Goal: Task Accomplishment & Management: Use online tool/utility

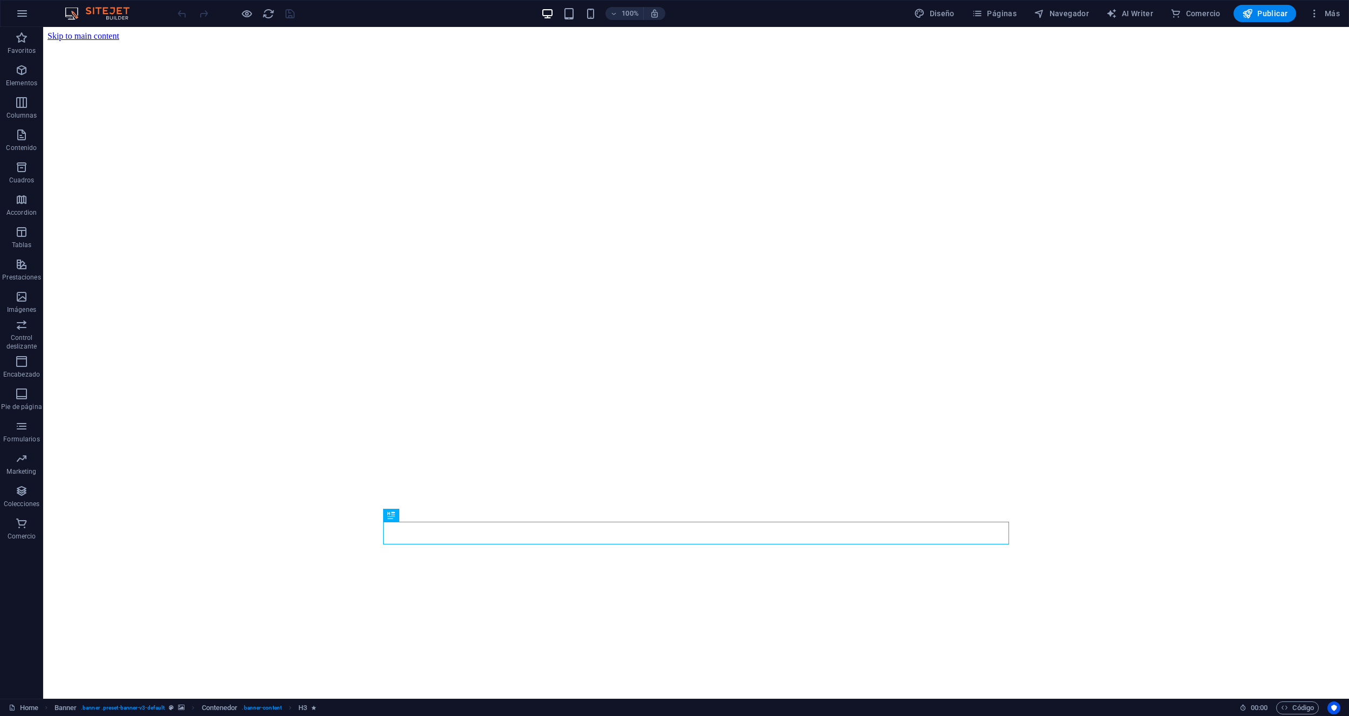
click at [432, 102] on span "Menú" at bounding box center [437, 100] width 16 height 6
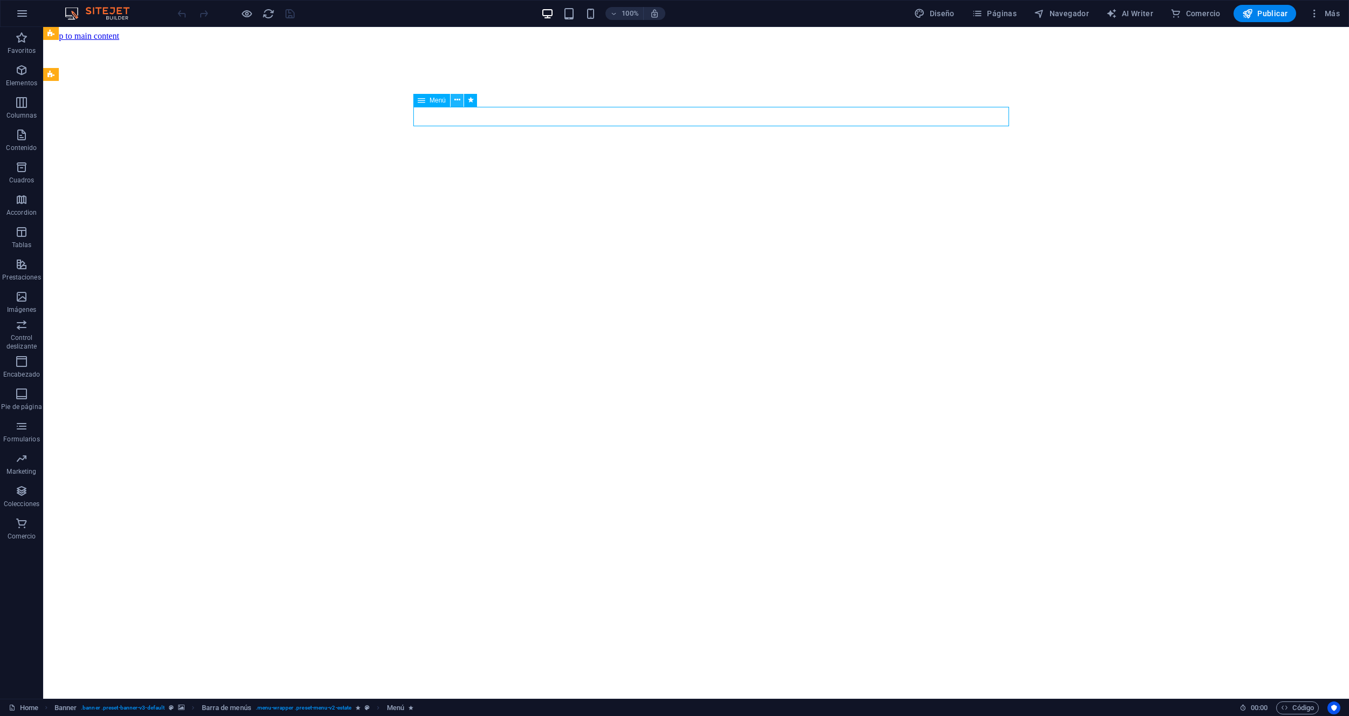
click at [459, 100] on icon at bounding box center [457, 99] width 6 height 11
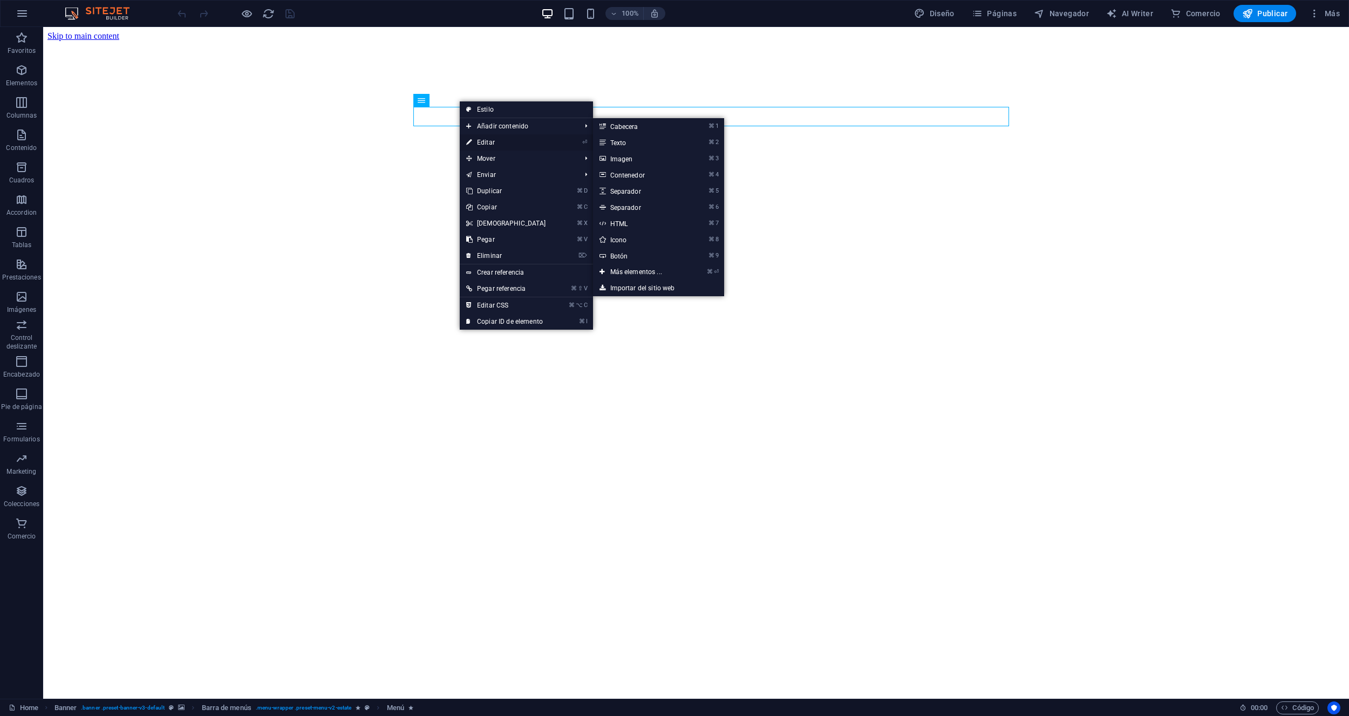
drag, startPoint x: 488, startPoint y: 139, endPoint x: 221, endPoint y: 113, distance: 268.3
click at [488, 139] on link "⏎ Editar" at bounding box center [506, 142] width 93 height 16
select select
select select "1"
select select
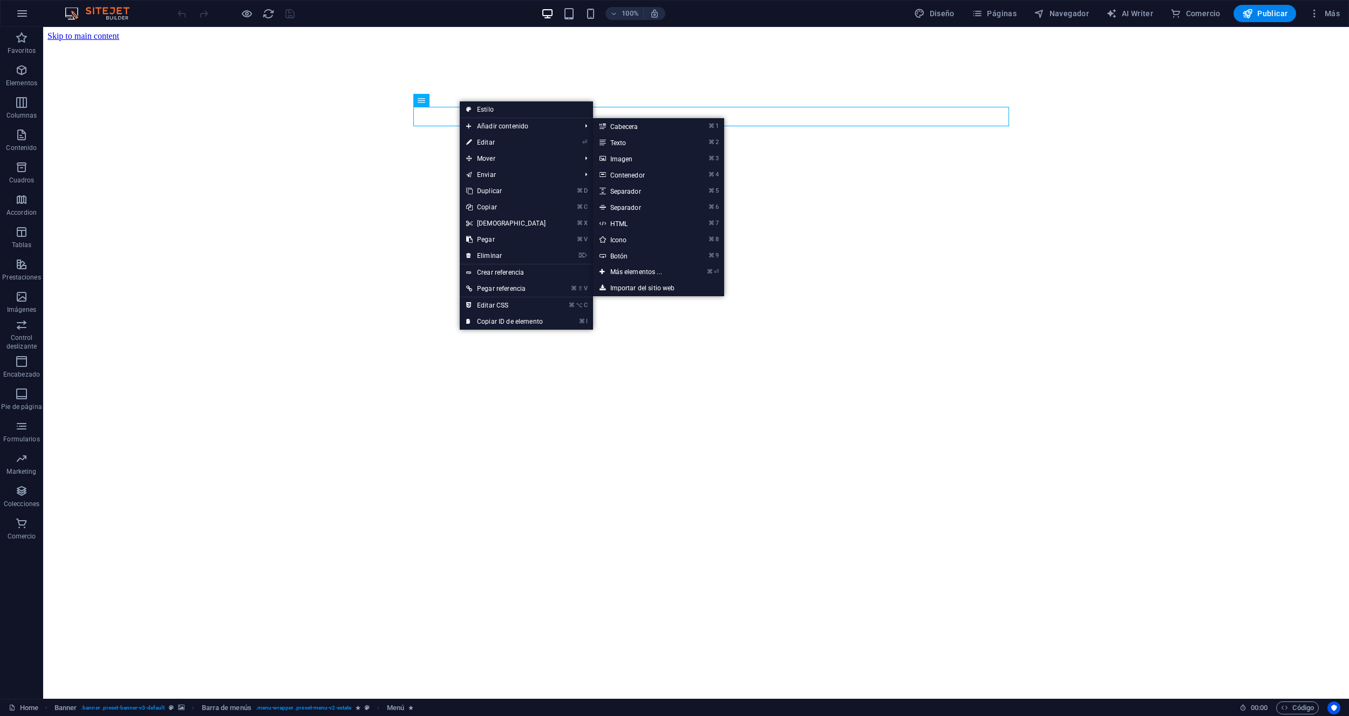
select select "2"
select select
select select "3"
select select
select select "5"
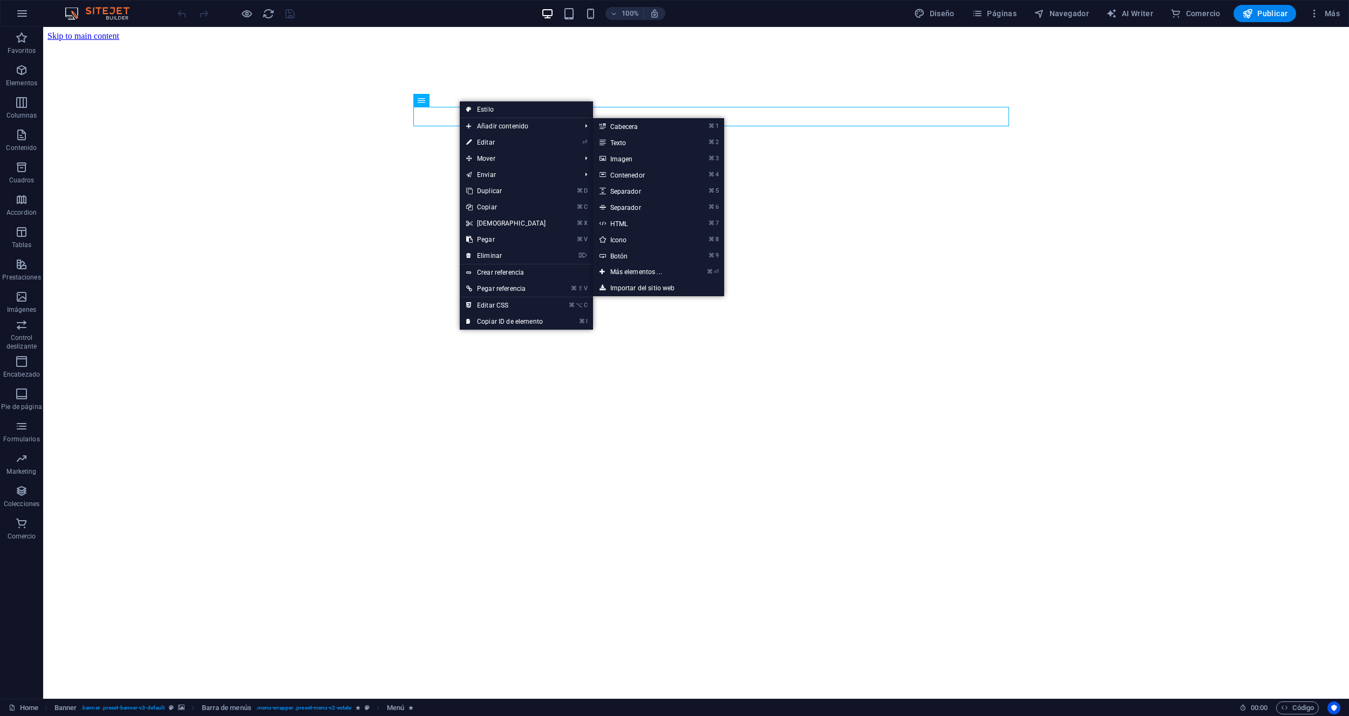
select select
select select "6"
select select
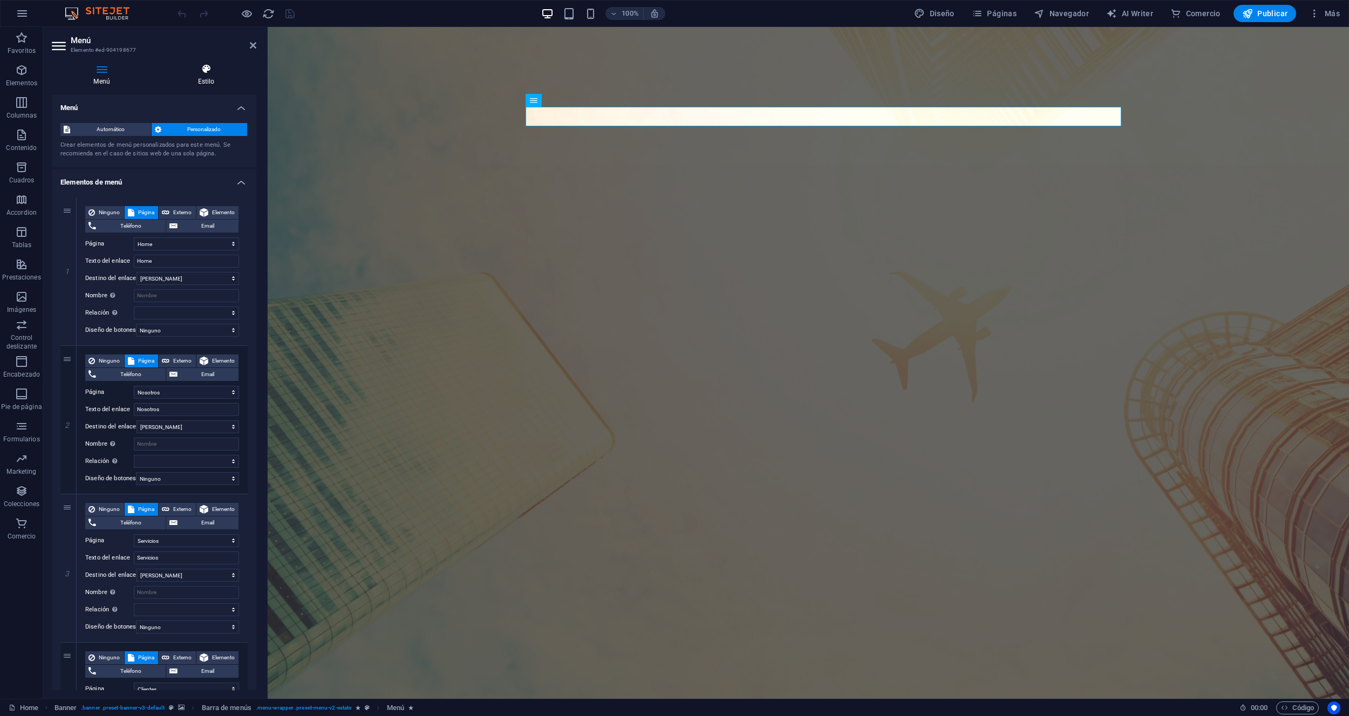
click at [190, 78] on h4 "Estilo" at bounding box center [206, 75] width 100 height 23
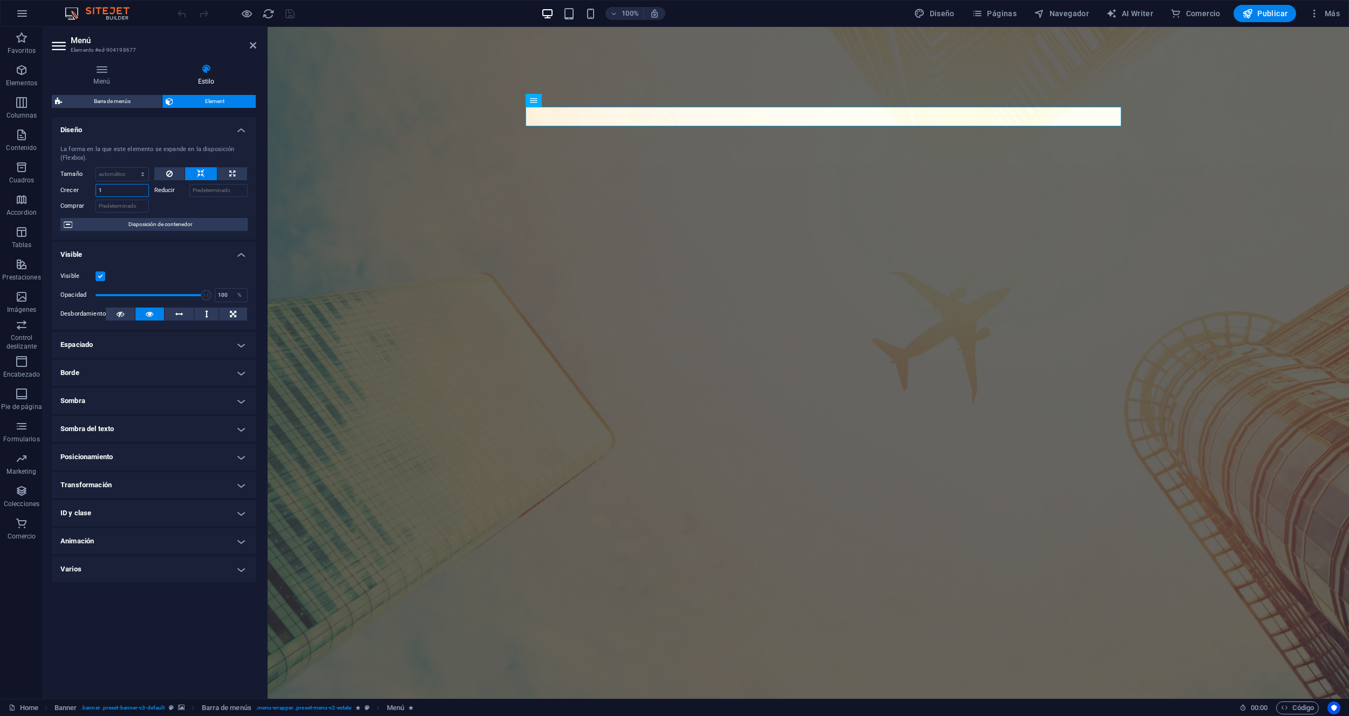
click at [98, 189] on input "1" at bounding box center [121, 190] width 53 height 13
type input "3"
click at [176, 202] on div at bounding box center [201, 205] width 94 height 16
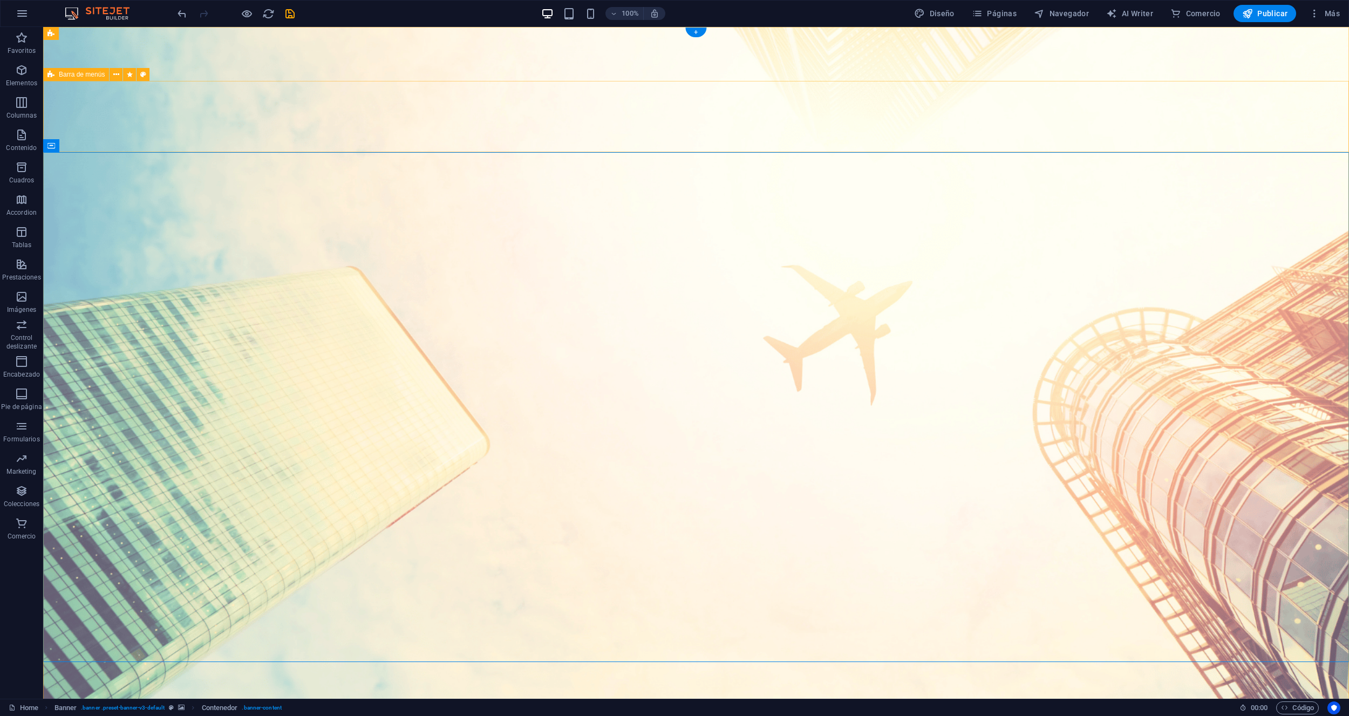
click at [43, 28] on div "Favoritos Elementos Columnas Contenido Cuadros Accordion Tablas Prestaciones Im…" at bounding box center [21, 363] width 43 height 672
click at [61, 53] on figure at bounding box center [696, 371] width 1306 height 689
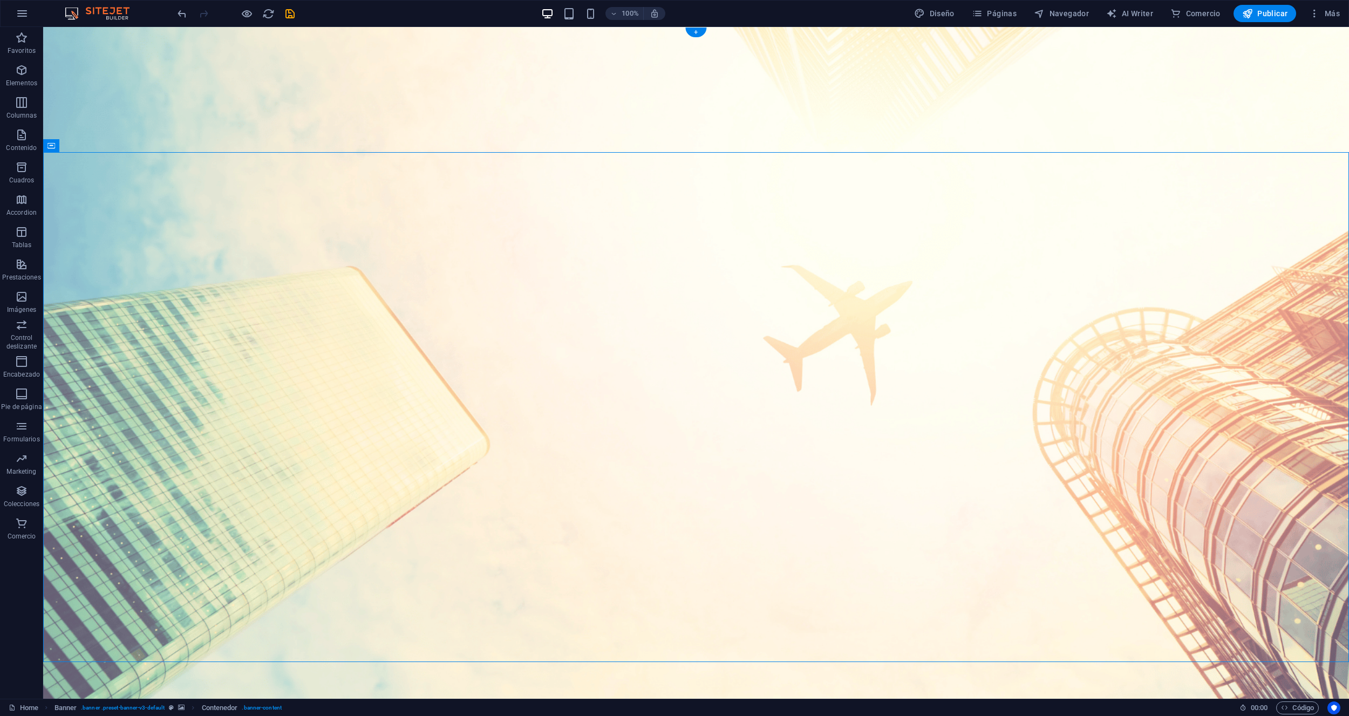
select select "vh"
select select "header"
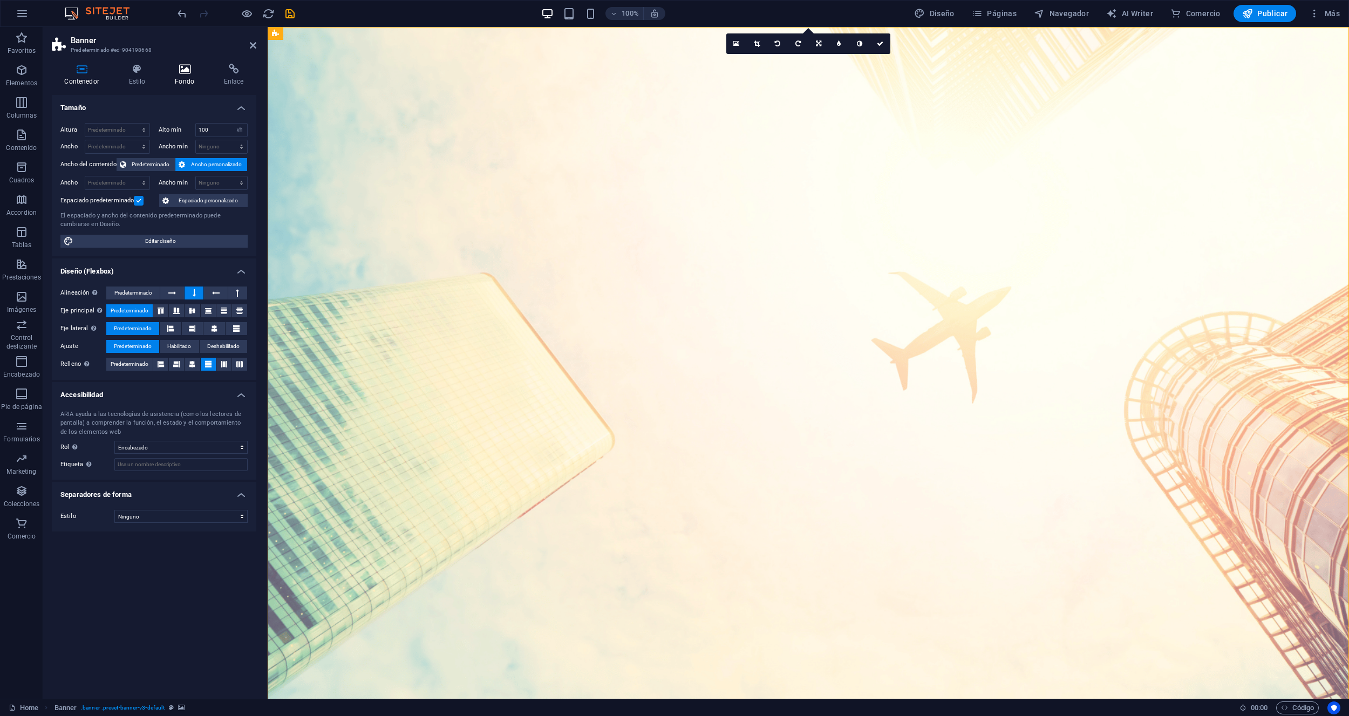
click at [180, 74] on h4 "Fondo" at bounding box center [186, 75] width 49 height 23
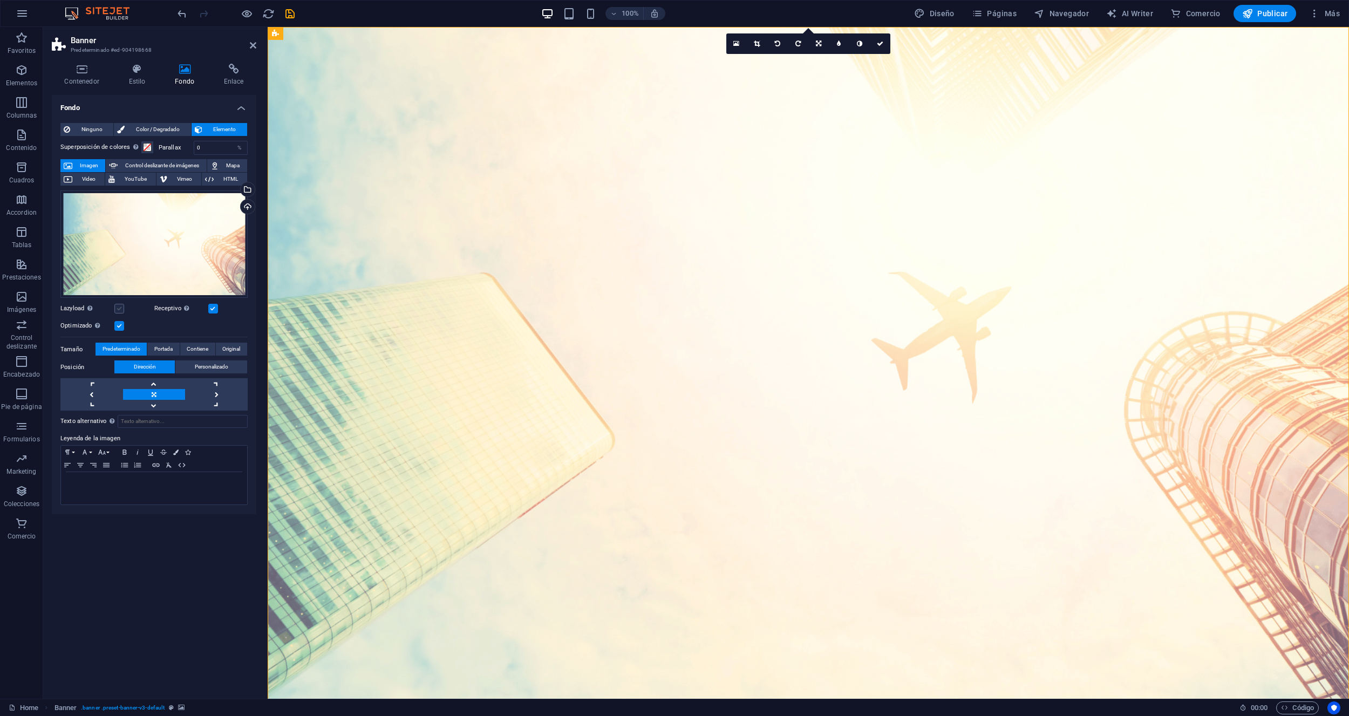
click at [119, 309] on label at bounding box center [119, 309] width 10 height 10
click at [0, 0] on input "Lazyload La carga de imágenes tras la carga de la página mejora la velocidad de…" at bounding box center [0, 0] width 0 height 0
click at [254, 46] on icon at bounding box center [253, 45] width 6 height 9
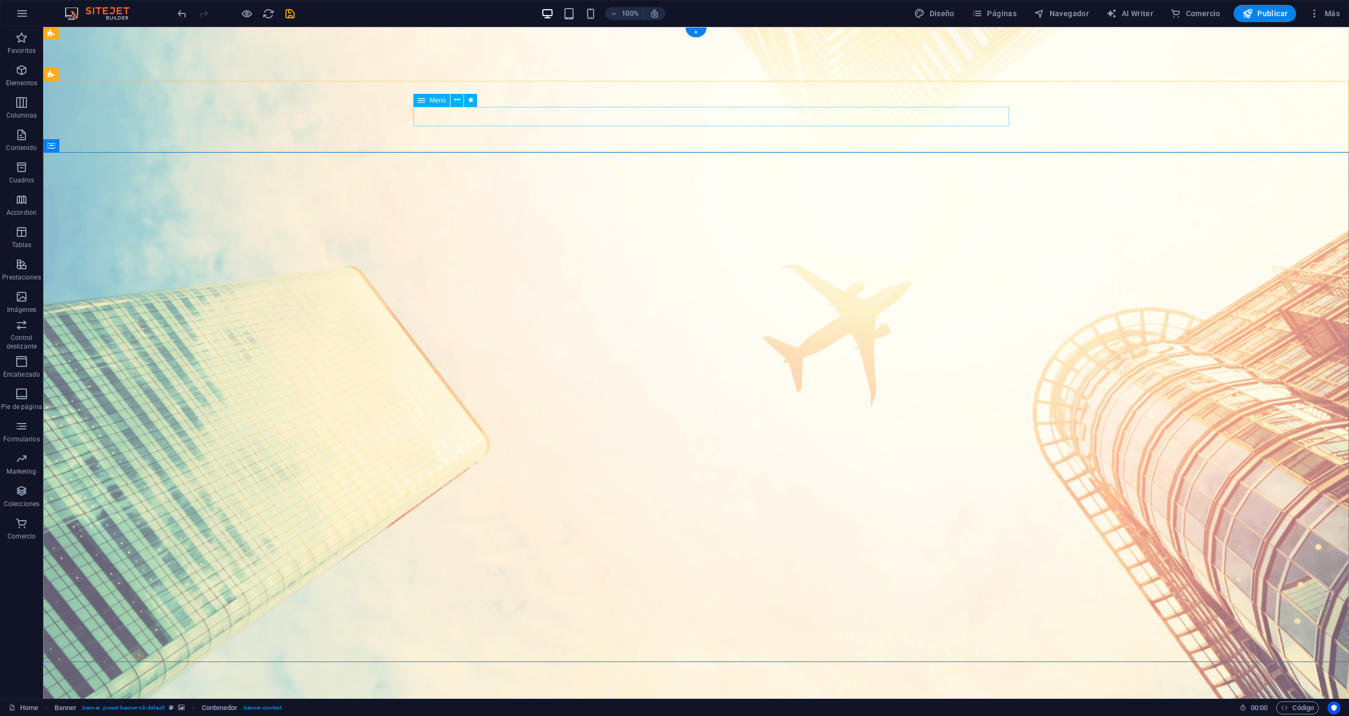
click at [432, 100] on span "Menú" at bounding box center [437, 100] width 16 height 6
click at [457, 100] on icon at bounding box center [457, 99] width 6 height 11
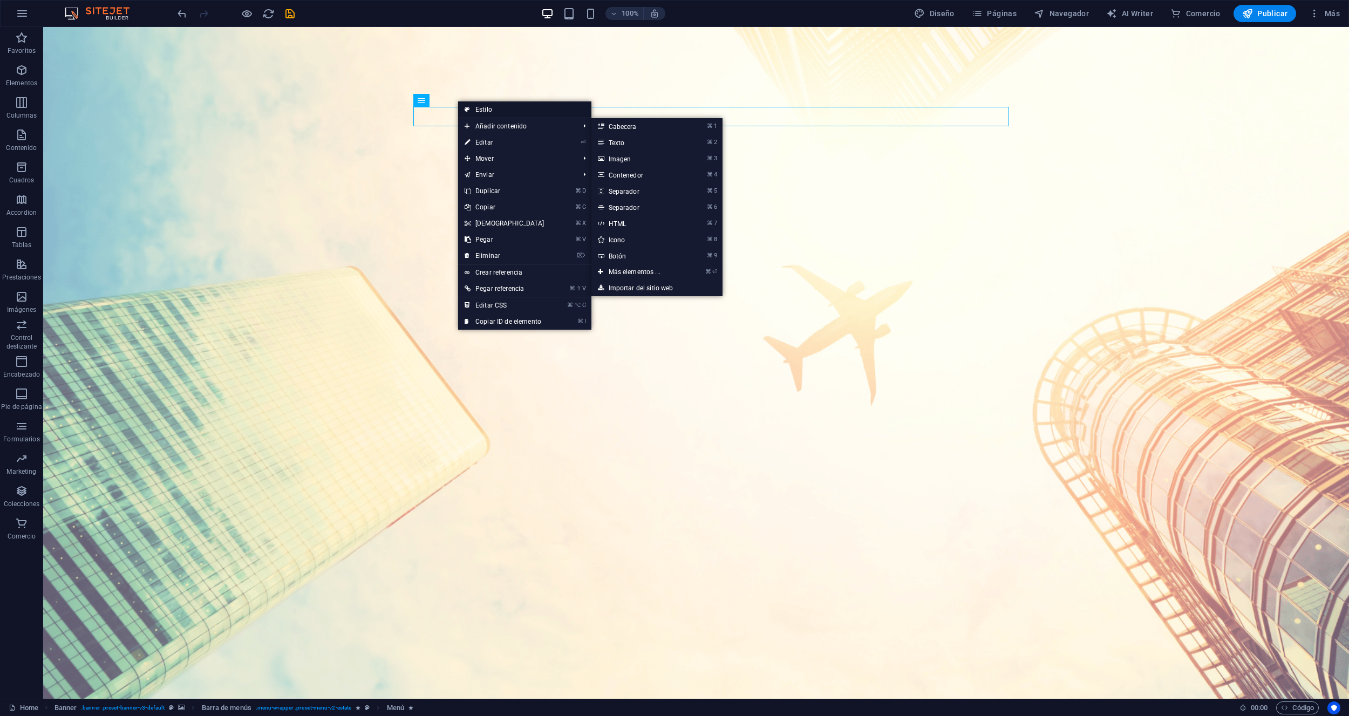
click at [475, 114] on link "Estilo" at bounding box center [524, 109] width 133 height 16
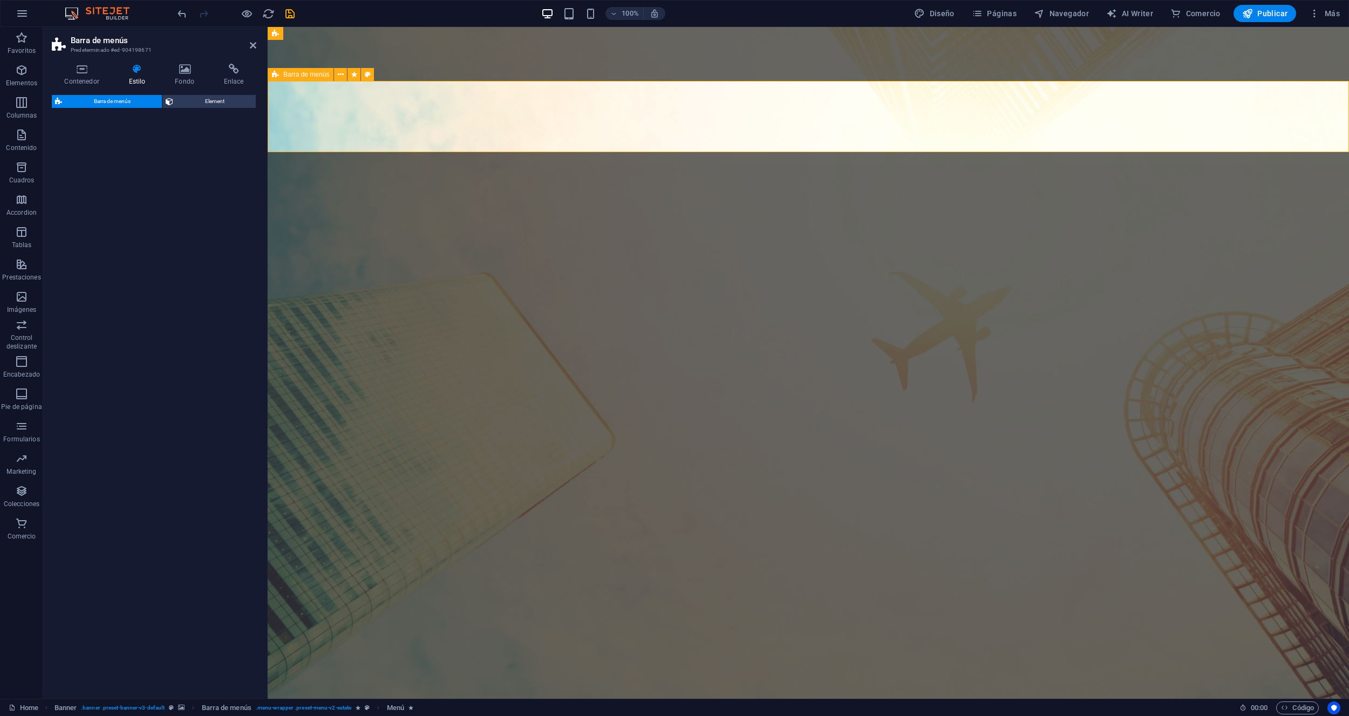
select select "rem"
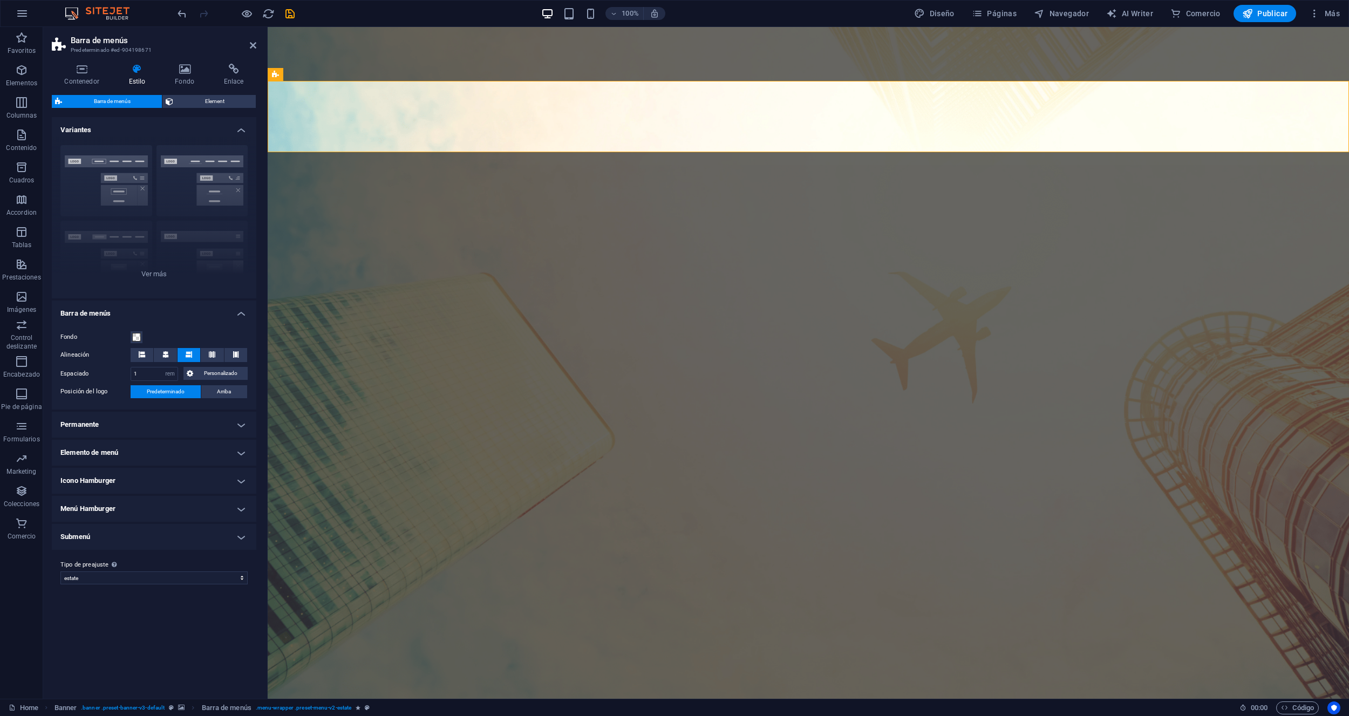
click at [121, 427] on h4 "Permanente" at bounding box center [154, 425] width 204 height 26
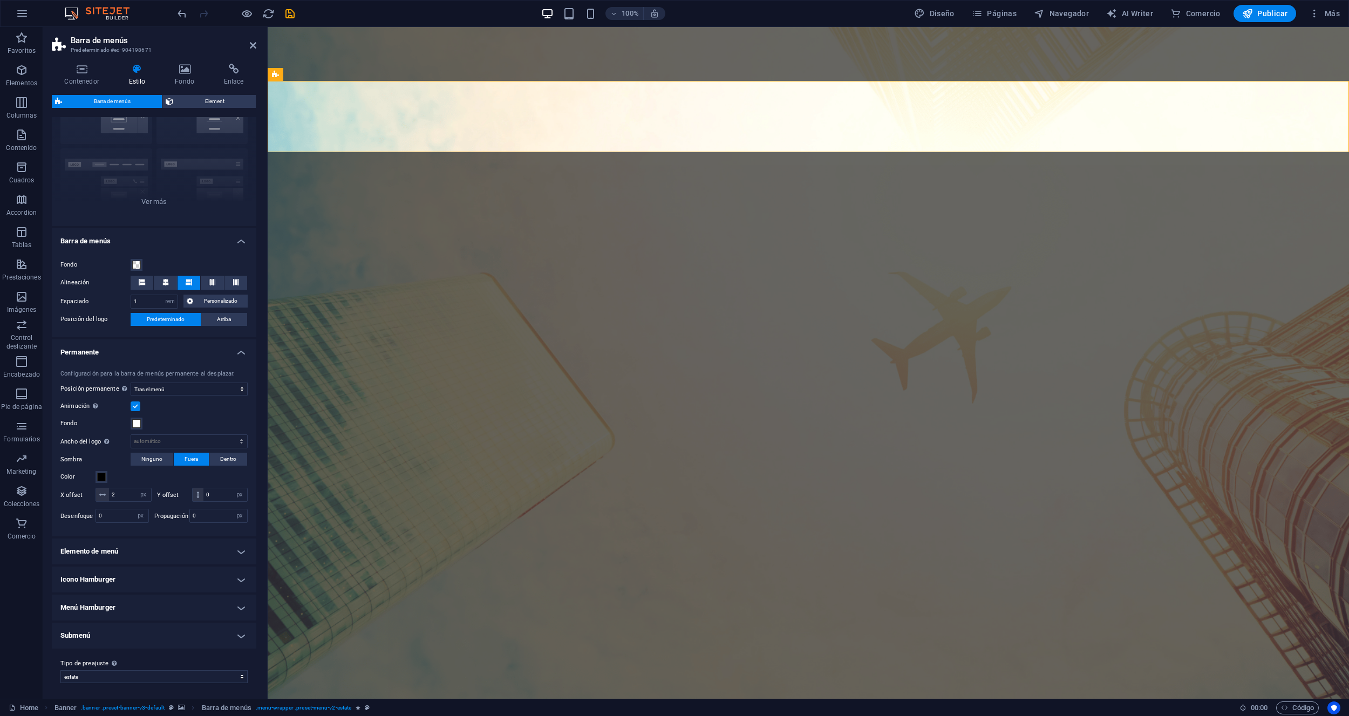
scroll to position [73, 0]
click at [231, 352] on h4 "Permanente" at bounding box center [154, 347] width 204 height 19
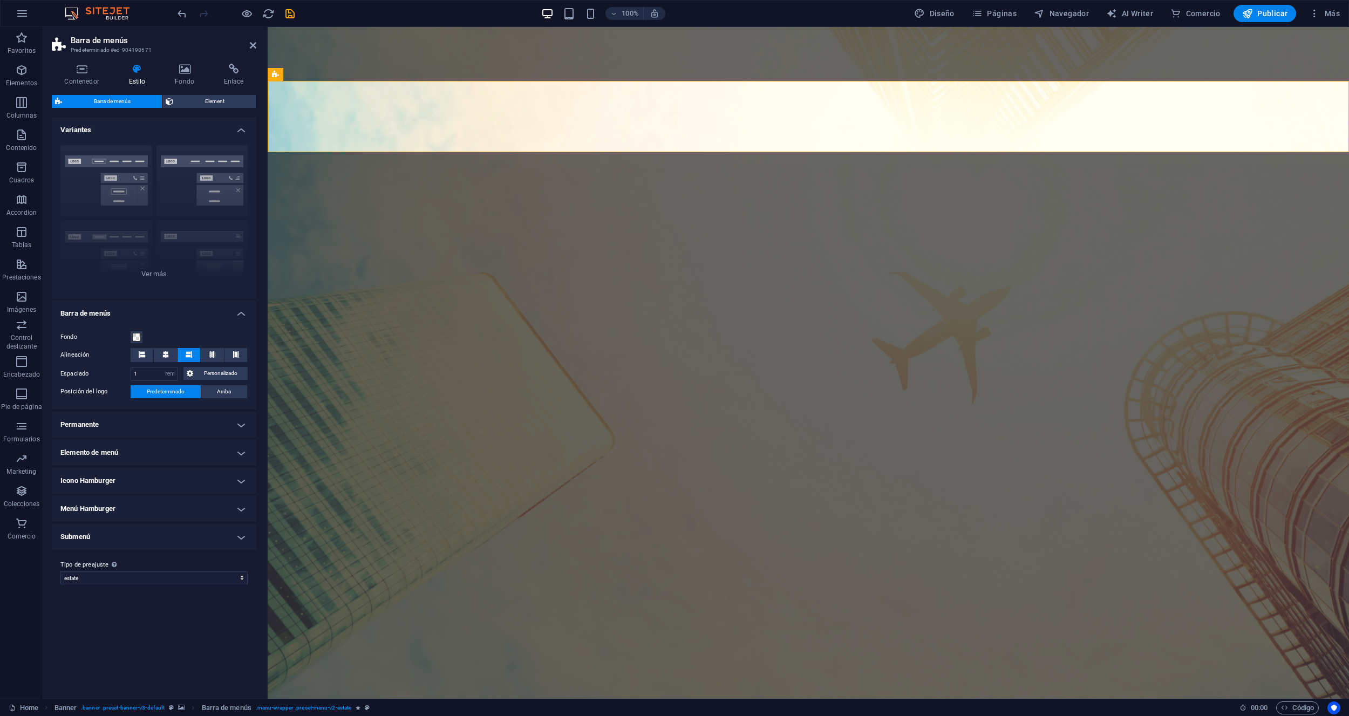
scroll to position [0, 0]
click at [186, 443] on h4 "Elemento de menú" at bounding box center [154, 453] width 204 height 26
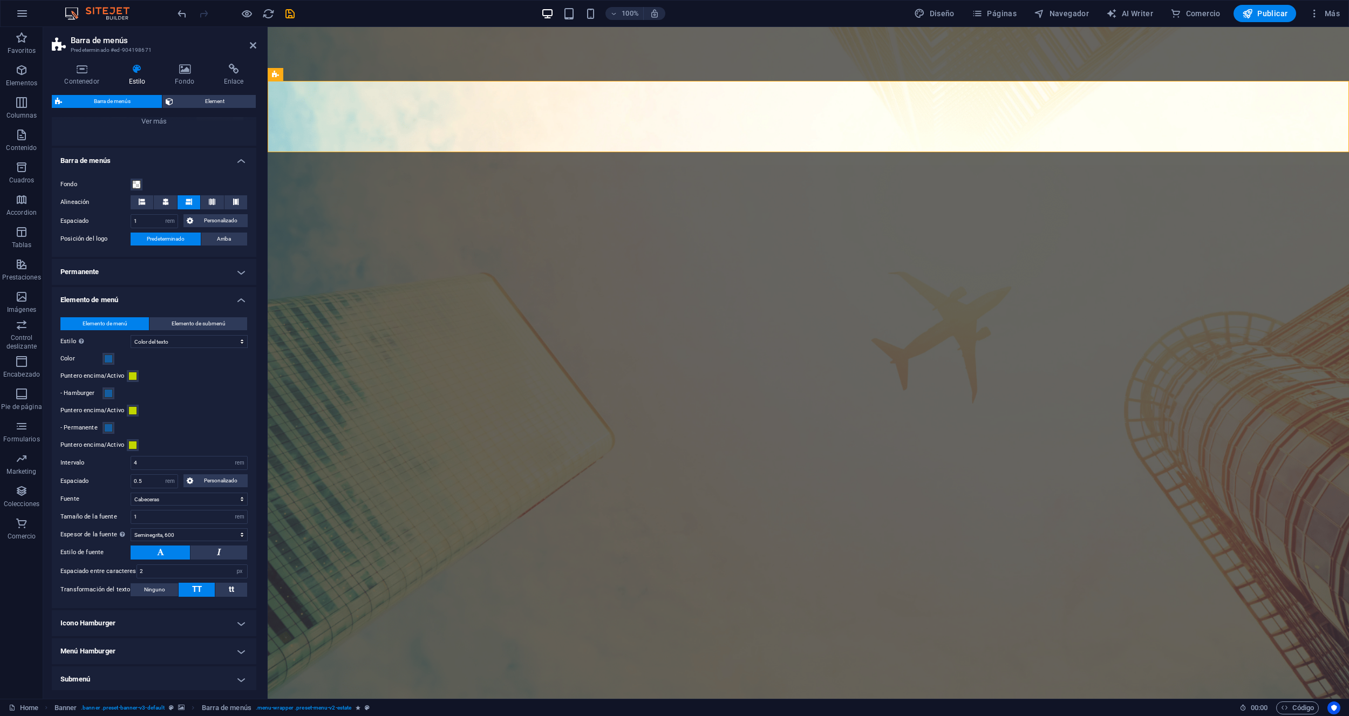
scroll to position [154, 0]
drag, startPoint x: 155, startPoint y: 462, endPoint x: 128, endPoint y: 459, distance: 27.6
click at [128, 459] on div "Intervalo 4 px rem % vh vw" at bounding box center [153, 462] width 187 height 14
drag, startPoint x: 140, startPoint y: 515, endPoint x: 126, endPoint y: 515, distance: 14.6
click at [126, 515] on div "Tamaño de la fuente 1 px rem % vh vw" at bounding box center [153, 516] width 187 height 14
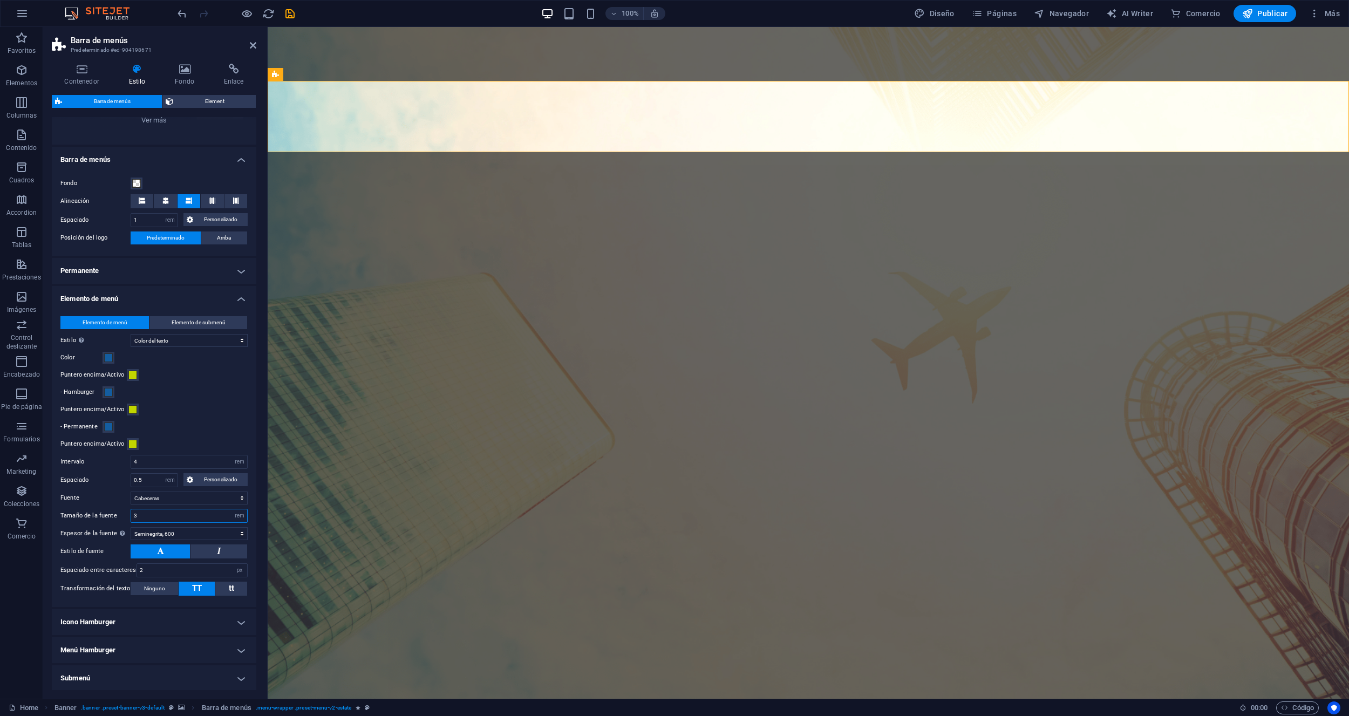
drag, startPoint x: 141, startPoint y: 515, endPoint x: 126, endPoint y: 514, distance: 15.1
click at [126, 514] on div "Tamaño de la fuente 3 px rem % vh vw" at bounding box center [153, 516] width 187 height 14
type input "6"
click at [237, 517] on select "px rem % vh vw" at bounding box center [239, 515] width 15 height 13
select select "px"
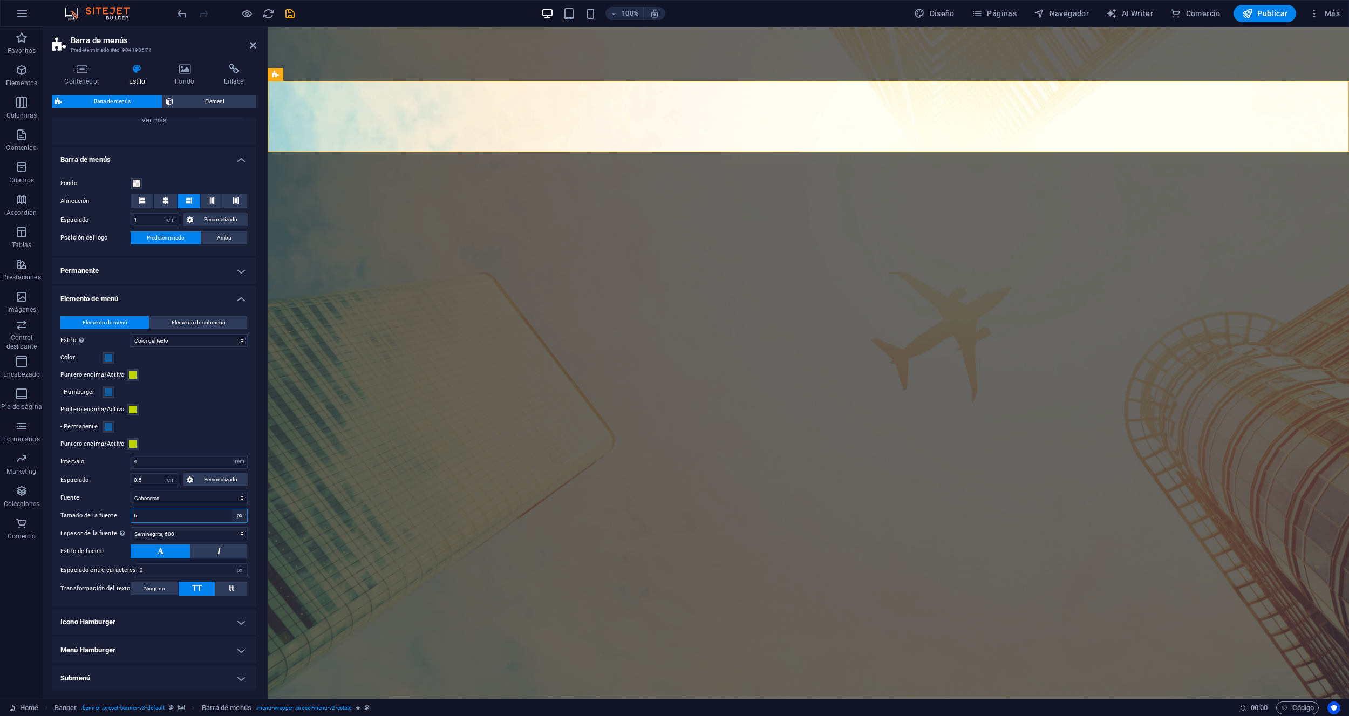
type input "96"
click at [237, 517] on select "px rem % vh vw" at bounding box center [239, 515] width 15 height 13
select select "%"
type input "100"
click at [240, 519] on select "px rem % vh vw" at bounding box center [239, 515] width 15 height 13
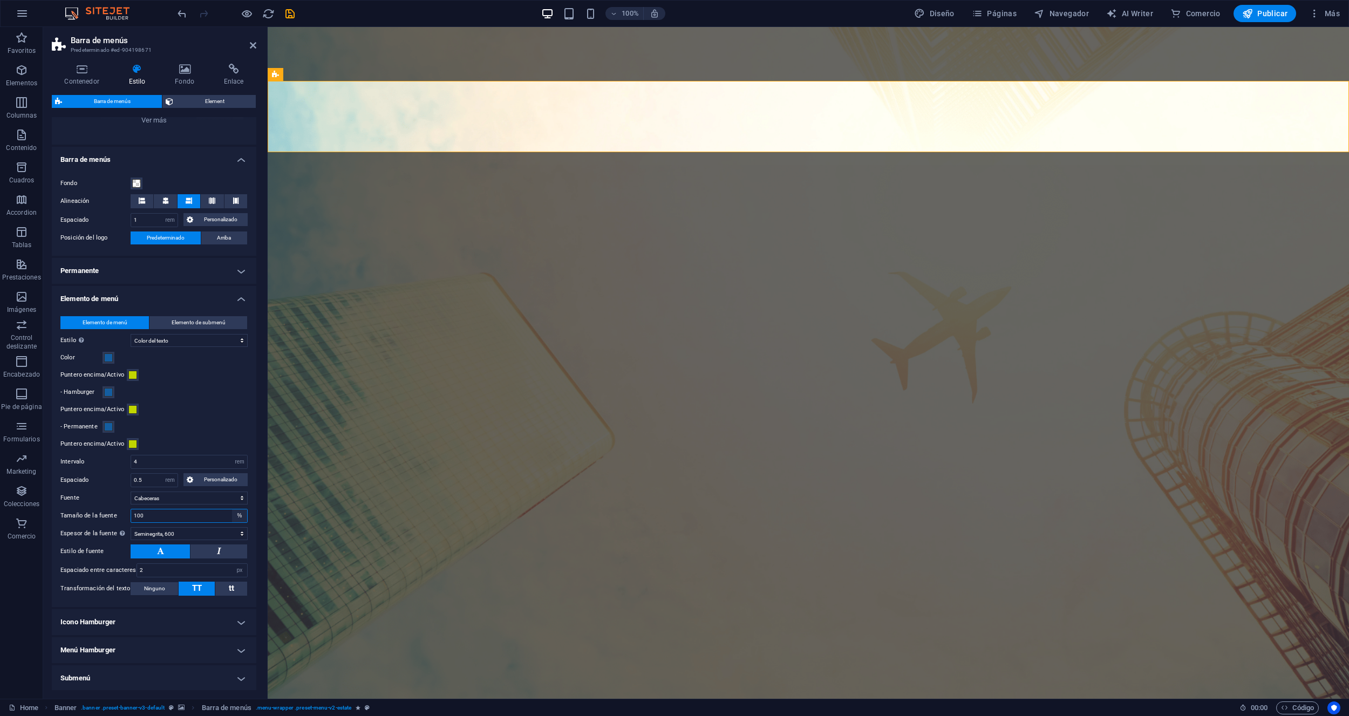
select select "rem"
drag, startPoint x: 149, startPoint y: 515, endPoint x: 141, endPoint y: 514, distance: 8.1
click at [141, 514] on input "100" at bounding box center [189, 515] width 116 height 13
drag, startPoint x: 153, startPoint y: 515, endPoint x: 114, endPoint y: 513, distance: 39.4
click at [114, 513] on div "Tamaño de la fuente 100 px rem % vh vw" at bounding box center [153, 516] width 187 height 14
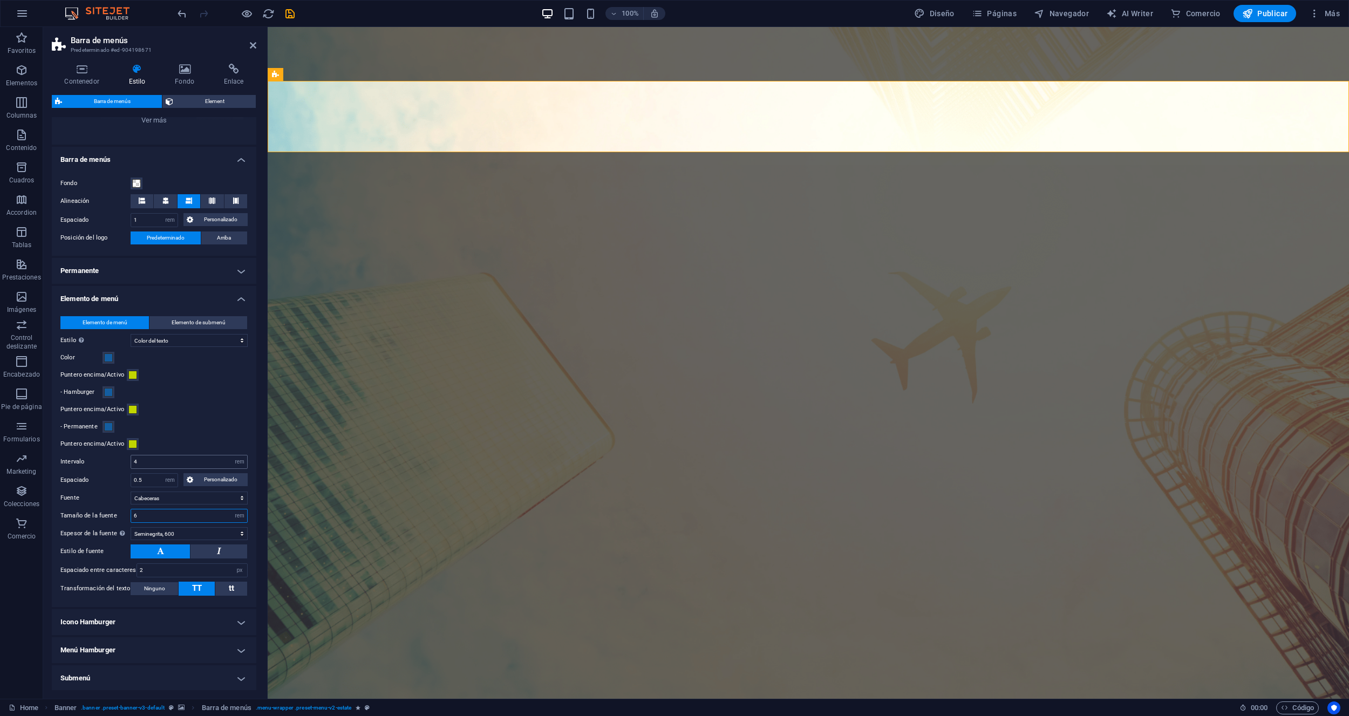
type input "6"
drag, startPoint x: 136, startPoint y: 462, endPoint x: 129, endPoint y: 462, distance: 7.0
click at [129, 462] on div "Intervalo 4 px rem % vh vw" at bounding box center [153, 462] width 187 height 14
type input "2"
click at [286, 15] on icon "save" at bounding box center [290, 14] width 12 height 12
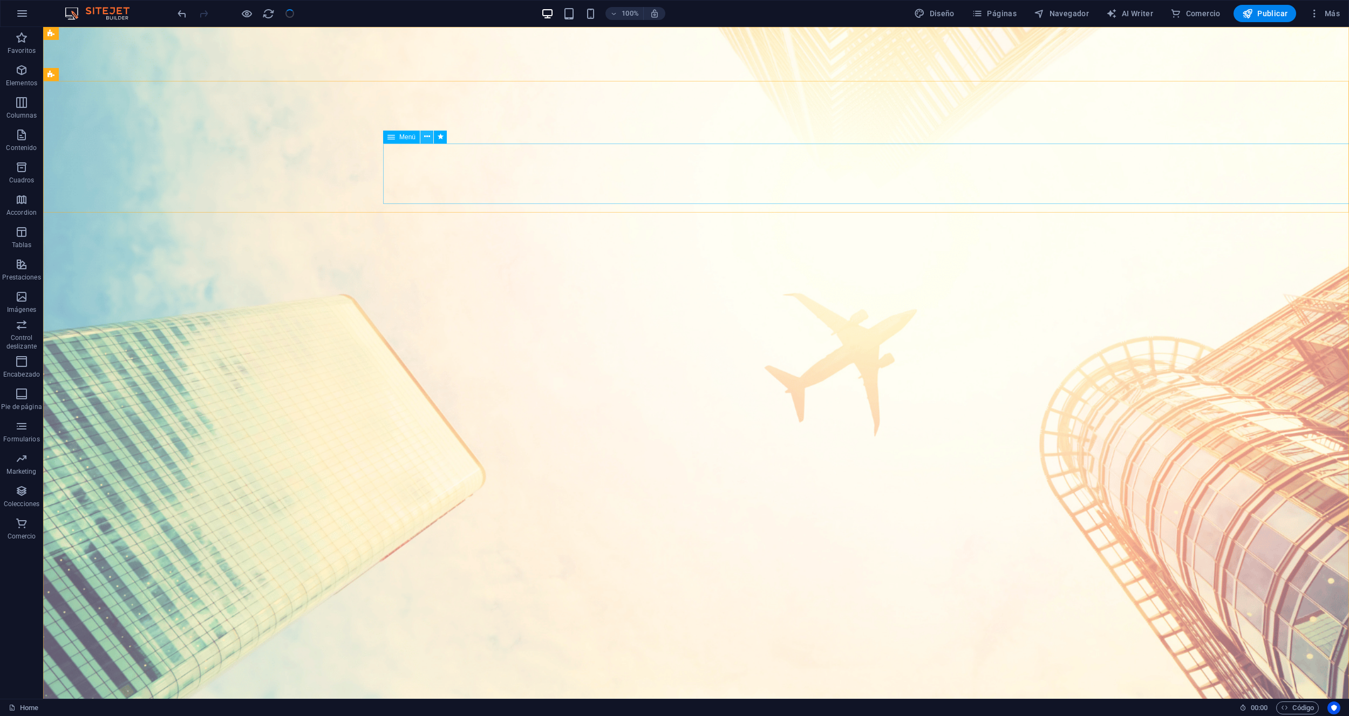
click at [425, 136] on icon at bounding box center [427, 136] width 6 height 11
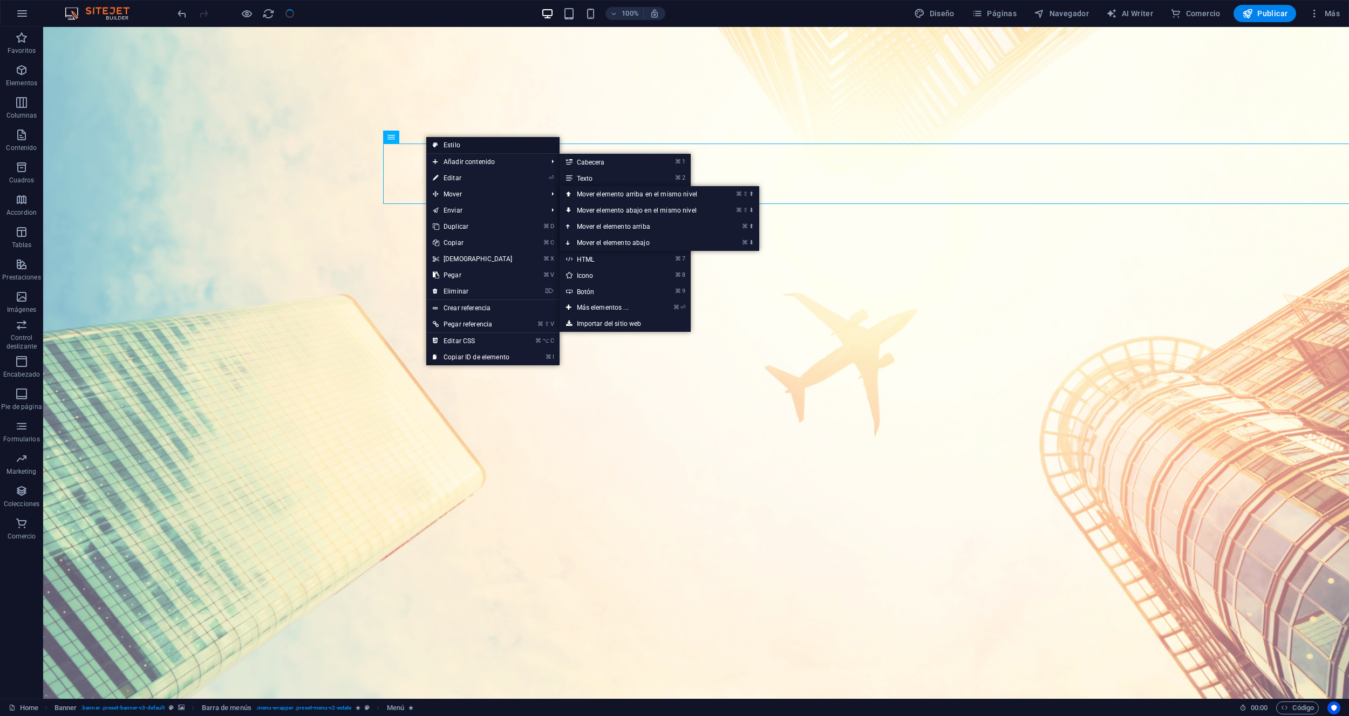
drag, startPoint x: 454, startPoint y: 146, endPoint x: 186, endPoint y: 119, distance: 268.9
click at [454, 146] on link "Estilo" at bounding box center [492, 145] width 133 height 16
select select "rem"
select select "hover_text_color"
select select "rem"
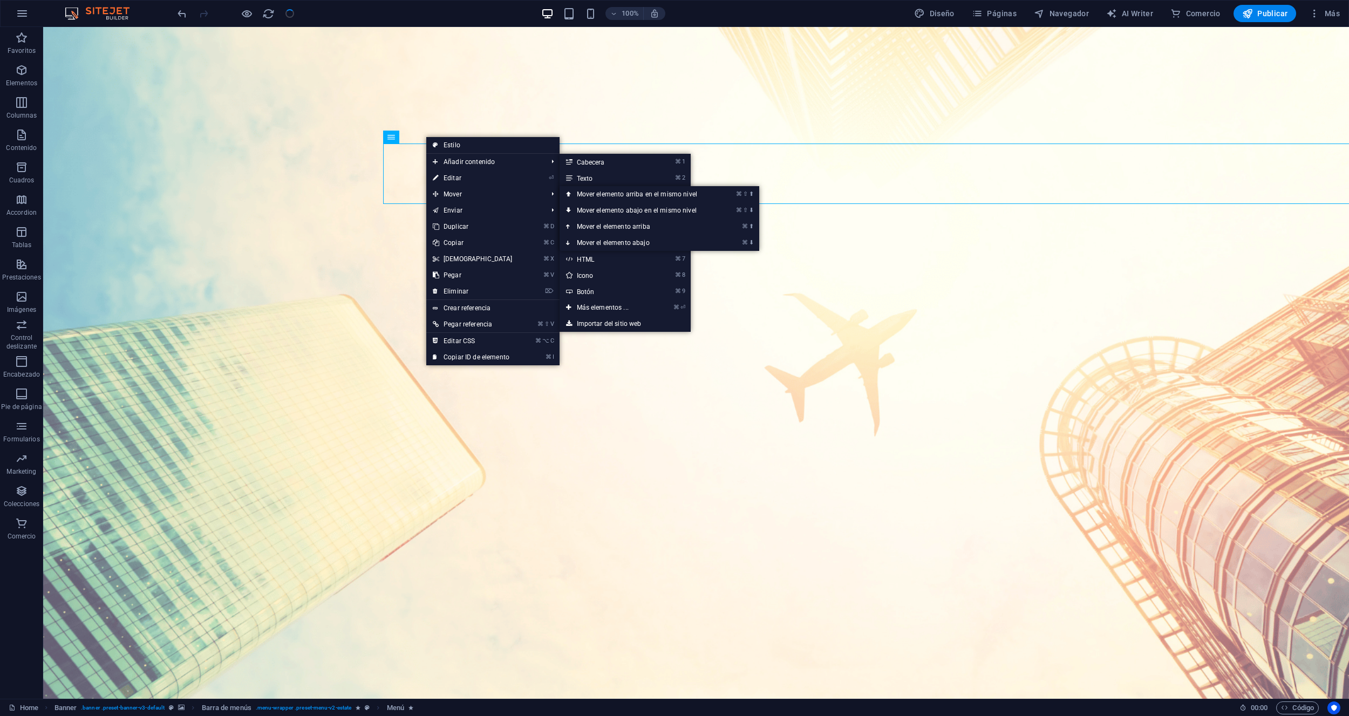
select select "rem"
select select "link-special-font"
select select "rem"
select select "600"
select select "px"
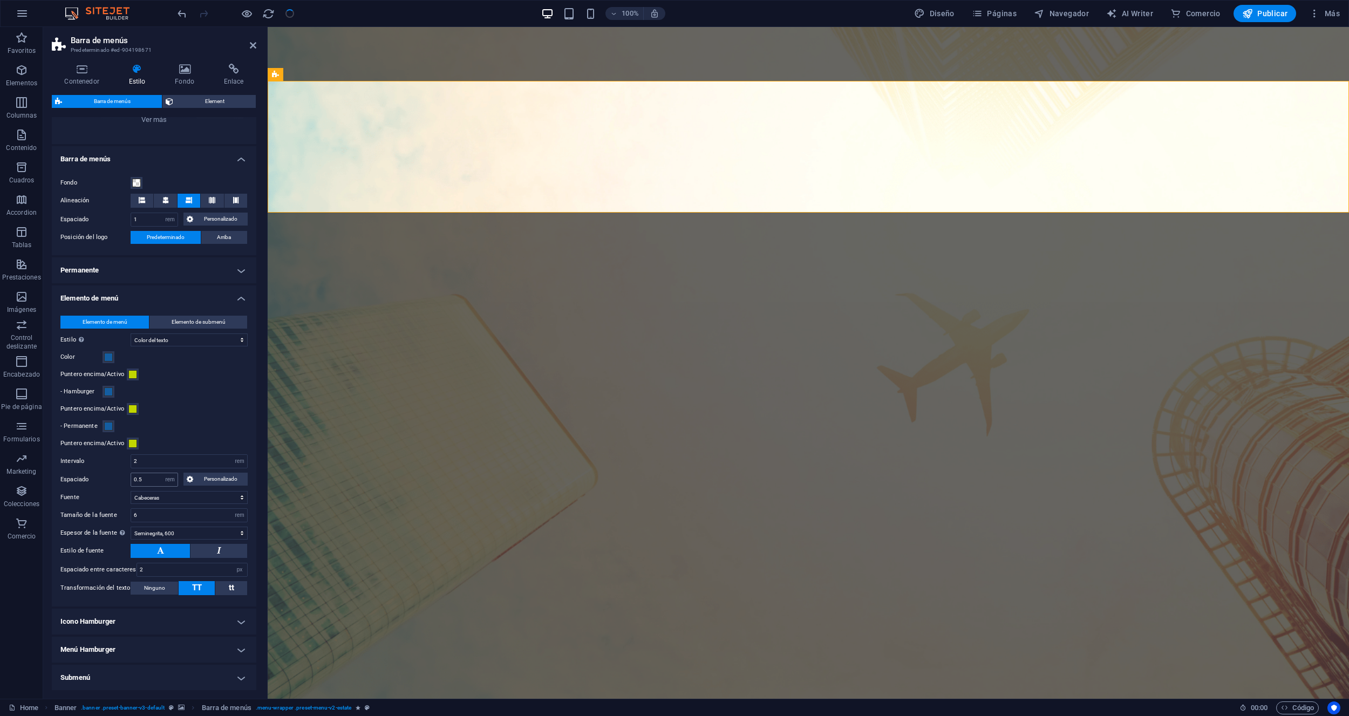
scroll to position [156, 0]
drag, startPoint x: 135, startPoint y: 509, endPoint x: 129, endPoint y: 509, distance: 5.4
click at [129, 509] on div "Tamaño de la fuente 6 px rem % vh vw" at bounding box center [153, 514] width 187 height 14
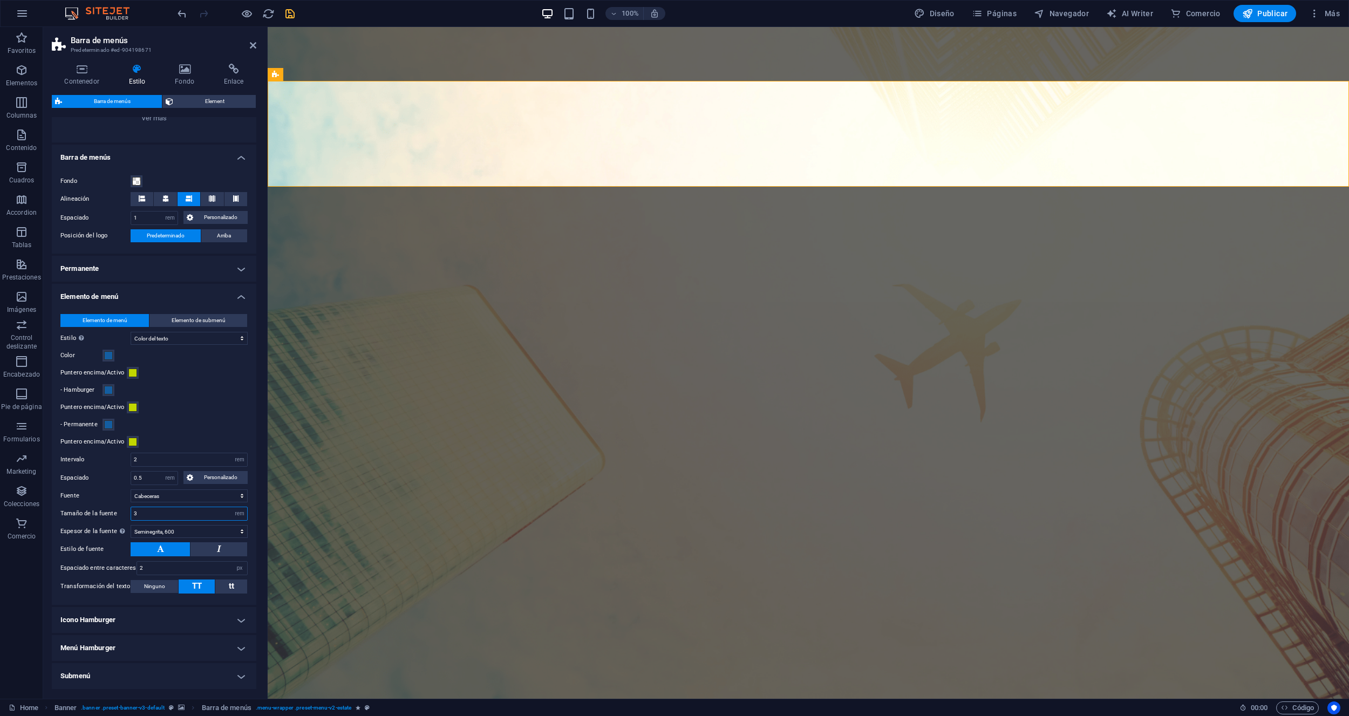
drag, startPoint x: 137, startPoint y: 513, endPoint x: 131, endPoint y: 513, distance: 5.9
click at [131, 513] on input "3" at bounding box center [189, 513] width 116 height 13
click at [148, 463] on input "2" at bounding box center [189, 459] width 116 height 13
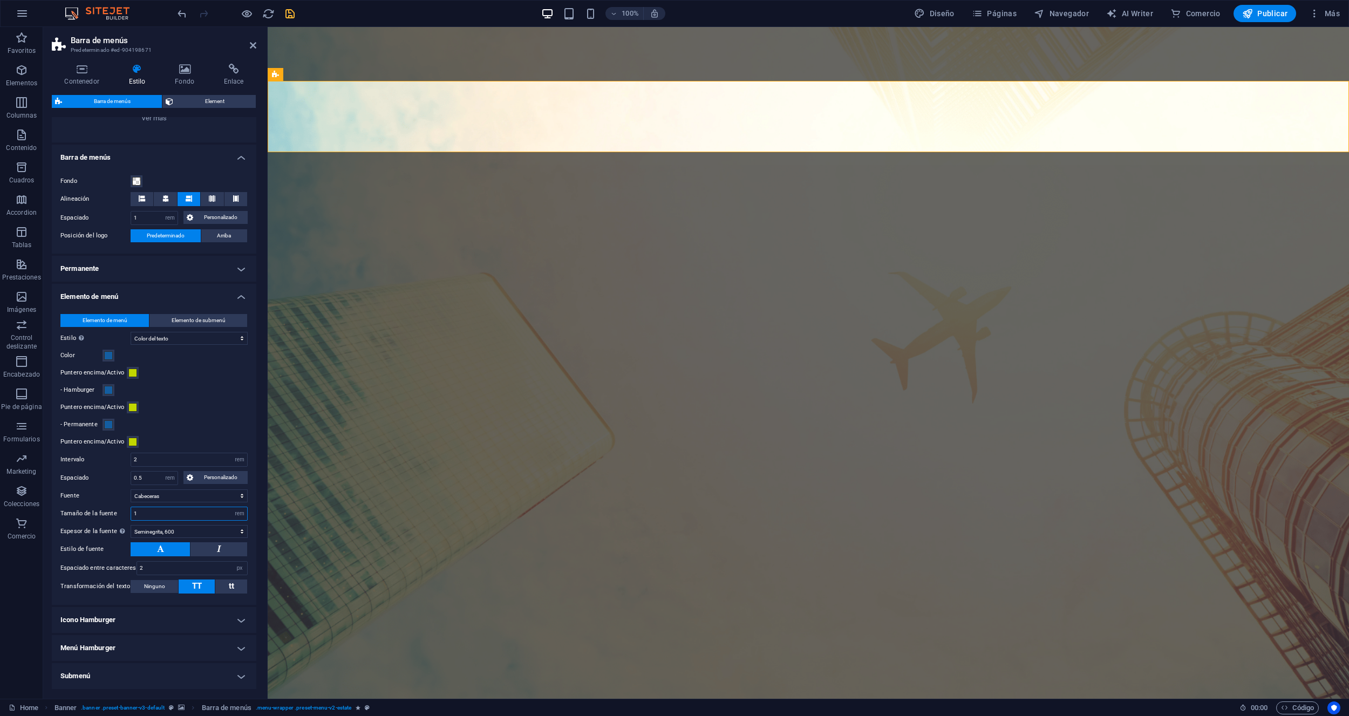
click at [134, 510] on input "1" at bounding box center [189, 513] width 116 height 13
click at [196, 532] on select "Fino, 100 Extra delgado, 200 Delgado, 300 Normal, 400 Medio, 500 Seminegrita, 6…" at bounding box center [189, 531] width 117 height 13
click at [143, 570] on input "2" at bounding box center [192, 568] width 110 height 13
click at [149, 515] on input "2" at bounding box center [189, 513] width 116 height 13
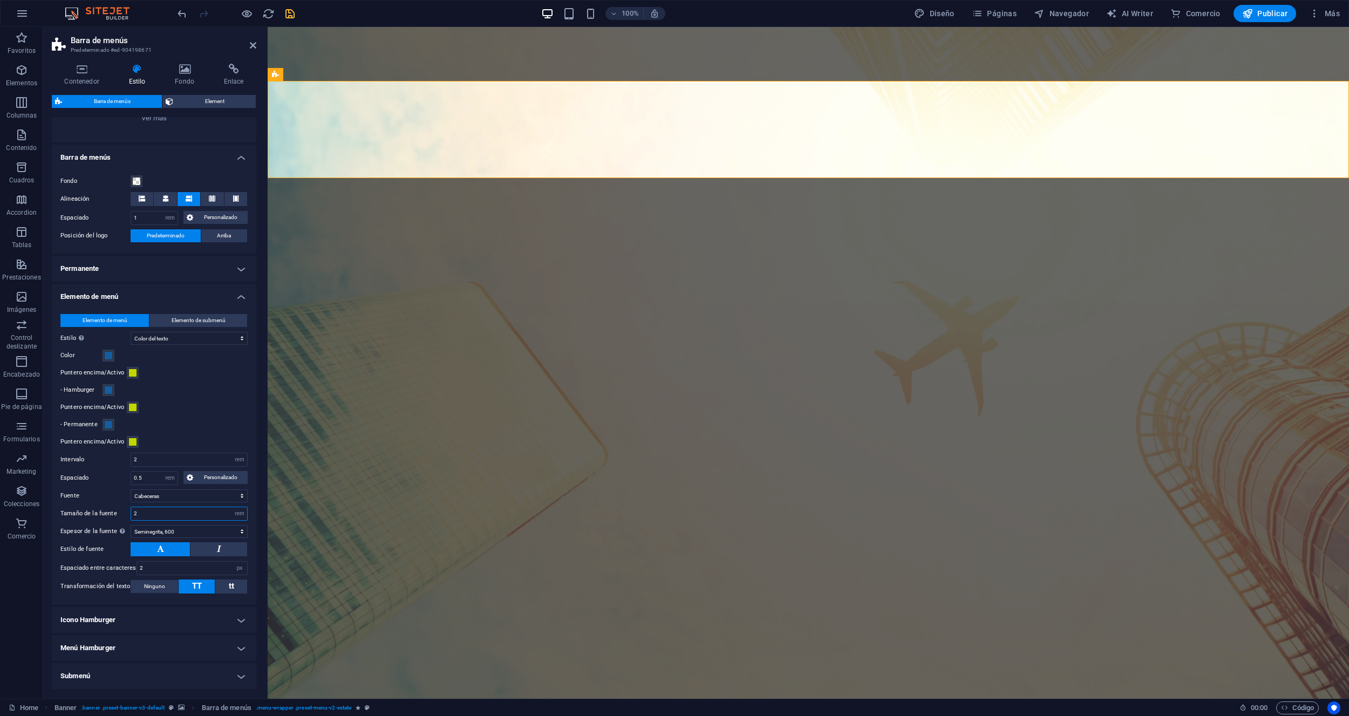
click at [128, 512] on div "Tamaño de la fuente 2 px rem % vh vw" at bounding box center [153, 514] width 187 height 14
type input "1.5"
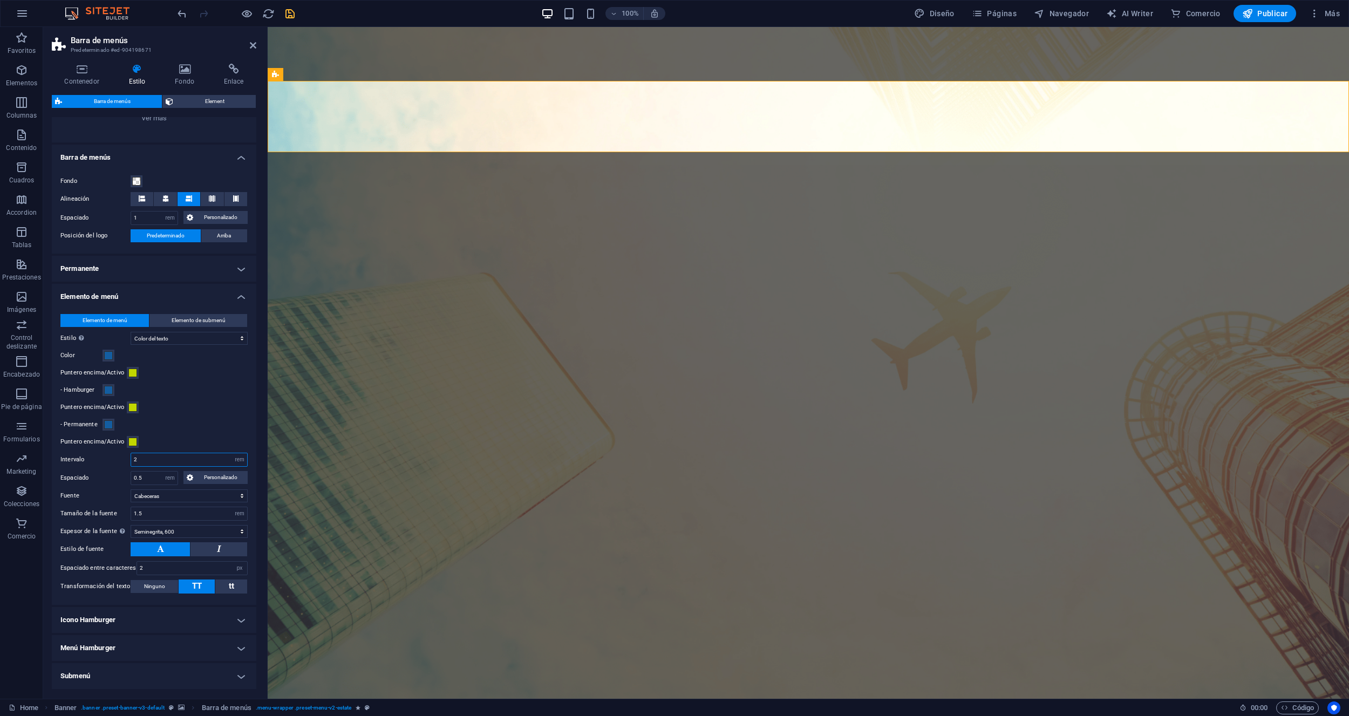
drag, startPoint x: 138, startPoint y: 459, endPoint x: 132, endPoint y: 459, distance: 6.0
click at [132, 459] on input "2" at bounding box center [189, 459] width 116 height 13
type input "4"
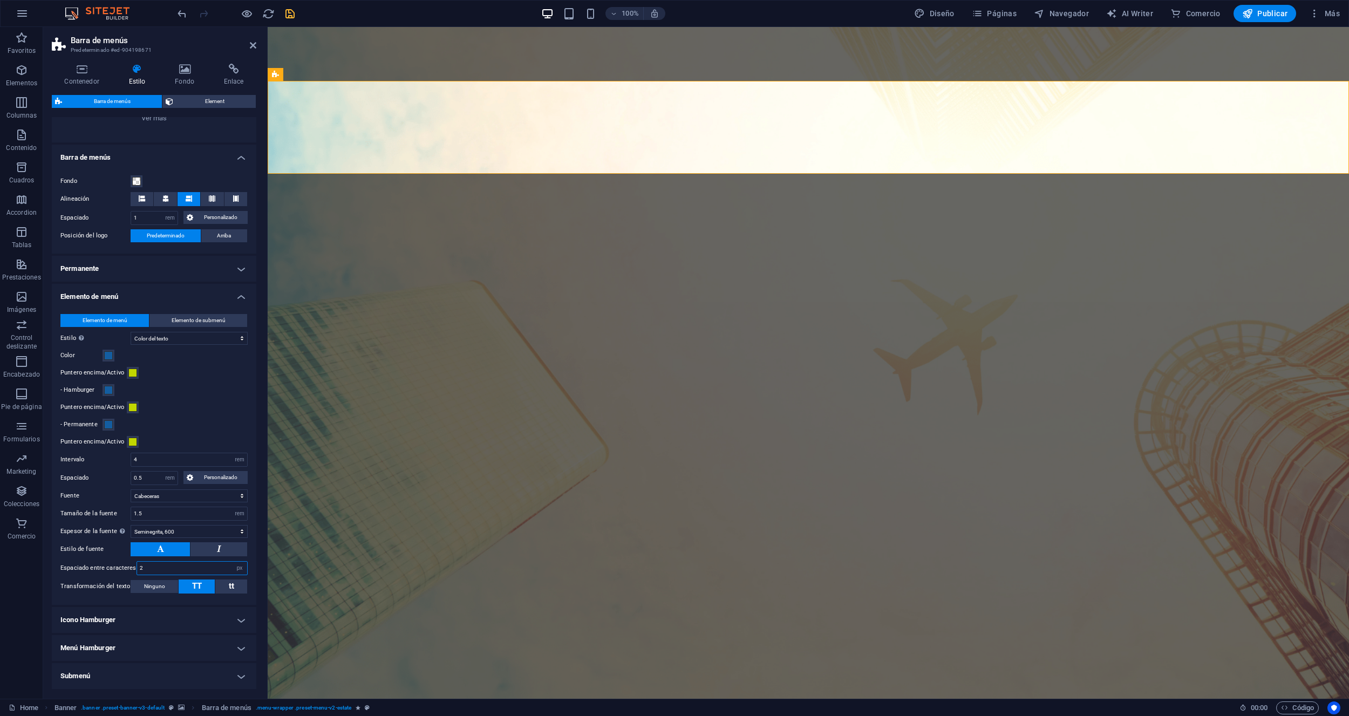
click at [149, 566] on input "2" at bounding box center [192, 568] width 110 height 13
click at [145, 513] on input "1.5" at bounding box center [189, 513] width 116 height 13
type input "1.3"
click at [145, 568] on input "2" at bounding box center [192, 568] width 110 height 13
drag, startPoint x: 142, startPoint y: 460, endPoint x: 135, endPoint y: 459, distance: 7.1
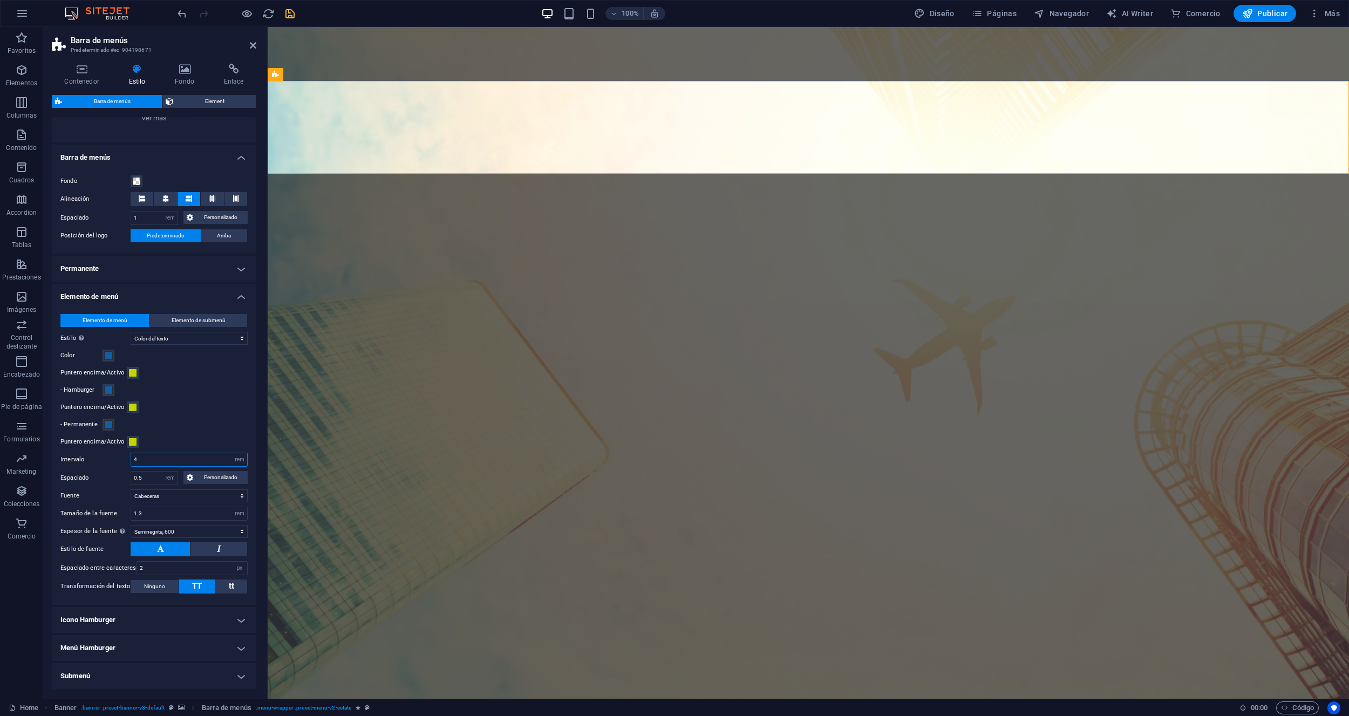
click at [135, 459] on input "4" at bounding box center [189, 459] width 116 height 13
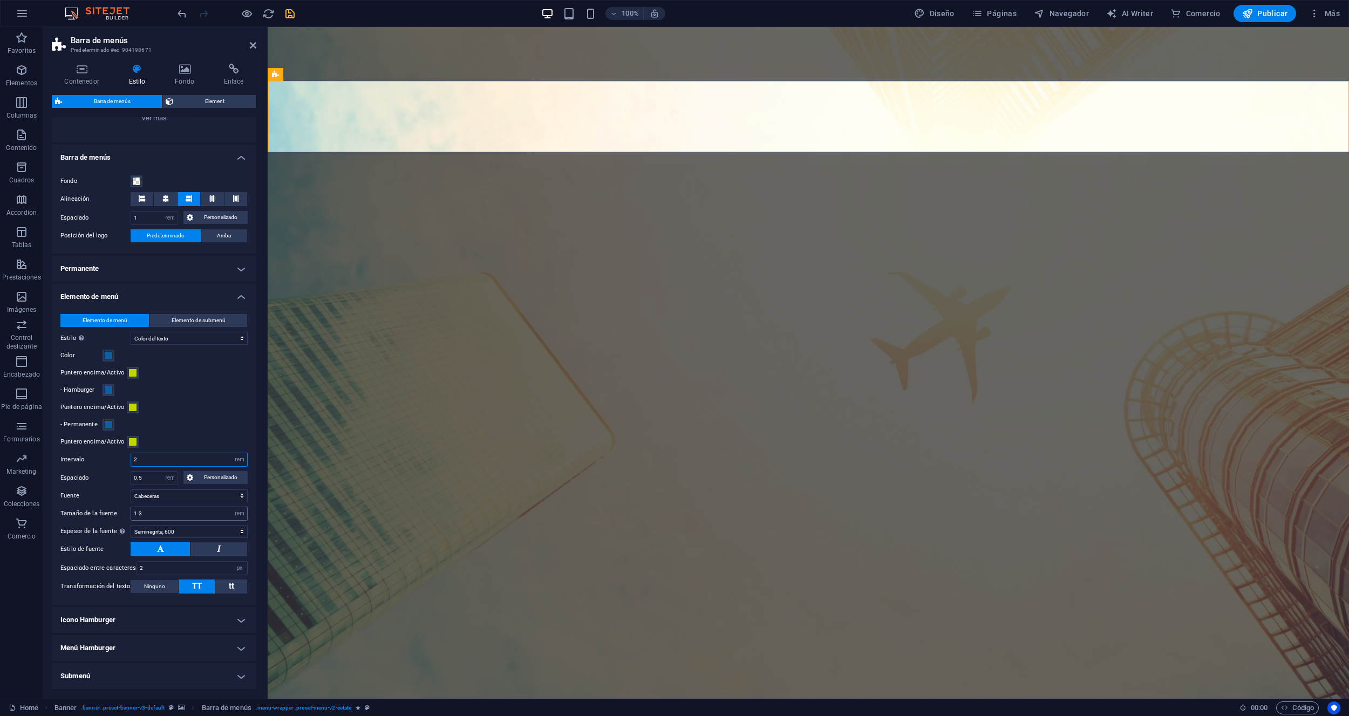
type input "2"
click at [143, 511] on input "1.3" at bounding box center [189, 513] width 116 height 13
type input "1.4"
click at [155, 571] on input "2" at bounding box center [192, 568] width 110 height 13
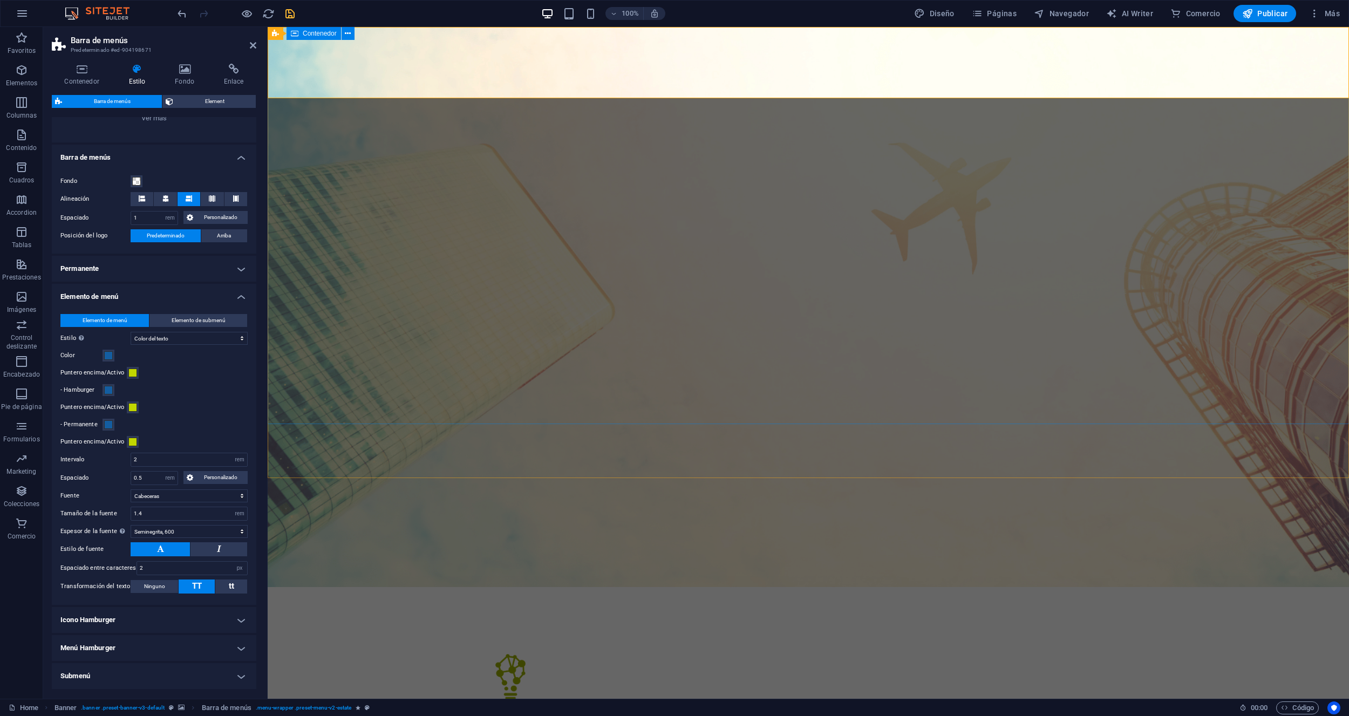
scroll to position [0, 0]
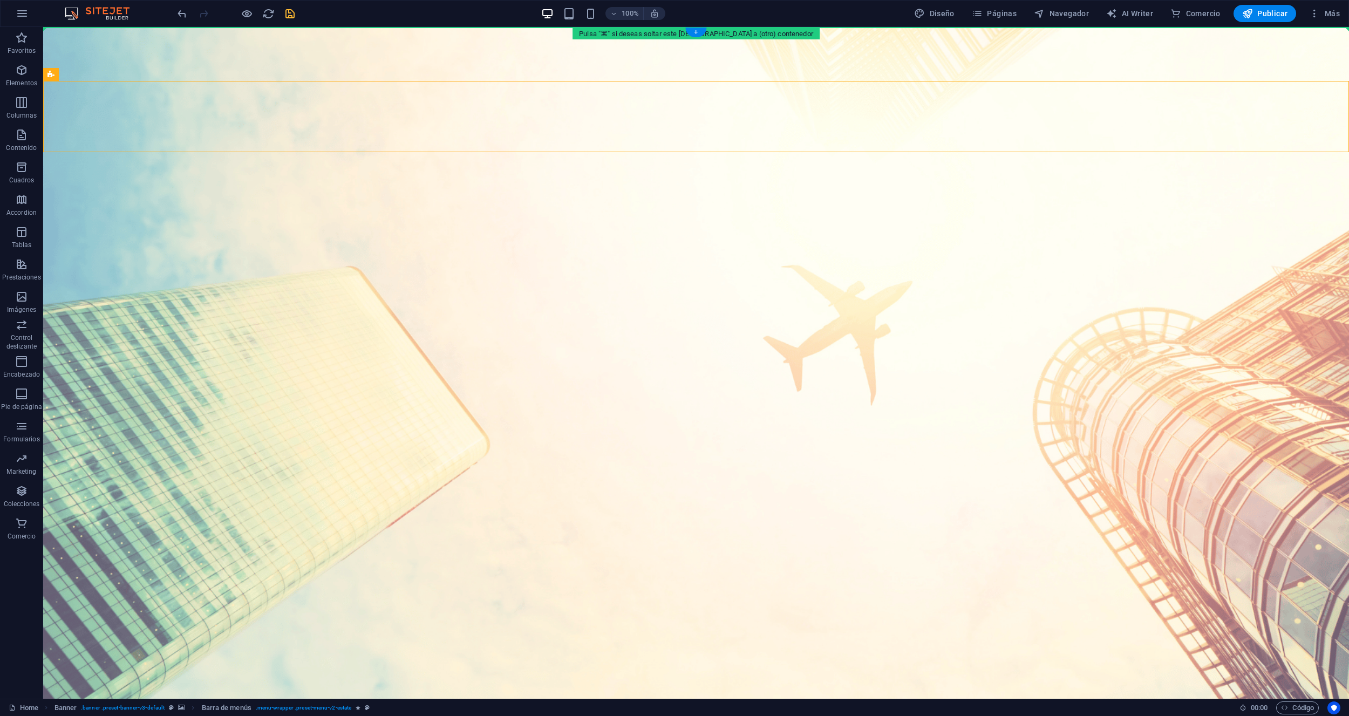
drag, startPoint x: 126, startPoint y: 104, endPoint x: 79, endPoint y: 37, distance: 81.7
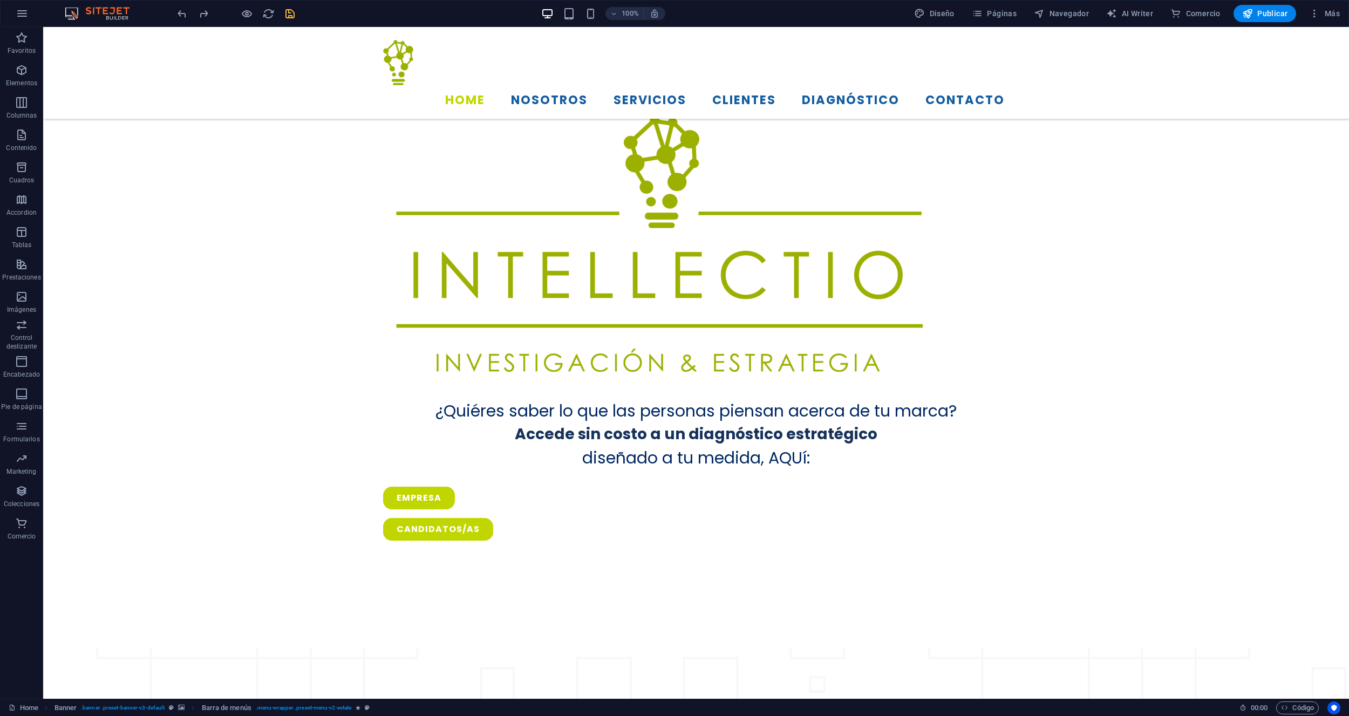
scroll to position [808, 0]
click at [285, 16] on icon "save" at bounding box center [290, 14] width 12 height 12
click at [1257, 15] on span "Publicar" at bounding box center [1265, 13] width 46 height 11
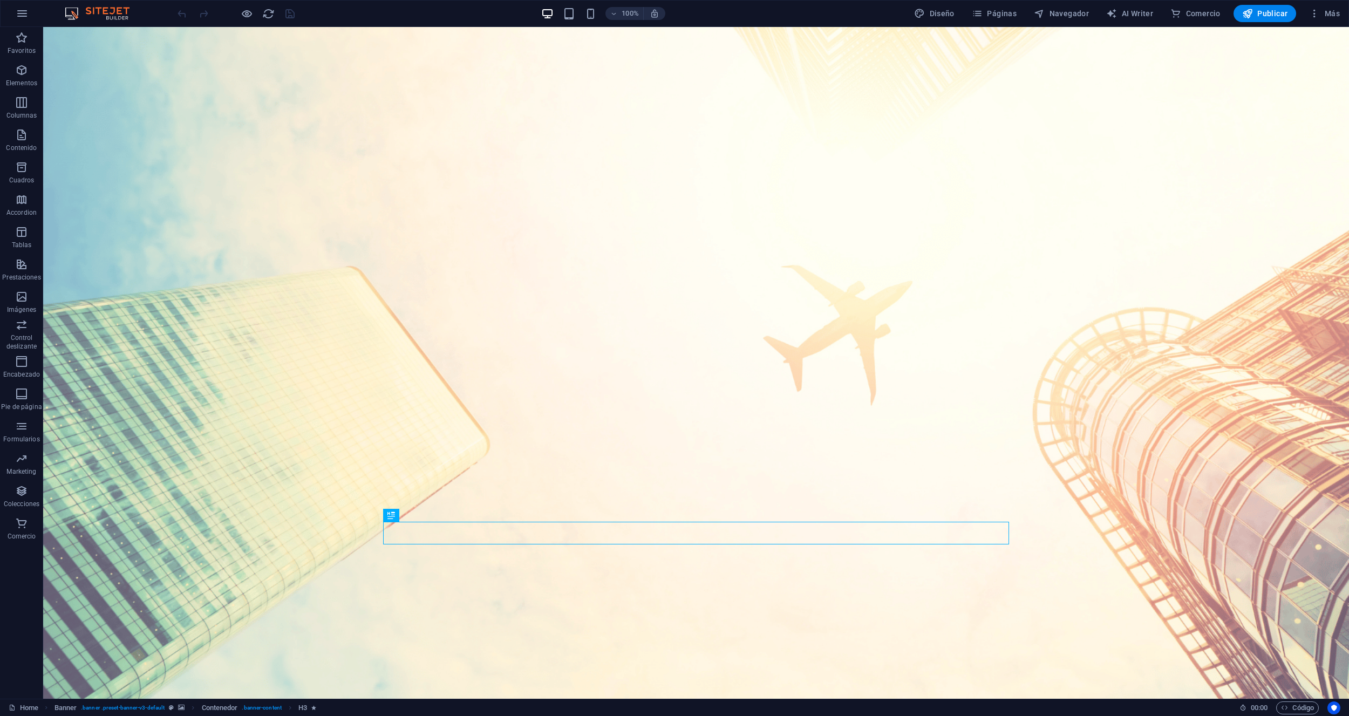
click at [465, 701] on div "Home Banner . banner .preset-banner-v3-default Contenedor . banner-content H3" at bounding box center [620, 707] width 1222 height 13
click at [84, 50] on figure at bounding box center [696, 371] width 1306 height 689
select select "vh"
select select "header"
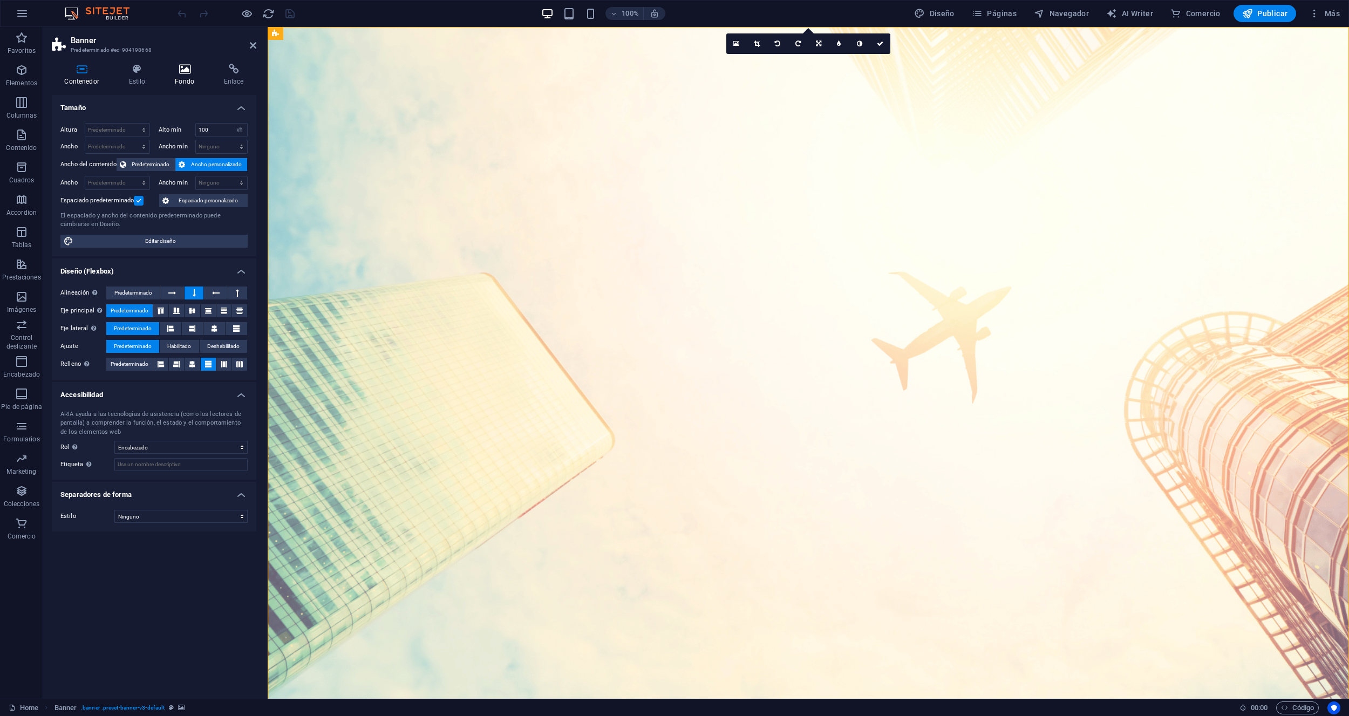
click at [174, 72] on icon at bounding box center [184, 69] width 45 height 11
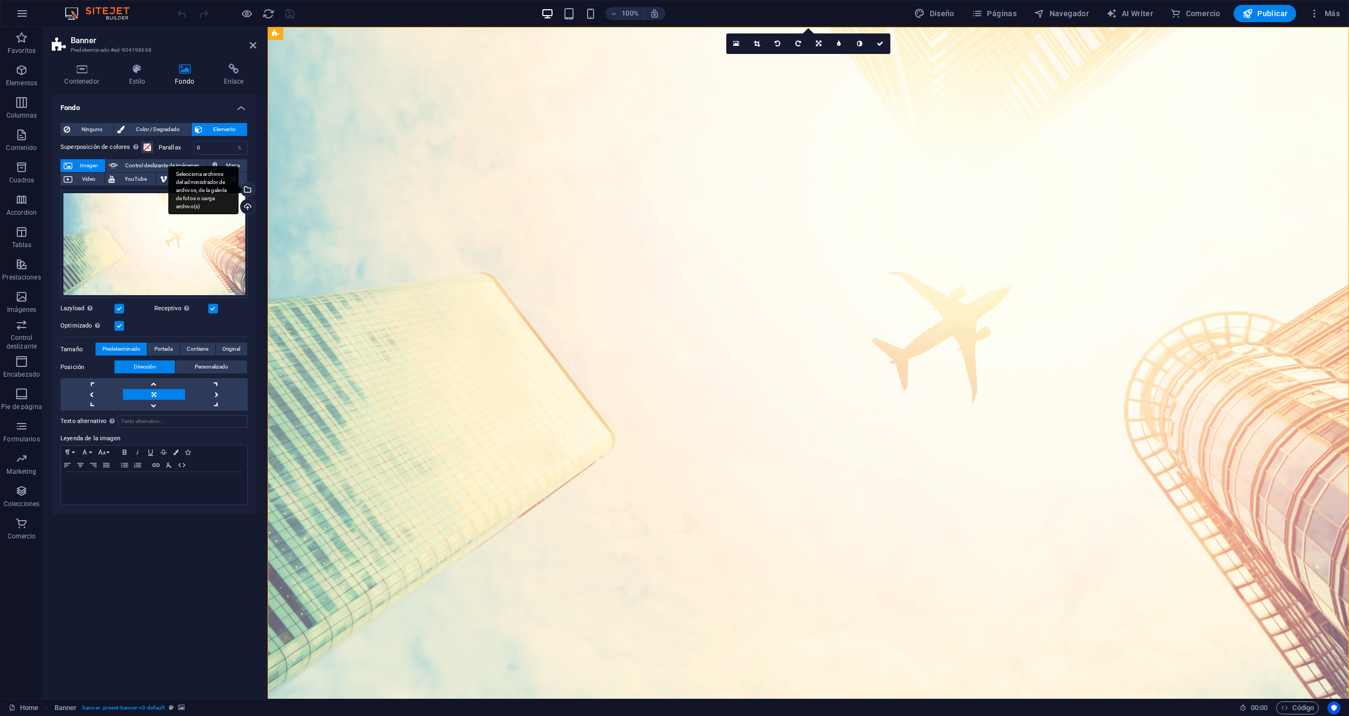
click at [248, 191] on div "Selecciona archivos del administrador de archivos, de la galería de fotos o car…" at bounding box center [246, 190] width 16 height 16
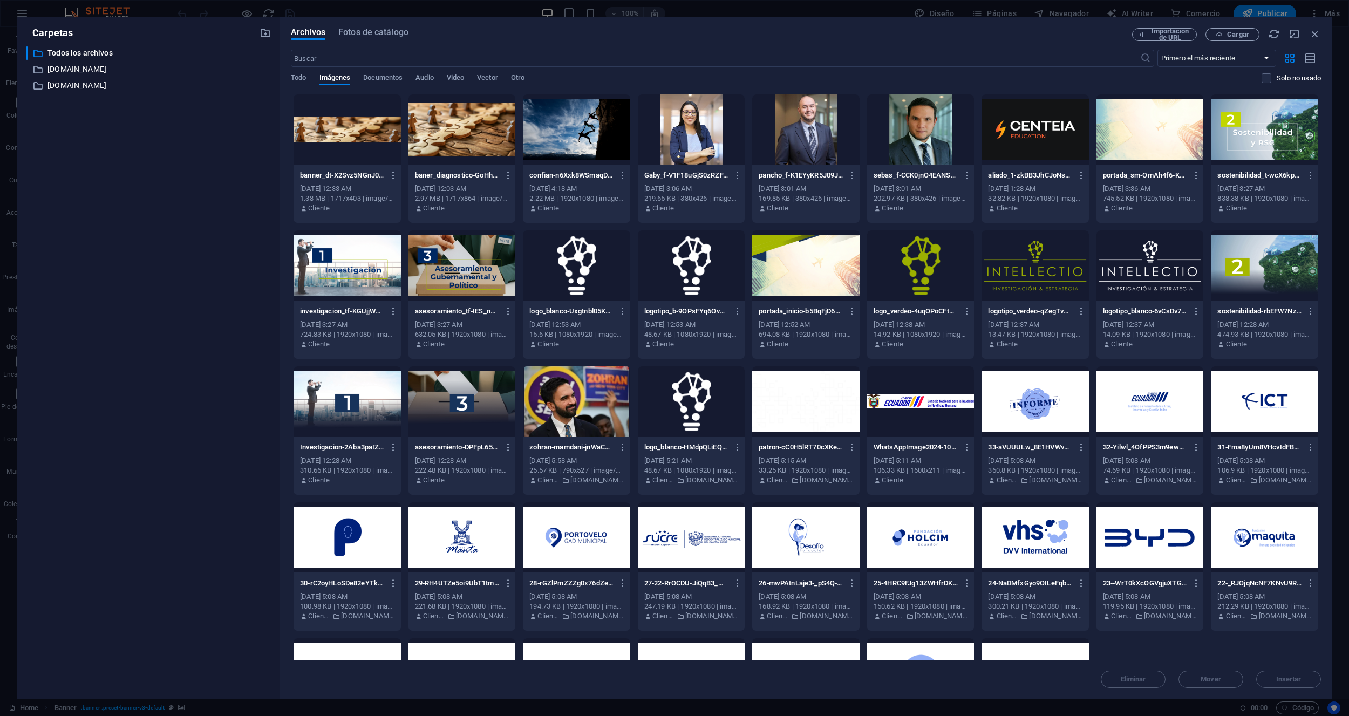
click at [1147, 136] on div at bounding box center [1149, 129] width 107 height 70
click at [1292, 682] on span "Insertar" at bounding box center [1288, 679] width 25 height 6
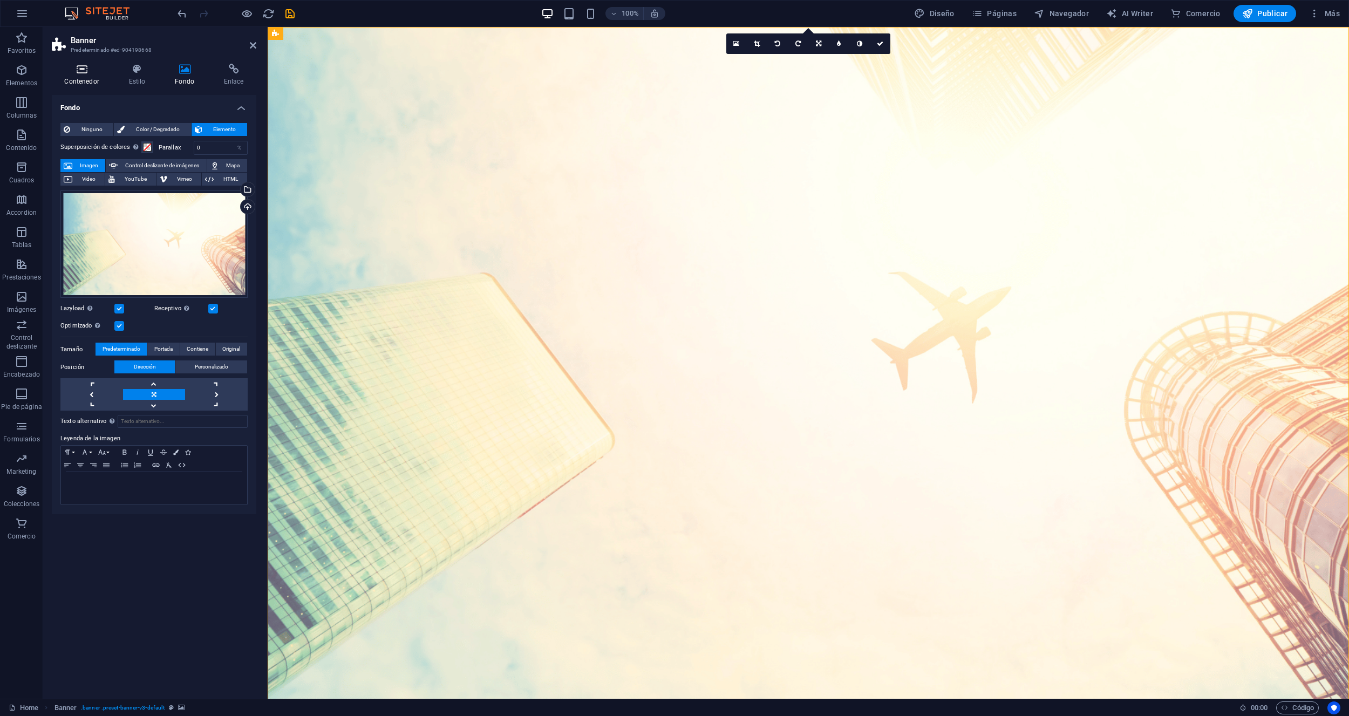
click at [78, 75] on h4 "Contenedor" at bounding box center [84, 75] width 64 height 23
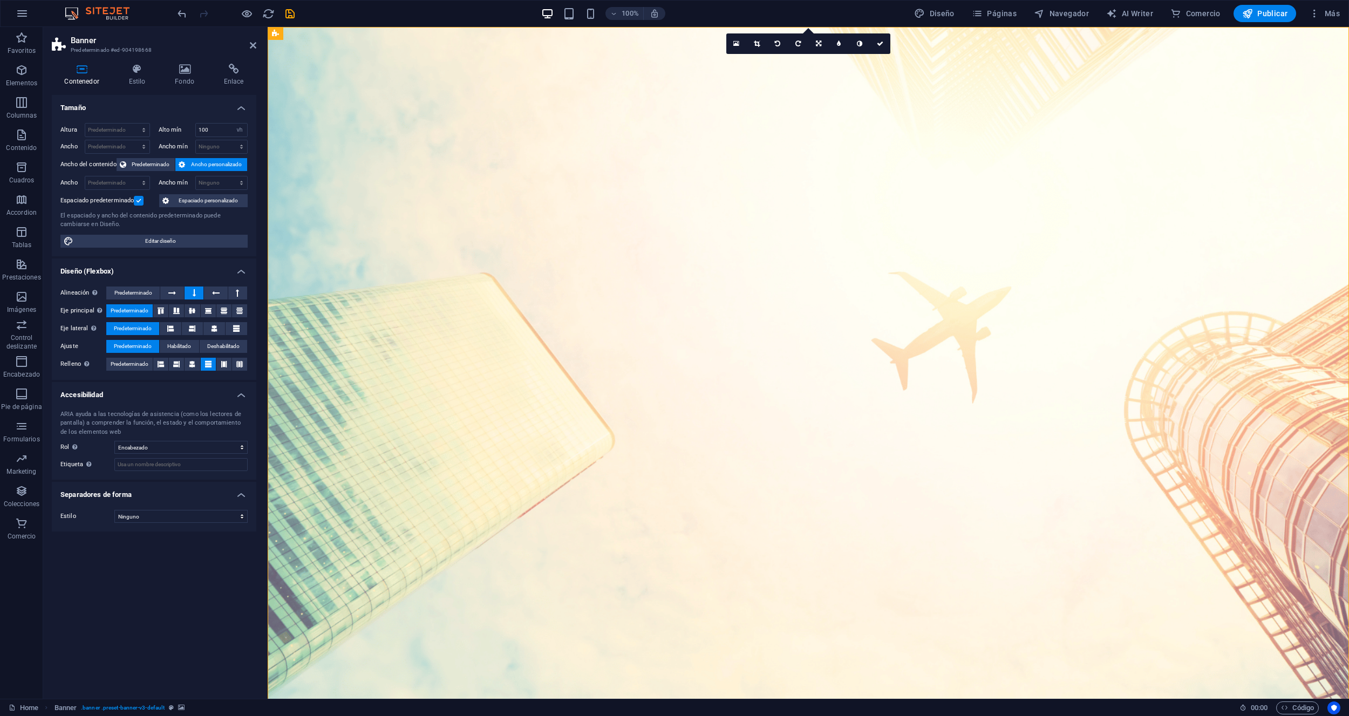
click at [138, 204] on label at bounding box center [139, 201] width 10 height 10
click at [0, 0] on input "Espaciado predeterminado" at bounding box center [0, 0] width 0 height 0
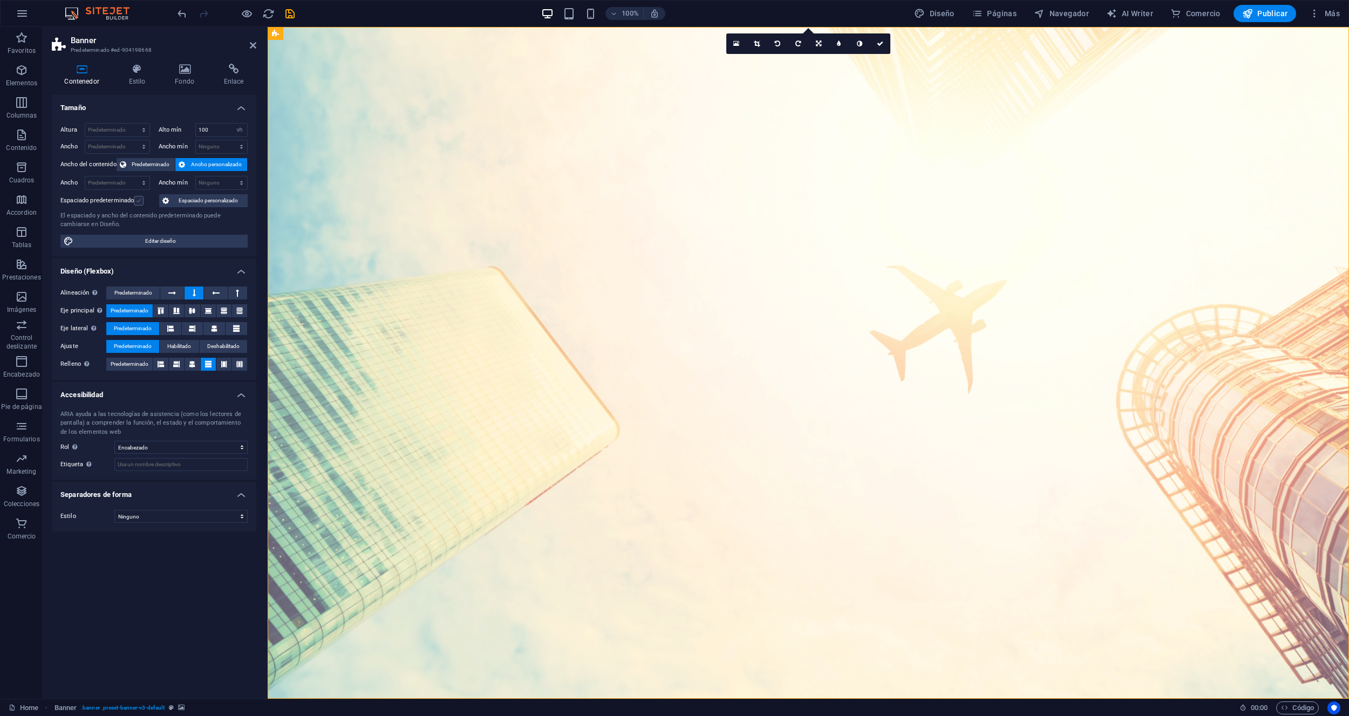
click at [138, 204] on label at bounding box center [139, 201] width 10 height 10
click at [0, 0] on input "Espaciado predeterminado" at bounding box center [0, 0] width 0 height 0
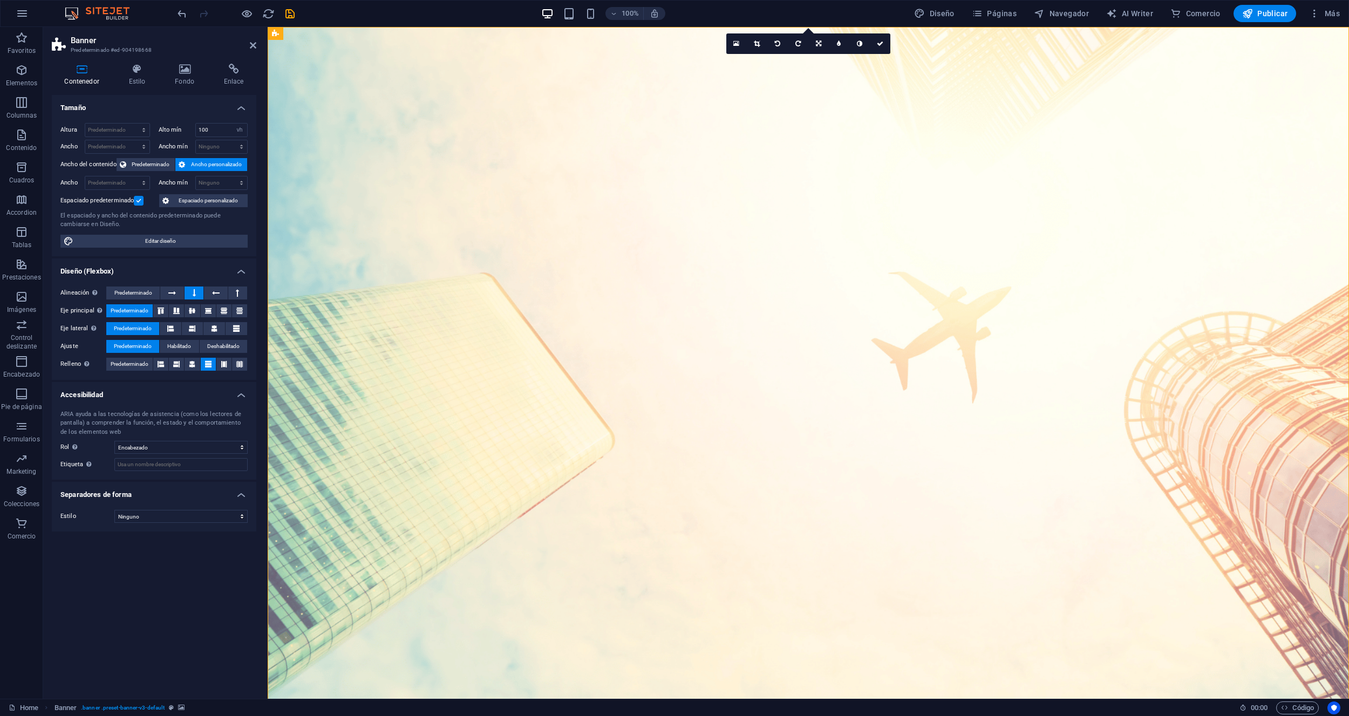
click at [138, 204] on label at bounding box center [139, 201] width 10 height 10
click at [0, 0] on input "Espaciado predeterminado" at bounding box center [0, 0] width 0 height 0
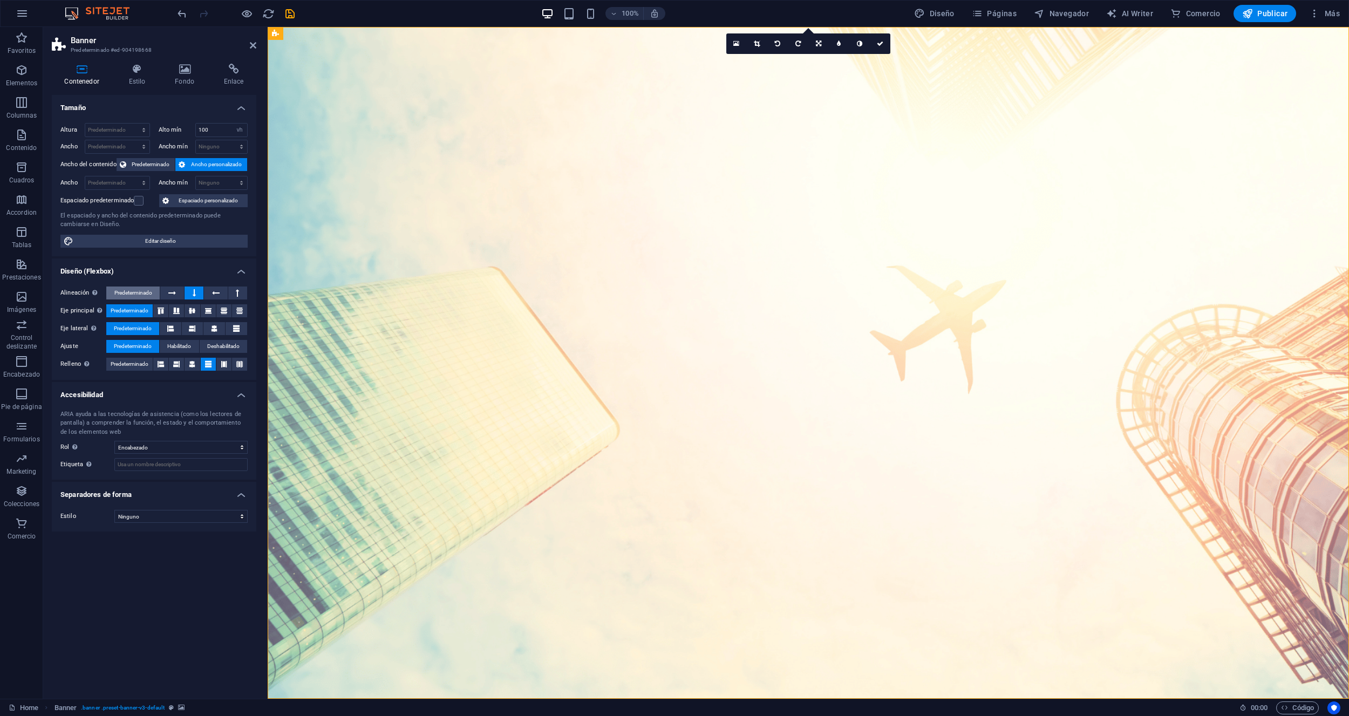
click at [135, 292] on span "Predeterminado" at bounding box center [133, 292] width 38 height 13
click at [291, 18] on icon "save" at bounding box center [290, 14] width 12 height 12
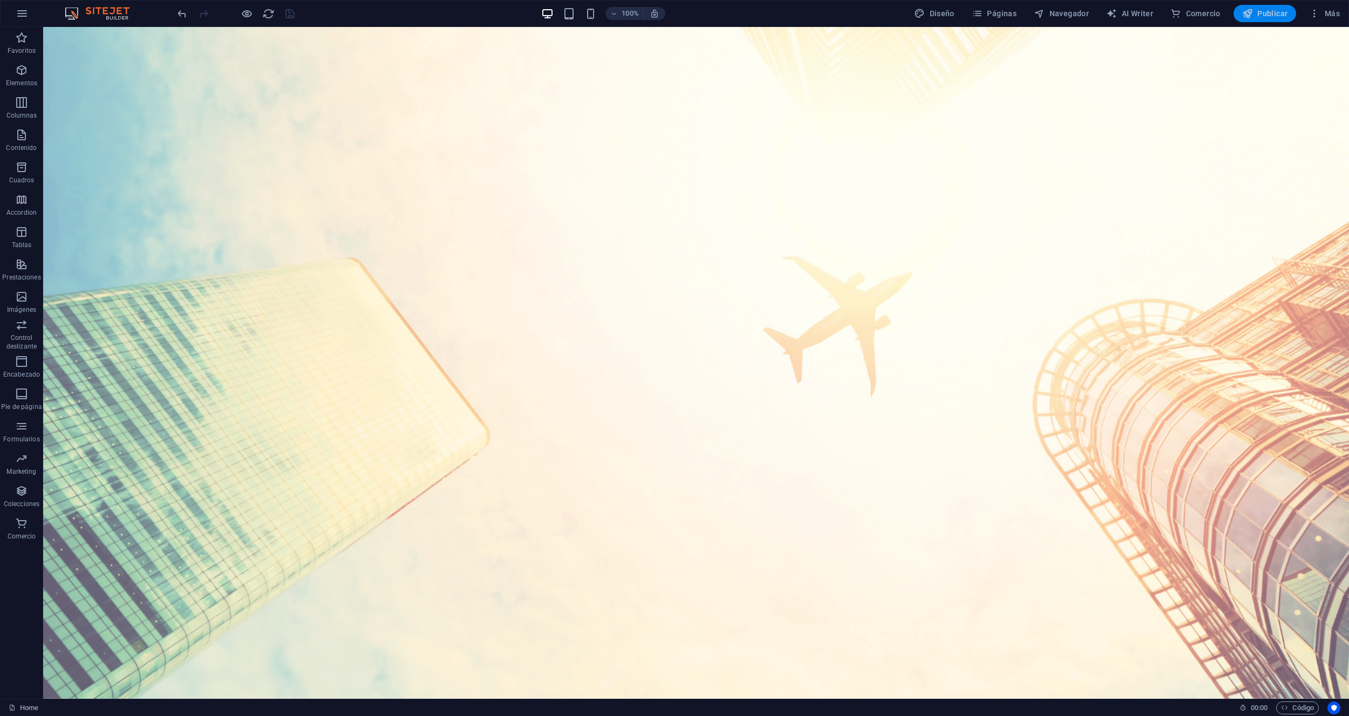
click at [1258, 12] on span "Publicar" at bounding box center [1265, 13] width 46 height 11
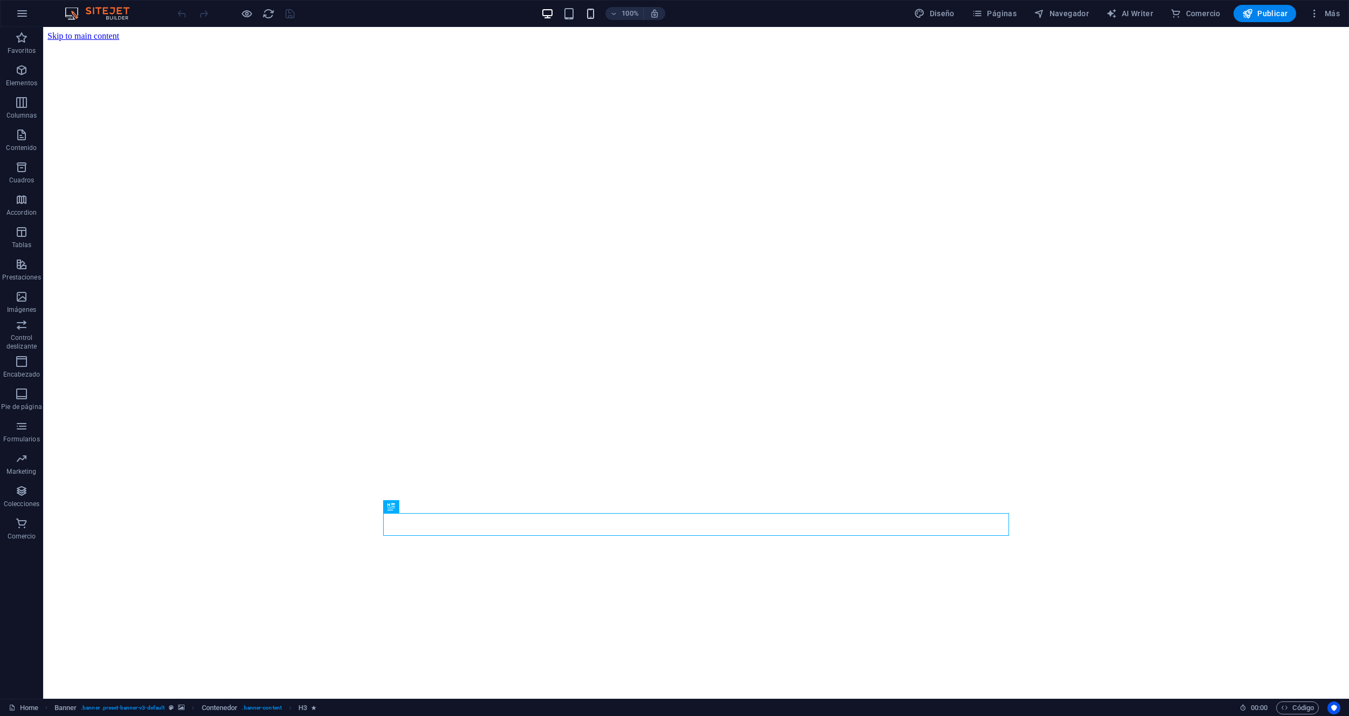
click at [591, 14] on icon "button" at bounding box center [590, 14] width 12 height 12
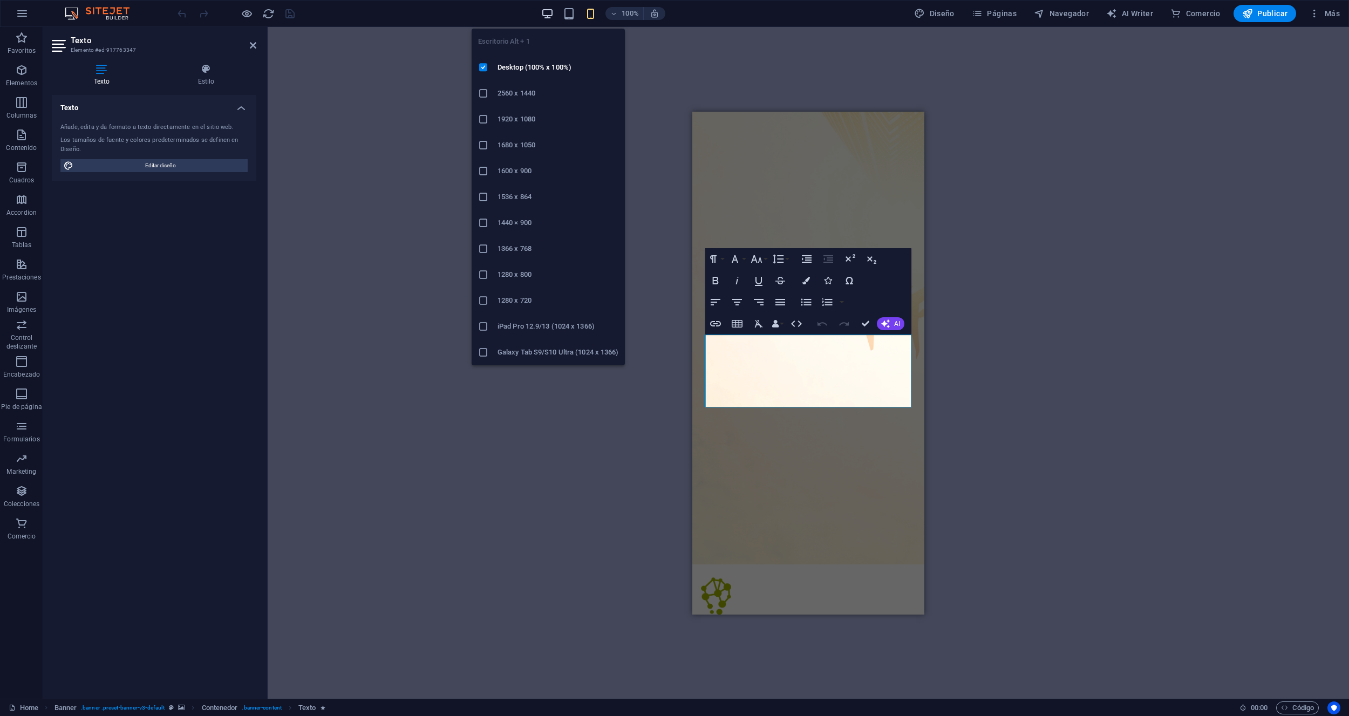
click at [549, 15] on icon "button" at bounding box center [547, 14] width 12 height 12
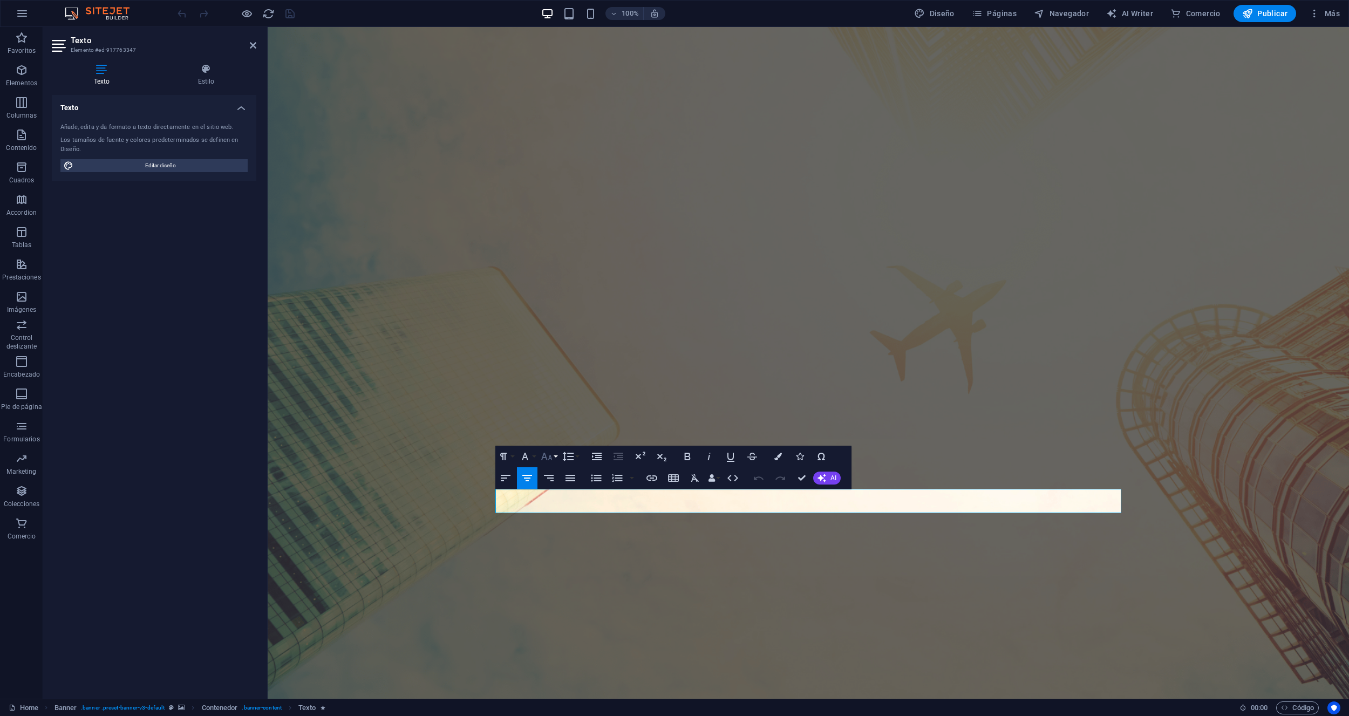
click at [555, 456] on button "Font Size" at bounding box center [548, 457] width 20 height 22
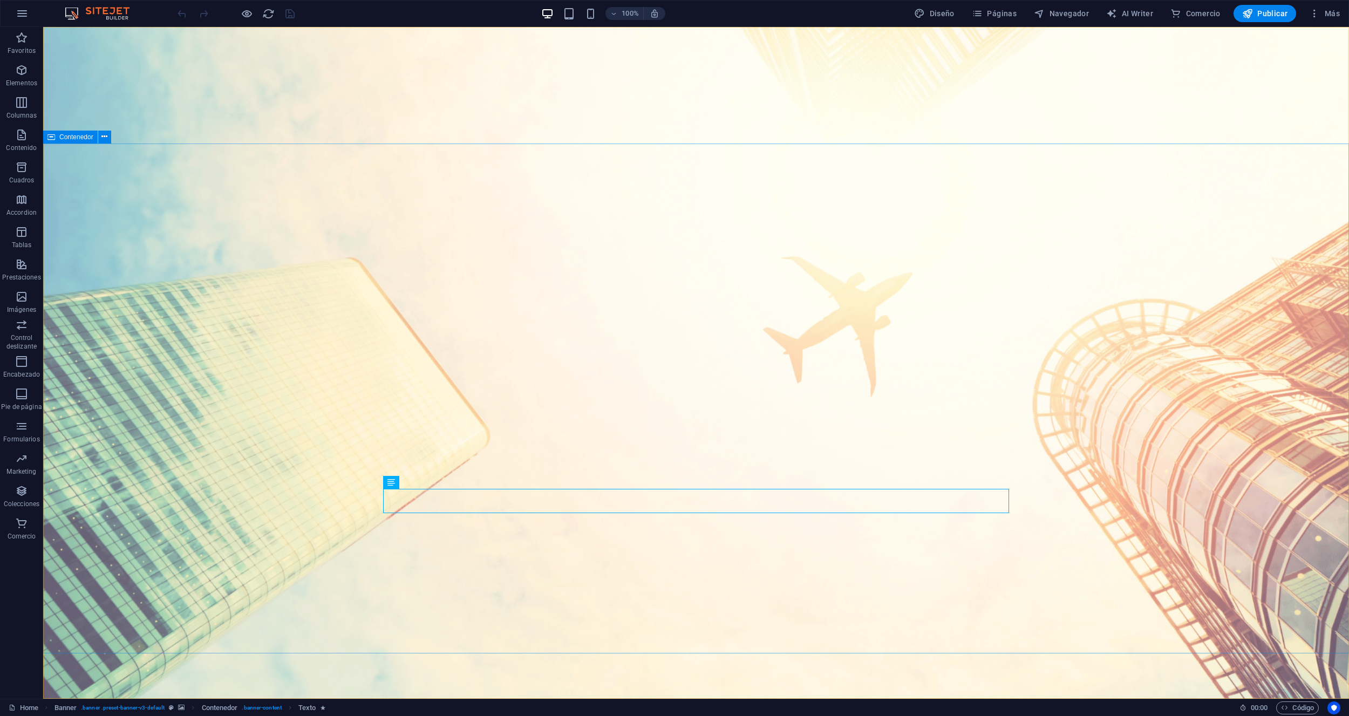
click at [425, 484] on icon at bounding box center [426, 481] width 6 height 11
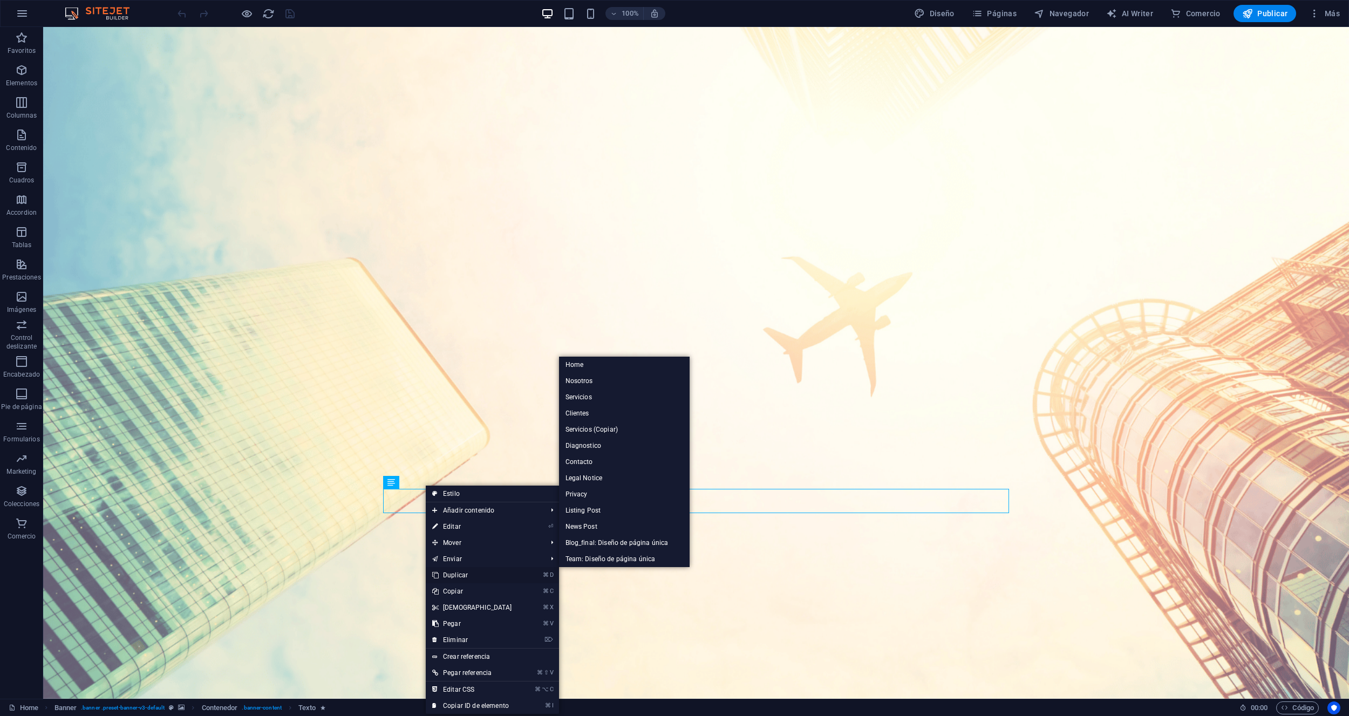
click at [466, 572] on link "⌘ D Duplicar" at bounding box center [472, 575] width 93 height 16
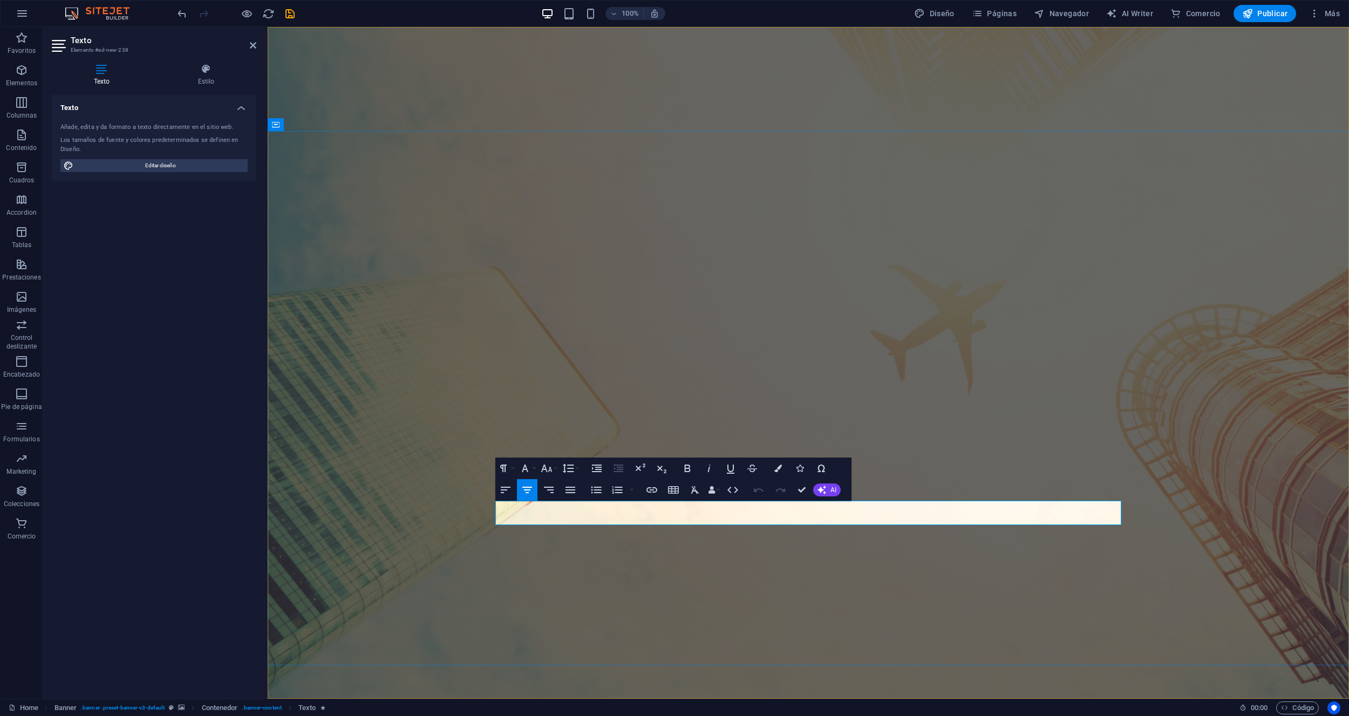
drag, startPoint x: 542, startPoint y: 519, endPoint x: 1071, endPoint y: 515, distance: 529.2
click at [555, 470] on button "Font Size" at bounding box center [548, 468] width 20 height 22
click at [688, 467] on icon "button" at bounding box center [687, 468] width 13 height 13
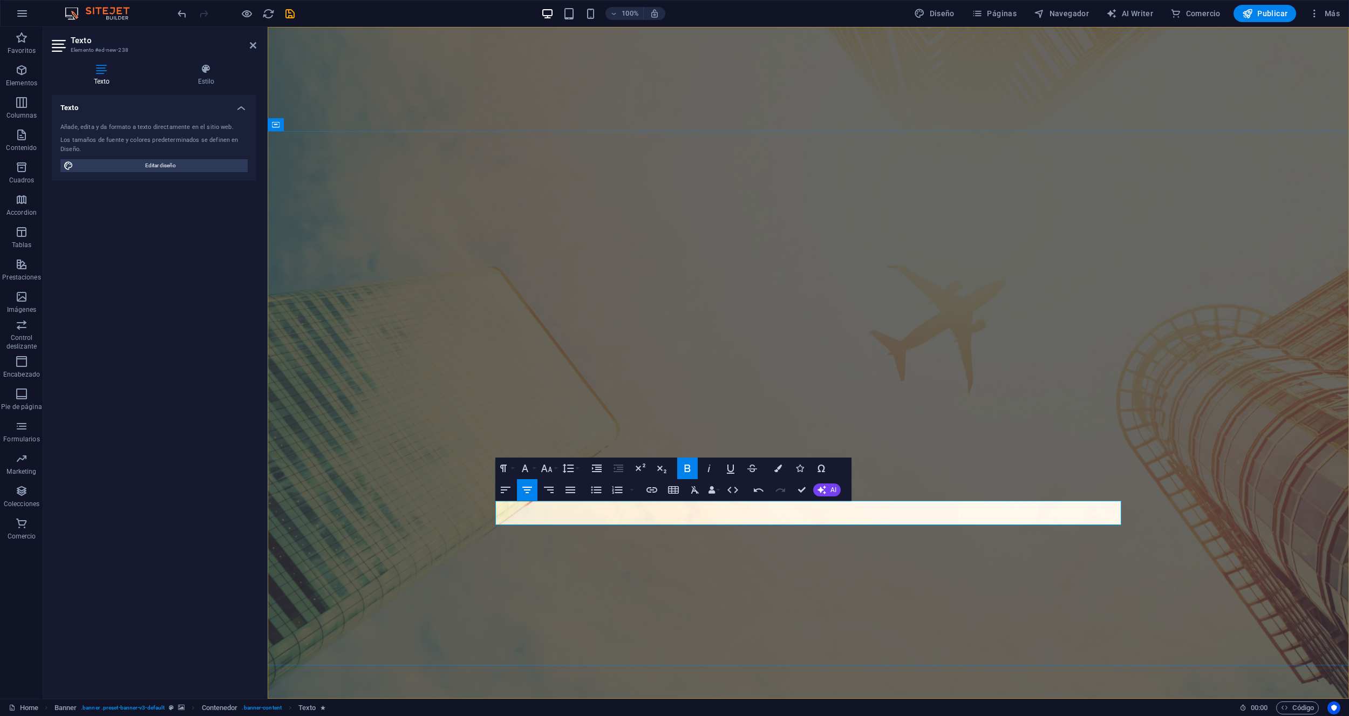
drag, startPoint x: 619, startPoint y: 513, endPoint x: 945, endPoint y: 507, distance: 325.9
click at [690, 470] on icon "button" at bounding box center [688, 468] width 6 height 8
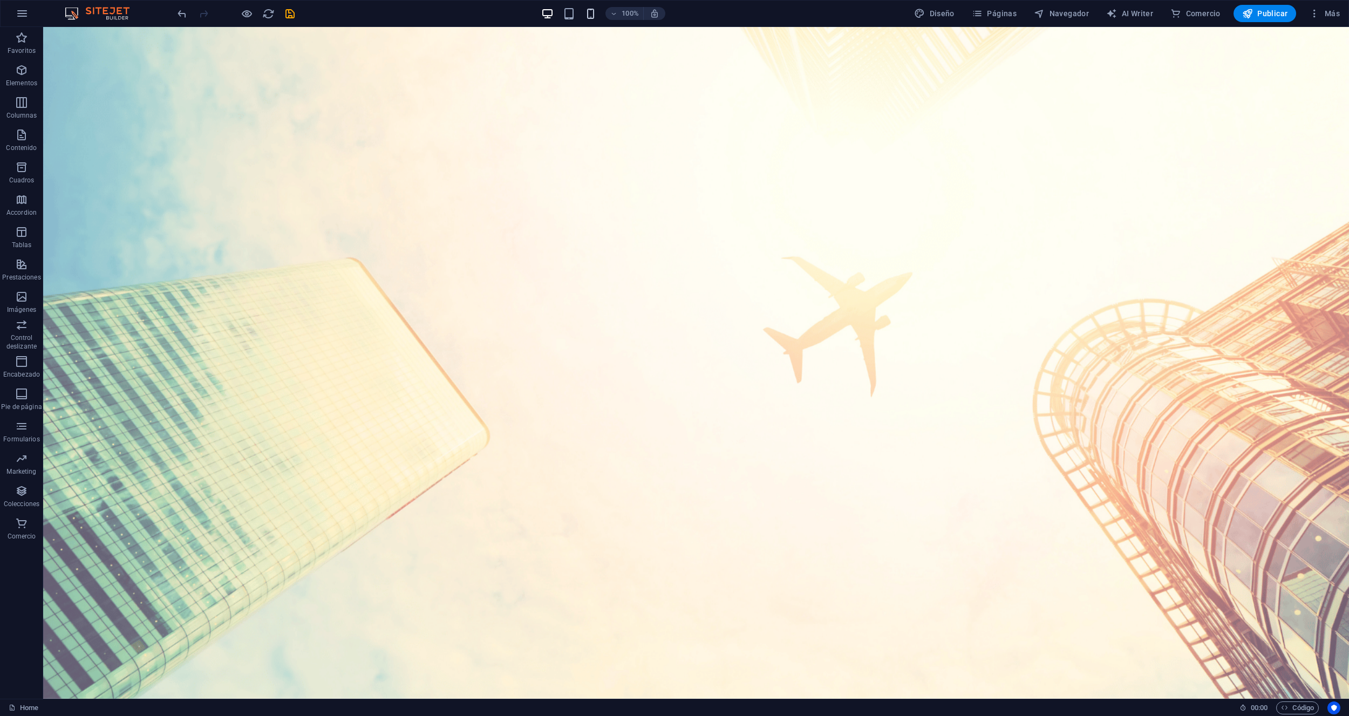
click at [592, 7] on button "button" at bounding box center [590, 13] width 13 height 13
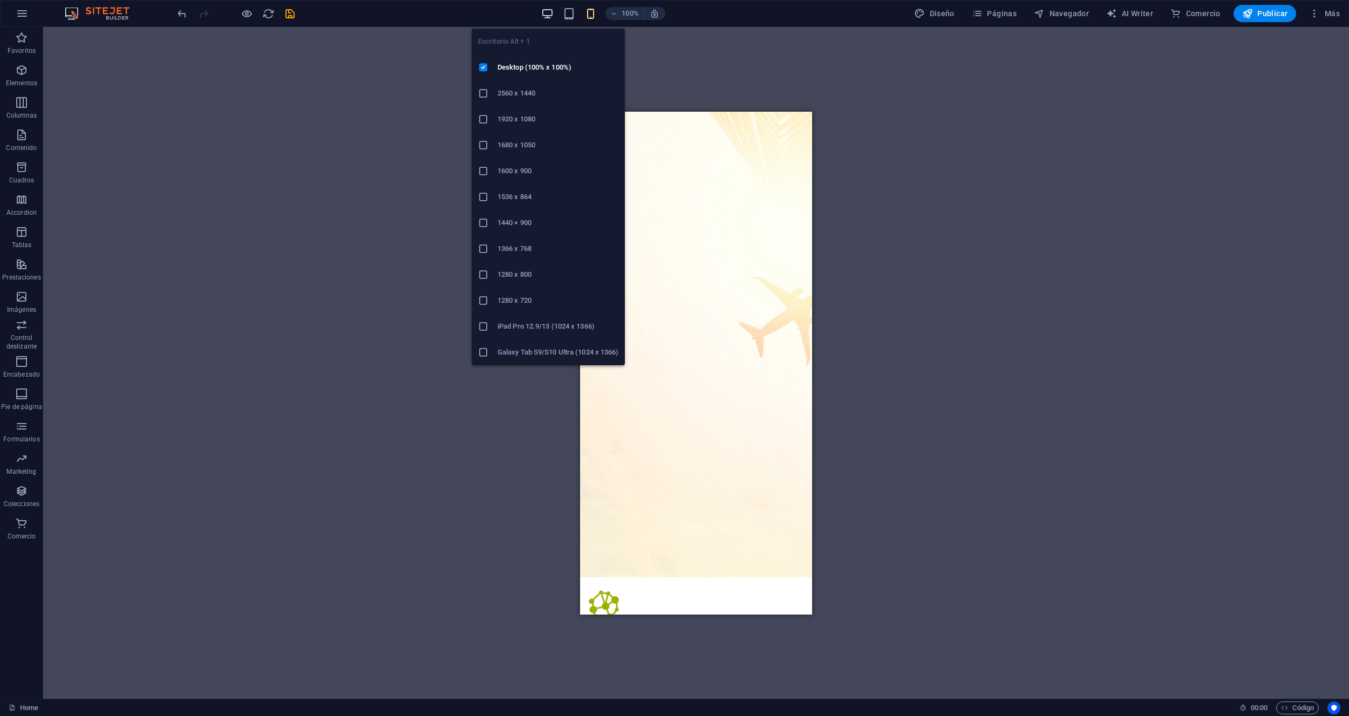
click at [550, 18] on icon "button" at bounding box center [547, 14] width 12 height 12
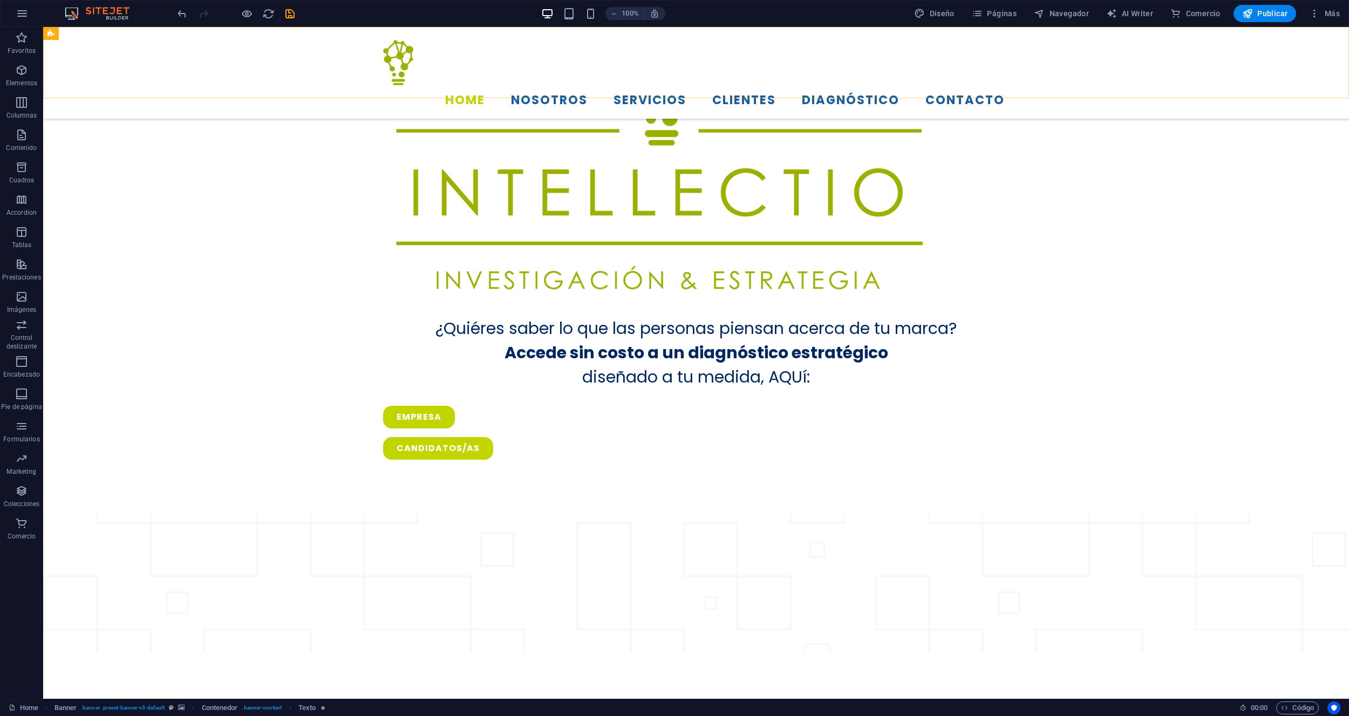
scroll to position [819, 0]
click at [289, 14] on icon "save" at bounding box center [290, 14] width 12 height 12
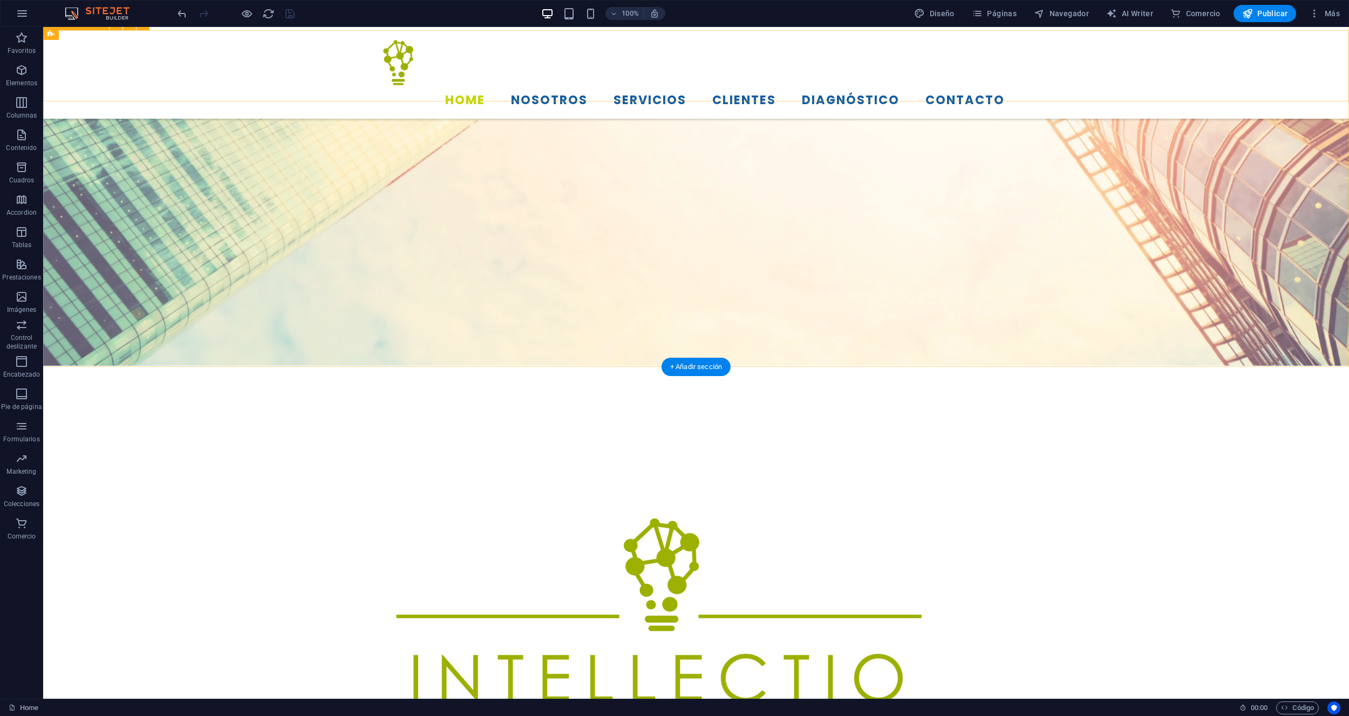
scroll to position [331, 0]
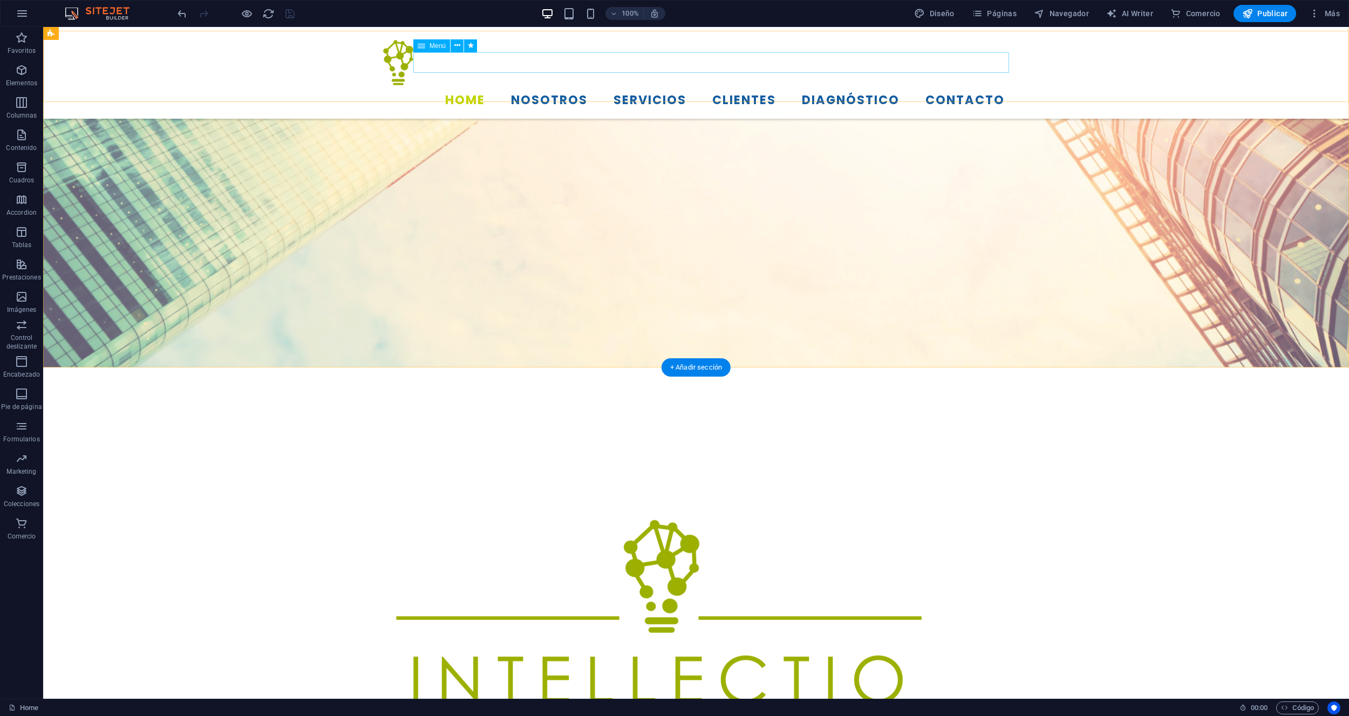
click at [558, 90] on nav "Home Nosotros Servicios Clientes Diagnóstico Contacto" at bounding box center [696, 100] width 626 height 20
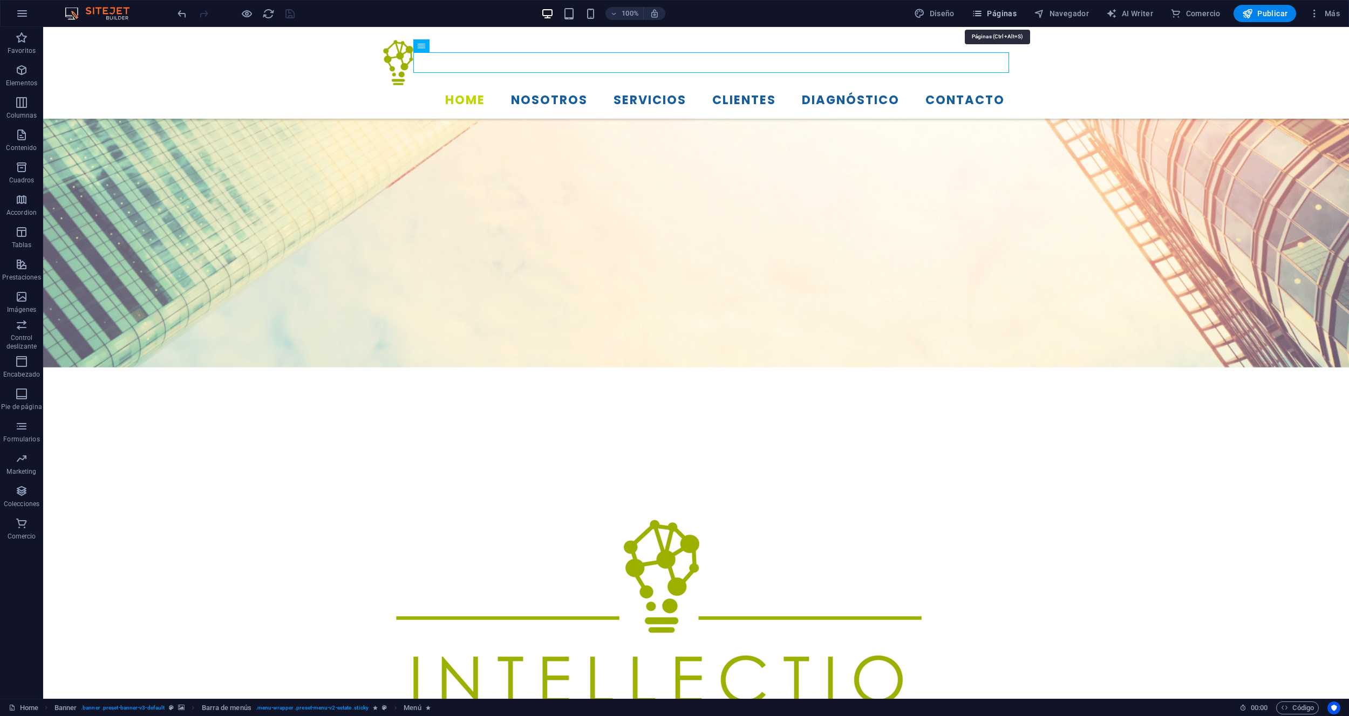
click at [1002, 13] on span "Páginas" at bounding box center [994, 13] width 45 height 11
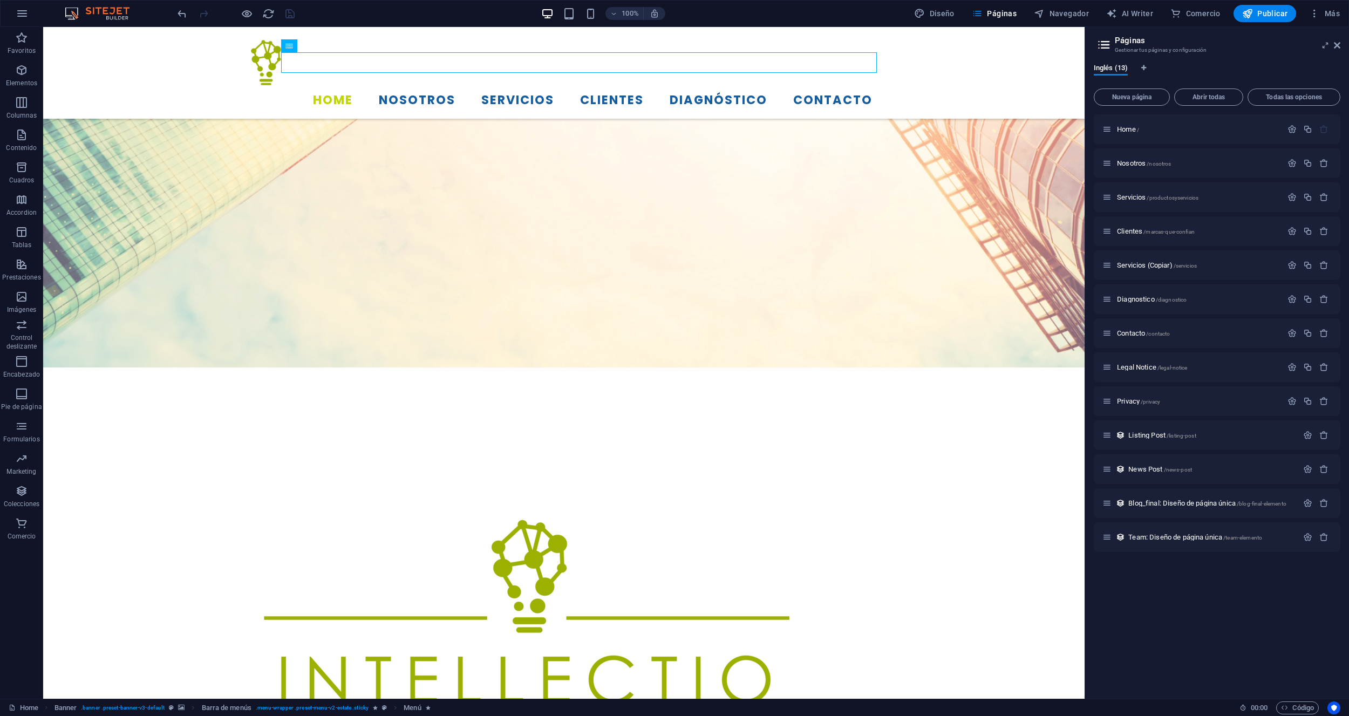
click at [430, 25] on div "100% Diseño Páginas Navegador AI Writer Comercio Publicar Más" at bounding box center [675, 14] width 1348 height 26
click at [197, 367] on div "¿Quiéres saber lo que las personas piensan acerca de tu marca? Accede sin costo…" at bounding box center [563, 683] width 1041 height 633
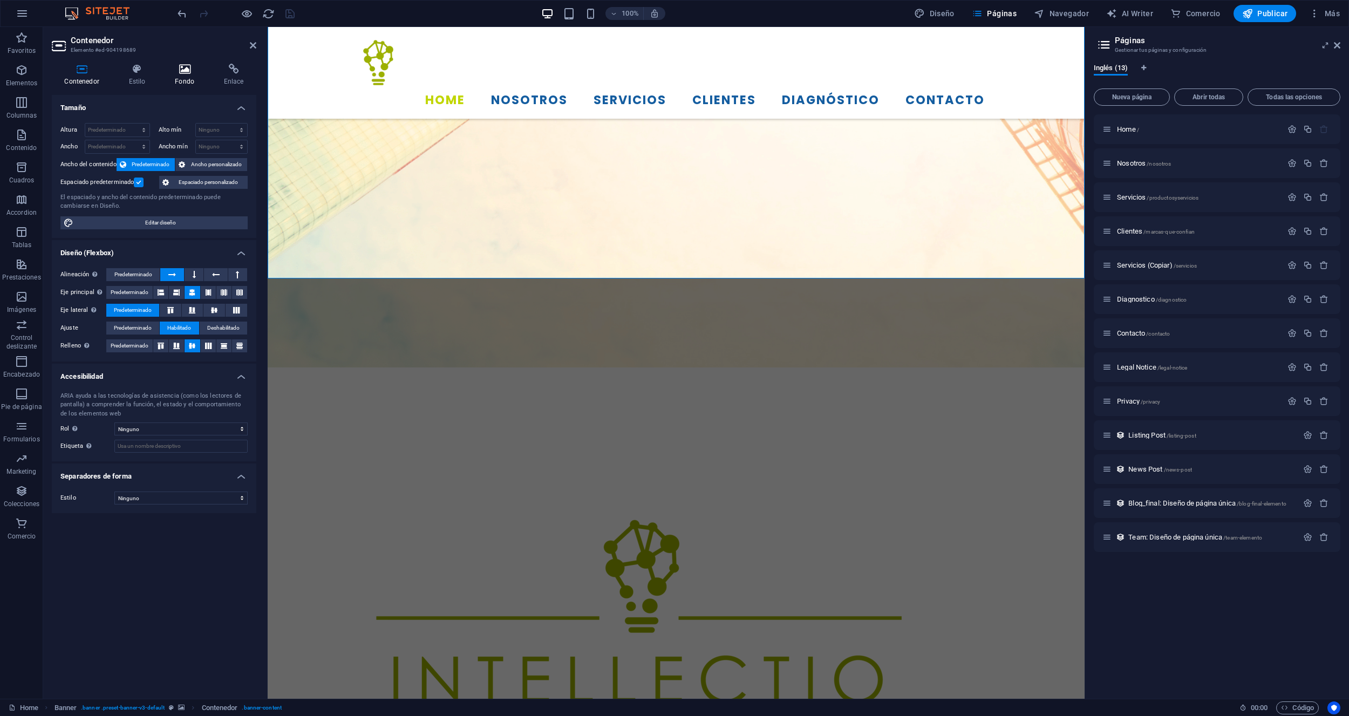
click at [184, 78] on h4 "Fondo" at bounding box center [186, 75] width 49 height 23
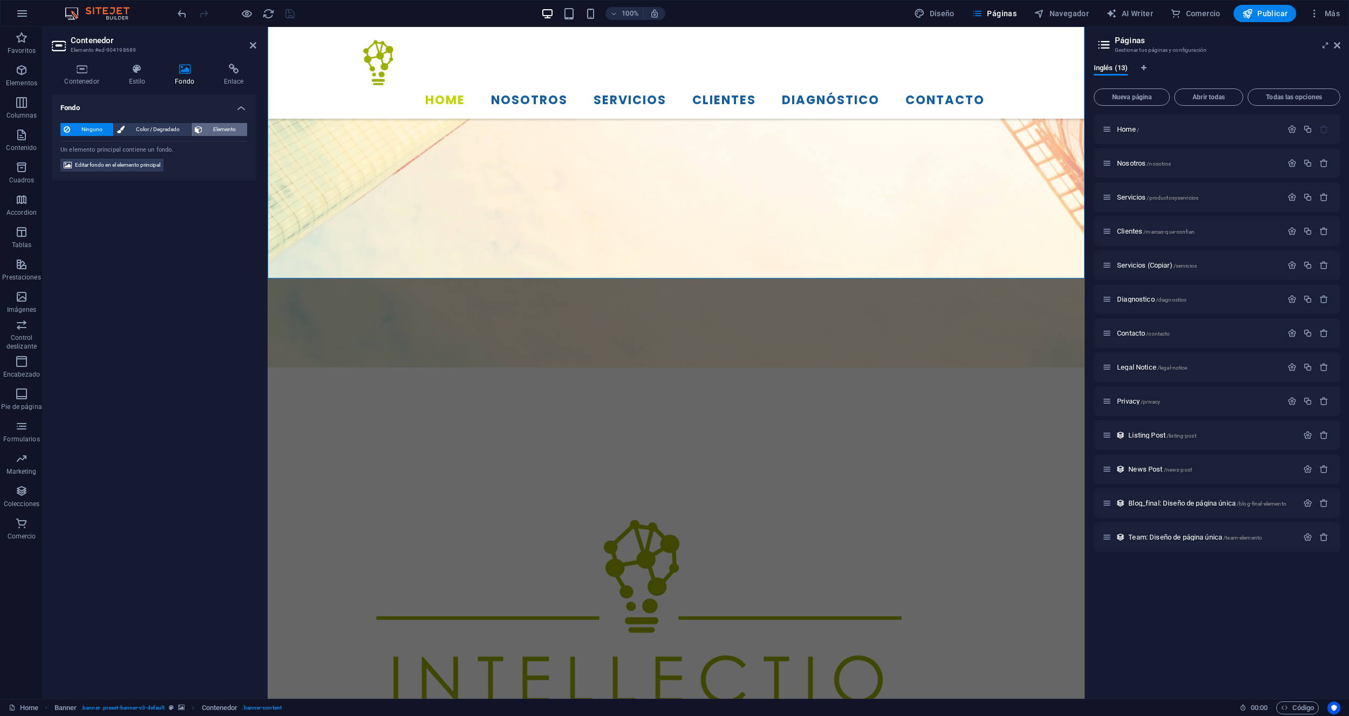
click at [206, 135] on span "Elemento" at bounding box center [225, 129] width 38 height 13
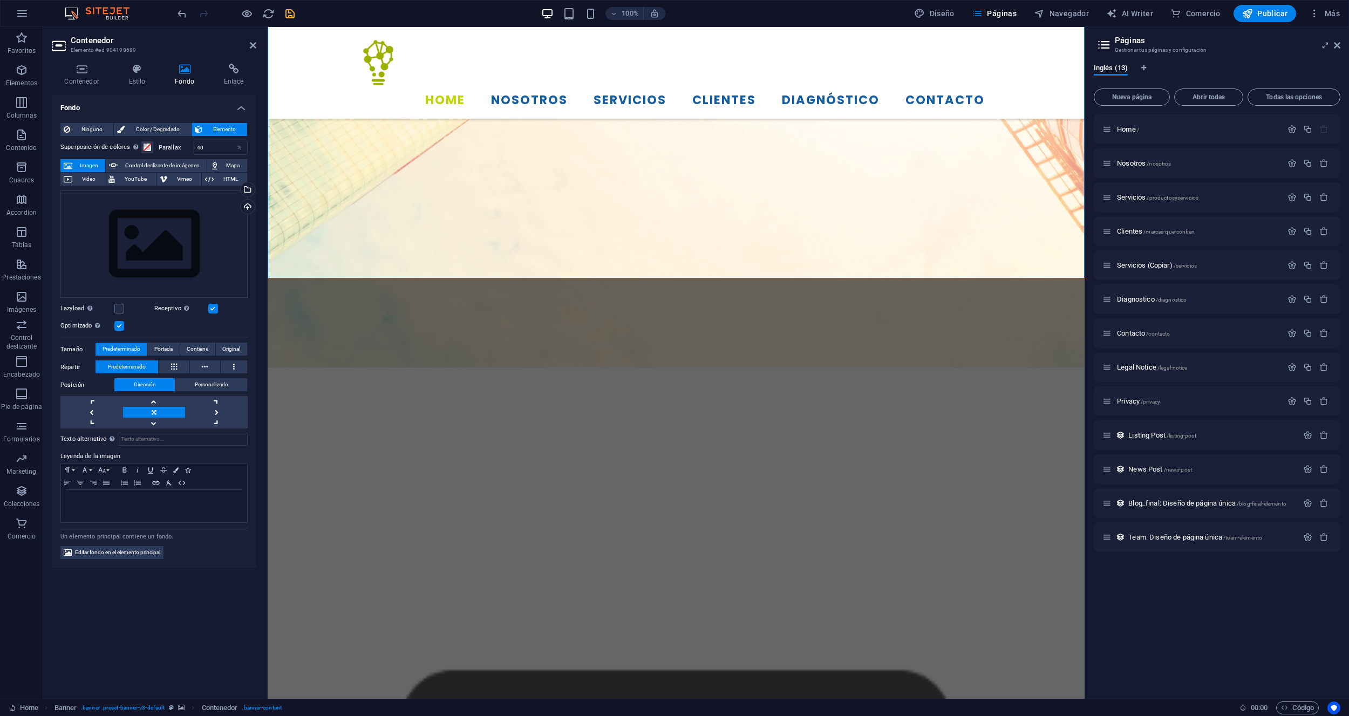
click at [206, 135] on span "Elemento" at bounding box center [225, 129] width 38 height 13
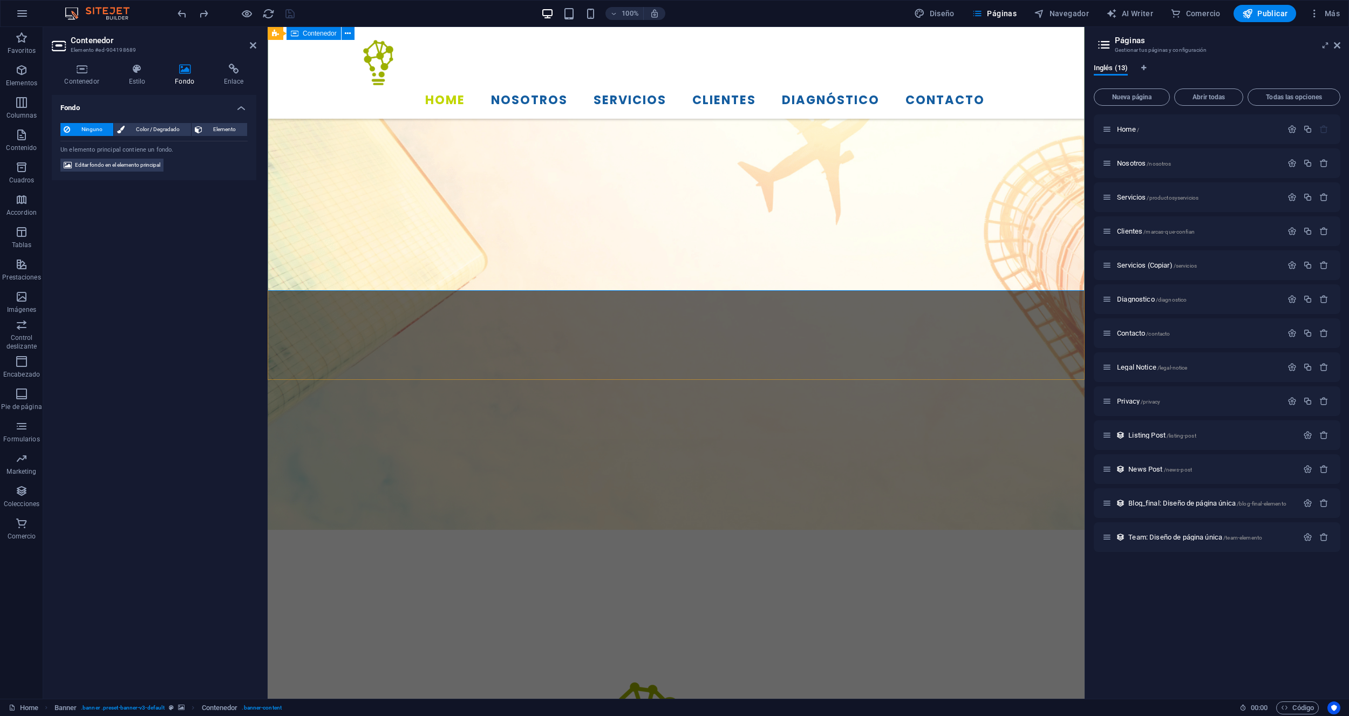
scroll to position [0, 0]
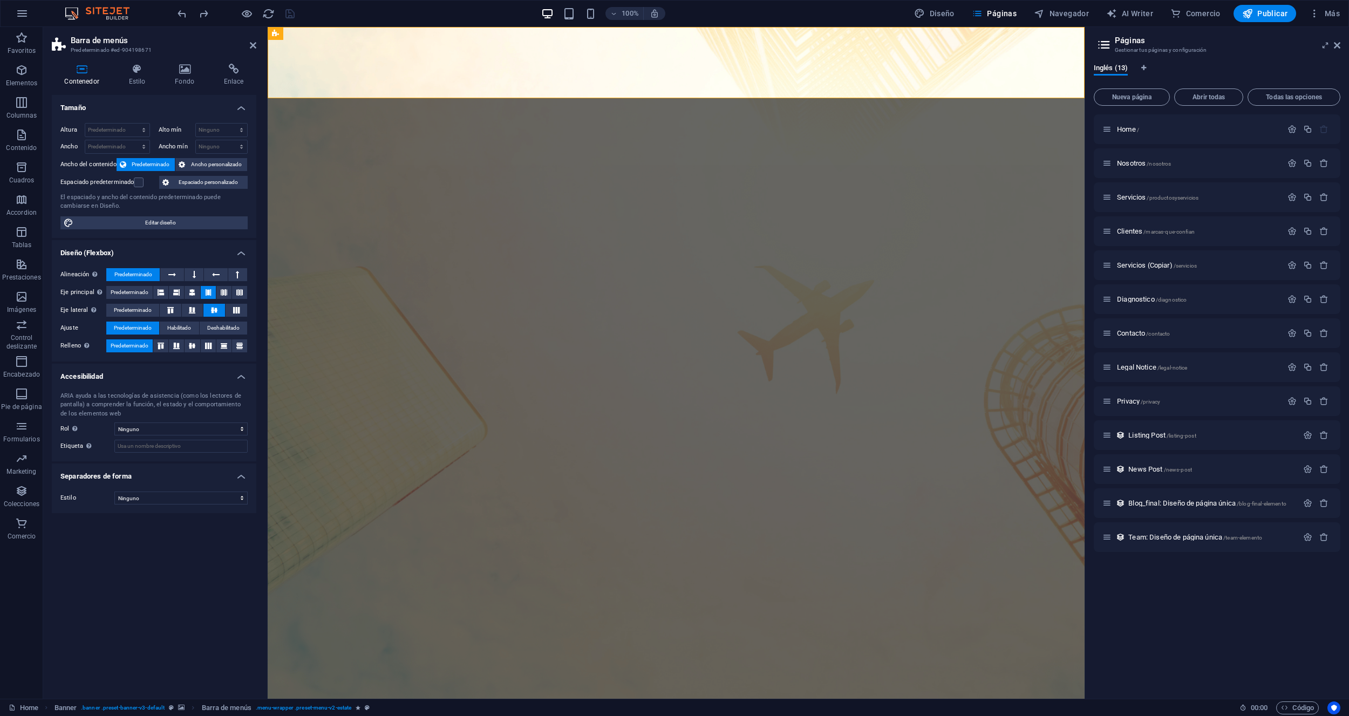
click at [289, 117] on figure at bounding box center [676, 363] width 817 height 672
click at [281, 112] on figure at bounding box center [676, 363] width 817 height 672
select select "vh"
select select "header"
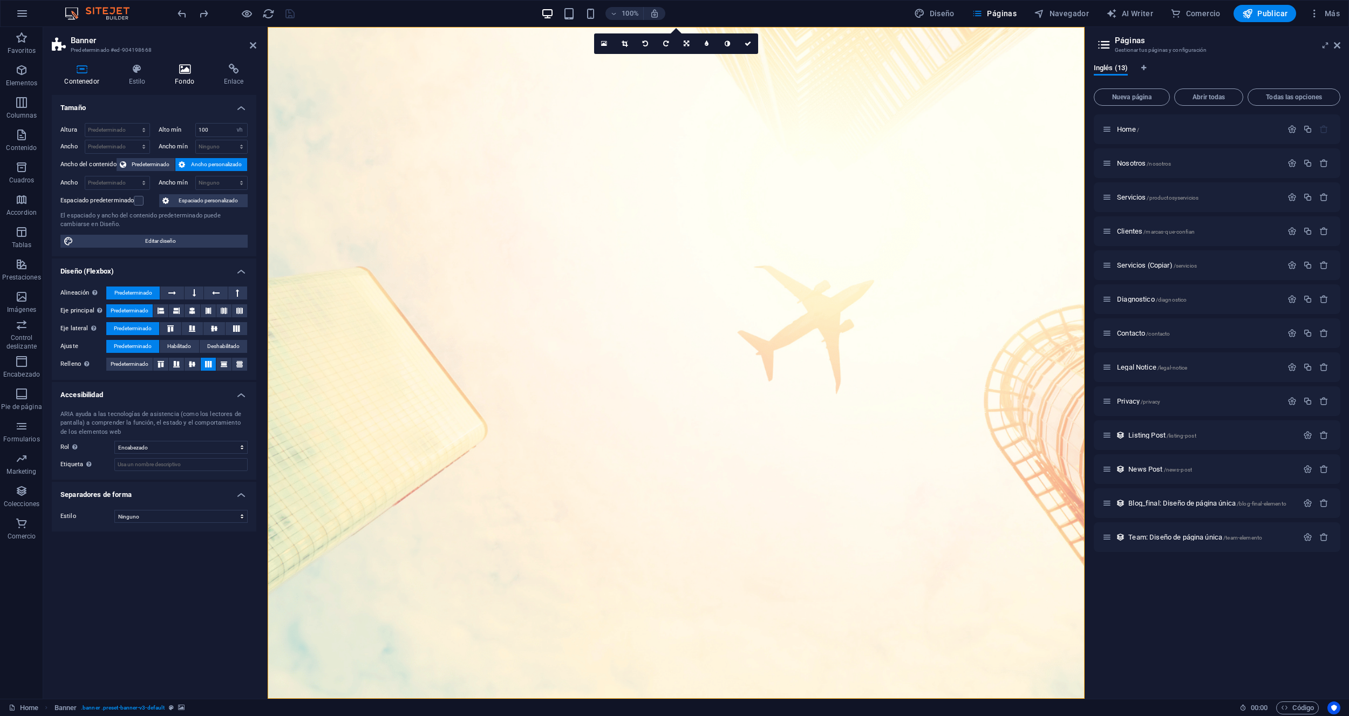
click at [183, 74] on h4 "Fondo" at bounding box center [186, 75] width 49 height 23
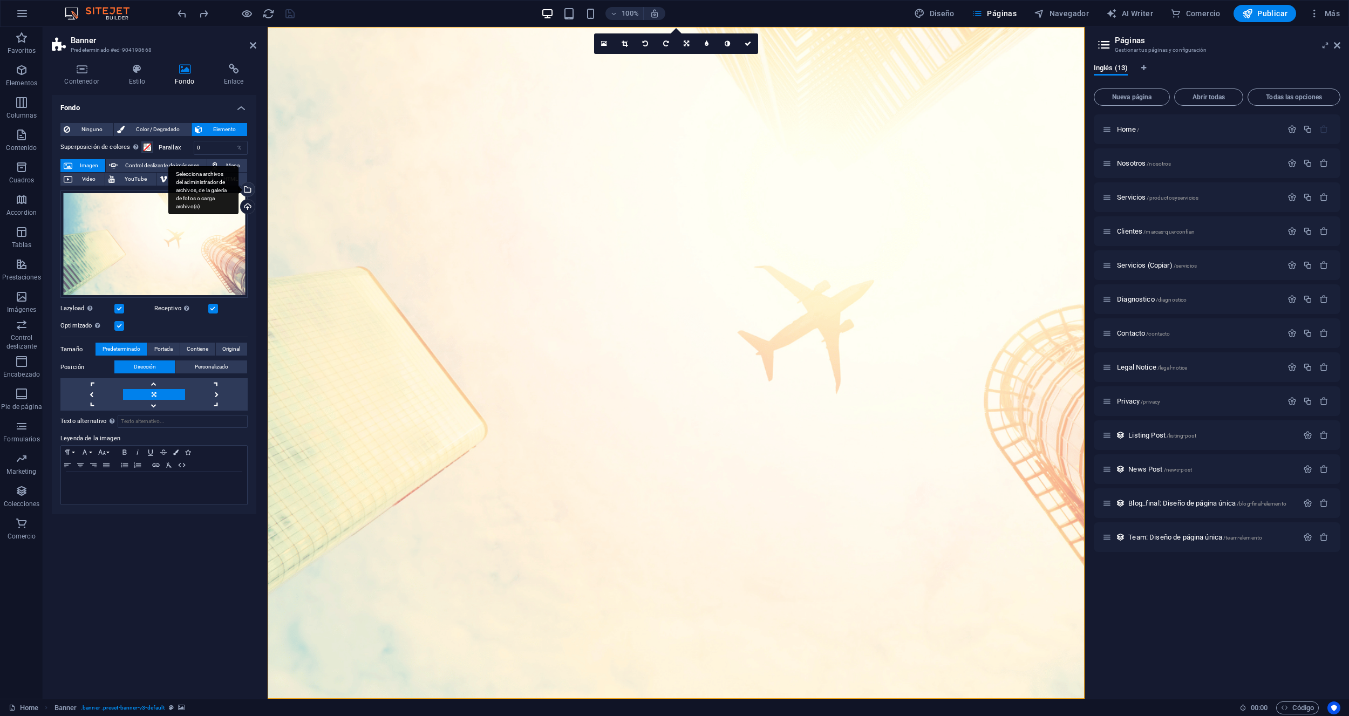
click at [238, 189] on div "Selecciona archivos del administrador de archivos, de la galería de fotos o car…" at bounding box center [203, 190] width 70 height 49
click at [238, 188] on div "Selecciona archivos del administrador de archivos, de la galería de fotos o car…" at bounding box center [203, 190] width 70 height 49
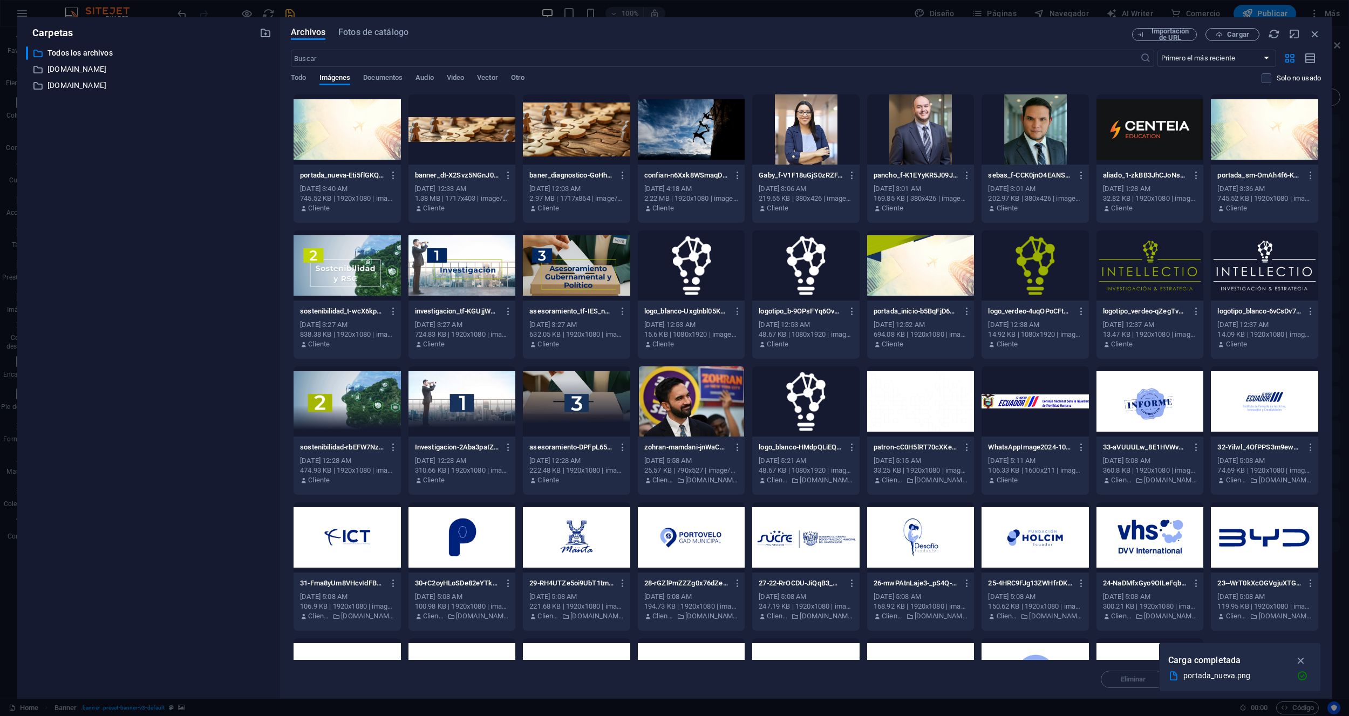
click at [366, 125] on div at bounding box center [346, 129] width 107 height 70
click at [1303, 659] on icon "button" at bounding box center [1301, 660] width 12 height 12
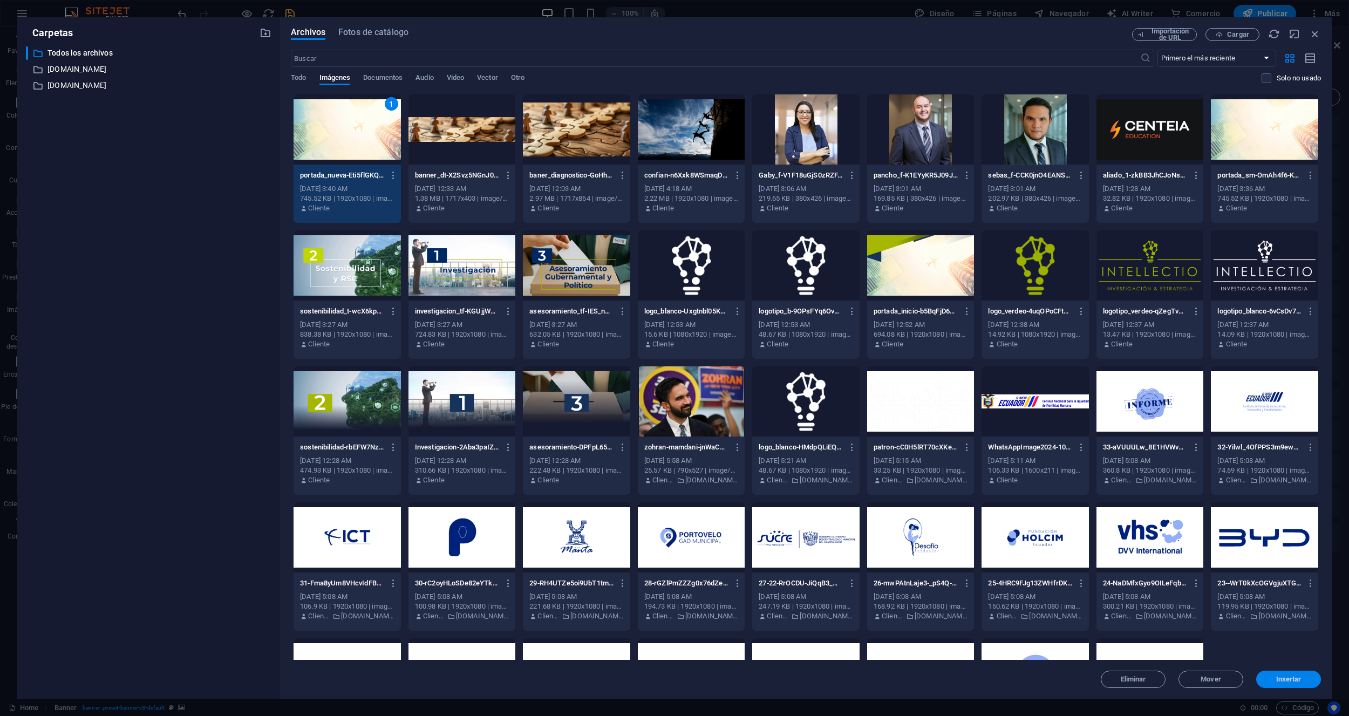
click at [1305, 680] on span "Insertar" at bounding box center [1288, 679] width 56 height 6
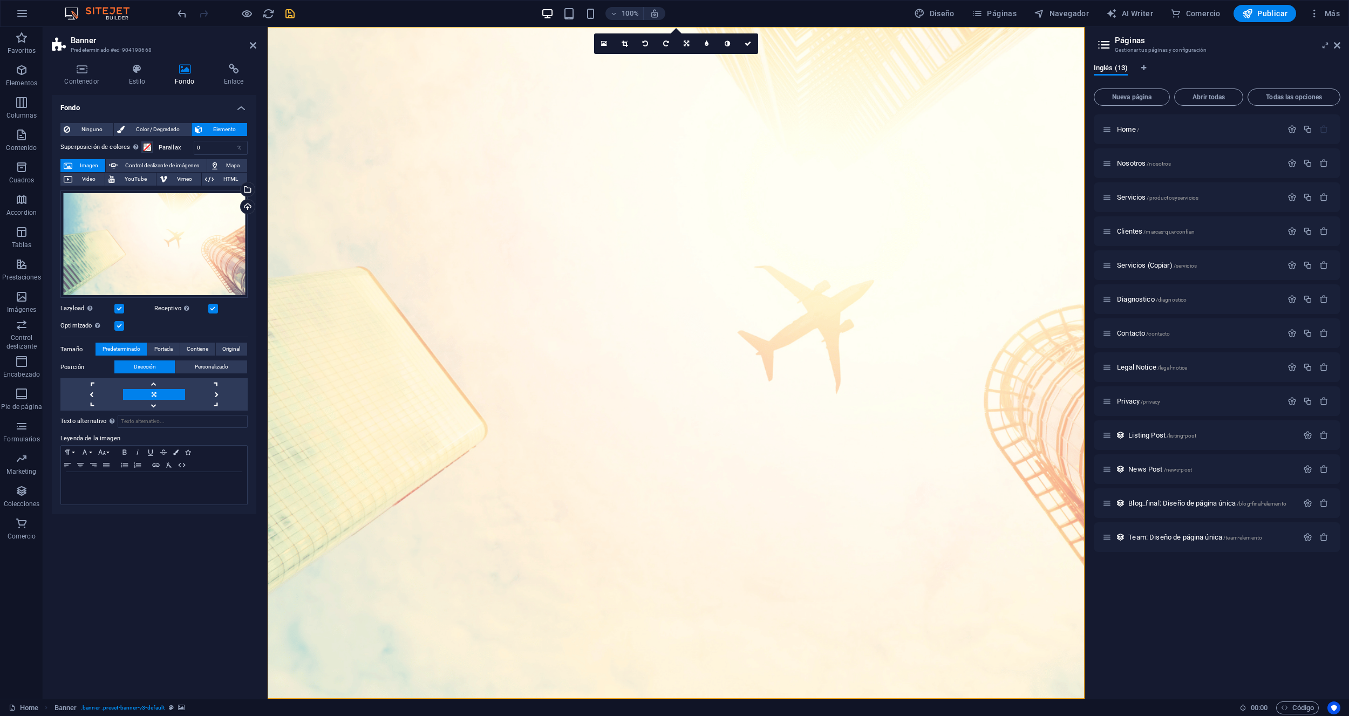
click at [1342, 44] on aside "Páginas Gestionar tus páginas y configuración Inglés (13) Nueva página Abrir to…" at bounding box center [1216, 363] width 264 height 672
click at [756, 686] on figure at bounding box center [676, 363] width 817 height 672
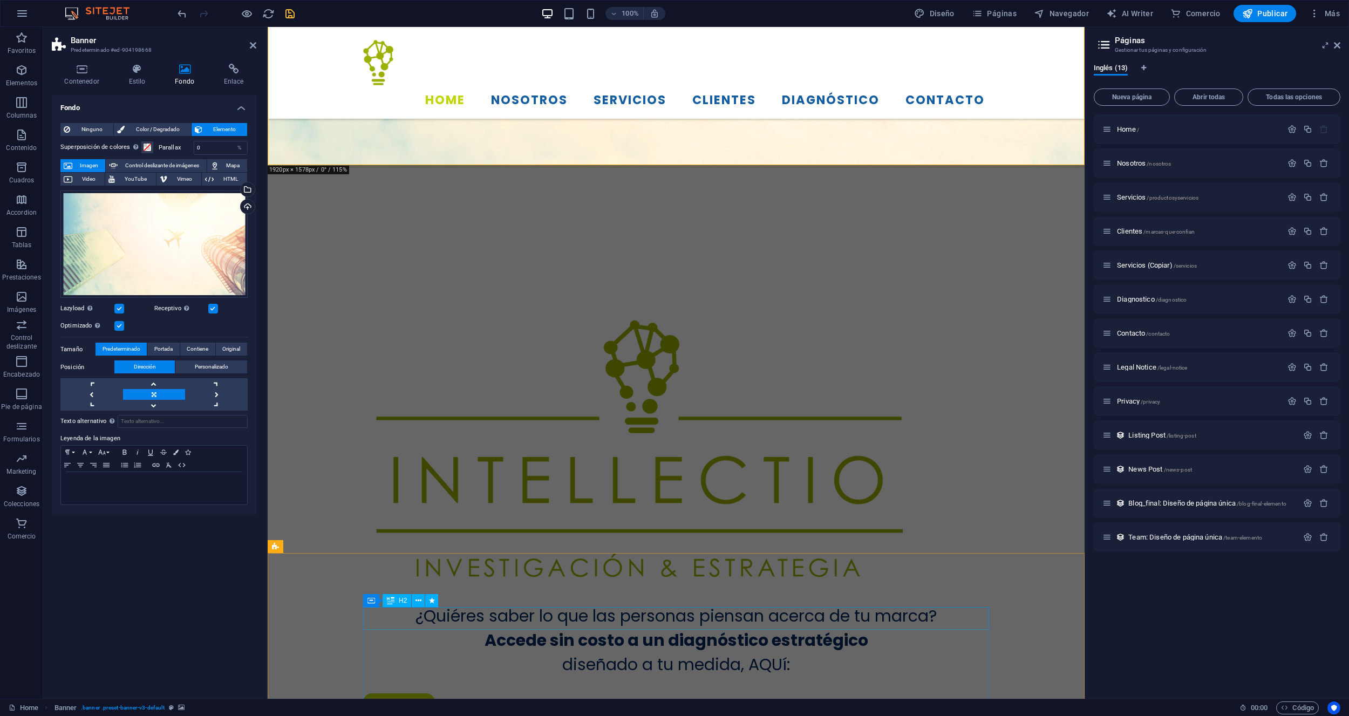
scroll to position [534, 0]
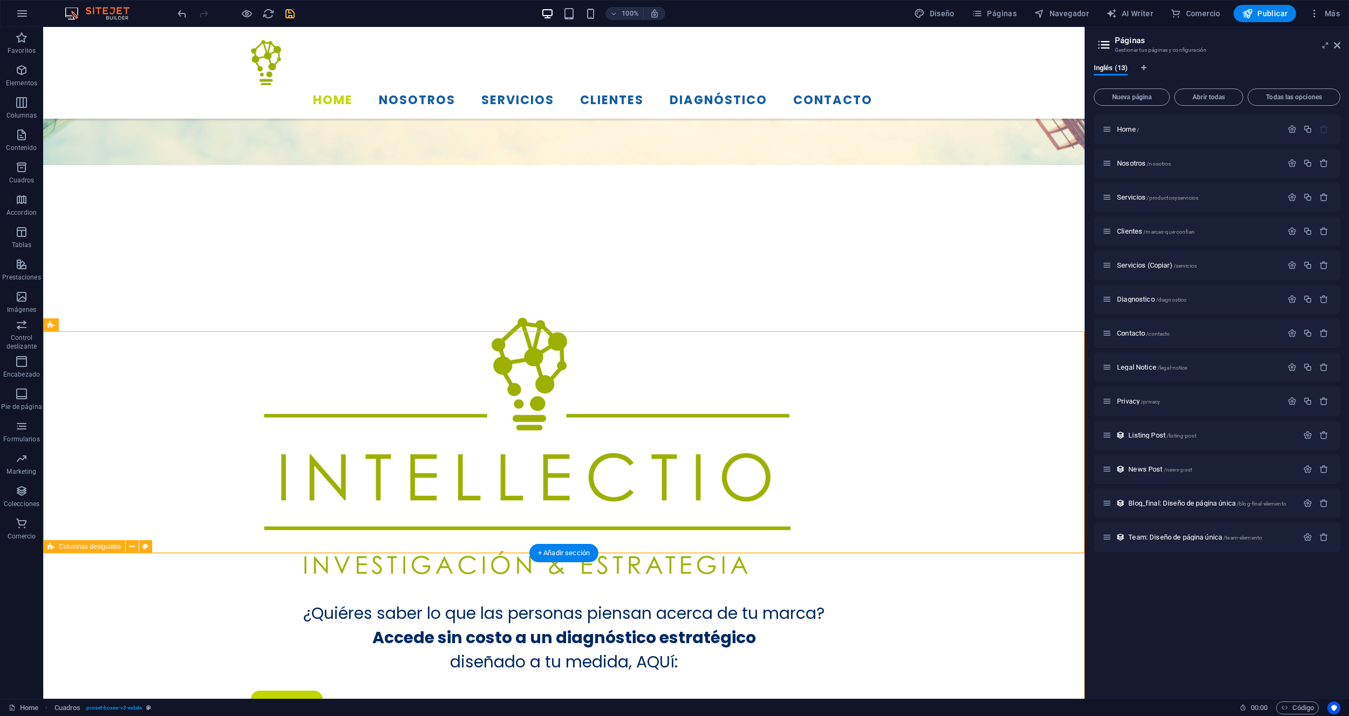
click at [92, 324] on icon at bounding box center [95, 324] width 6 height 11
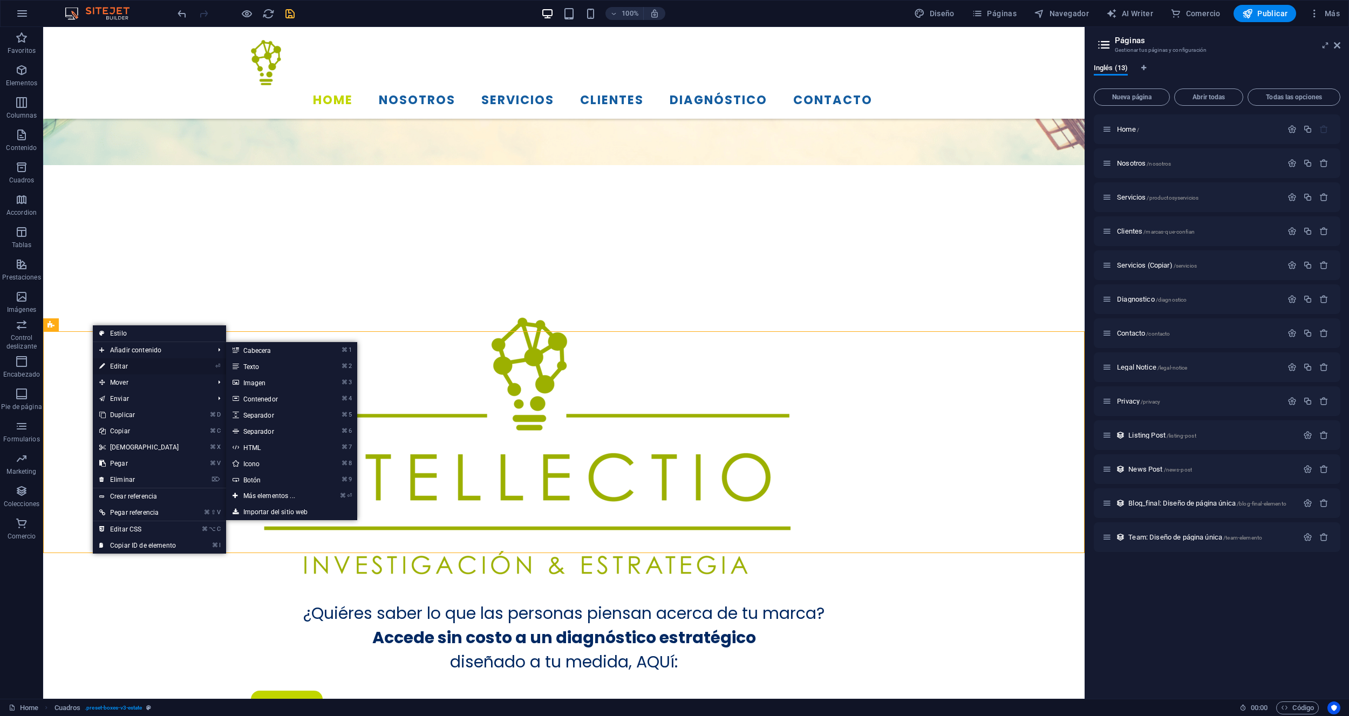
click at [120, 364] on link "⏎ Editar" at bounding box center [139, 366] width 93 height 16
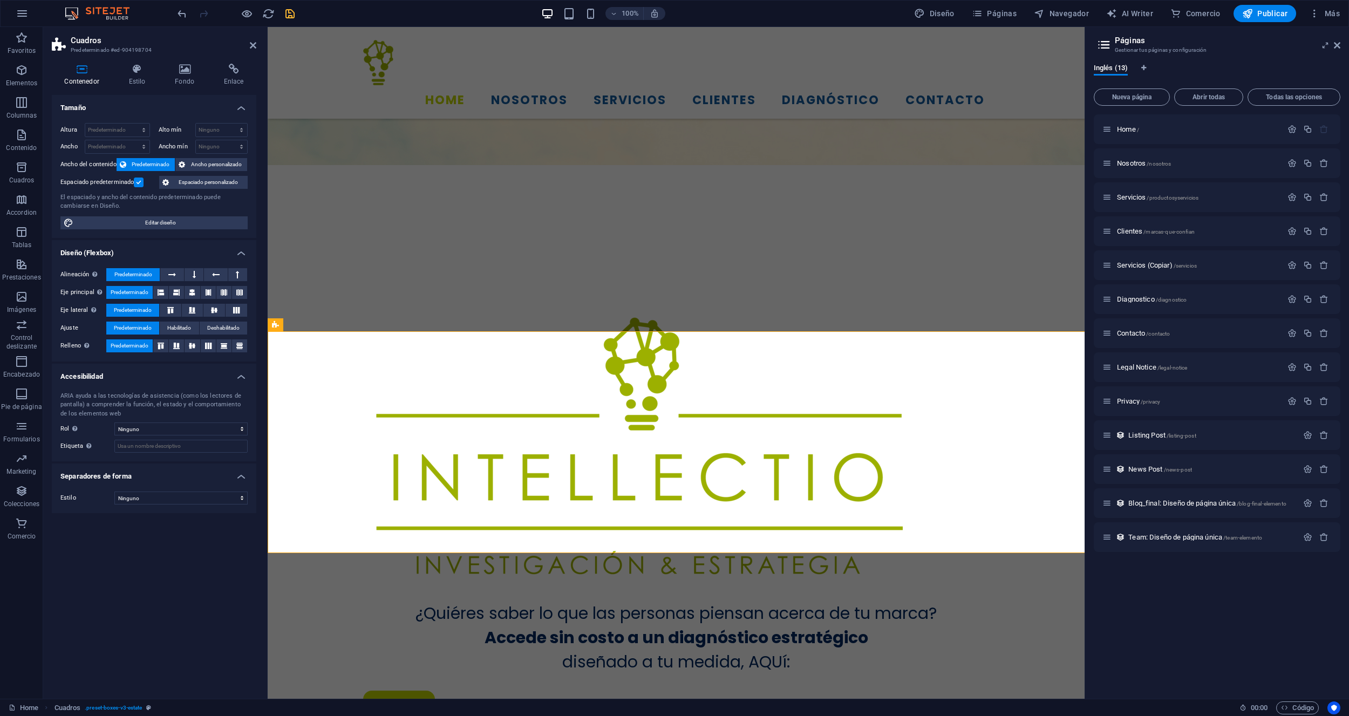
select select "rem"
click at [138, 81] on h4 "Estilo" at bounding box center [139, 75] width 46 height 23
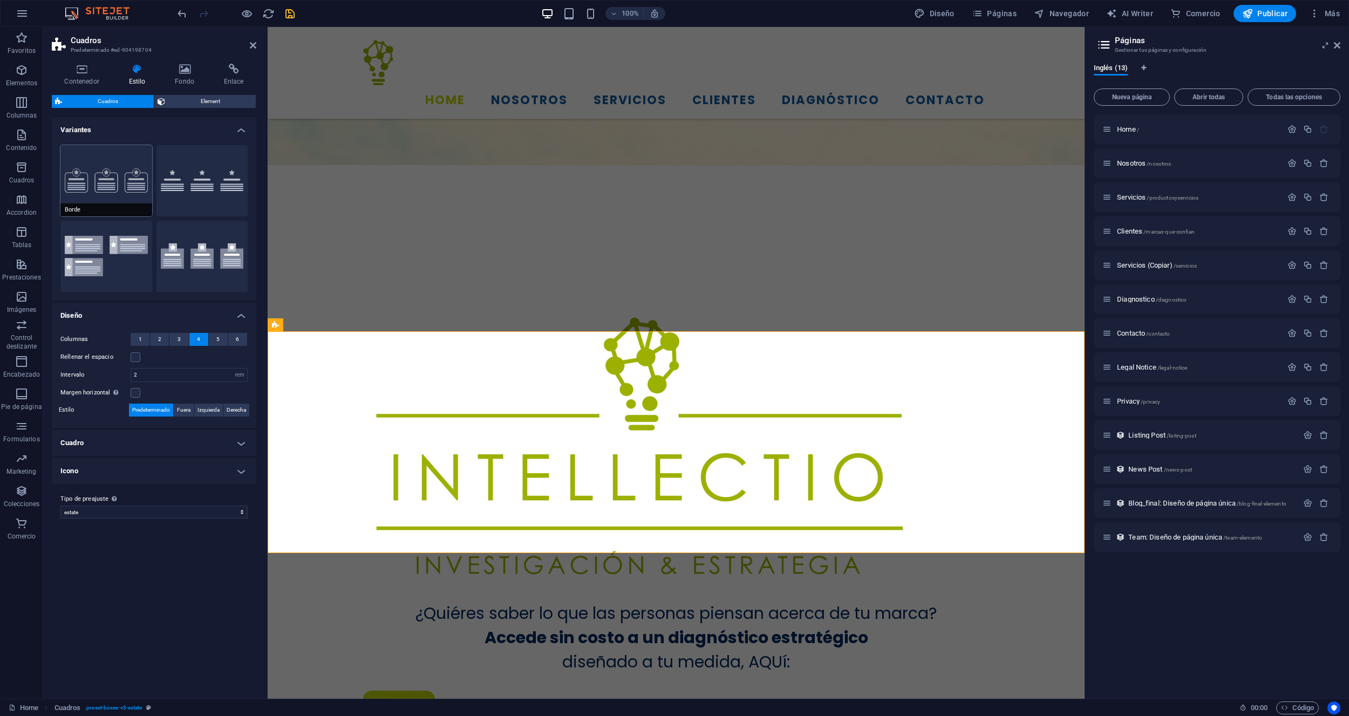
click at [109, 181] on button "Borde" at bounding box center [106, 180] width 92 height 71
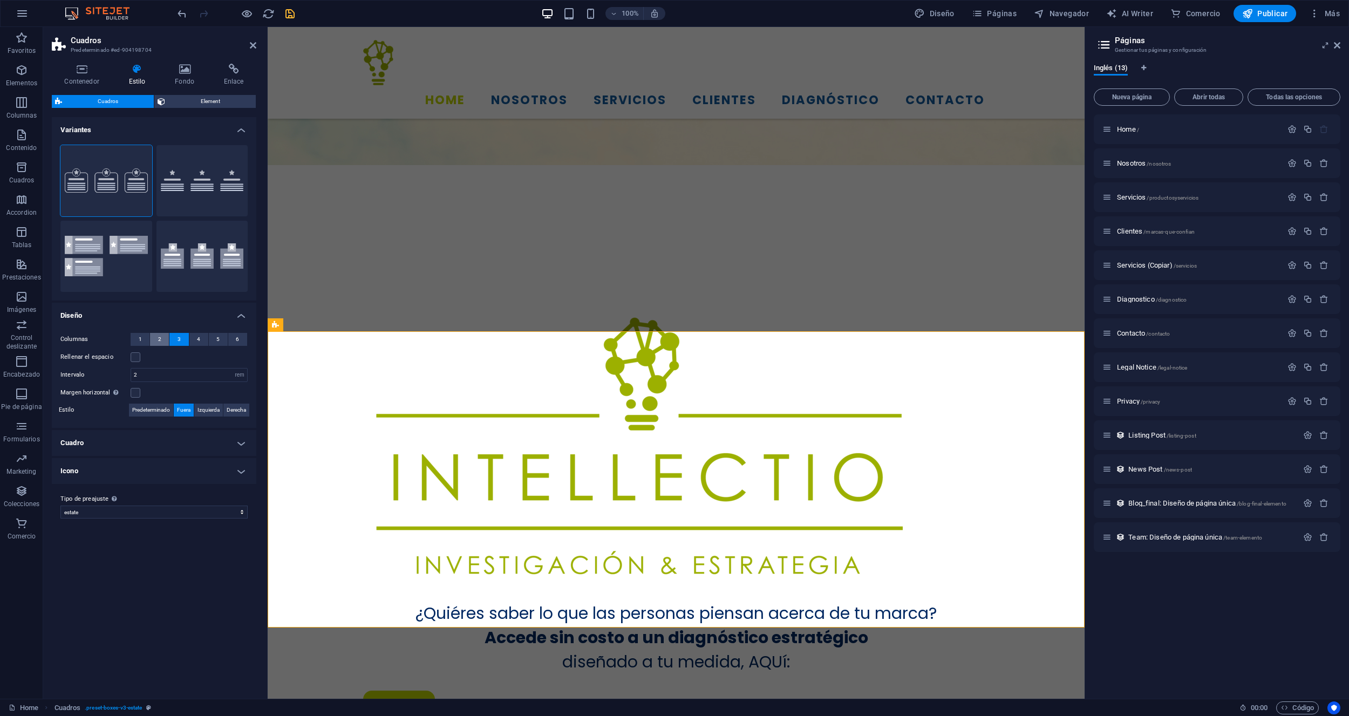
click at [163, 340] on button "2" at bounding box center [159, 339] width 19 height 13
click at [204, 338] on button "4" at bounding box center [198, 339] width 19 height 13
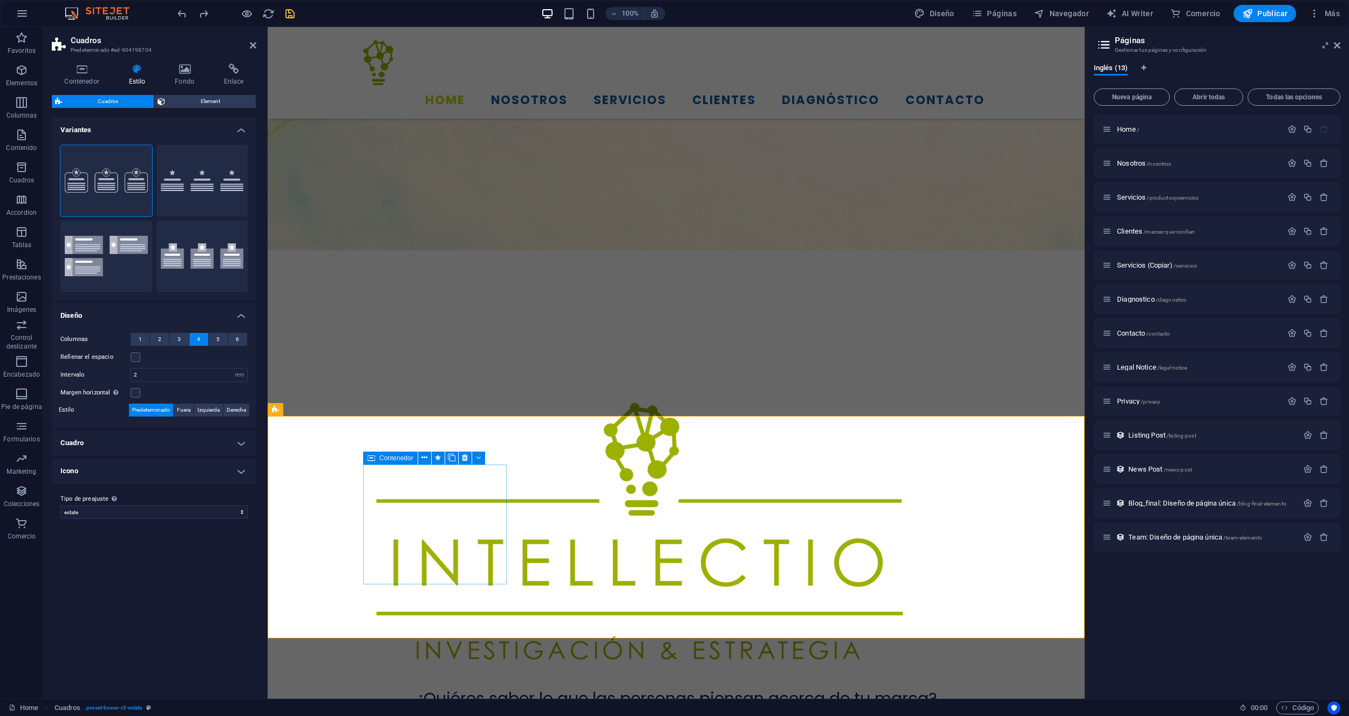
scroll to position [450, 0]
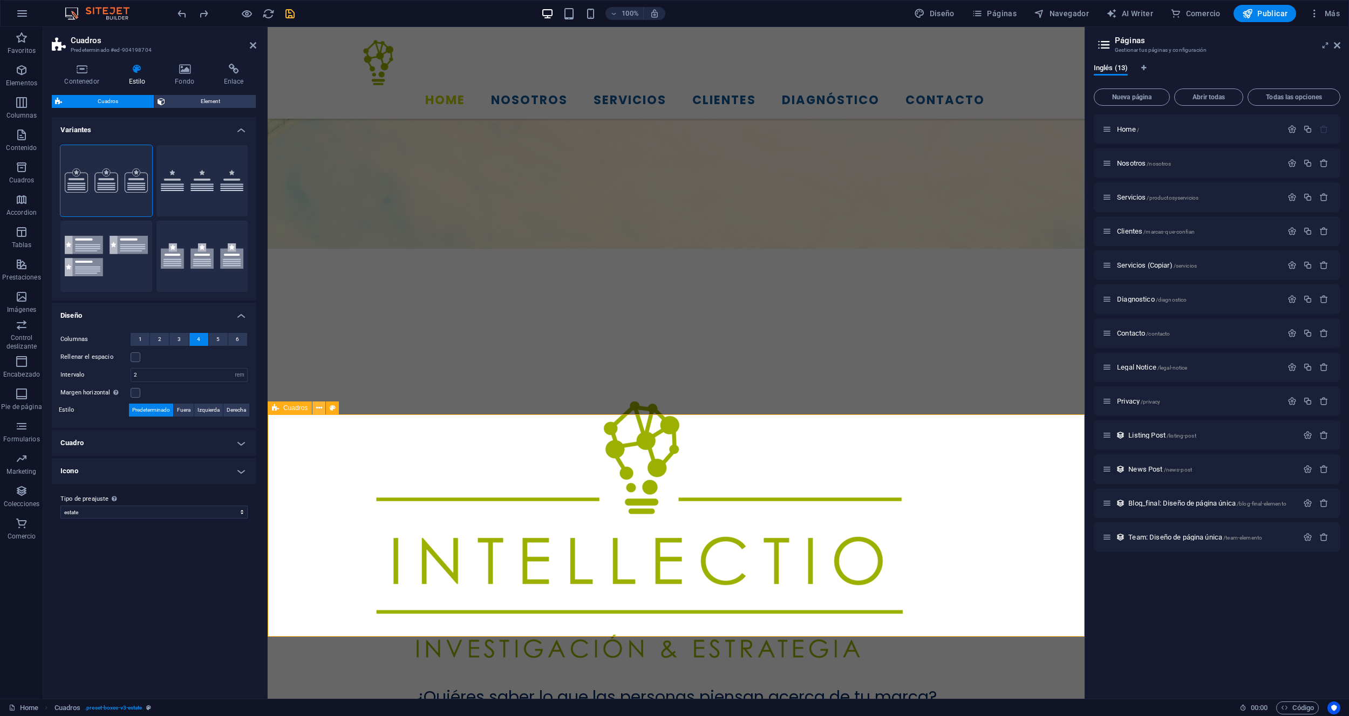
click at [317, 408] on icon at bounding box center [319, 407] width 6 height 11
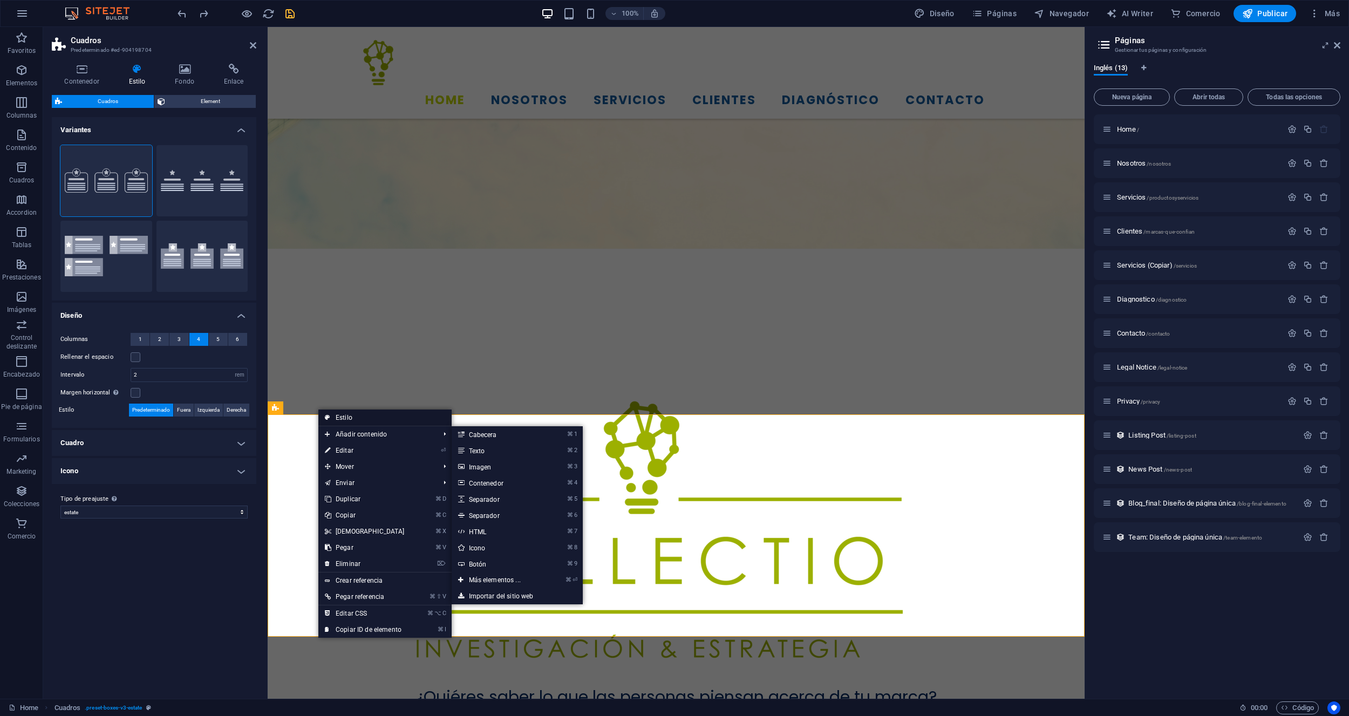
click at [355, 419] on link "Estilo" at bounding box center [384, 417] width 133 height 16
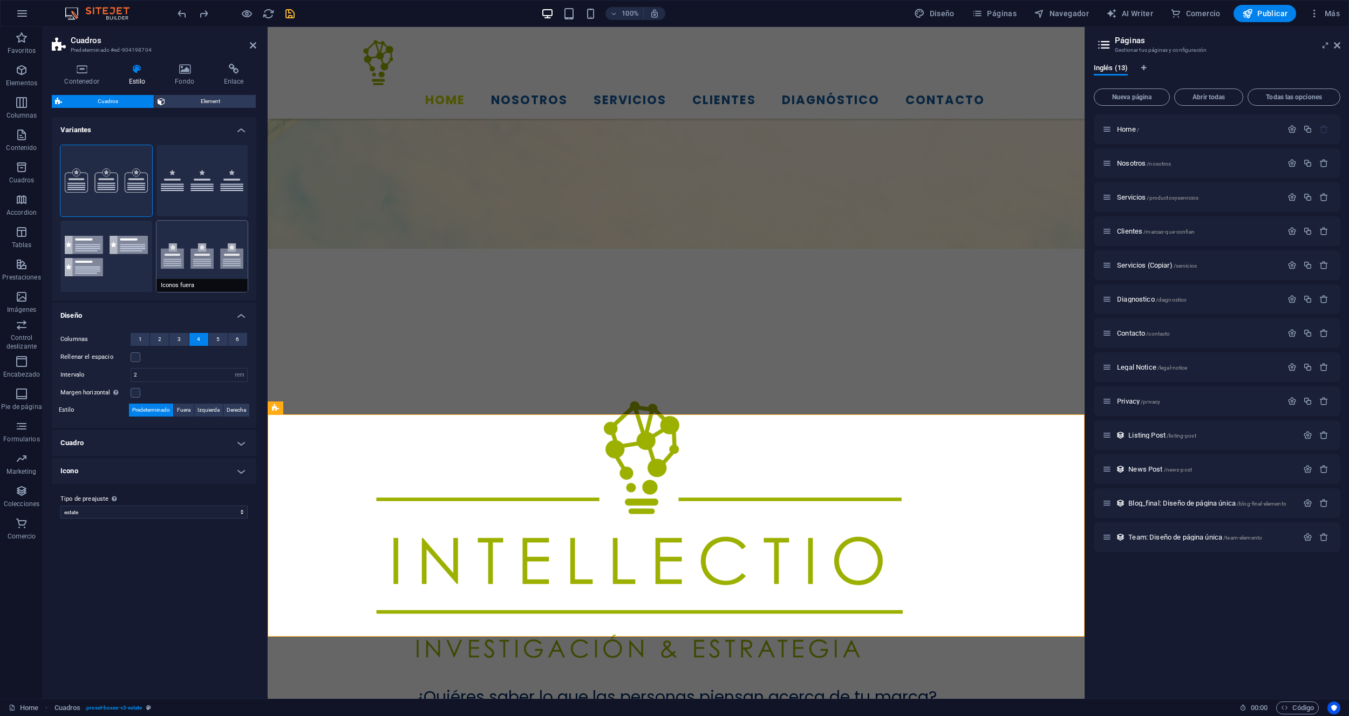
click at [184, 246] on button "Iconos fuera" at bounding box center [202, 256] width 92 height 71
click at [105, 189] on button "Borde" at bounding box center [106, 180] width 92 height 71
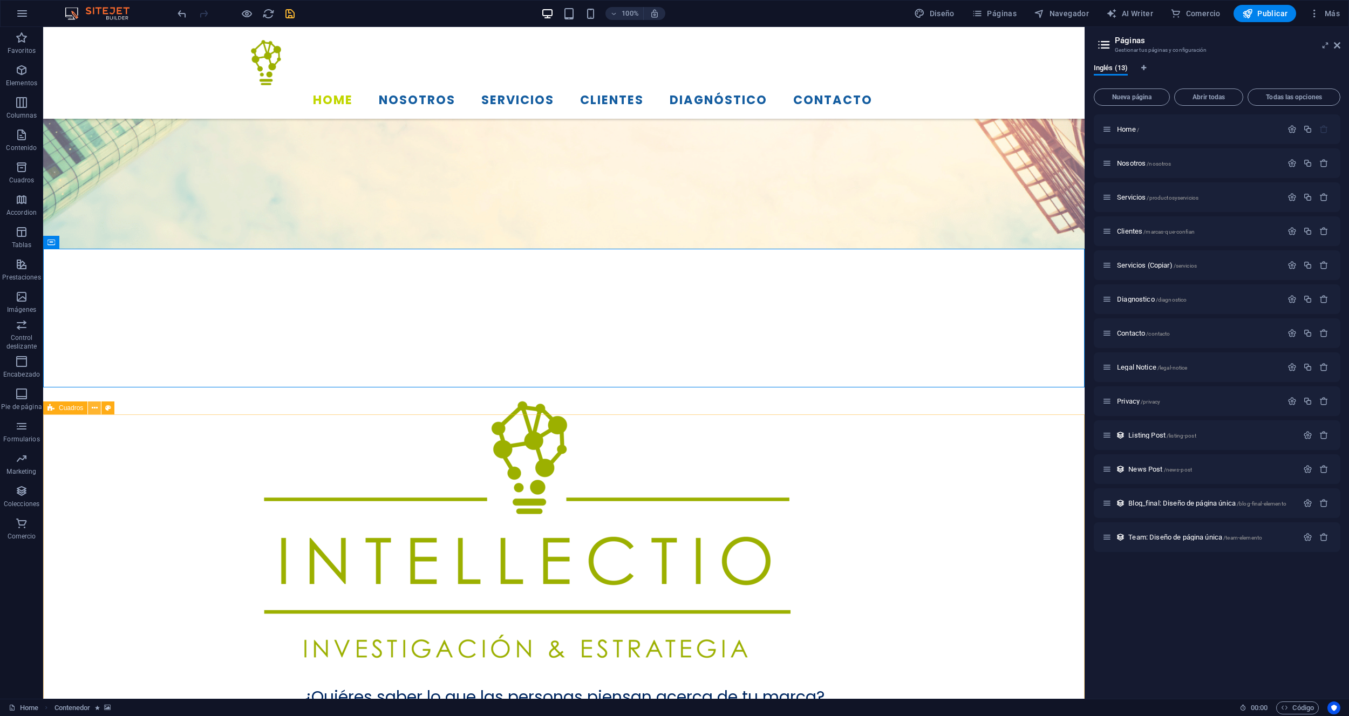
click at [90, 410] on button at bounding box center [94, 407] width 13 height 13
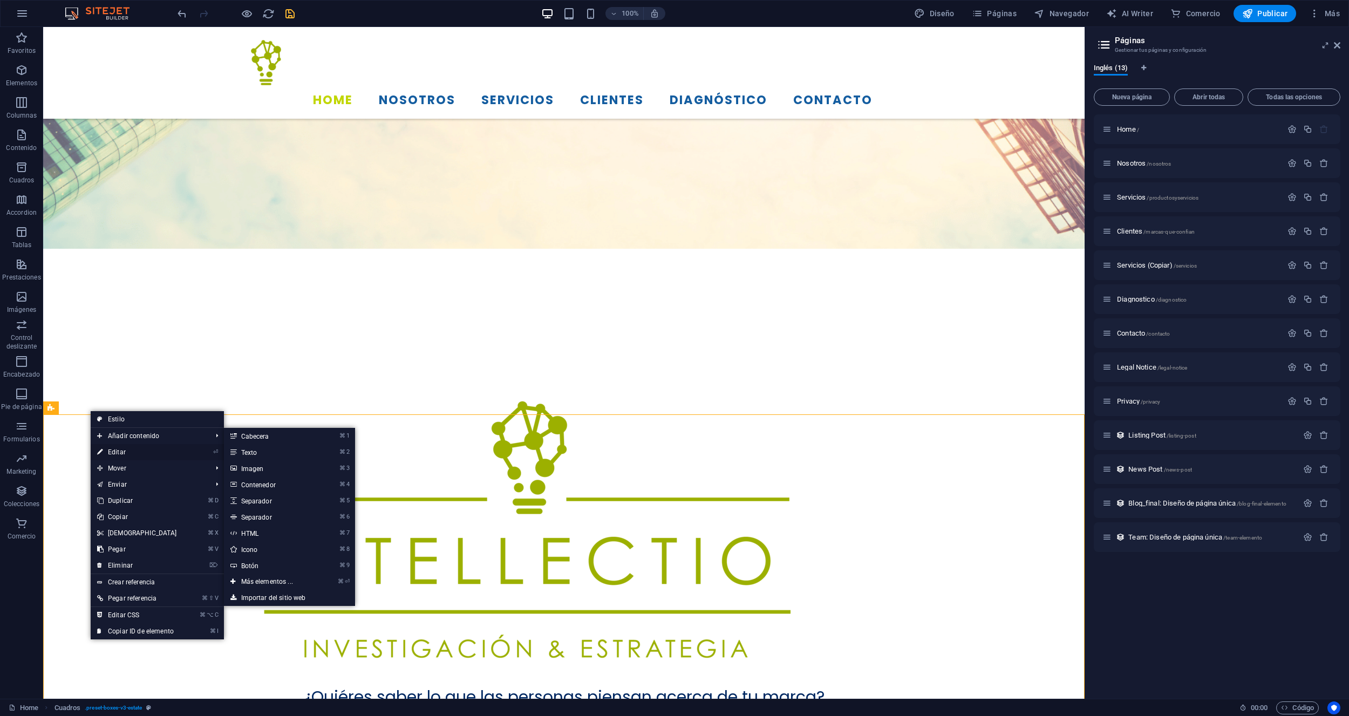
click at [131, 452] on link "⏎ Editar" at bounding box center [137, 452] width 93 height 16
select select "rem"
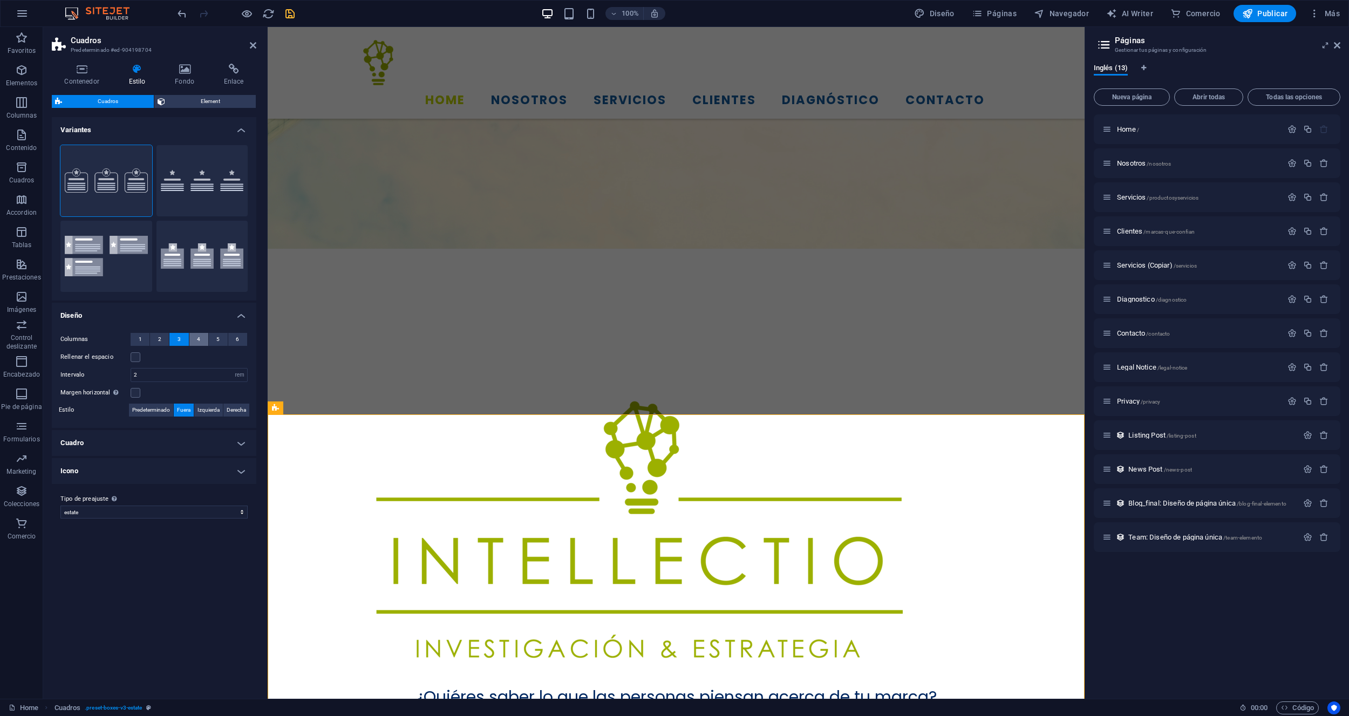
click at [200, 338] on button "4" at bounding box center [198, 339] width 19 height 13
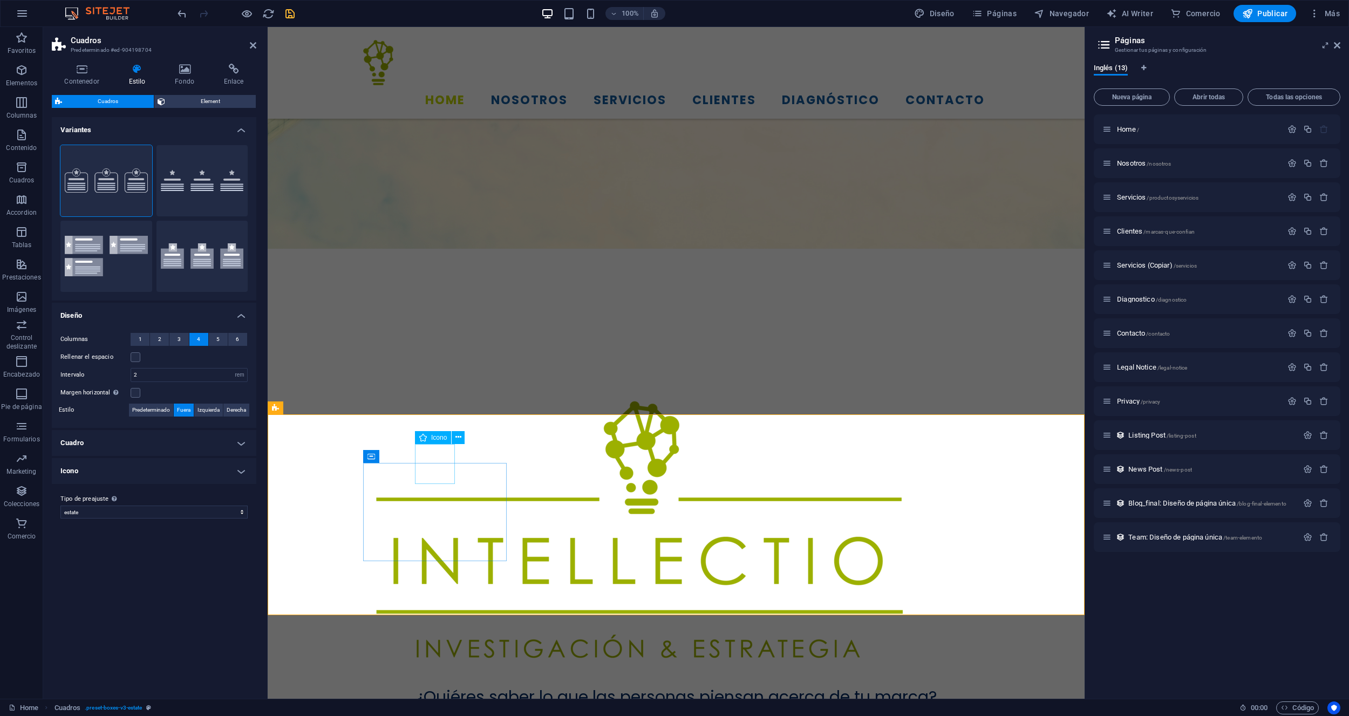
select select "xMidYMid"
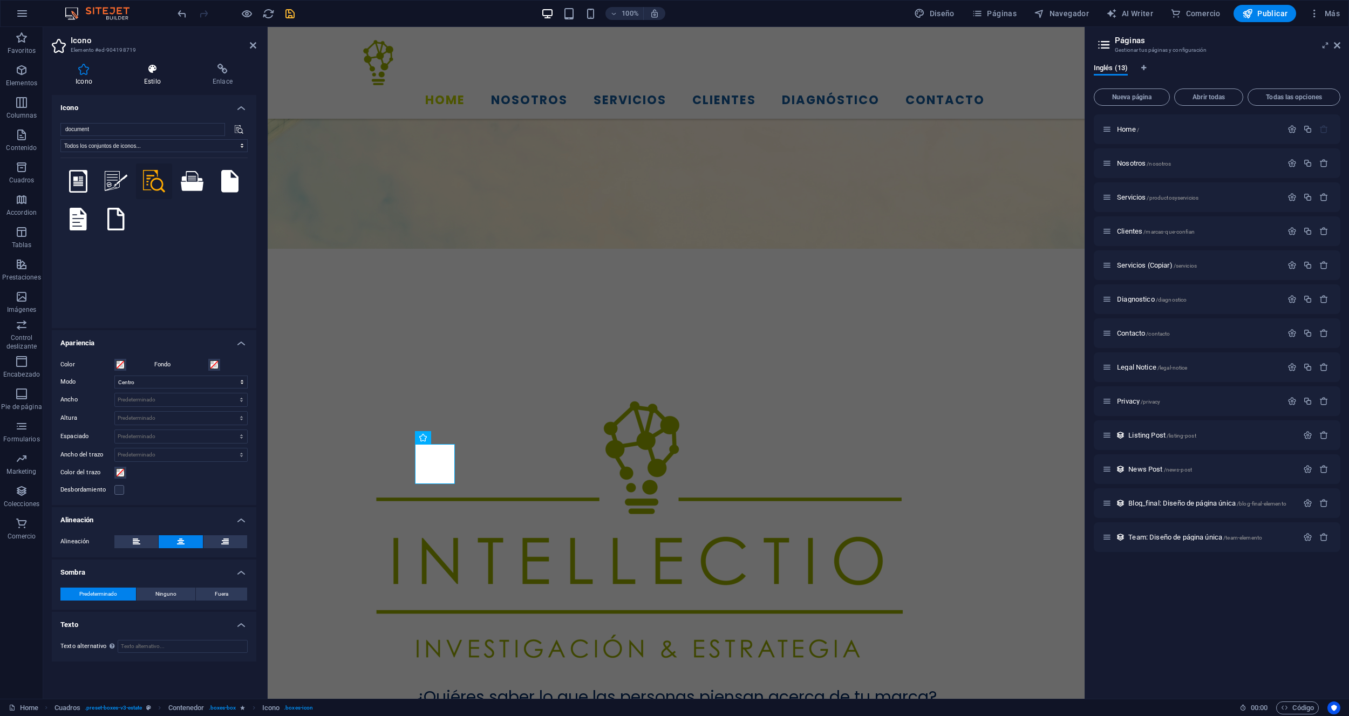
click at [153, 73] on icon at bounding box center [152, 69] width 64 height 11
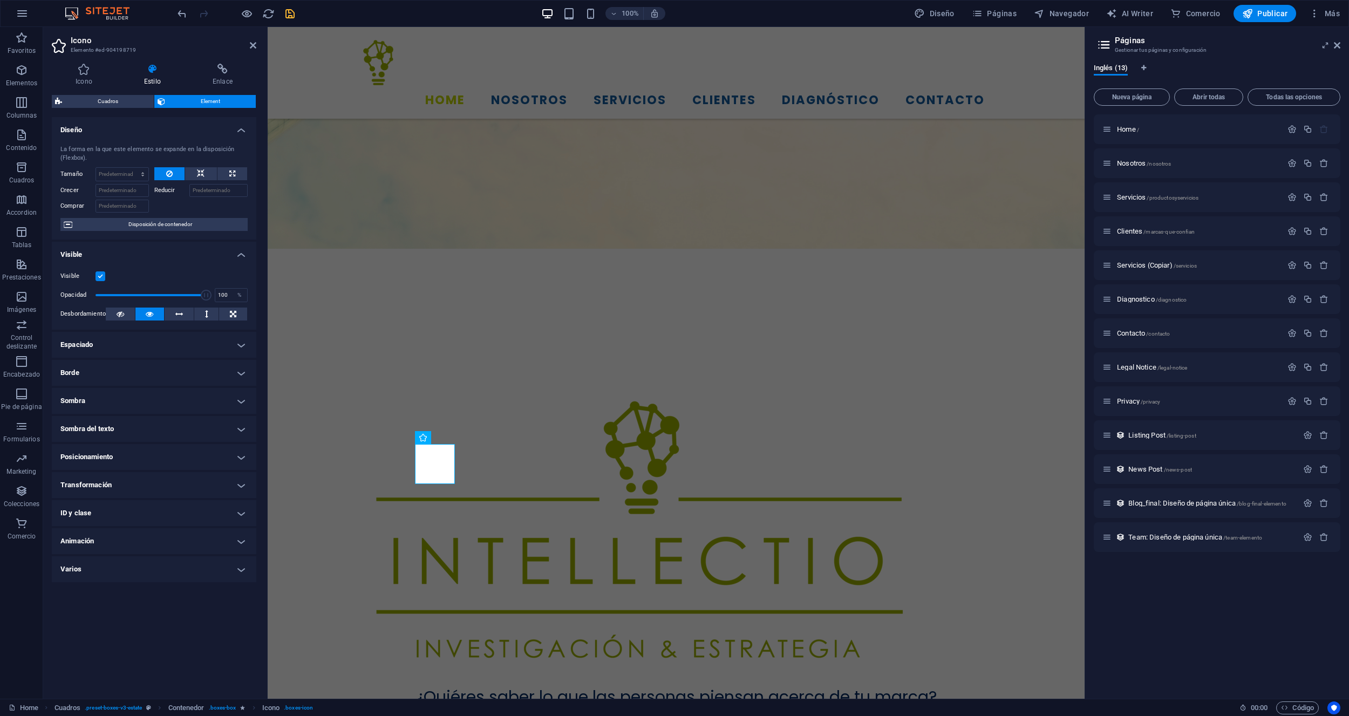
click at [193, 481] on h4 "Transformación" at bounding box center [154, 485] width 204 height 26
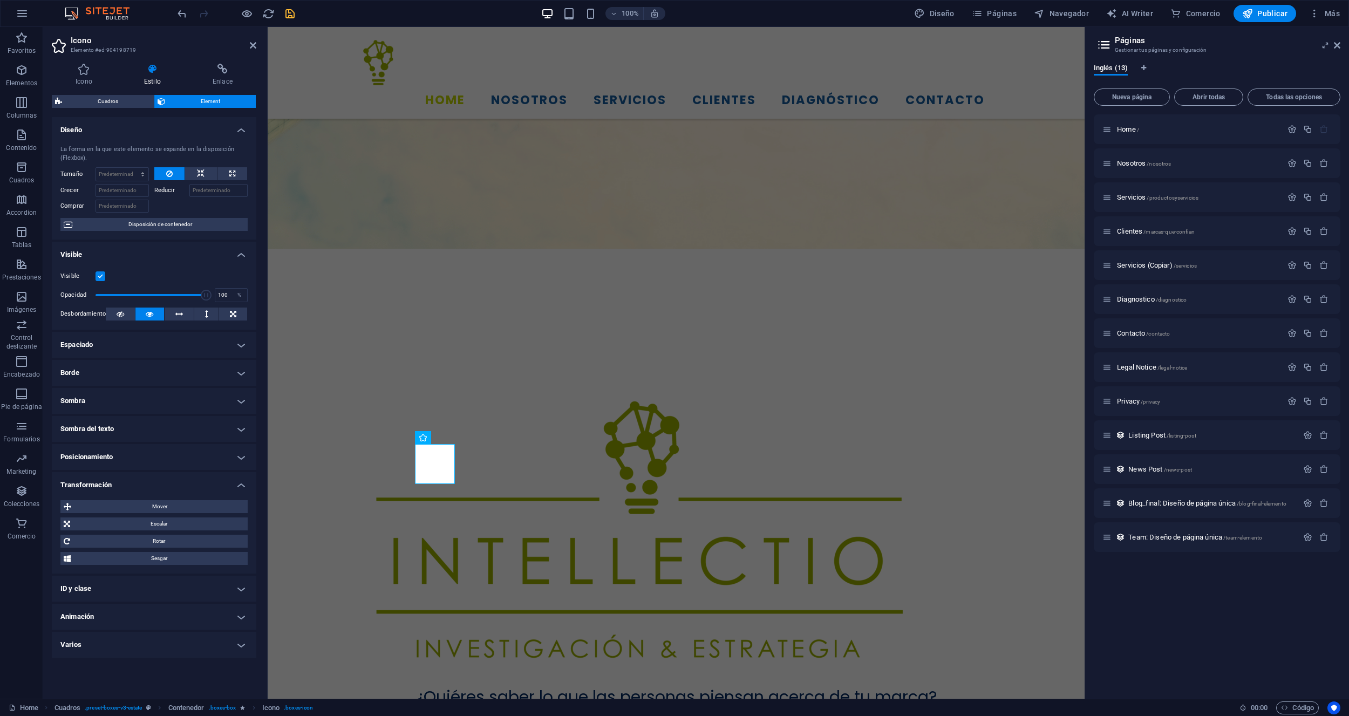
click at [193, 481] on h4 "Transformación" at bounding box center [154, 481] width 204 height 19
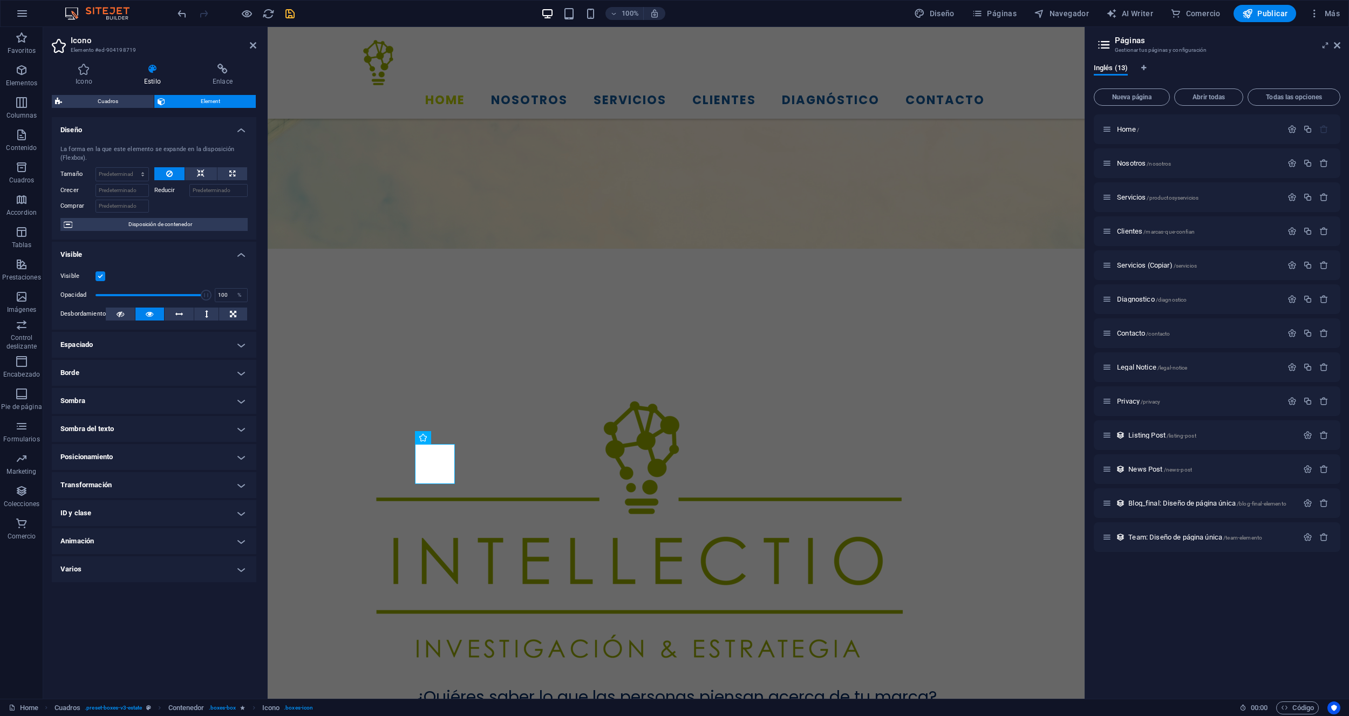
click at [190, 457] on h4 "Posicionamiento" at bounding box center [154, 457] width 204 height 26
click at [190, 457] on h4 "Posicionamiento" at bounding box center [154, 453] width 204 height 19
click at [175, 431] on h4 "Sombra del texto" at bounding box center [154, 429] width 204 height 26
click at [175, 431] on h4 "Sombra del texto" at bounding box center [154, 425] width 204 height 19
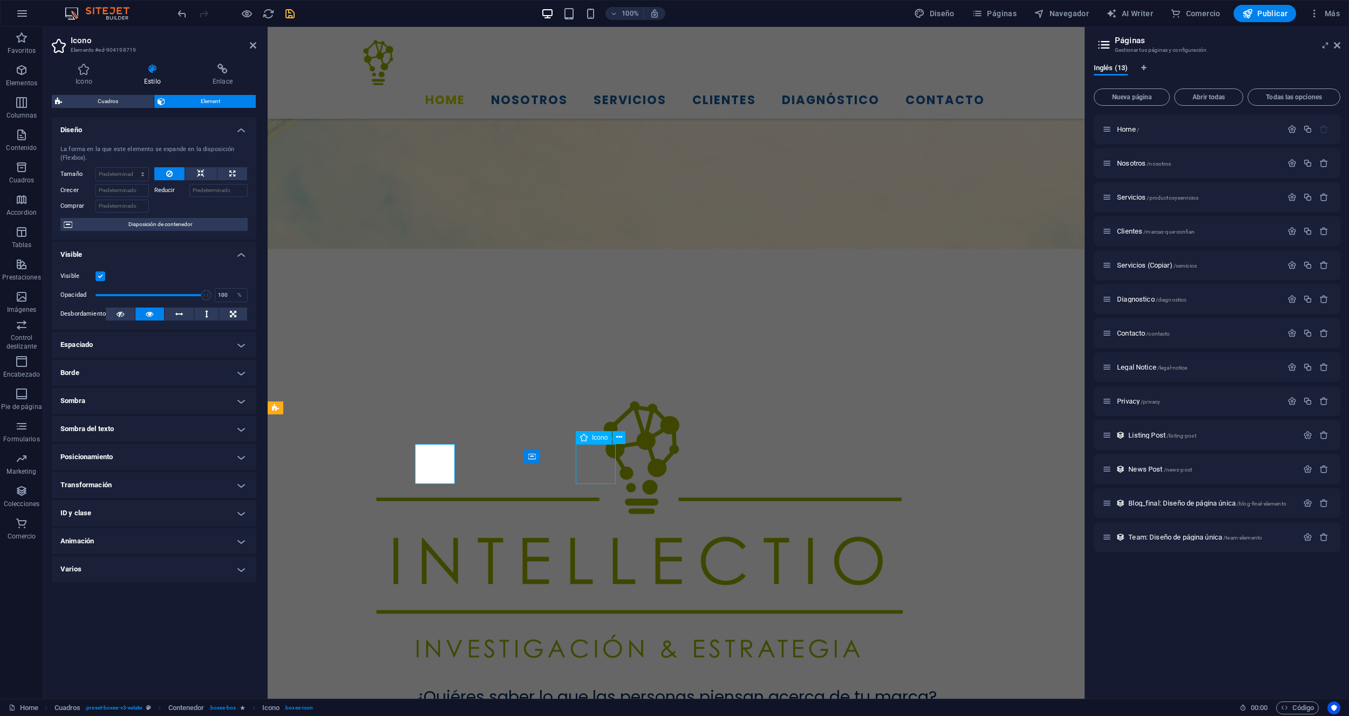
select select "xMidYMid"
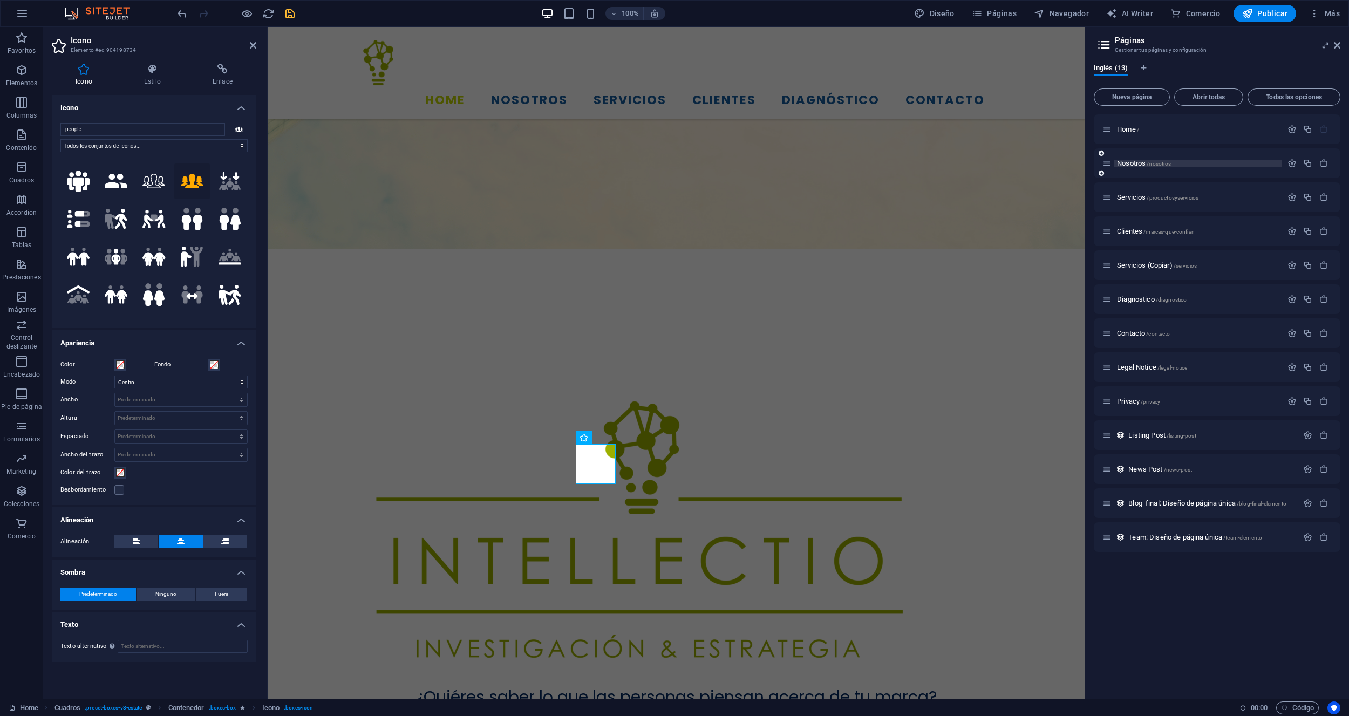
click at [1133, 163] on span "Nosotros /nosotros" at bounding box center [1144, 163] width 54 height 8
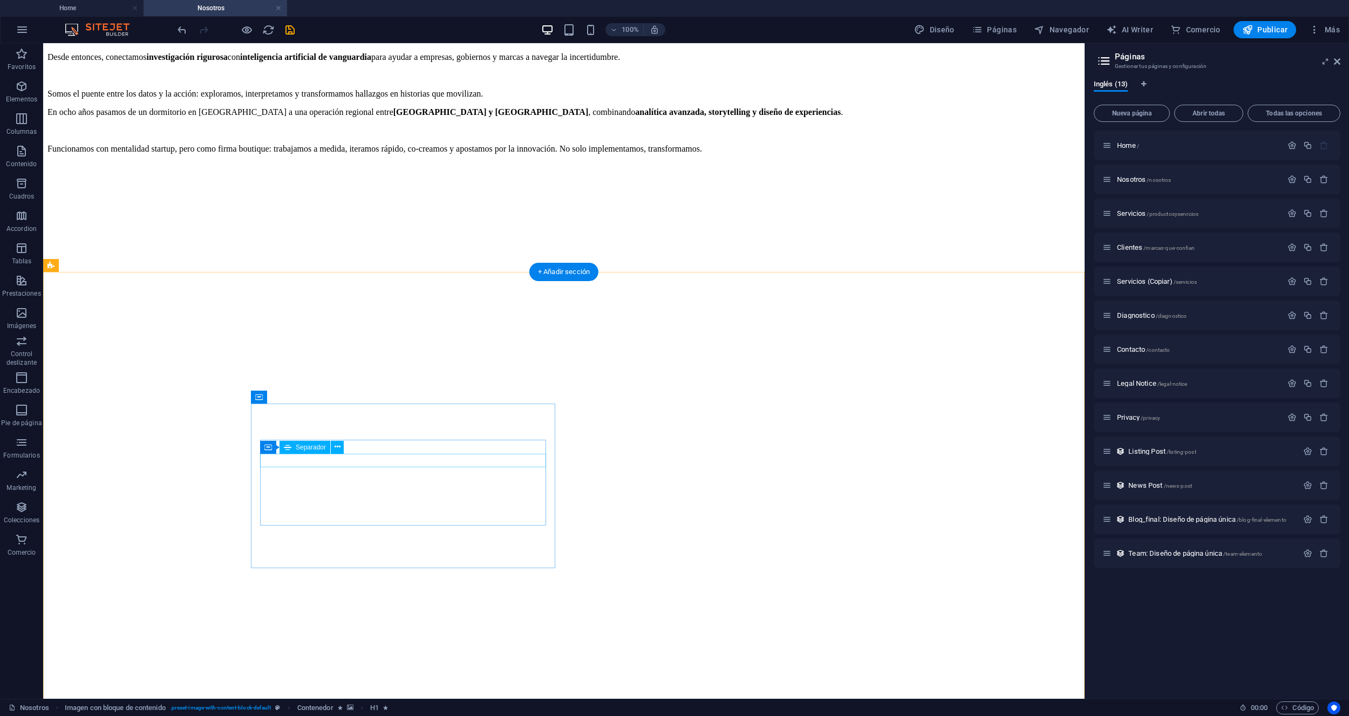
scroll to position [902, 0]
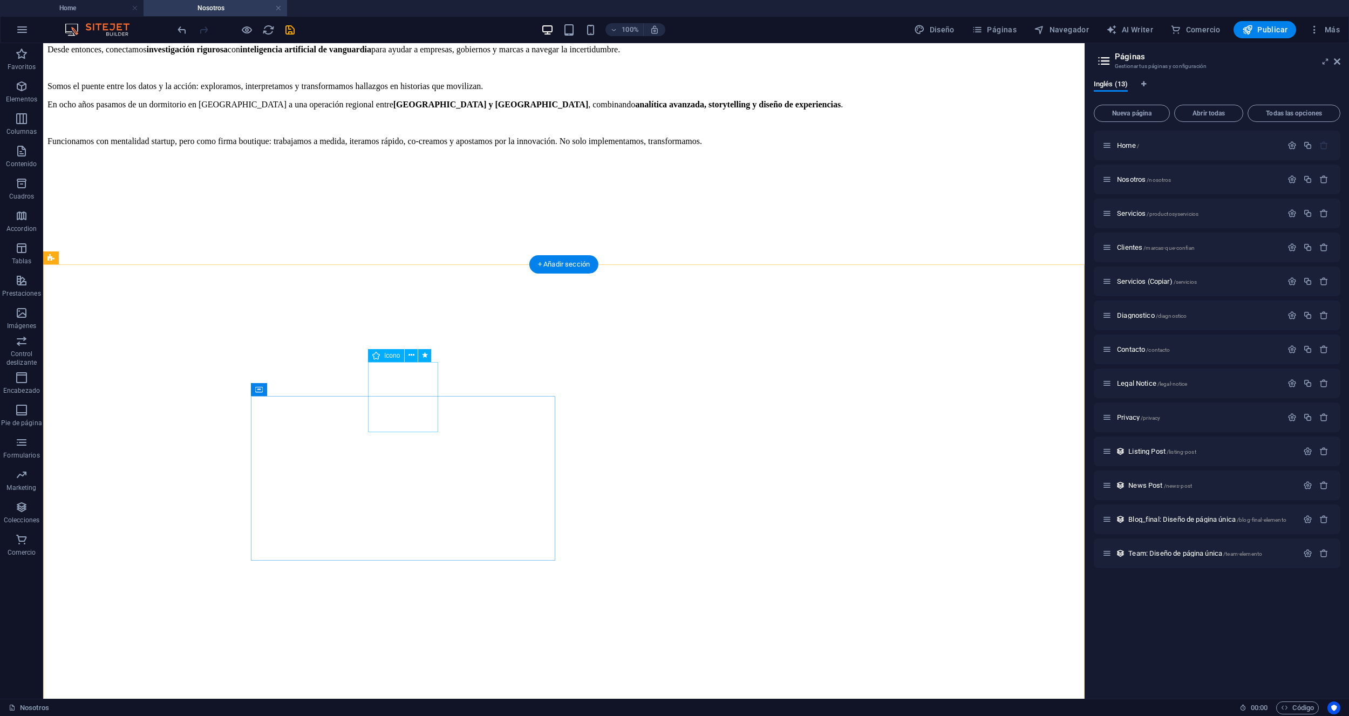
select select "xMidYMid"
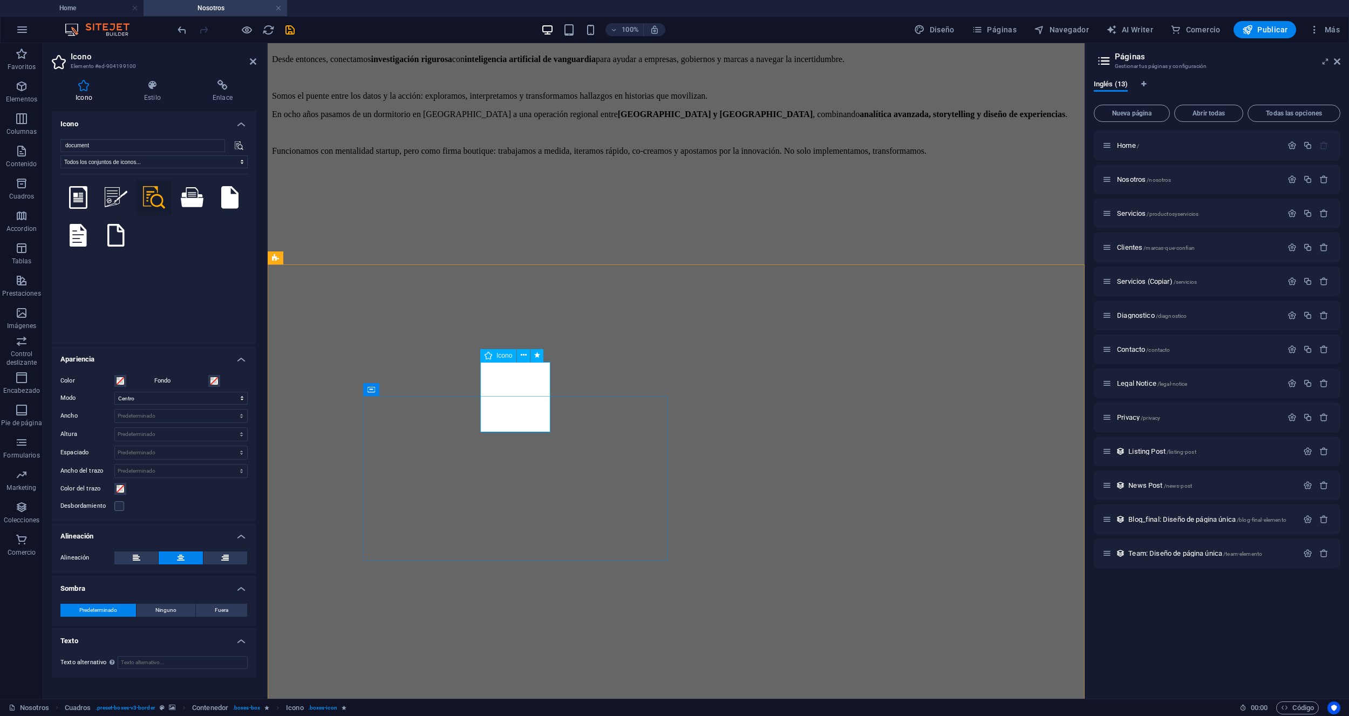
click at [162, 89] on icon at bounding box center [152, 85] width 64 height 11
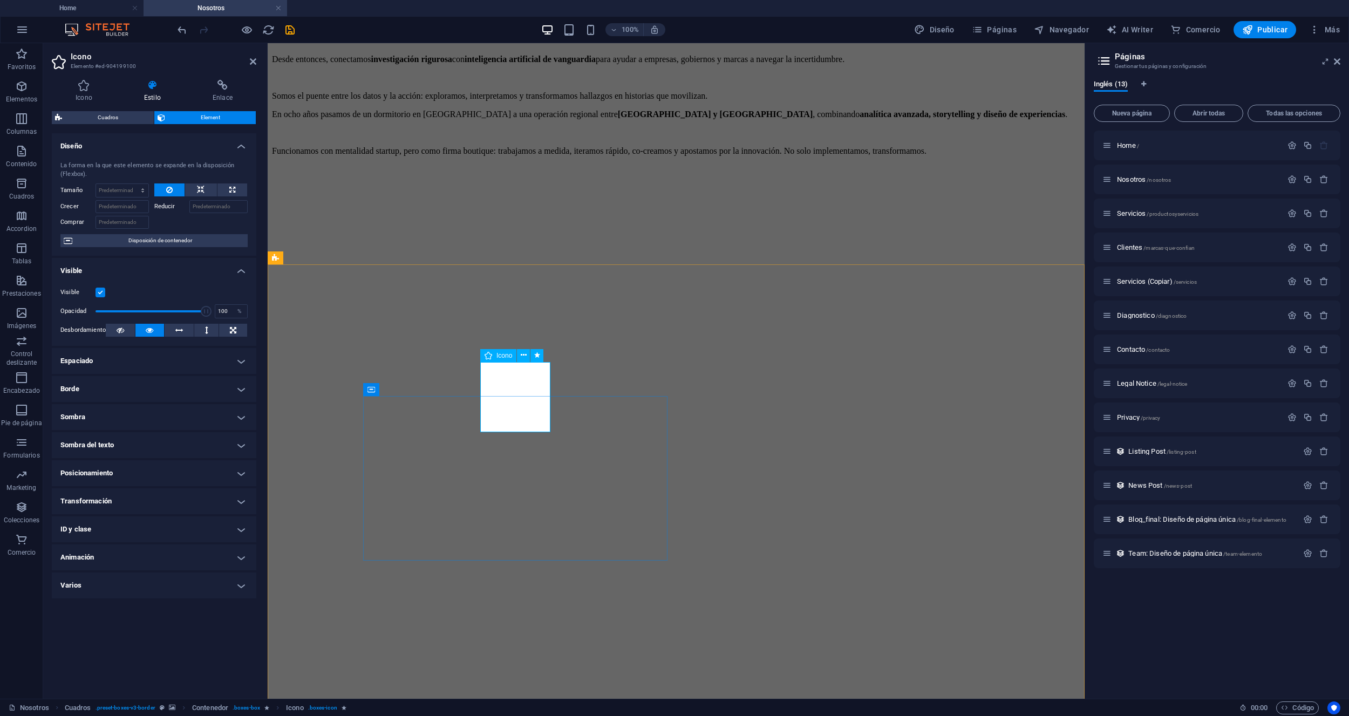
click at [502, 354] on span "Icono" at bounding box center [504, 355] width 16 height 6
click at [529, 356] on button at bounding box center [523, 355] width 13 height 13
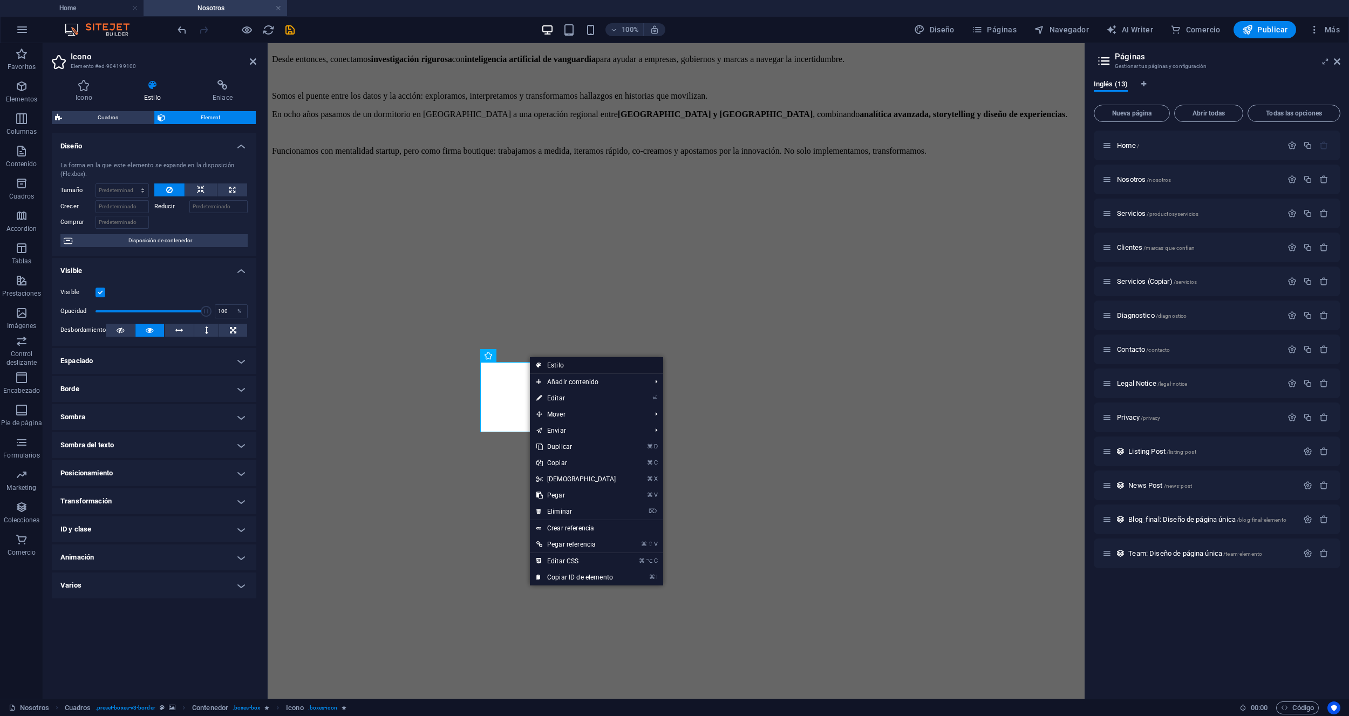
drag, startPoint x: 556, startPoint y: 365, endPoint x: 4, endPoint y: 281, distance: 558.3
click at [556, 365] on link "Estilo" at bounding box center [596, 365] width 133 height 16
select select "rem"
select select "preset-boxes-v3-border"
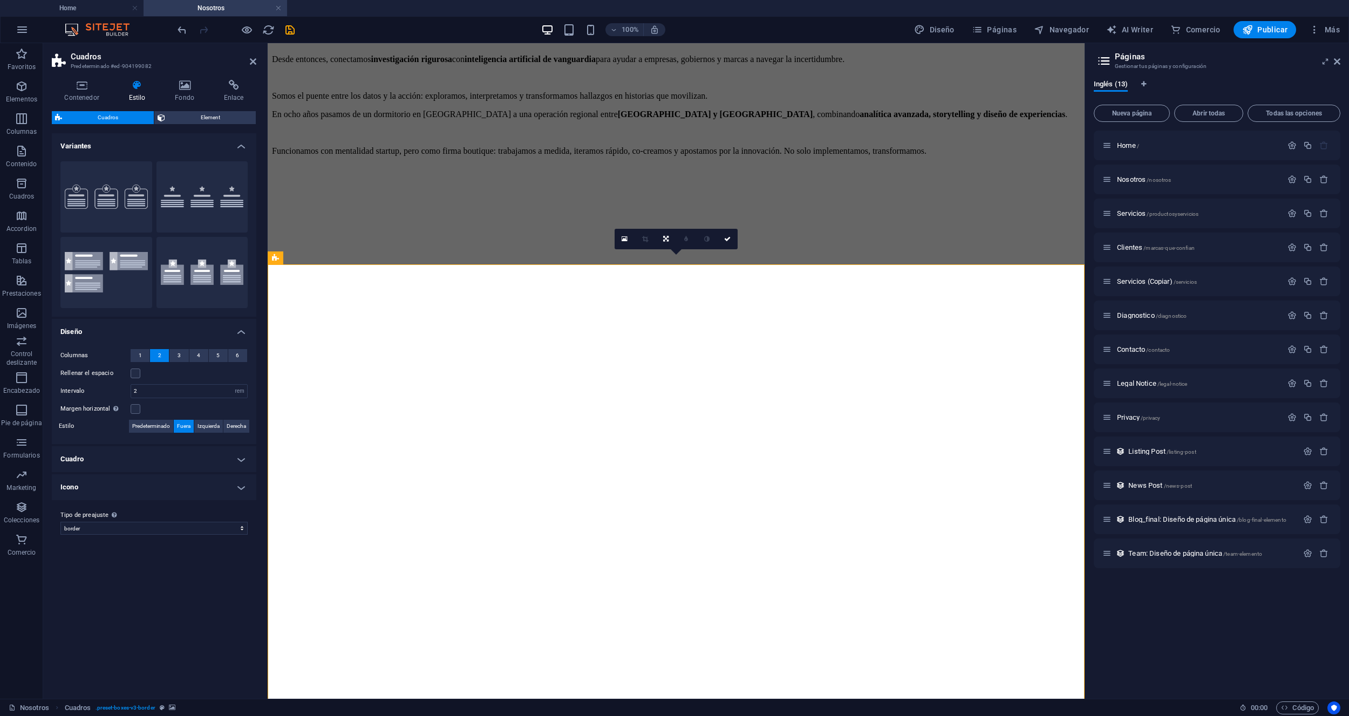
click at [241, 461] on h4 "Cuadro" at bounding box center [154, 459] width 204 height 26
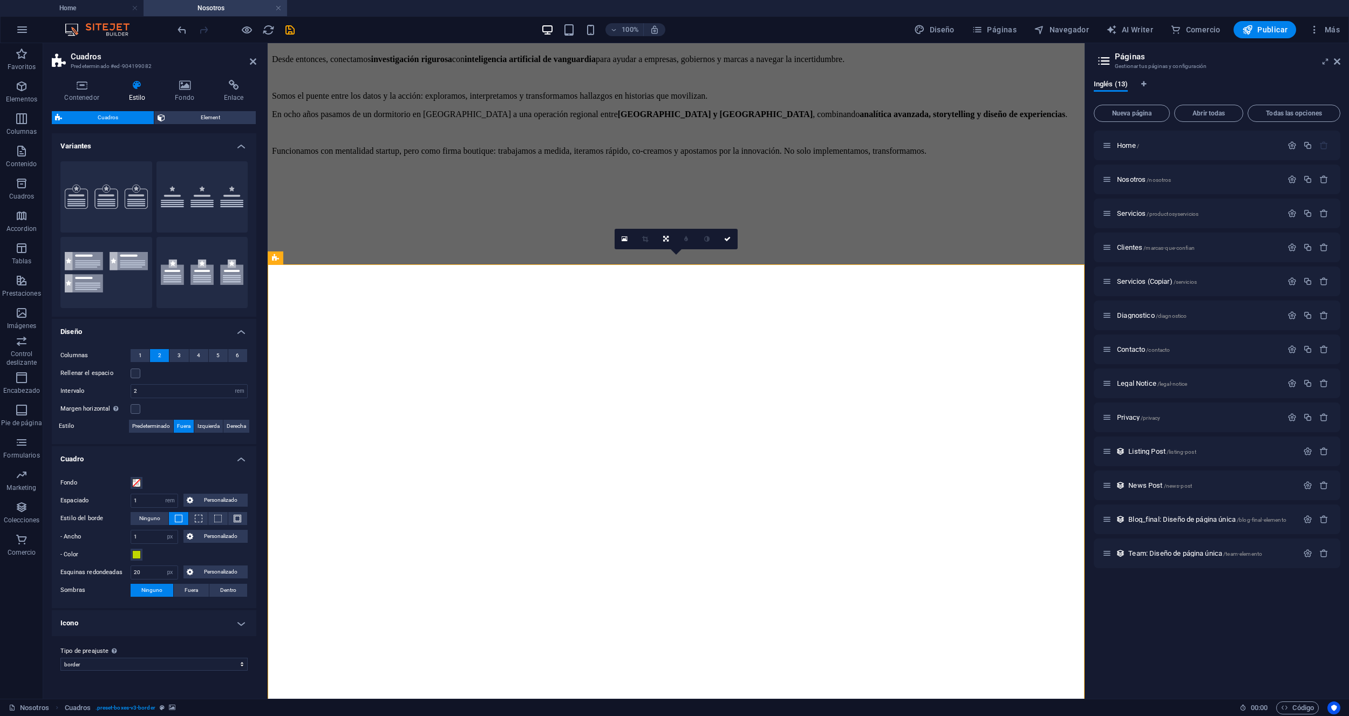
click at [241, 461] on h4 "Cuadro" at bounding box center [154, 455] width 204 height 19
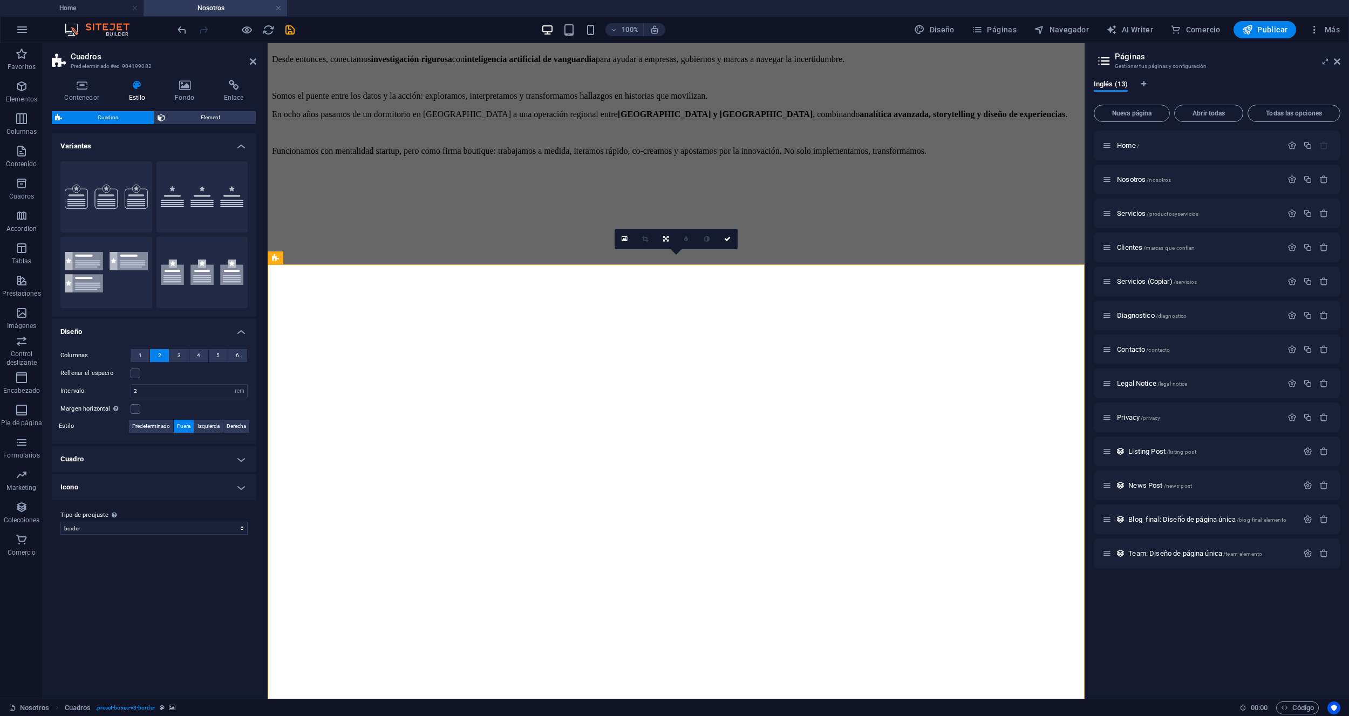
click at [241, 455] on h4 "Cuadro" at bounding box center [154, 459] width 204 height 26
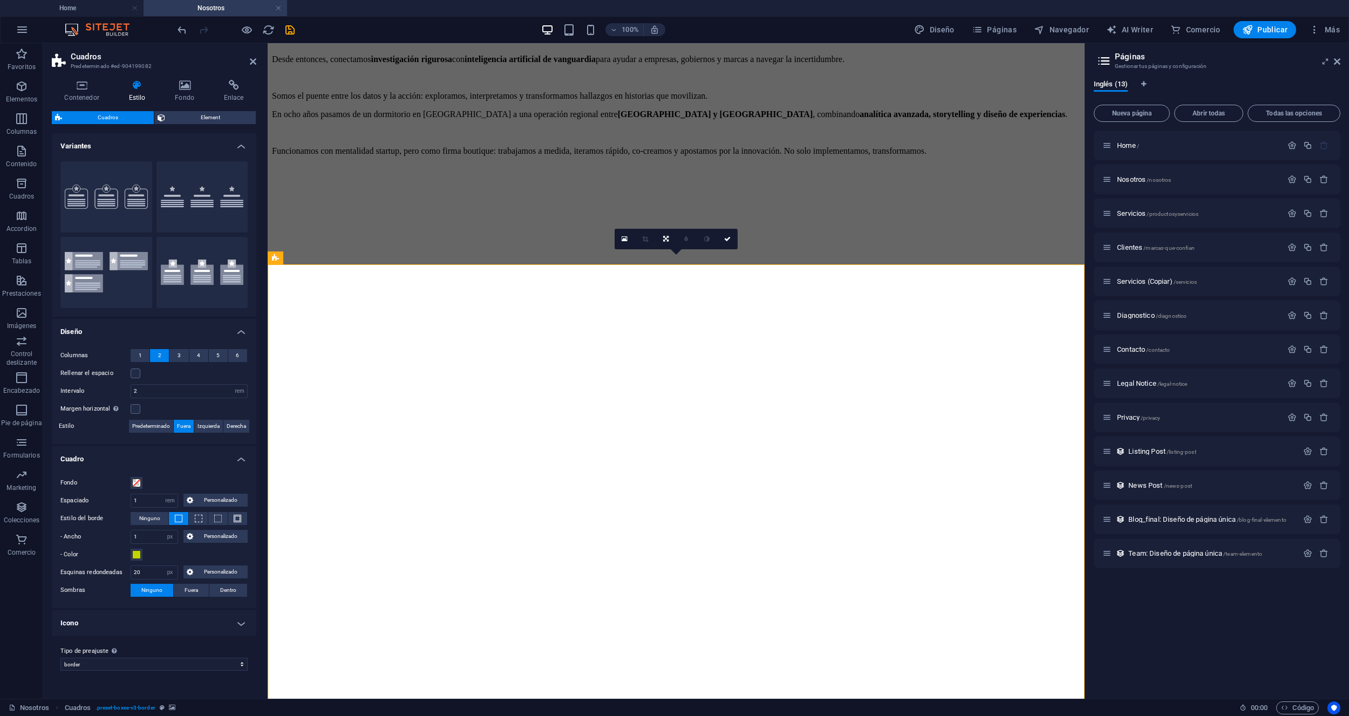
click at [241, 455] on h4 "Cuadro" at bounding box center [154, 455] width 204 height 19
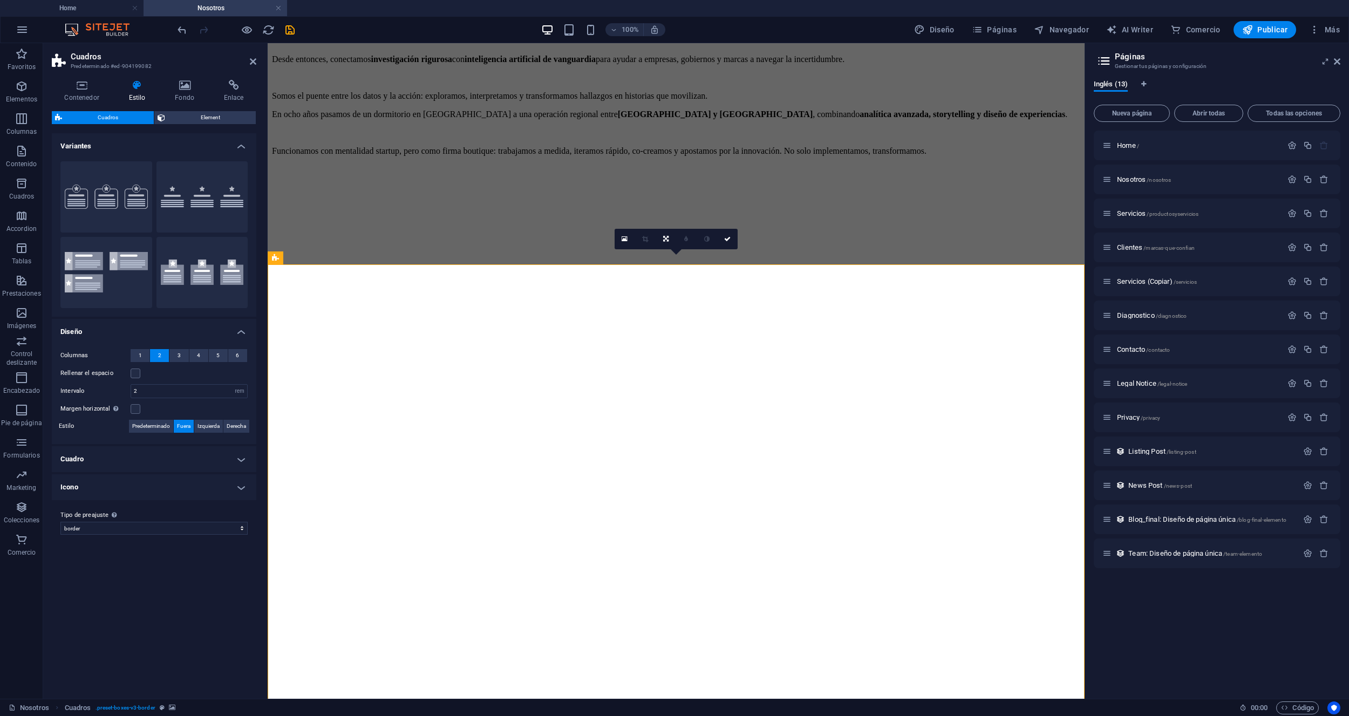
click at [239, 490] on h4 "Icono" at bounding box center [154, 487] width 204 height 26
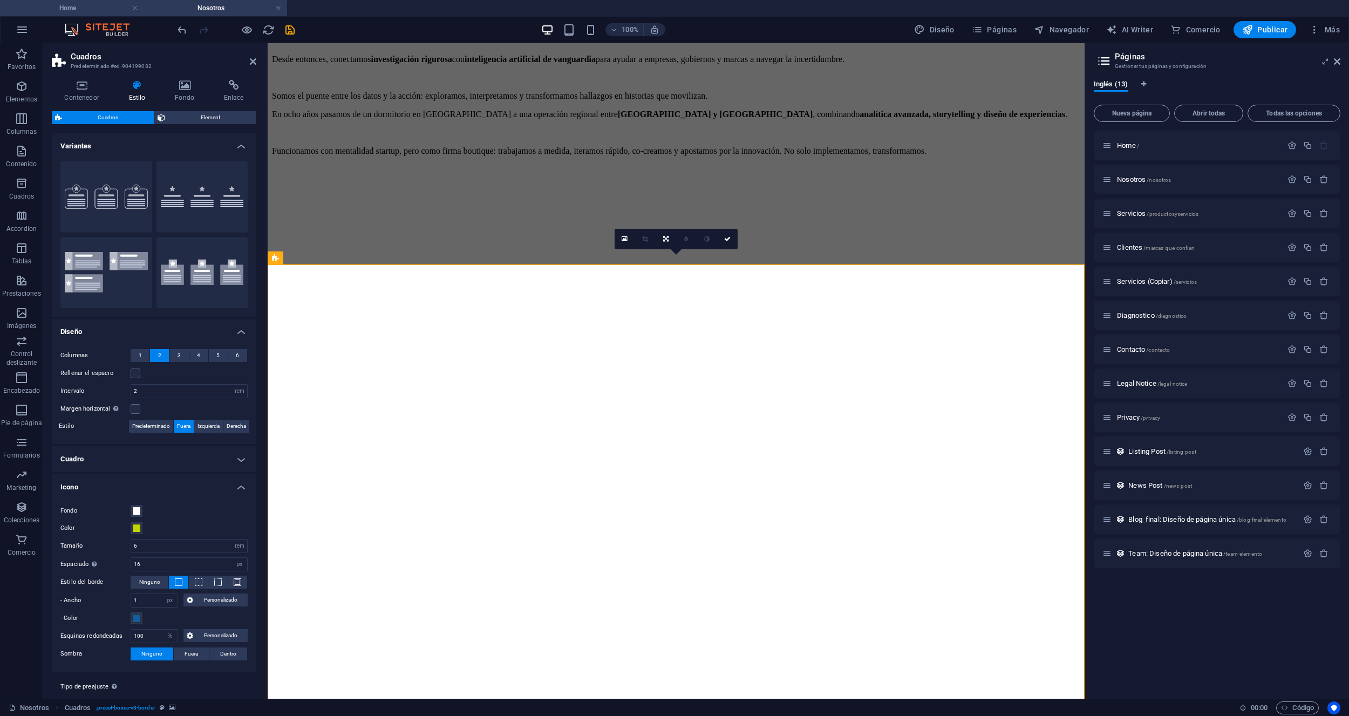
click at [90, 4] on h4 "Home" at bounding box center [71, 8] width 143 height 12
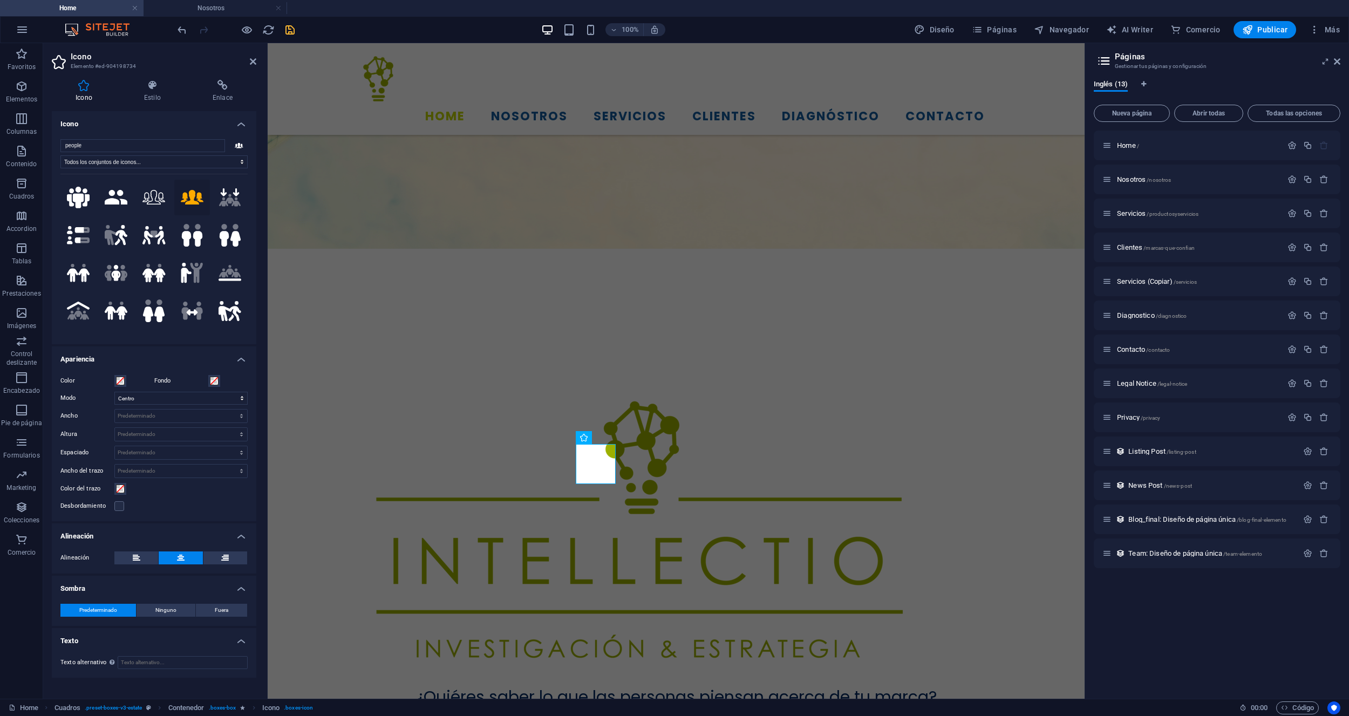
scroll to position [0, 0]
click at [441, 438] on span "Icono" at bounding box center [439, 437] width 16 height 6
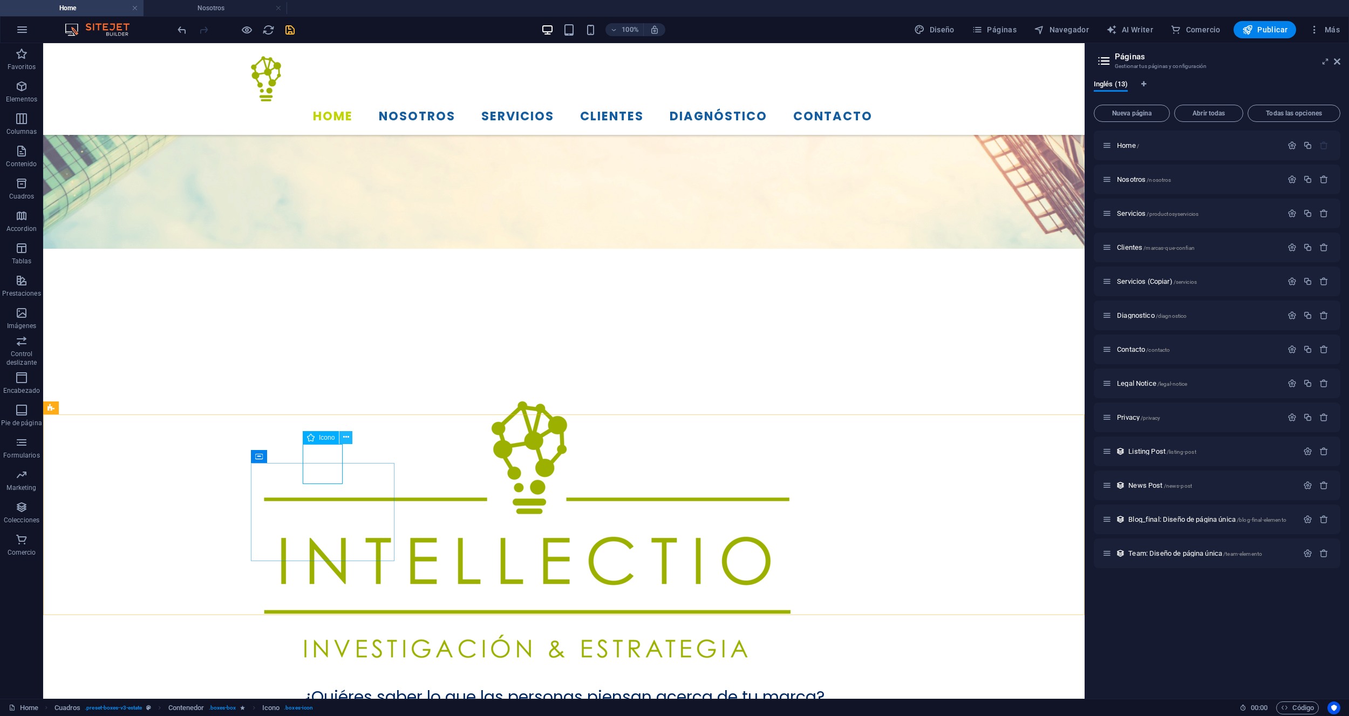
click at [345, 436] on icon at bounding box center [346, 437] width 6 height 11
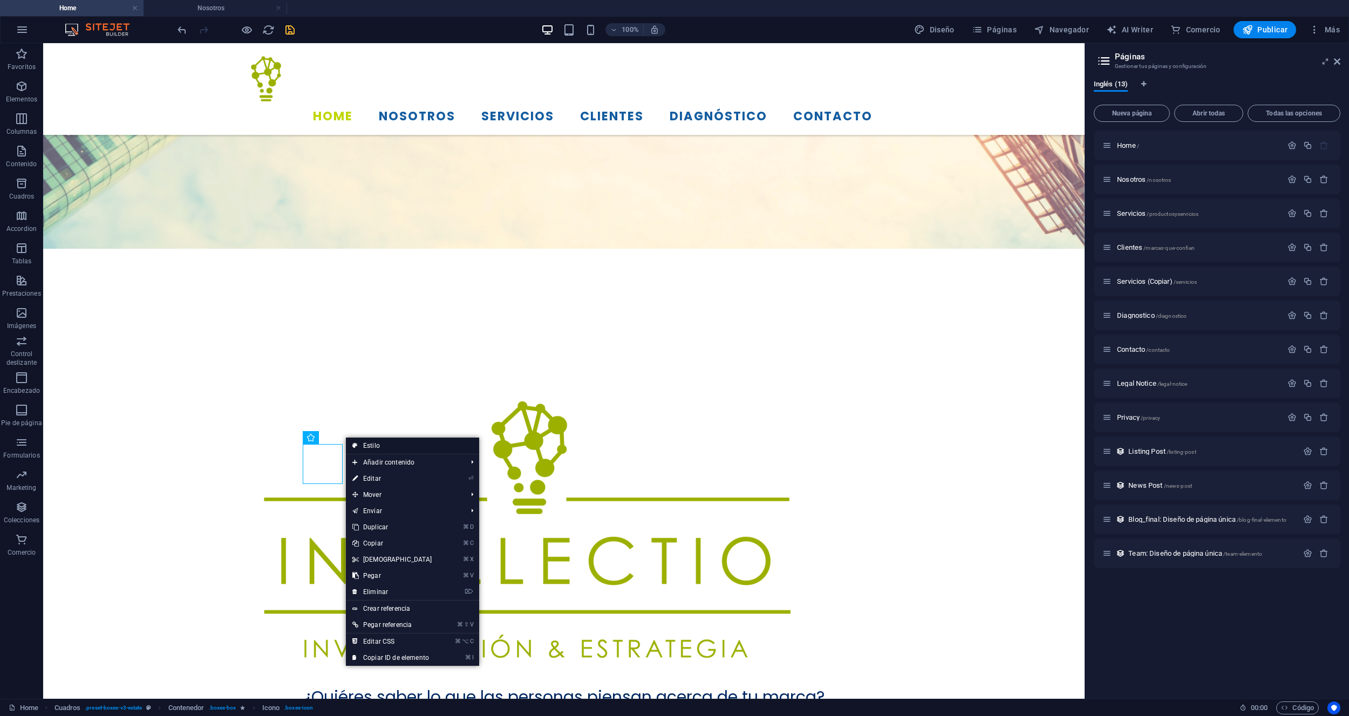
drag, startPoint x: 366, startPoint y: 446, endPoint x: 64, endPoint y: 402, distance: 305.2
click at [366, 446] on link "Estilo" at bounding box center [412, 446] width 133 height 16
select select "rem"
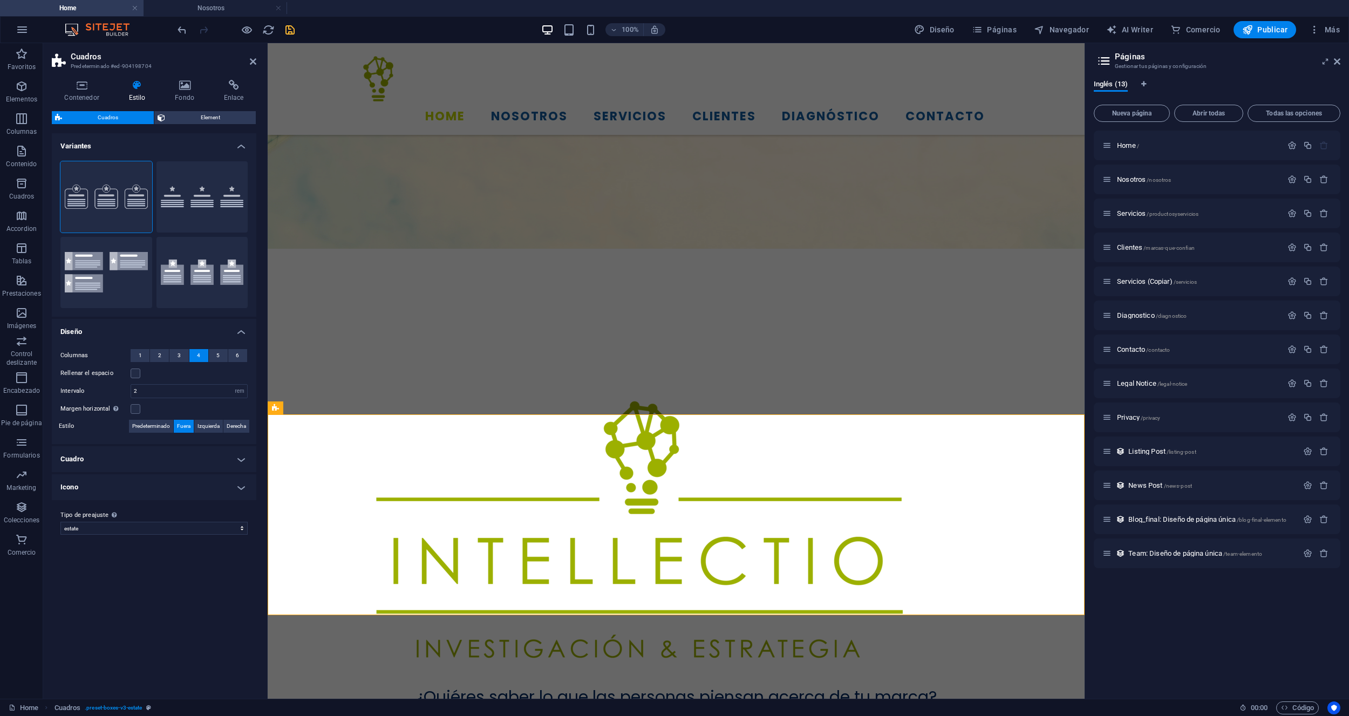
click at [236, 485] on h4 "Icono" at bounding box center [154, 487] width 204 height 26
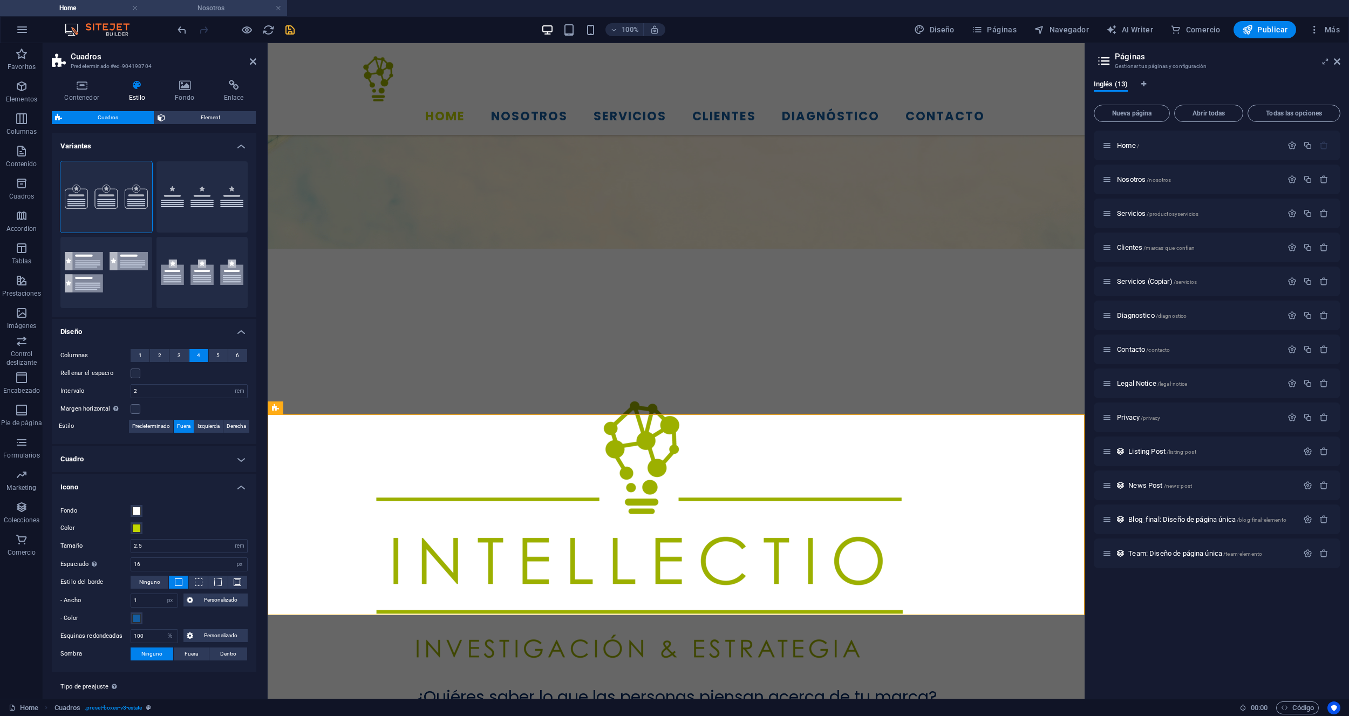
click at [237, 13] on h4 "Nosotros" at bounding box center [214, 8] width 143 height 12
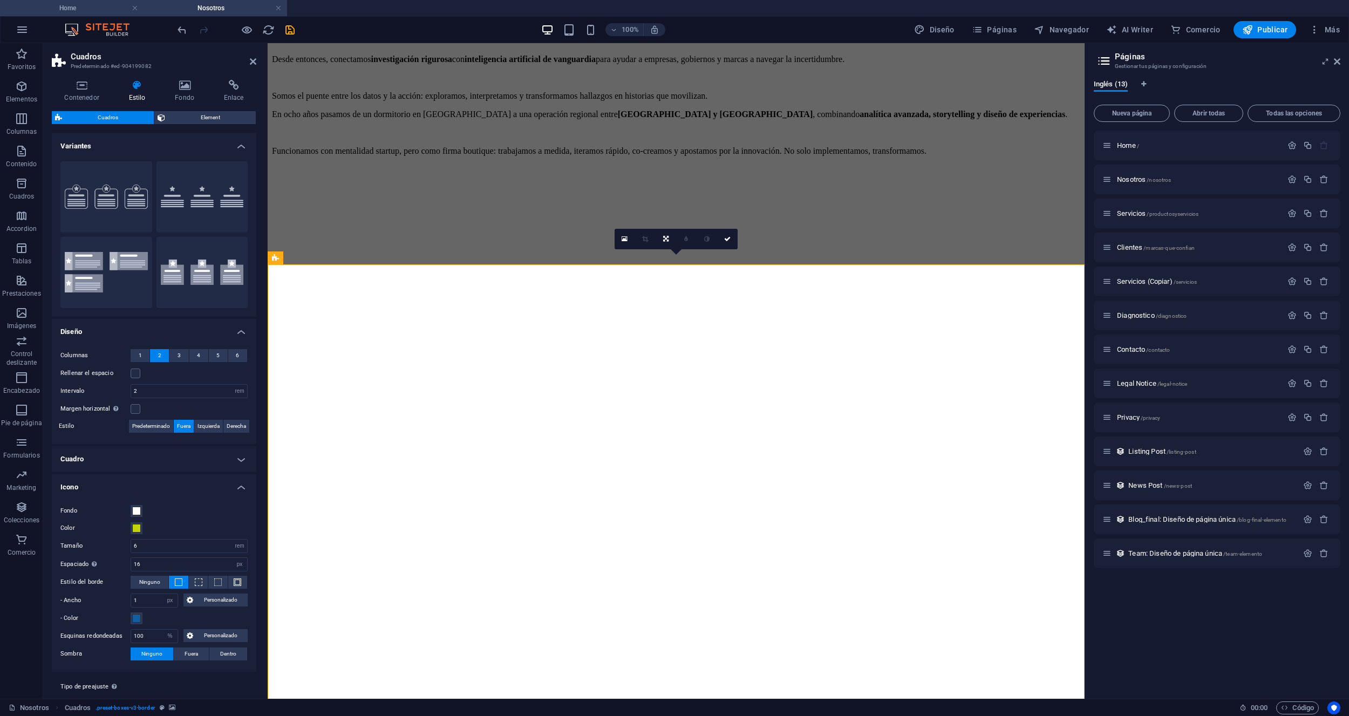
click at [107, 5] on h4 "Home" at bounding box center [71, 8] width 143 height 12
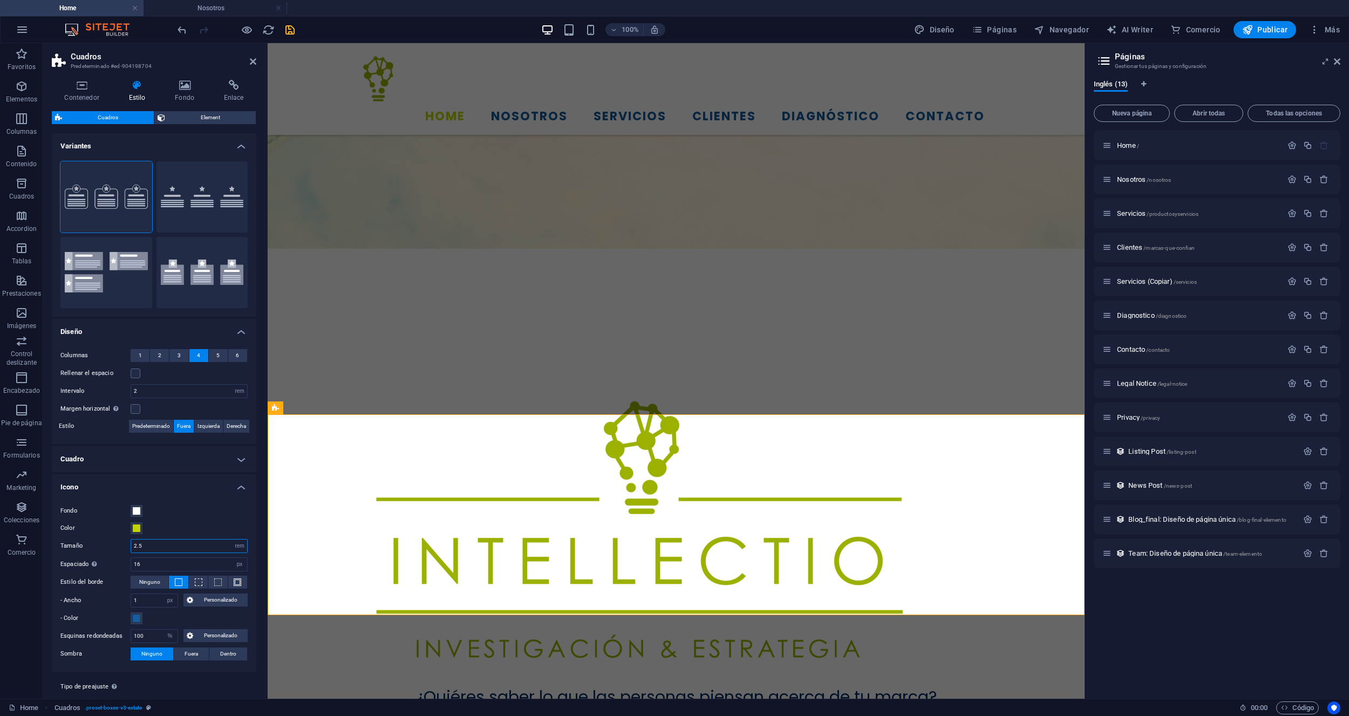
drag, startPoint x: 152, startPoint y: 543, endPoint x: 121, endPoint y: 543, distance: 31.3
click at [121, 543] on div "Tamaño 2.5 px rem % vh vw" at bounding box center [153, 546] width 187 height 14
type input "6"
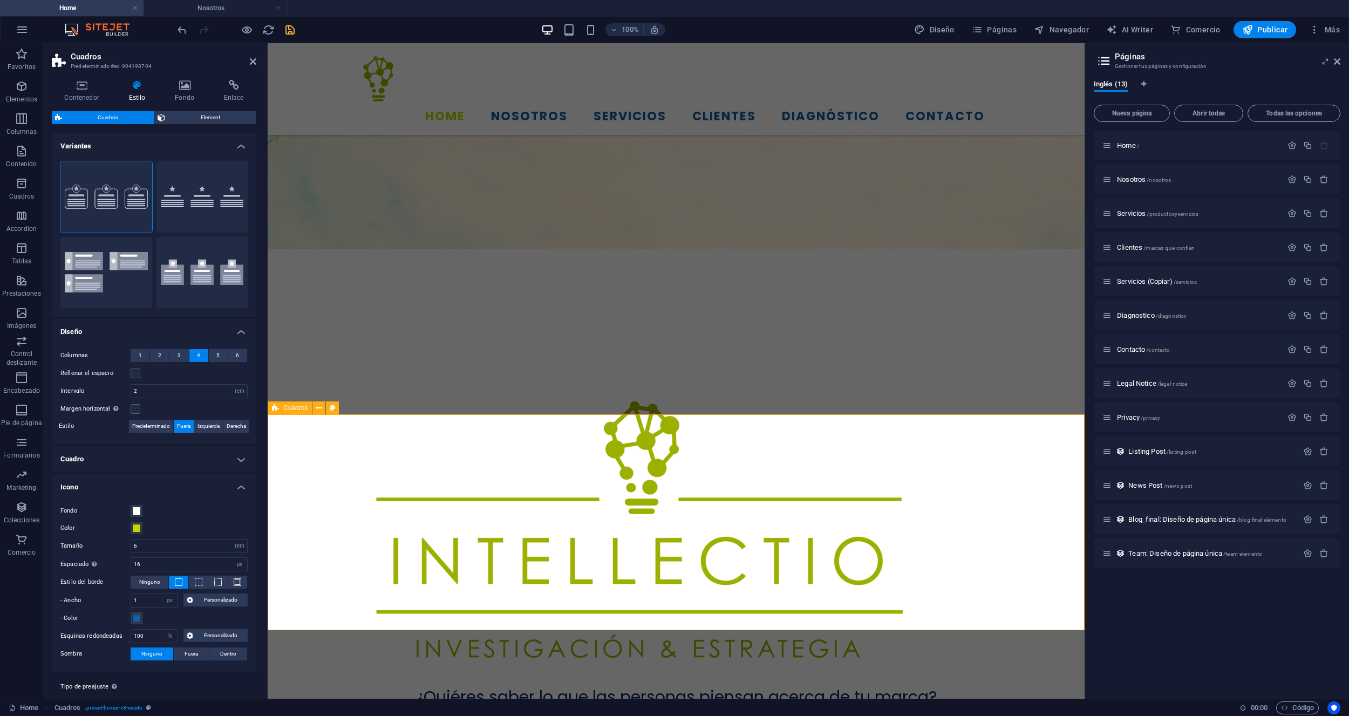
click at [251, 58] on icon at bounding box center [253, 61] width 6 height 9
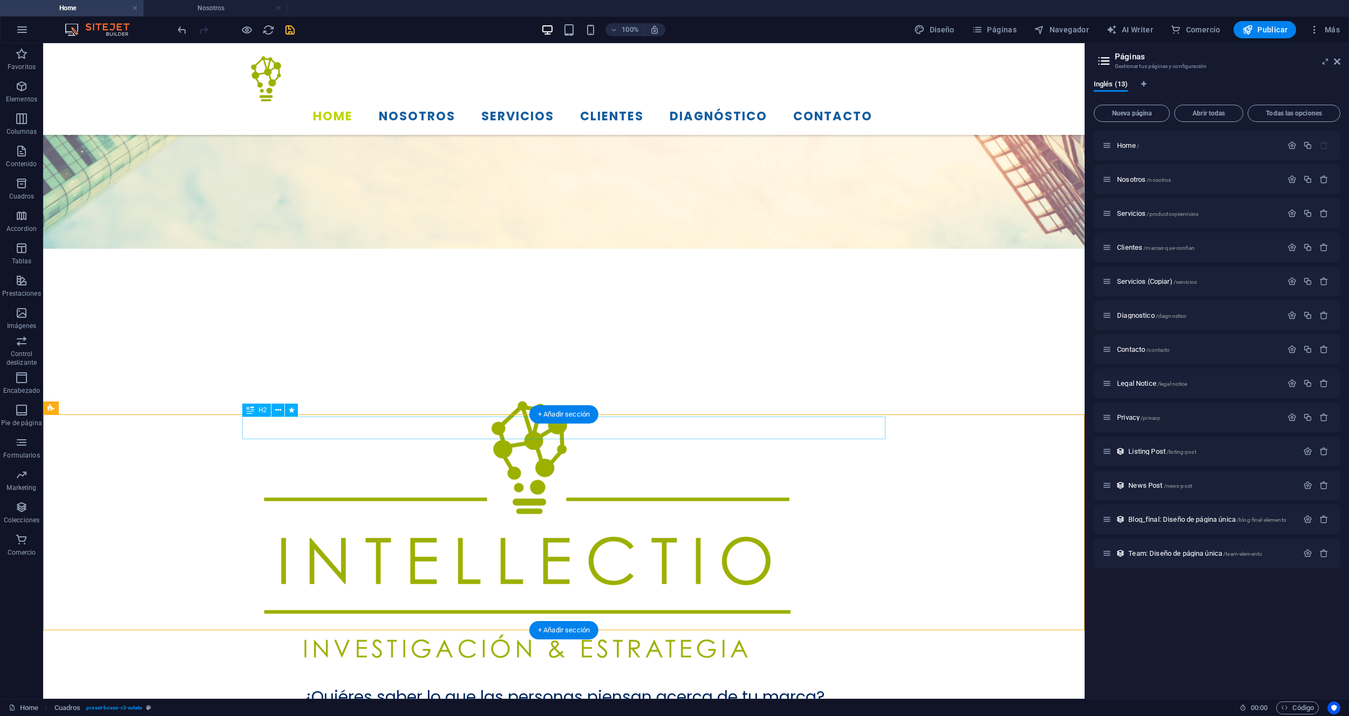
click at [278, 410] on icon at bounding box center [278, 410] width 6 height 11
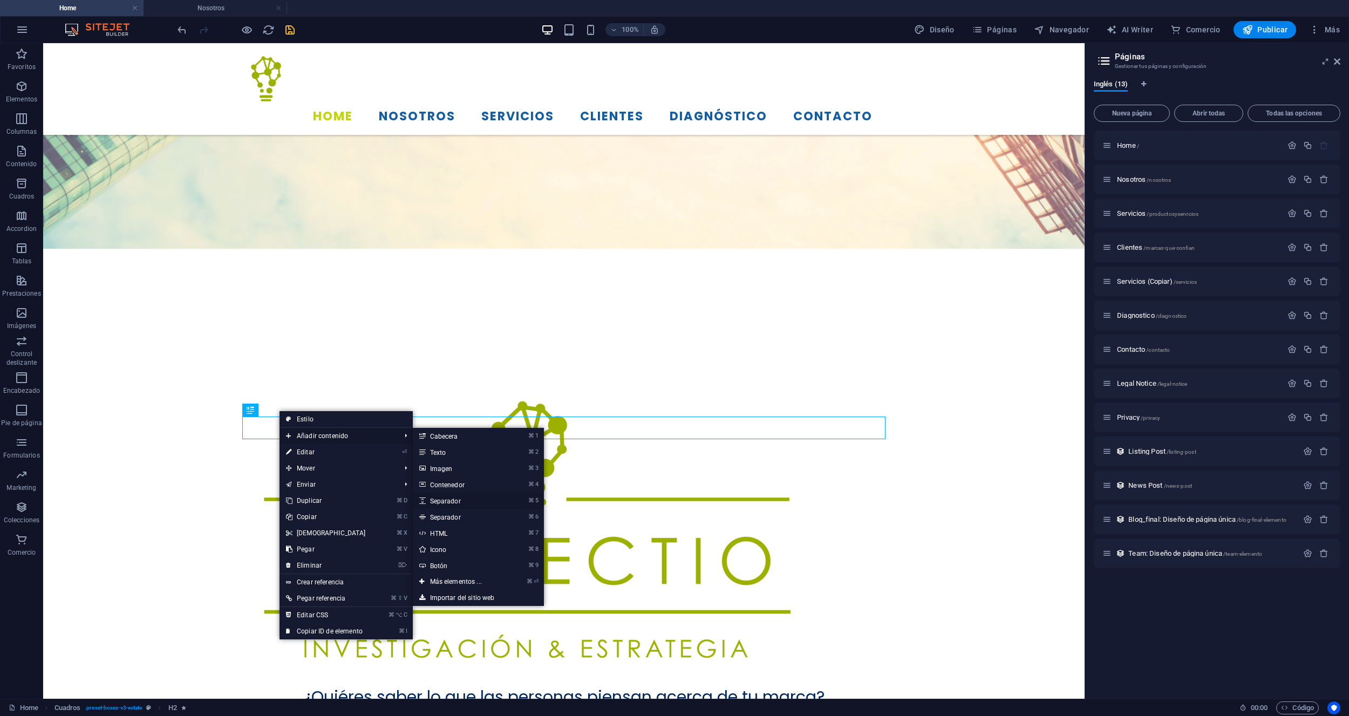
click at [448, 498] on link "⌘ 5 Separador" at bounding box center [458, 501] width 91 height 16
select select "px"
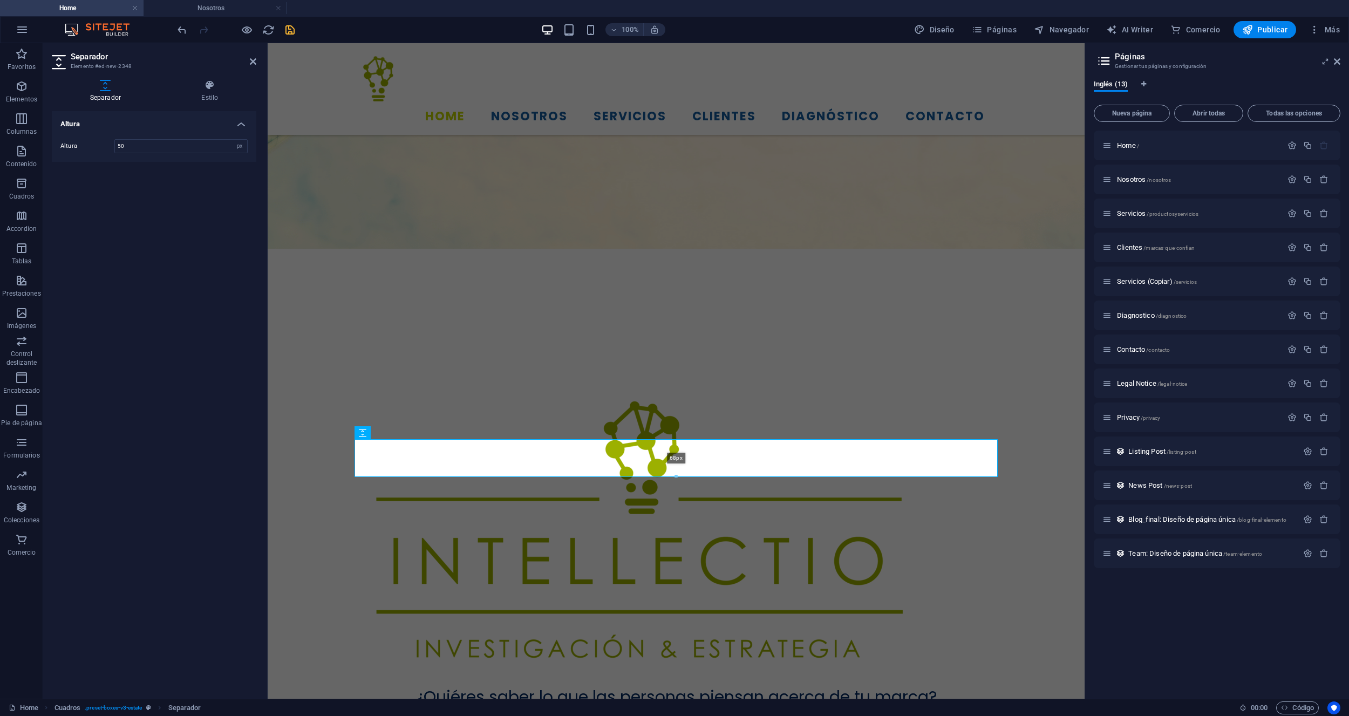
drag, startPoint x: 676, startPoint y: 465, endPoint x: 676, endPoint y: 473, distance: 7.6
click at [676, 475] on div at bounding box center [676, 477] width 642 height 4
type input "58"
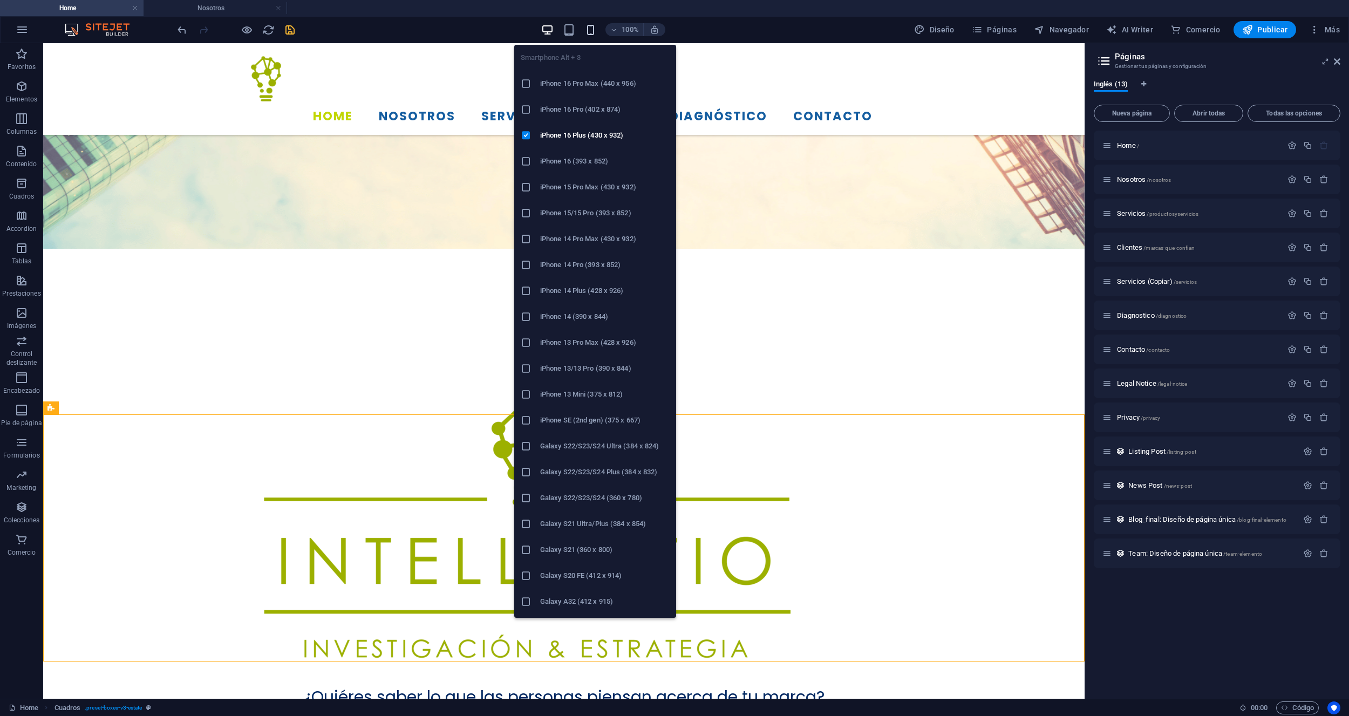
click at [587, 28] on icon "button" at bounding box center [590, 30] width 12 height 12
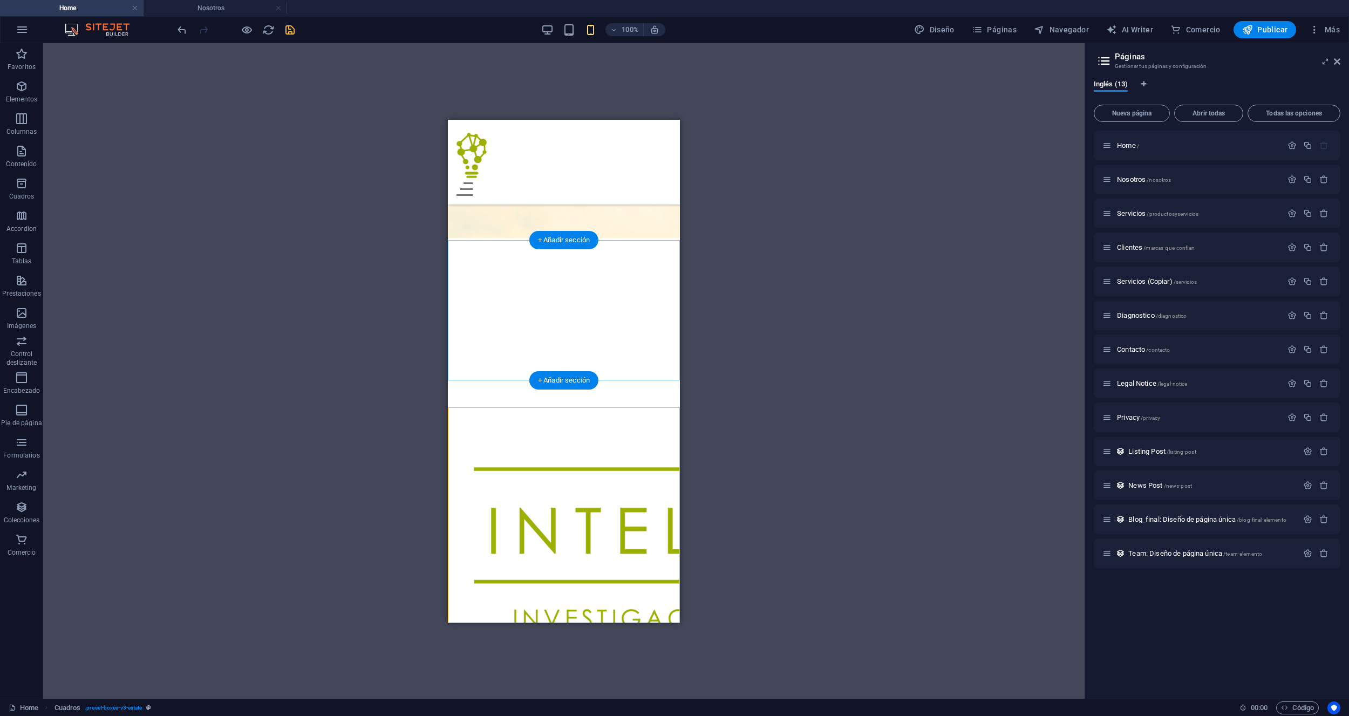
scroll to position [356, 0]
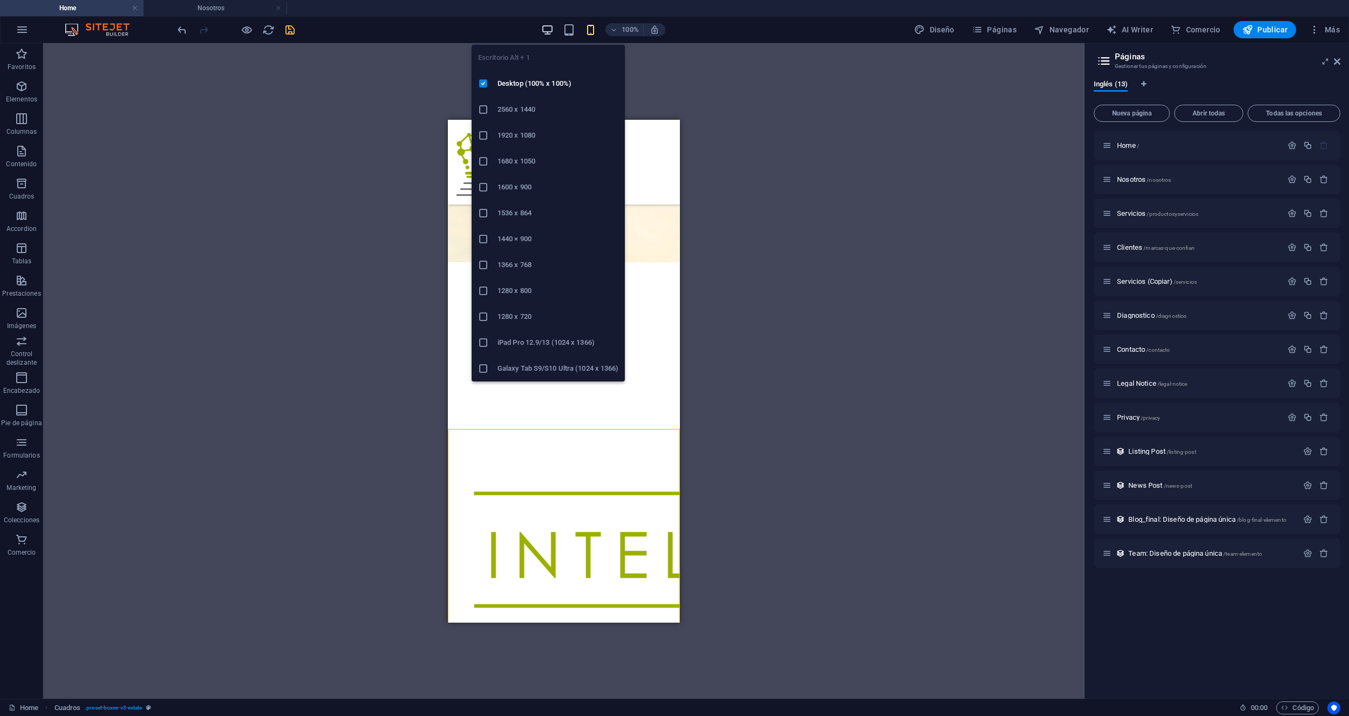
click at [553, 29] on icon "button" at bounding box center [547, 30] width 12 height 12
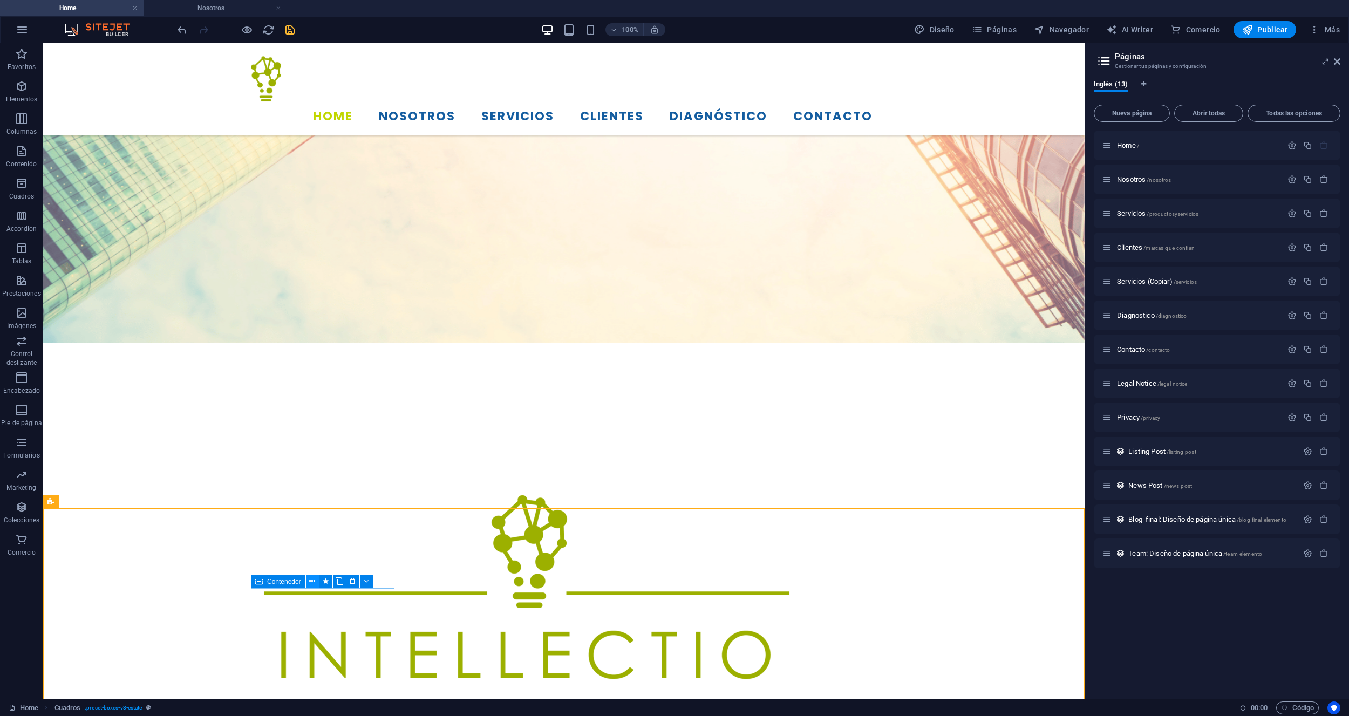
click at [312, 583] on icon at bounding box center [312, 581] width 6 height 11
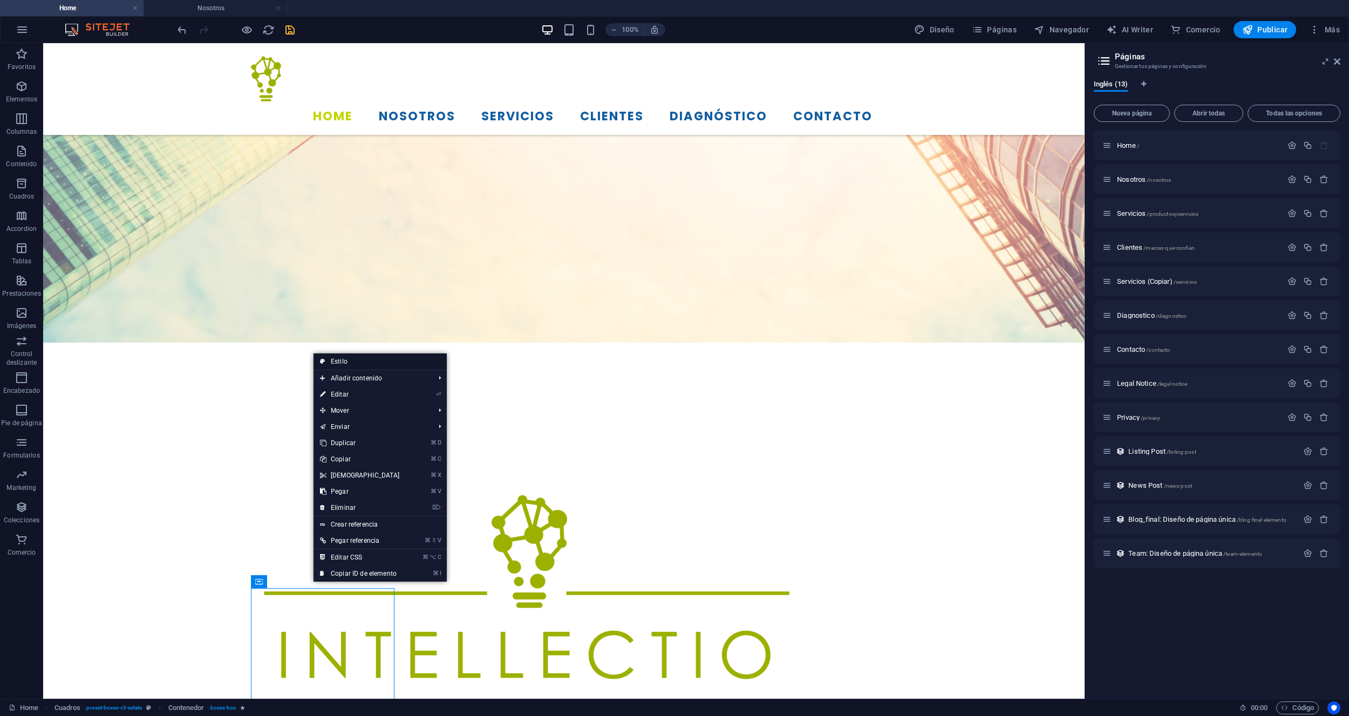
click at [345, 357] on link "Estilo" at bounding box center [379, 361] width 133 height 16
select select "rem"
select select "px"
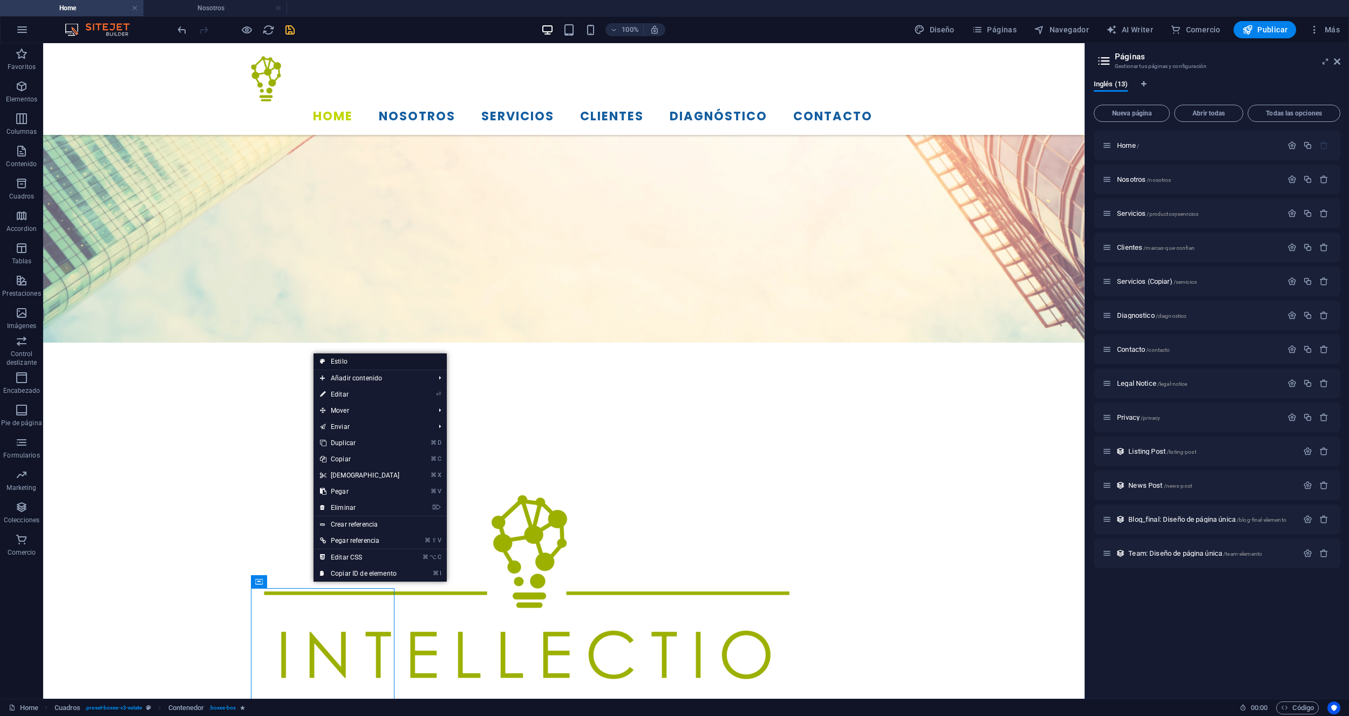
select select "%"
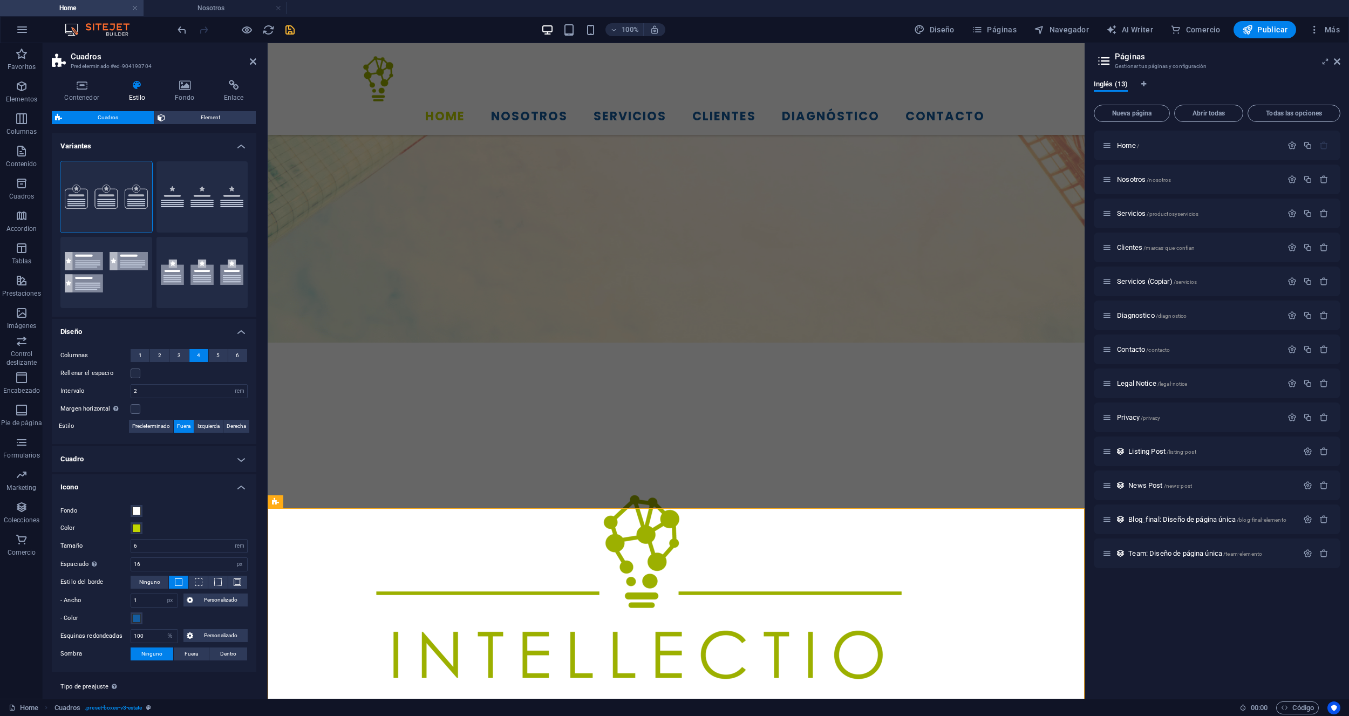
scroll to position [24, 0]
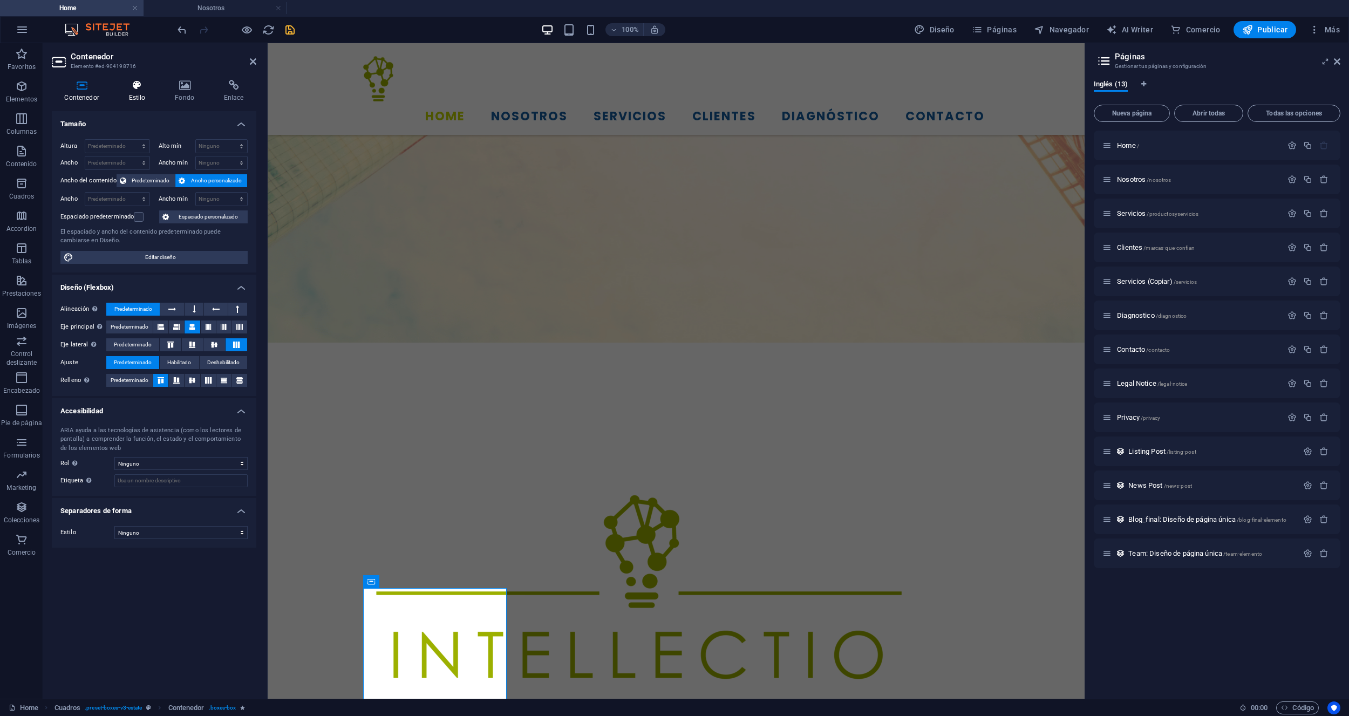
click at [140, 93] on h4 "Estilo" at bounding box center [139, 91] width 46 height 23
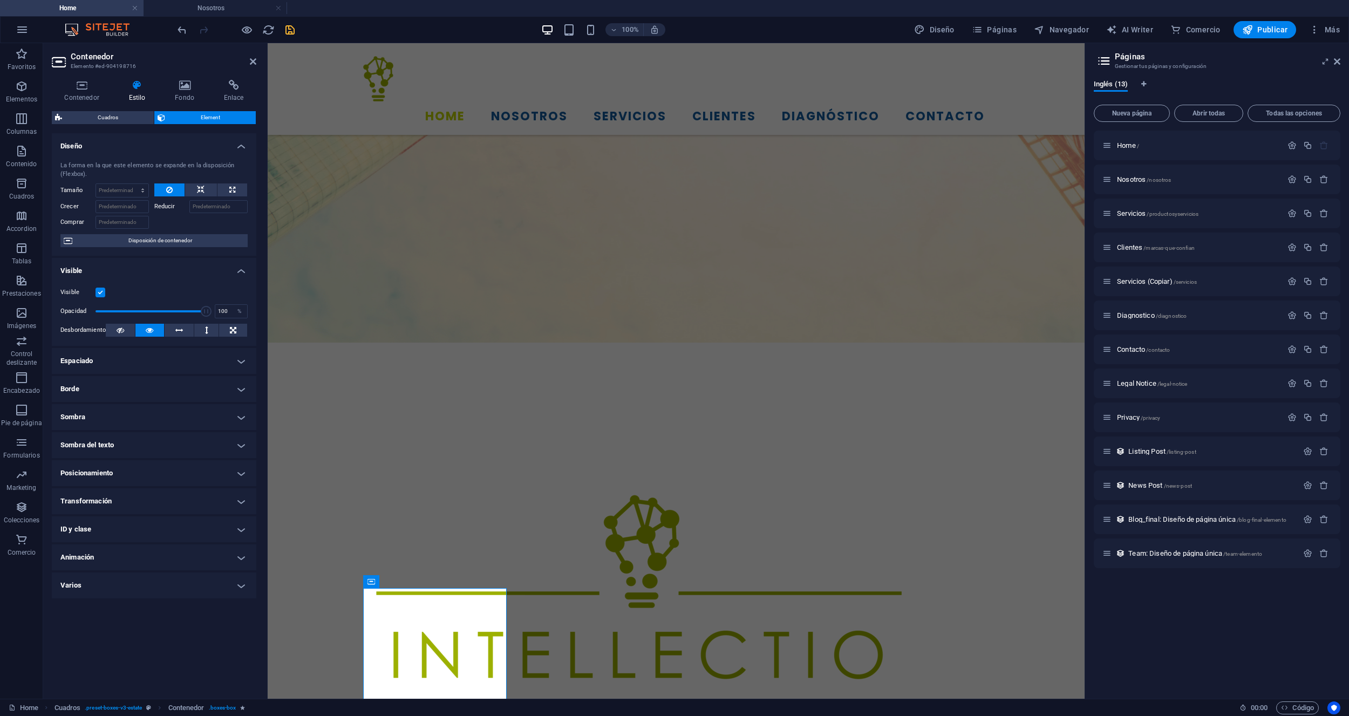
click at [133, 555] on h4 "Animación" at bounding box center [154, 557] width 204 height 26
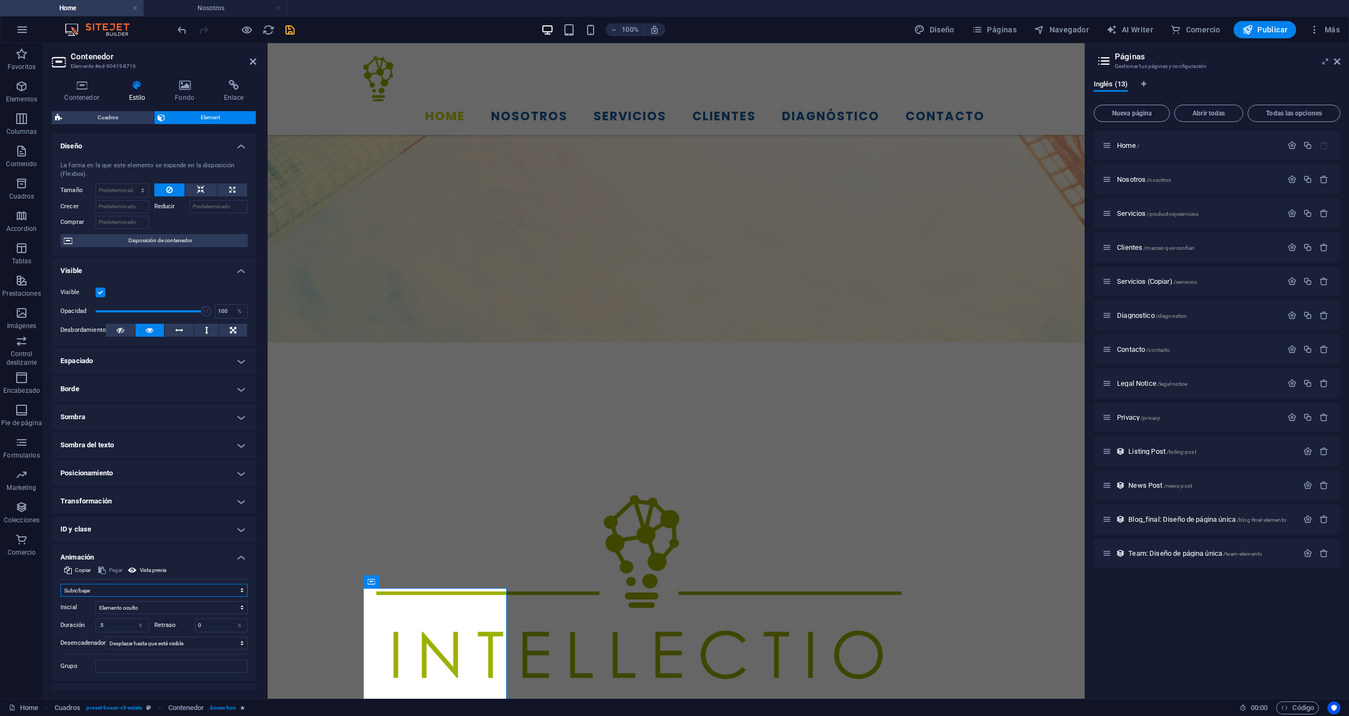
click at [237, 589] on select "No animar Mostrar / Ocultar Subir/bajar Acercar/alejar Deslizar de izquierda a …" at bounding box center [153, 590] width 187 height 13
select select "move-bottom-to-top"
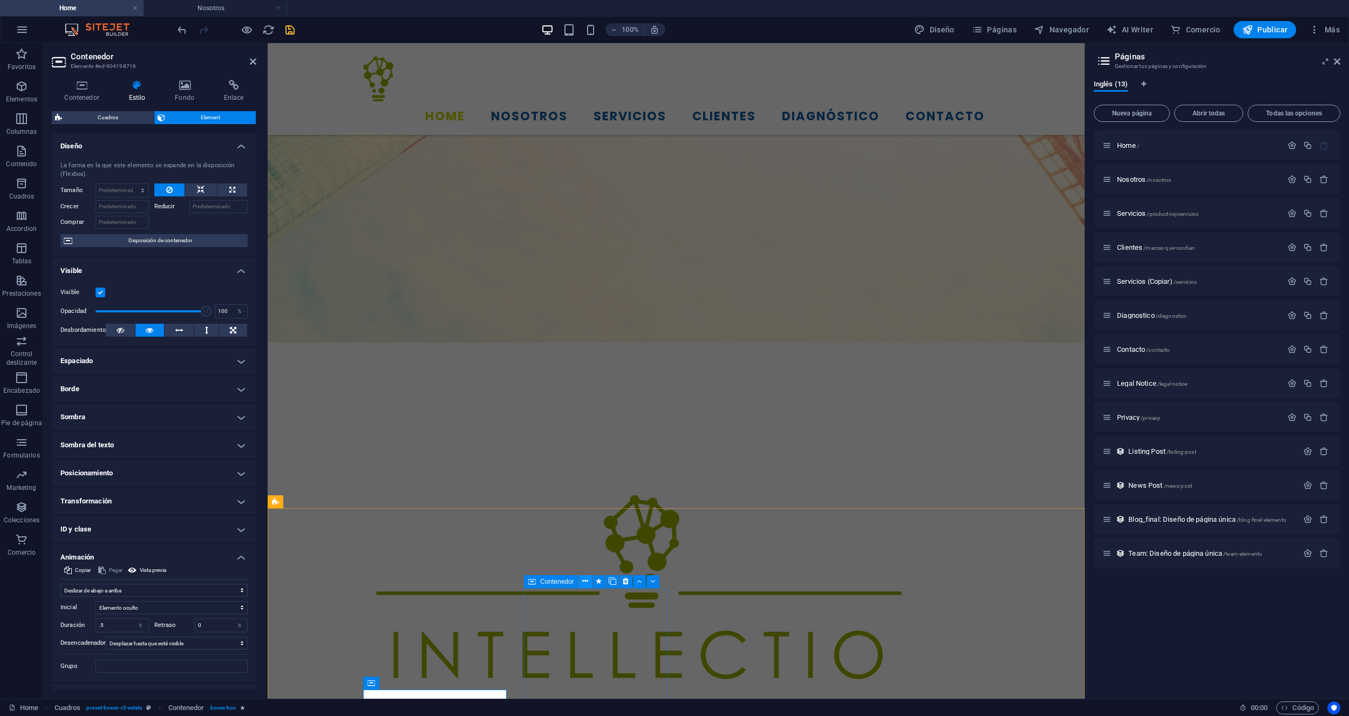
click at [582, 582] on icon at bounding box center [585, 581] width 6 height 11
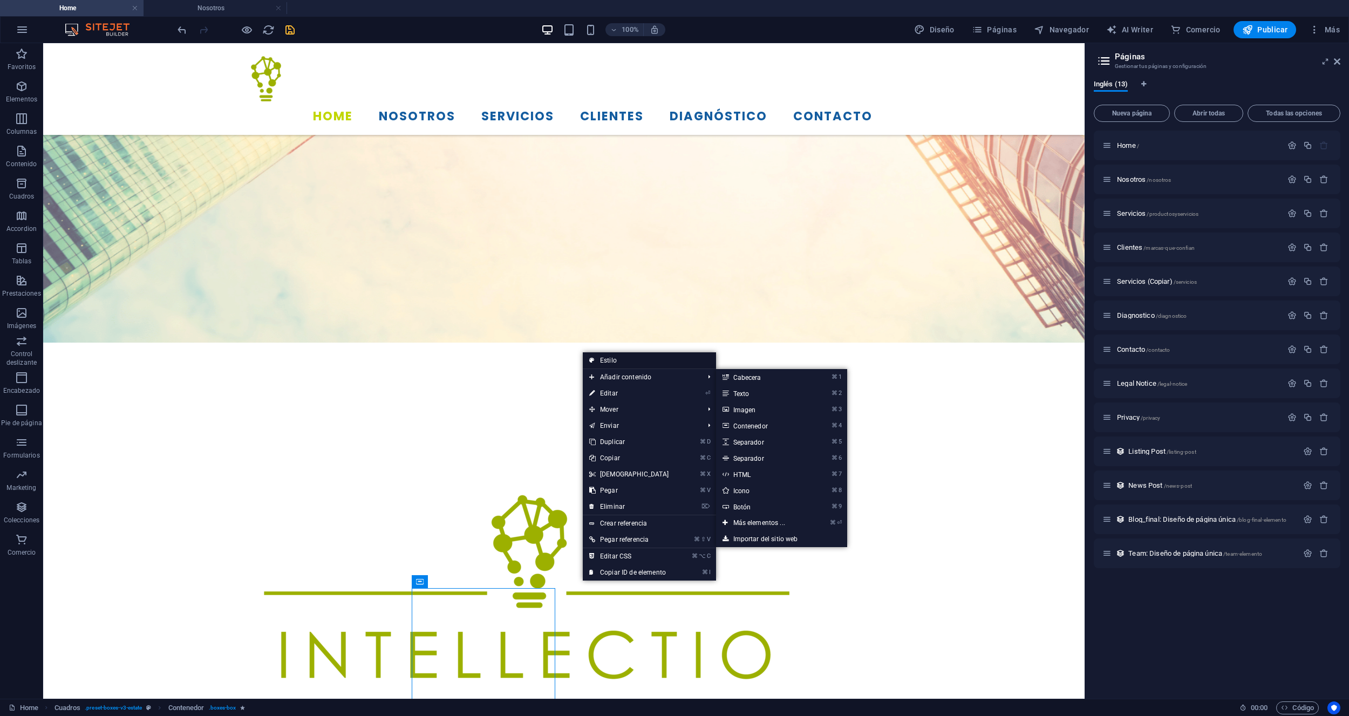
click at [608, 362] on link "Estilo" at bounding box center [649, 360] width 133 height 16
select select "rem"
select select "px"
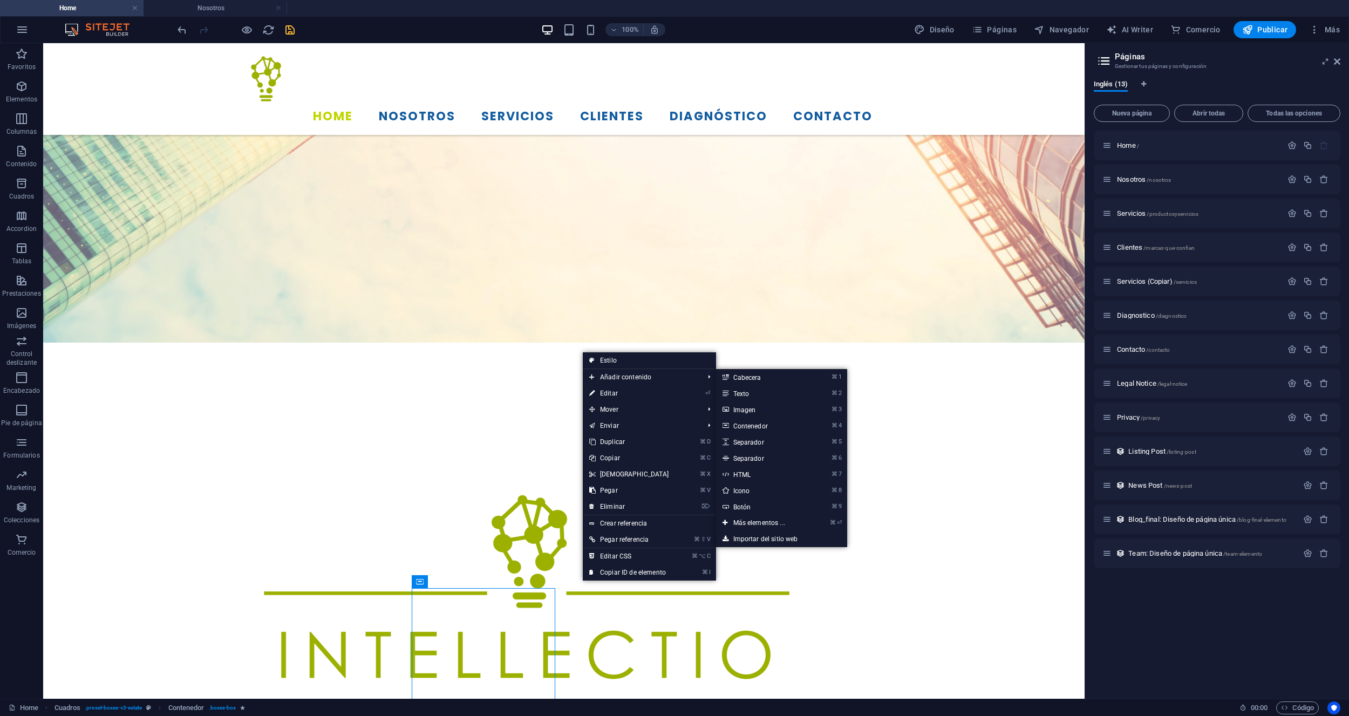
select select "%"
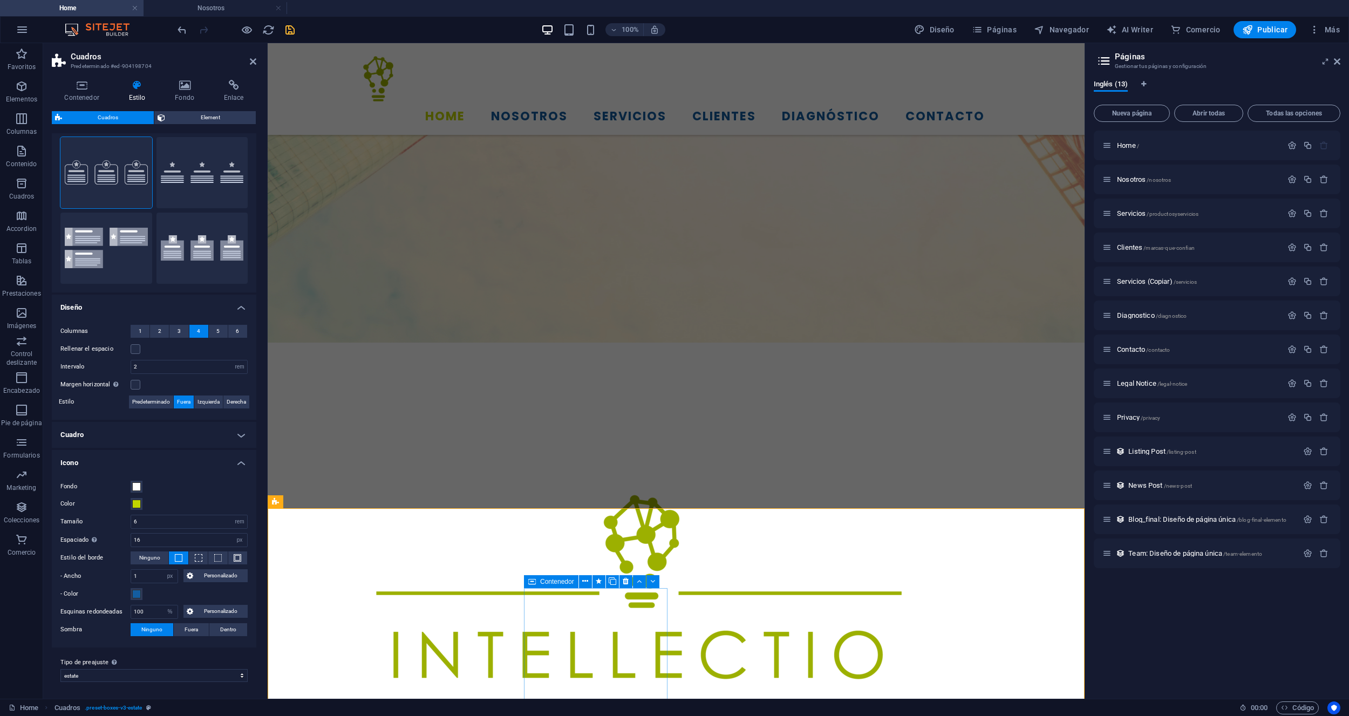
click at [532, 580] on icon at bounding box center [532, 581] width 8 height 13
click at [582, 582] on icon at bounding box center [585, 581] width 6 height 11
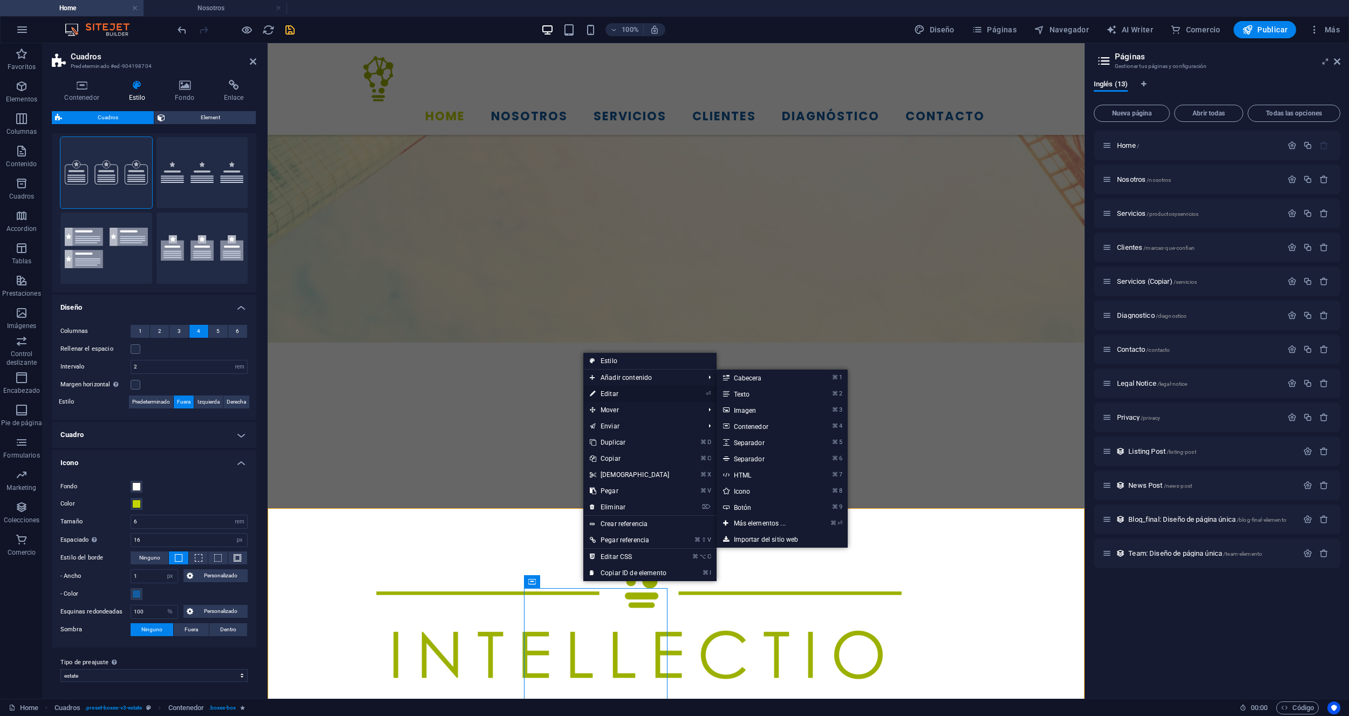
click at [601, 391] on link "⏎ Editar" at bounding box center [629, 394] width 93 height 16
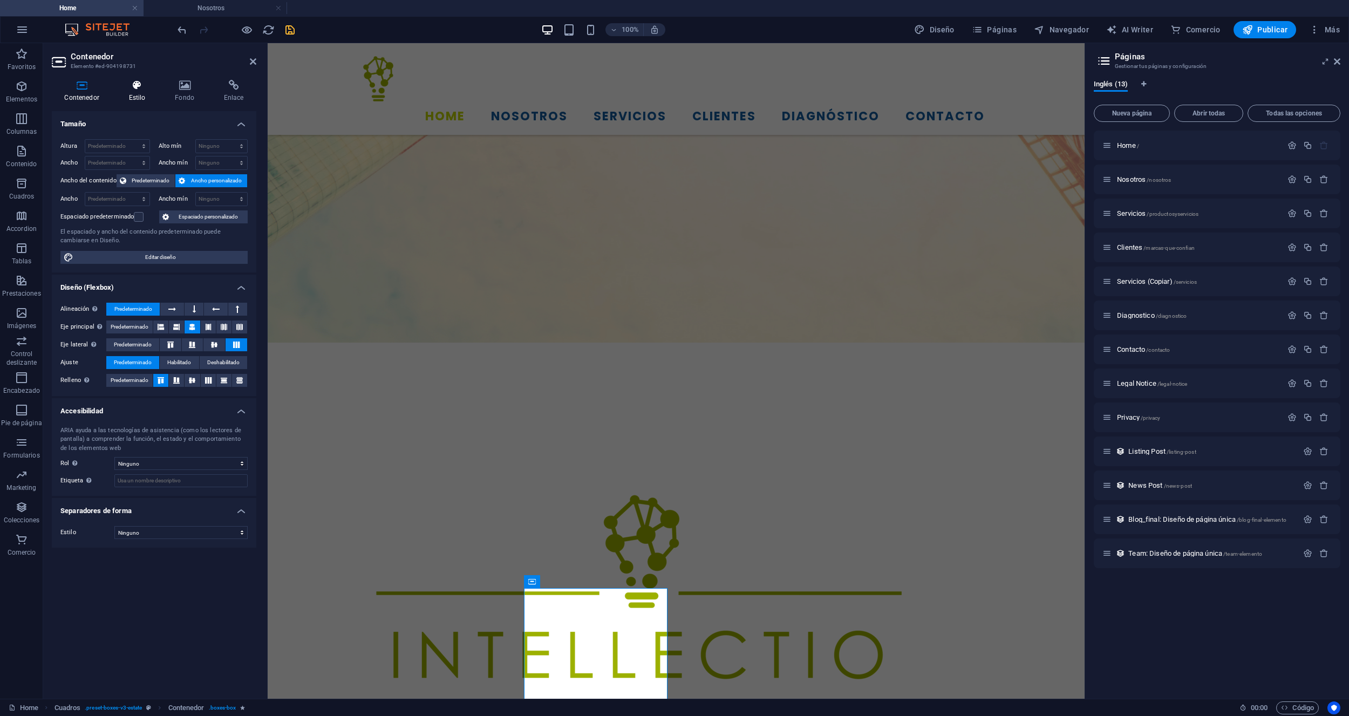
click at [146, 88] on icon at bounding box center [137, 85] width 42 height 11
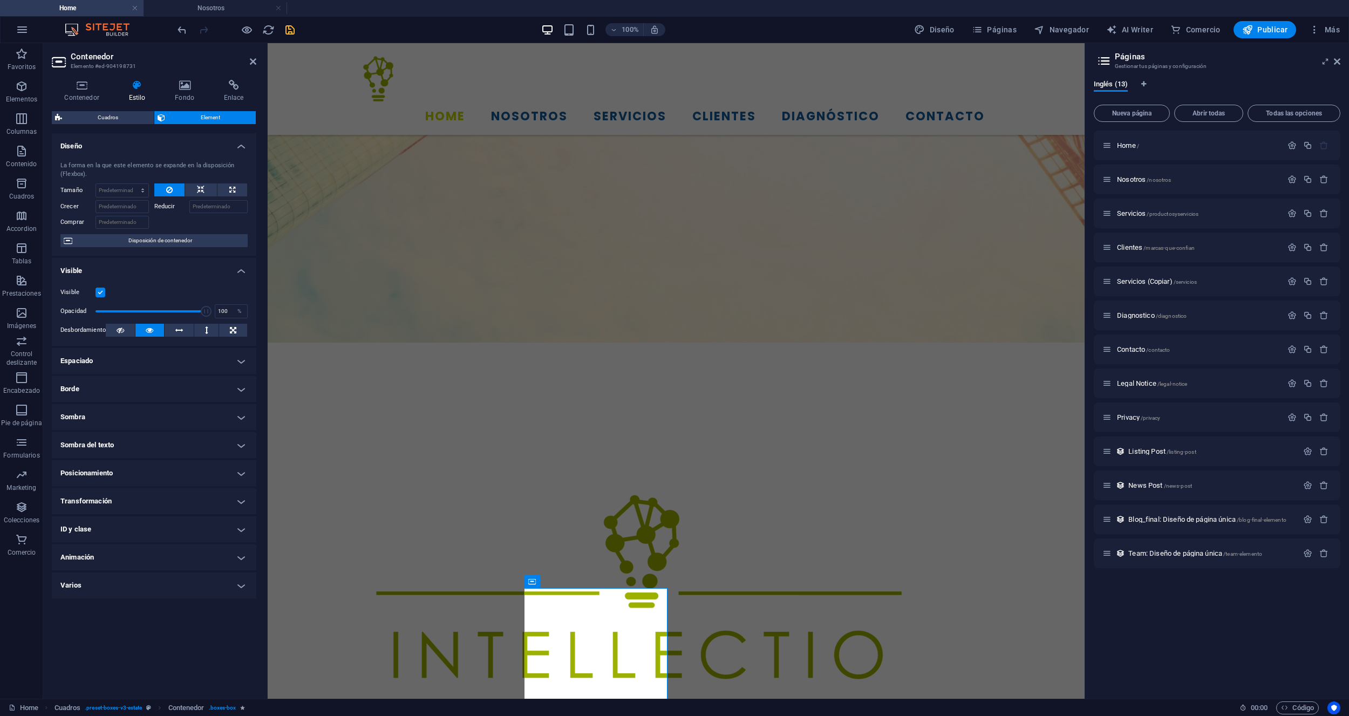
click at [183, 563] on h4 "Animación" at bounding box center [154, 557] width 204 height 26
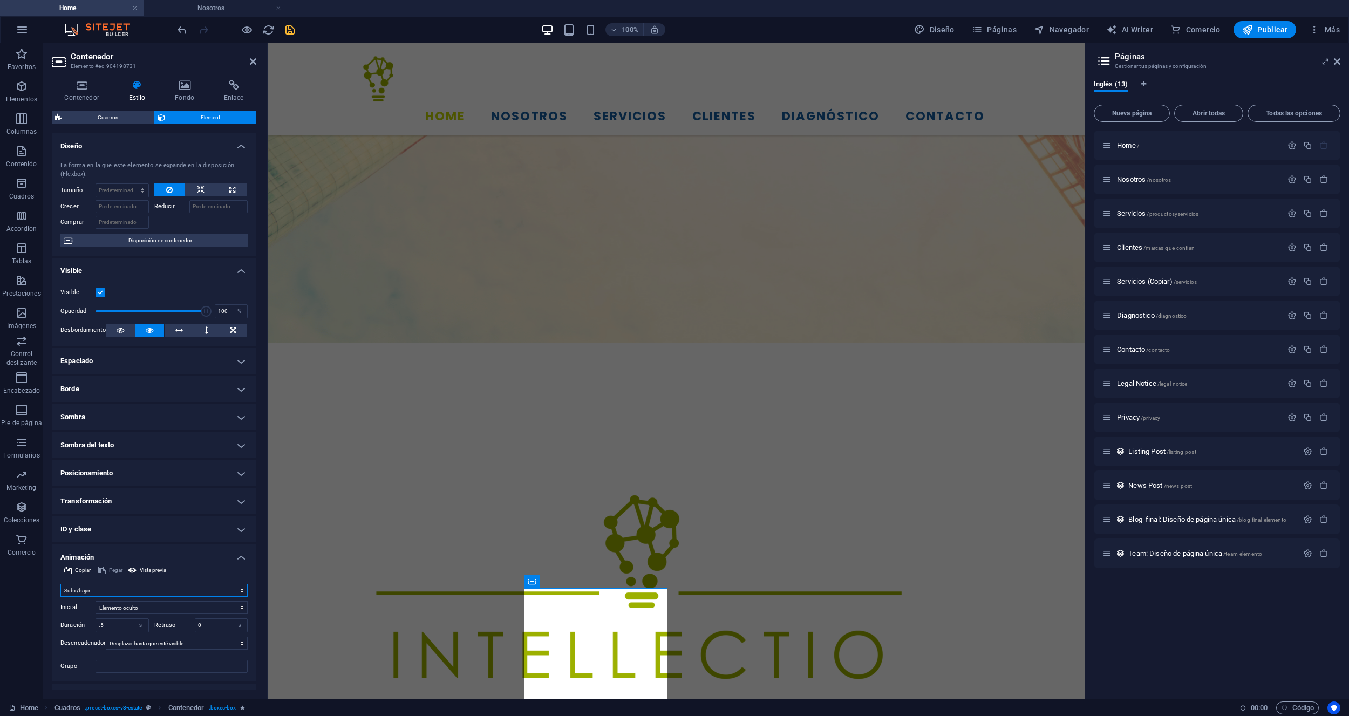
click at [143, 592] on select "No animar Mostrar / Ocultar Subir/bajar Acercar/alejar Deslizar de izquierda a …" at bounding box center [153, 590] width 187 height 13
select select "move-bottom-to-top"
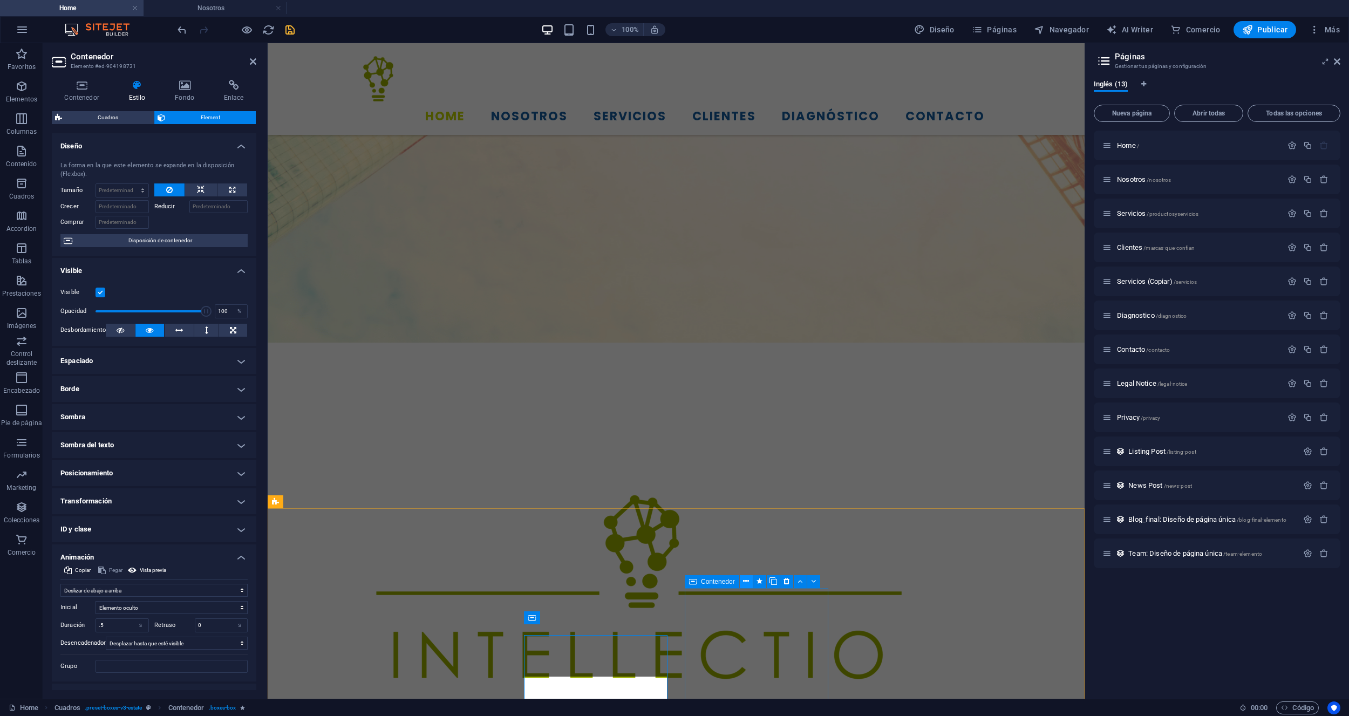
click at [740, 580] on button at bounding box center [746, 581] width 13 height 13
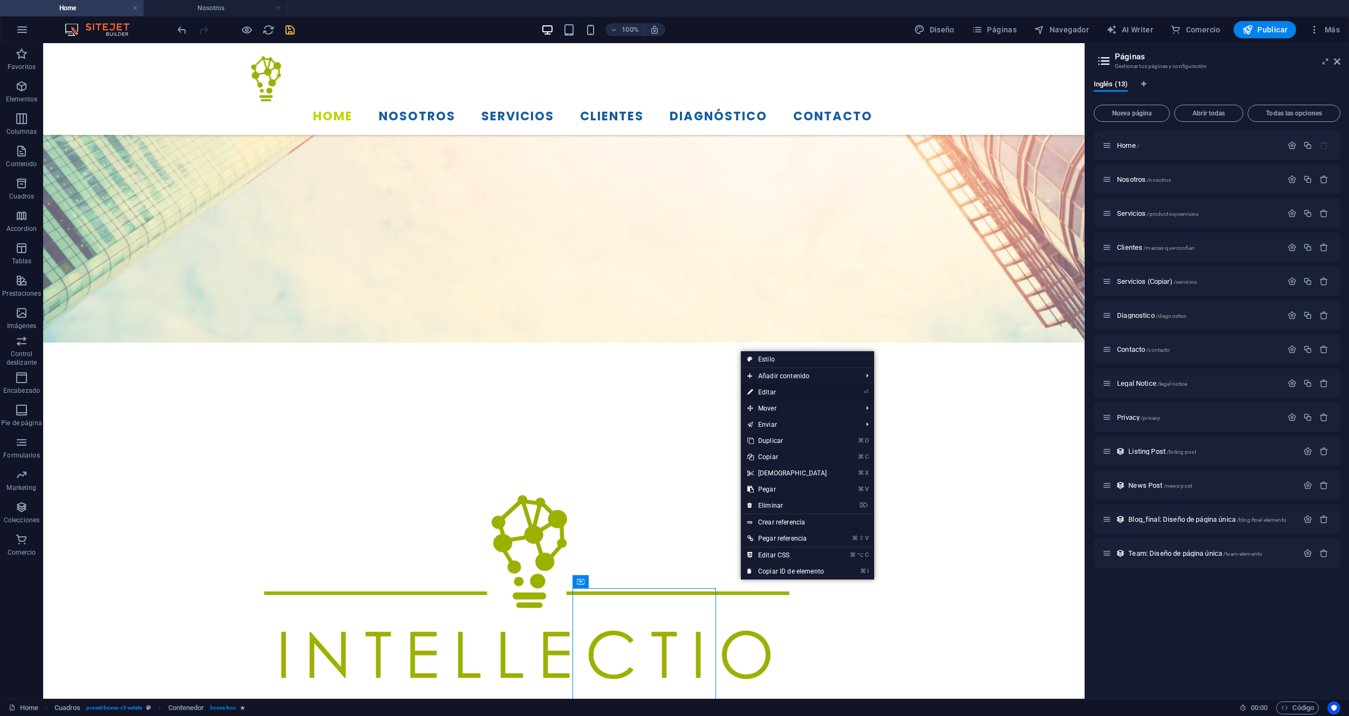
click at [774, 392] on link "⏎ Editar" at bounding box center [787, 392] width 93 height 16
select select "slide"
select select "s"
select select "scroll"
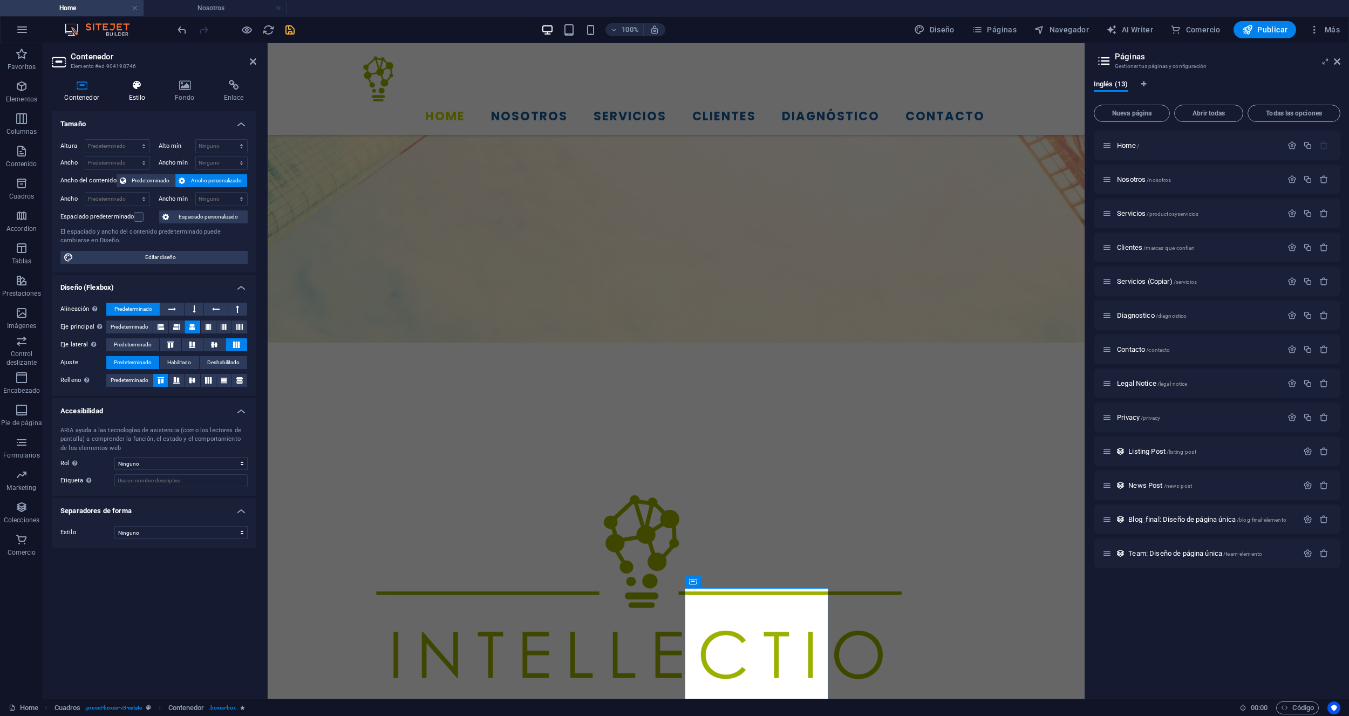
click at [131, 88] on icon at bounding box center [137, 85] width 42 height 11
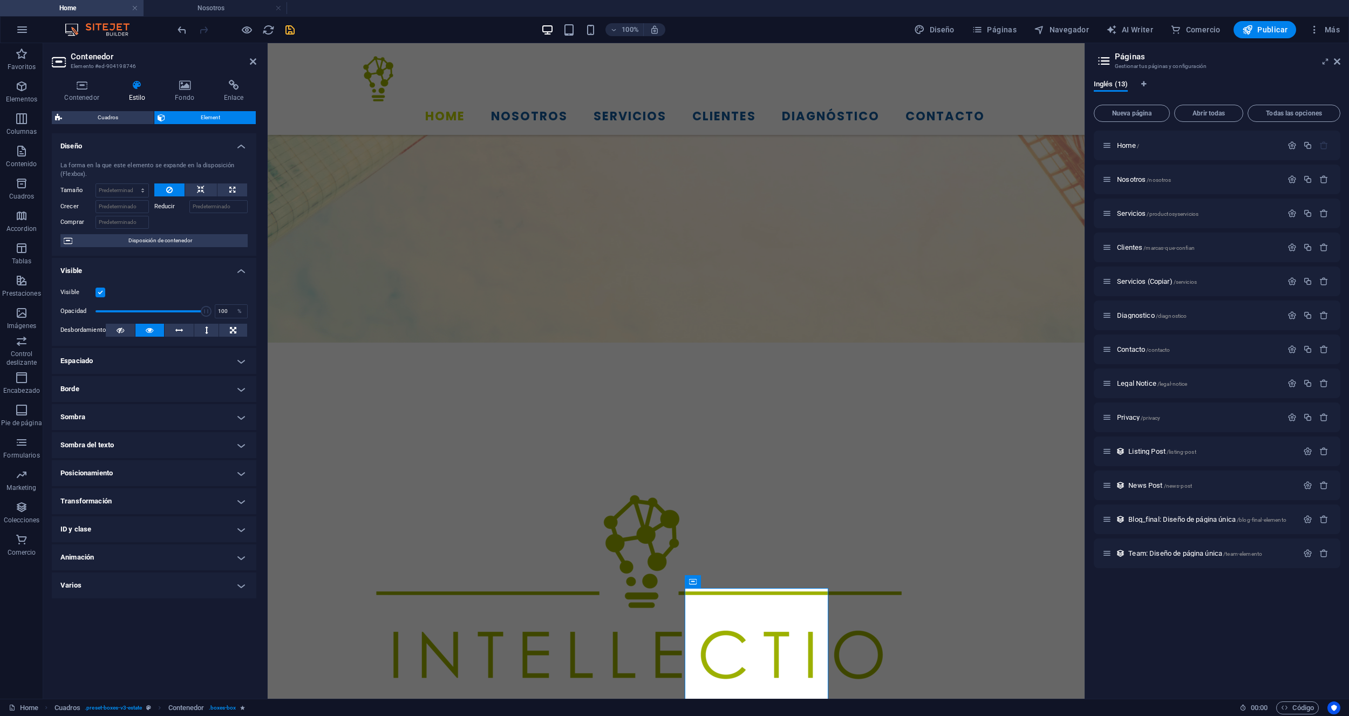
click at [129, 573] on h4 "Varios" at bounding box center [154, 585] width 204 height 26
click at [136, 565] on h4 "Animación" at bounding box center [154, 557] width 204 height 26
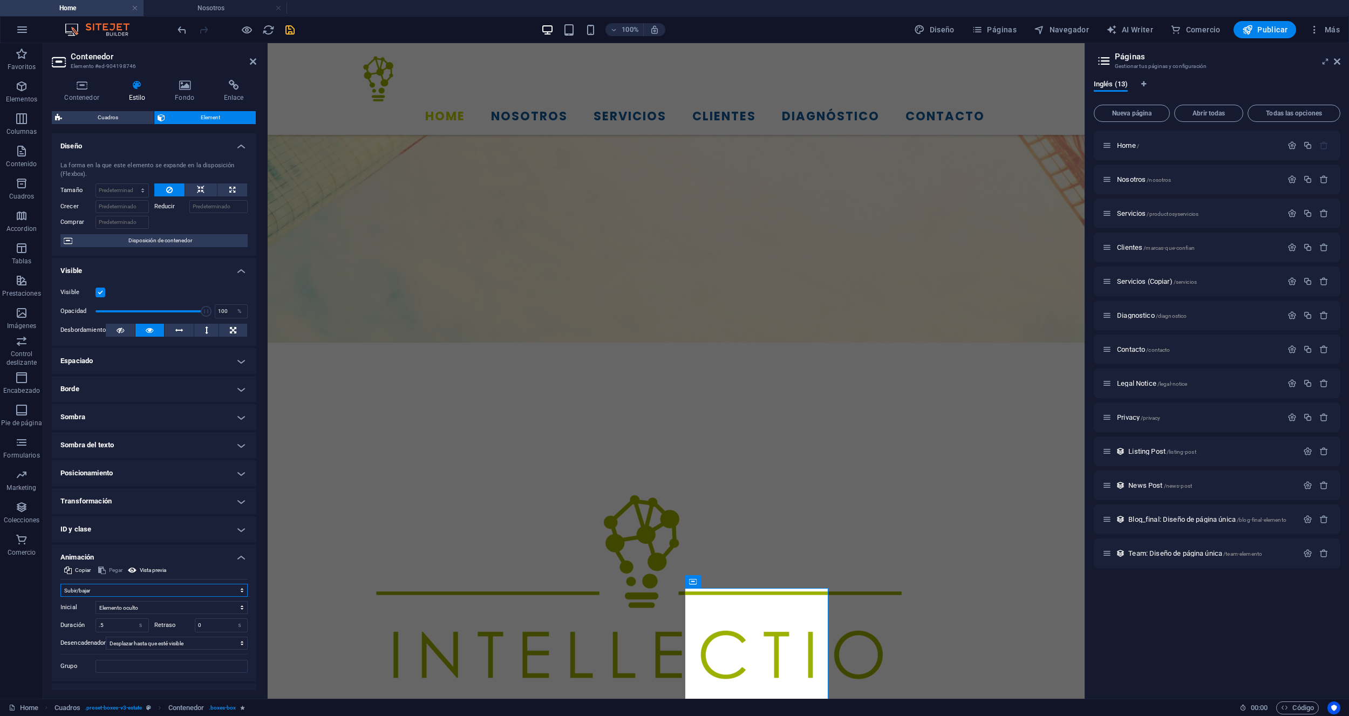
click at [122, 586] on select "No animar Mostrar / Ocultar Subir/bajar Acercar/alejar Deslizar de izquierda a …" at bounding box center [153, 590] width 187 height 13
select select "move-top-to-bottom"
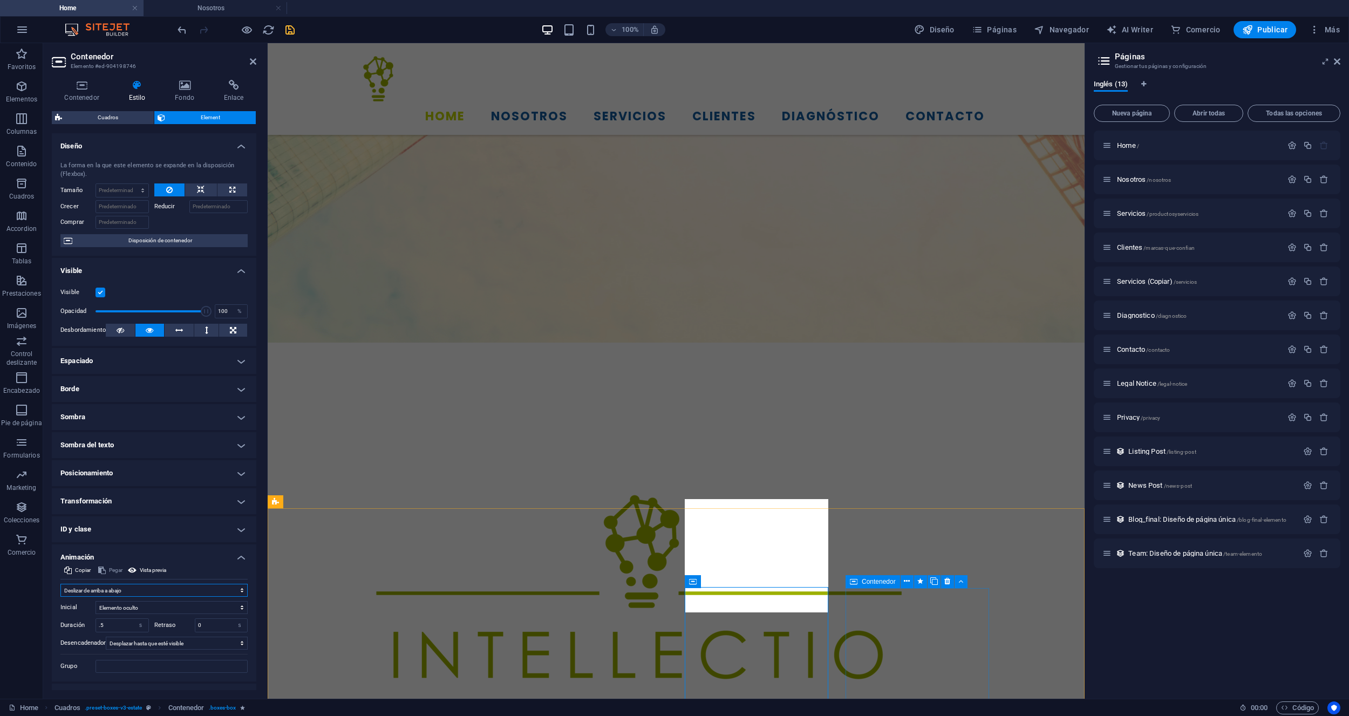
click at [885, 580] on span "Contenedor" at bounding box center [879, 581] width 34 height 6
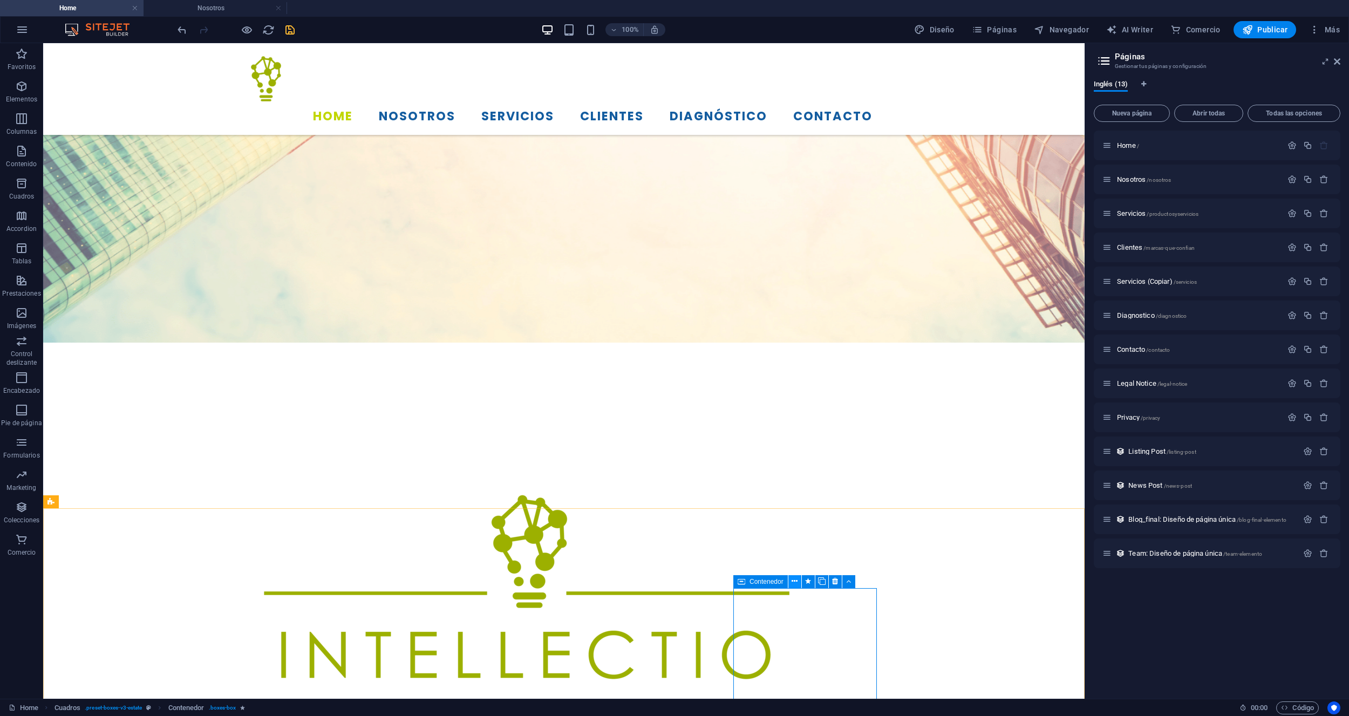
click at [792, 580] on icon at bounding box center [794, 581] width 6 height 11
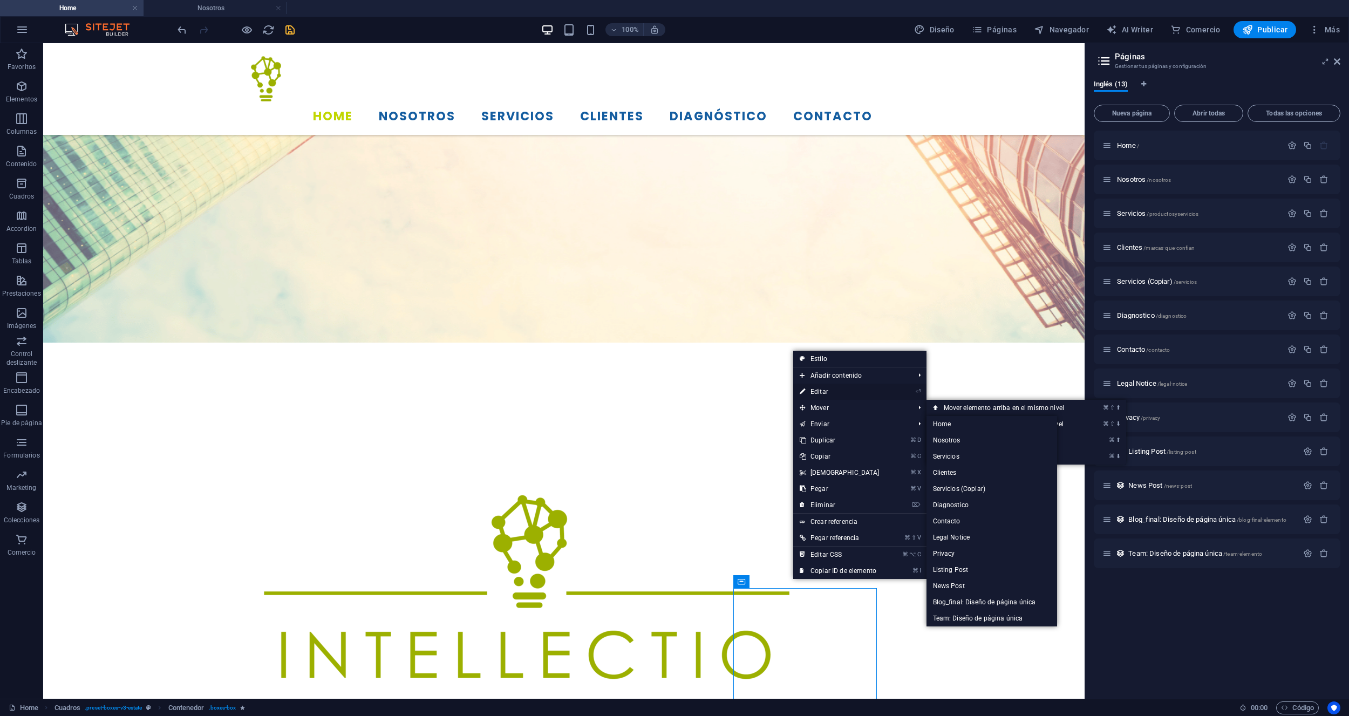
click at [822, 391] on link "⏎ Editar" at bounding box center [839, 392] width 93 height 16
select select "slide"
select select "s"
select select "scroll"
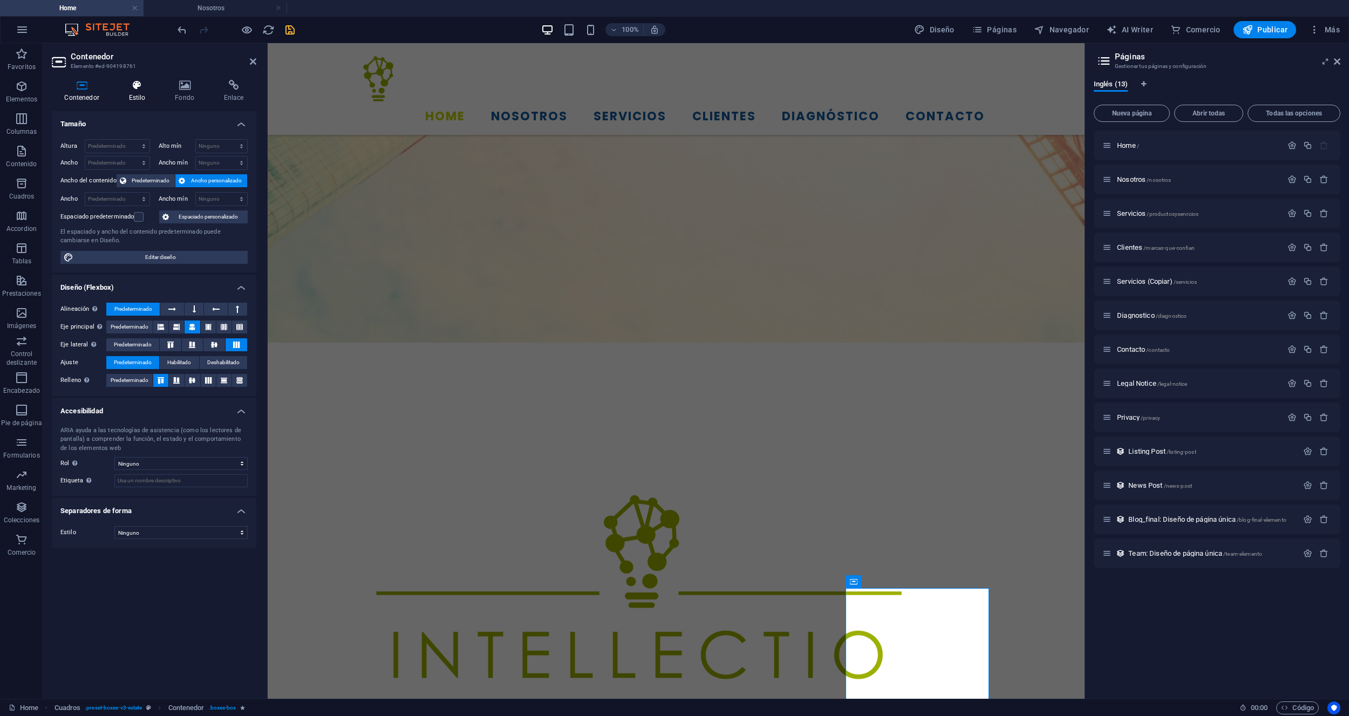
click at [136, 93] on h4 "Estilo" at bounding box center [139, 91] width 46 height 23
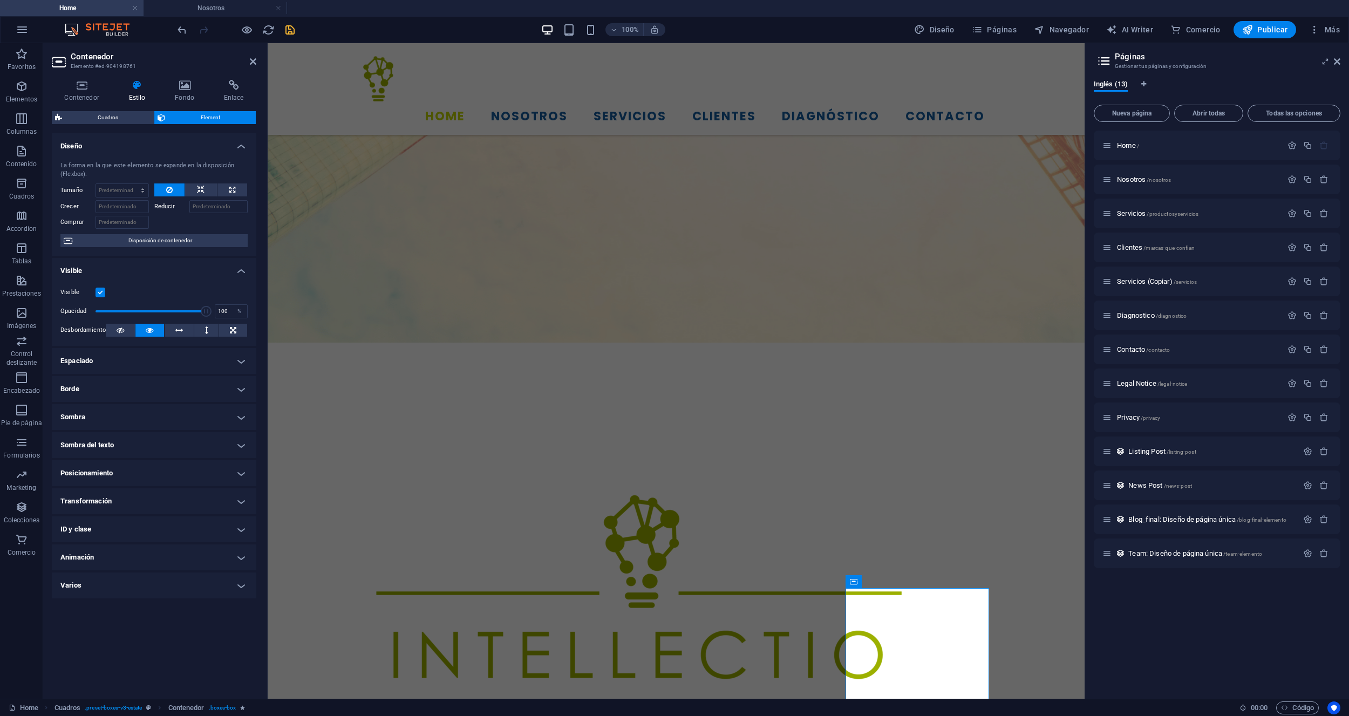
click at [136, 559] on h4 "Animación" at bounding box center [154, 557] width 204 height 26
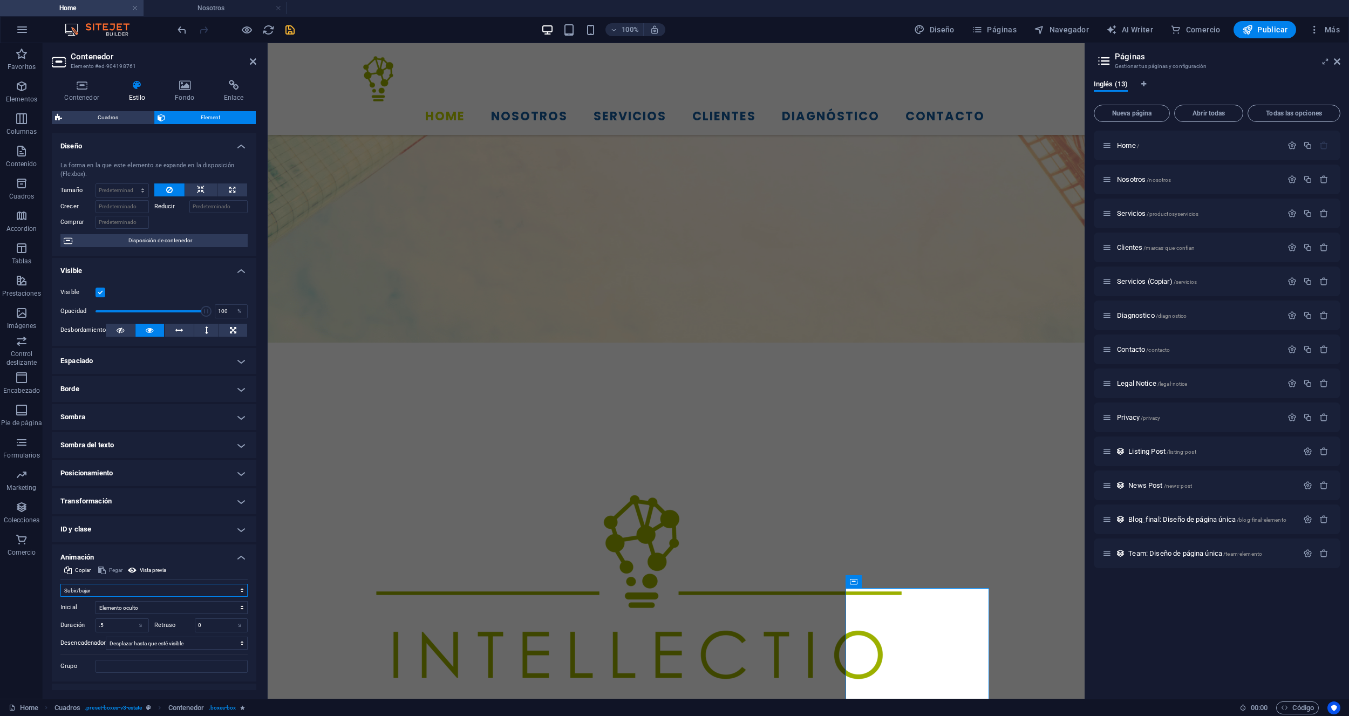
click at [114, 592] on select "No animar Mostrar / Ocultar Subir/bajar Acercar/alejar Deslizar de izquierda a …" at bounding box center [153, 590] width 187 height 13
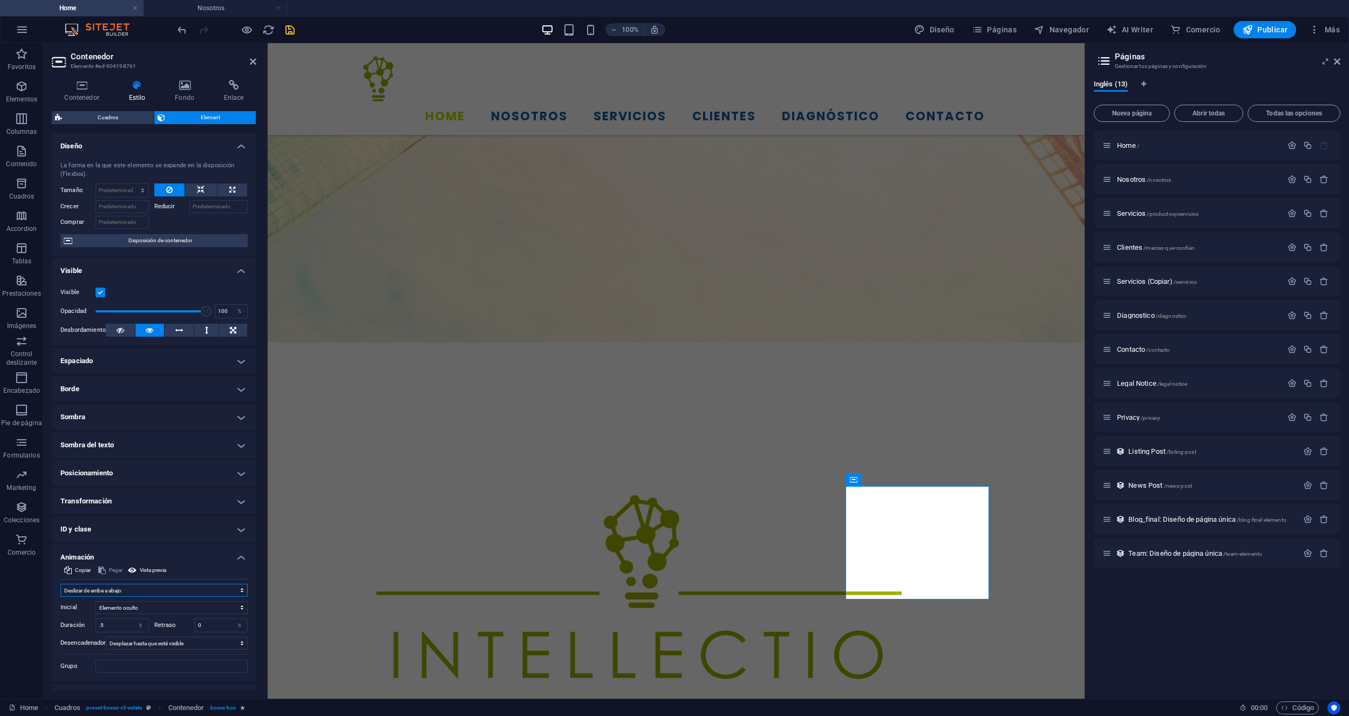
click at [118, 591] on select "No animar Mostrar / Ocultar Subir/bajar Acercar/alejar Deslizar de izquierda a …" at bounding box center [153, 590] width 187 height 13
select select "move-bottom-to-top"
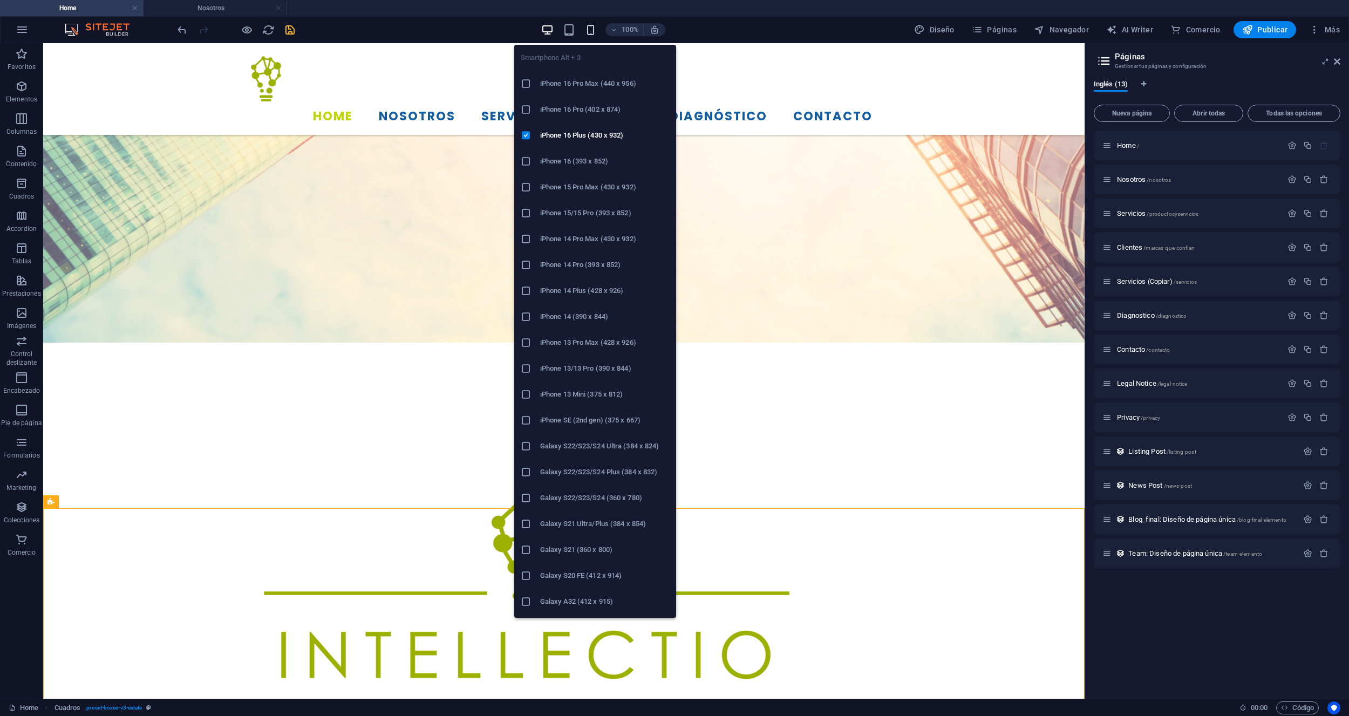
click at [587, 32] on icon "button" at bounding box center [590, 30] width 12 height 12
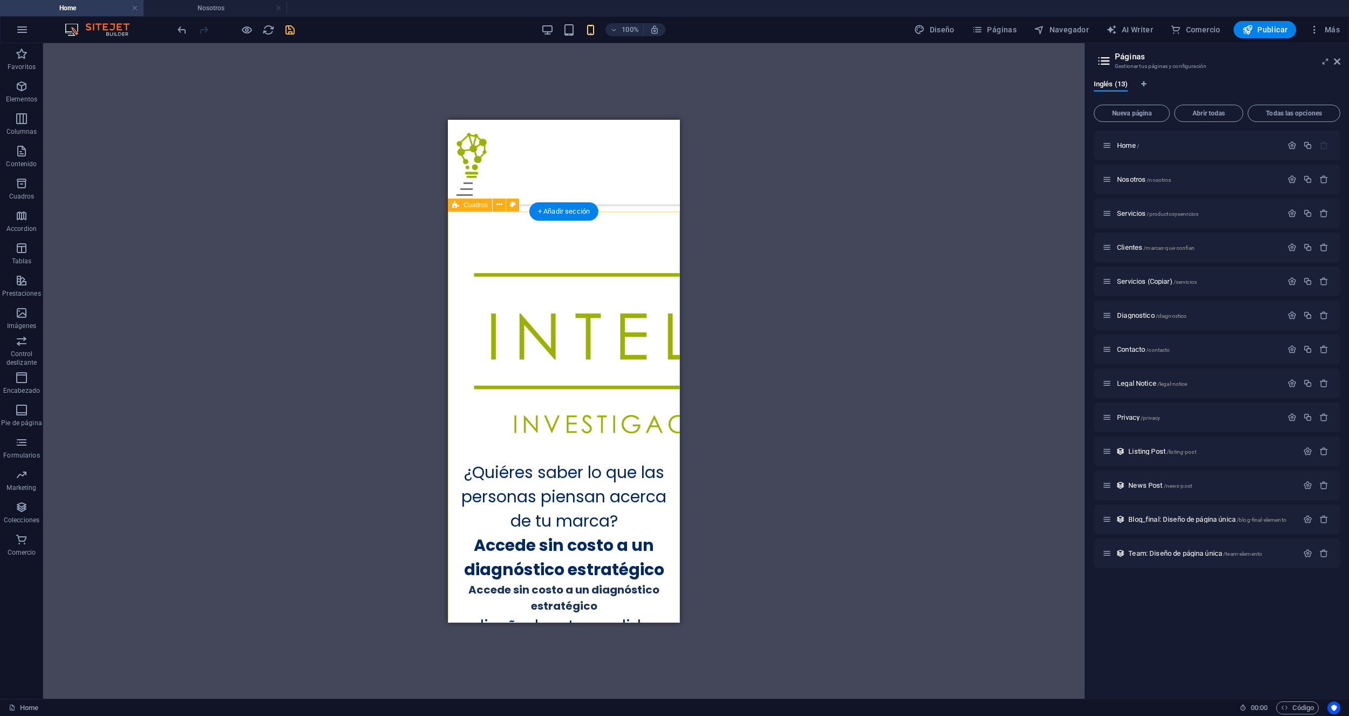
scroll to position [577, 0]
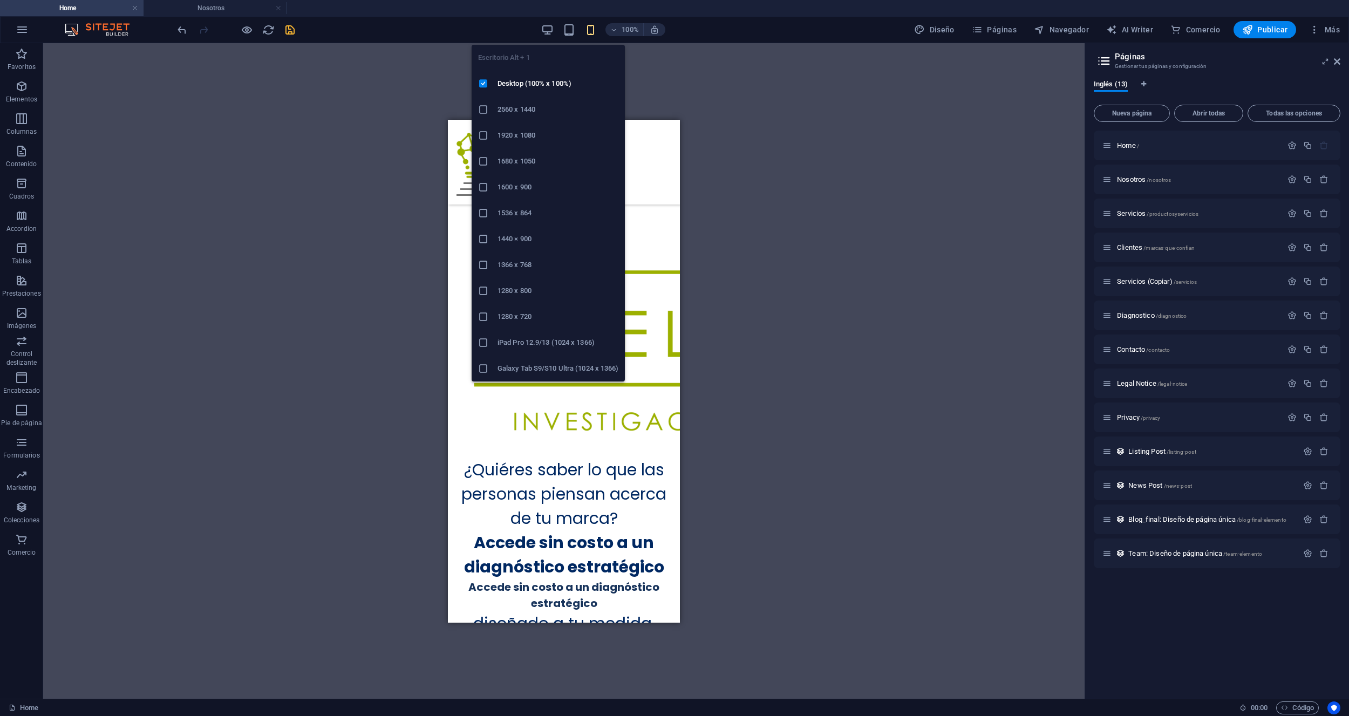
click at [551, 23] on span at bounding box center [547, 29] width 13 height 13
click at [551, 29] on icon "button" at bounding box center [547, 30] width 12 height 12
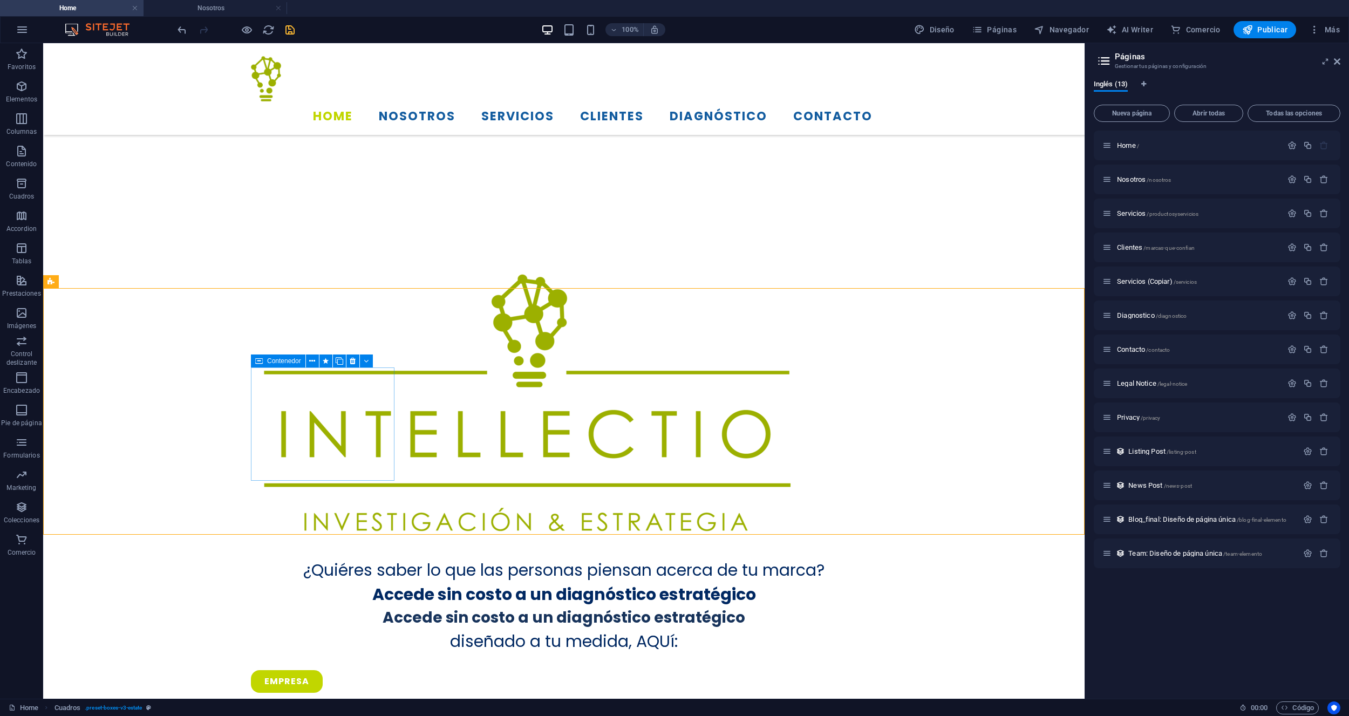
click at [278, 366] on div "Contenedor" at bounding box center [278, 360] width 54 height 13
click at [309, 363] on button at bounding box center [312, 360] width 13 height 13
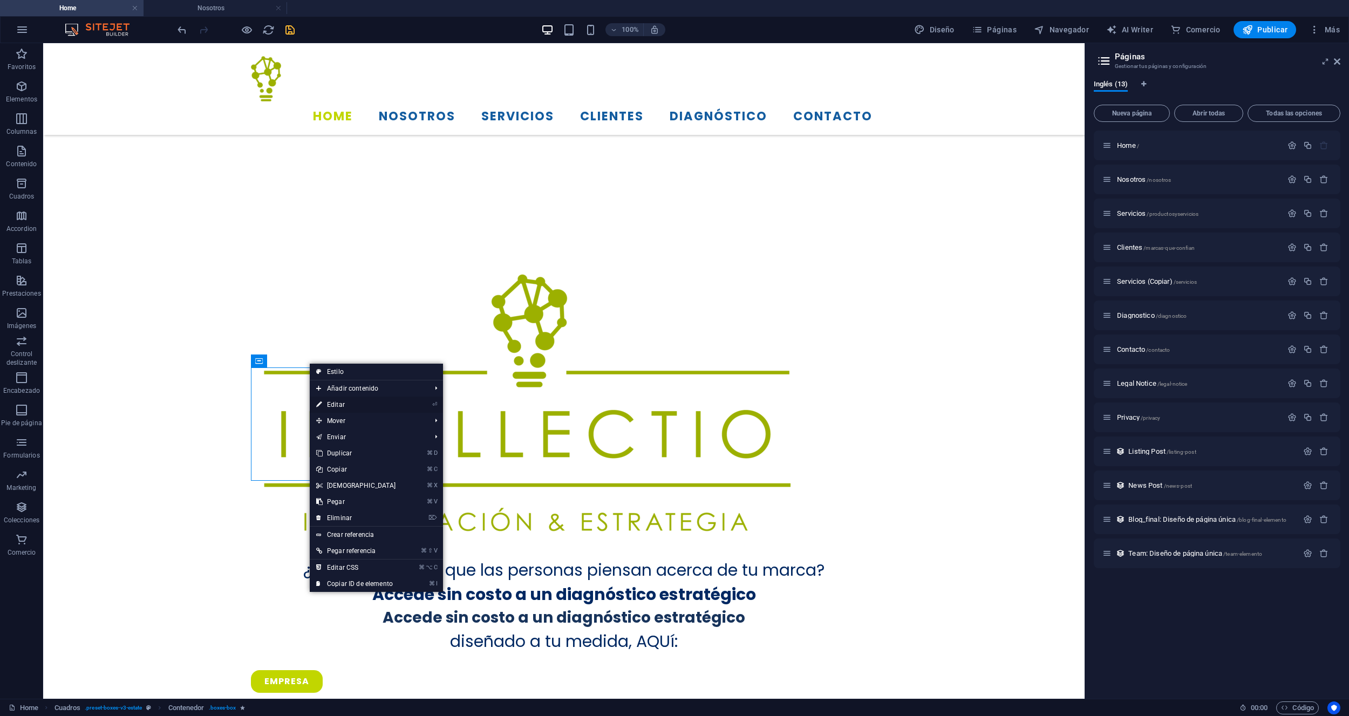
click at [346, 403] on link "⏎ Editar" at bounding box center [356, 405] width 93 height 16
select select "move-bottom-to-top"
select select "s"
select select "scroll"
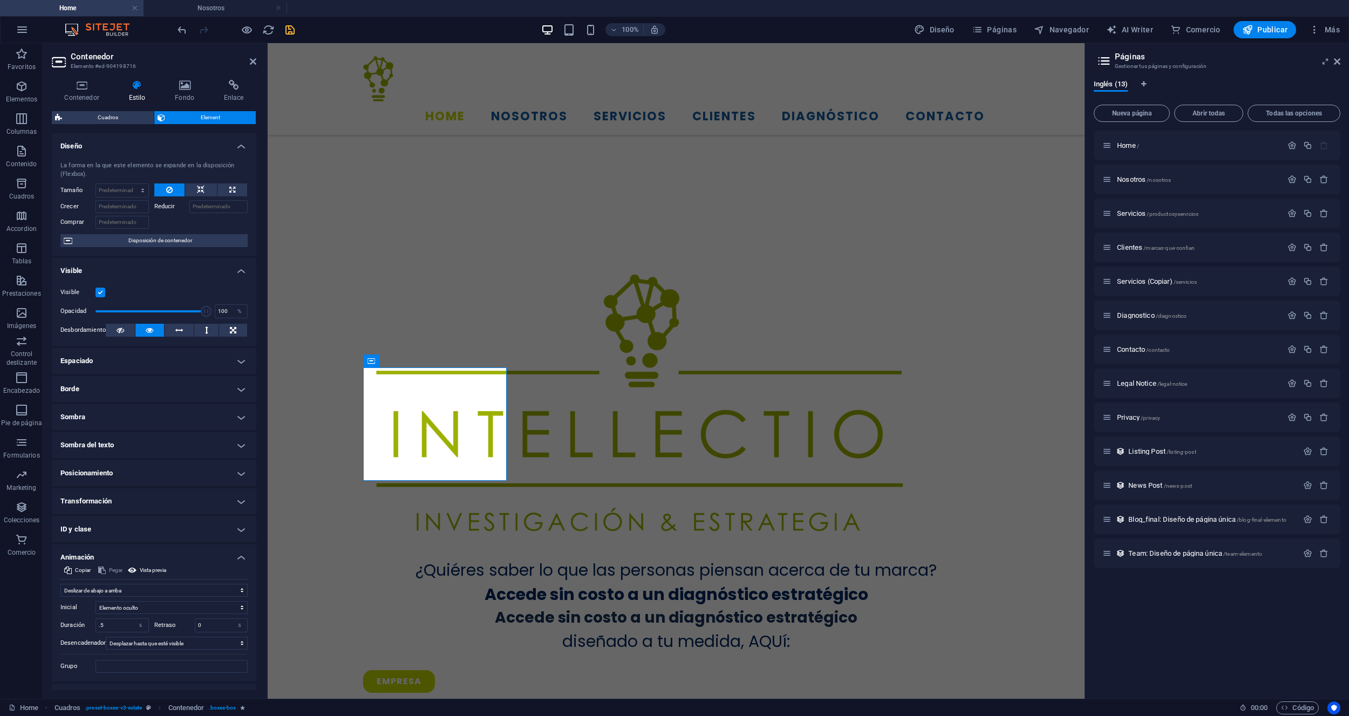
click at [114, 358] on h4 "Espaciado" at bounding box center [154, 361] width 204 height 26
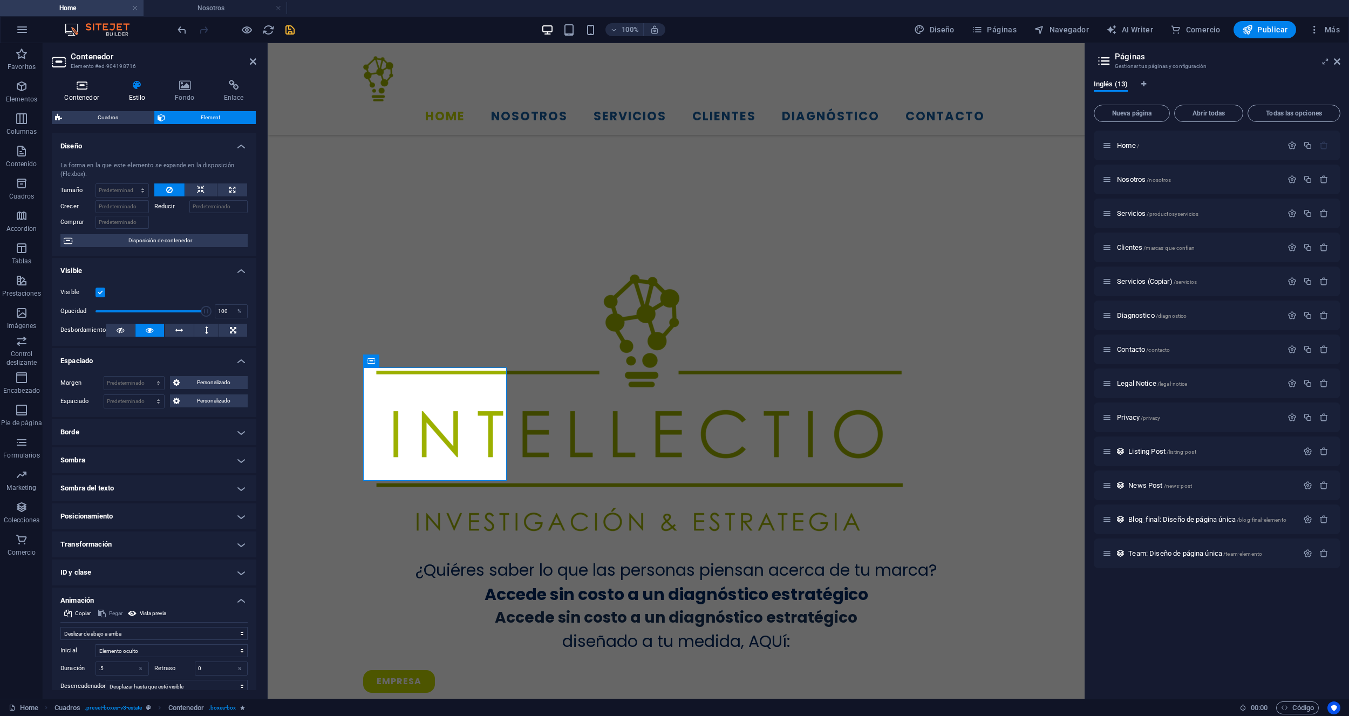
click at [87, 101] on h4 "Contenedor" at bounding box center [84, 91] width 64 height 23
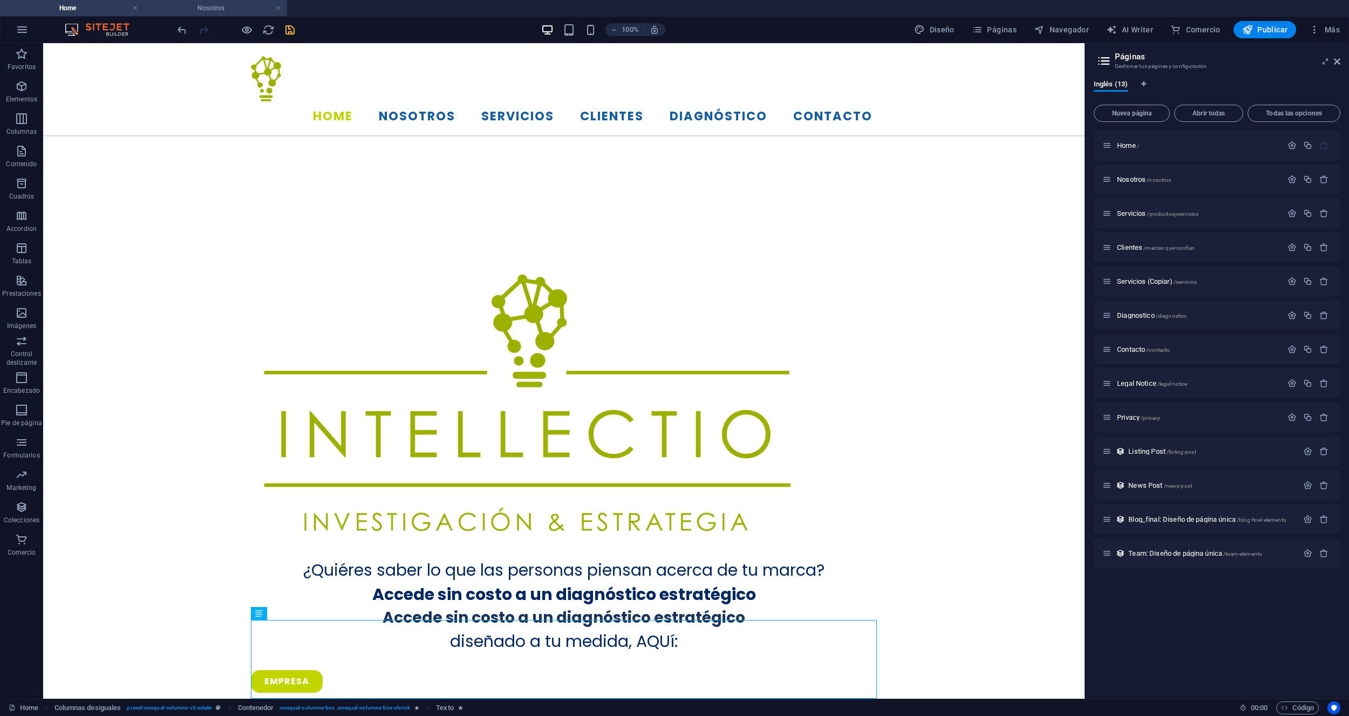
click at [246, 12] on h4 "Nosotros" at bounding box center [214, 8] width 143 height 12
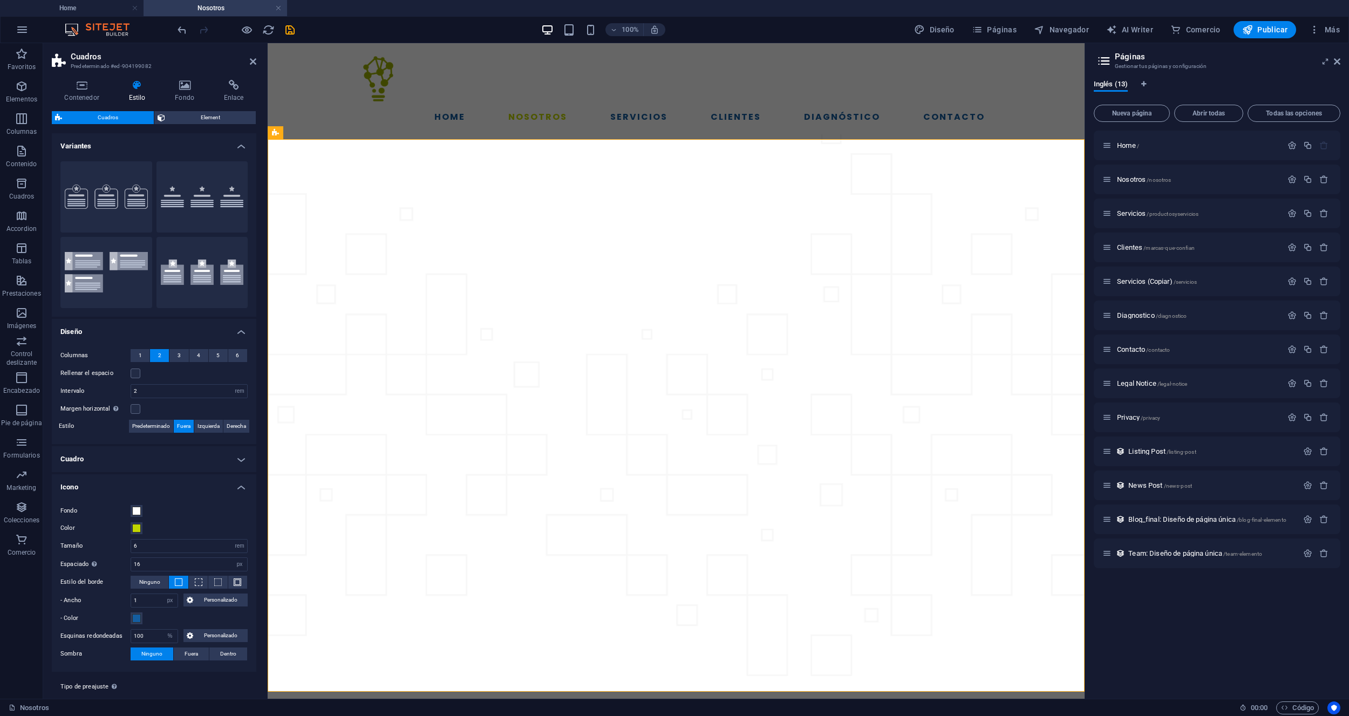
scroll to position [1000, 0]
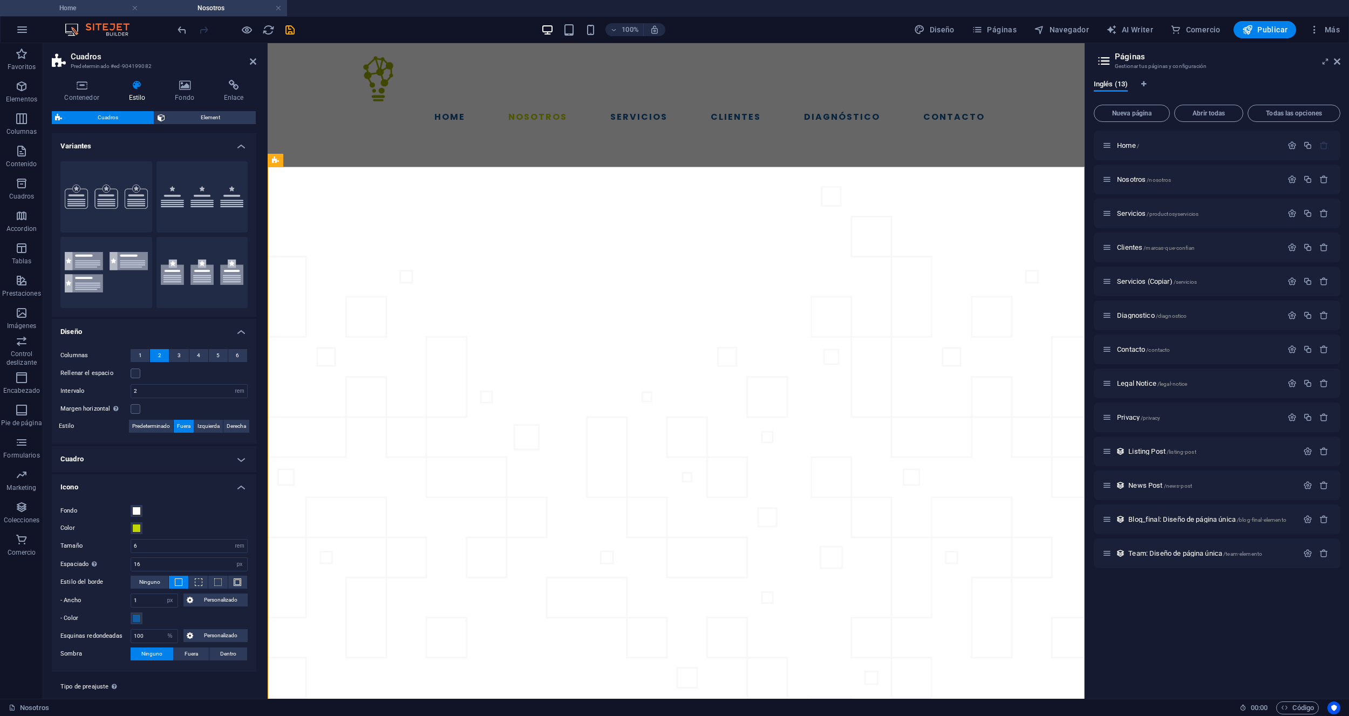
click at [91, 3] on h4 "Home" at bounding box center [71, 8] width 143 height 12
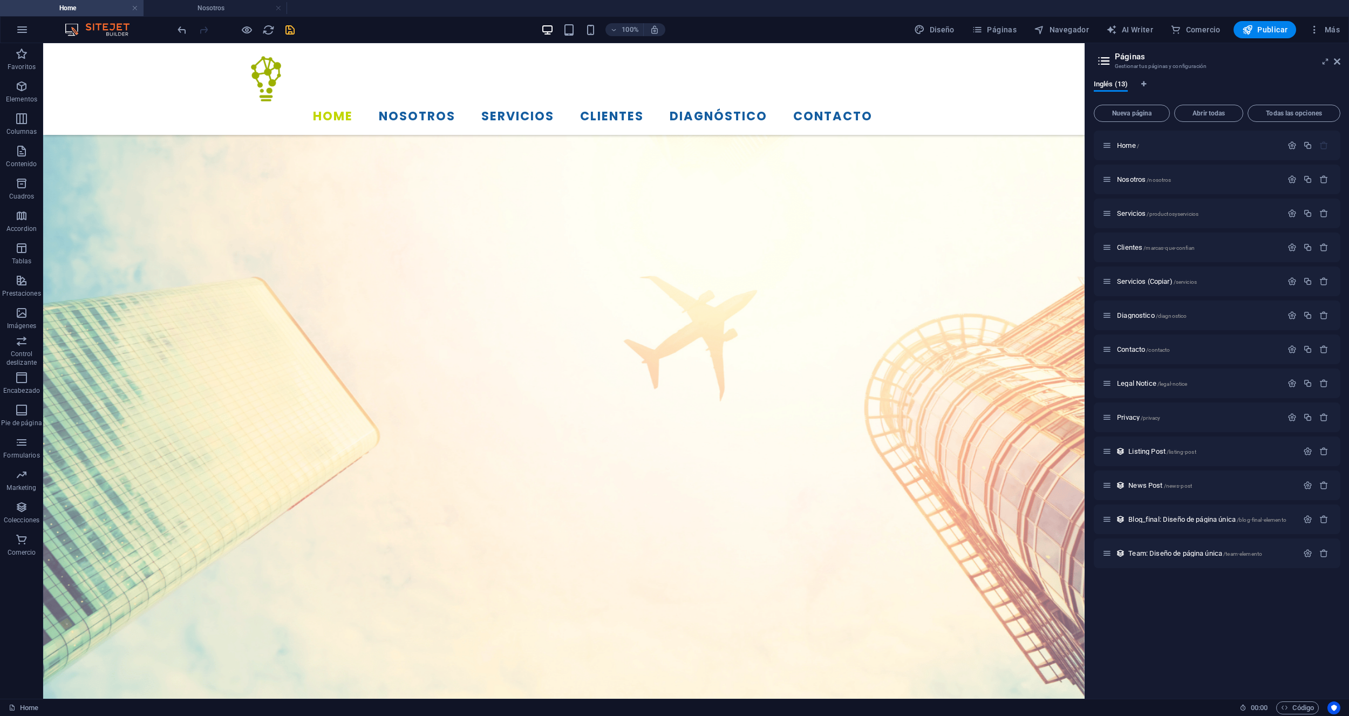
scroll to position [577, 0]
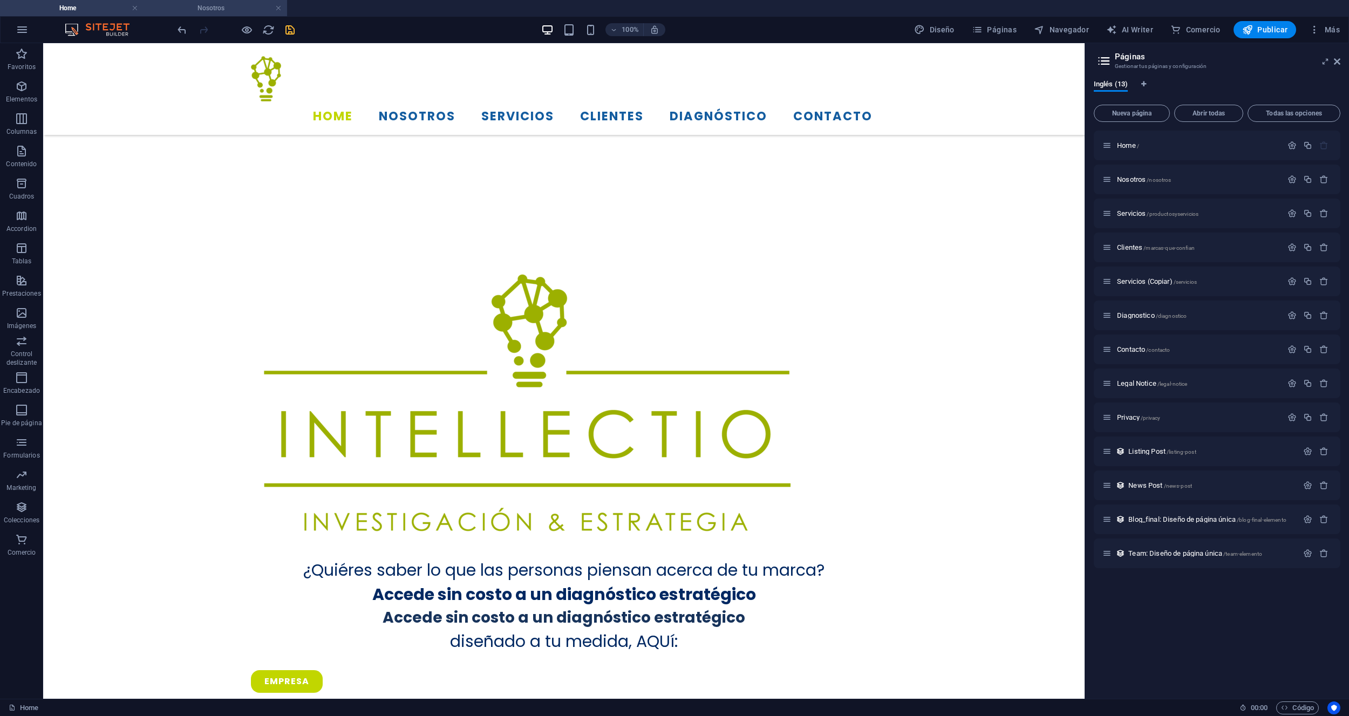
click at [229, 8] on h4 "Nosotros" at bounding box center [214, 8] width 143 height 12
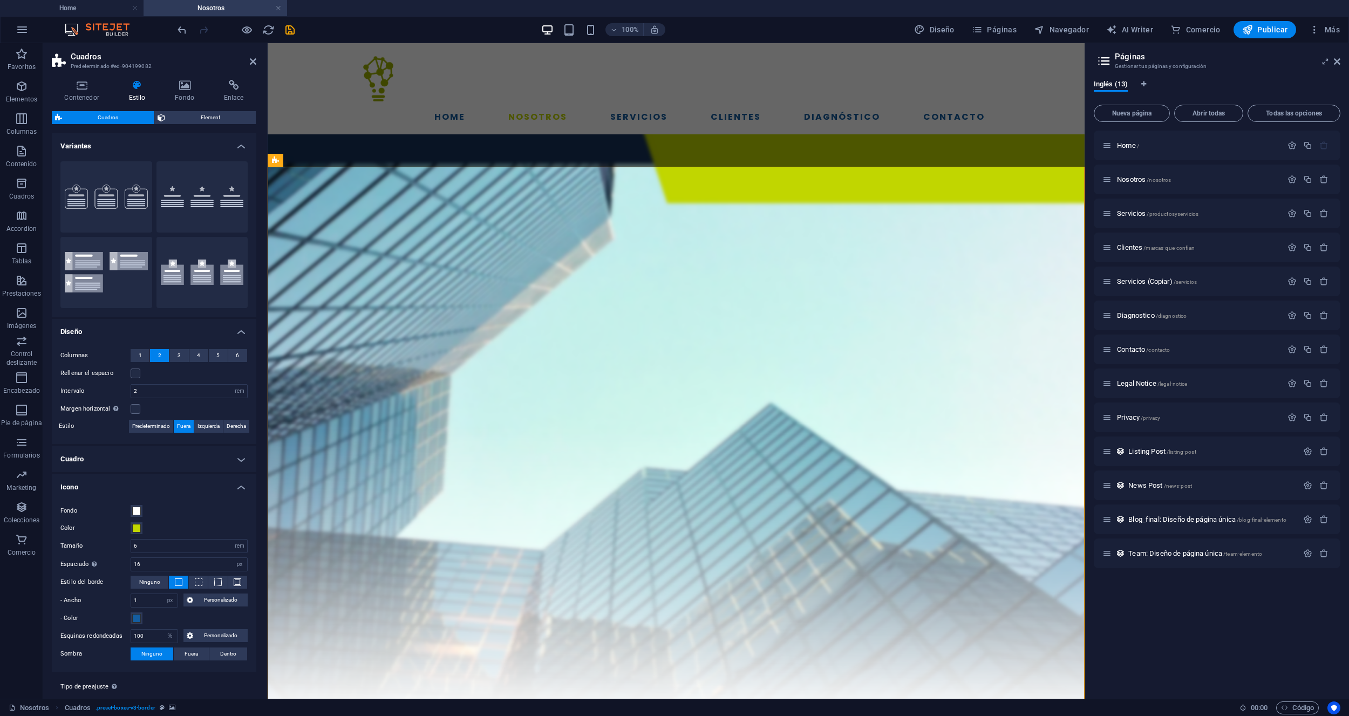
scroll to position [1000, 0]
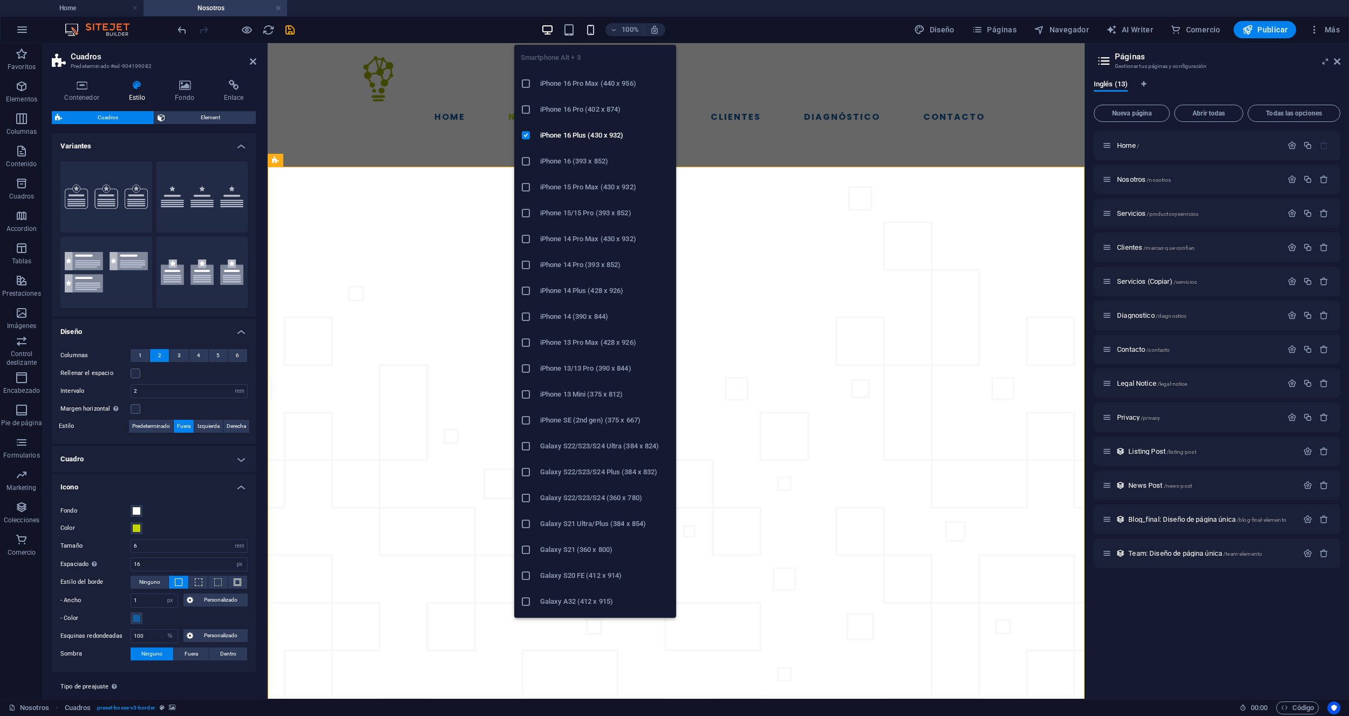
click at [592, 29] on icon "button" at bounding box center [590, 30] width 12 height 12
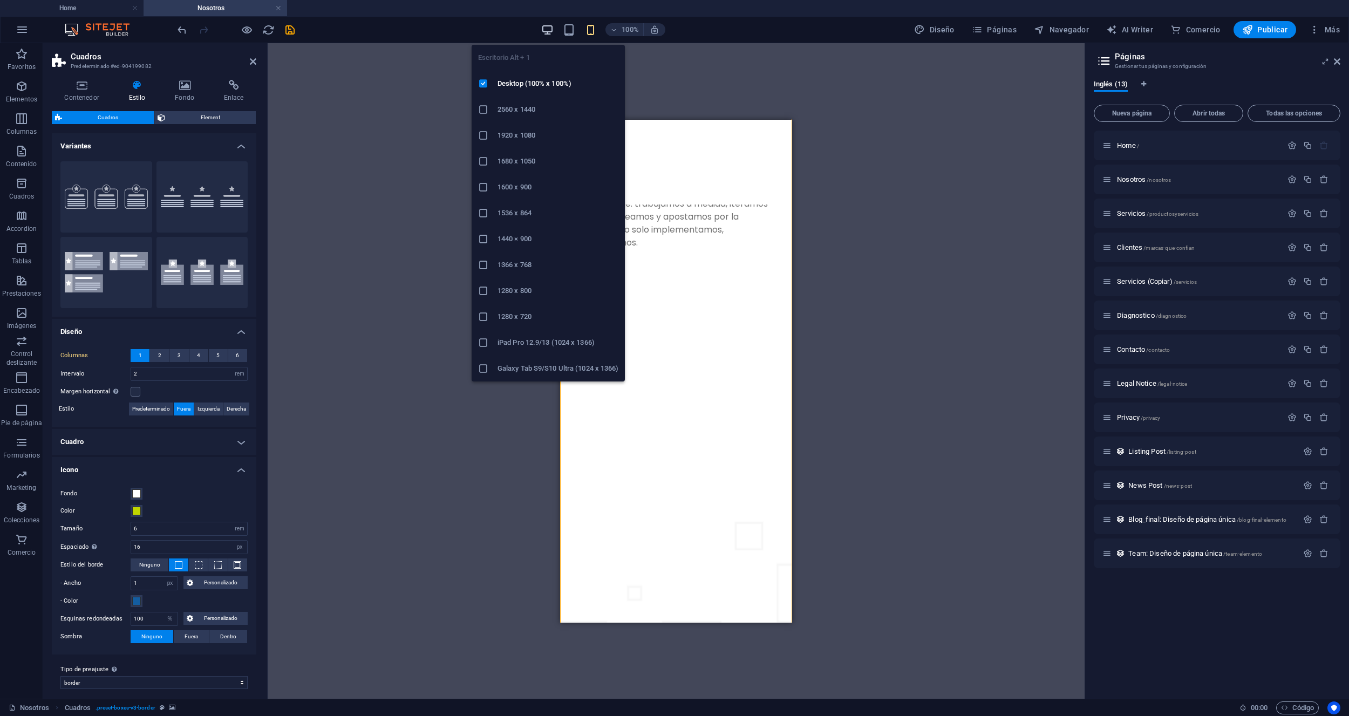
click at [551, 33] on icon "button" at bounding box center [547, 30] width 12 height 12
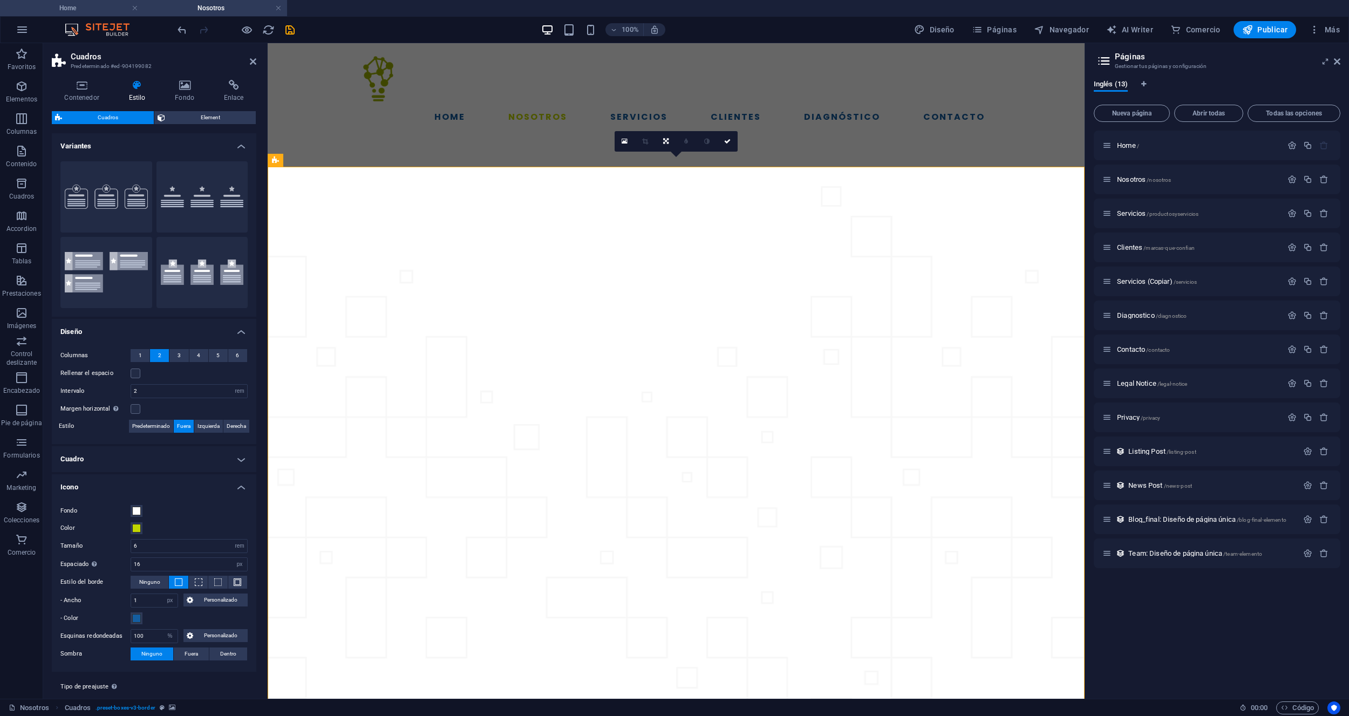
click at [91, 11] on h4 "Home" at bounding box center [71, 8] width 143 height 12
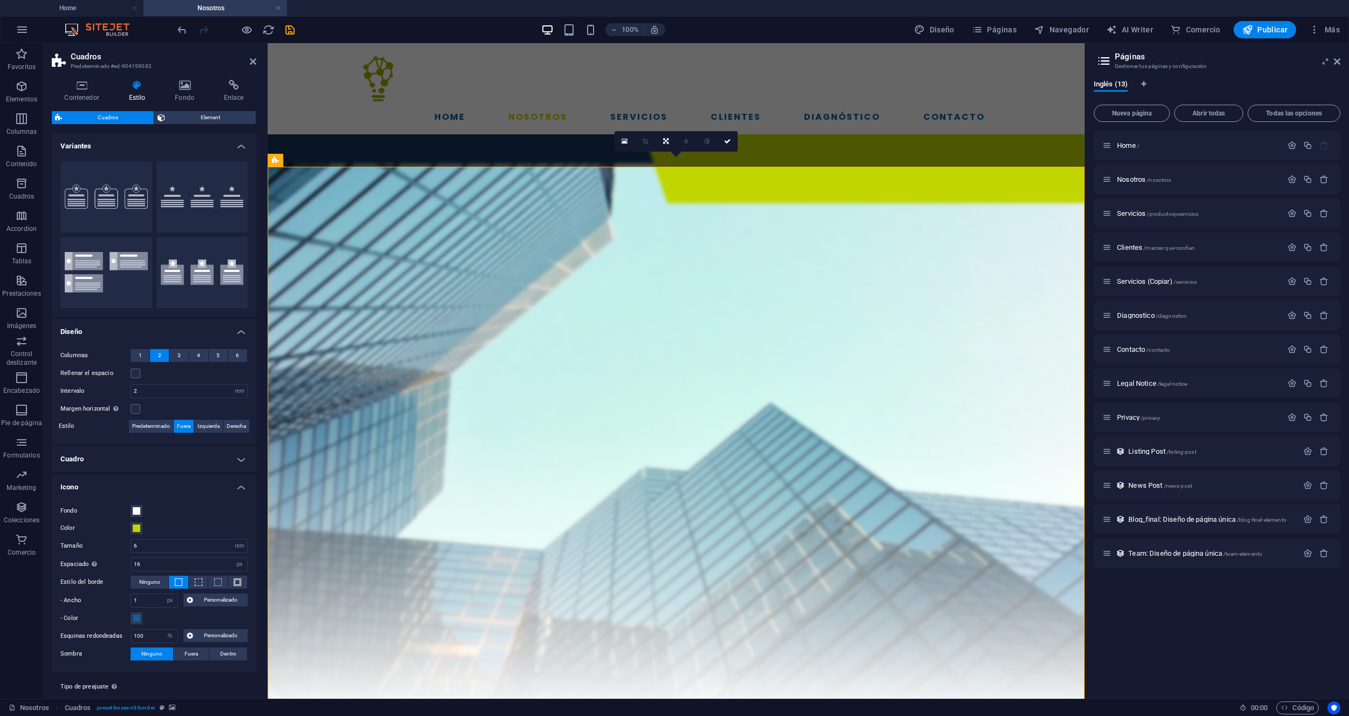
scroll to position [577, 0]
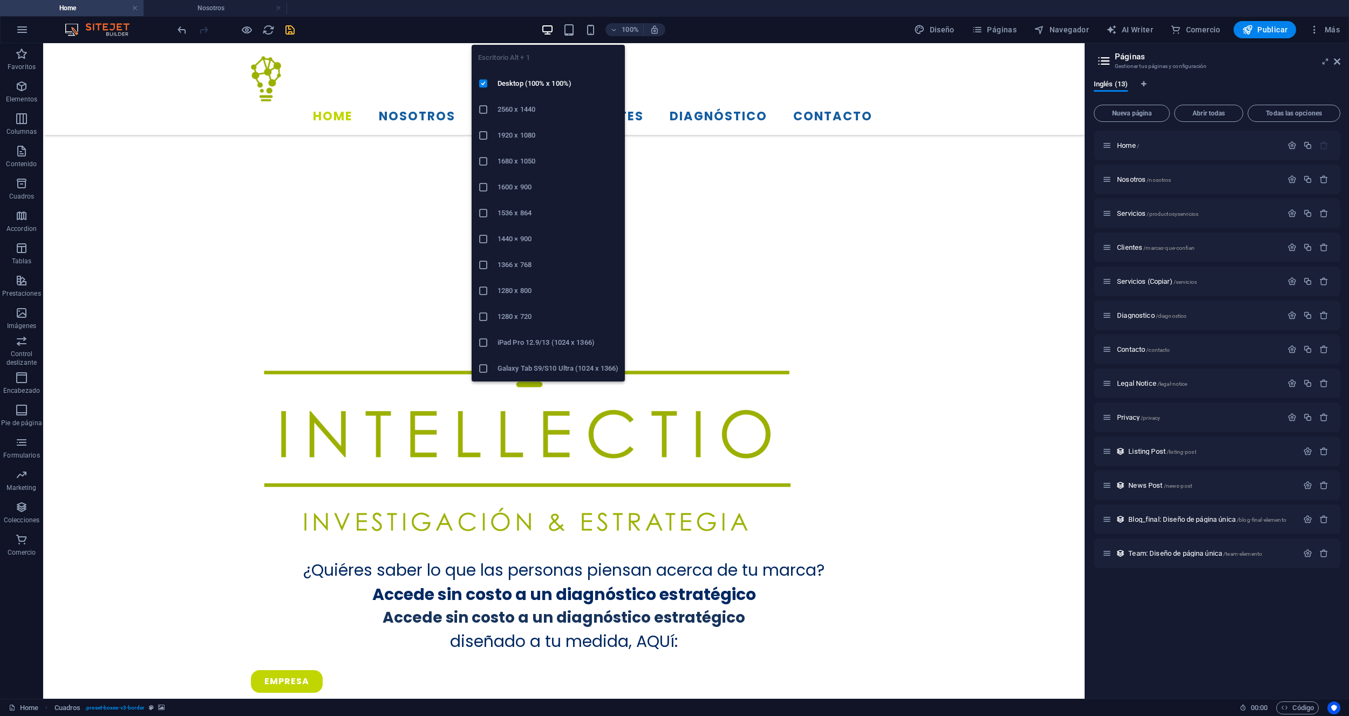
click at [549, 31] on icon "button" at bounding box center [547, 30] width 12 height 12
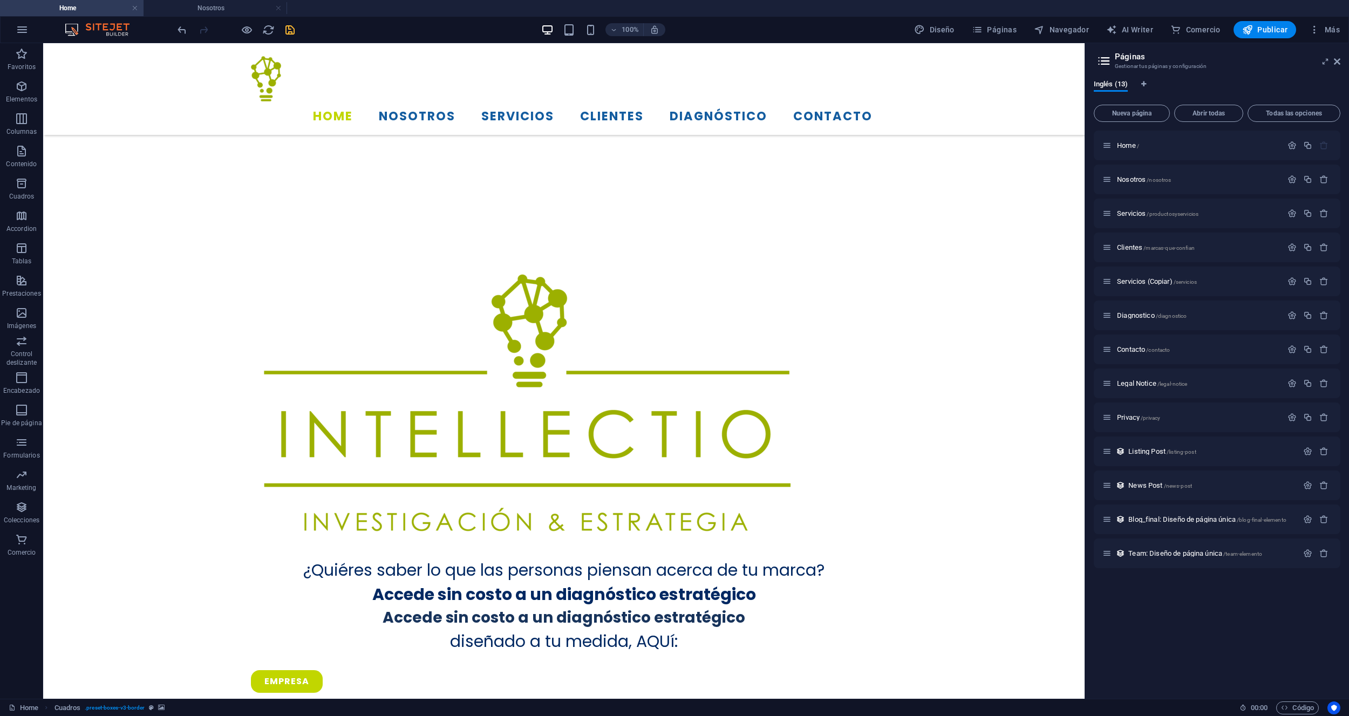
click at [585, 28] on div "100%" at bounding box center [603, 29] width 125 height 17
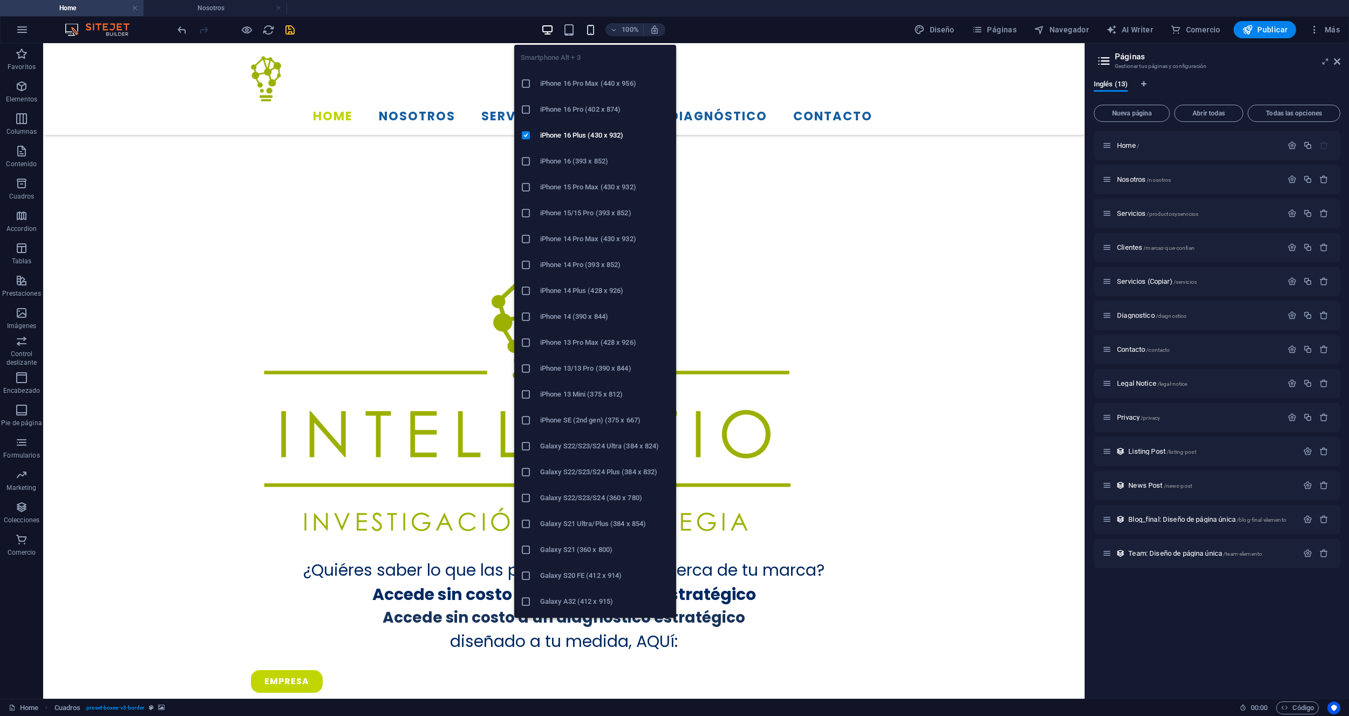
click at [596, 29] on icon "button" at bounding box center [590, 30] width 12 height 12
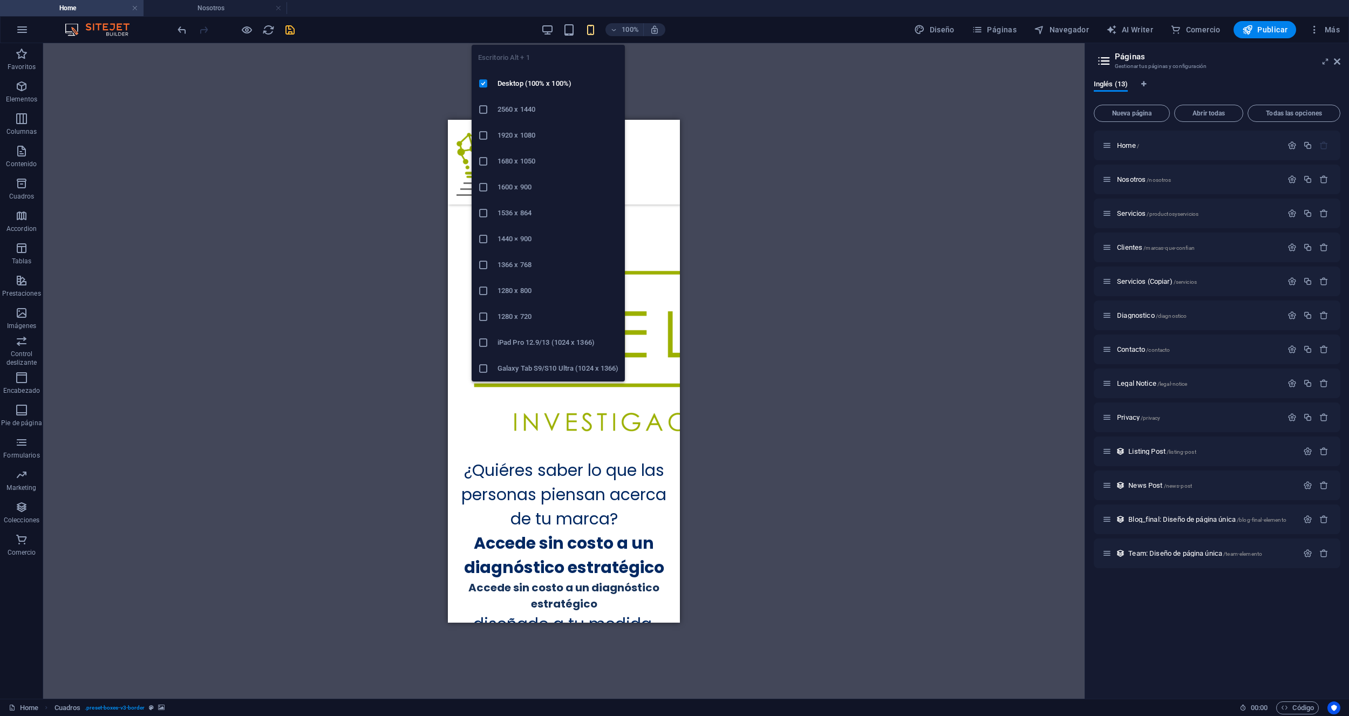
click at [542, 23] on span at bounding box center [547, 29] width 13 height 13
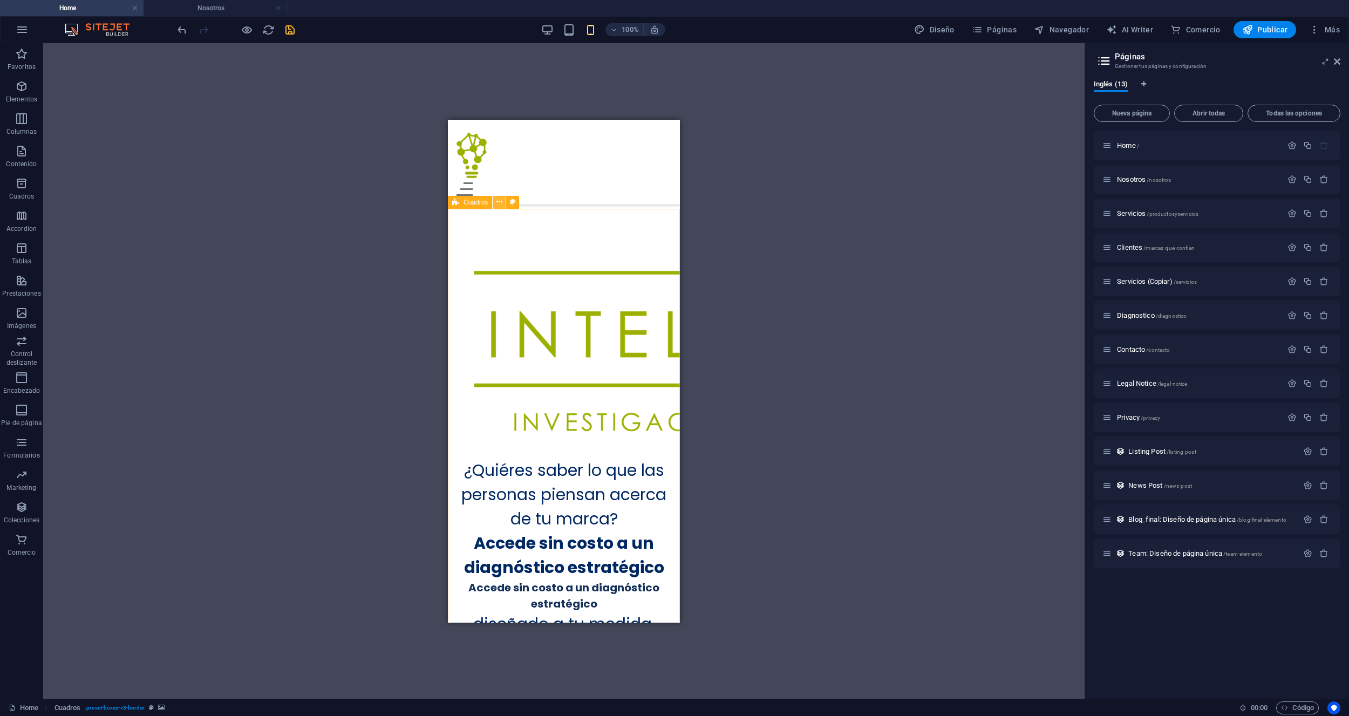
click at [496, 202] on icon at bounding box center [499, 201] width 6 height 11
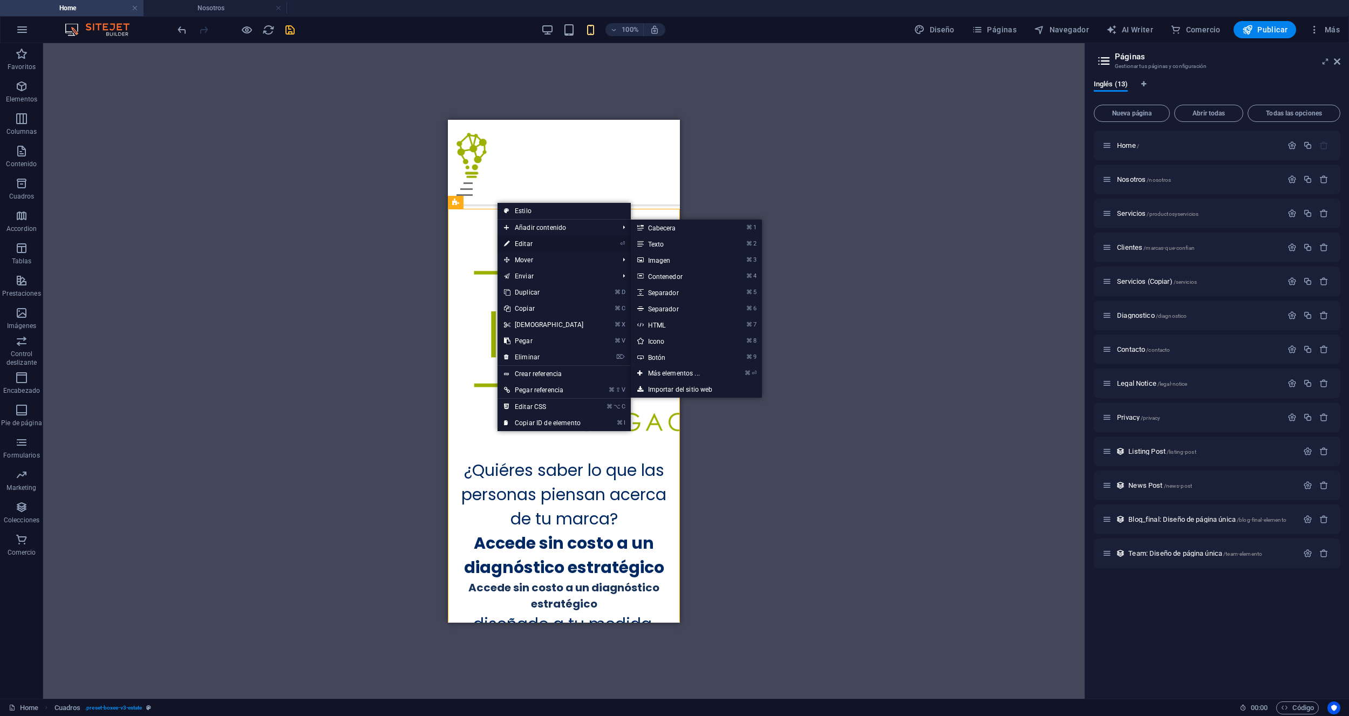
click at [523, 243] on link "⏎ Editar" at bounding box center [543, 244] width 93 height 16
select select "rem"
select select "px"
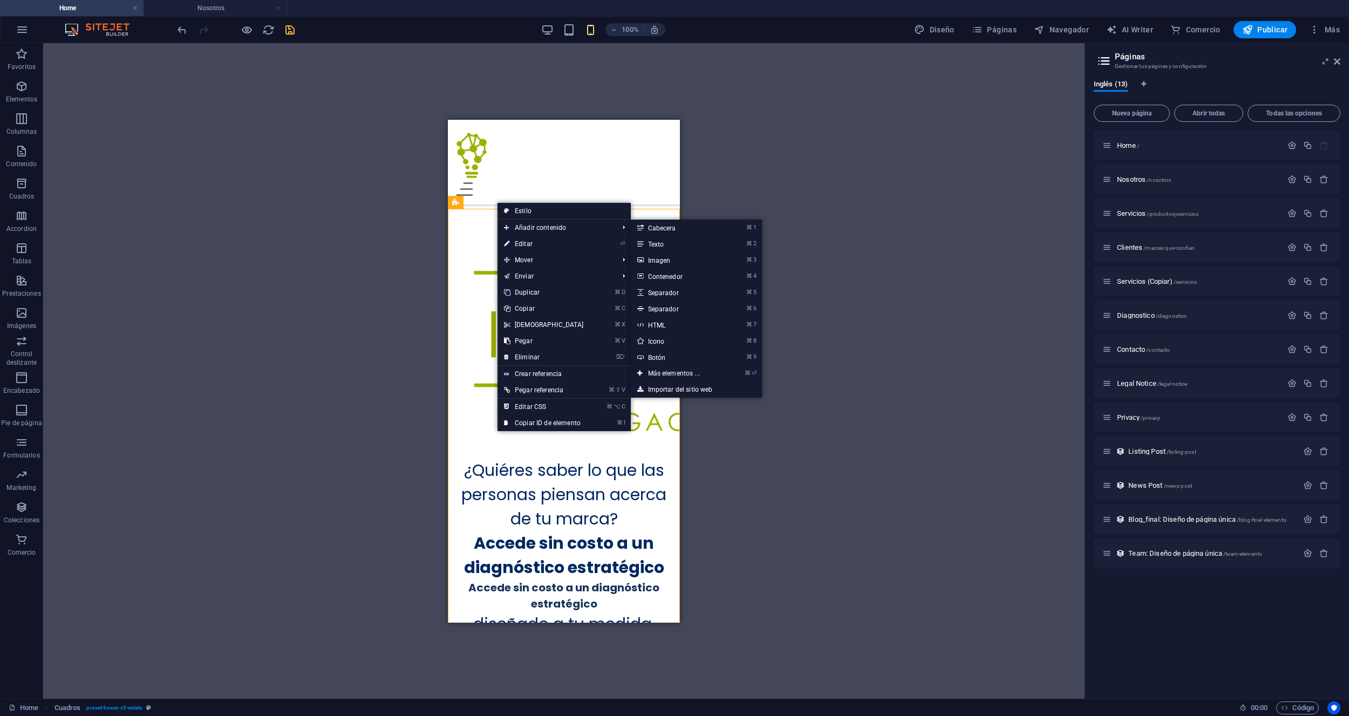
select select "%"
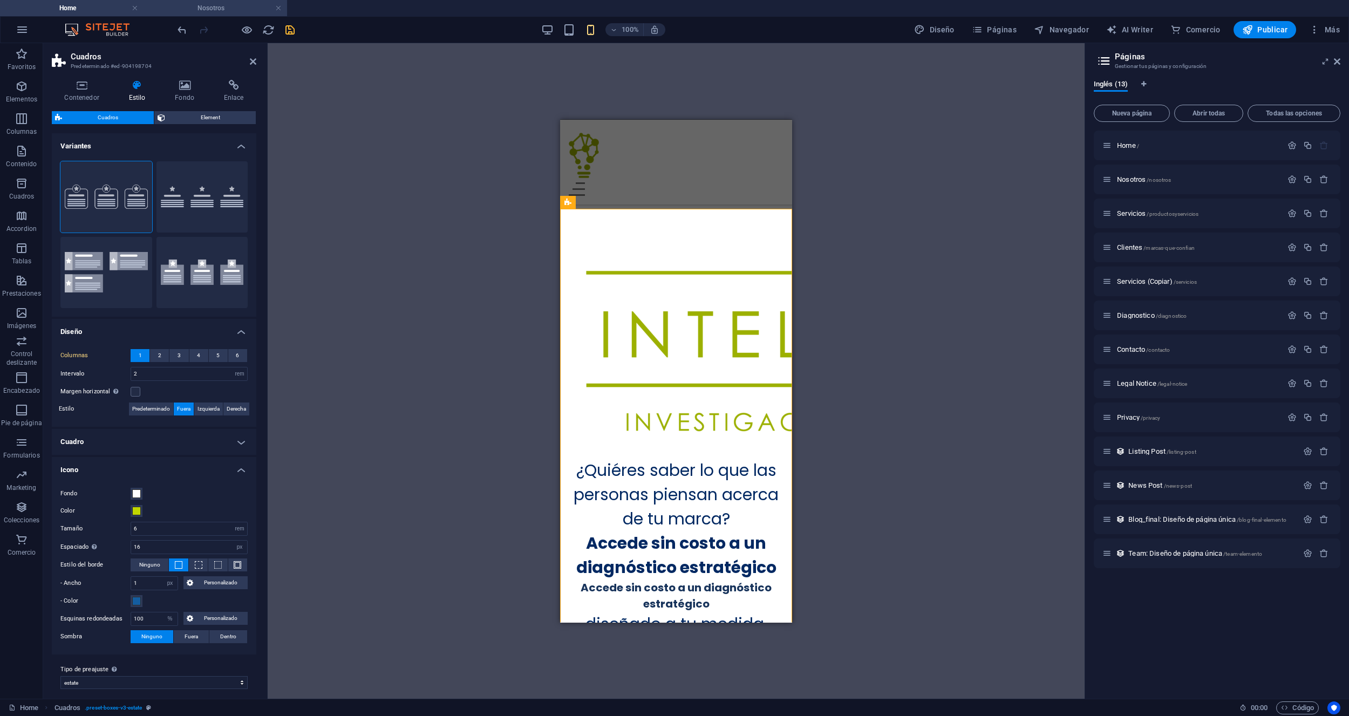
click at [218, 8] on h4 "Nosotros" at bounding box center [214, 8] width 143 height 12
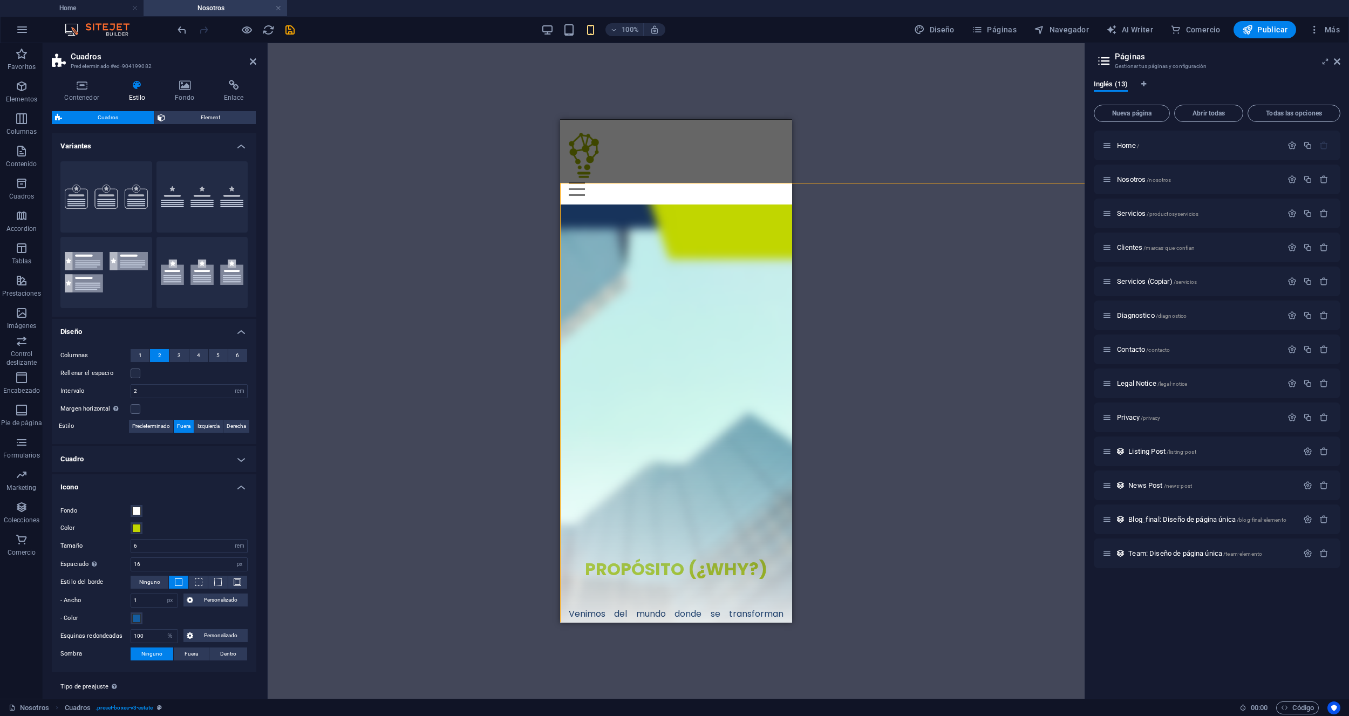
scroll to position [0, 0]
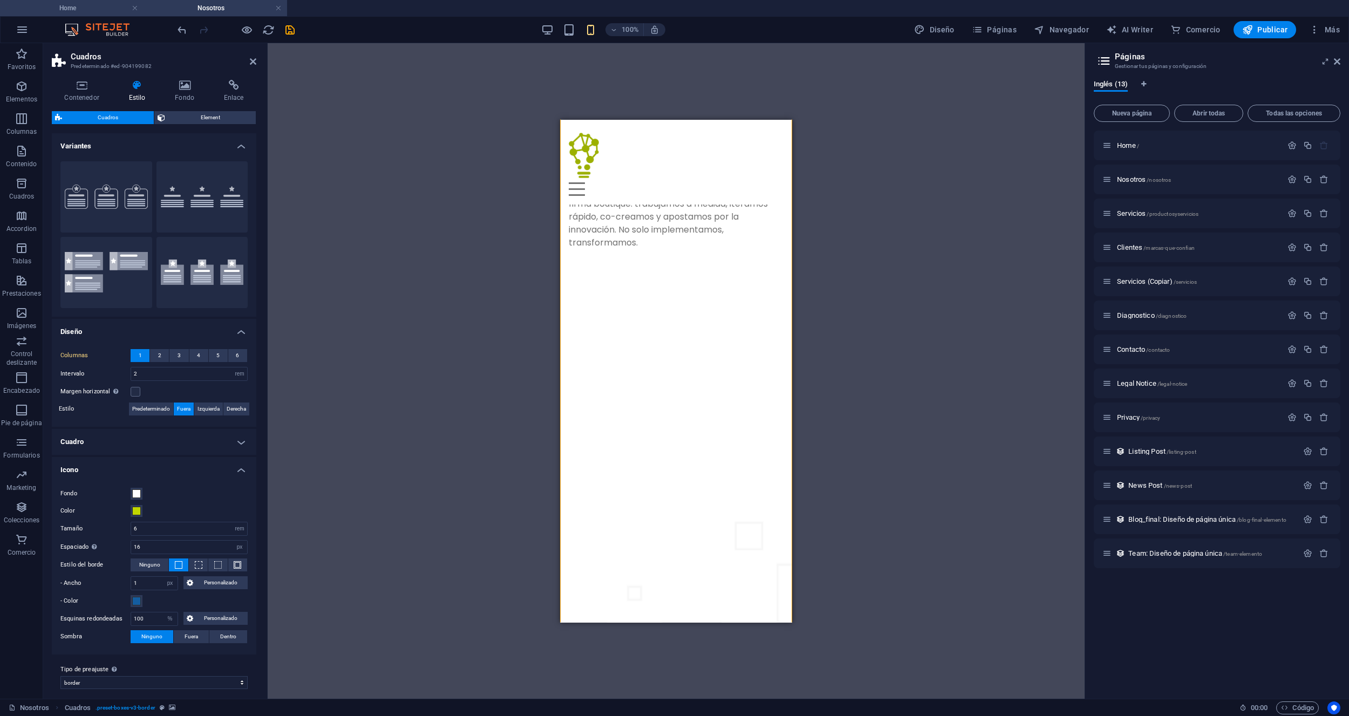
click at [80, 7] on h4 "Home" at bounding box center [71, 8] width 143 height 12
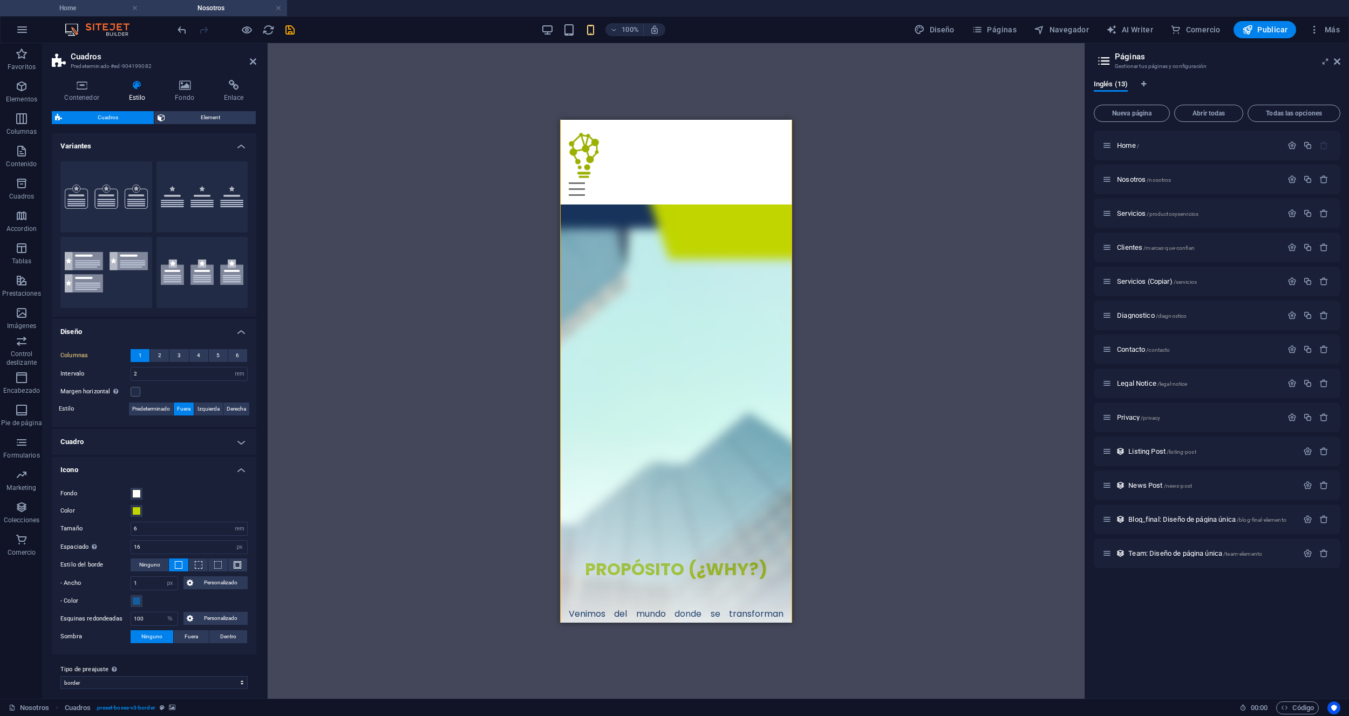
scroll to position [577, 0]
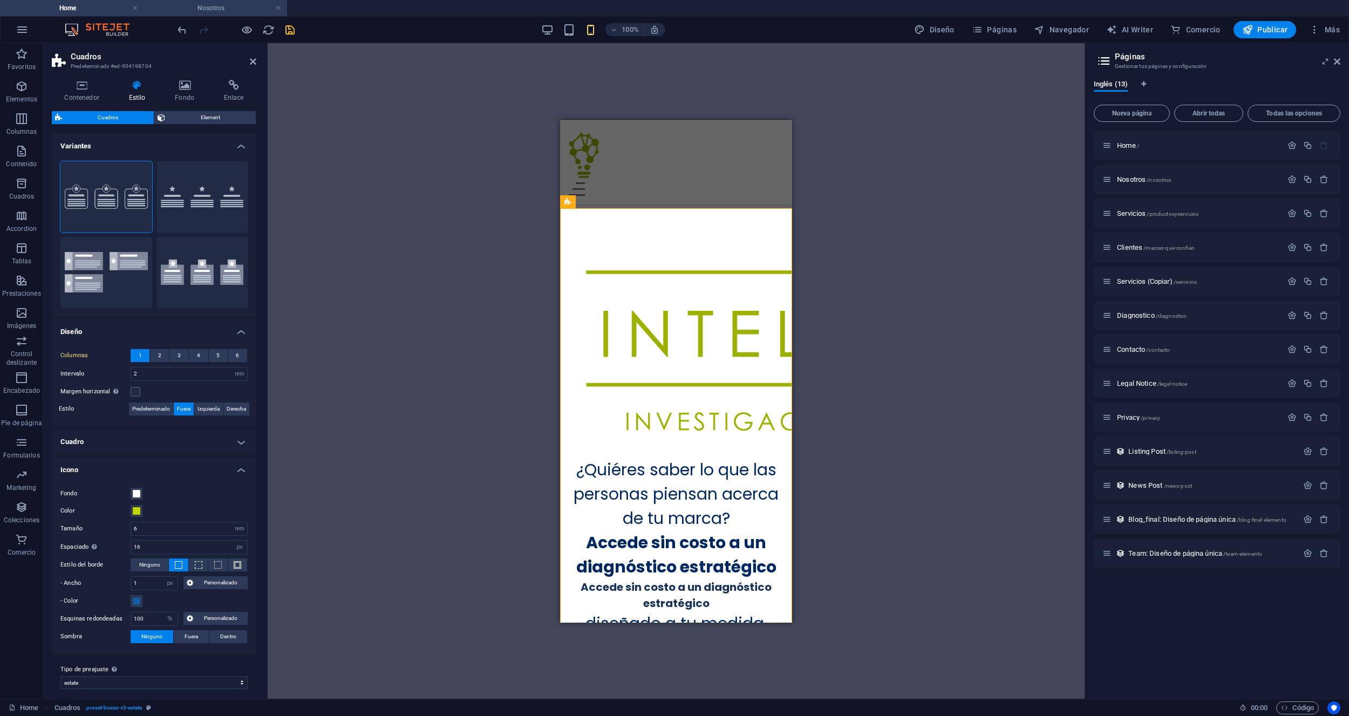
click at [220, 13] on h4 "Nosotros" at bounding box center [214, 8] width 143 height 12
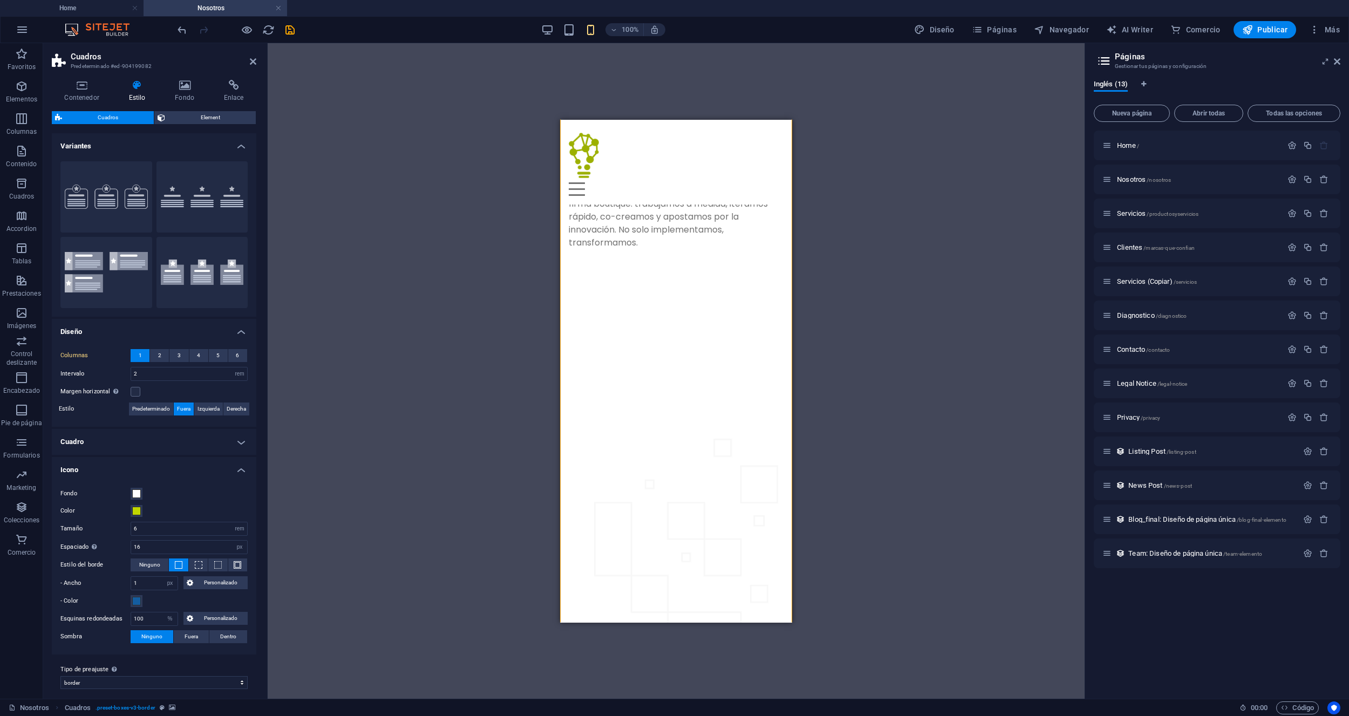
scroll to position [7, 0]
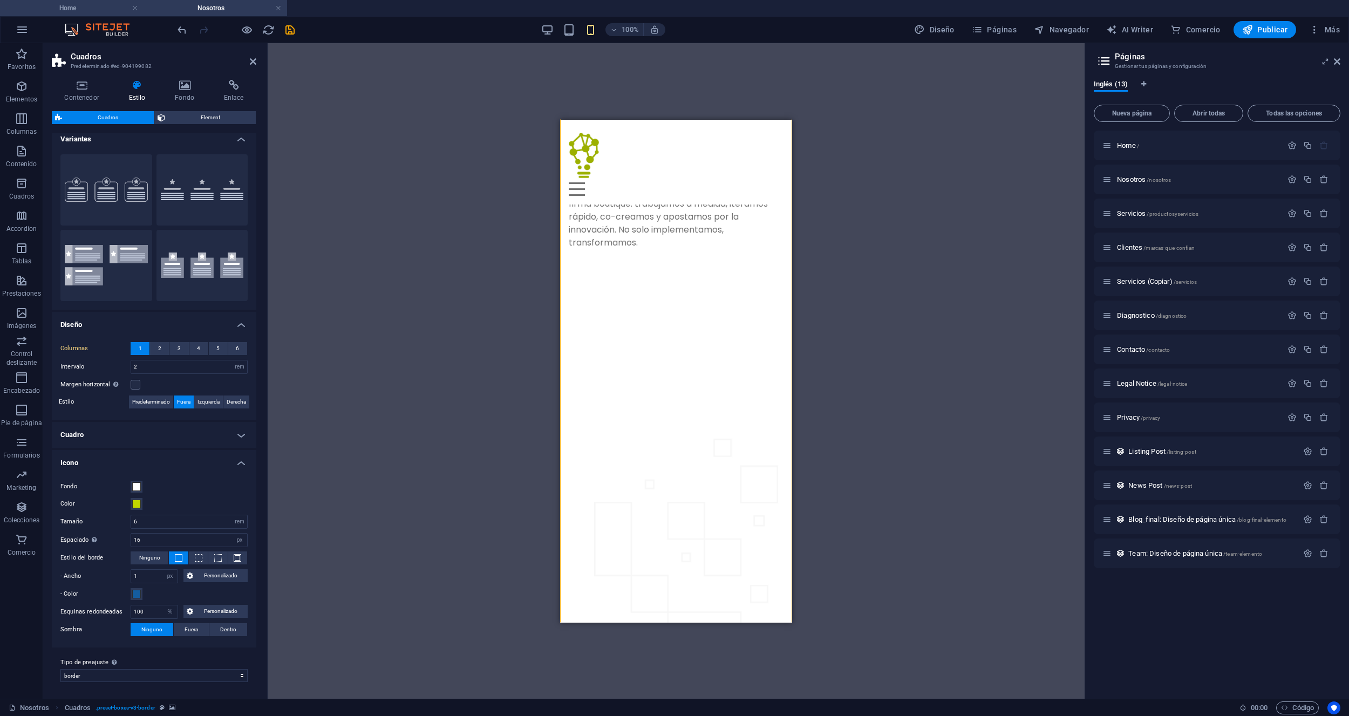
click at [102, 4] on h4 "Home" at bounding box center [71, 8] width 143 height 12
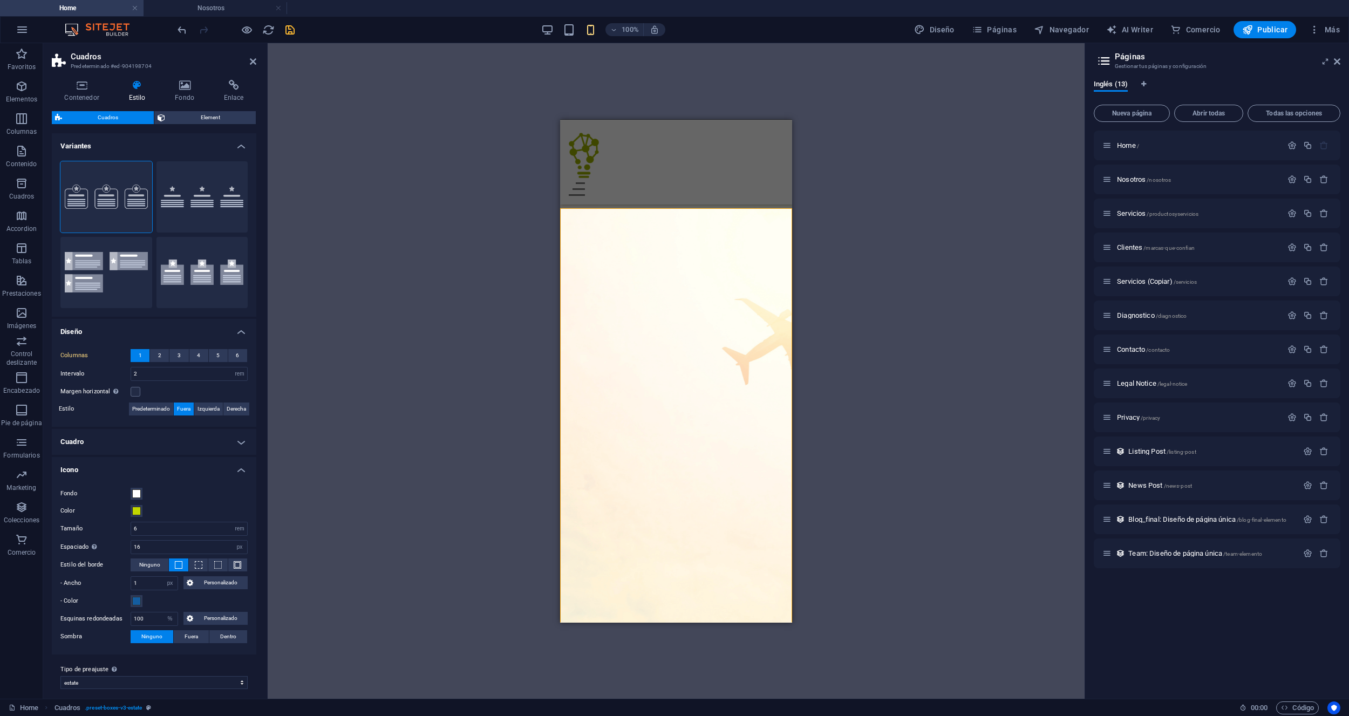
scroll to position [577, 0]
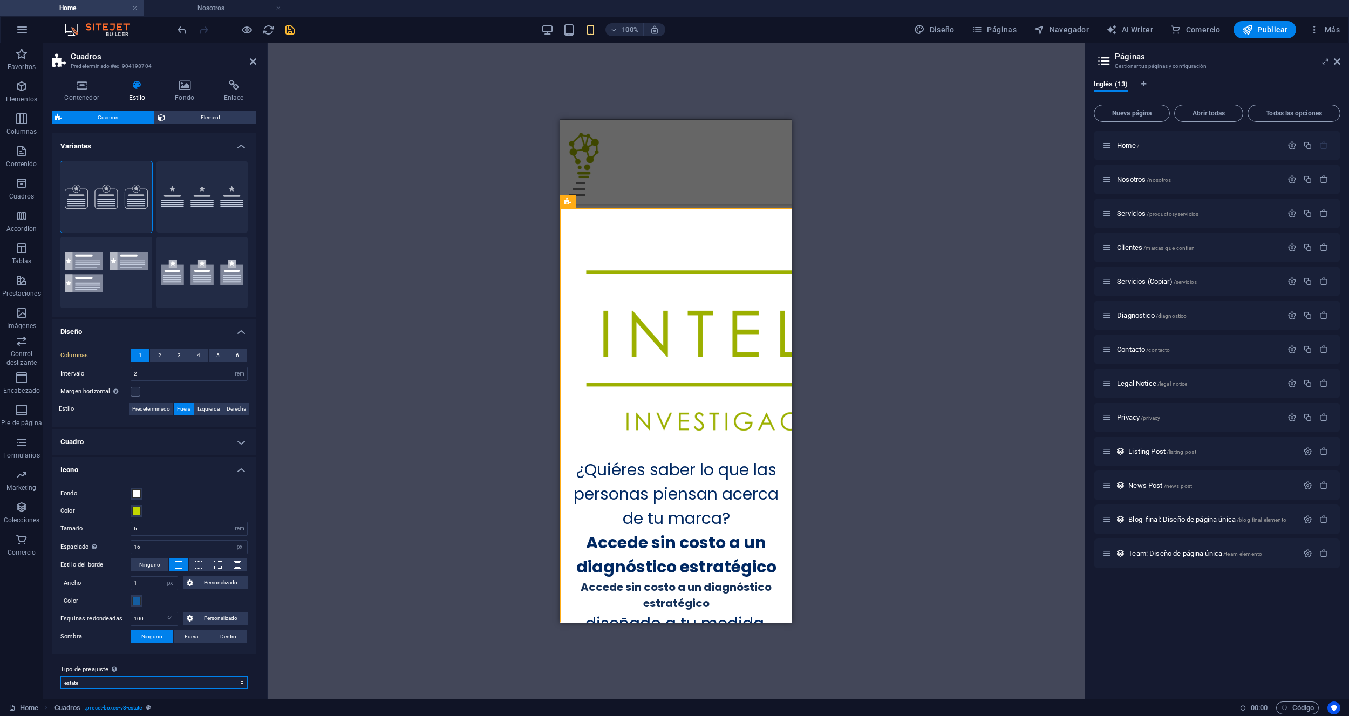
click at [229, 685] on select "estate estate-listing-amenities-and-features border Añadir tipo de preajuste" at bounding box center [153, 682] width 187 height 13
select select "preset-boxes-v3-border"
click at [206, 9] on h4 "Nosotros" at bounding box center [214, 8] width 143 height 12
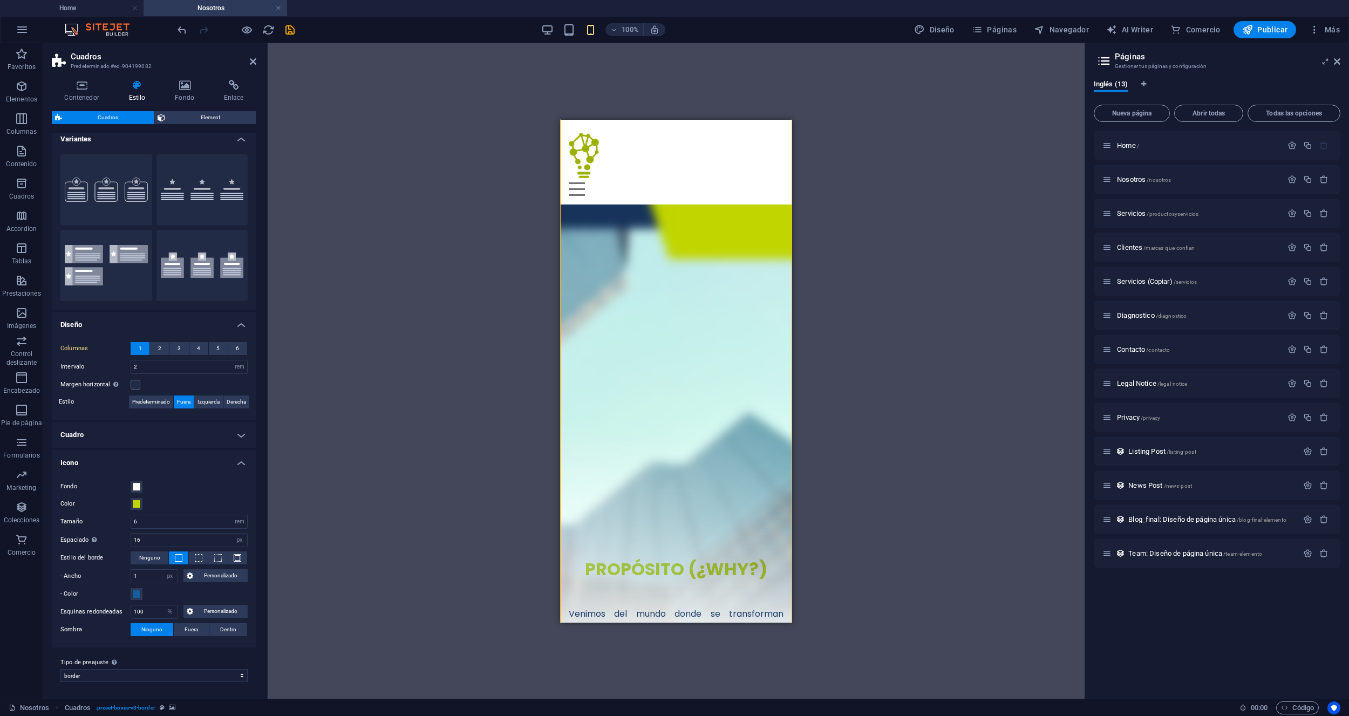
scroll to position [1000, 0]
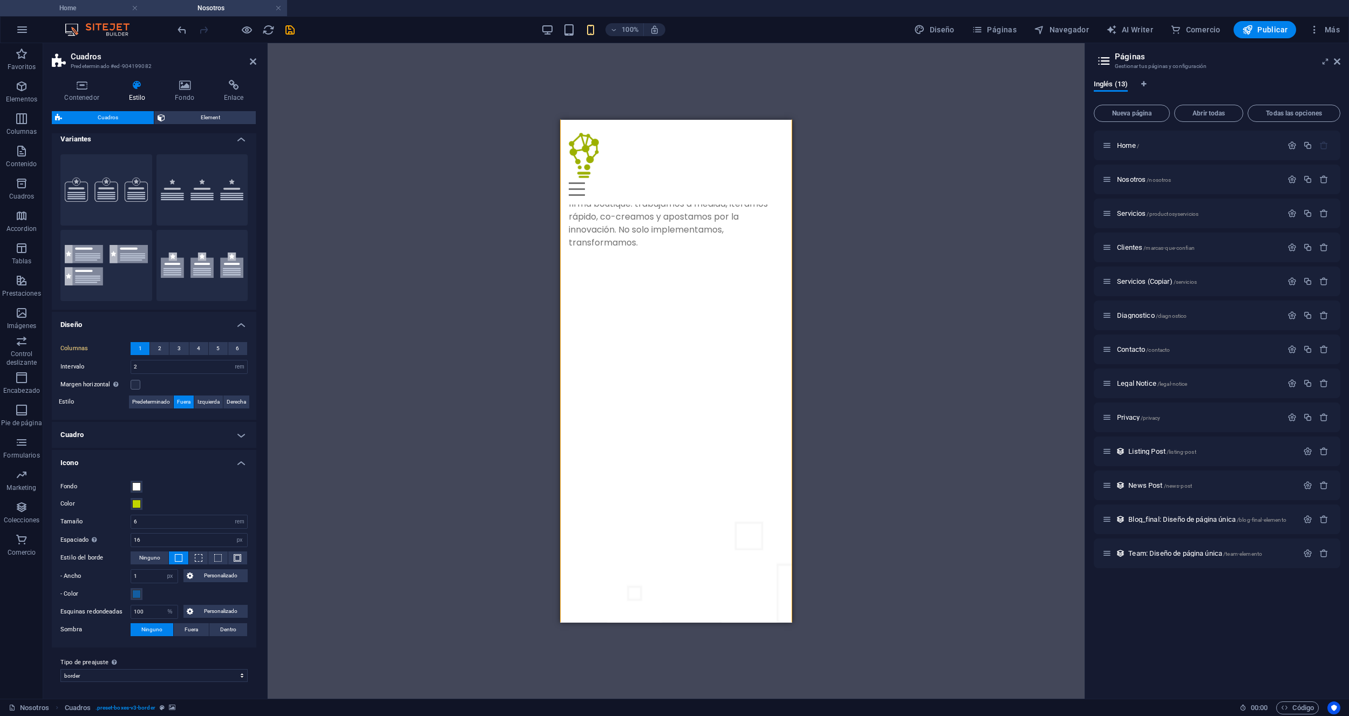
click at [97, 8] on h4 "Home" at bounding box center [71, 8] width 143 height 12
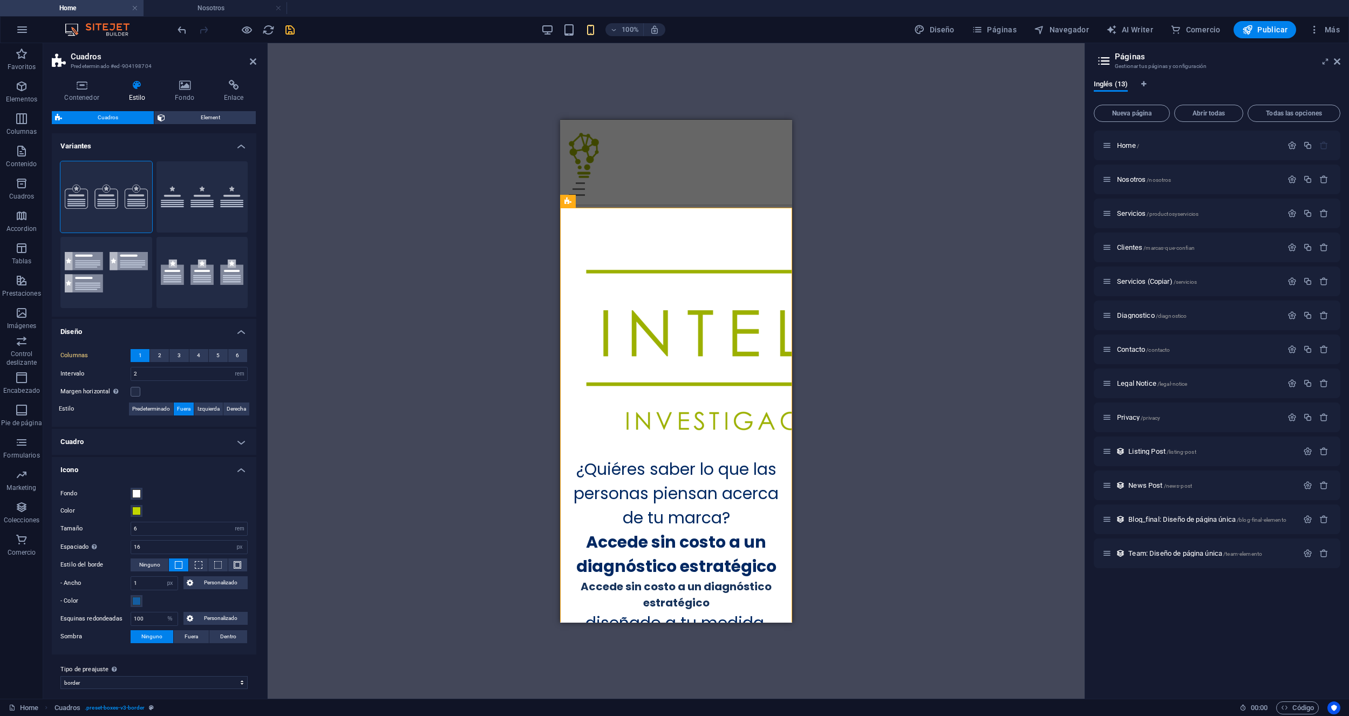
click at [443, 687] on div "Arrastra aquí para reemplazar el contenido existente. Si quieres crear un eleme…" at bounding box center [676, 370] width 817 height 655
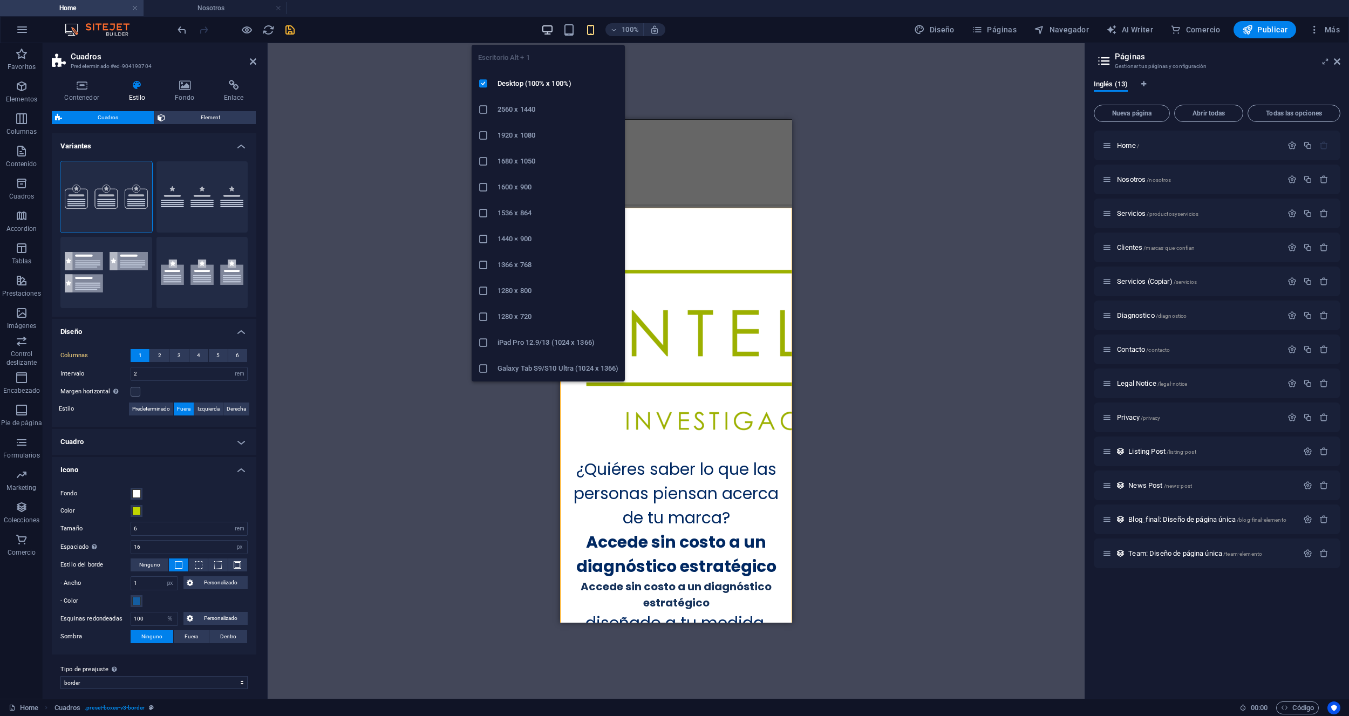
click at [546, 30] on icon "button" at bounding box center [547, 30] width 12 height 12
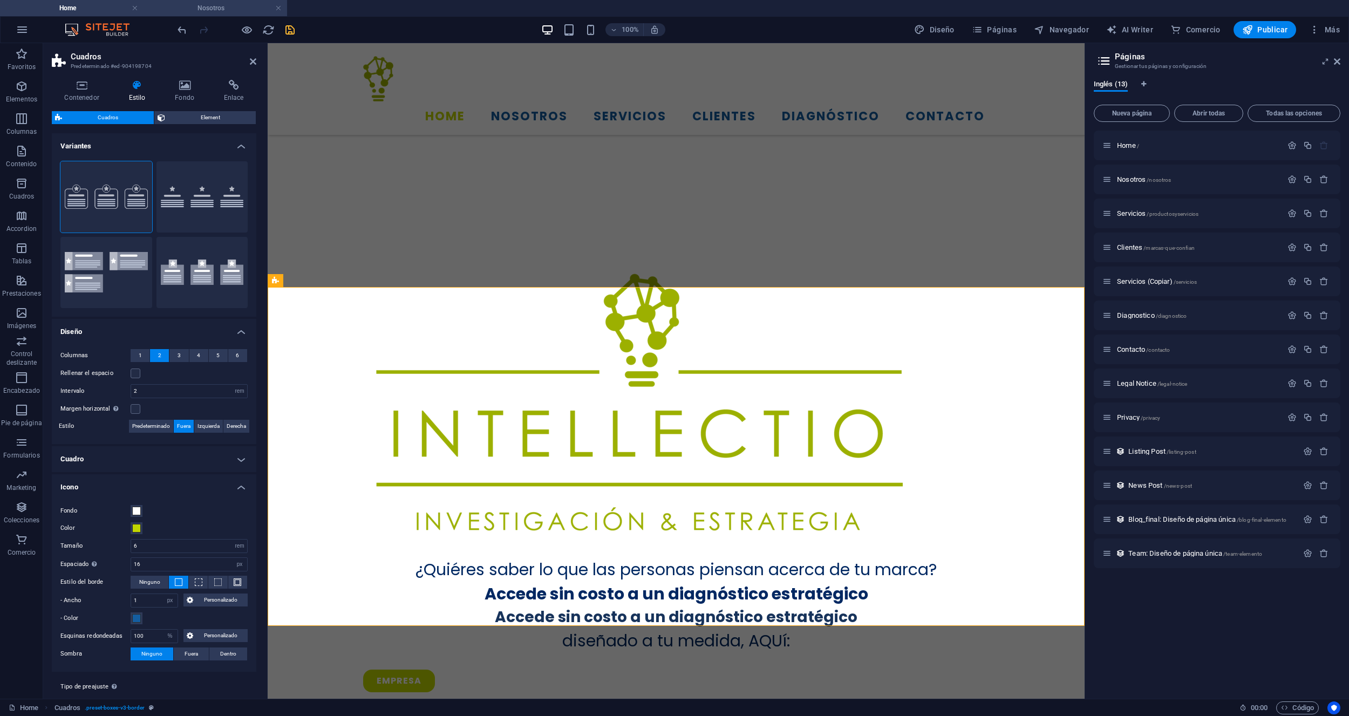
click at [202, 10] on h4 "Nosotros" at bounding box center [214, 8] width 143 height 12
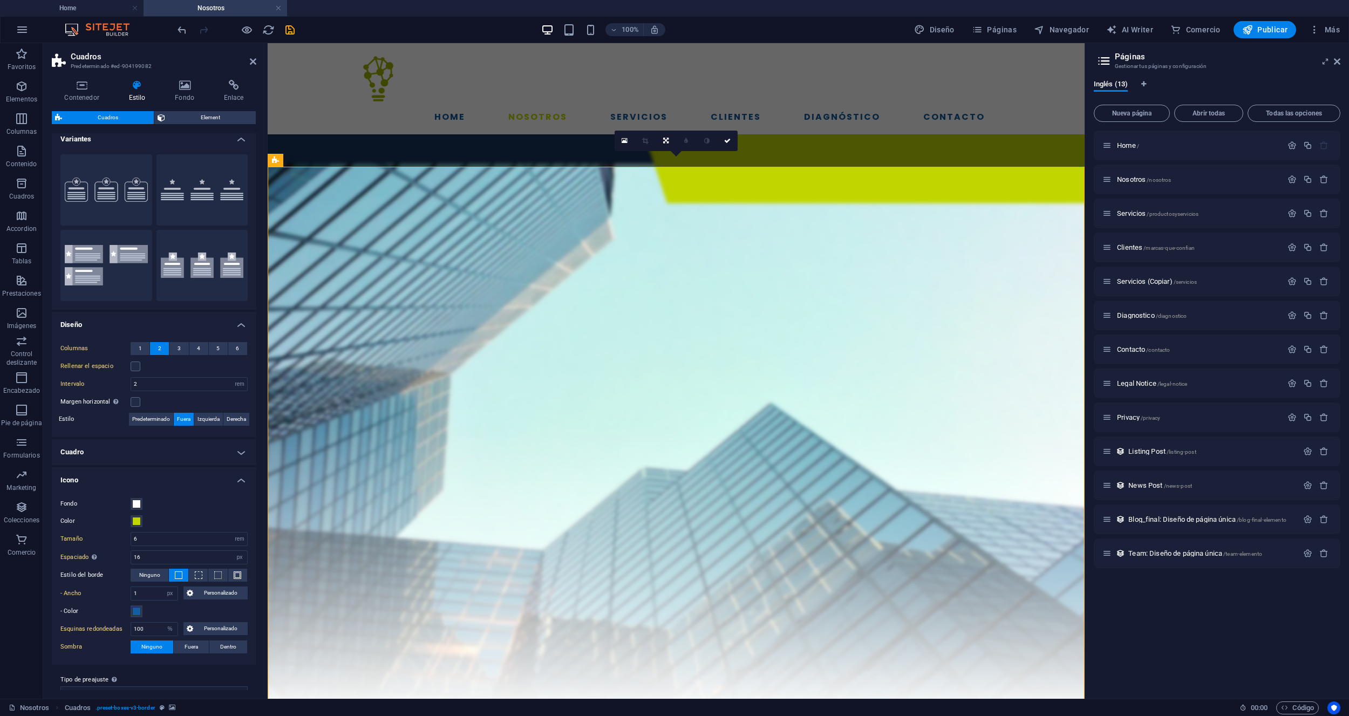
scroll to position [1000, 0]
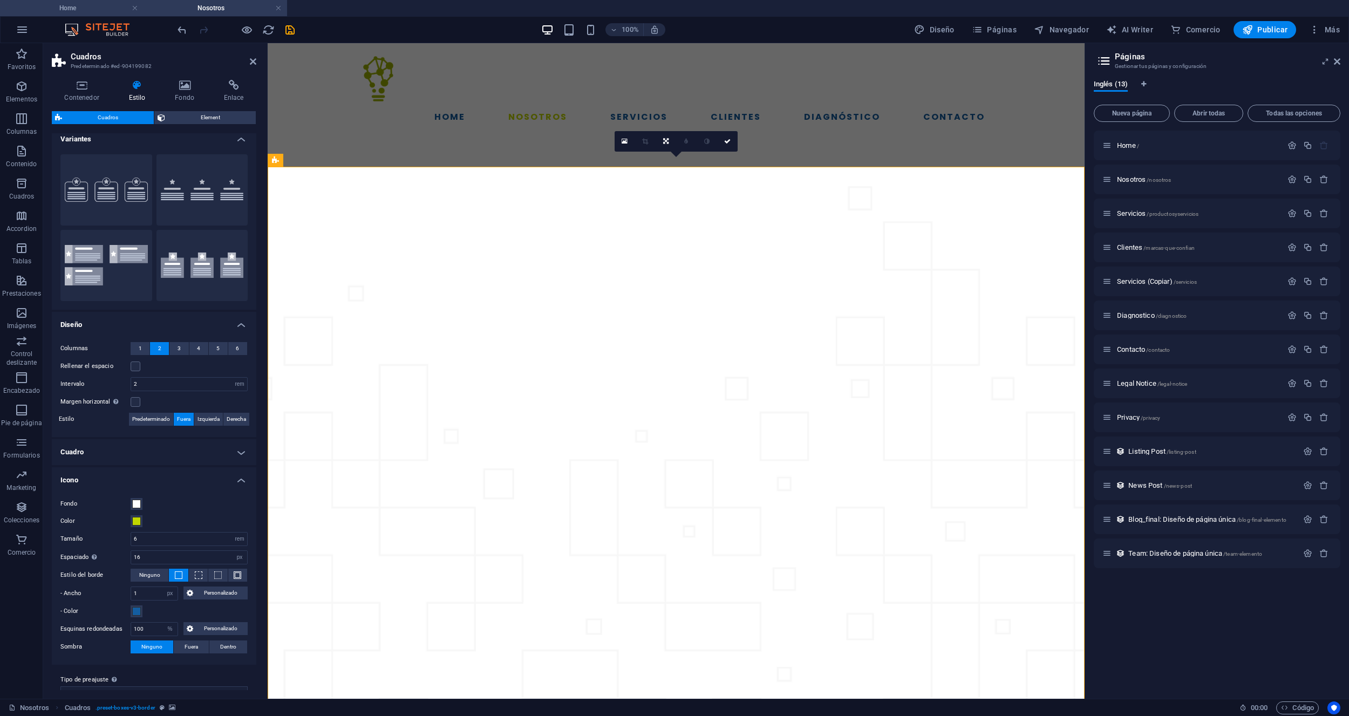
click at [49, 4] on h4 "Home" at bounding box center [71, 8] width 143 height 12
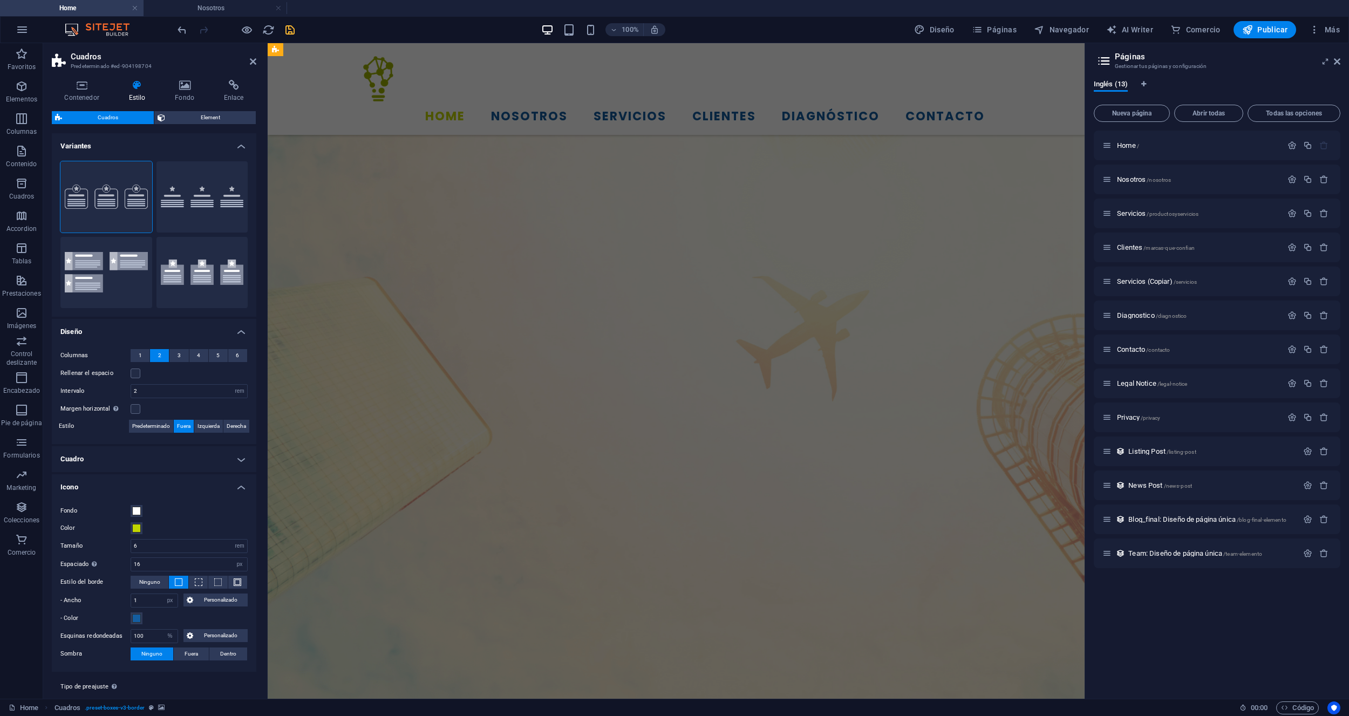
scroll to position [577, 0]
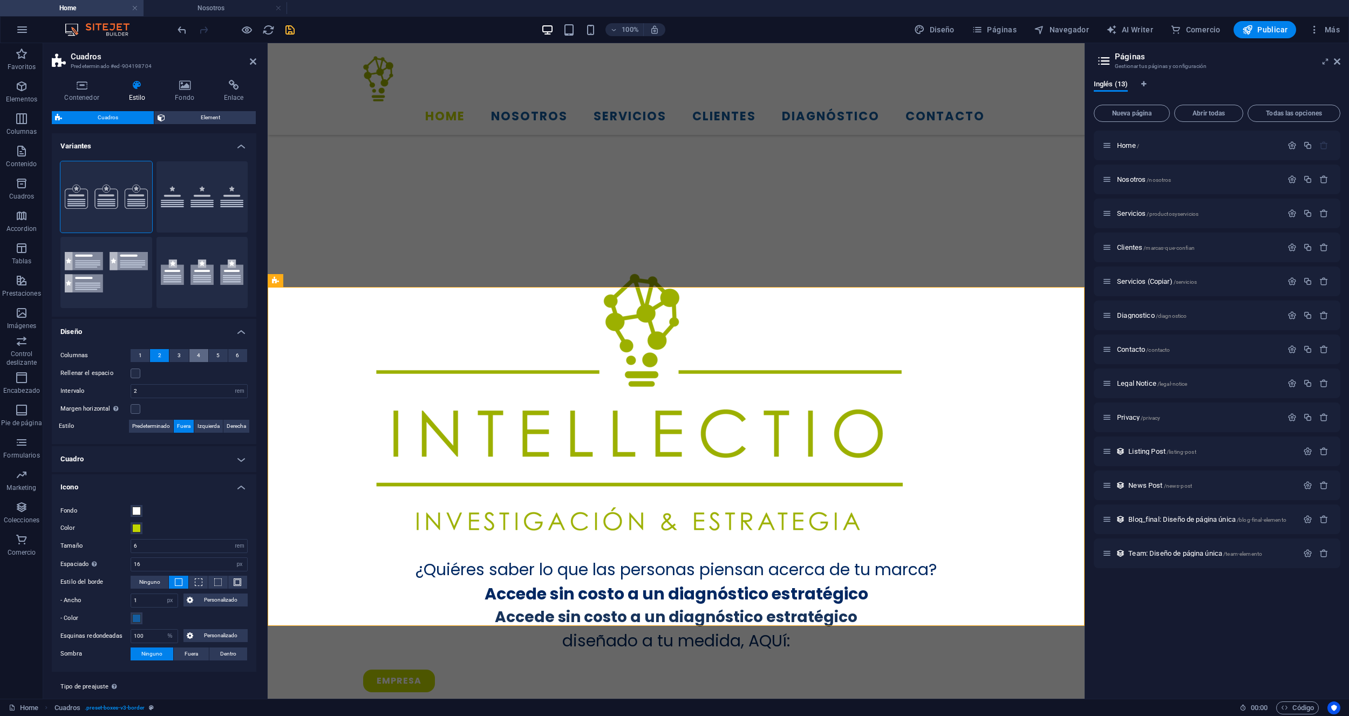
click at [194, 357] on button "4" at bounding box center [198, 355] width 19 height 13
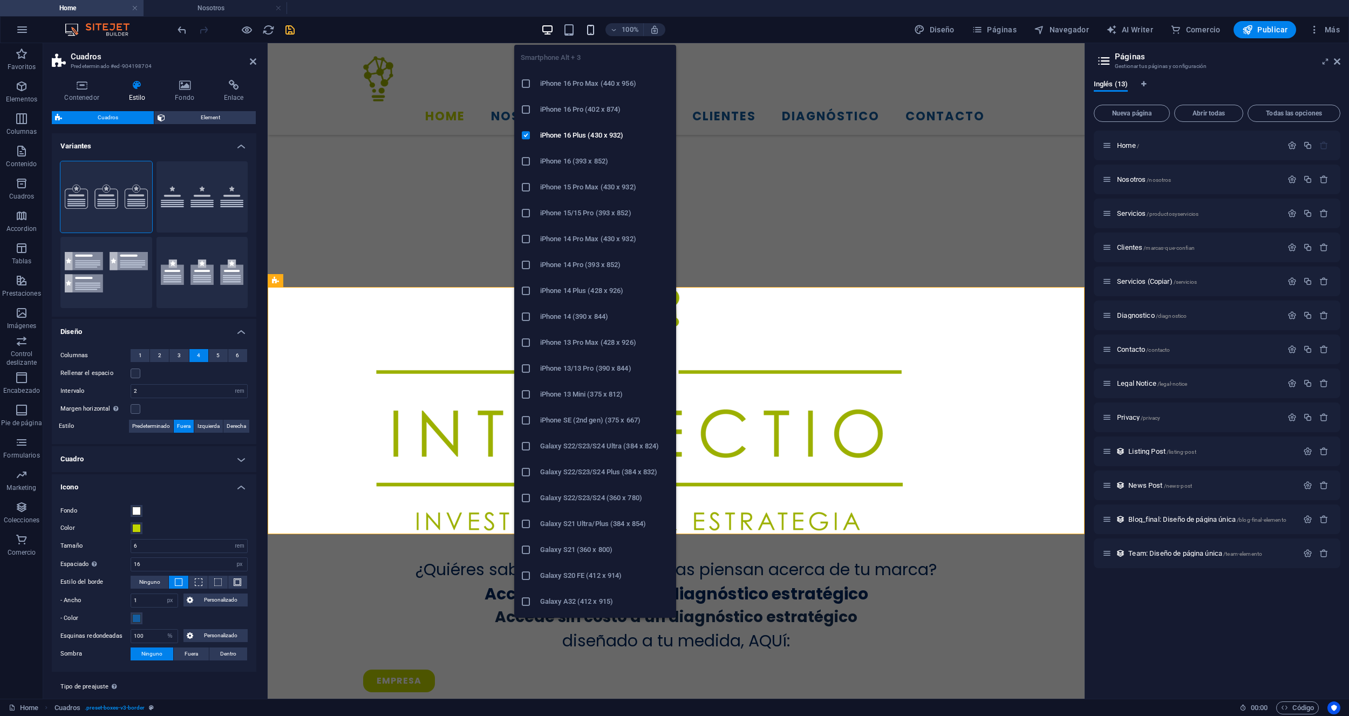
click at [593, 26] on icon "button" at bounding box center [590, 30] width 12 height 12
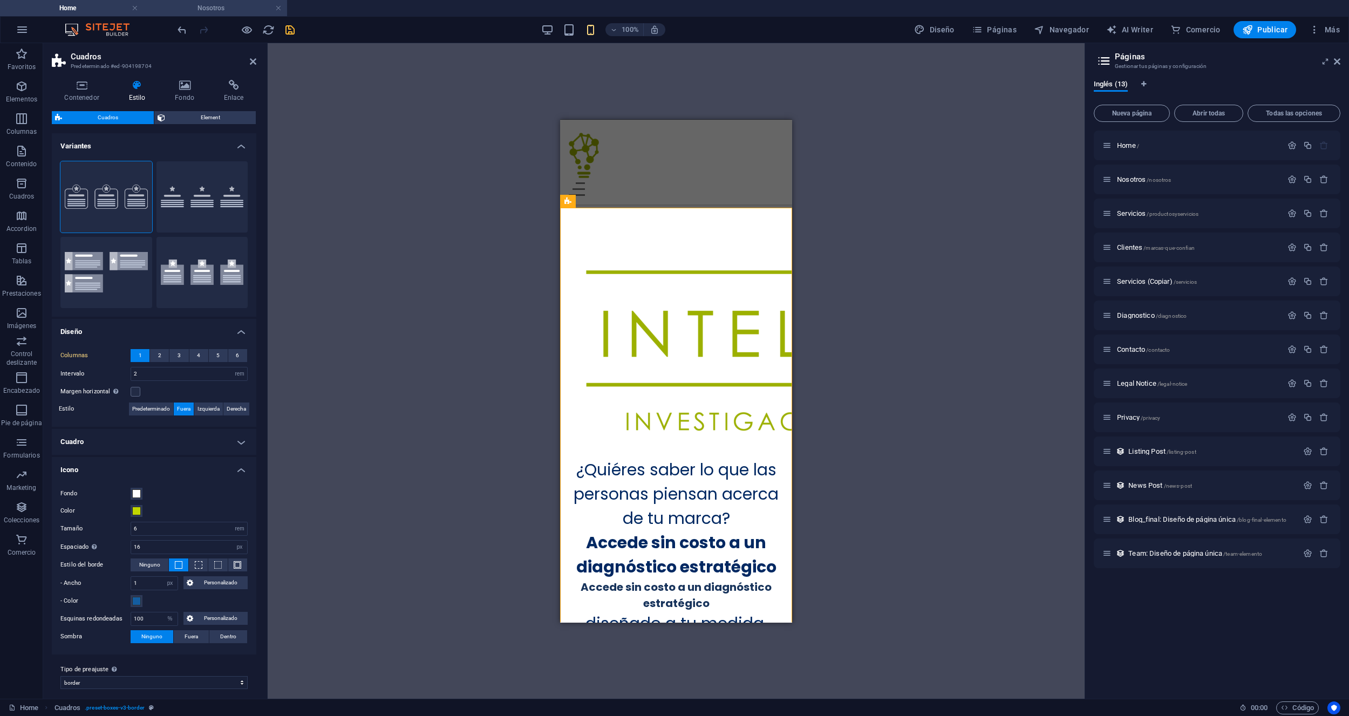
click at [236, 16] on li "Nosotros" at bounding box center [214, 8] width 143 height 16
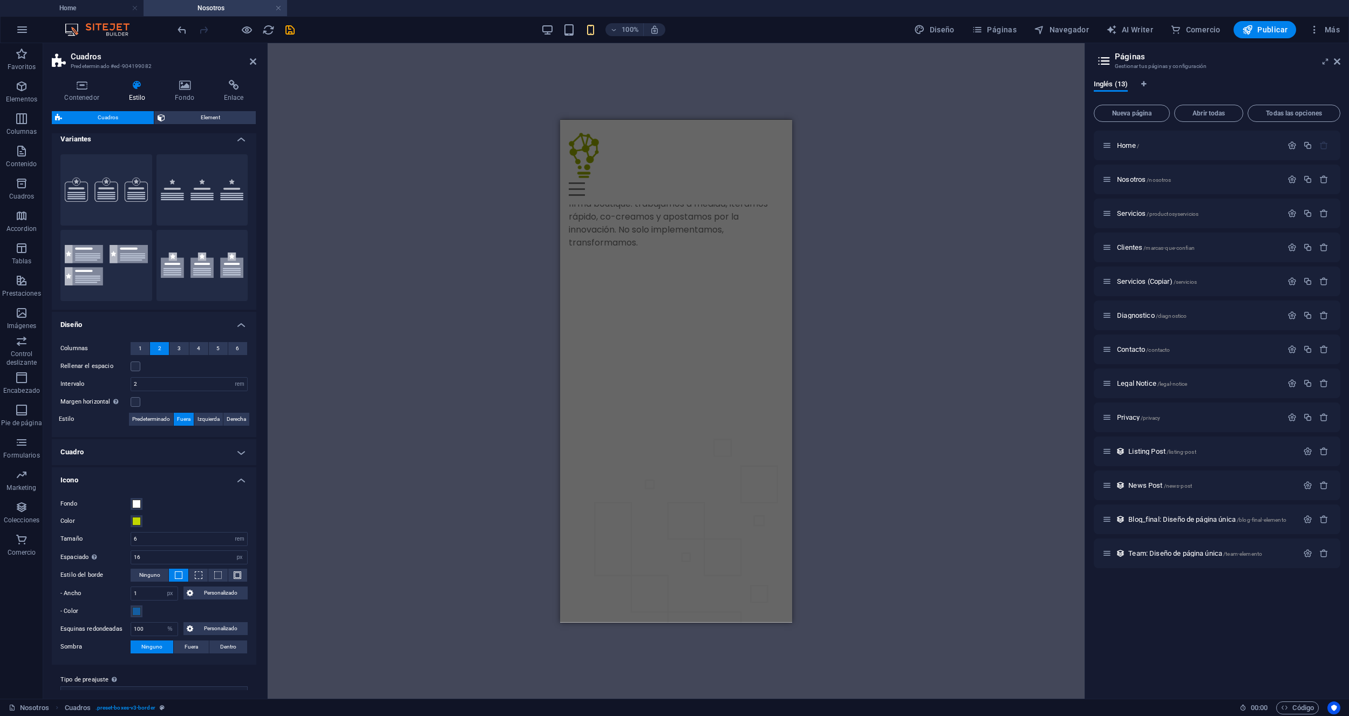
scroll to position [0, 0]
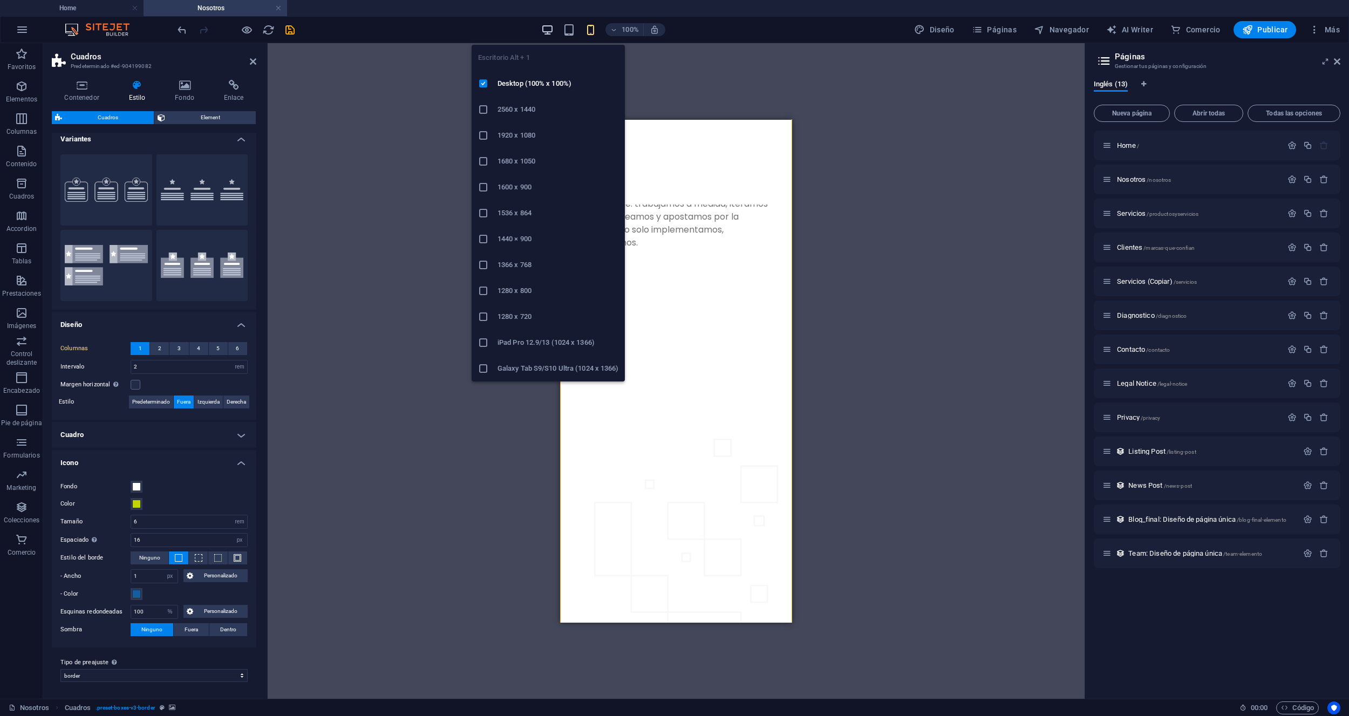
click at [550, 31] on icon "button" at bounding box center [547, 30] width 12 height 12
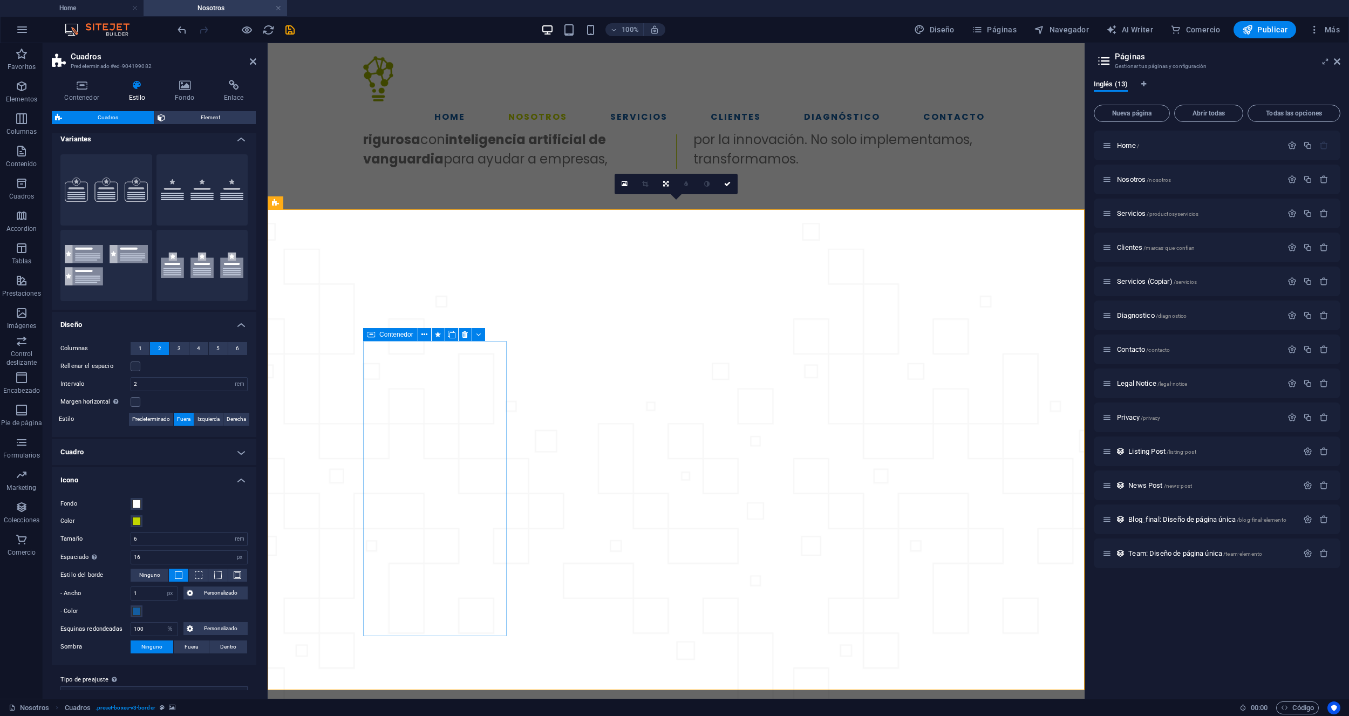
scroll to position [956, 0]
click at [316, 204] on button at bounding box center [318, 202] width 13 height 13
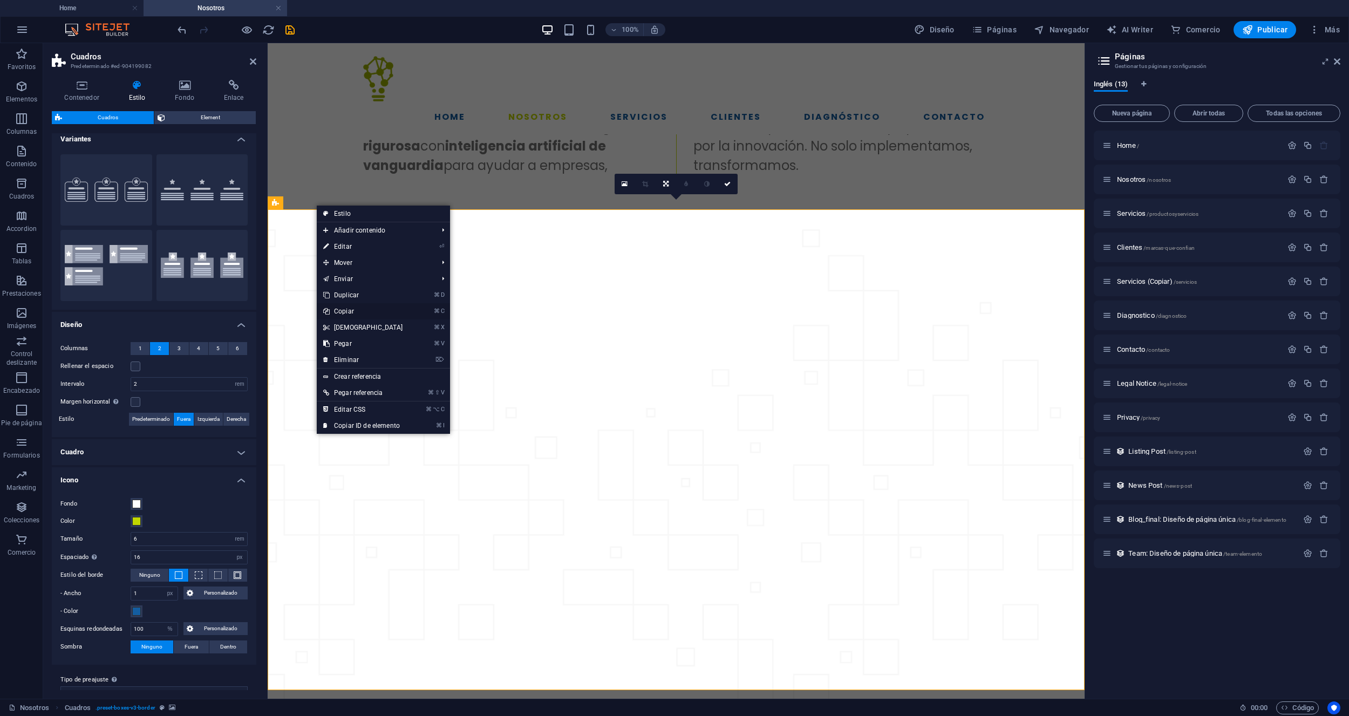
click at [359, 313] on link "⌘ C Copiar" at bounding box center [363, 311] width 93 height 16
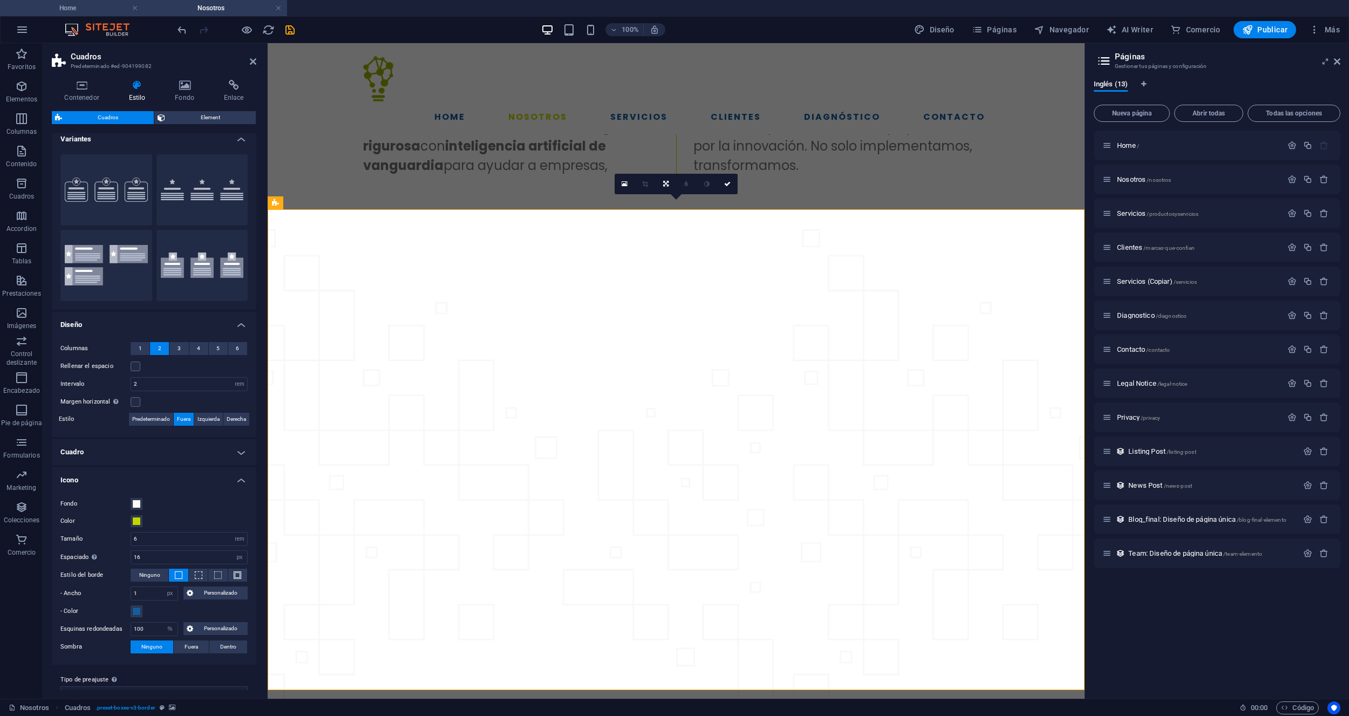
click at [70, 8] on h4 "Home" at bounding box center [71, 8] width 143 height 12
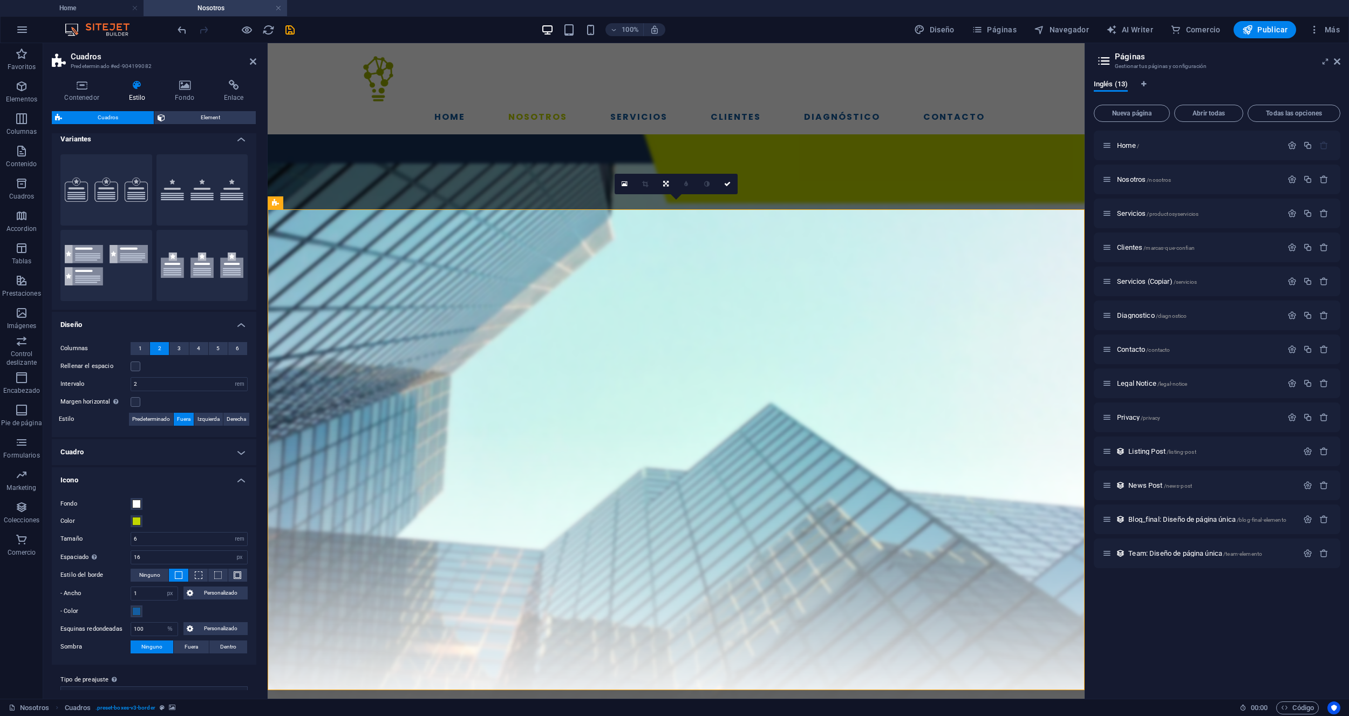
scroll to position [577, 0]
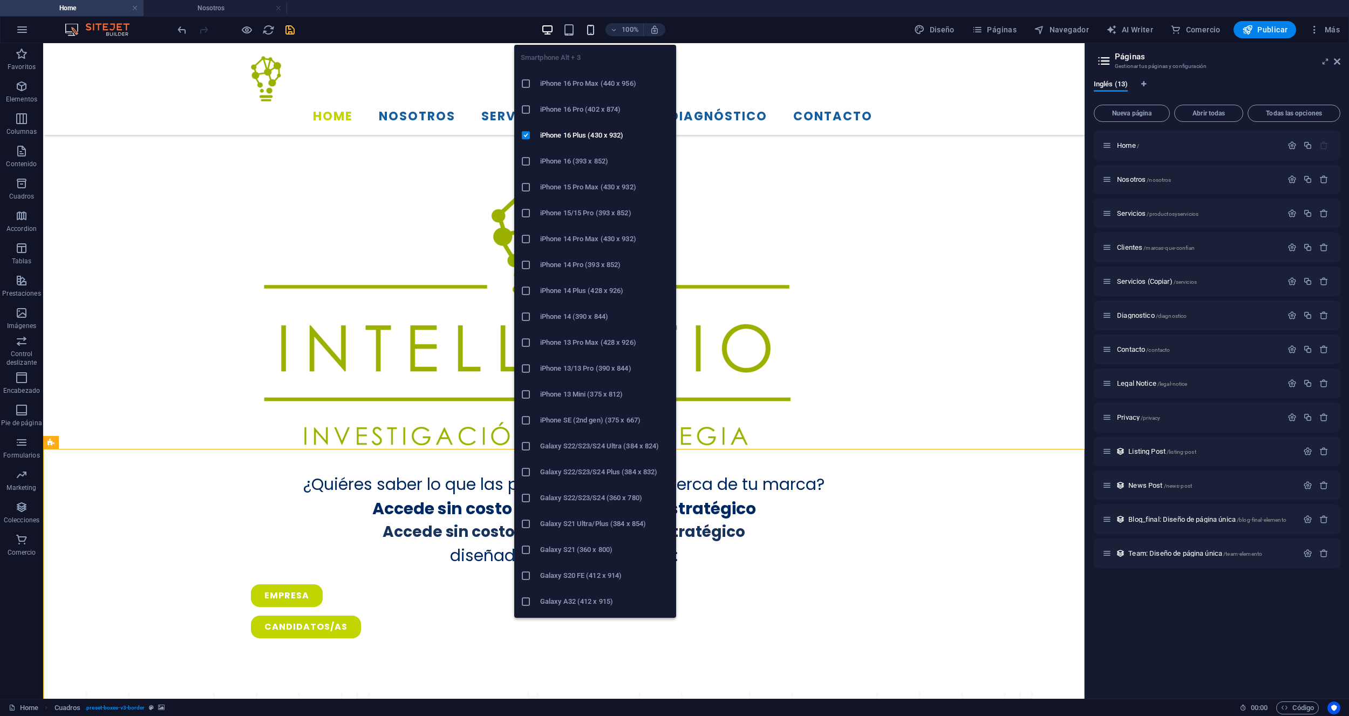
click at [590, 30] on icon "button" at bounding box center [590, 30] width 12 height 12
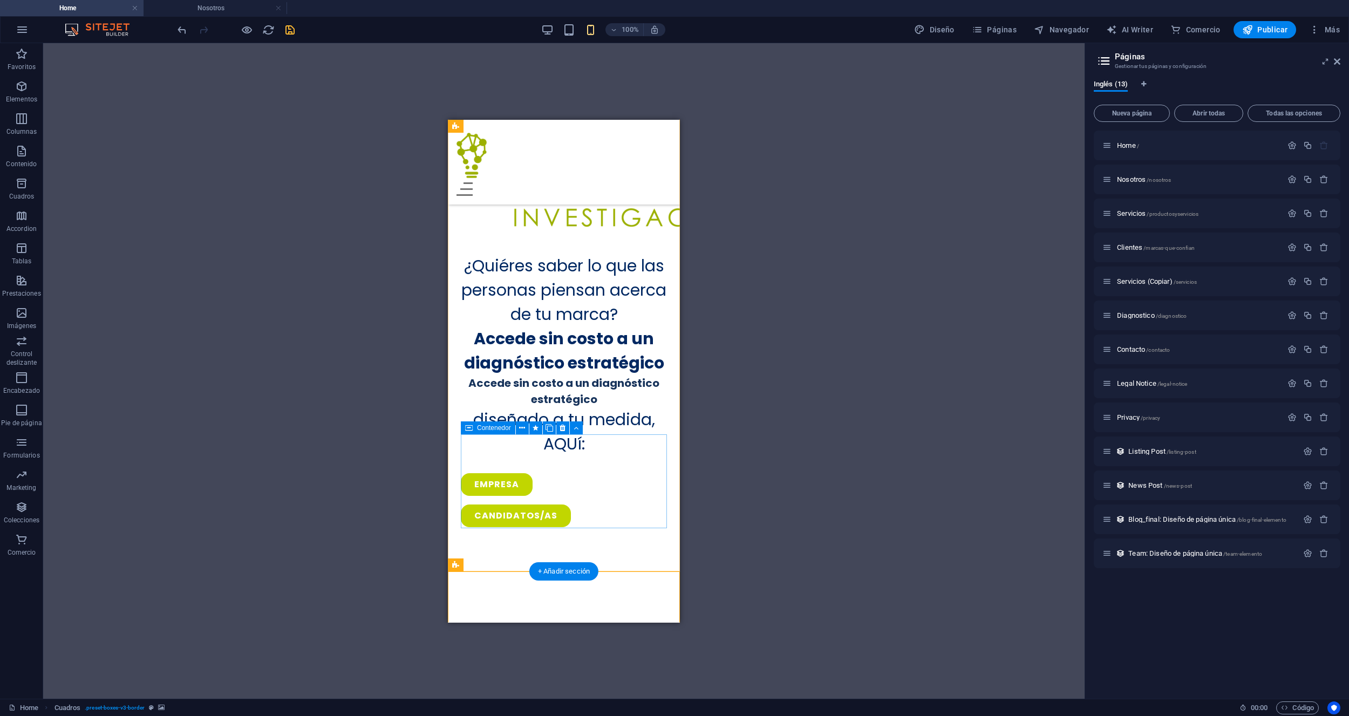
scroll to position [780, 0]
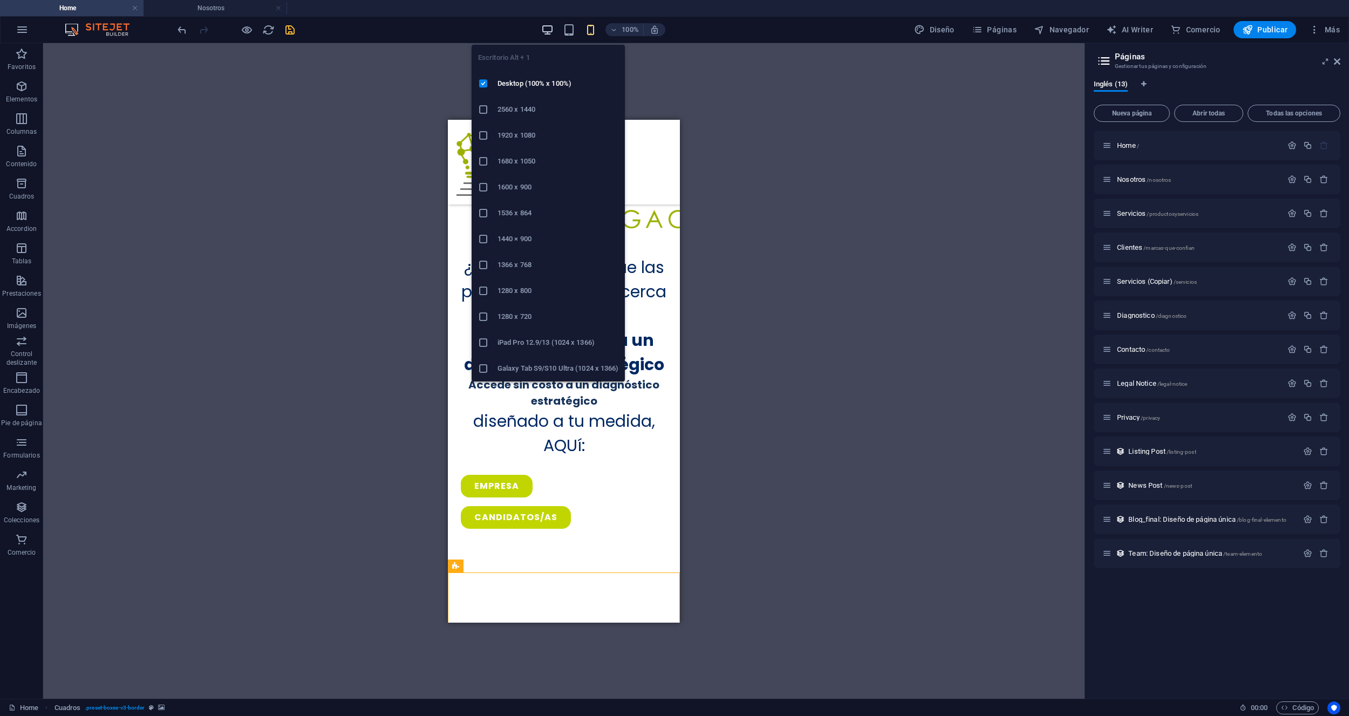
click at [551, 30] on icon "button" at bounding box center [547, 30] width 12 height 12
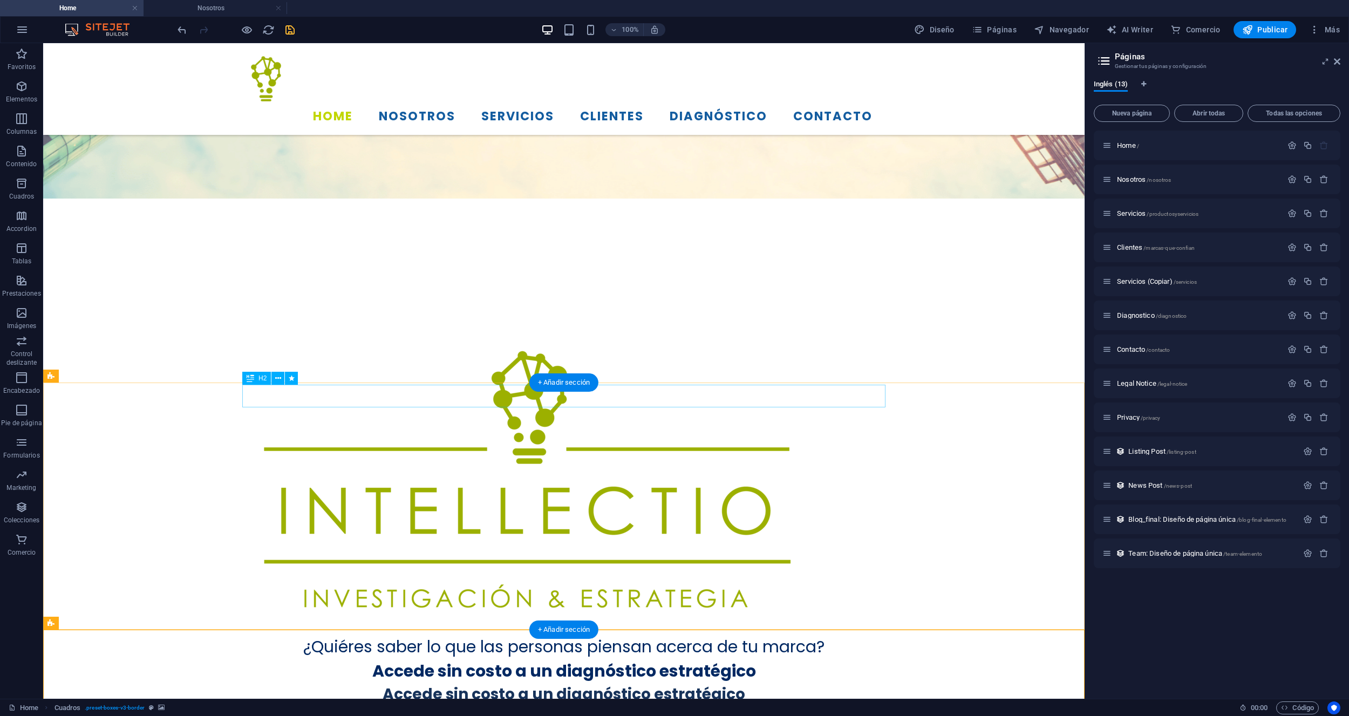
scroll to position [482, 0]
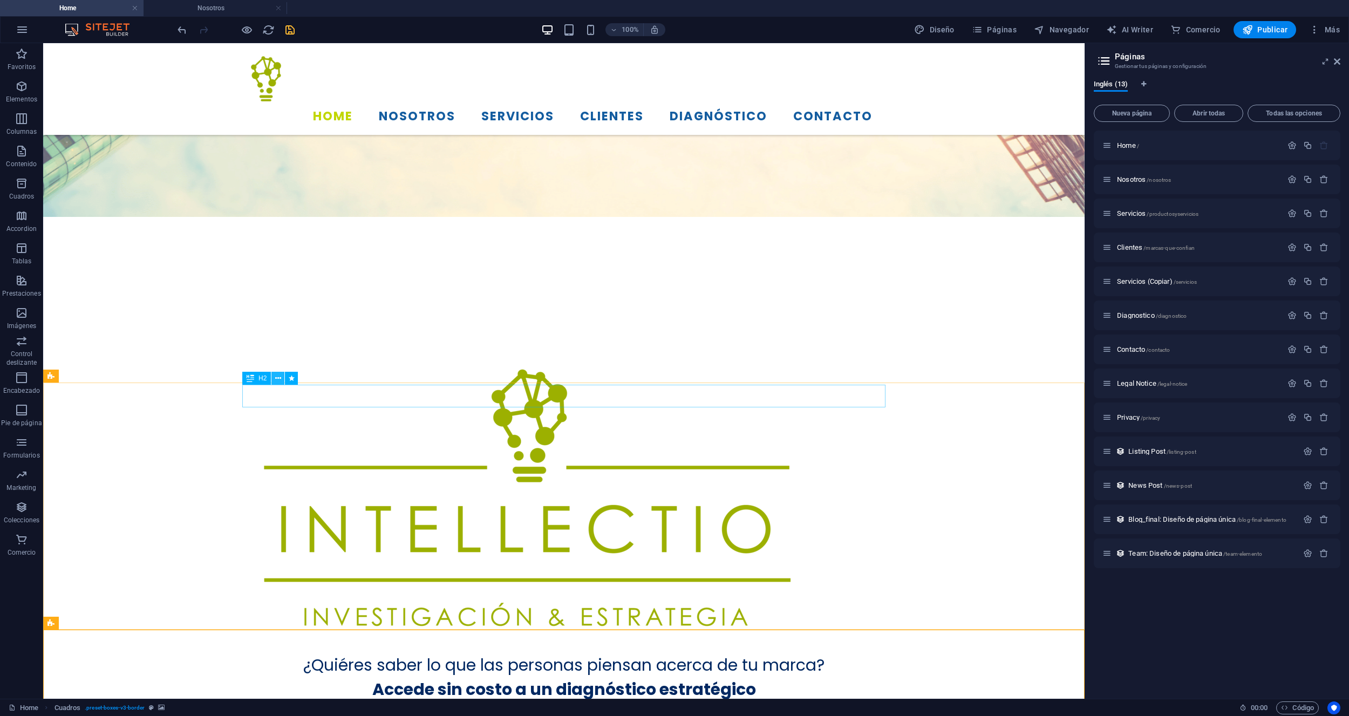
click at [279, 378] on icon at bounding box center [278, 378] width 6 height 11
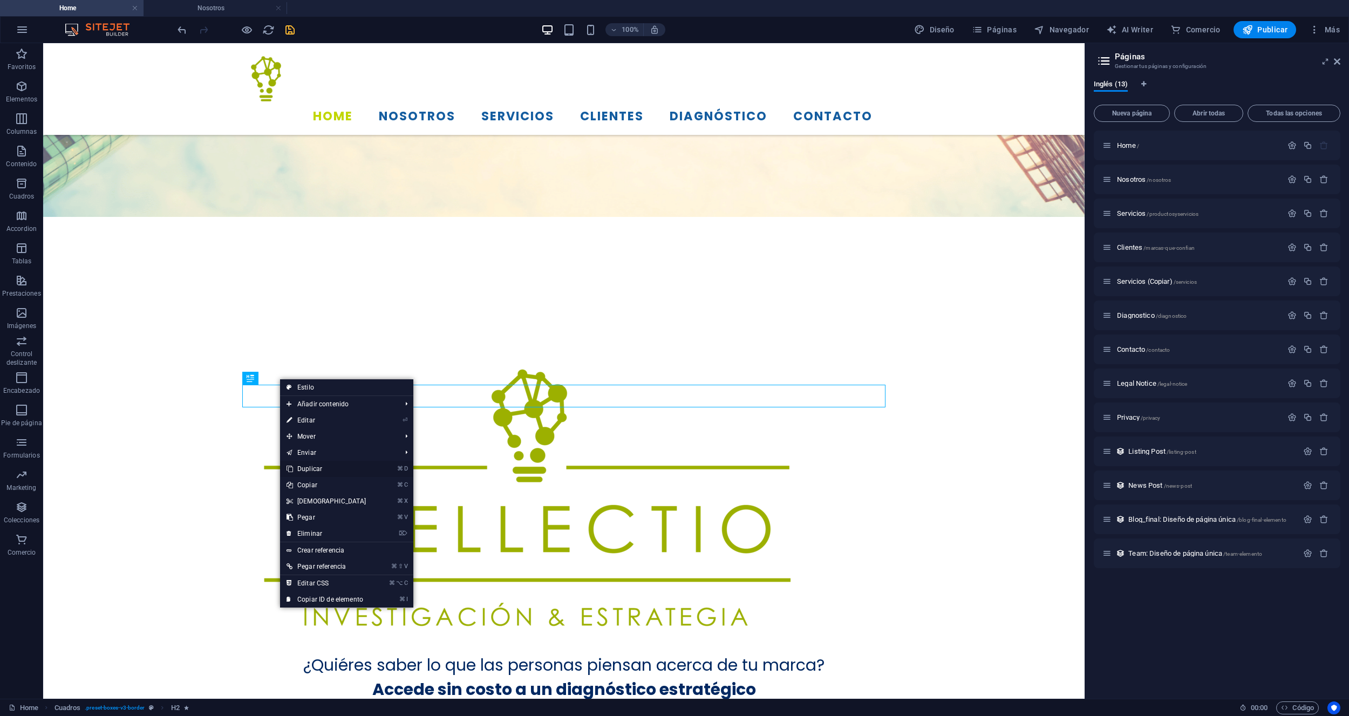
click at [325, 471] on link "⌘ D Duplicar" at bounding box center [326, 469] width 93 height 16
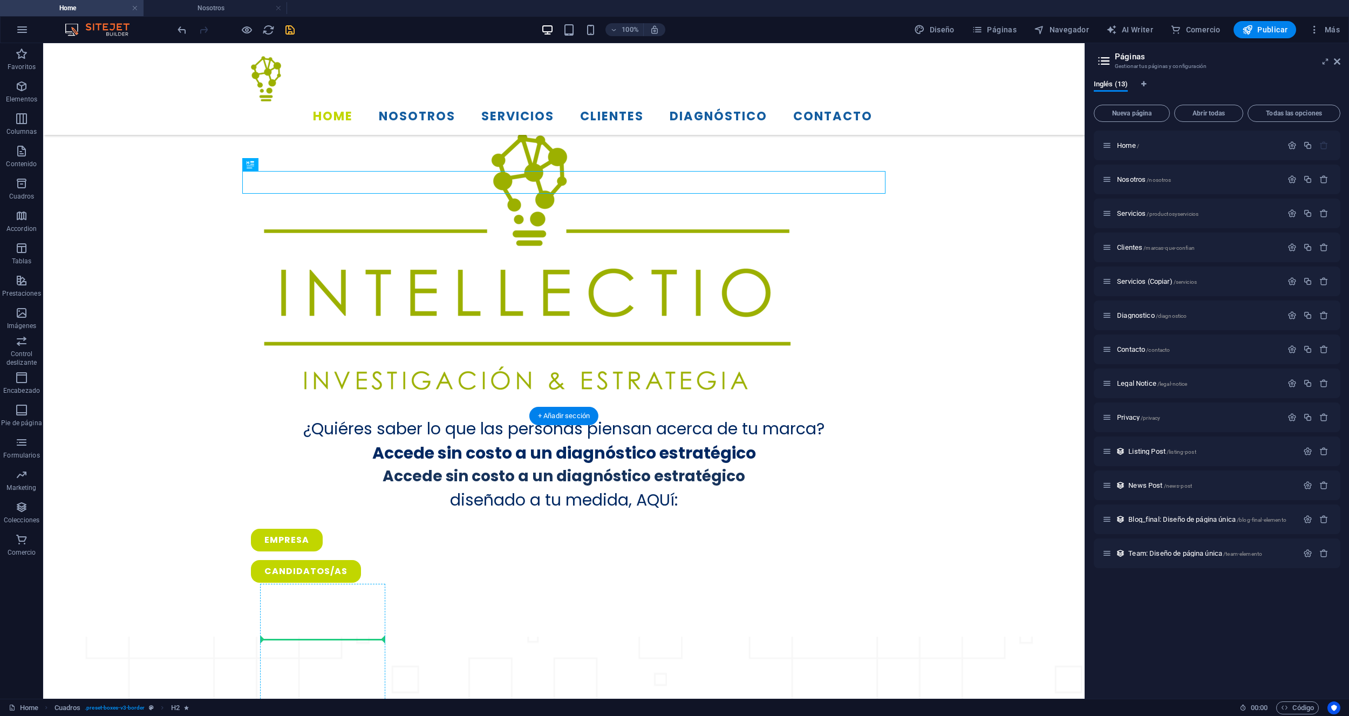
scroll to position [723, 0]
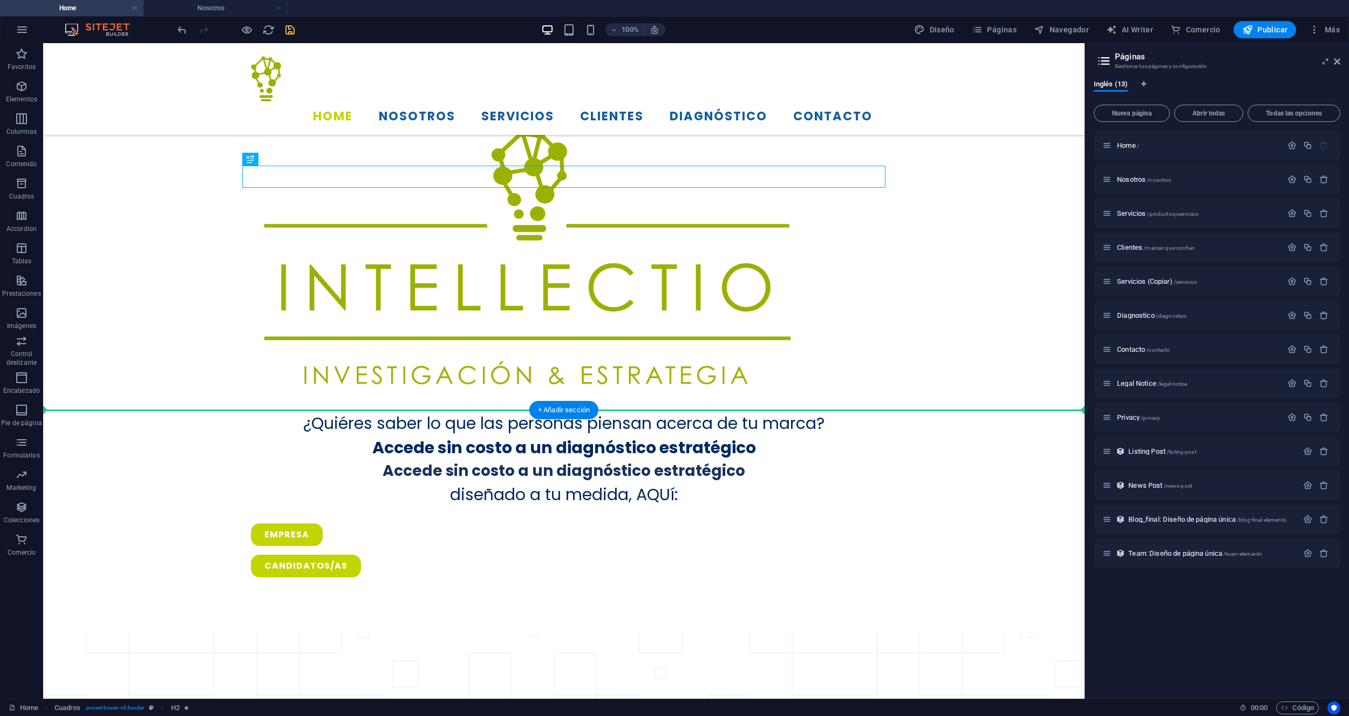
drag, startPoint x: 276, startPoint y: 415, endPoint x: 318, endPoint y: 447, distance: 53.1
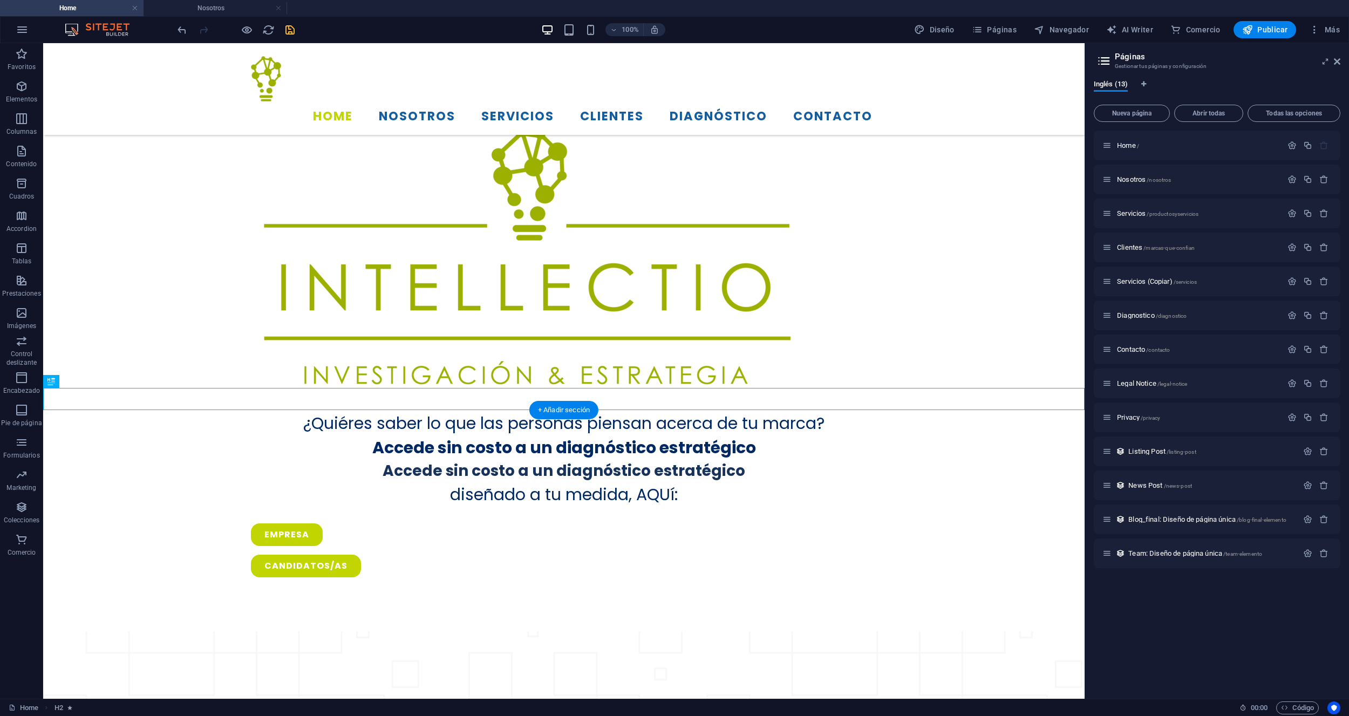
click at [80, 380] on icon at bounding box center [79, 380] width 6 height 11
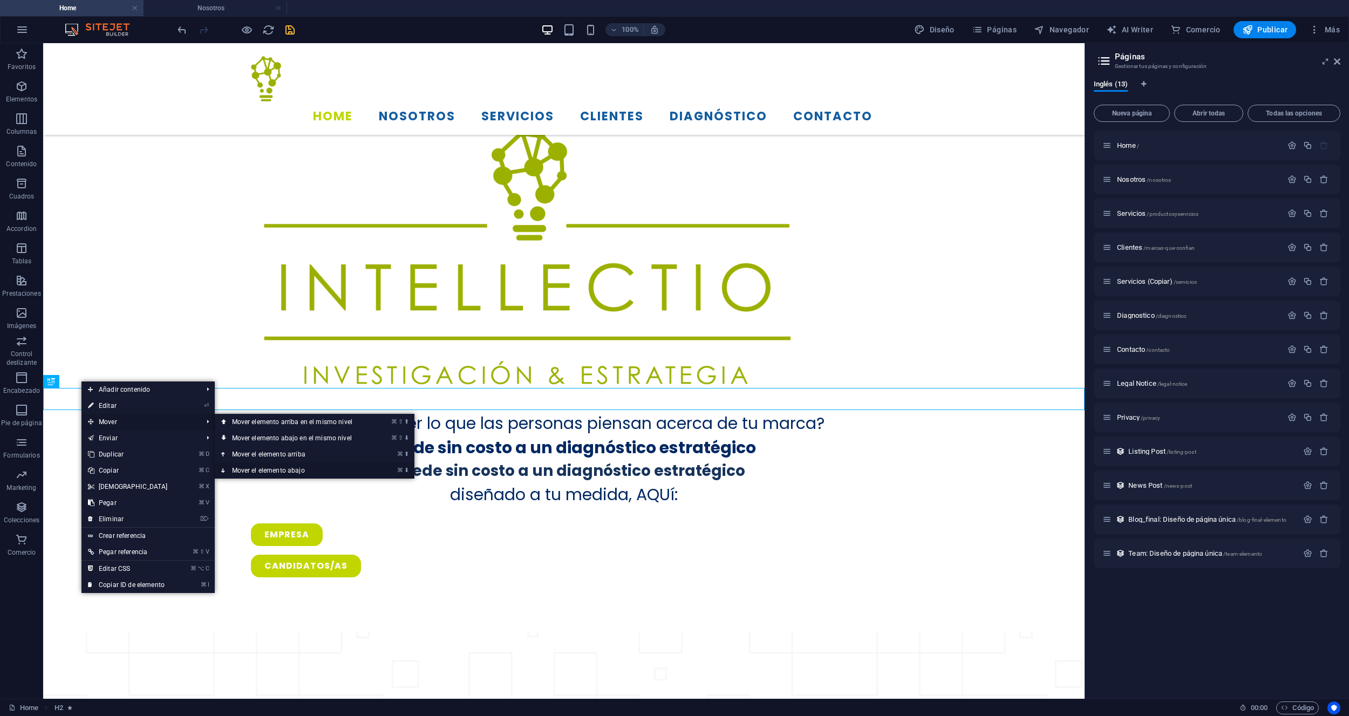
click at [283, 468] on link "⌘ ⬇ Mover el elemento abajo" at bounding box center [294, 470] width 159 height 16
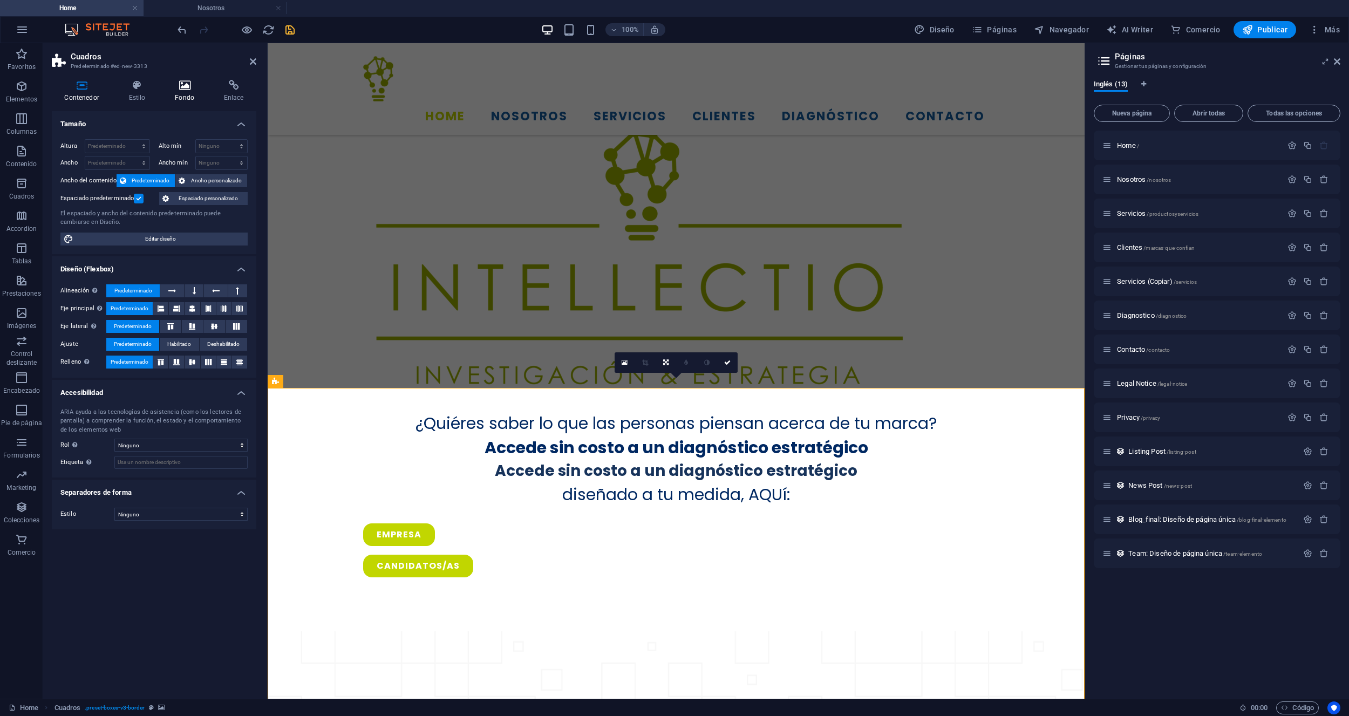
click at [192, 92] on h4 "Fondo" at bounding box center [186, 91] width 49 height 23
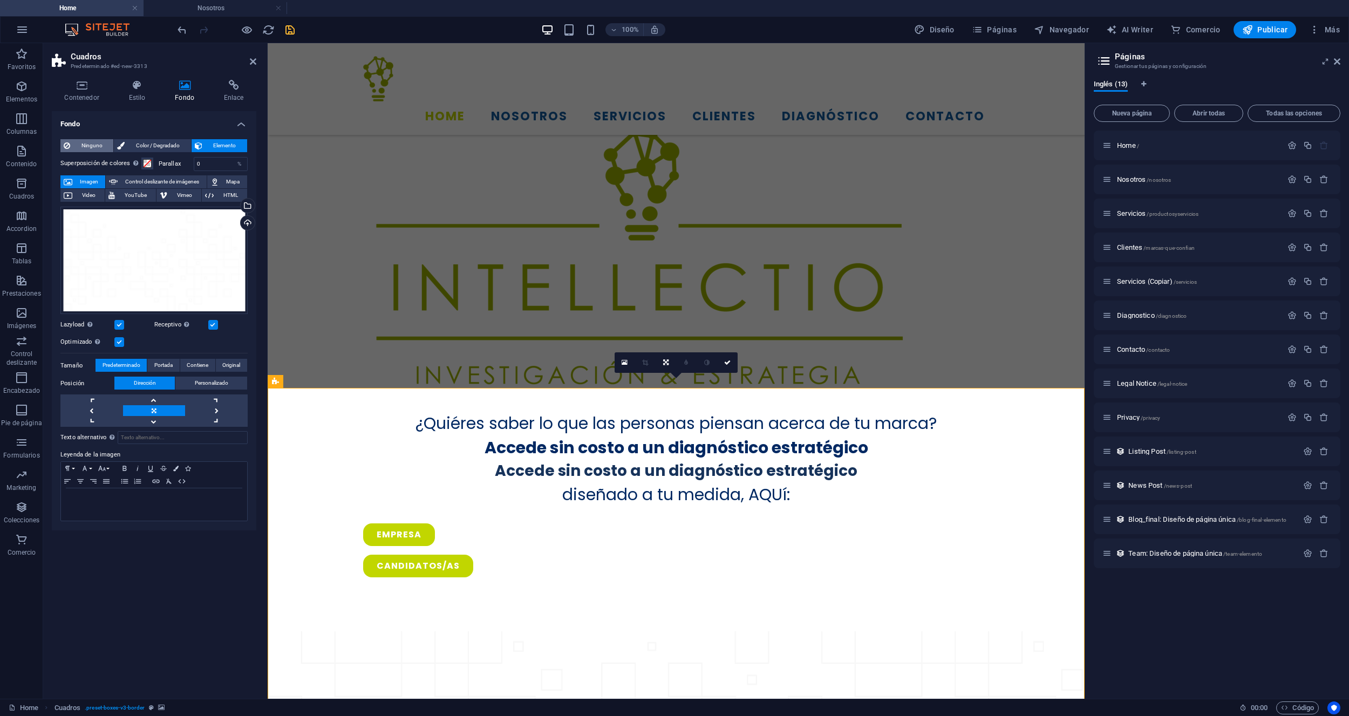
click at [92, 146] on span "Ninguno" at bounding box center [91, 145] width 37 height 13
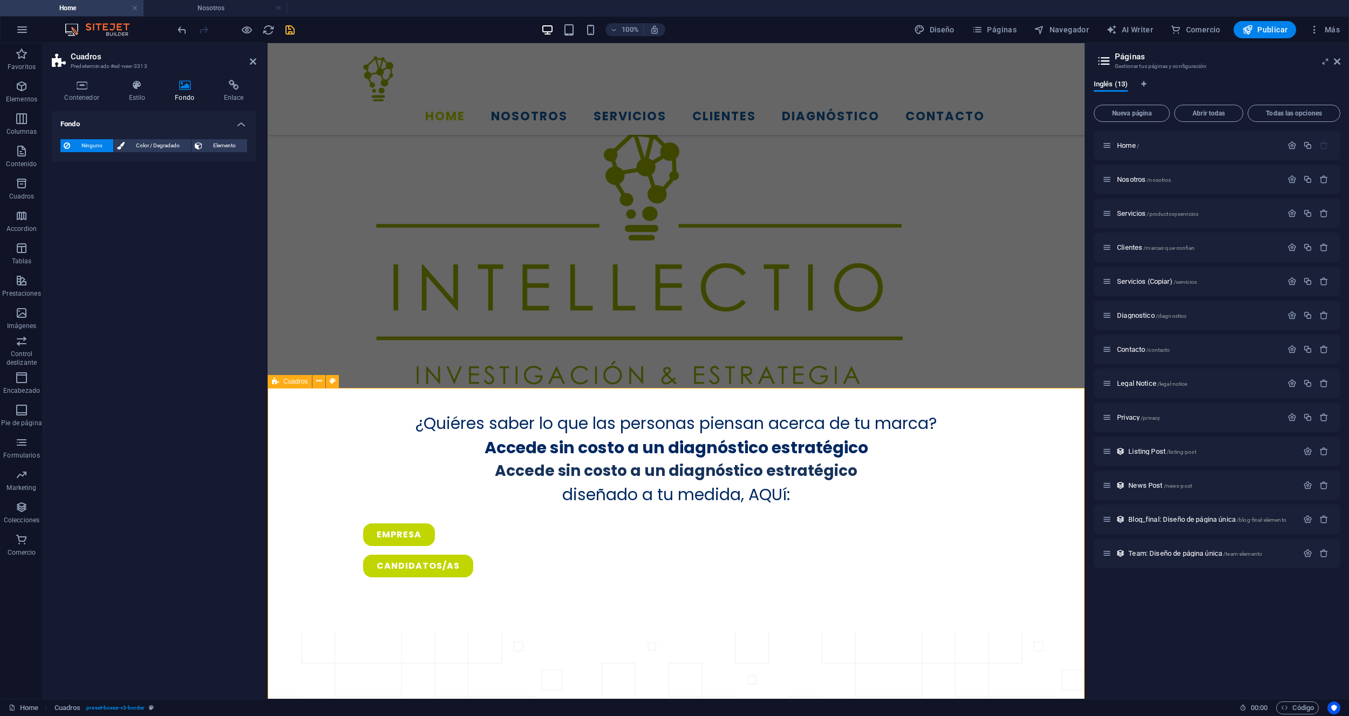
click at [250, 64] on icon at bounding box center [253, 61] width 6 height 9
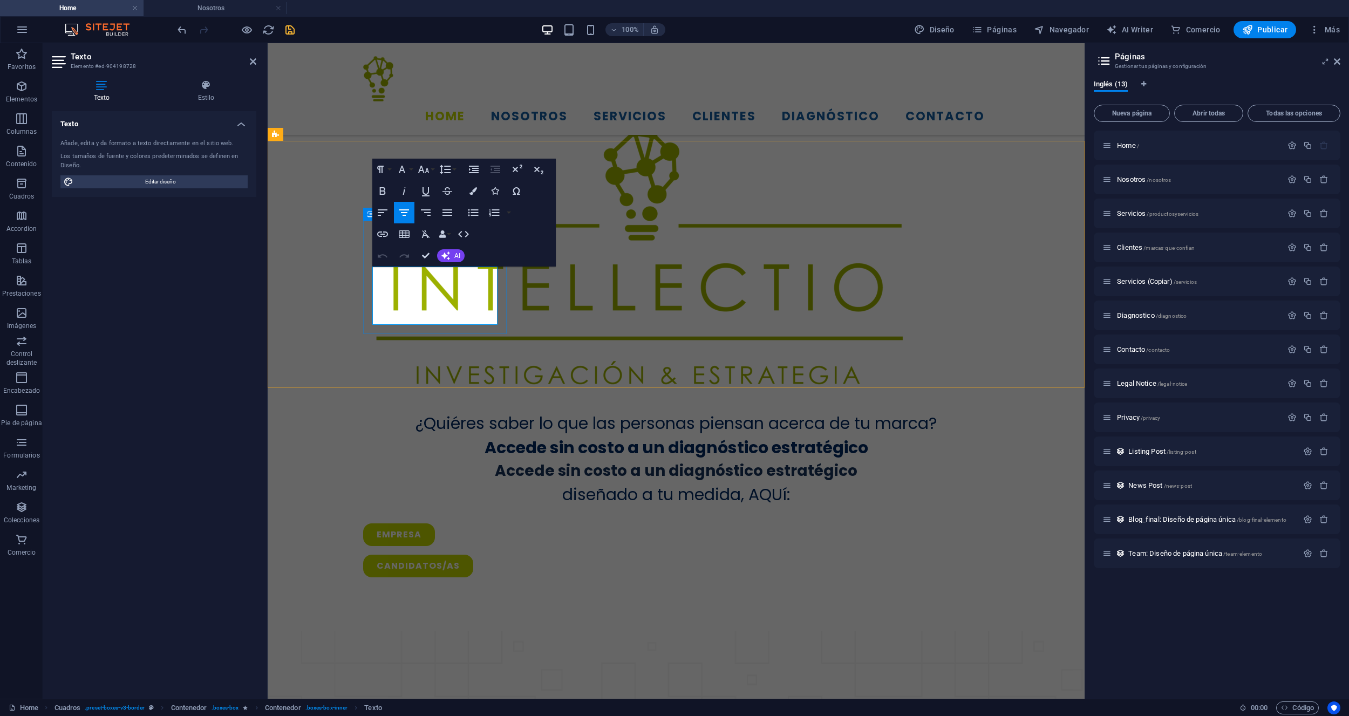
drag, startPoint x: 470, startPoint y: 314, endPoint x: 386, endPoint y: 278, distance: 91.4
copy span "[DEMOGRAPHIC_DATA] en la evidencia con propósito."
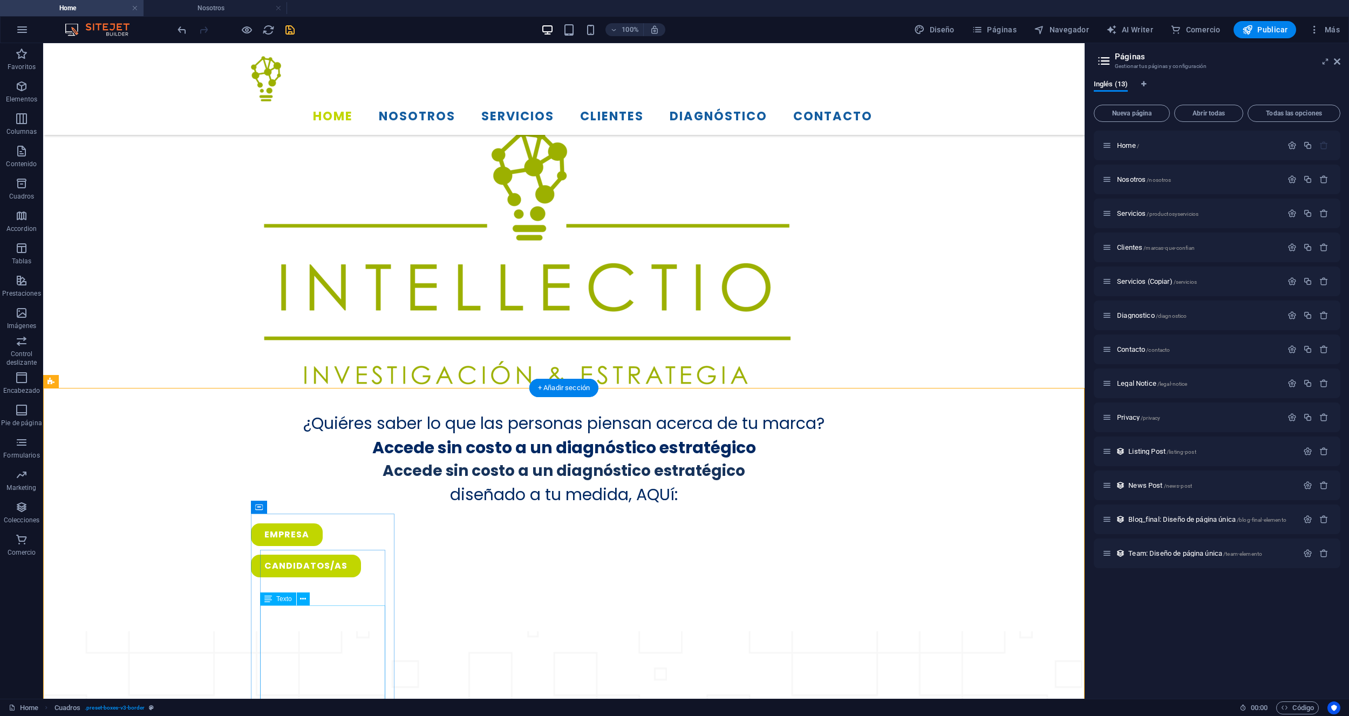
click at [308, 508] on button at bounding box center [312, 507] width 13 height 13
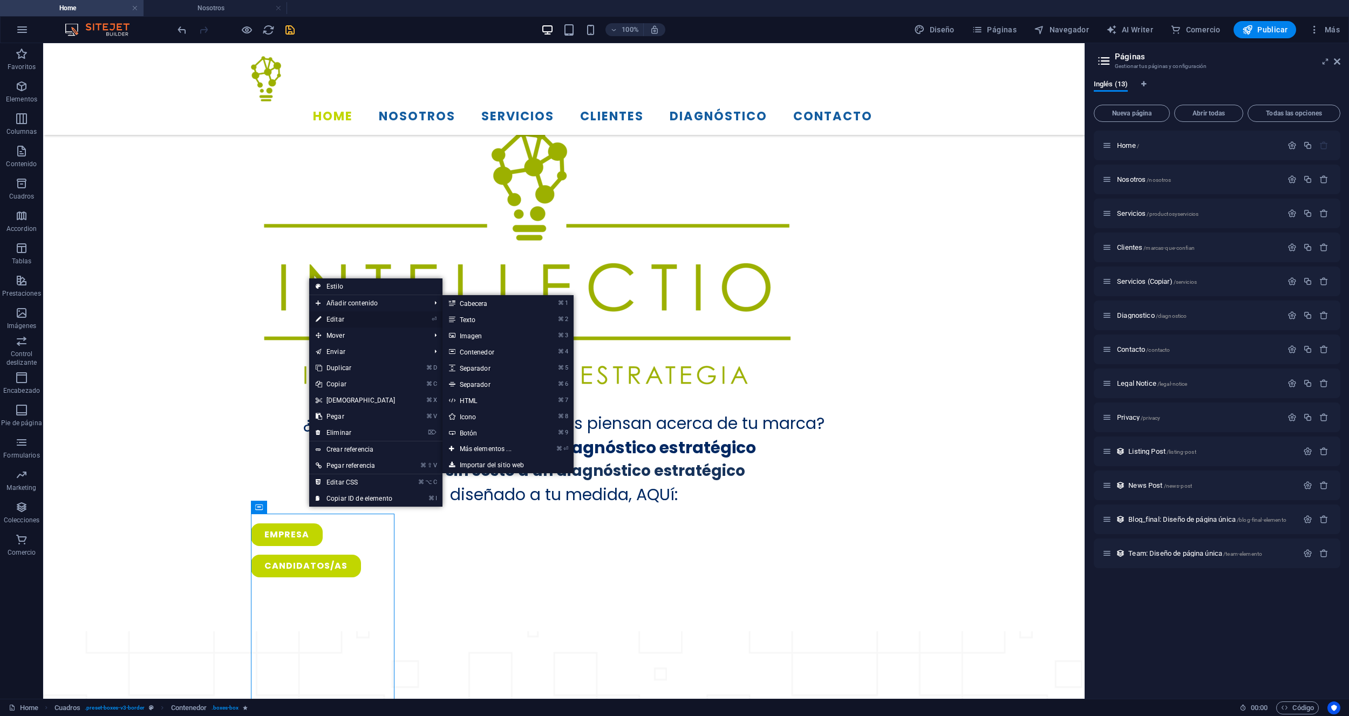
click at [334, 316] on link "⏎ Editar" at bounding box center [355, 319] width 93 height 16
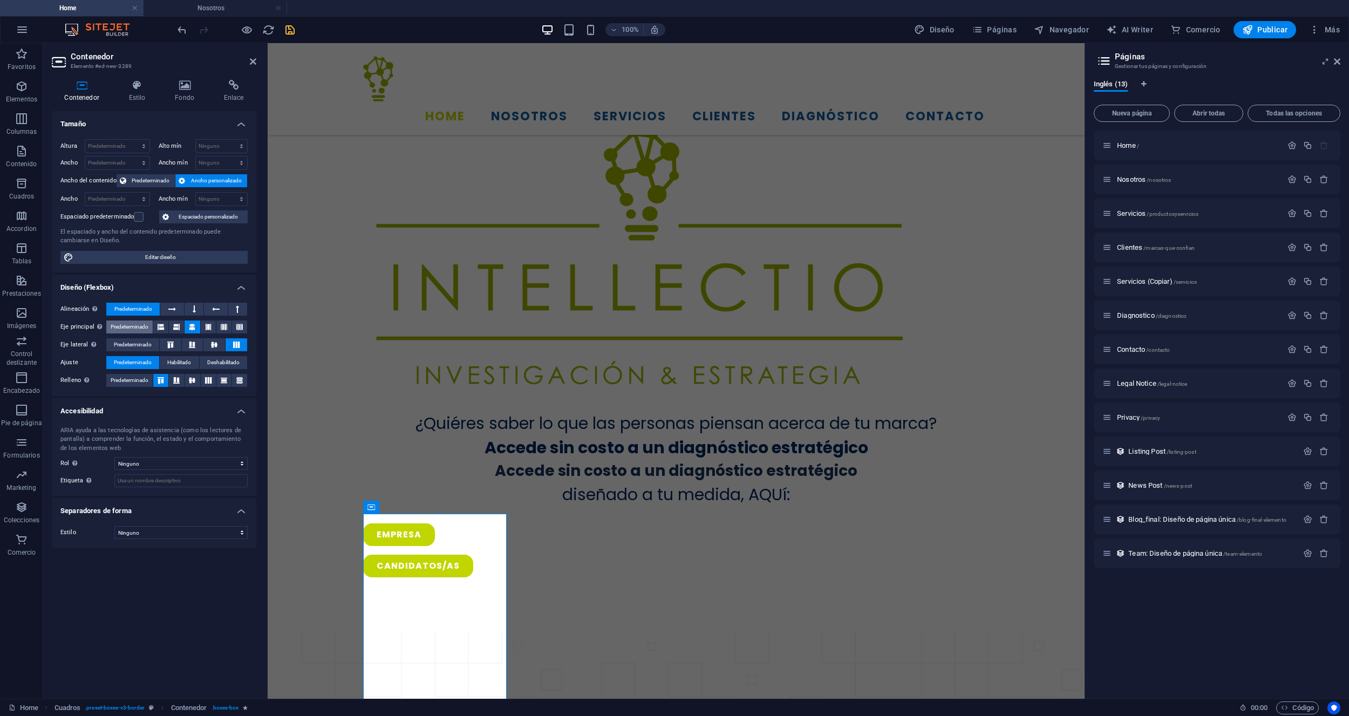
click at [138, 326] on span "Predeterminado" at bounding box center [130, 326] width 38 height 13
click at [191, 327] on icon at bounding box center [192, 326] width 6 height 13
click at [153, 180] on span "Predeterminado" at bounding box center [150, 180] width 43 height 13
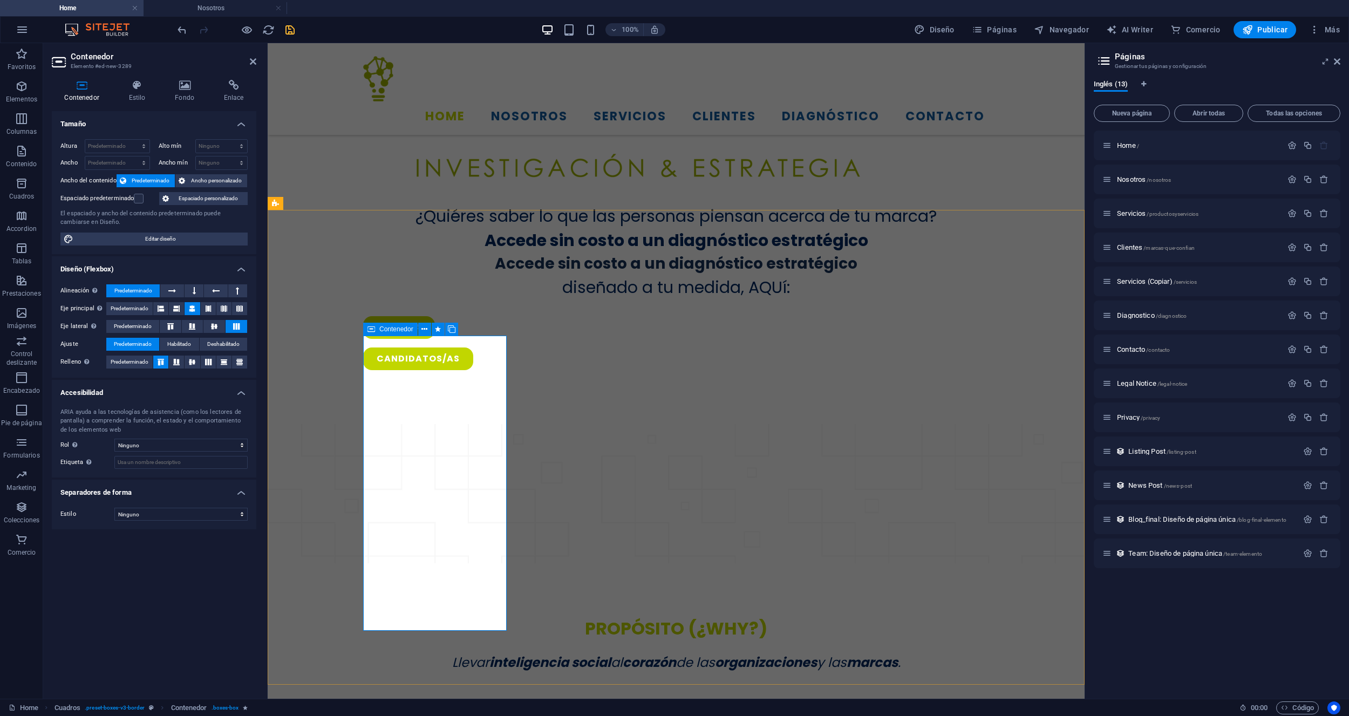
scroll to position [932, 0]
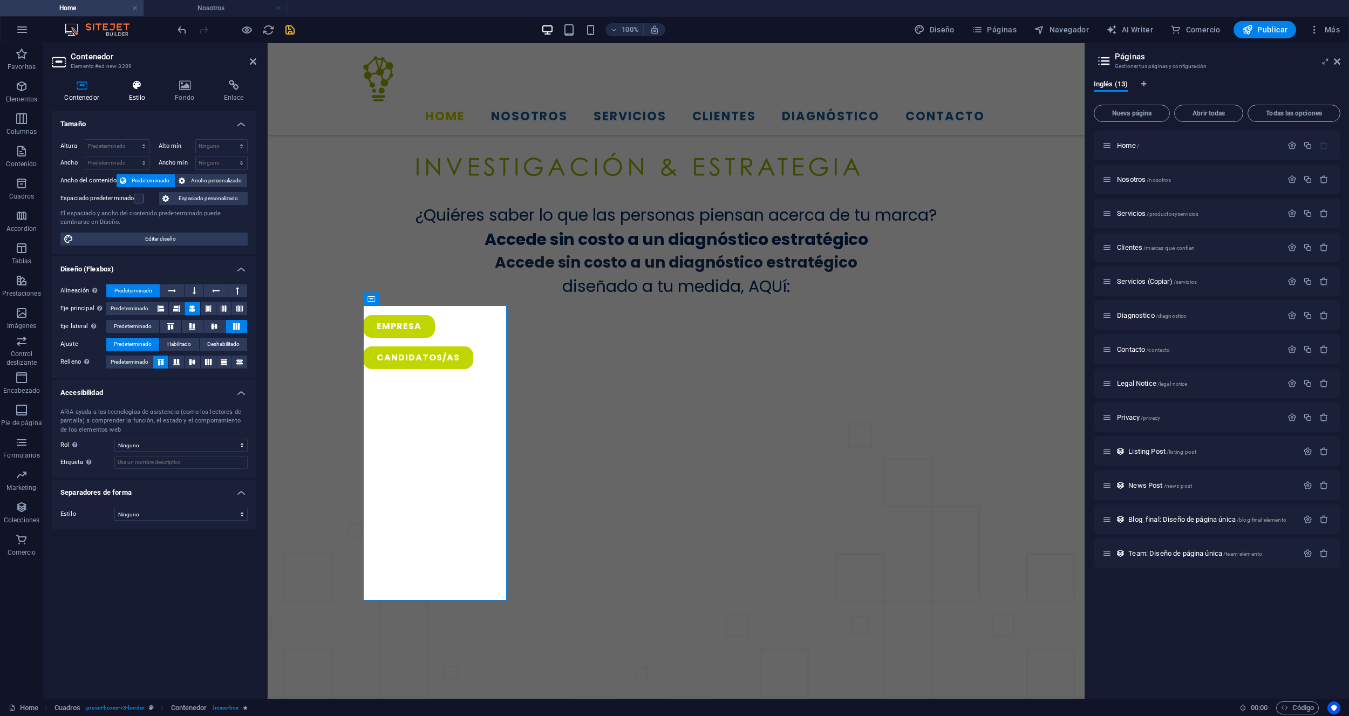
click at [118, 95] on h4 "Estilo" at bounding box center [139, 91] width 46 height 23
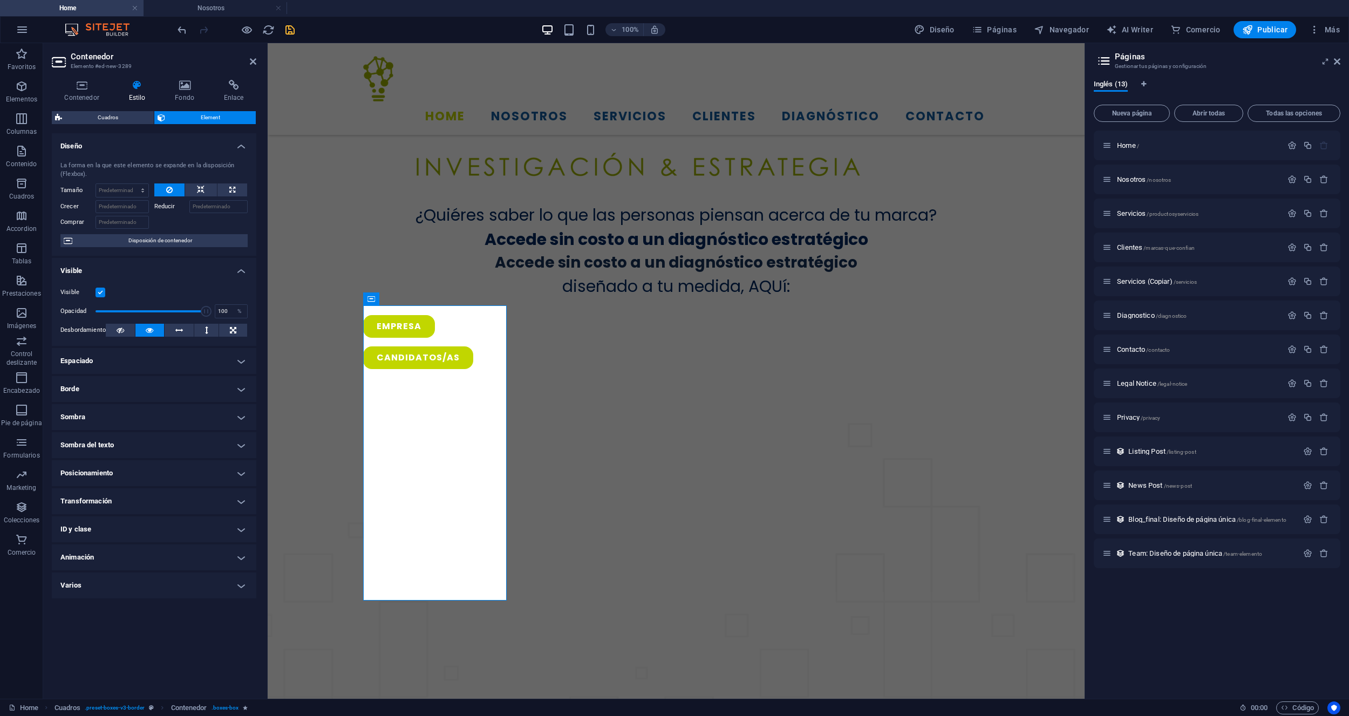
click at [171, 360] on h4 "Espaciado" at bounding box center [154, 361] width 204 height 26
click at [171, 360] on h4 "Espaciado" at bounding box center [154, 357] width 204 height 19
click at [146, 395] on h4 "Borde" at bounding box center [154, 389] width 204 height 26
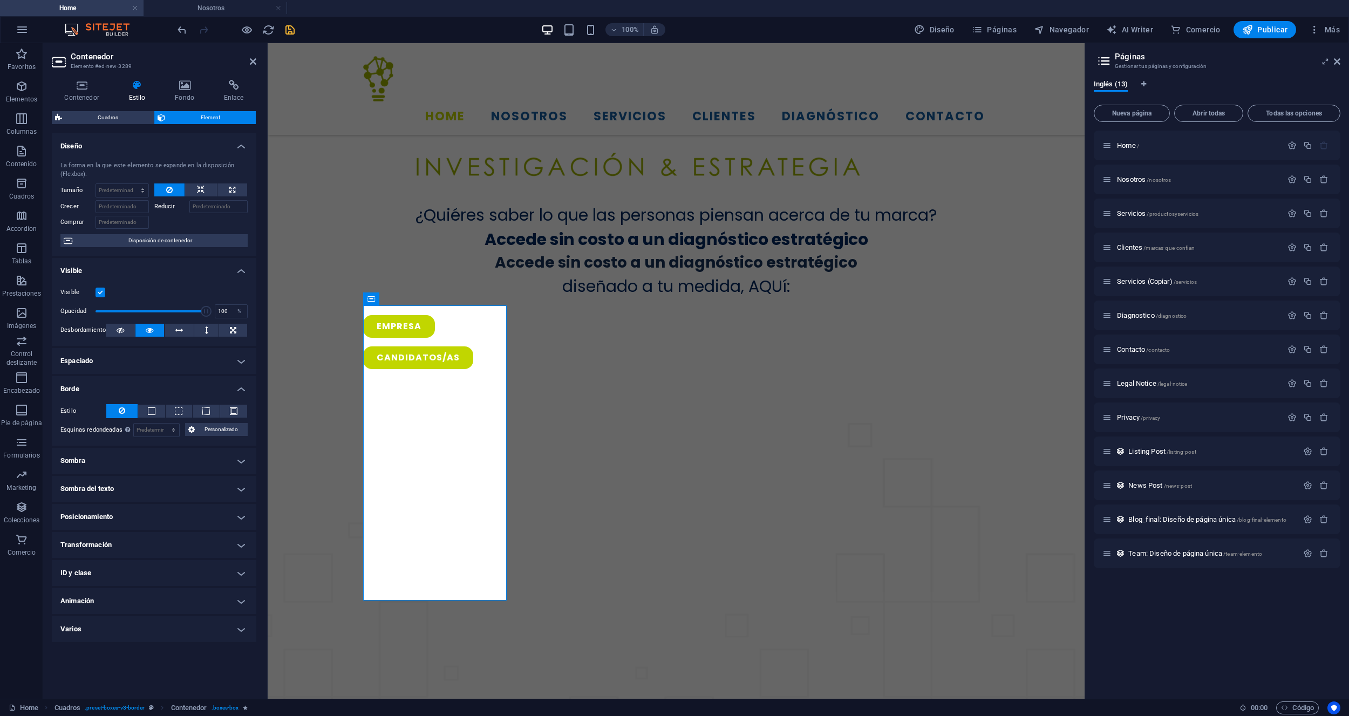
click at [146, 395] on div "Estilo - Ancho 1 automático px rem % vh vw Personalizado Personalizado 1 automá…" at bounding box center [154, 420] width 204 height 50
click at [238, 388] on h4 "Borde" at bounding box center [154, 385] width 204 height 19
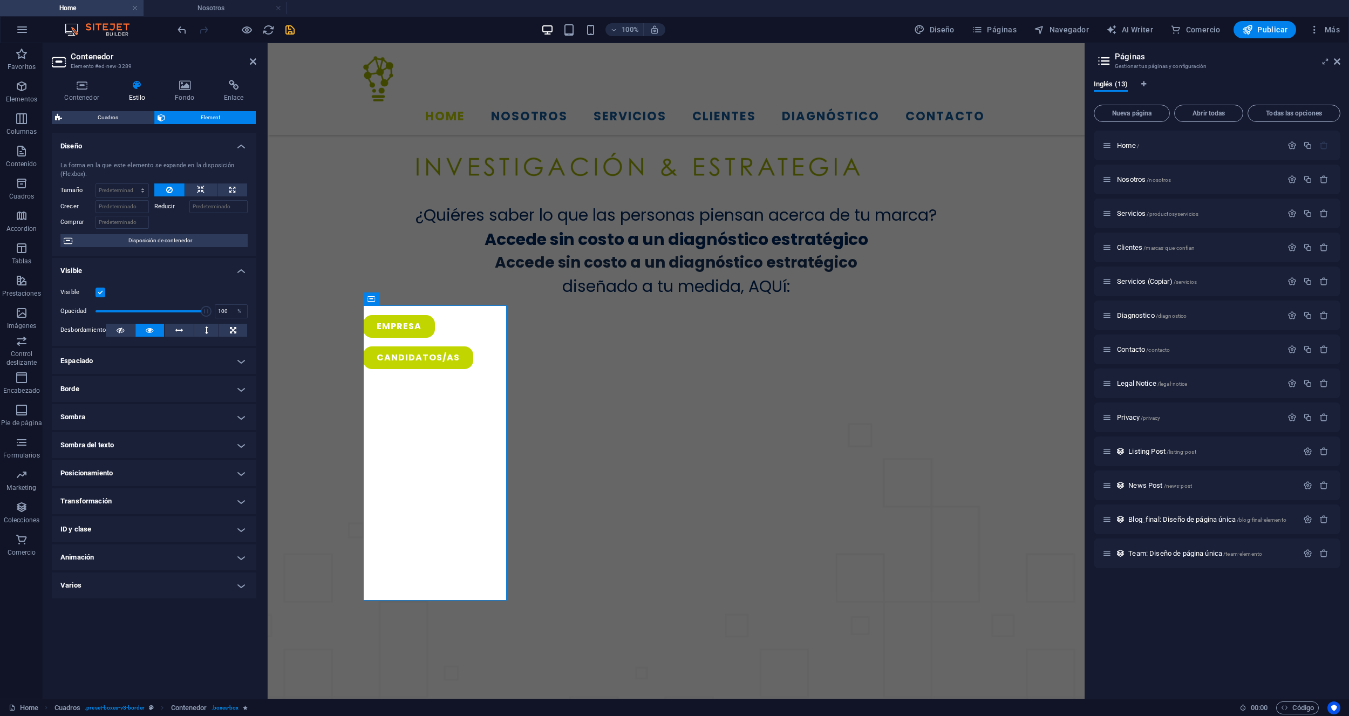
click at [190, 417] on h4 "Sombra" at bounding box center [154, 417] width 204 height 26
click at [190, 417] on h4 "Sombra" at bounding box center [154, 413] width 204 height 19
click at [159, 453] on h4 "Sombra del texto" at bounding box center [154, 445] width 204 height 26
click at [160, 452] on div "Predeterminado Ninguno Fuera Color X offset 0 px rem vh vw Y offset 0 px rem vh…" at bounding box center [154, 467] width 204 height 31
click at [136, 521] on h4 "Transformación" at bounding box center [154, 525] width 204 height 26
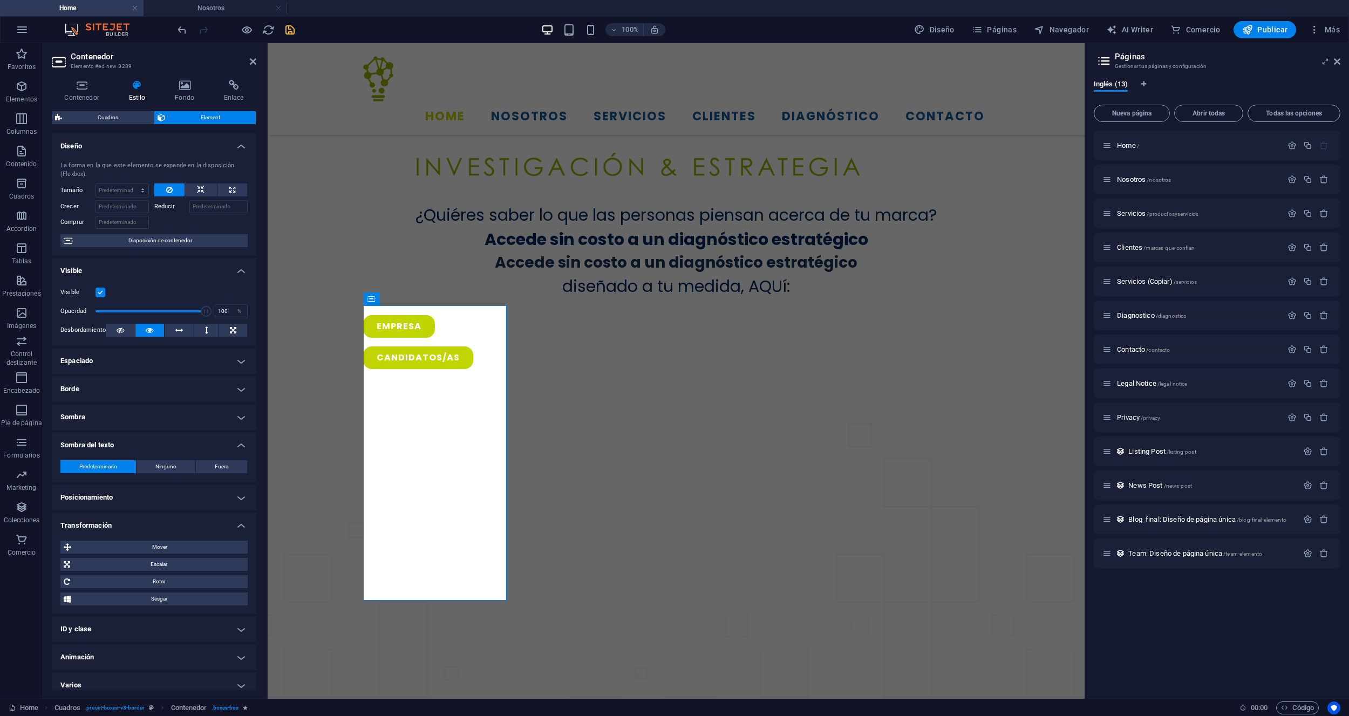
click at [136, 521] on h4 "Transformación" at bounding box center [154, 521] width 204 height 19
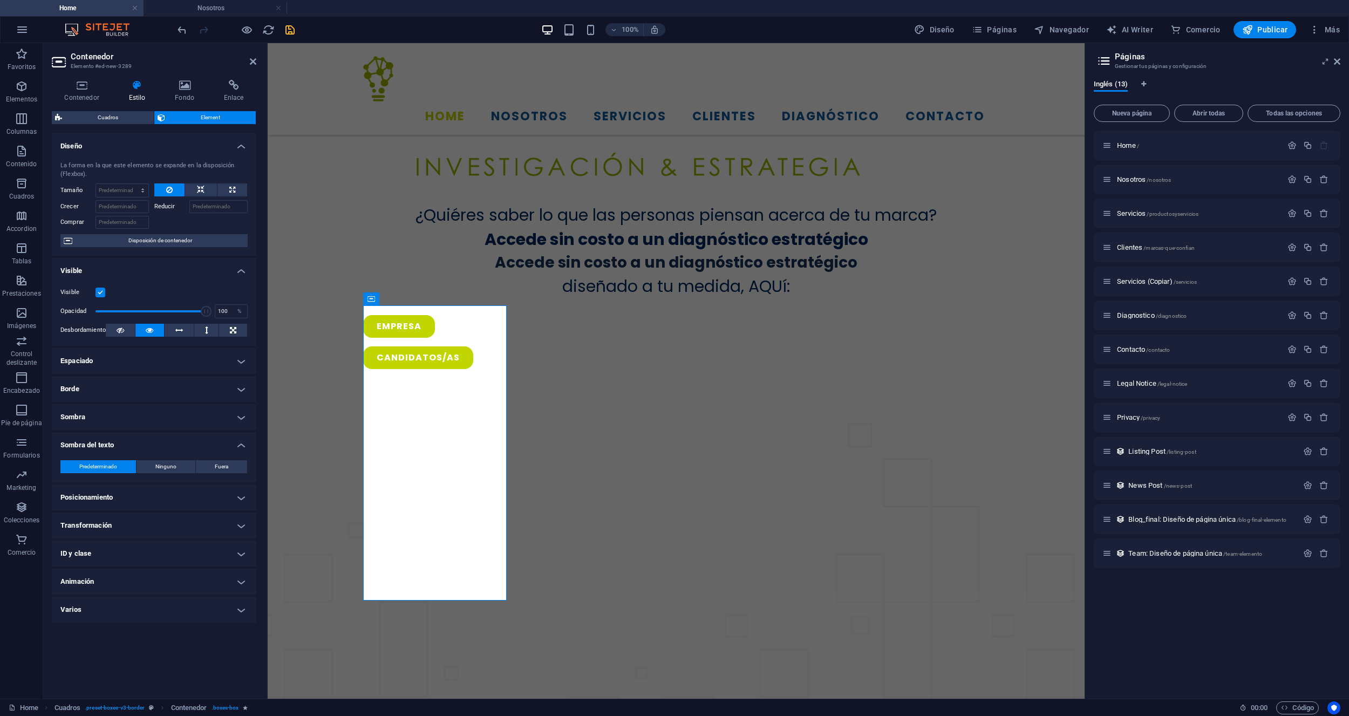
click at [179, 498] on h4 "Posicionamiento" at bounding box center [154, 497] width 204 height 26
click at [179, 498] on h4 "Posicionamiento" at bounding box center [154, 493] width 204 height 19
click at [197, 442] on h4 "Sombra del texto" at bounding box center [154, 441] width 204 height 19
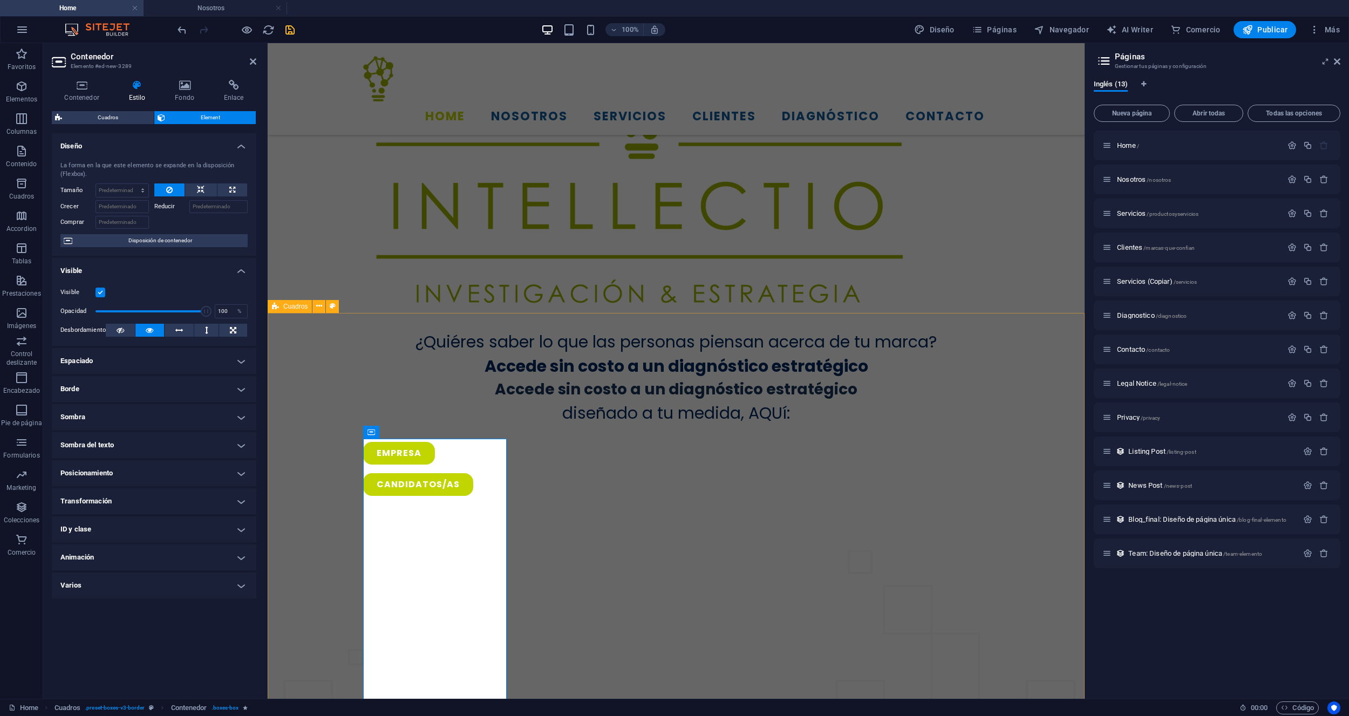
scroll to position [794, 0]
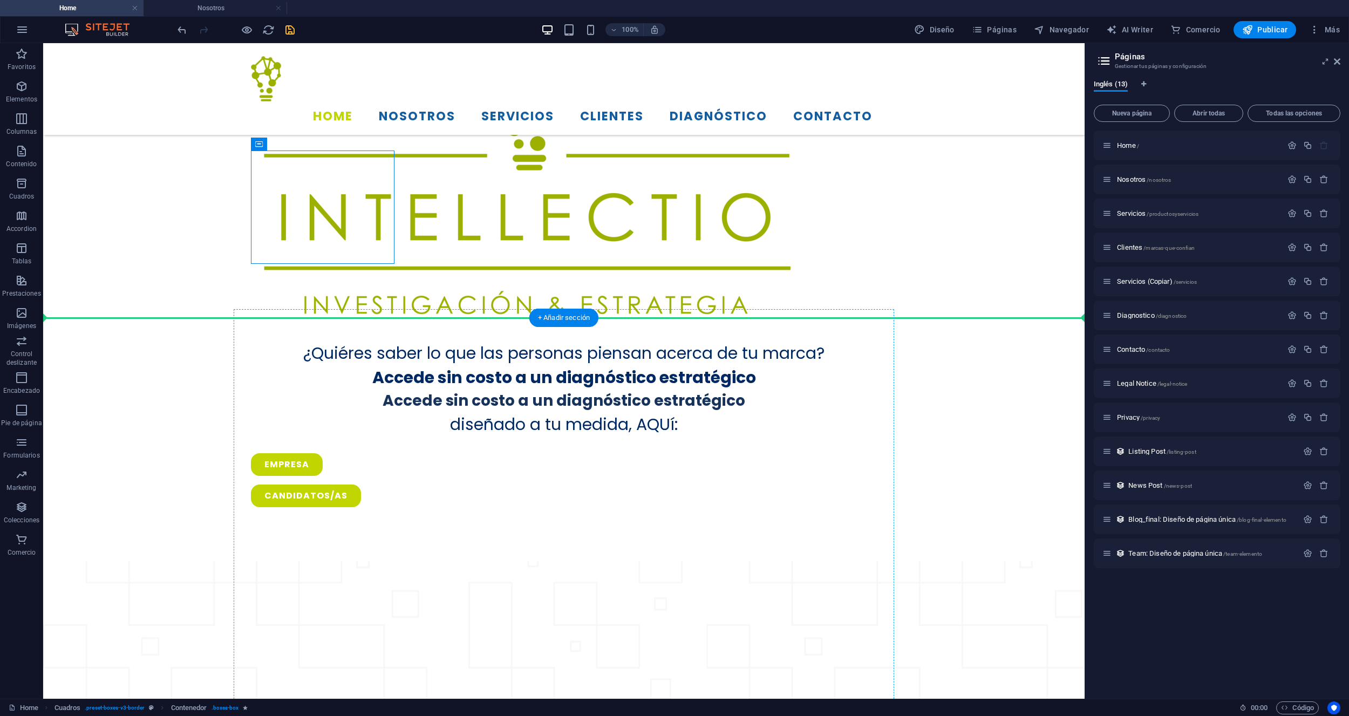
drag, startPoint x: 311, startPoint y: 186, endPoint x: 268, endPoint y: 460, distance: 278.0
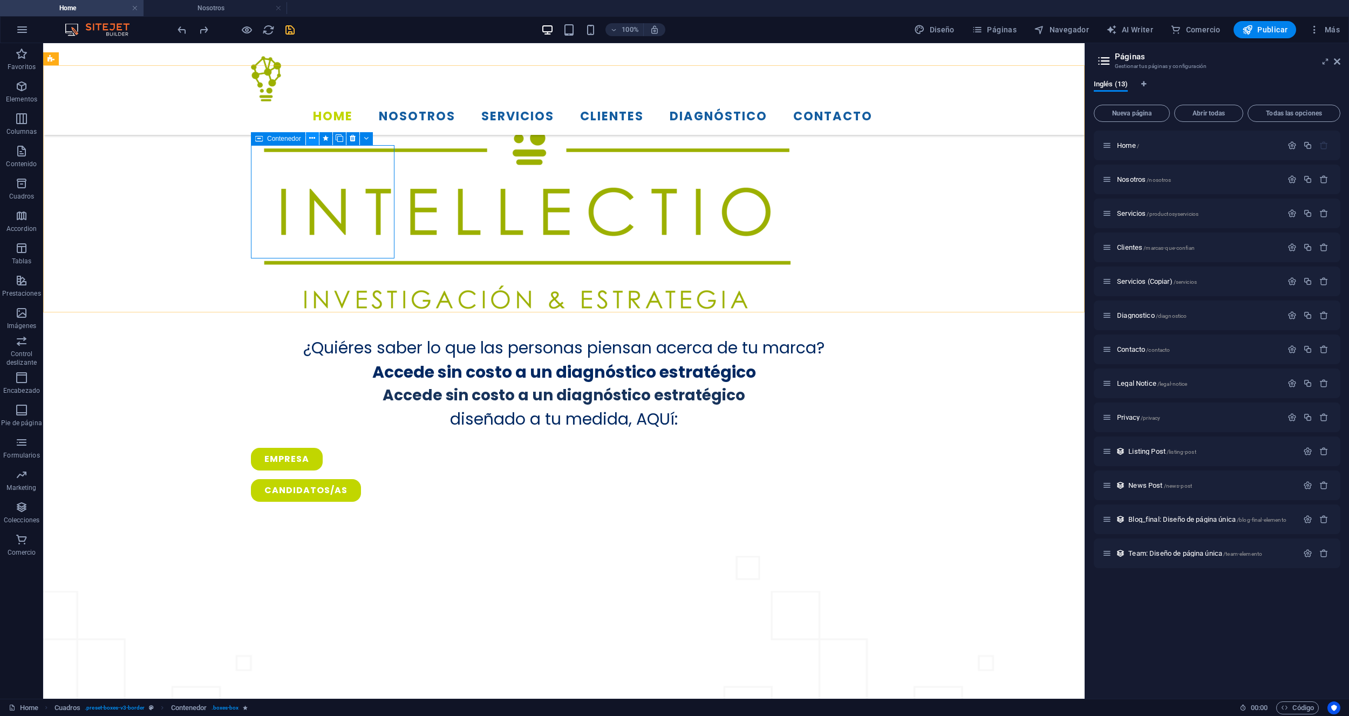
click at [312, 139] on icon at bounding box center [312, 138] width 6 height 11
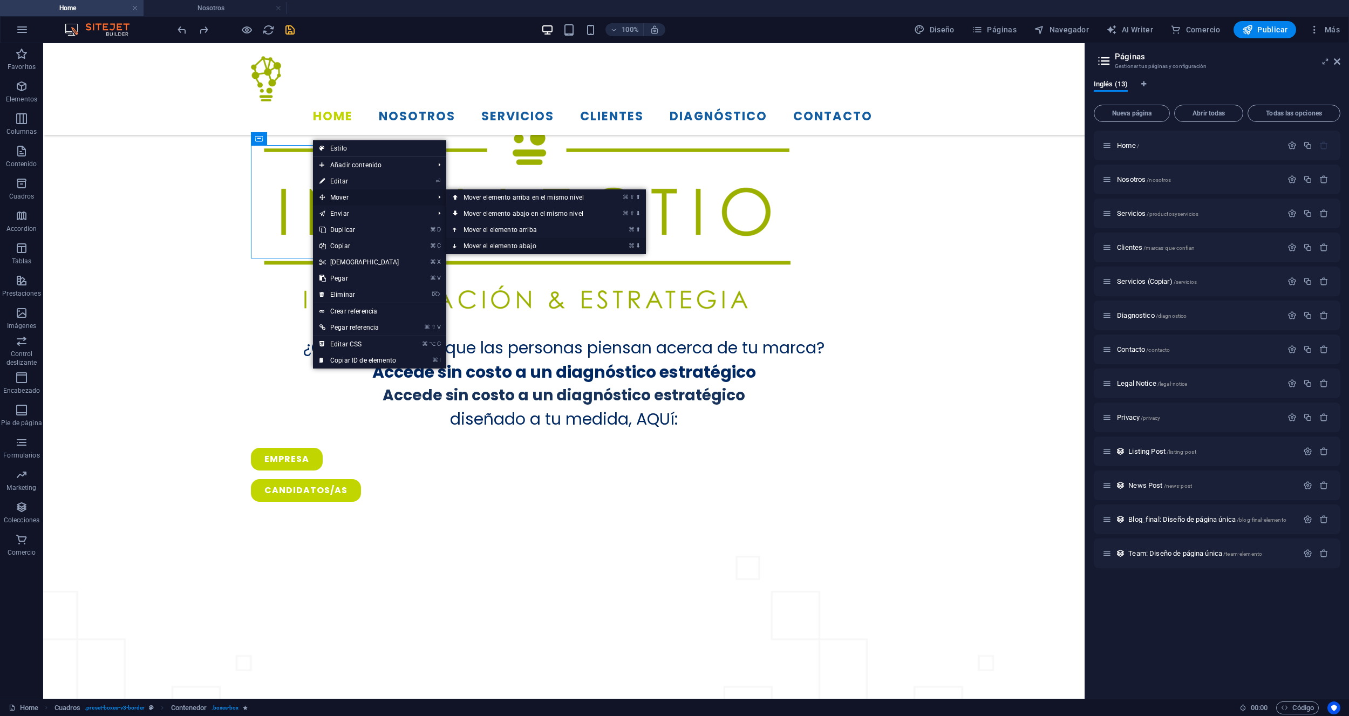
click at [502, 243] on link "⌘ ⬇ Mover el elemento abajo" at bounding box center [525, 246] width 159 height 16
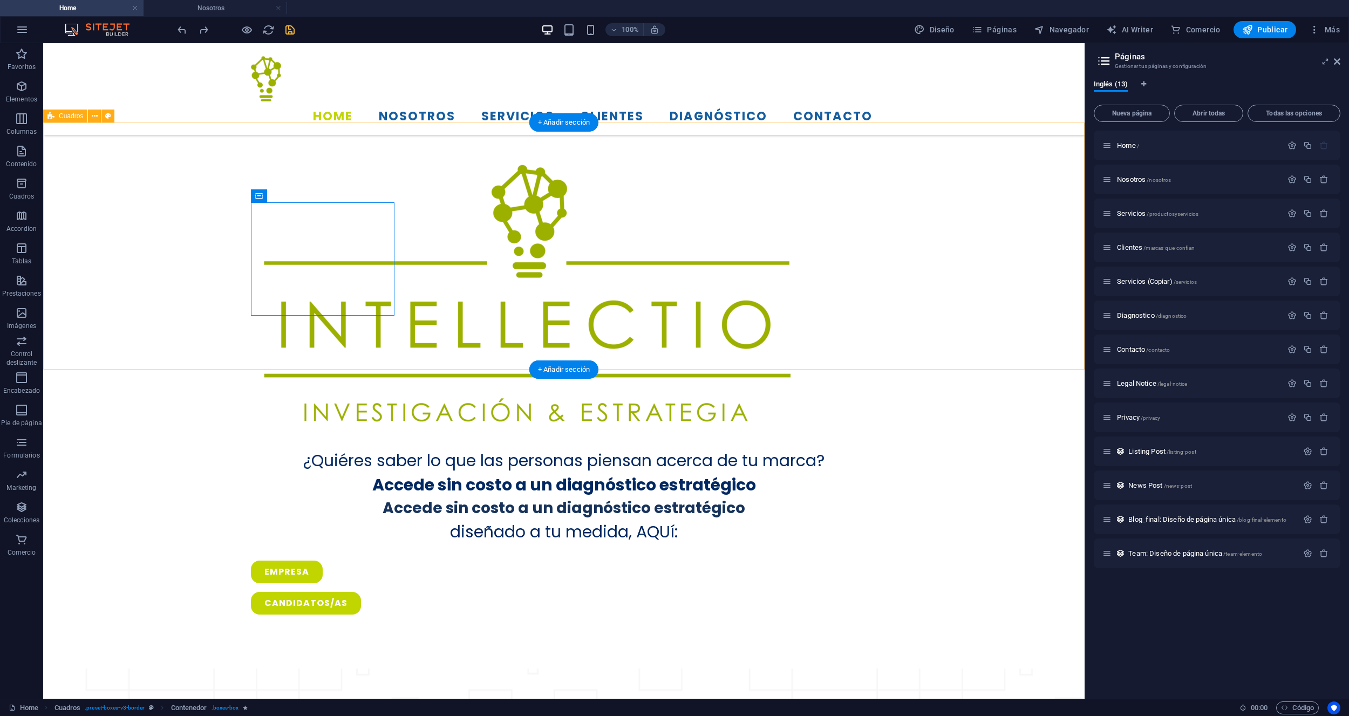
scroll to position [667, 0]
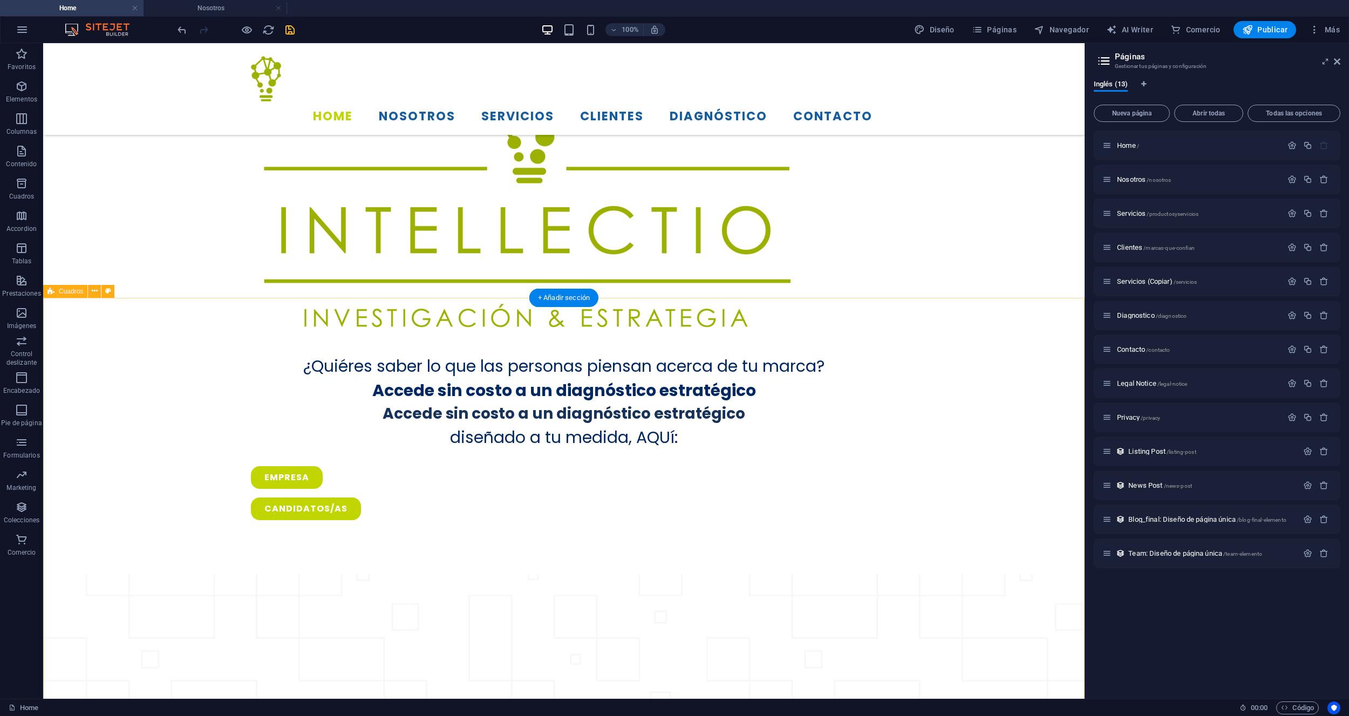
scroll to position [782, 0]
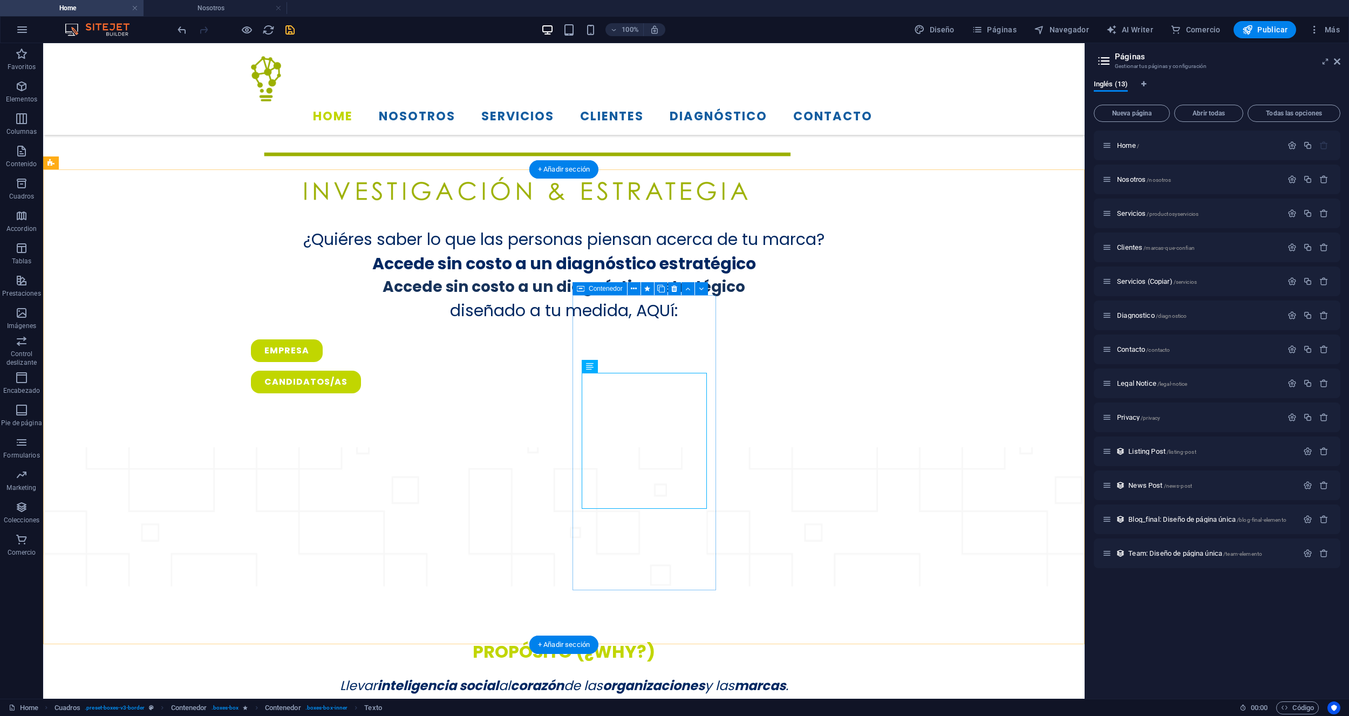
scroll to position [912, 0]
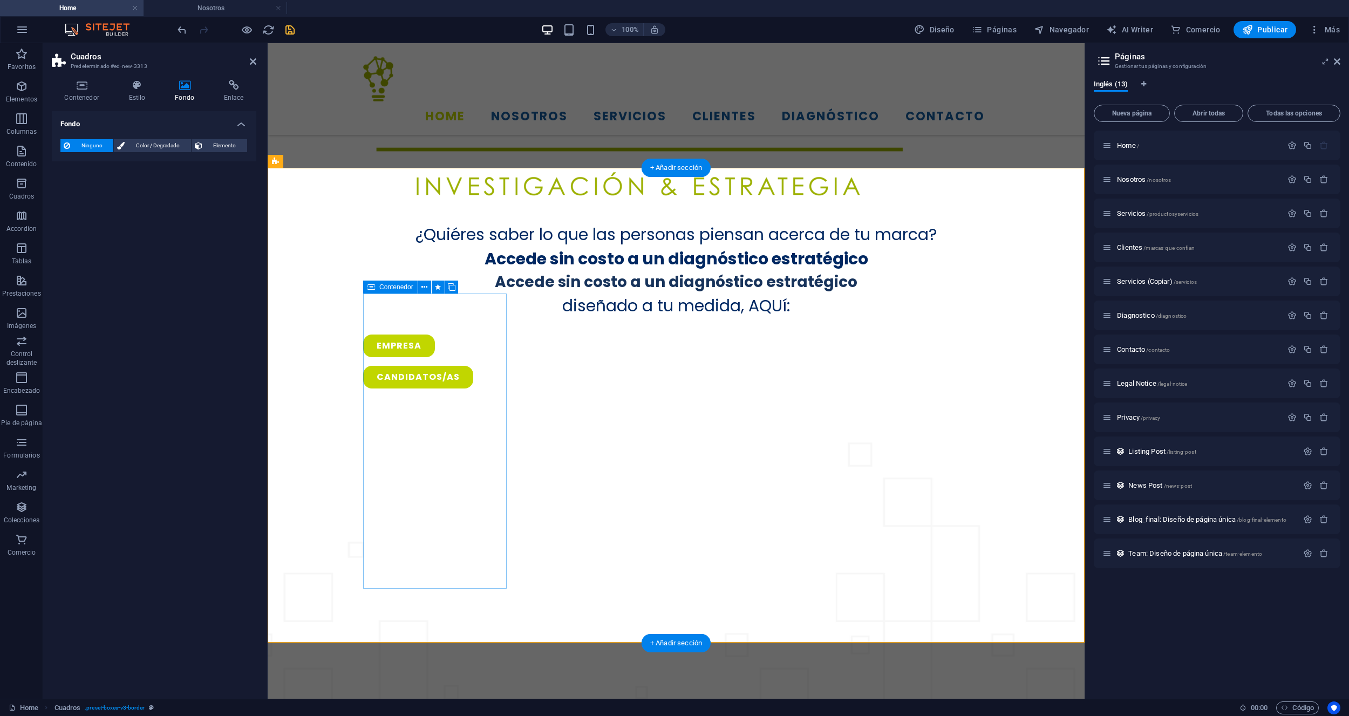
click at [78, 88] on icon at bounding box center [82, 85] width 60 height 11
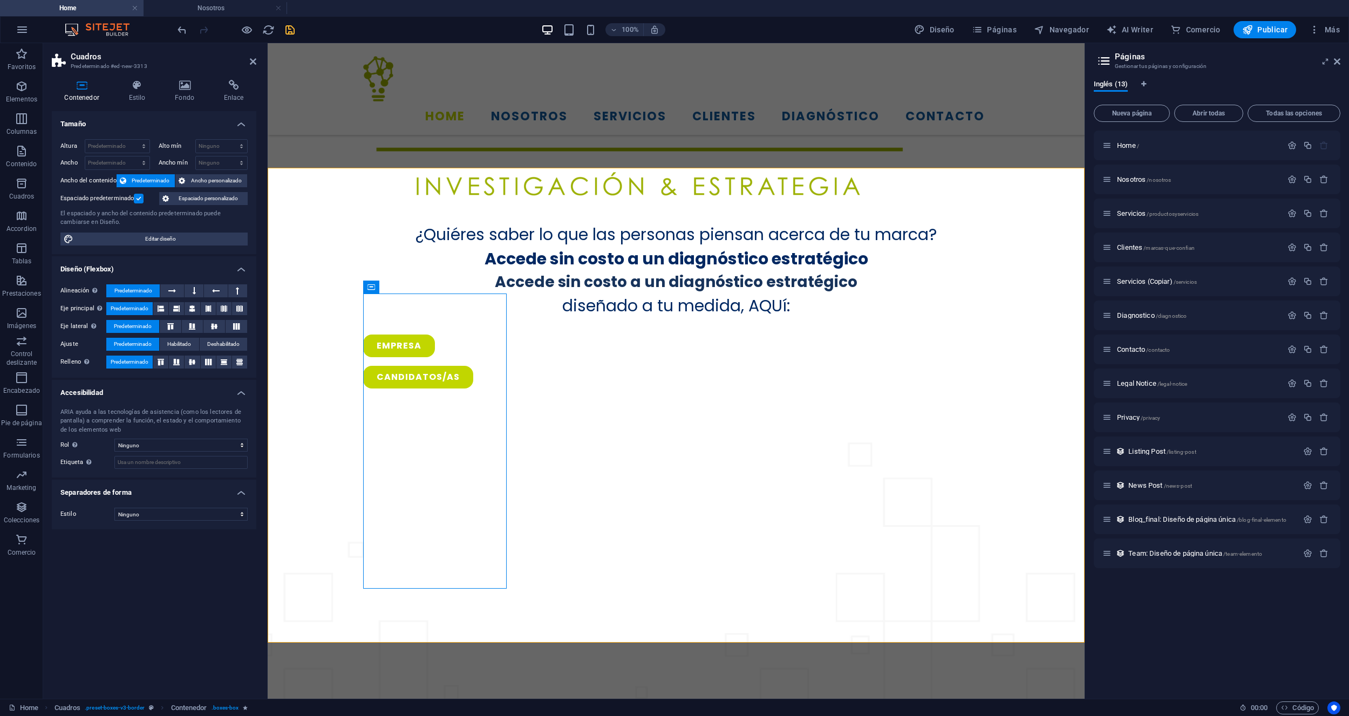
click at [136, 197] on label at bounding box center [139, 199] width 10 height 10
click at [0, 0] on input "Espaciado predeterminado" at bounding box center [0, 0] width 0 height 0
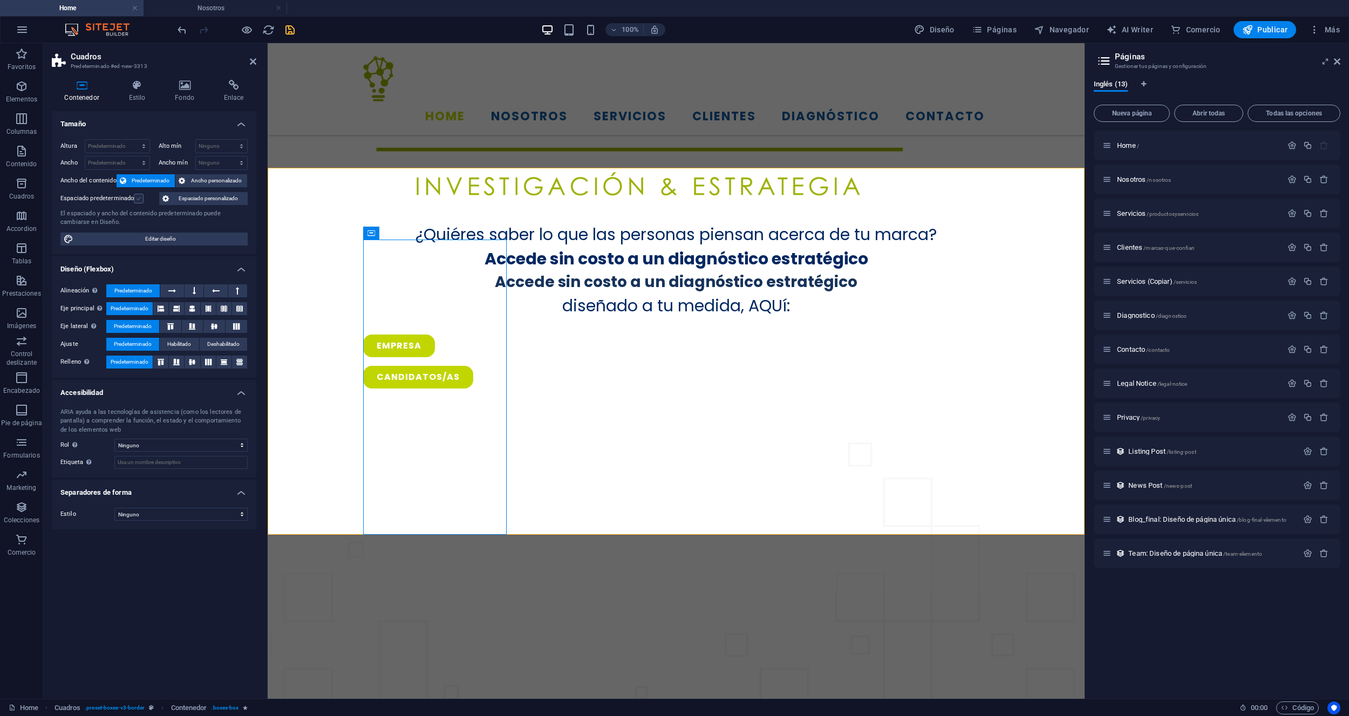
click at [136, 197] on label at bounding box center [139, 199] width 10 height 10
click at [0, 0] on input "Espaciado predeterminado" at bounding box center [0, 0] width 0 height 0
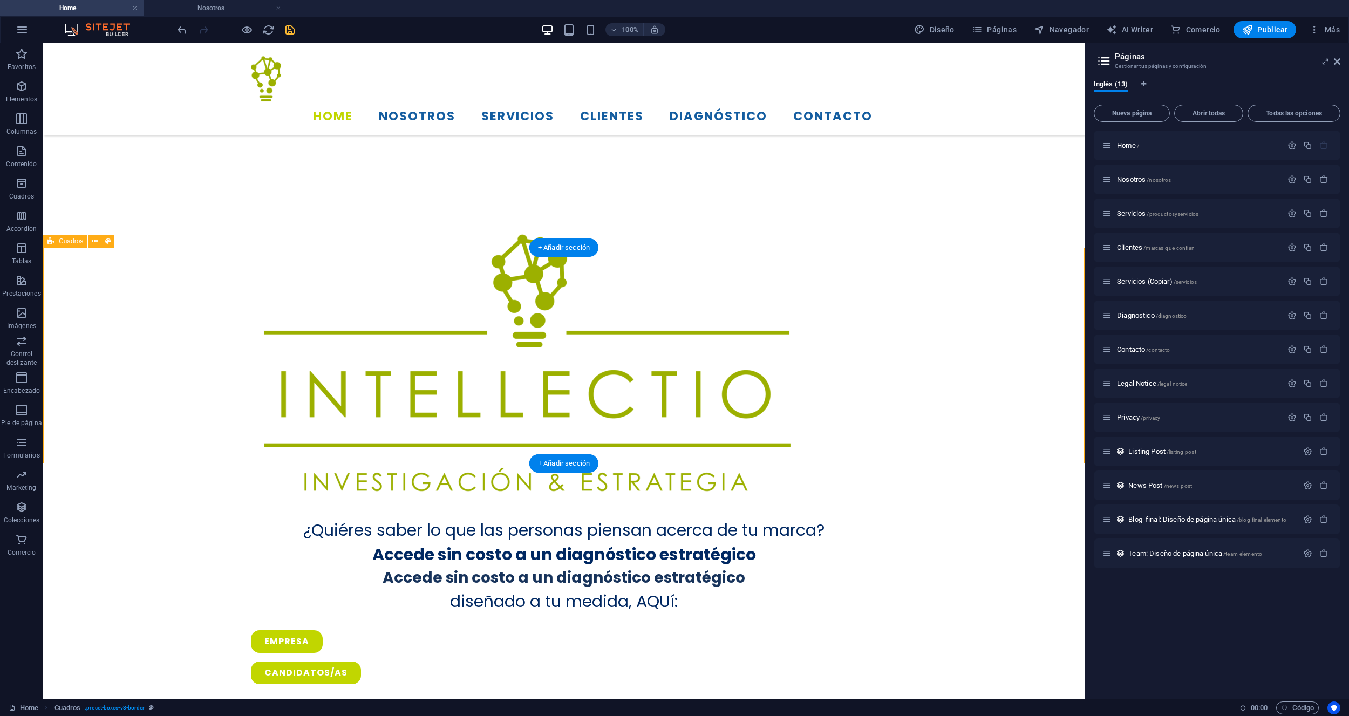
select select "rem"
select select "px"
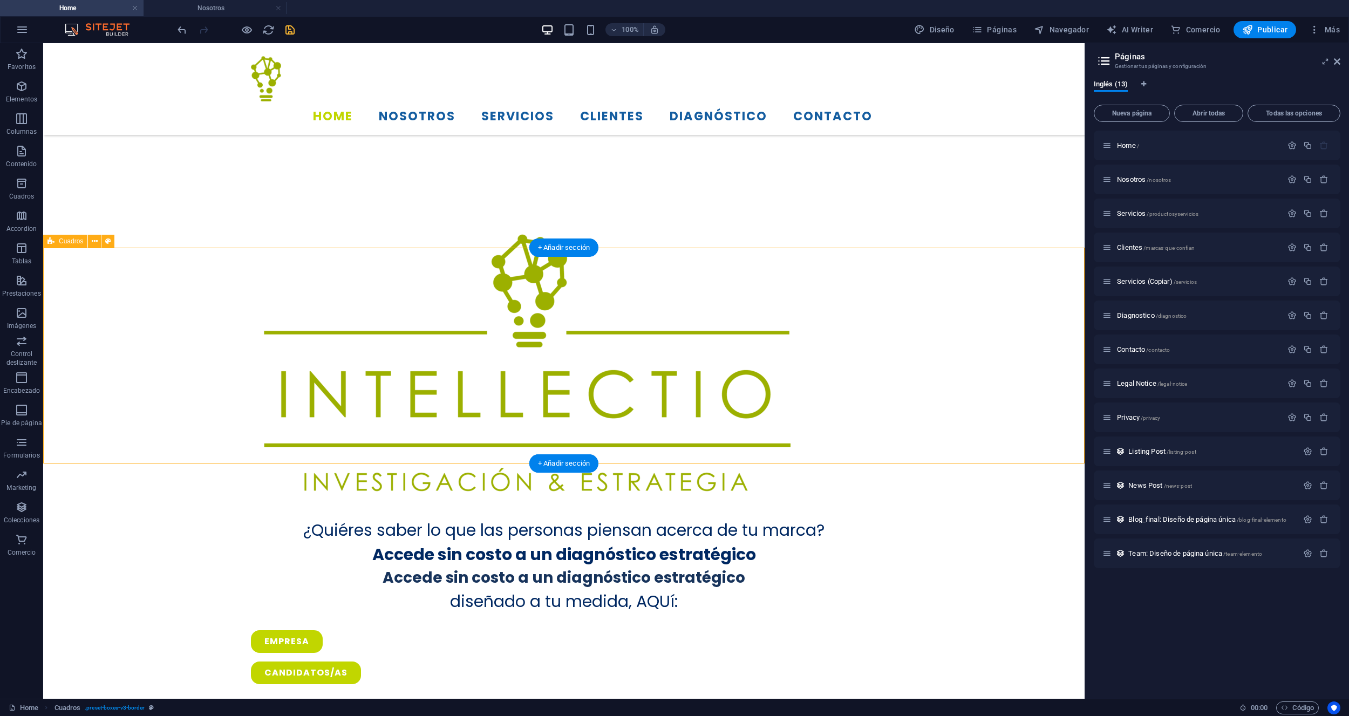
select select "px"
select select "%"
select select "preset-boxes-v3-border"
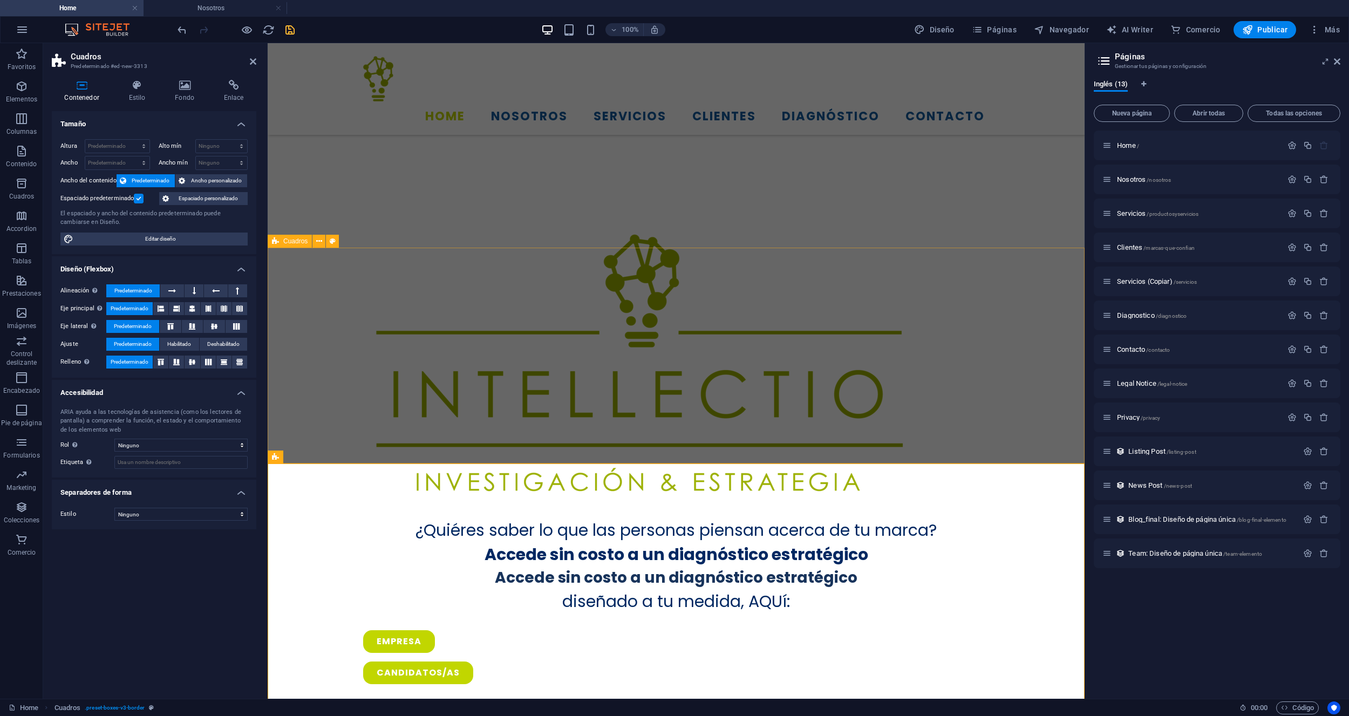
select select "rem"
select select "px"
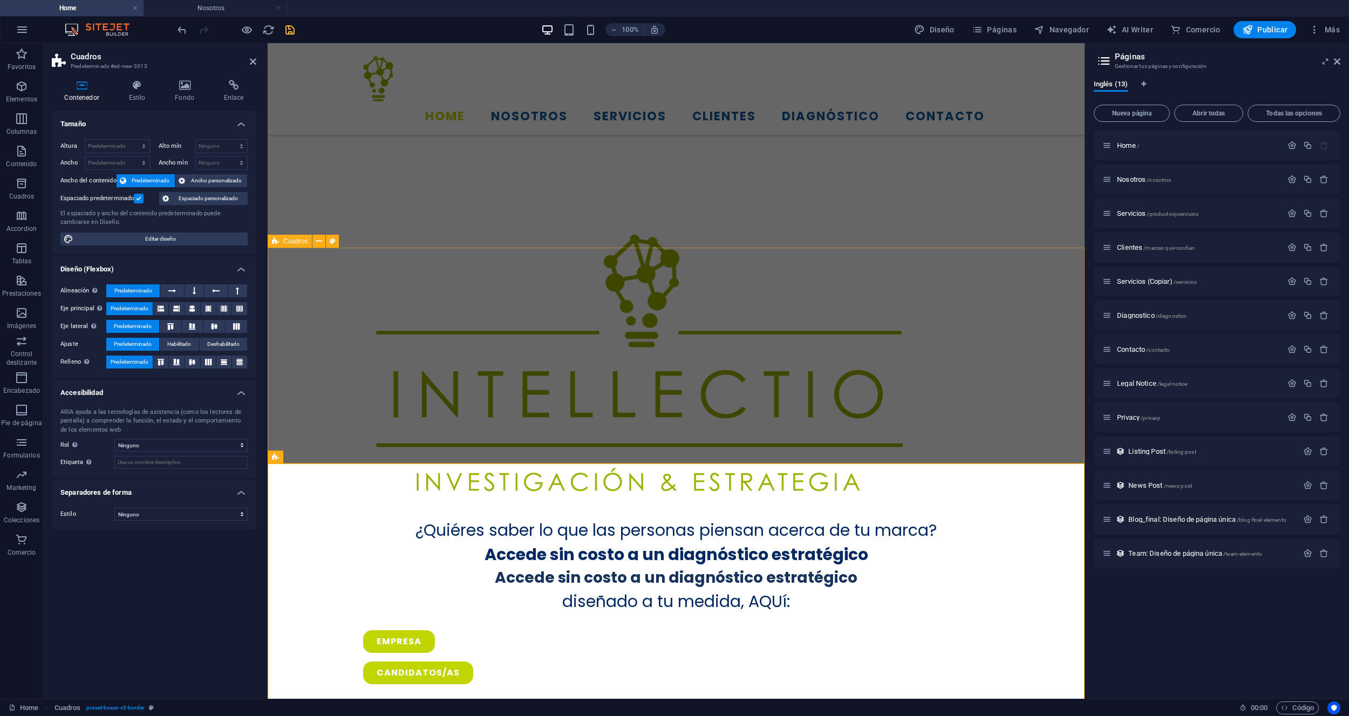
select select "px"
select select "%"
select select "preset-boxes-v3-border"
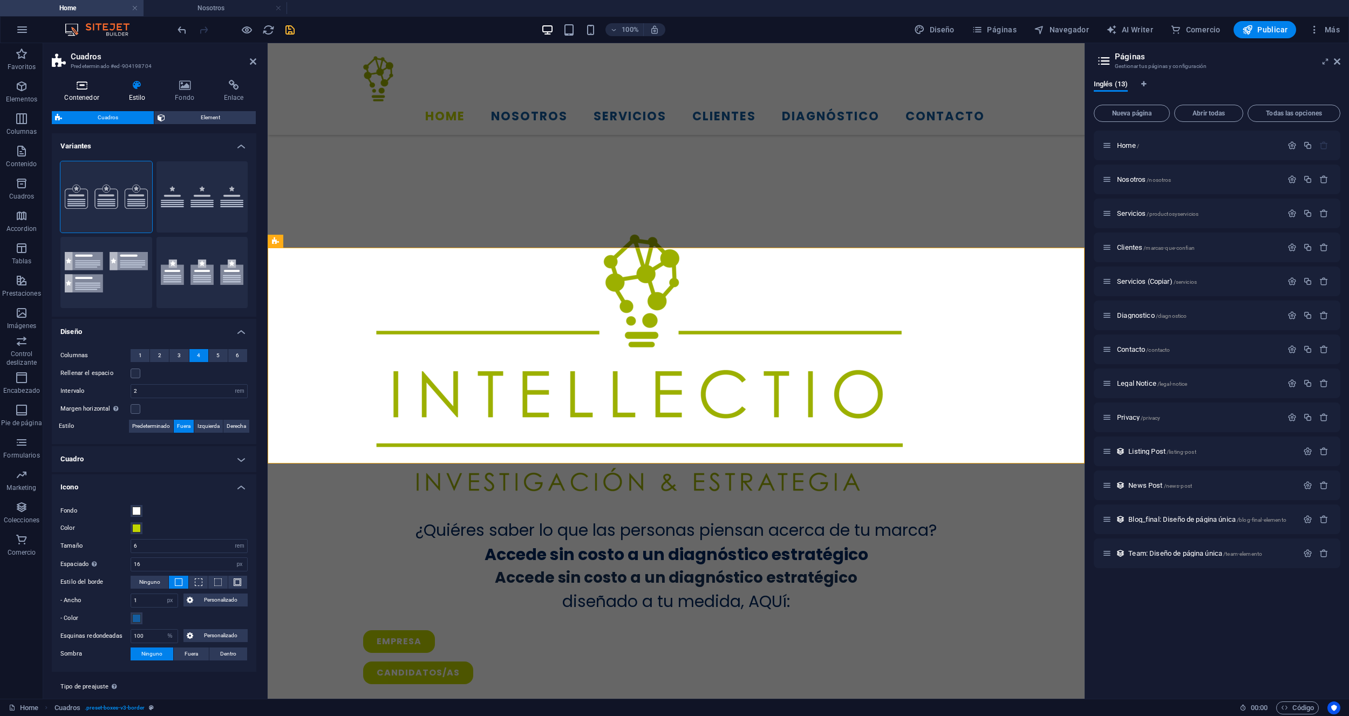
click at [85, 90] on icon at bounding box center [82, 85] width 60 height 11
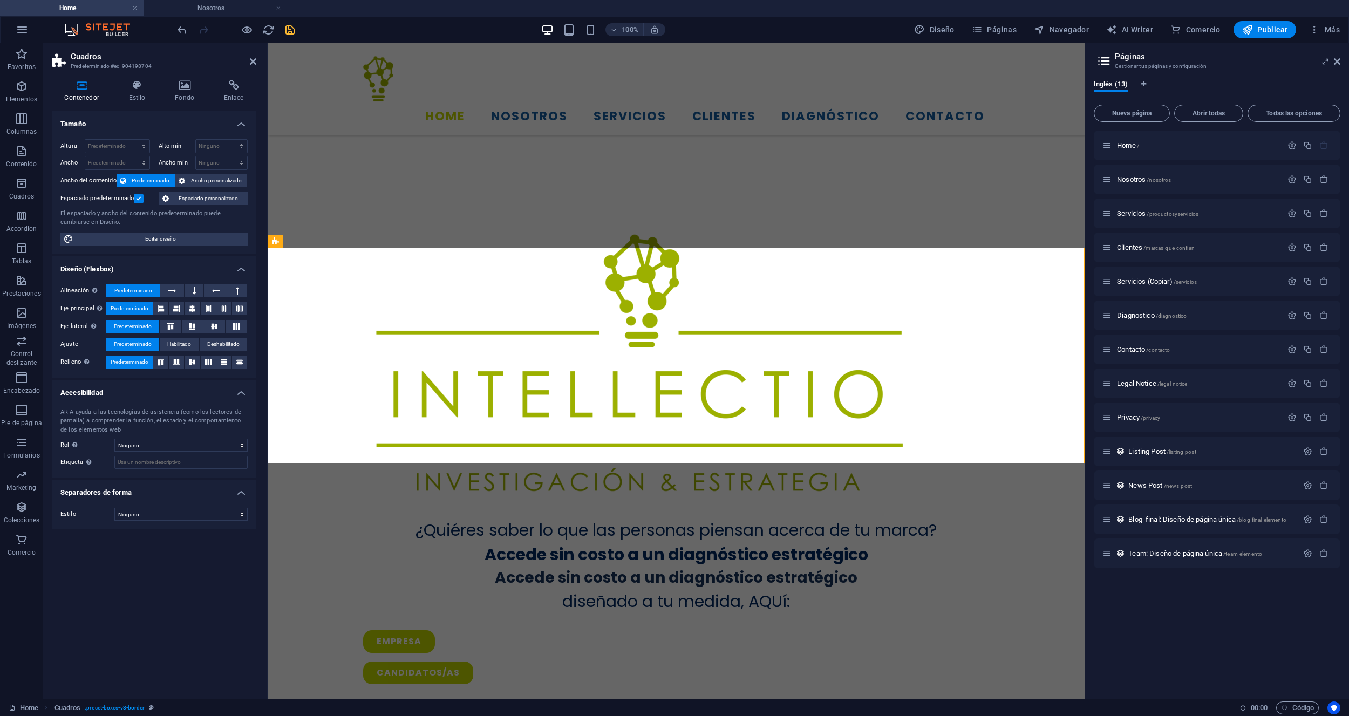
click at [136, 199] on label at bounding box center [139, 199] width 10 height 10
click at [0, 0] on input "Espaciado predeterminado" at bounding box center [0, 0] width 0 height 0
click at [136, 199] on label at bounding box center [139, 199] width 10 height 10
click at [0, 0] on input "Espaciado predeterminado" at bounding box center [0, 0] width 0 height 0
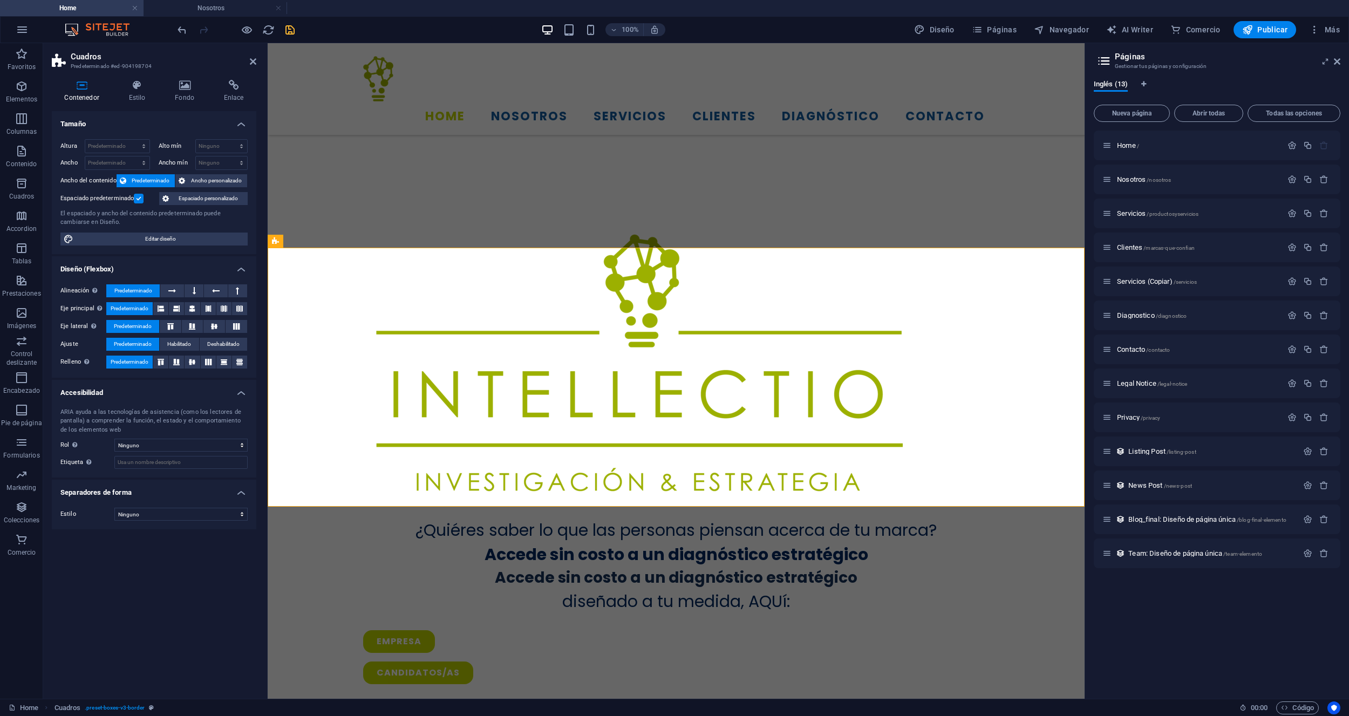
click at [136, 199] on label at bounding box center [139, 199] width 10 height 10
click at [0, 0] on input "Espaciado predeterminado" at bounding box center [0, 0] width 0 height 0
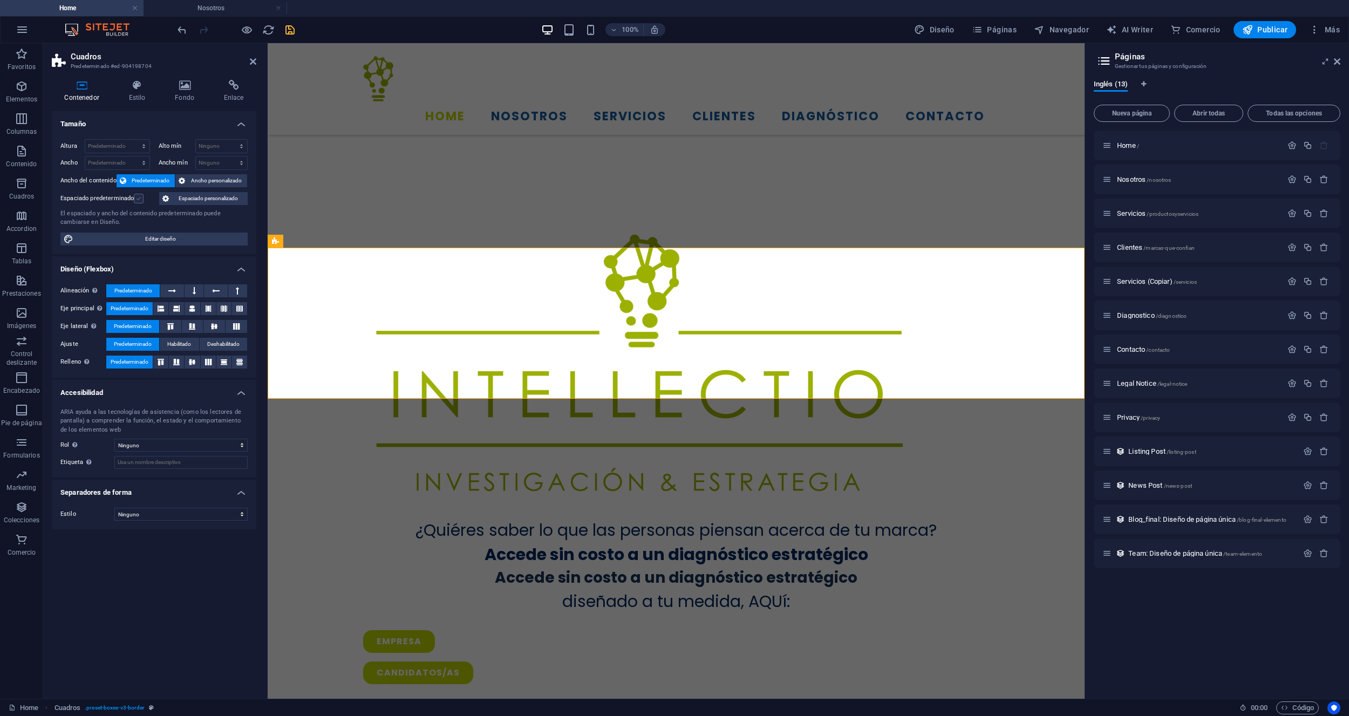
click at [136, 199] on label at bounding box center [139, 199] width 10 height 10
click at [0, 0] on input "Espaciado predeterminado" at bounding box center [0, 0] width 0 height 0
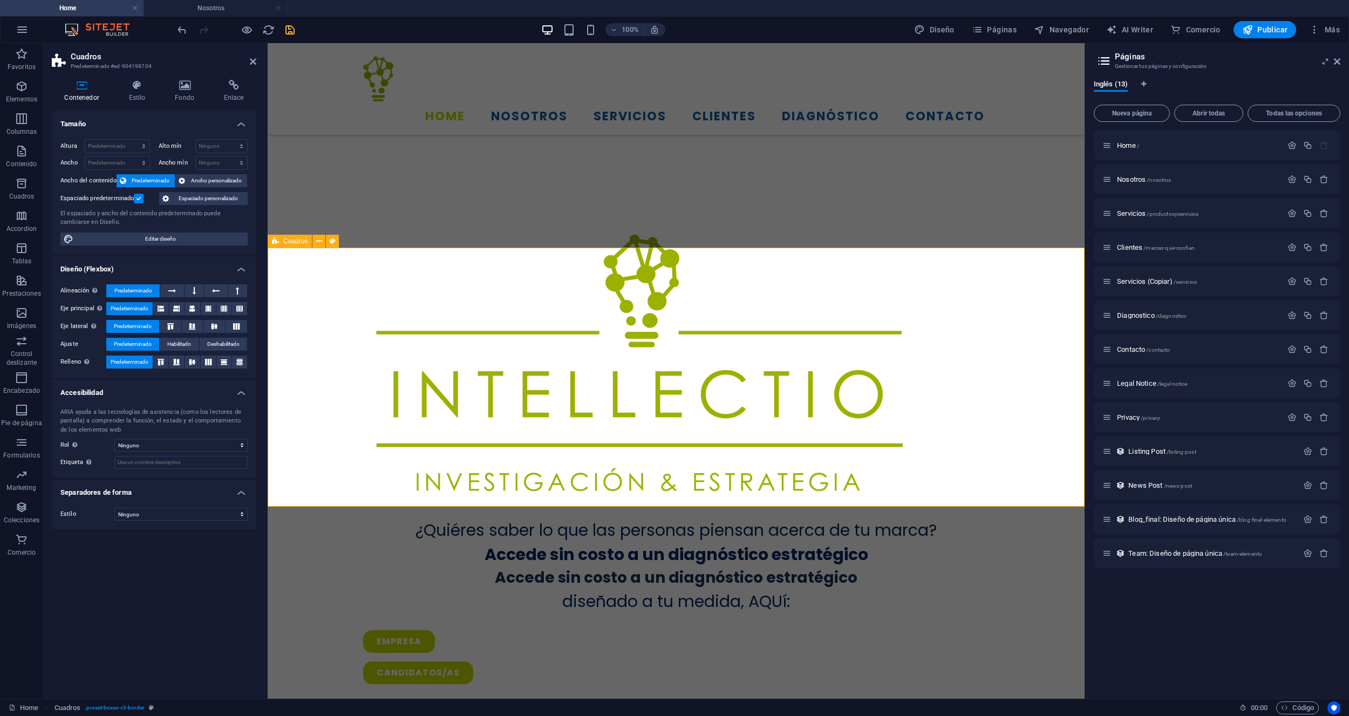
drag, startPoint x: 26, startPoint y: 97, endPoint x: 37, endPoint y: 92, distance: 11.1
click at [27, 97] on p "Elementos" at bounding box center [21, 99] width 31 height 9
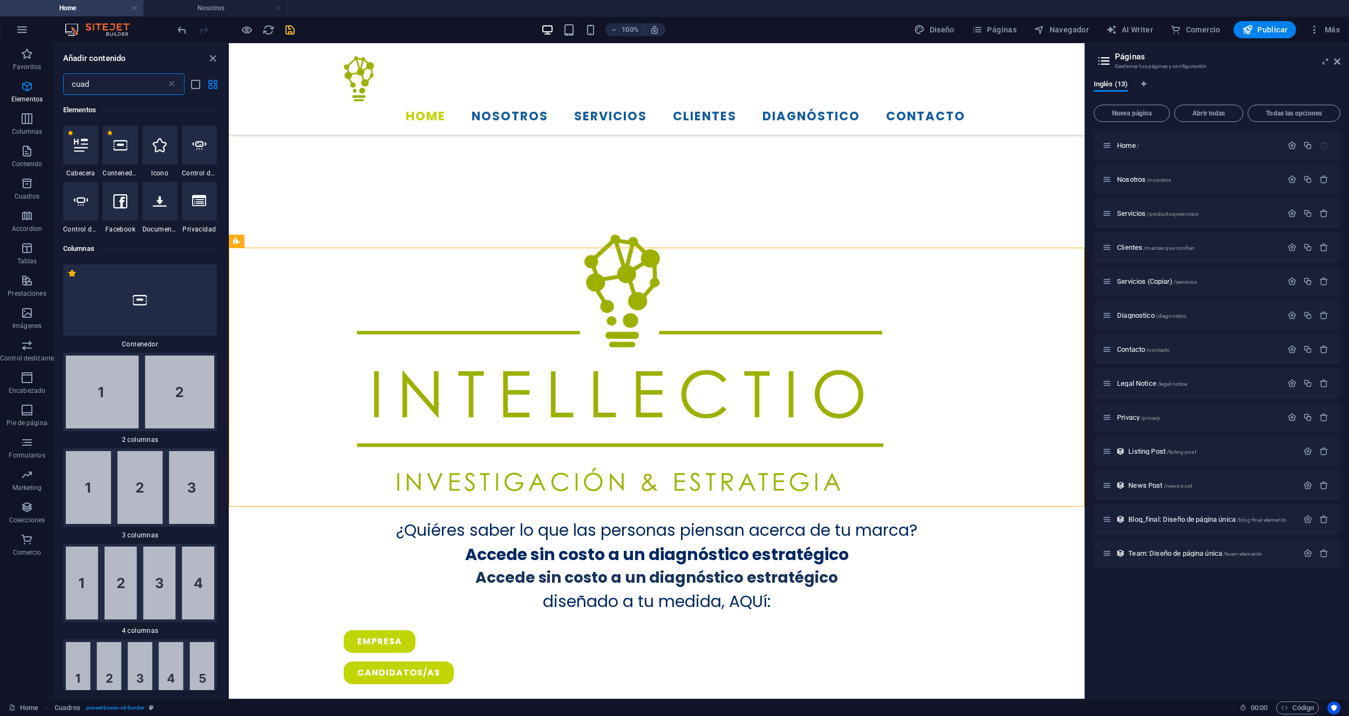
scroll to position [0, 0]
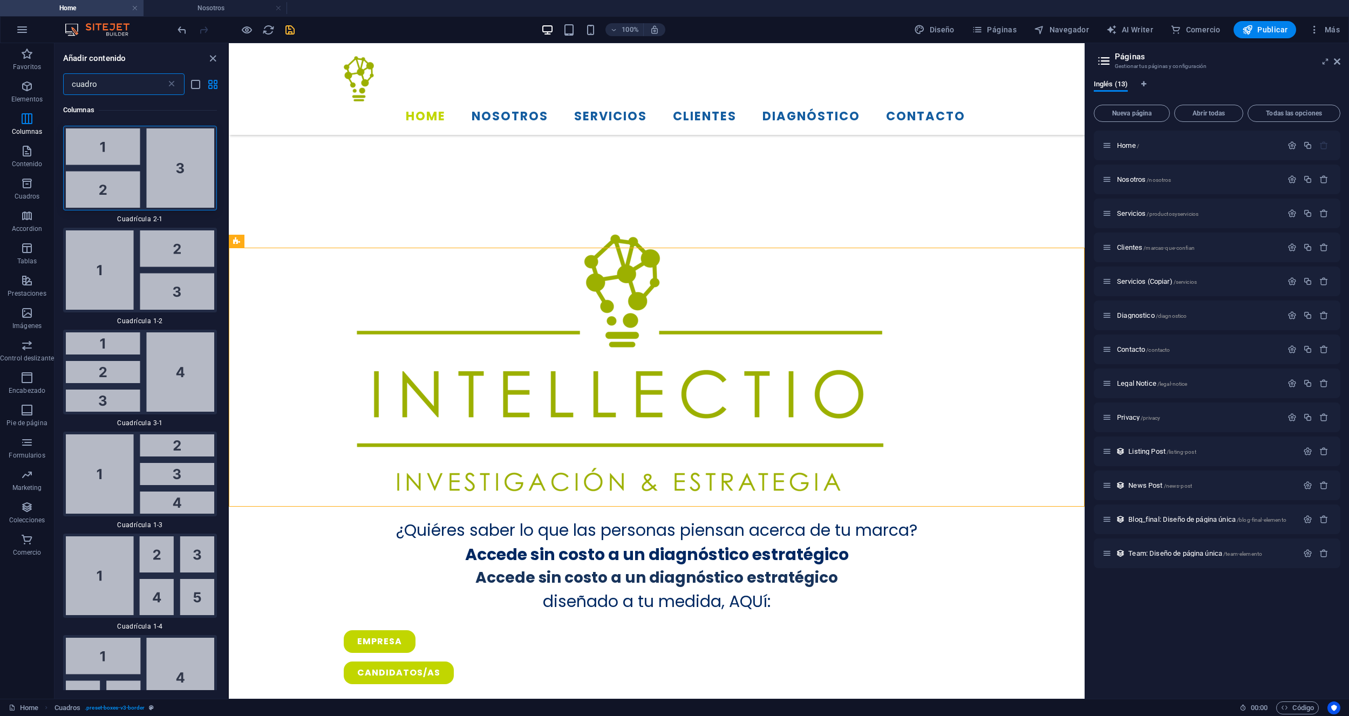
type input "cuadros"
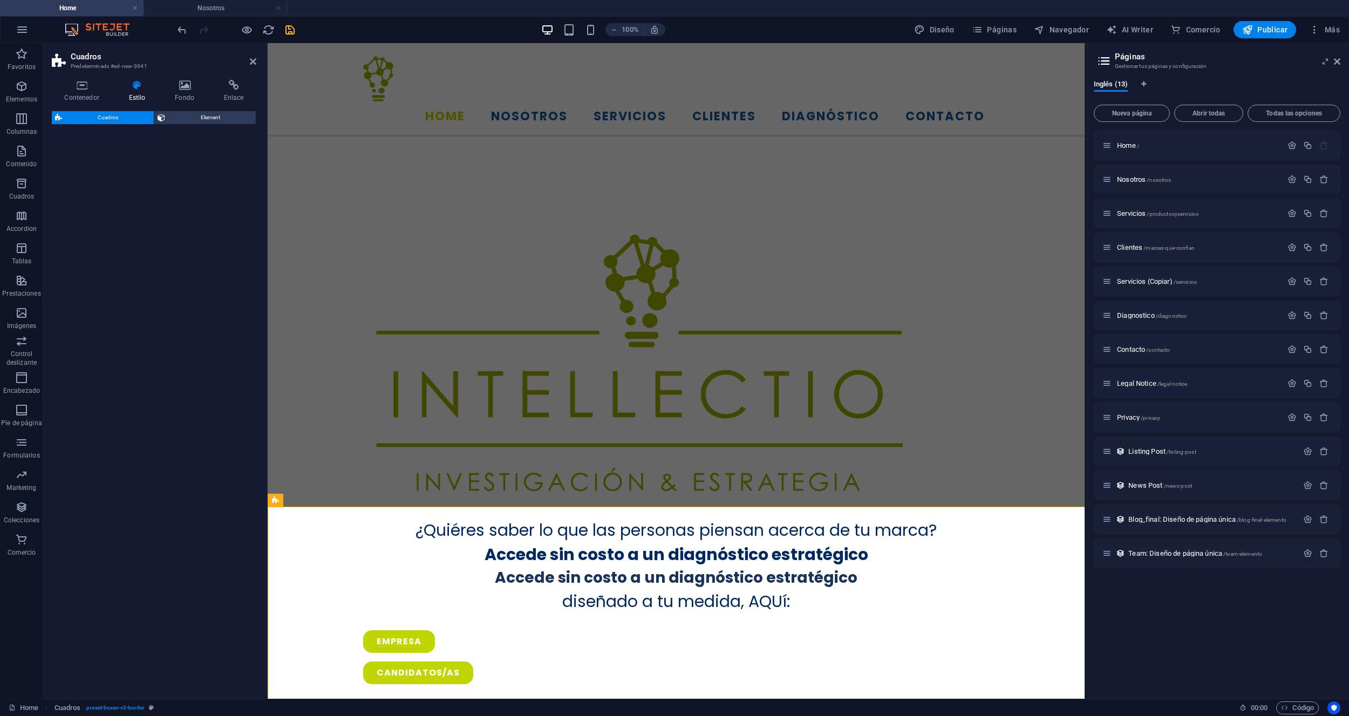
select select "rem"
select select "preset-boxes-v3-border"
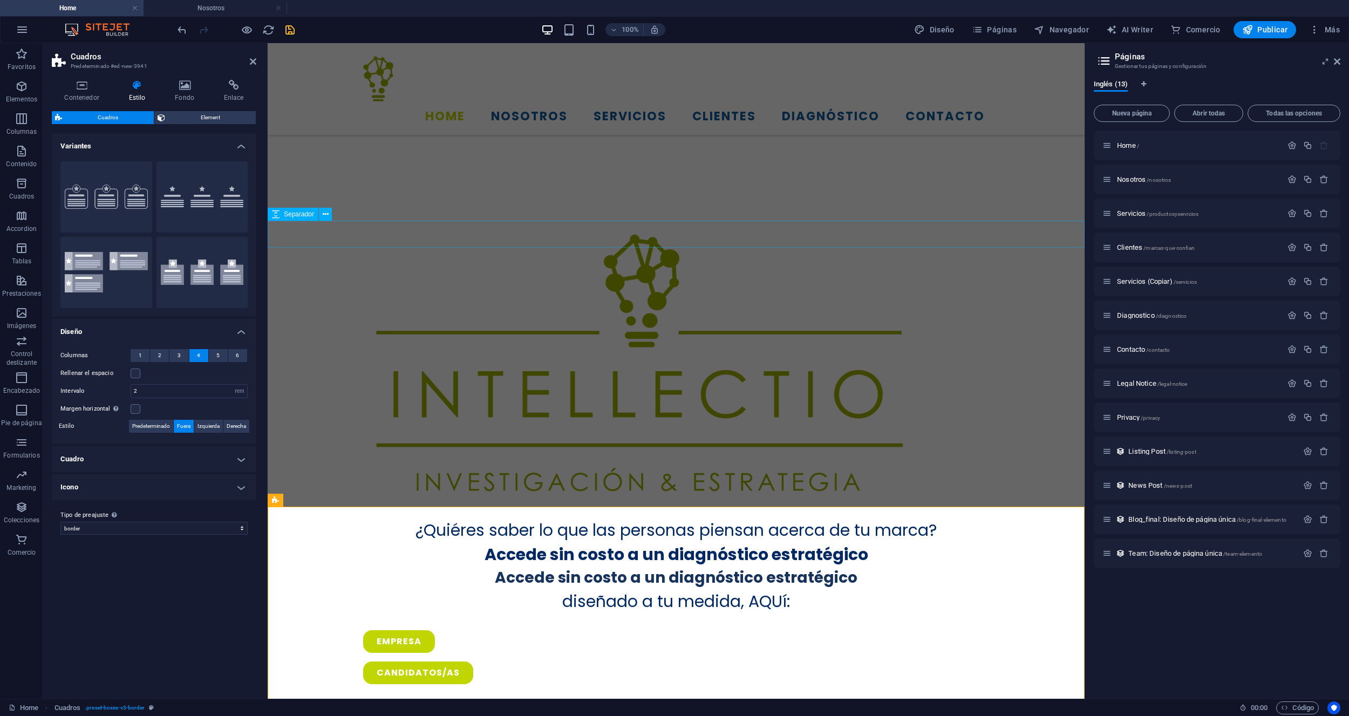
drag, startPoint x: 429, startPoint y: 223, endPoint x: 329, endPoint y: 245, distance: 102.2
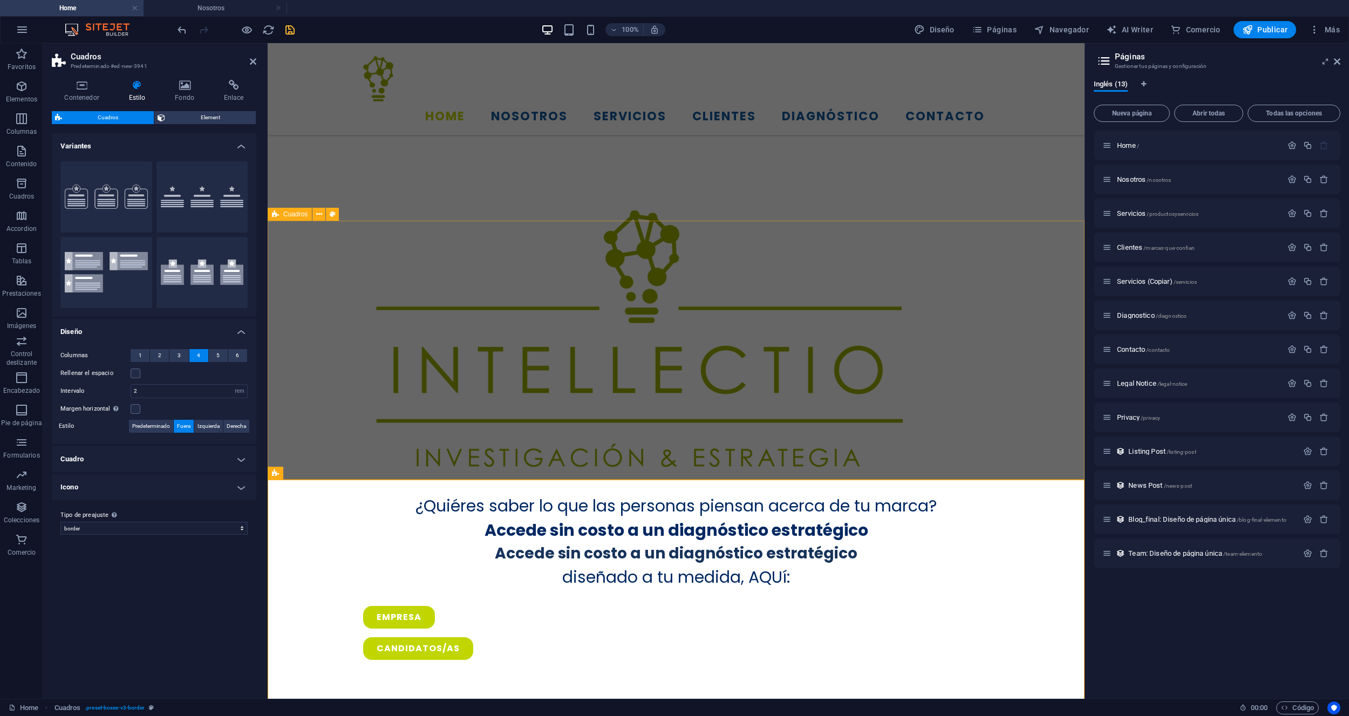
scroll to position [646, 0]
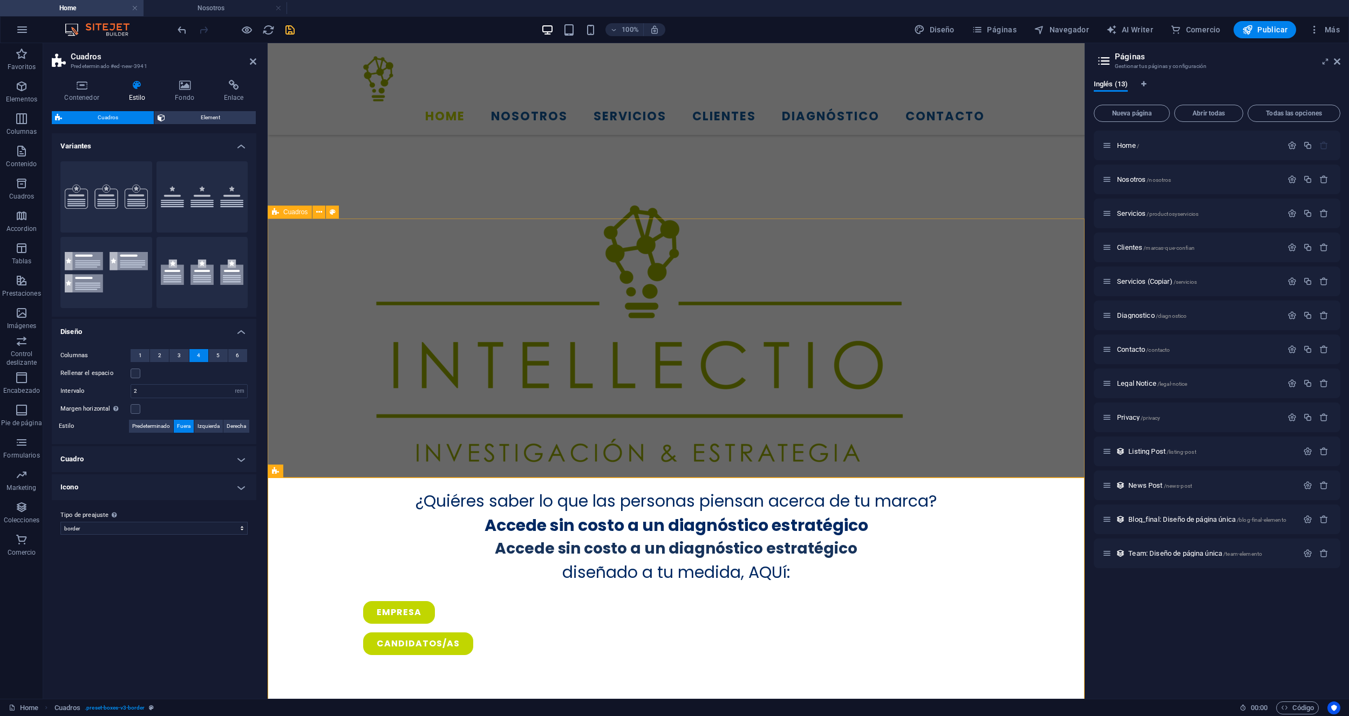
drag, startPoint x: 429, startPoint y: 255, endPoint x: 364, endPoint y: 475, distance: 230.1
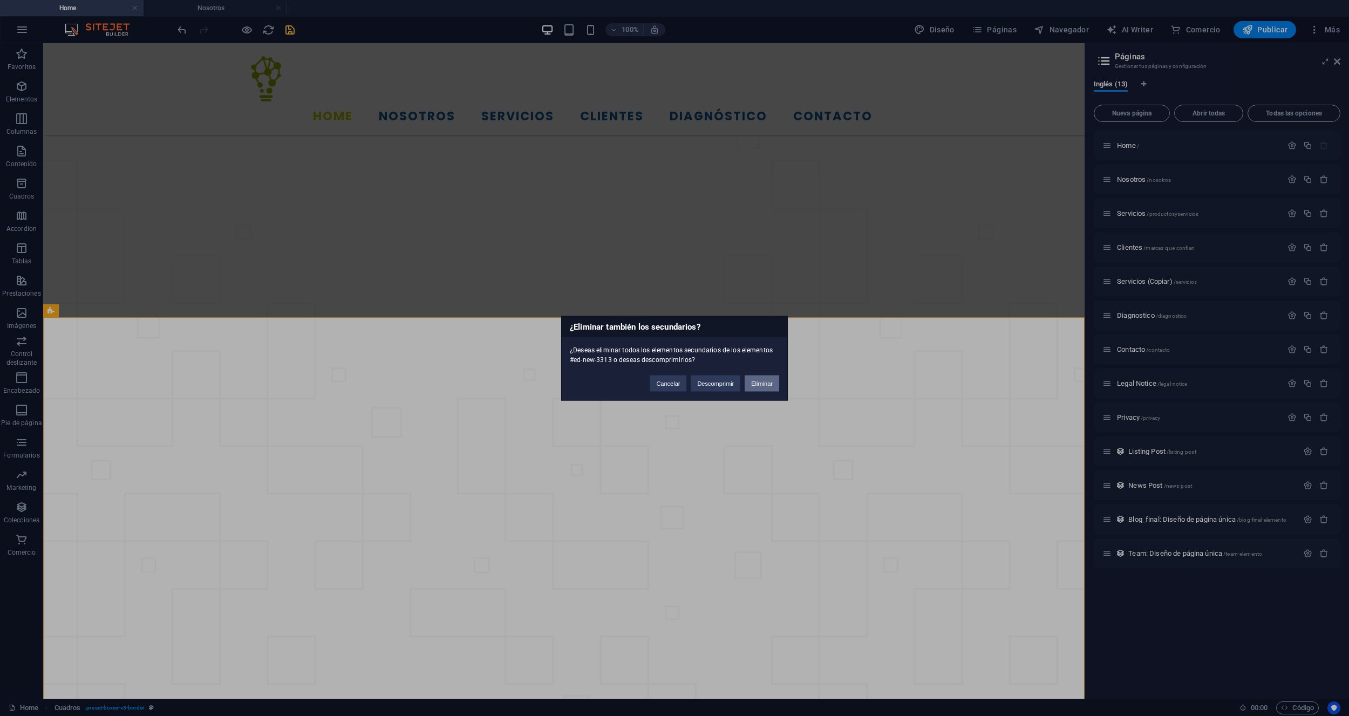
click at [751, 380] on button "Eliminar" at bounding box center [761, 383] width 35 height 16
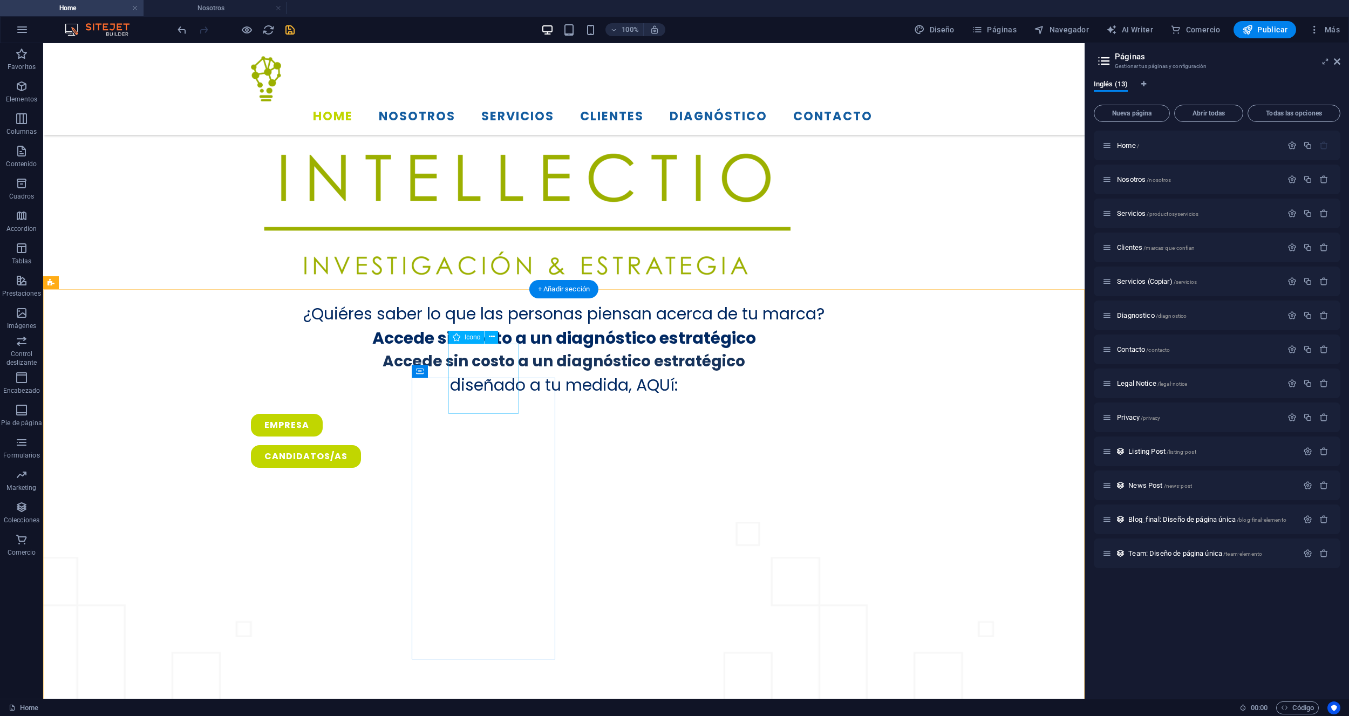
scroll to position [832, 0]
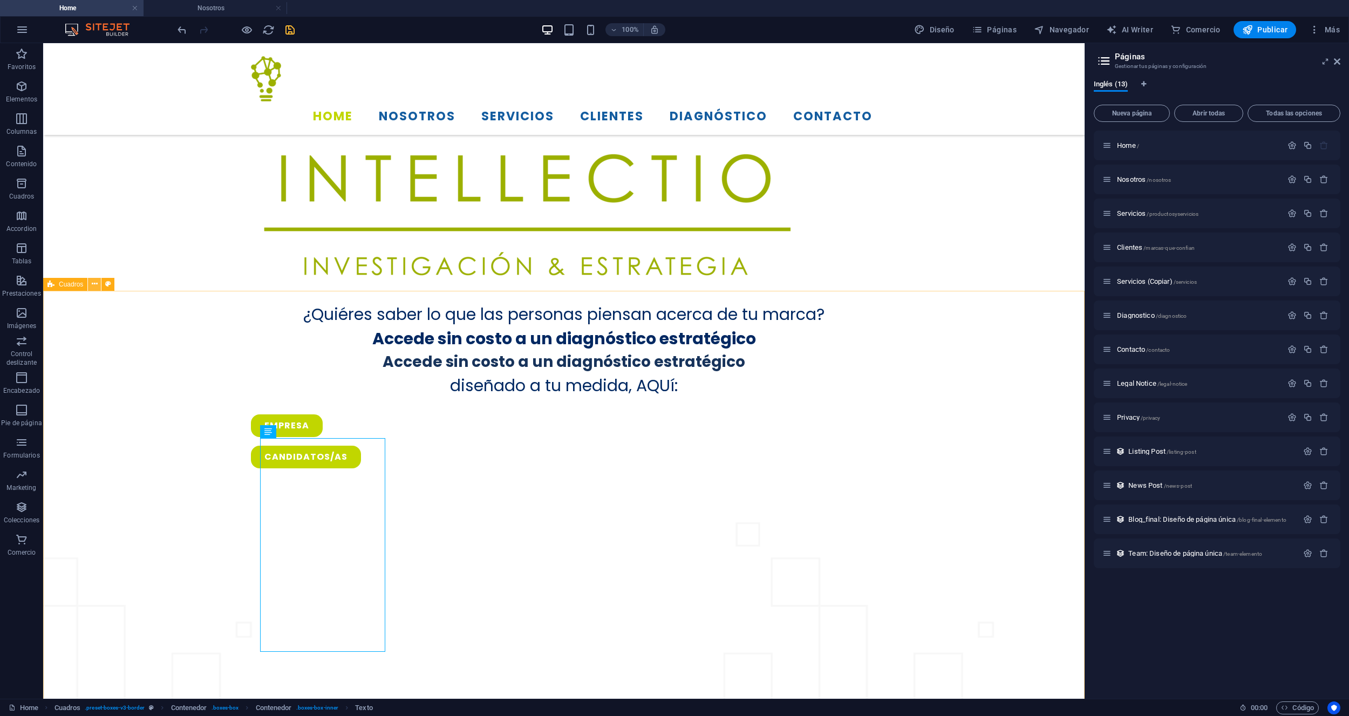
click at [90, 285] on button at bounding box center [94, 284] width 13 height 13
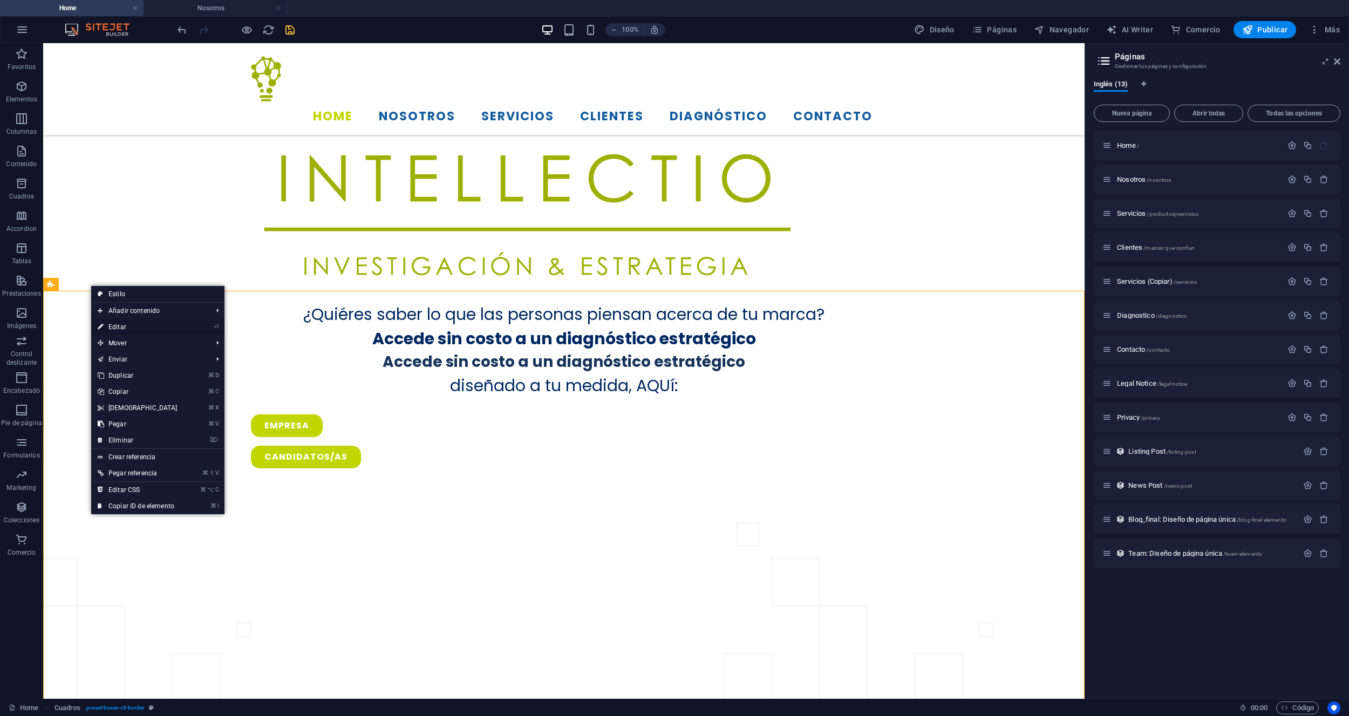
click at [136, 328] on link "⏎ Editar" at bounding box center [137, 327] width 93 height 16
select select "rem"
select select "preset-boxes-v3-border"
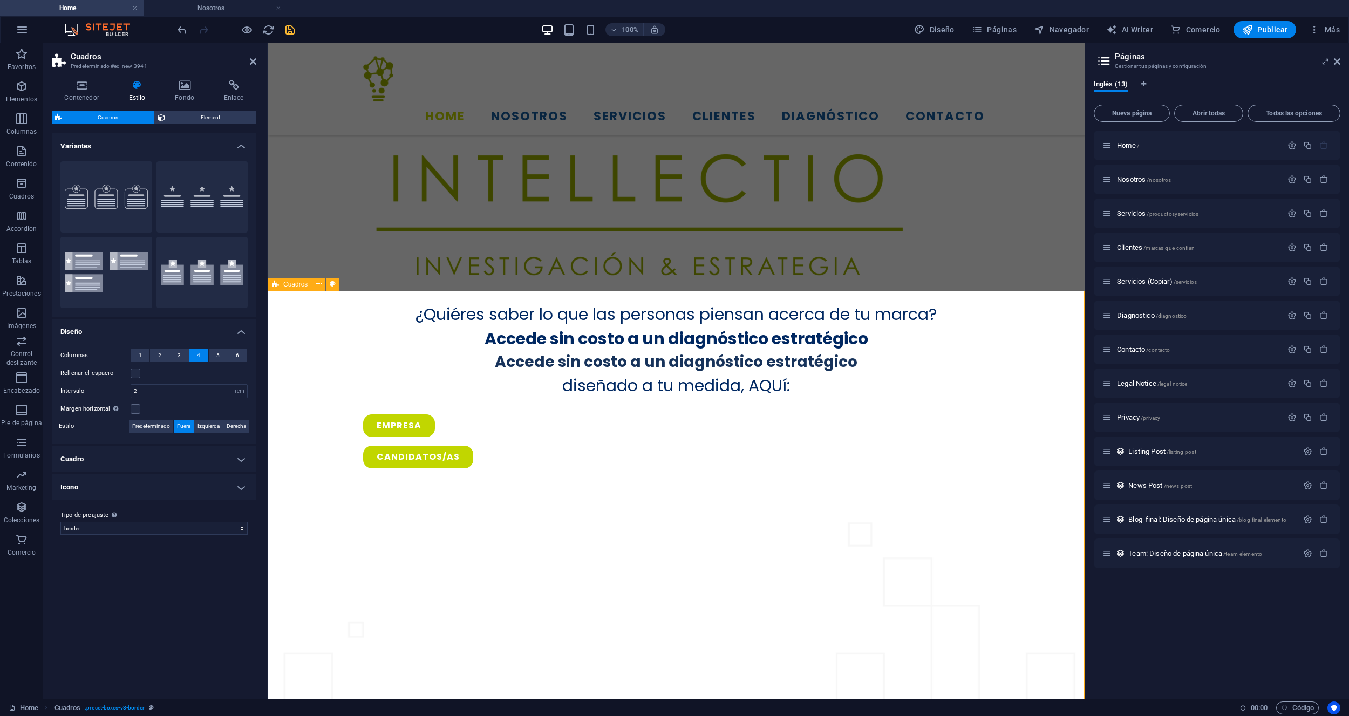
drag, startPoint x: 377, startPoint y: 257, endPoint x: 330, endPoint y: 307, distance: 68.3
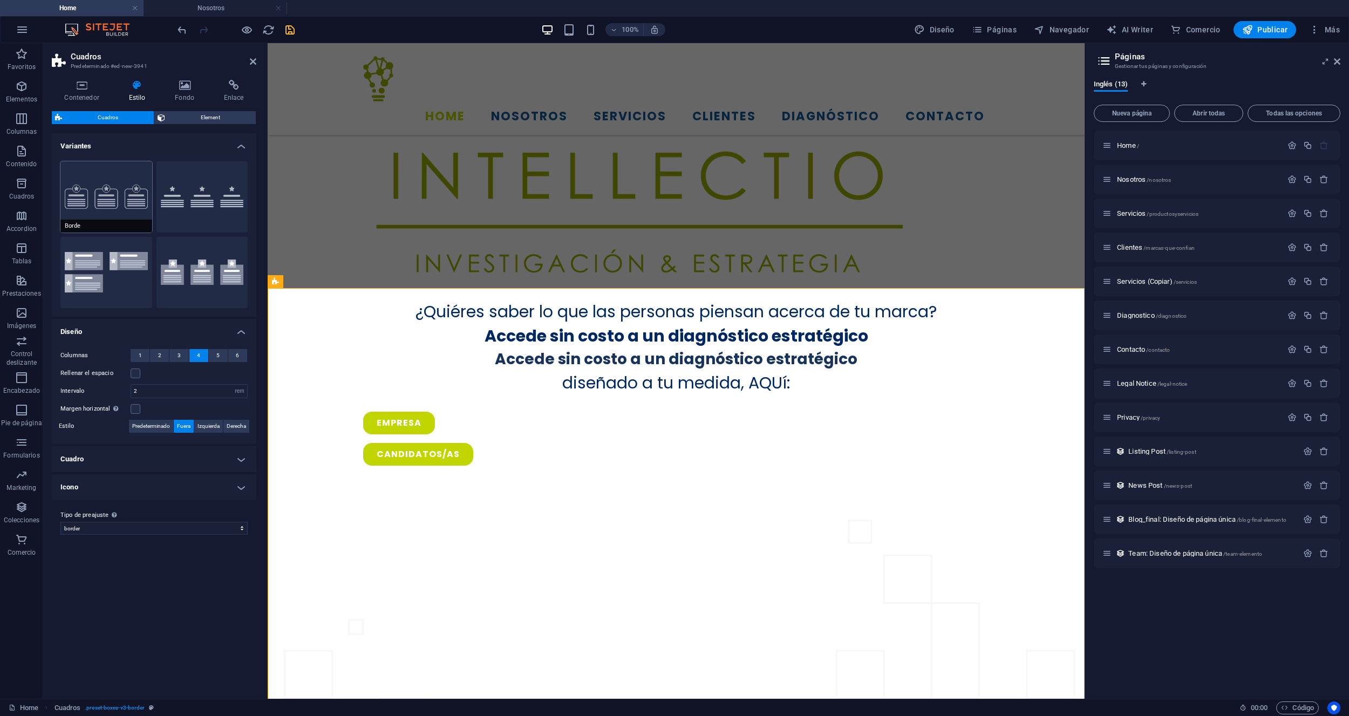
click at [94, 204] on button "Borde" at bounding box center [106, 196] width 92 height 71
click at [318, 282] on icon at bounding box center [319, 281] width 6 height 11
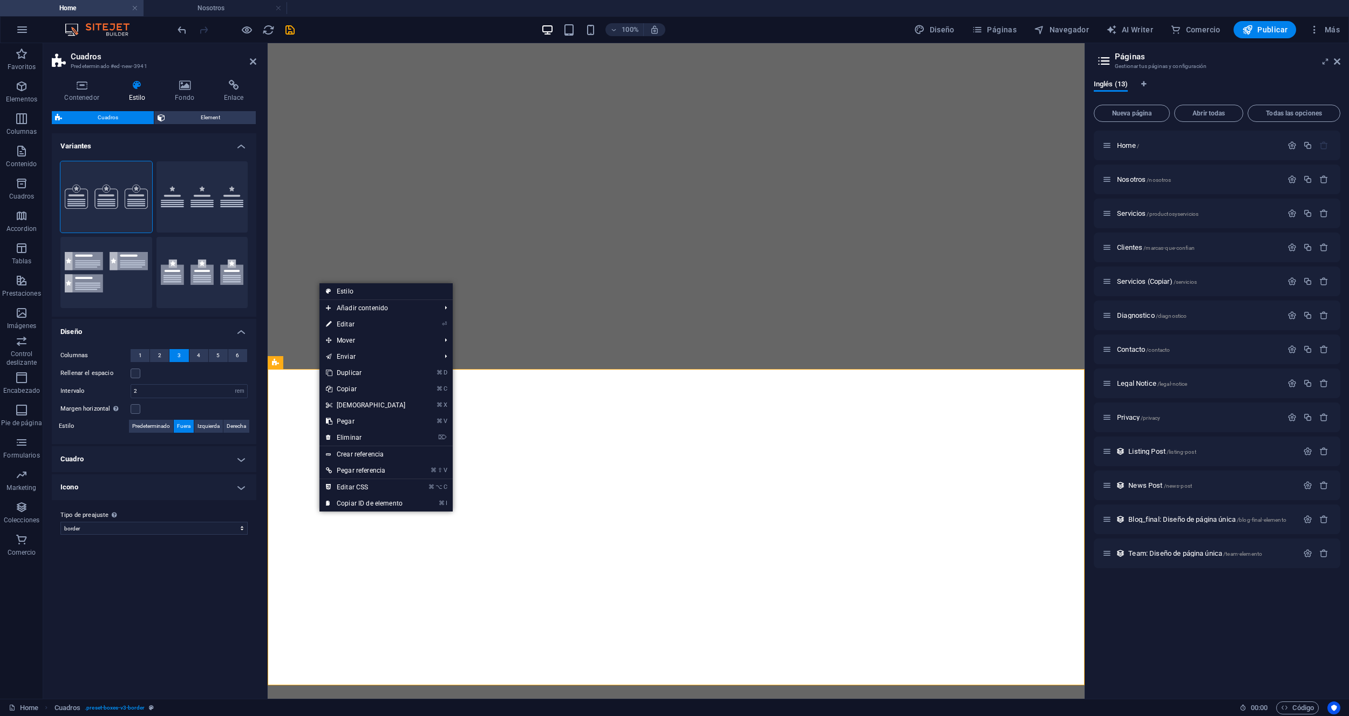
select select "rem"
select select "preset-boxes-v3-border"
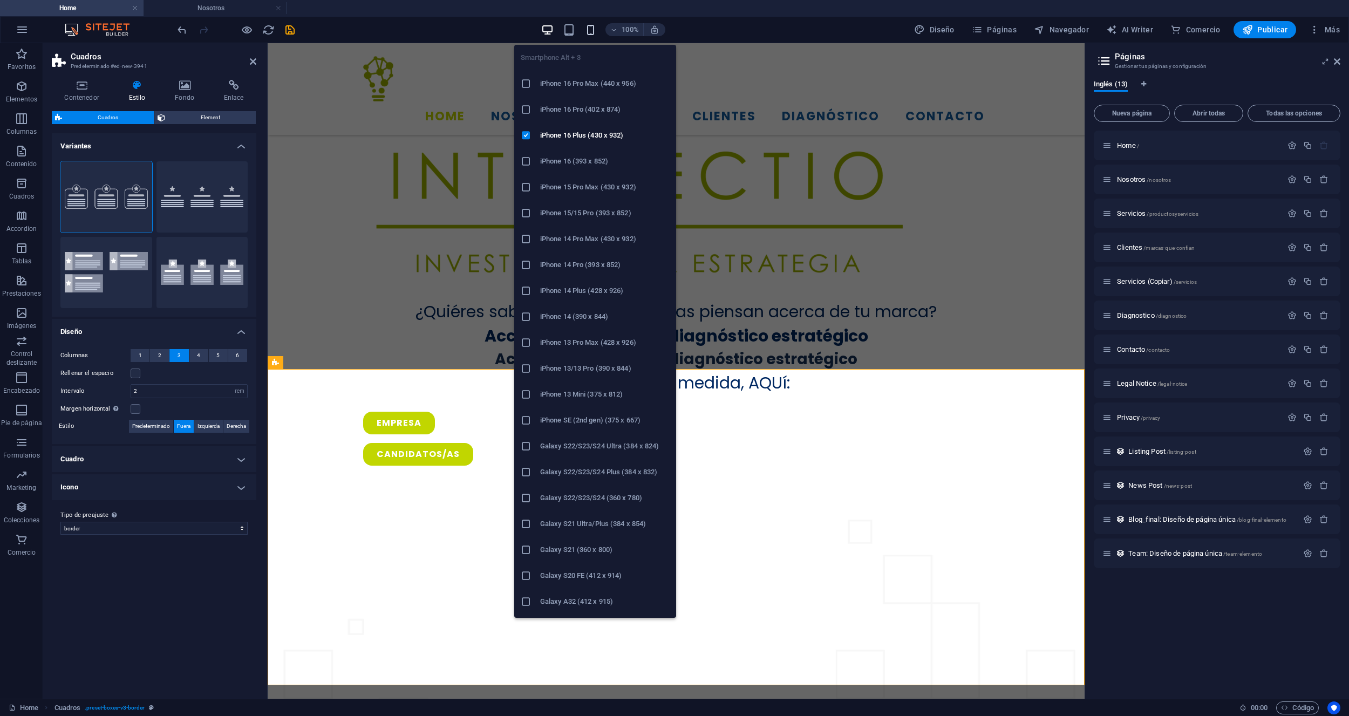
click at [591, 30] on icon "button" at bounding box center [590, 30] width 12 height 12
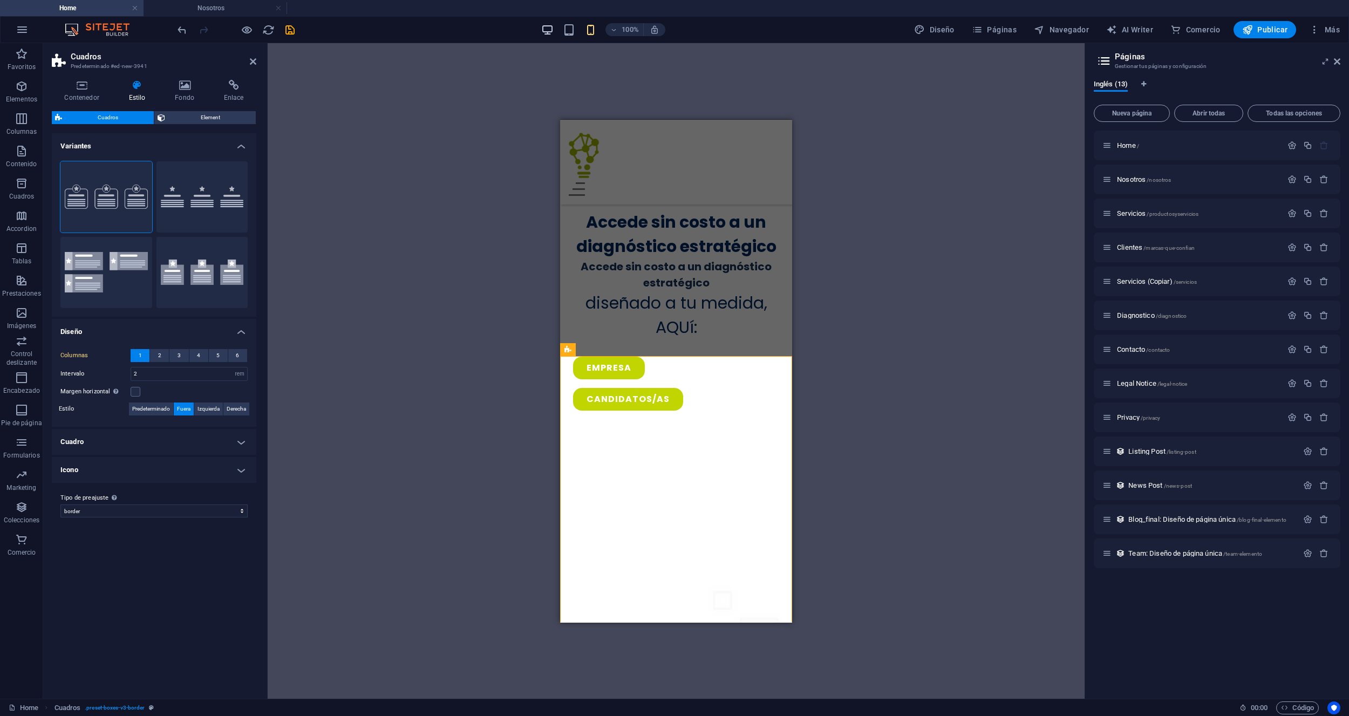
scroll to position [894, 0]
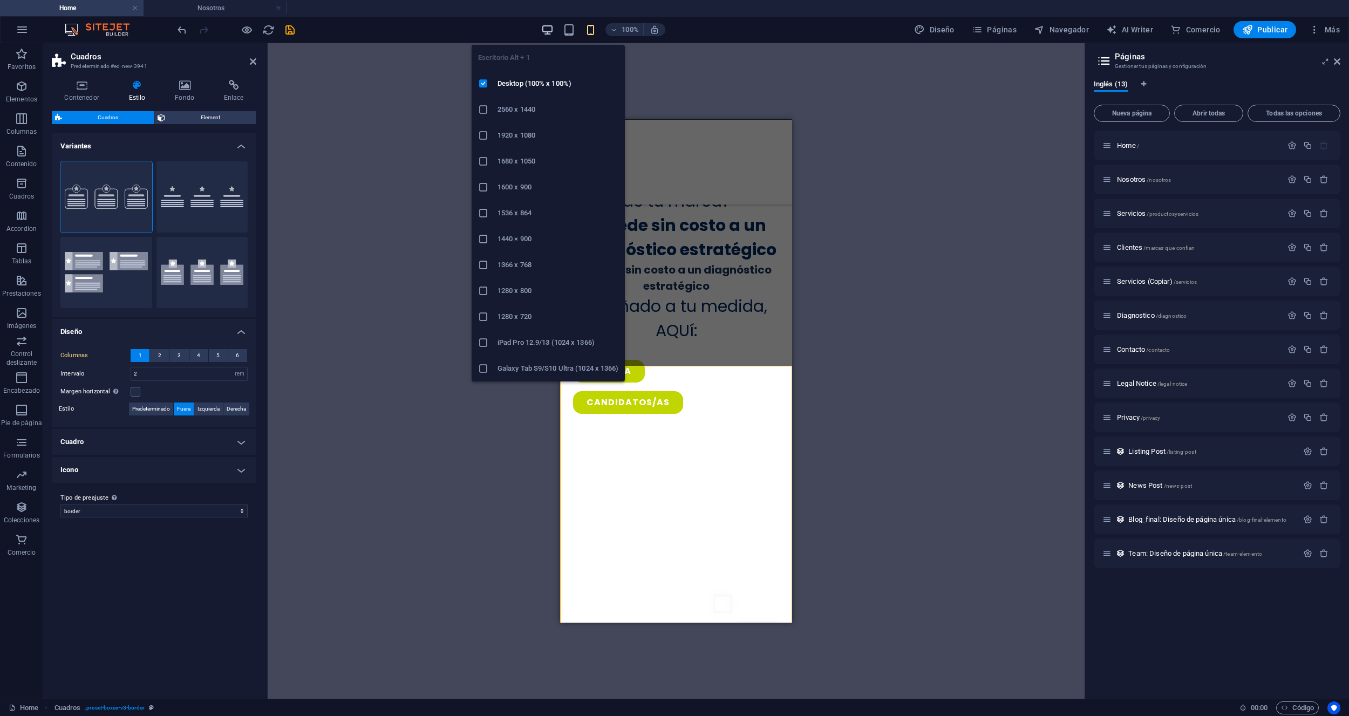
click at [548, 30] on icon "button" at bounding box center [547, 30] width 12 height 12
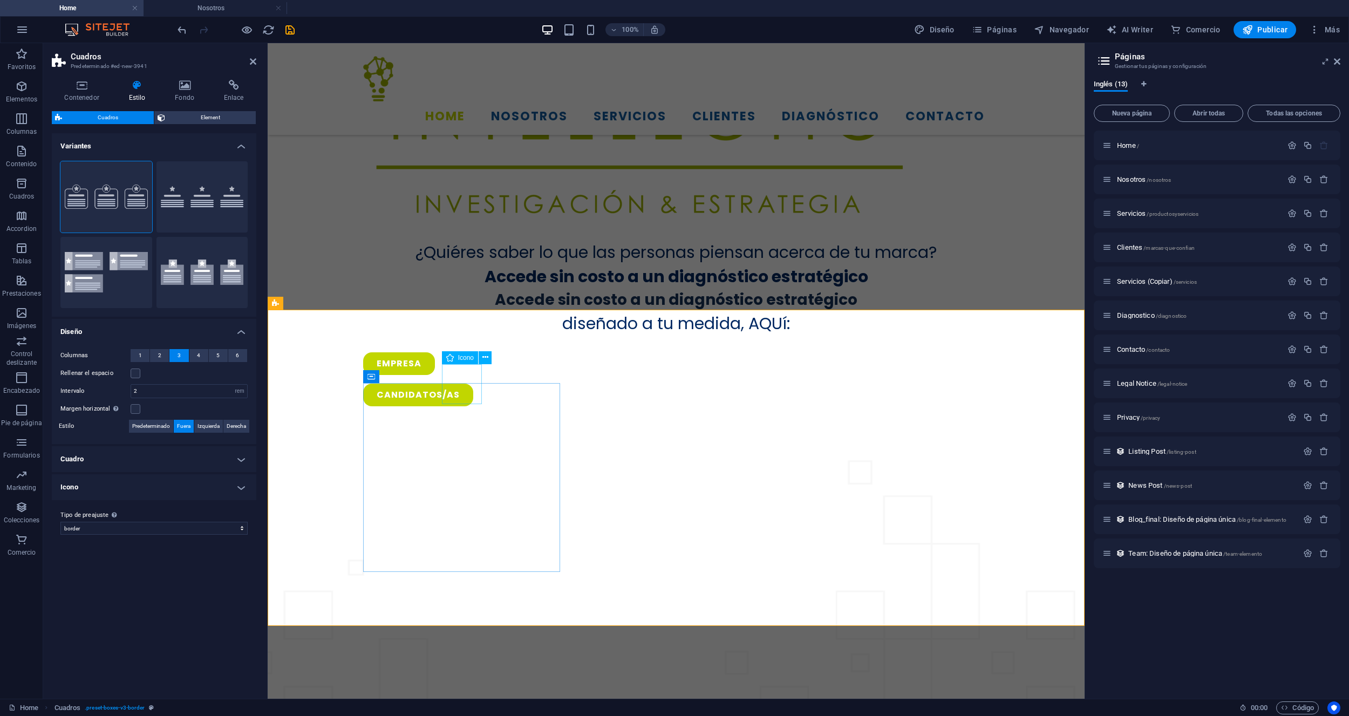
select select "xMidYMid"
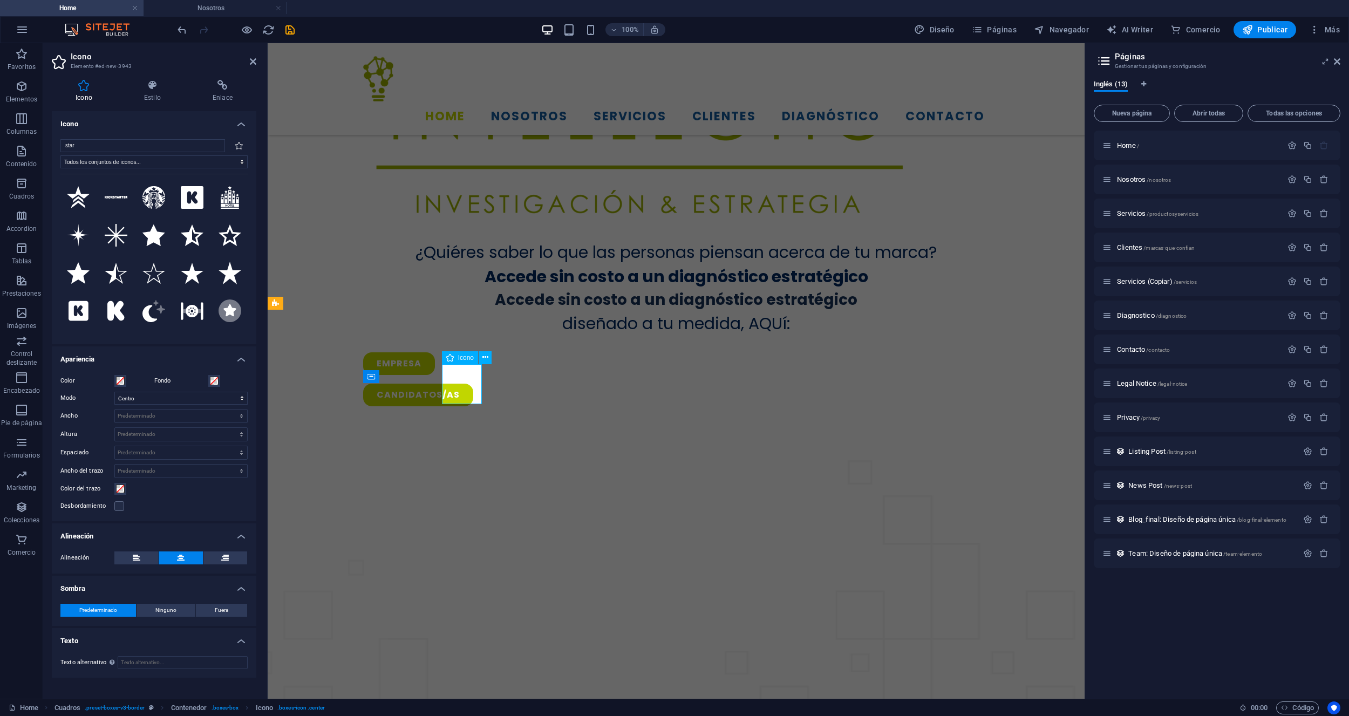
drag, startPoint x: 148, startPoint y: 90, endPoint x: 148, endPoint y: 95, distance: 5.4
click at [148, 93] on h4 "Estilo" at bounding box center [154, 91] width 69 height 23
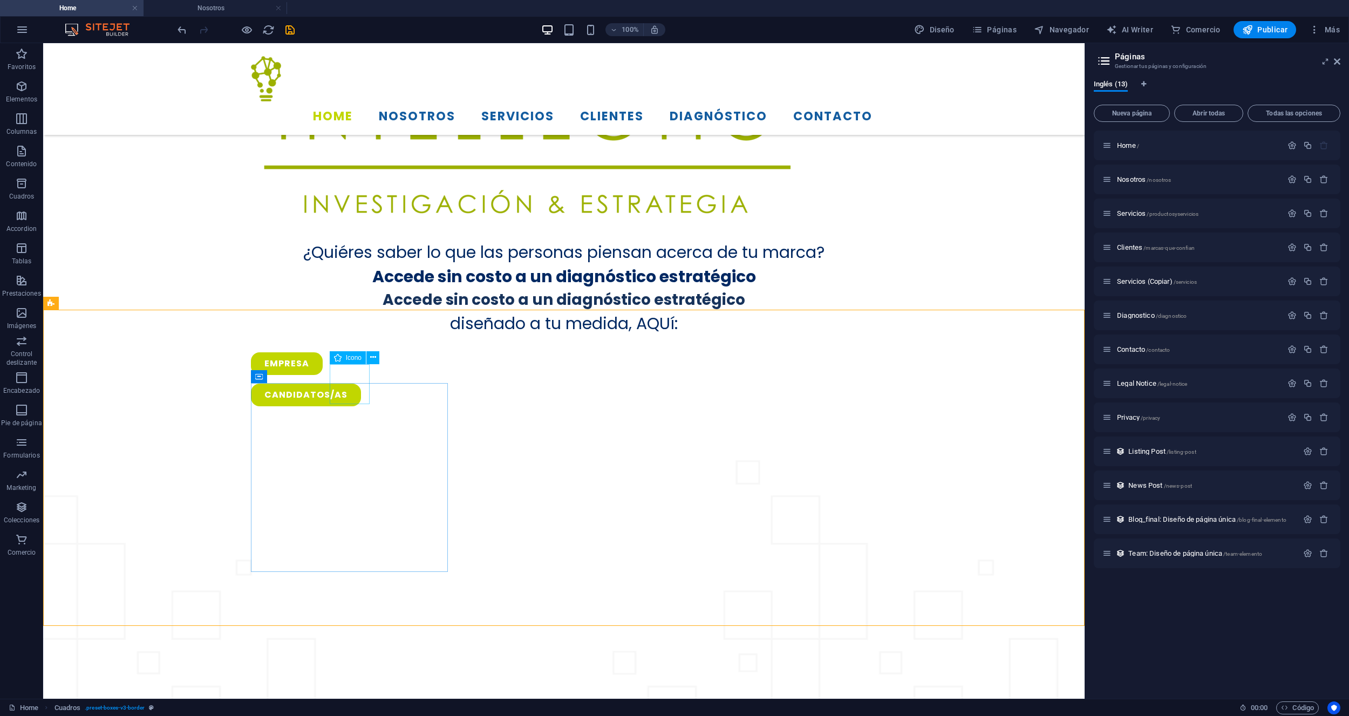
click at [356, 360] on span "Icono" at bounding box center [354, 357] width 16 height 6
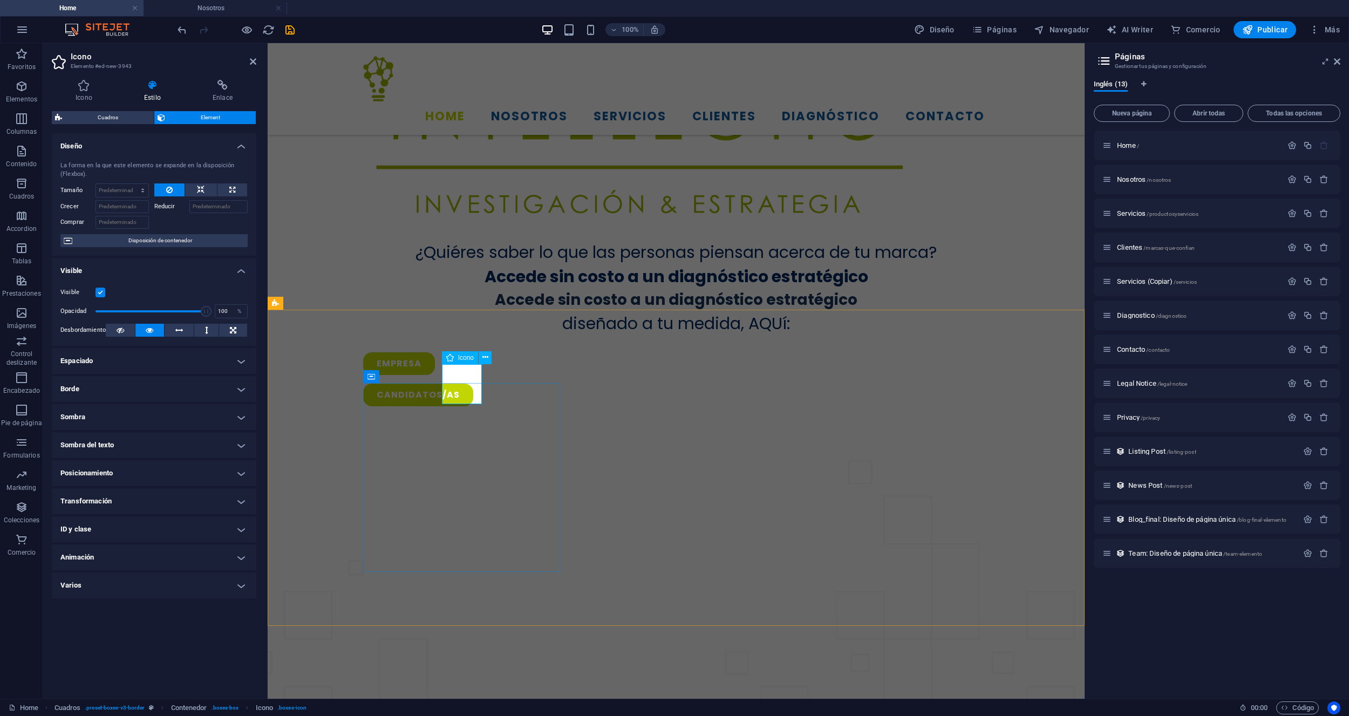
click at [465, 357] on span "Icono" at bounding box center [466, 357] width 16 height 6
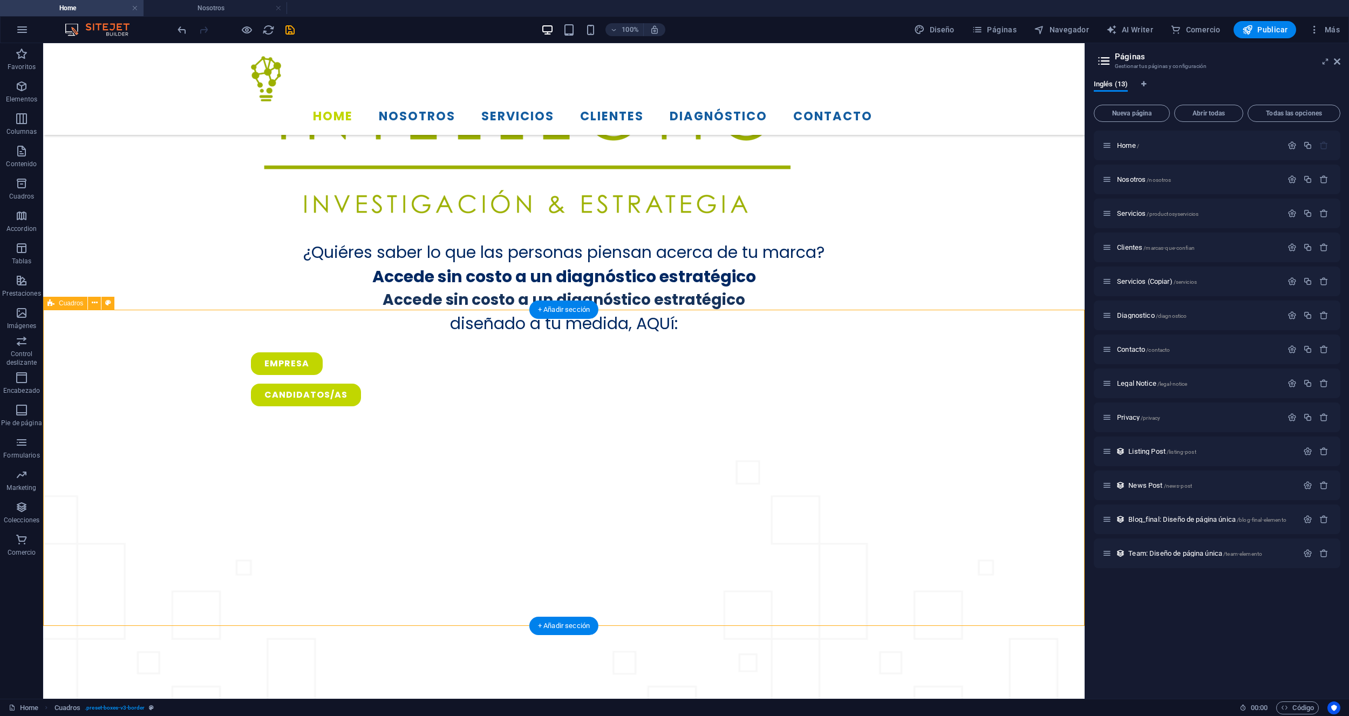
click at [188, 11] on h4 "Nosotros" at bounding box center [214, 8] width 143 height 12
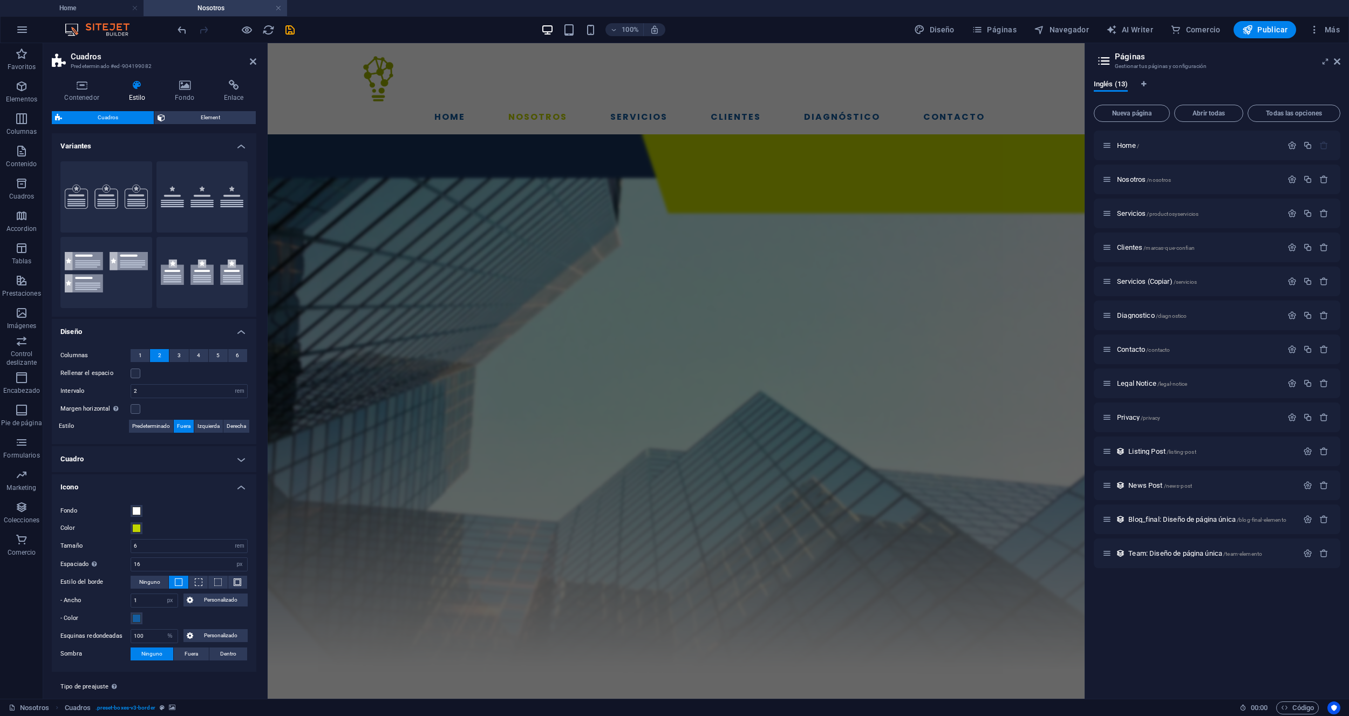
scroll to position [956, 0]
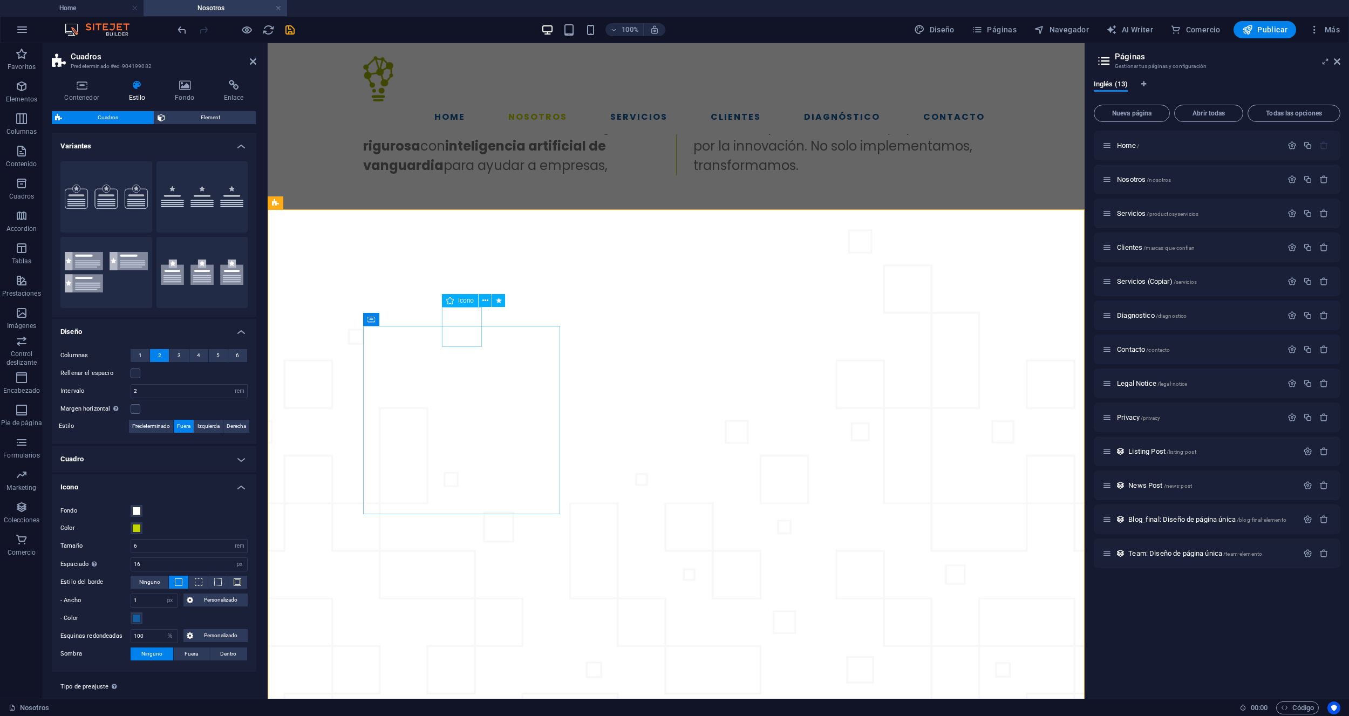
click at [1342, 64] on aside "Páginas Gestionar tus páginas y configuración Inglés (13) Nueva página Abrir to…" at bounding box center [1216, 370] width 264 height 655
click at [1337, 63] on icon at bounding box center [1337, 61] width 6 height 9
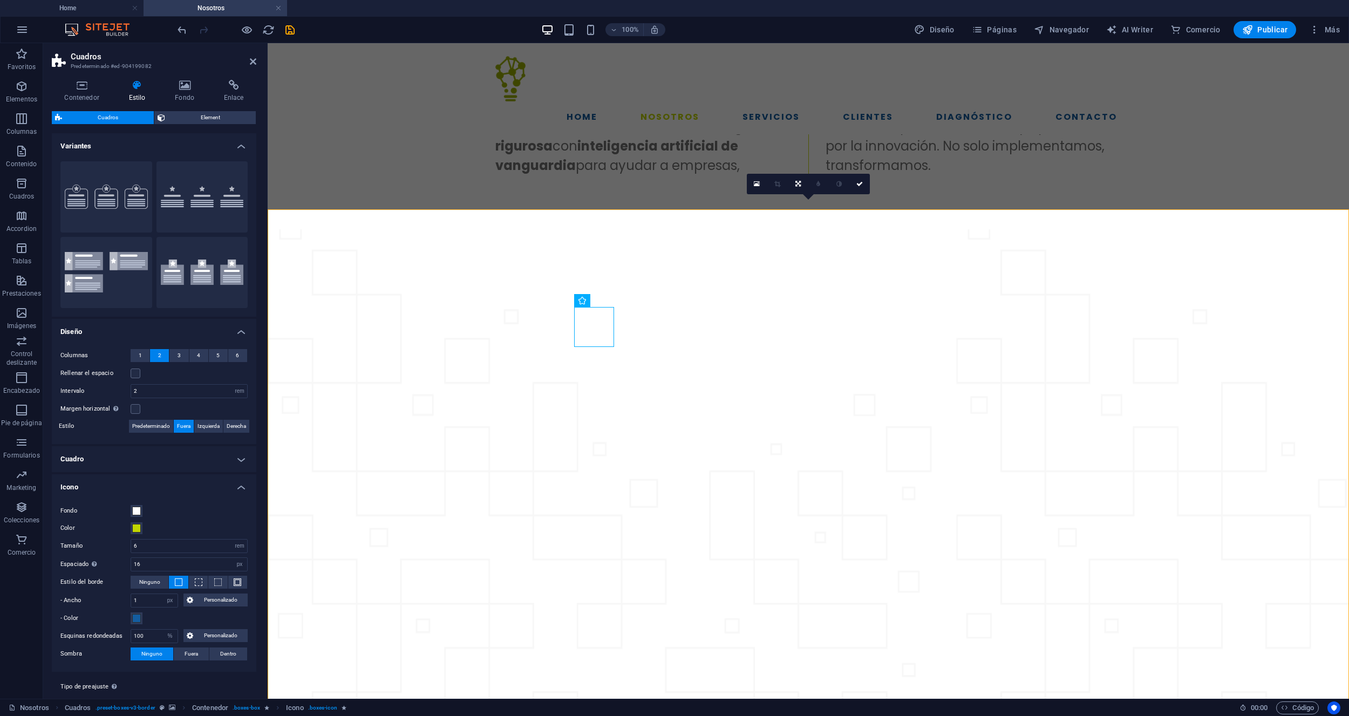
click at [822, 534] on figure at bounding box center [808, 521] width 1081 height 584
click at [198, 350] on span "4" at bounding box center [198, 355] width 3 height 13
type input "2.5"
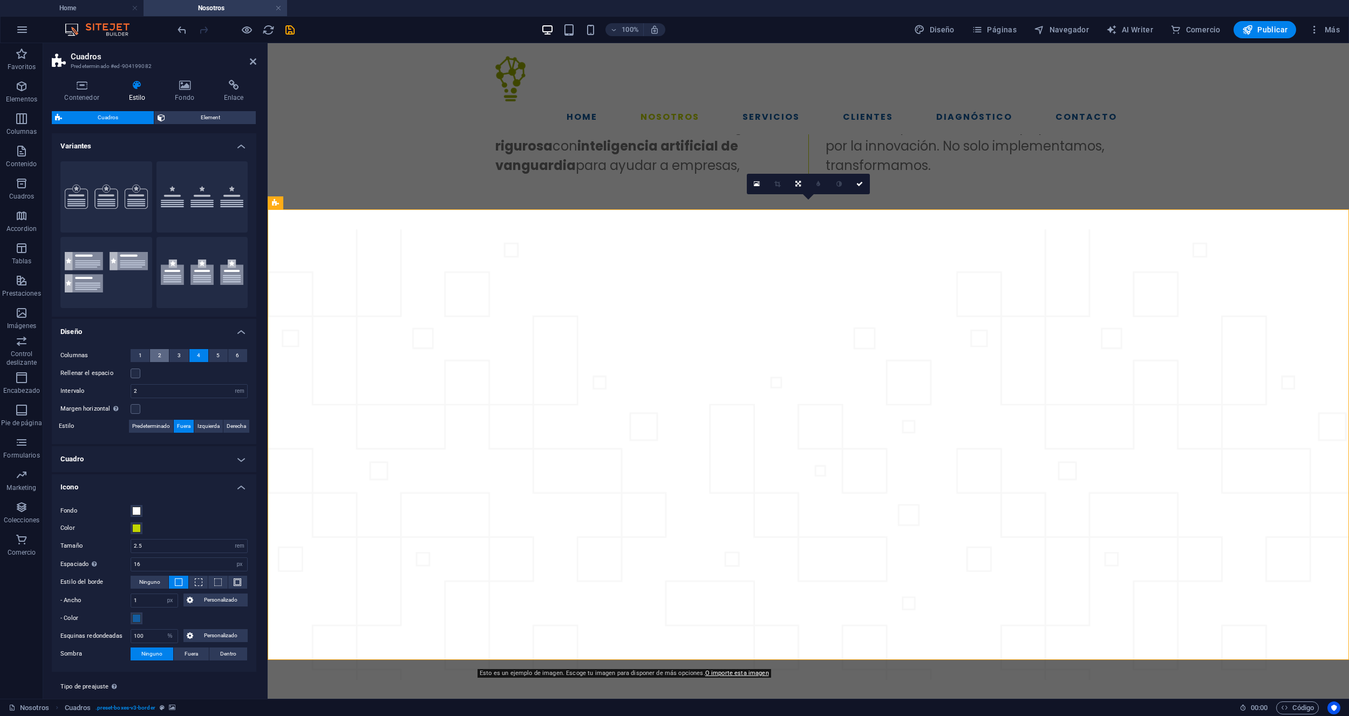
click at [160, 349] on span "2" at bounding box center [159, 355] width 3 height 13
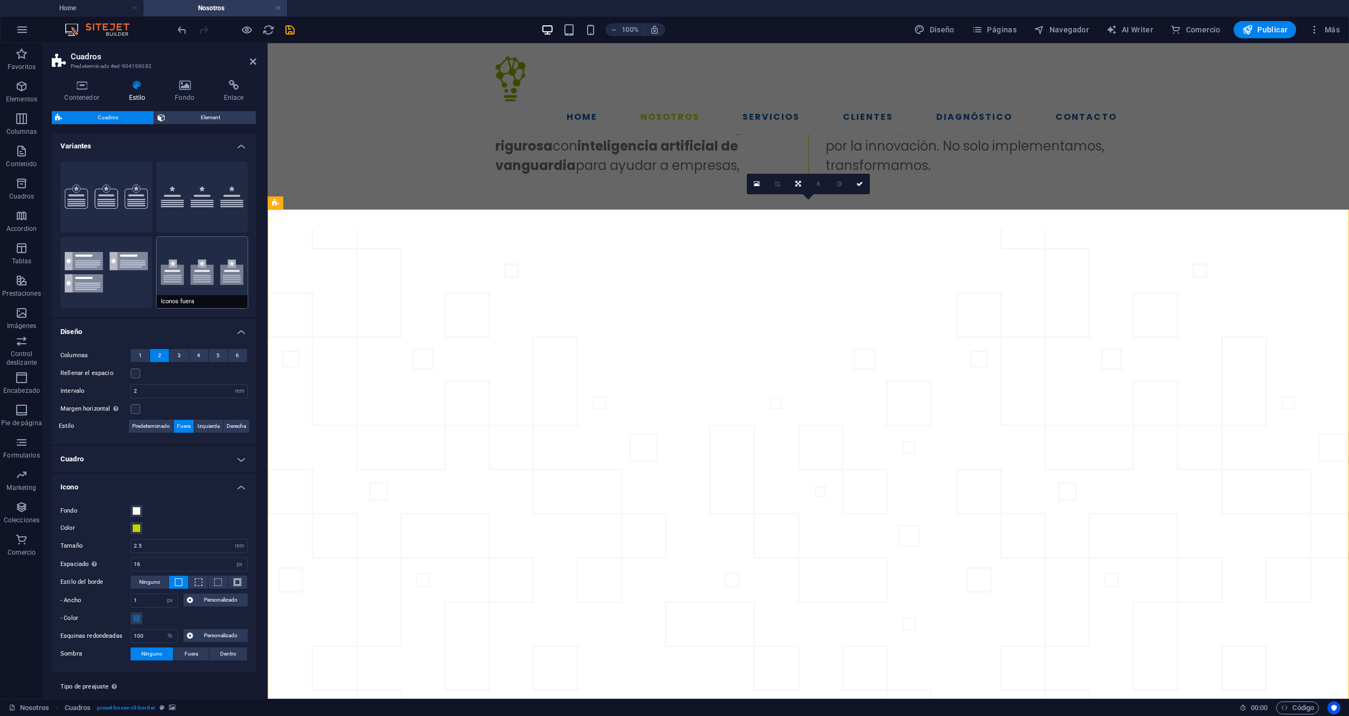
scroll to position [24, 0]
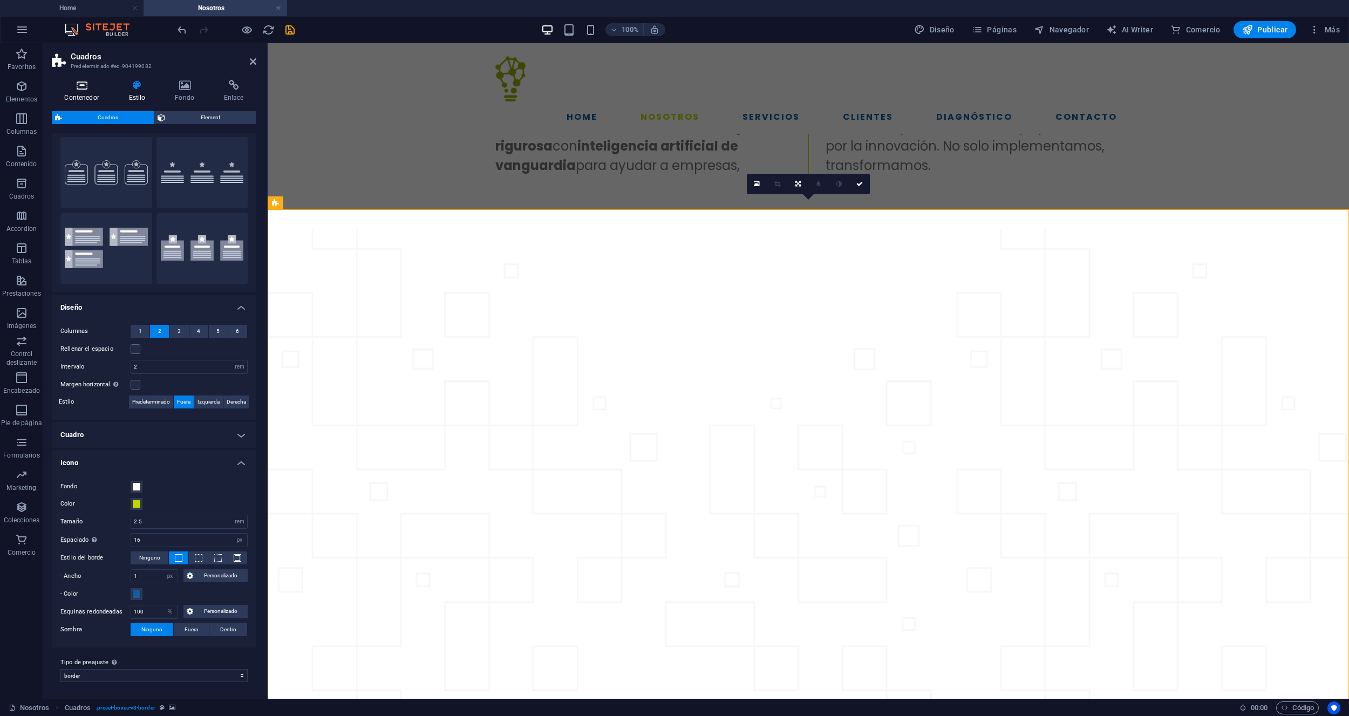
click at [77, 92] on h4 "Contenedor" at bounding box center [84, 91] width 64 height 23
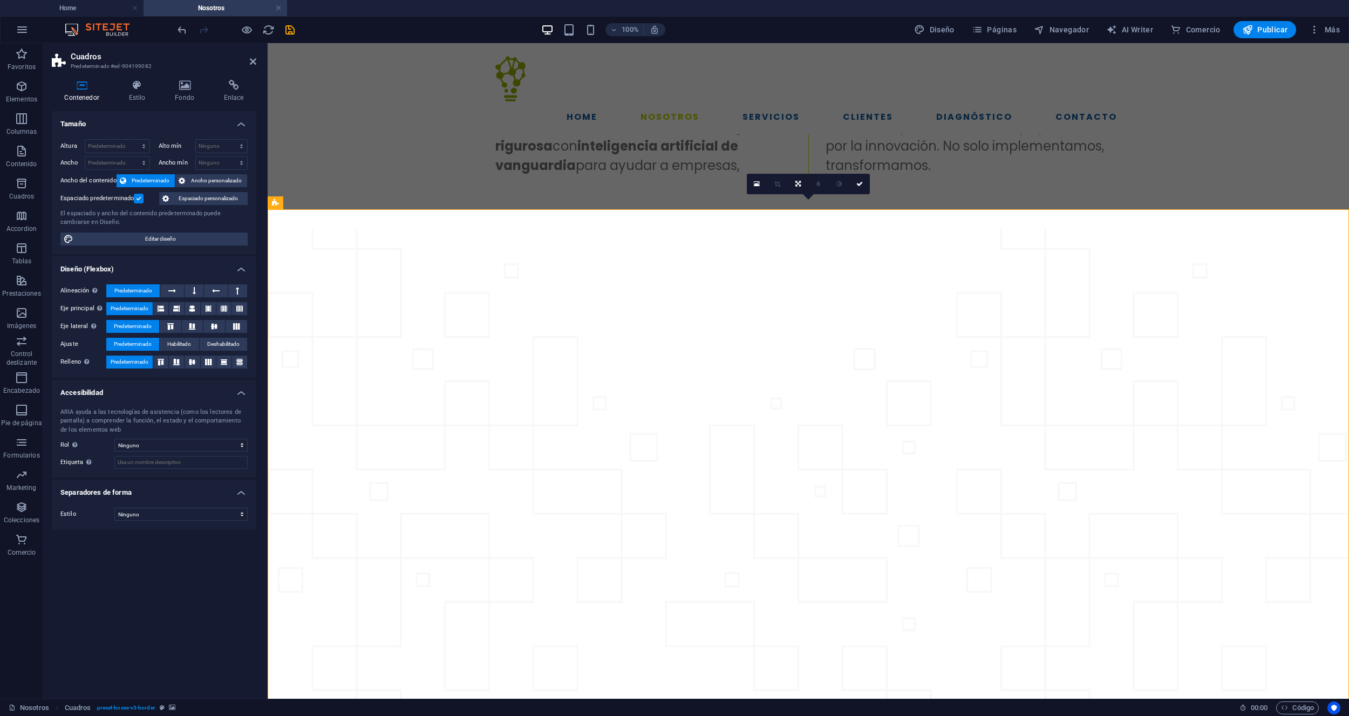
click at [143, 202] on div "Espaciado predeterminado" at bounding box center [108, 198] width 96 height 13
click at [140, 201] on label at bounding box center [139, 199] width 10 height 10
click at [0, 0] on input "Espaciado predeterminado" at bounding box center [0, 0] width 0 height 0
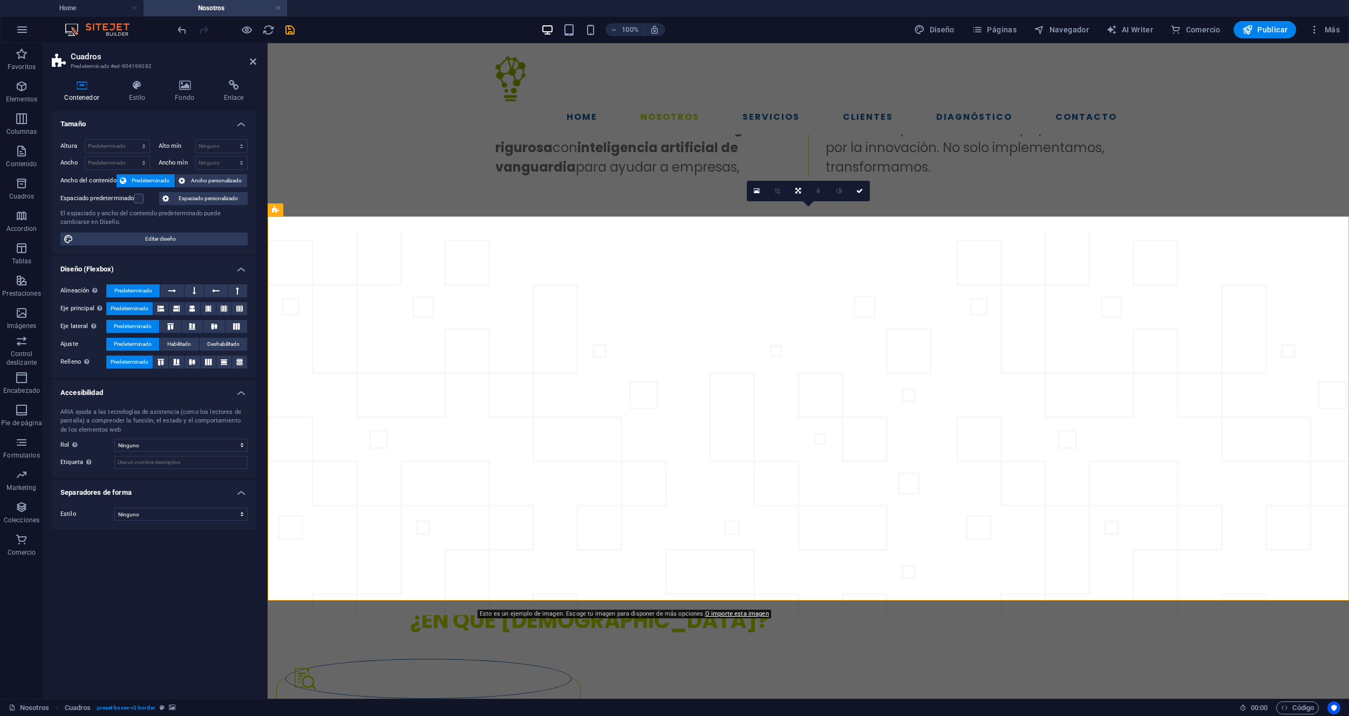
scroll to position [958, 0]
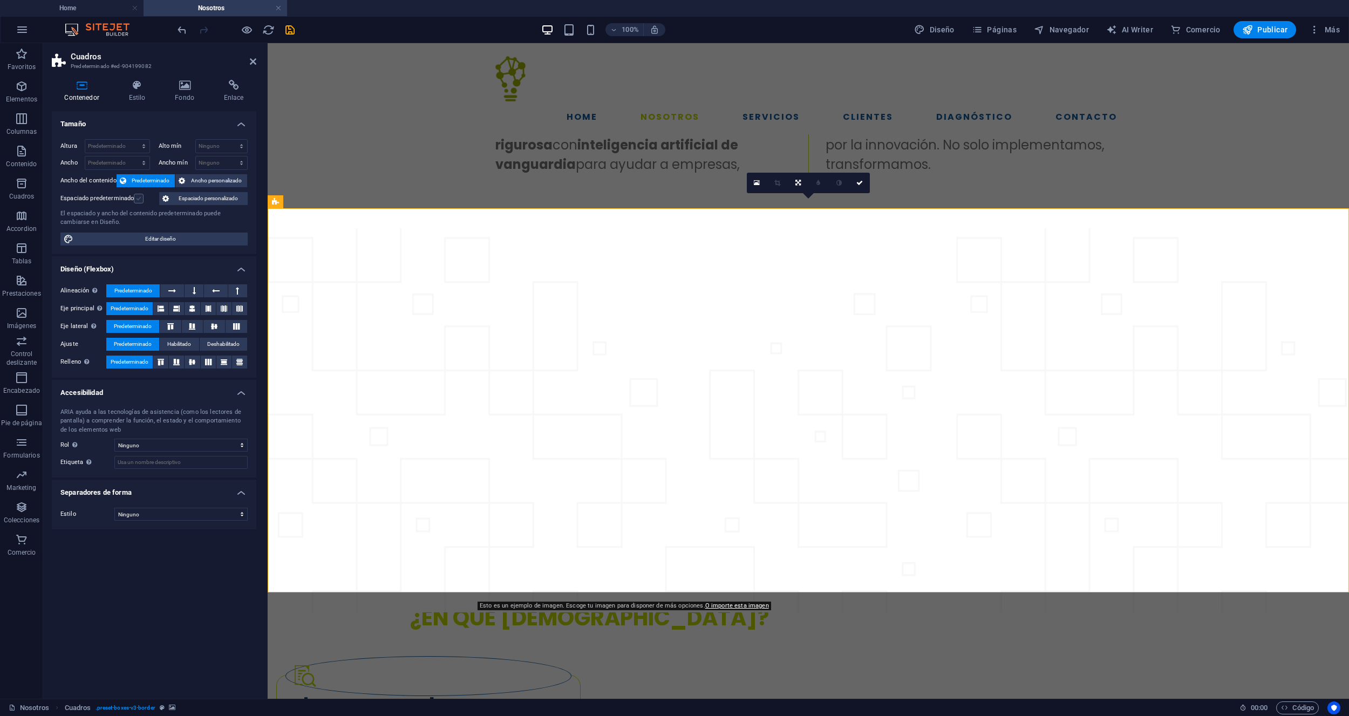
click at [135, 198] on label at bounding box center [139, 199] width 10 height 10
click at [0, 0] on input "Espaciado predeterminado" at bounding box center [0, 0] width 0 height 0
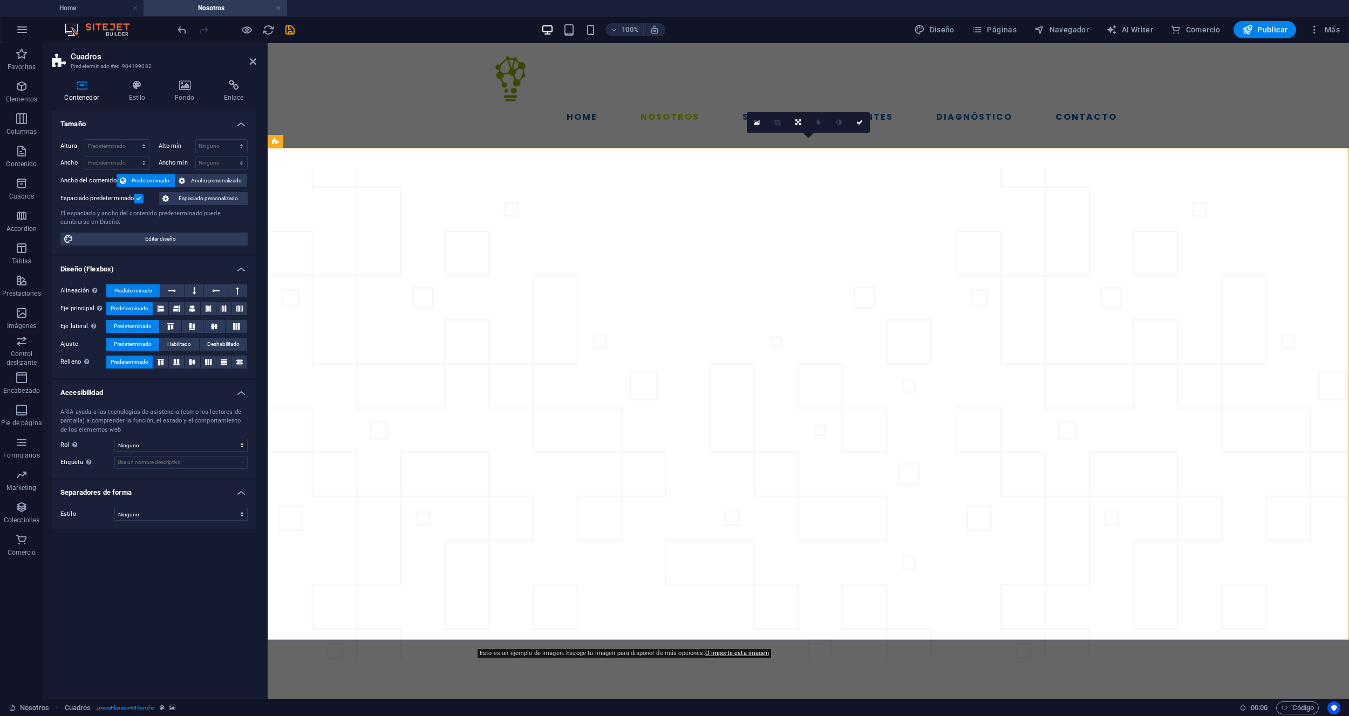
scroll to position [997, 0]
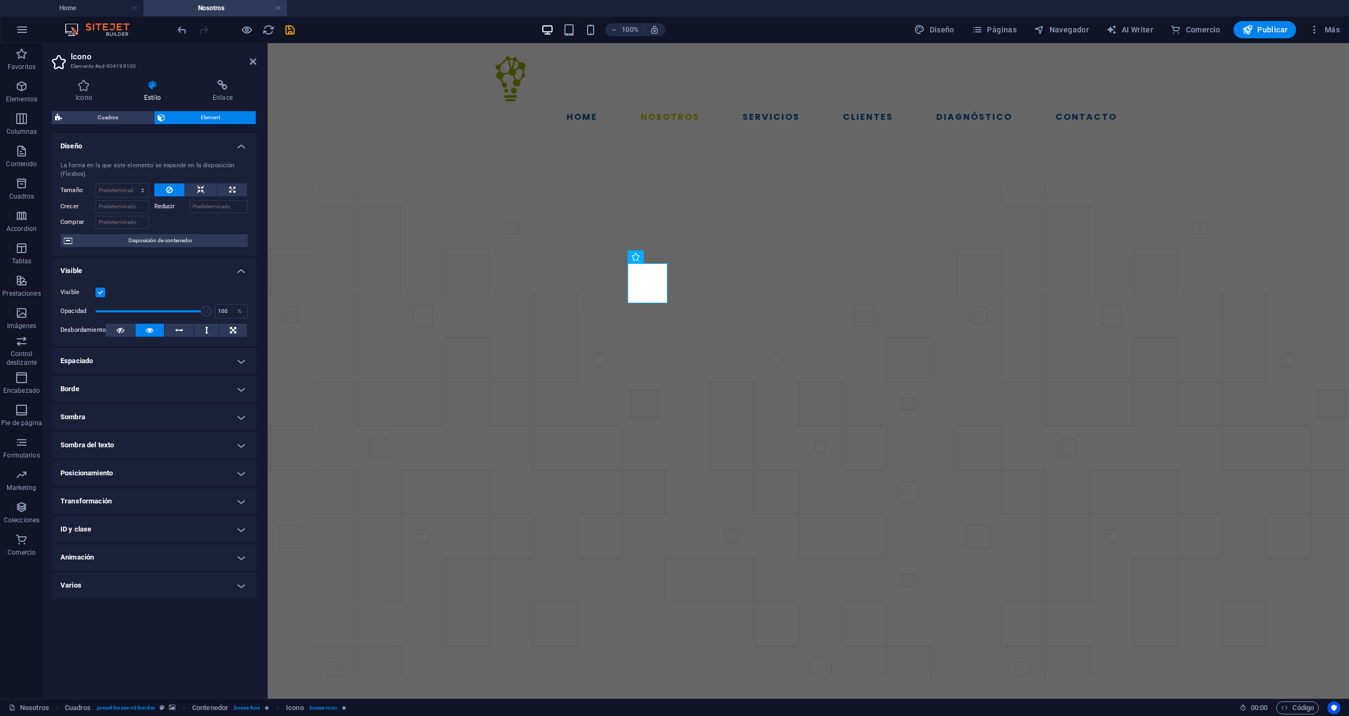
click at [449, 351] on figure at bounding box center [808, 432] width 1081 height 492
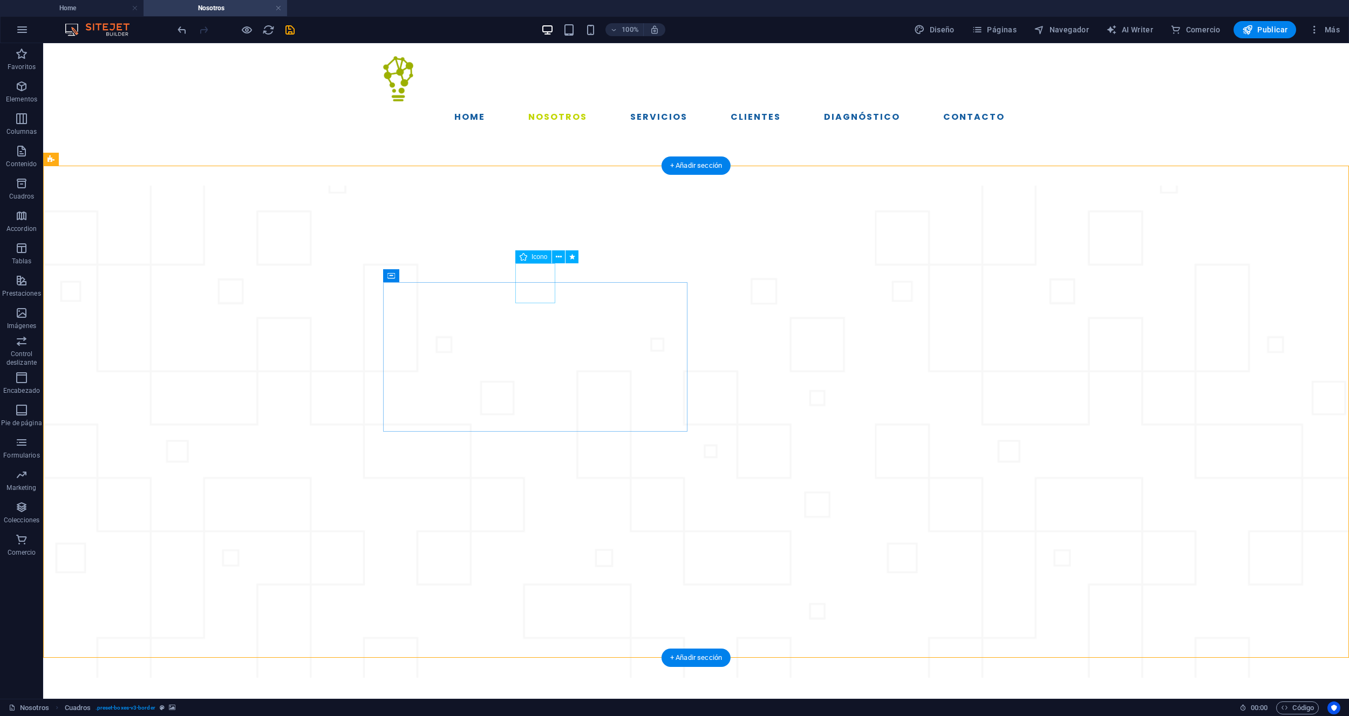
click at [559, 252] on icon at bounding box center [559, 256] width 6 height 11
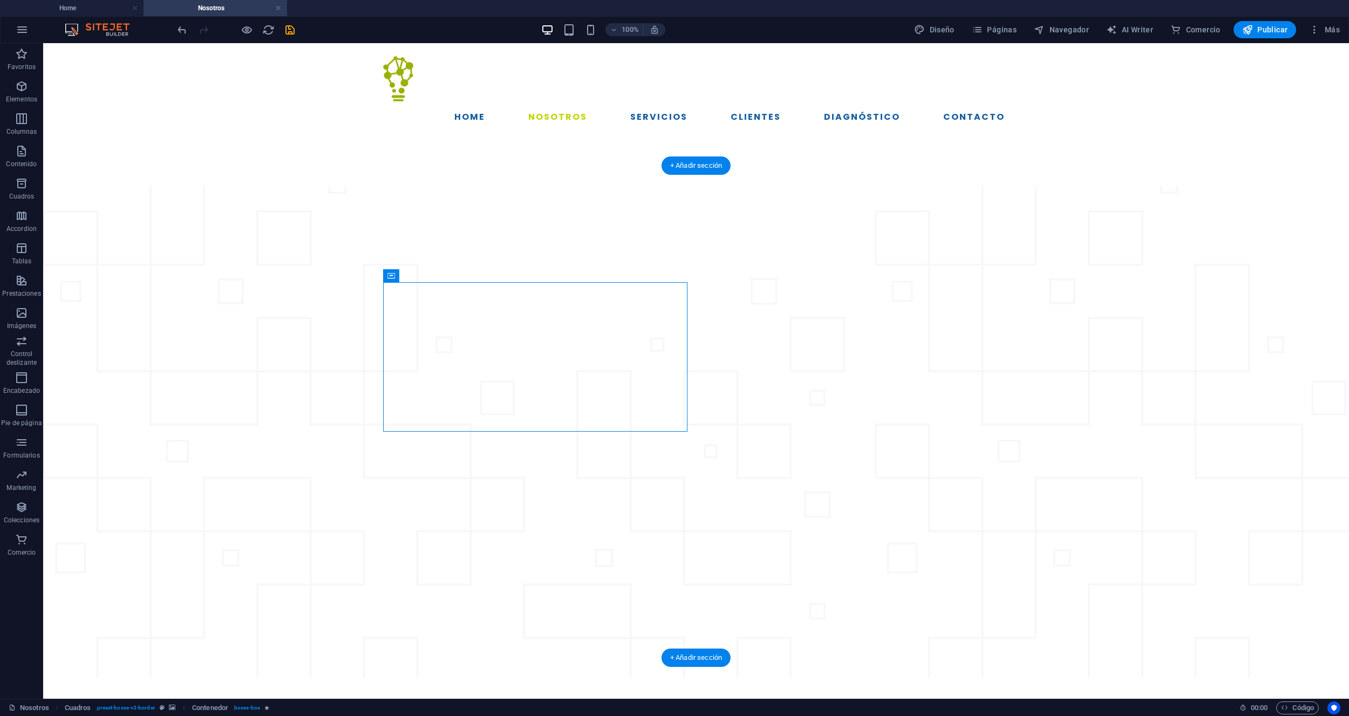
click at [285, 280] on figure at bounding box center [696, 432] width 1306 height 492
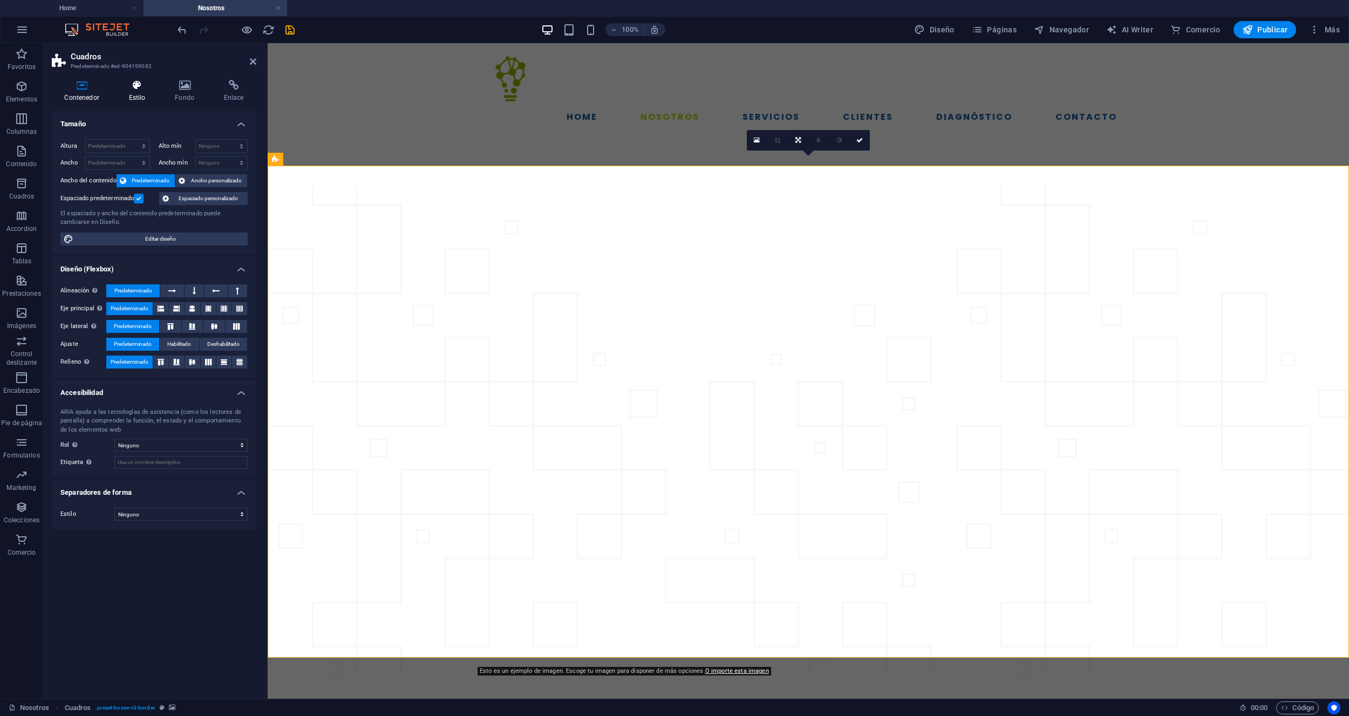
click at [140, 95] on h4 "Estilo" at bounding box center [139, 91] width 46 height 23
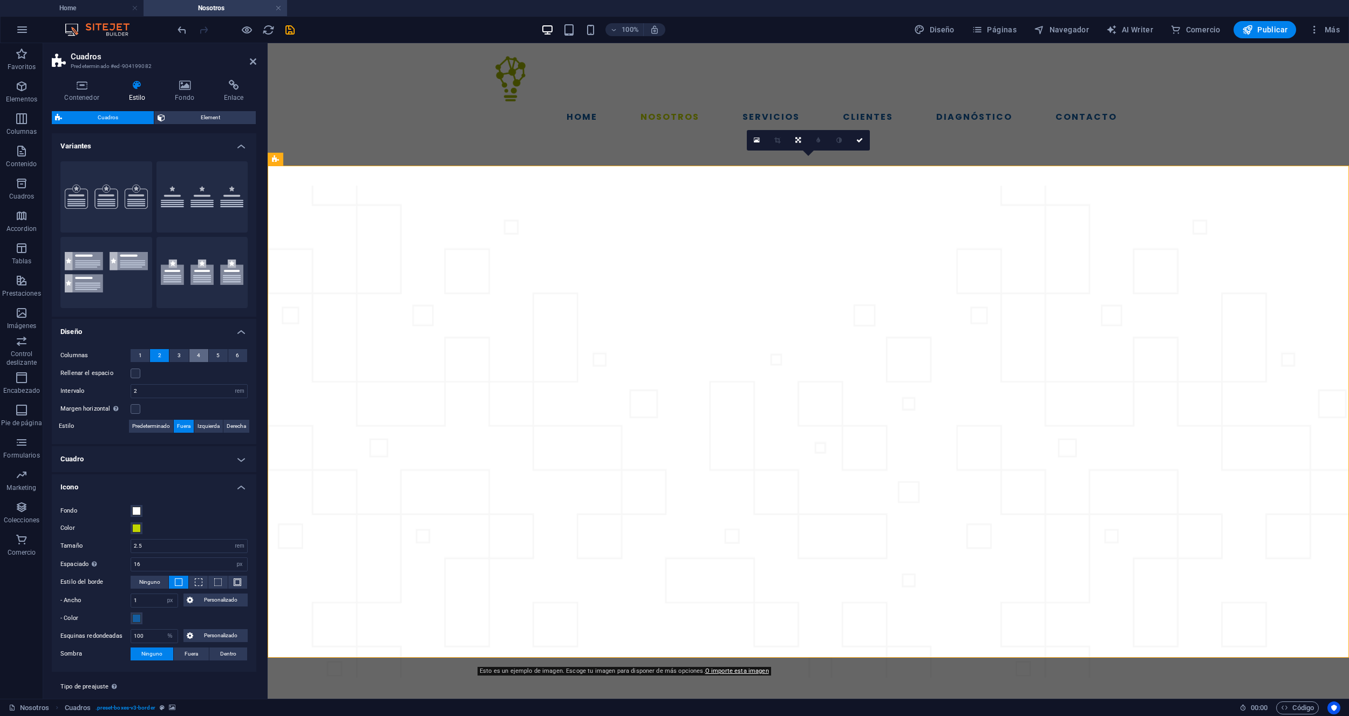
click at [197, 359] on span "4" at bounding box center [198, 355] width 3 height 13
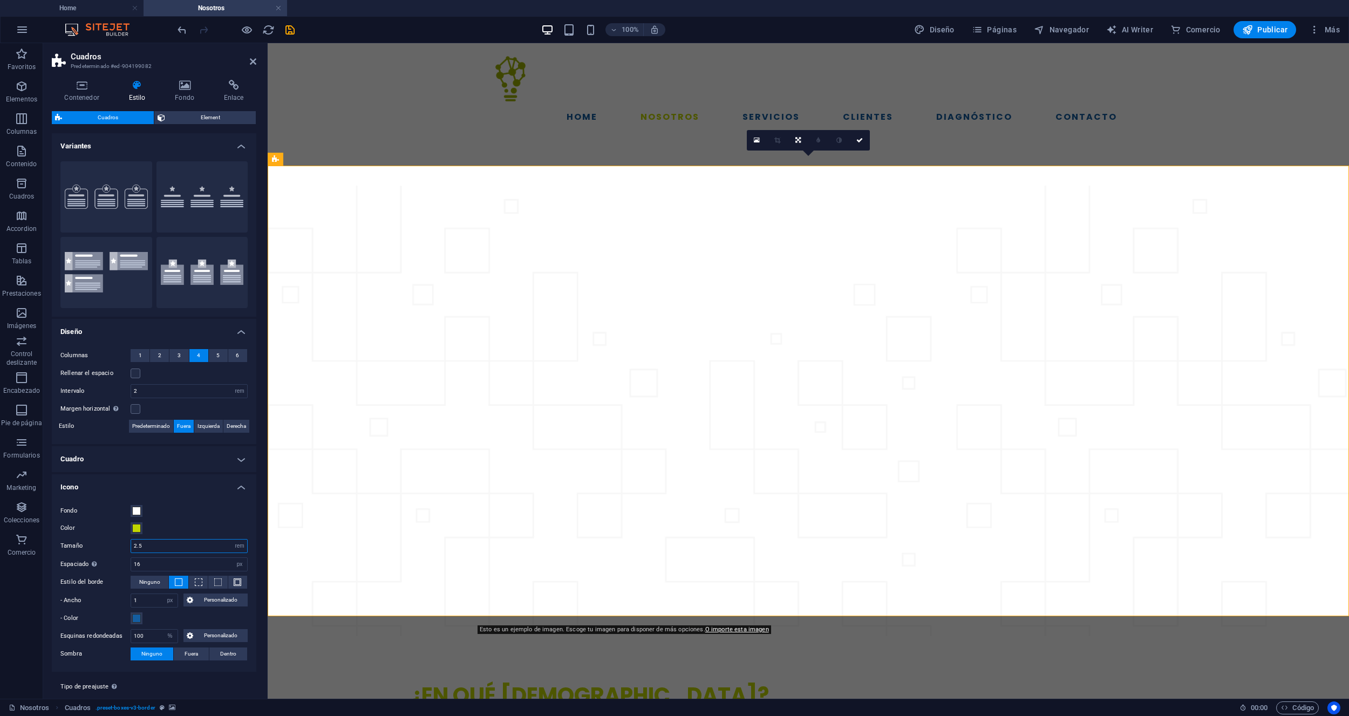
drag, startPoint x: 146, startPoint y: 547, endPoint x: 129, endPoint y: 547, distance: 17.3
click at [129, 546] on div "Tamaño 2.5 px rem % vh vw" at bounding box center [153, 546] width 187 height 14
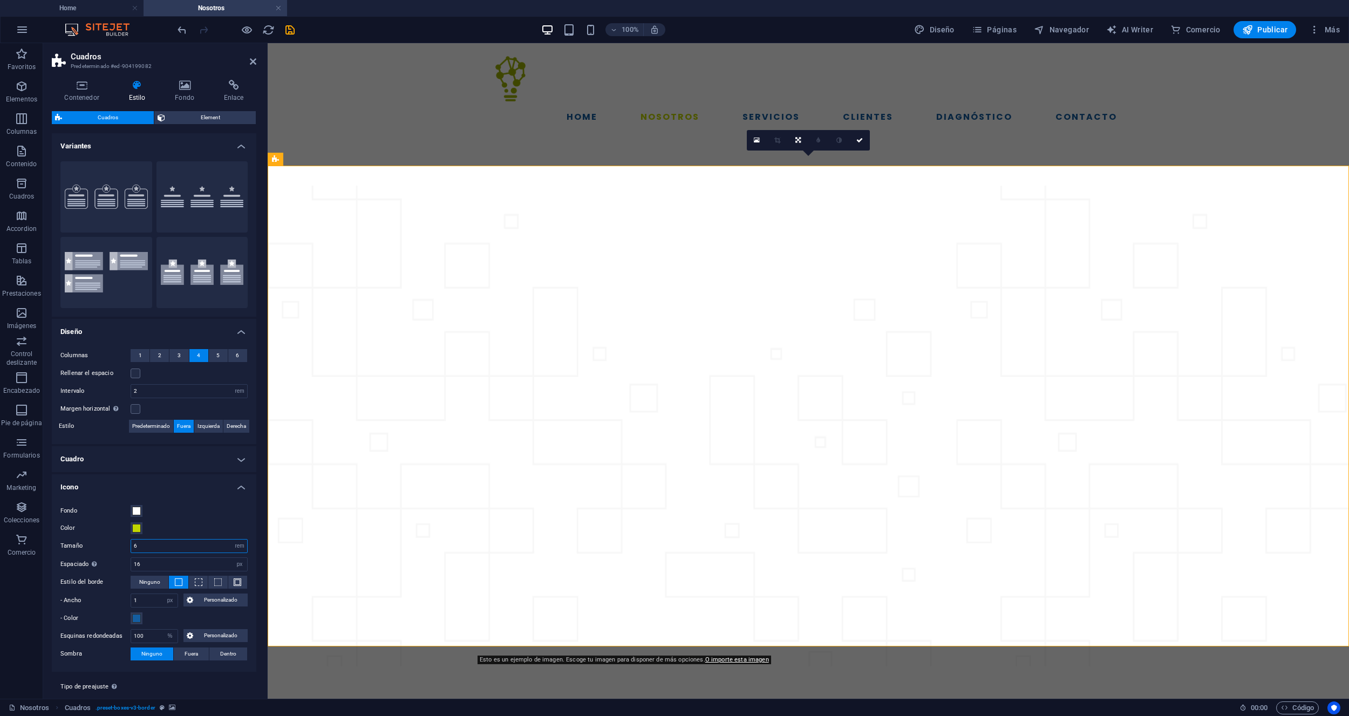
drag, startPoint x: 140, startPoint y: 544, endPoint x: 128, endPoint y: 544, distance: 11.9
click at [128, 544] on div "Tamaño 6 px rem % vh vw" at bounding box center [153, 546] width 187 height 14
type input "4"
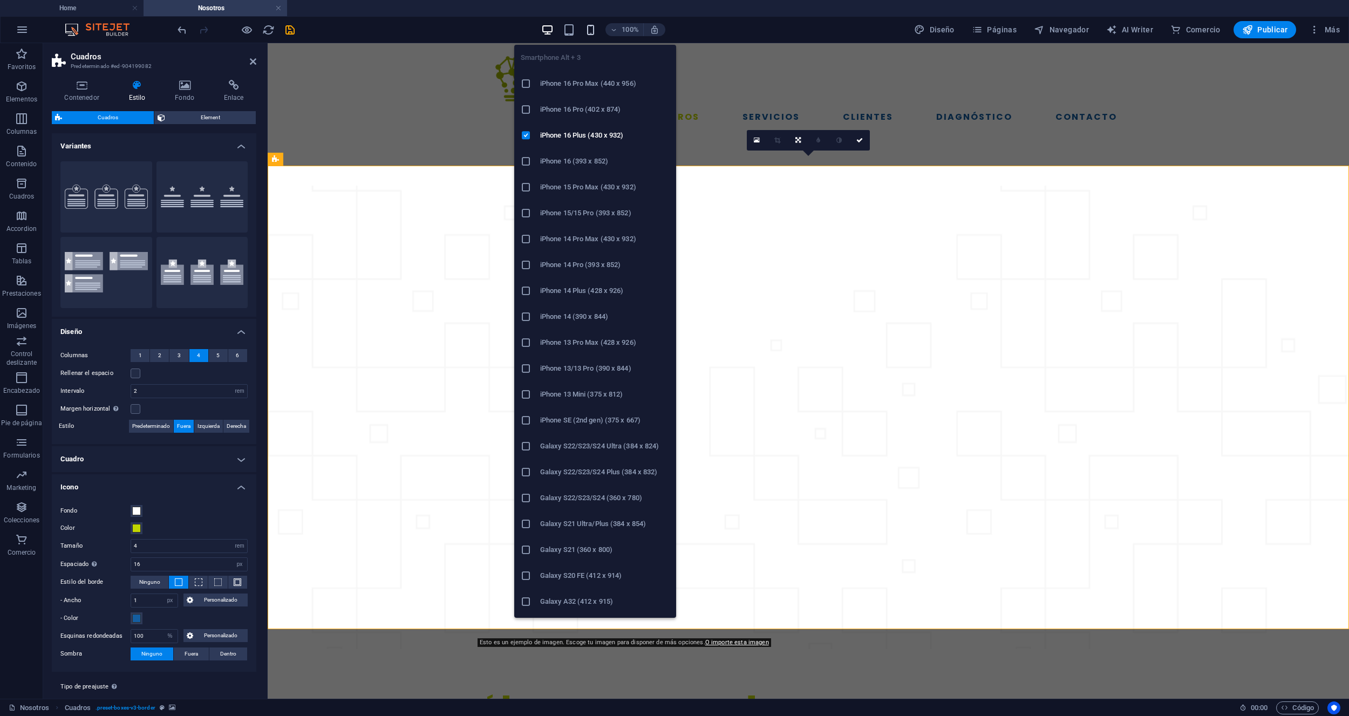
click at [592, 32] on icon "button" at bounding box center [590, 30] width 12 height 12
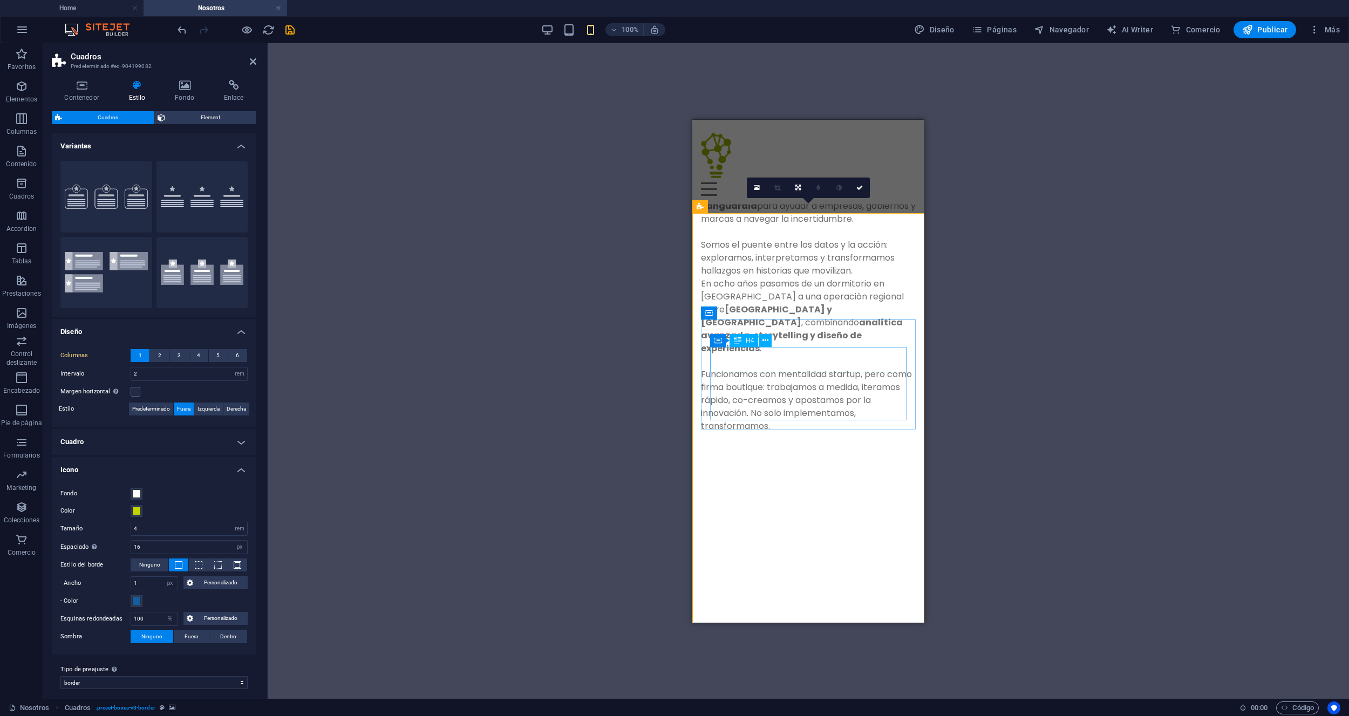
scroll to position [815, 0]
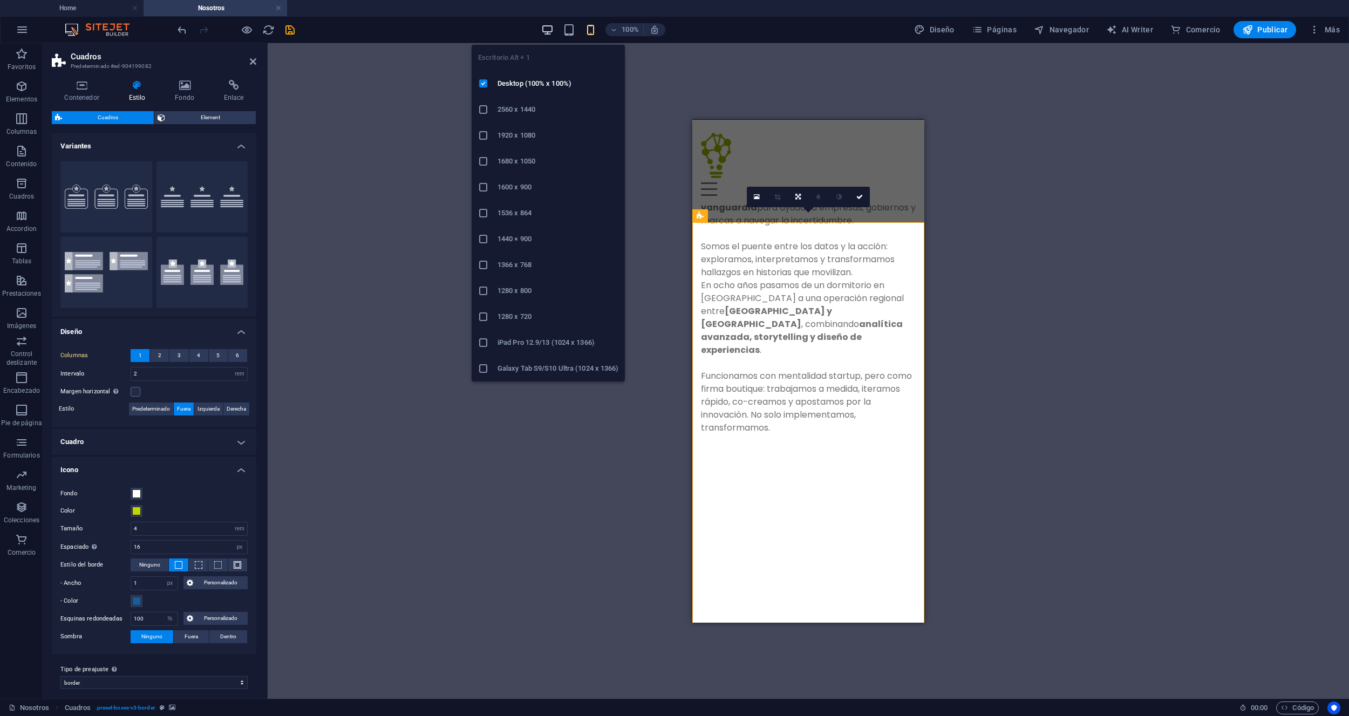
click at [546, 31] on icon "button" at bounding box center [547, 30] width 12 height 12
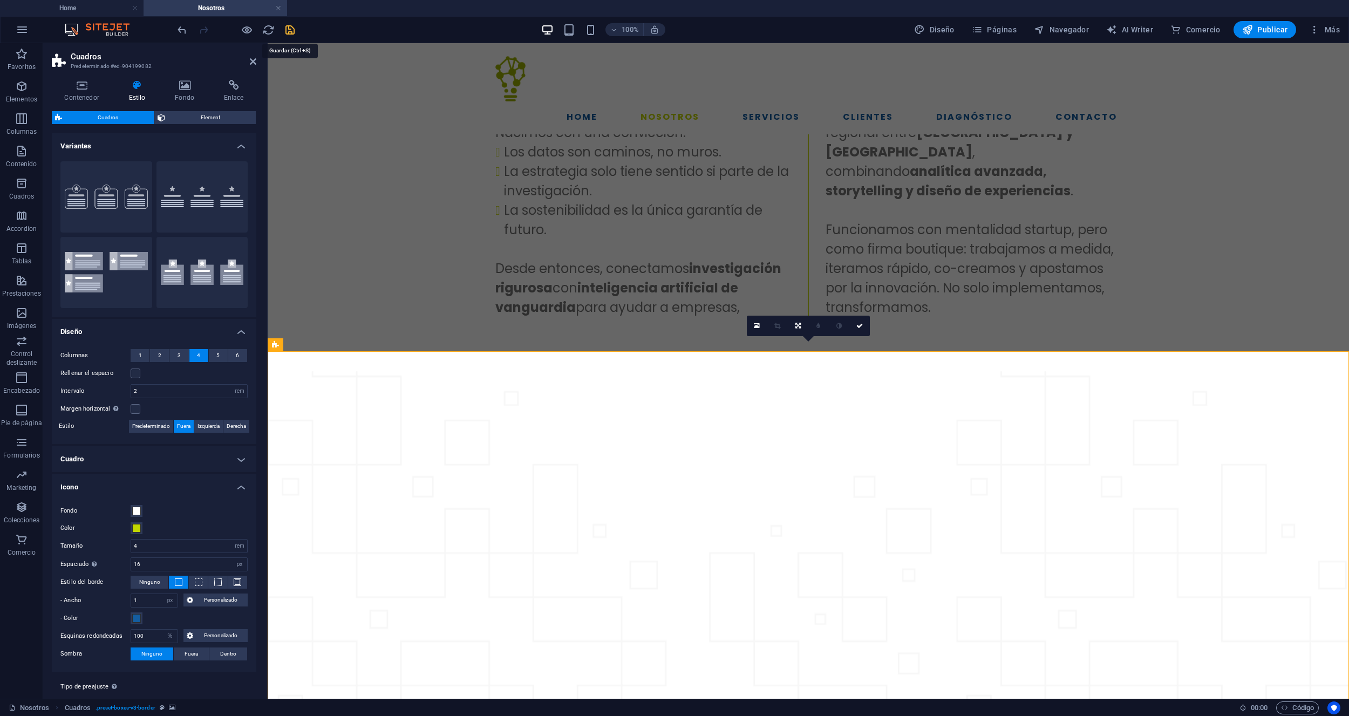
click at [285, 34] on icon "save" at bounding box center [290, 30] width 12 height 12
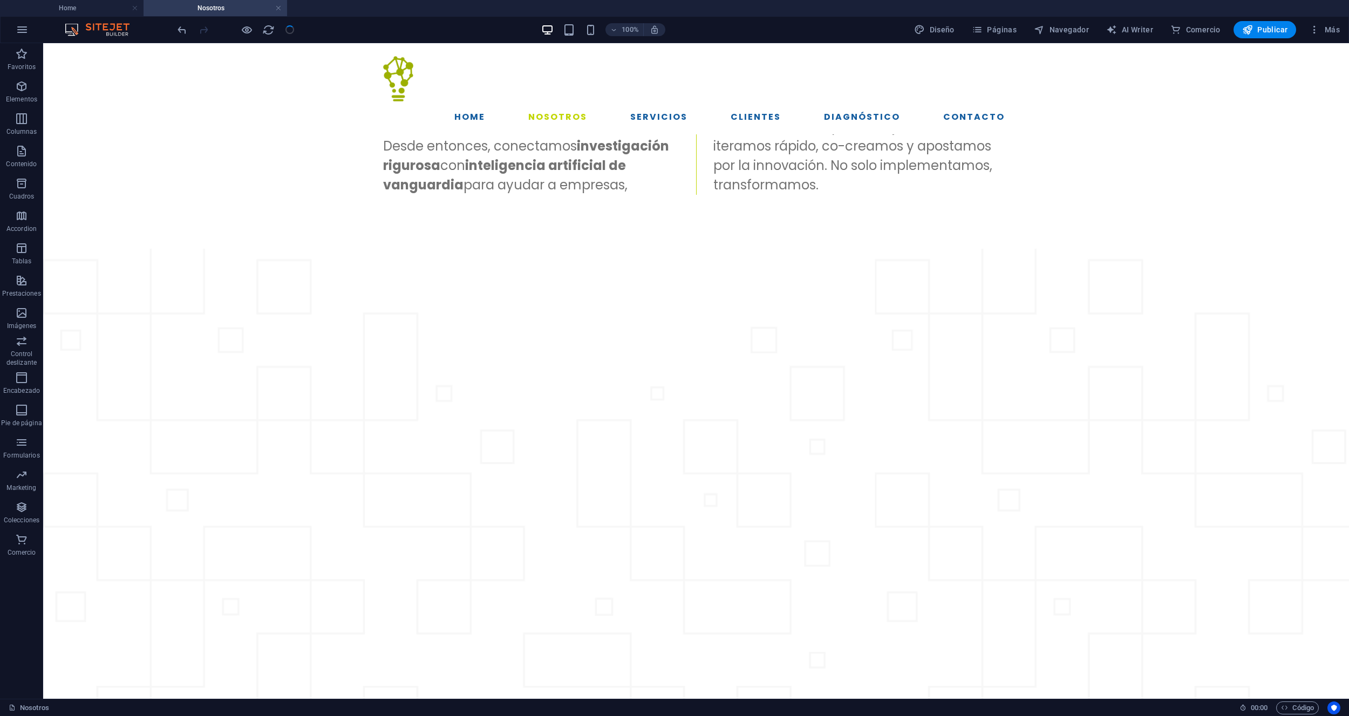
scroll to position [937, 0]
click at [88, 6] on h4 "Home" at bounding box center [71, 8] width 143 height 12
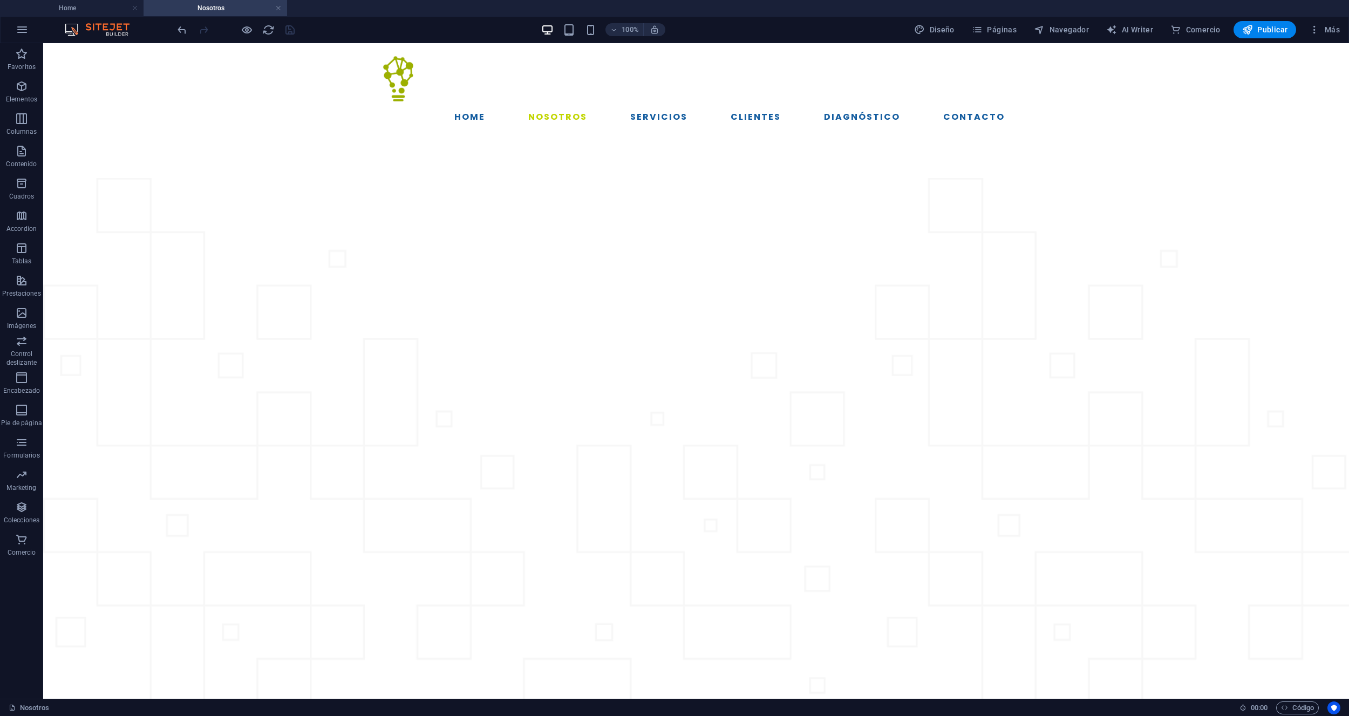
scroll to position [0, 0]
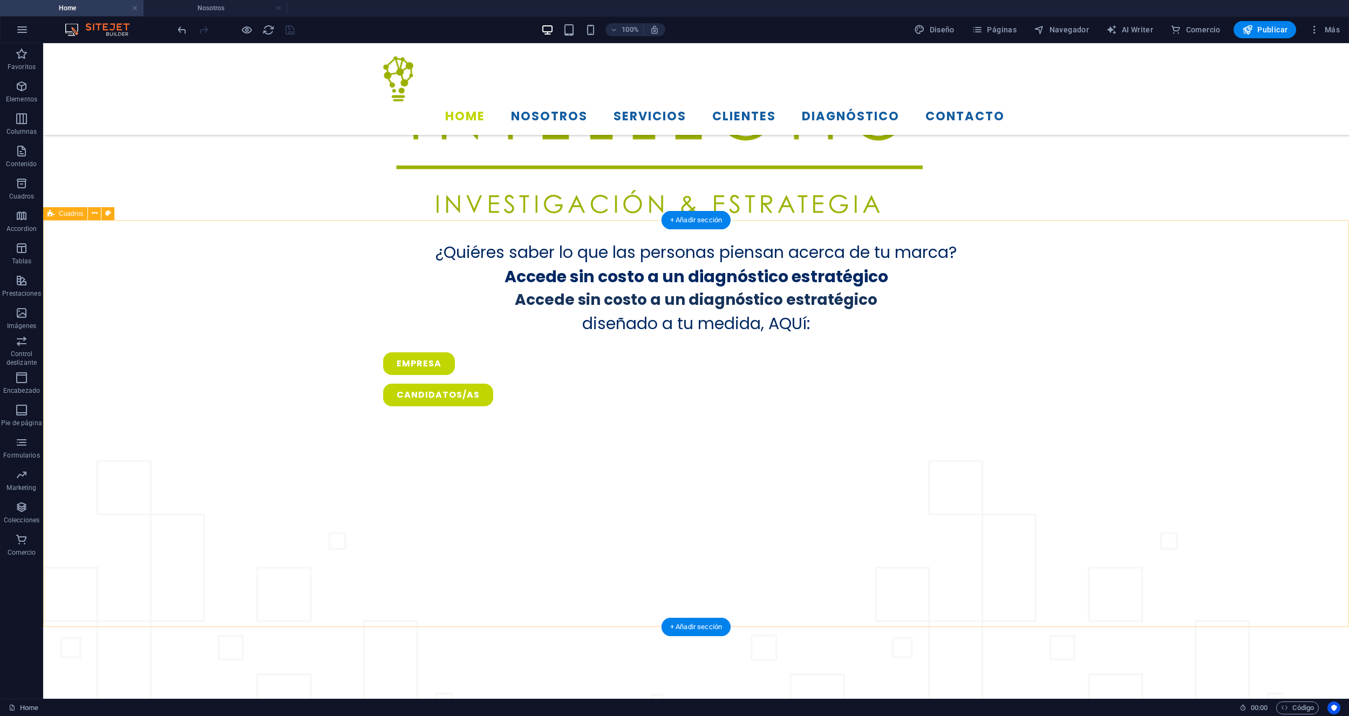
select select "rem"
select select "preset-boxes-v3-border"
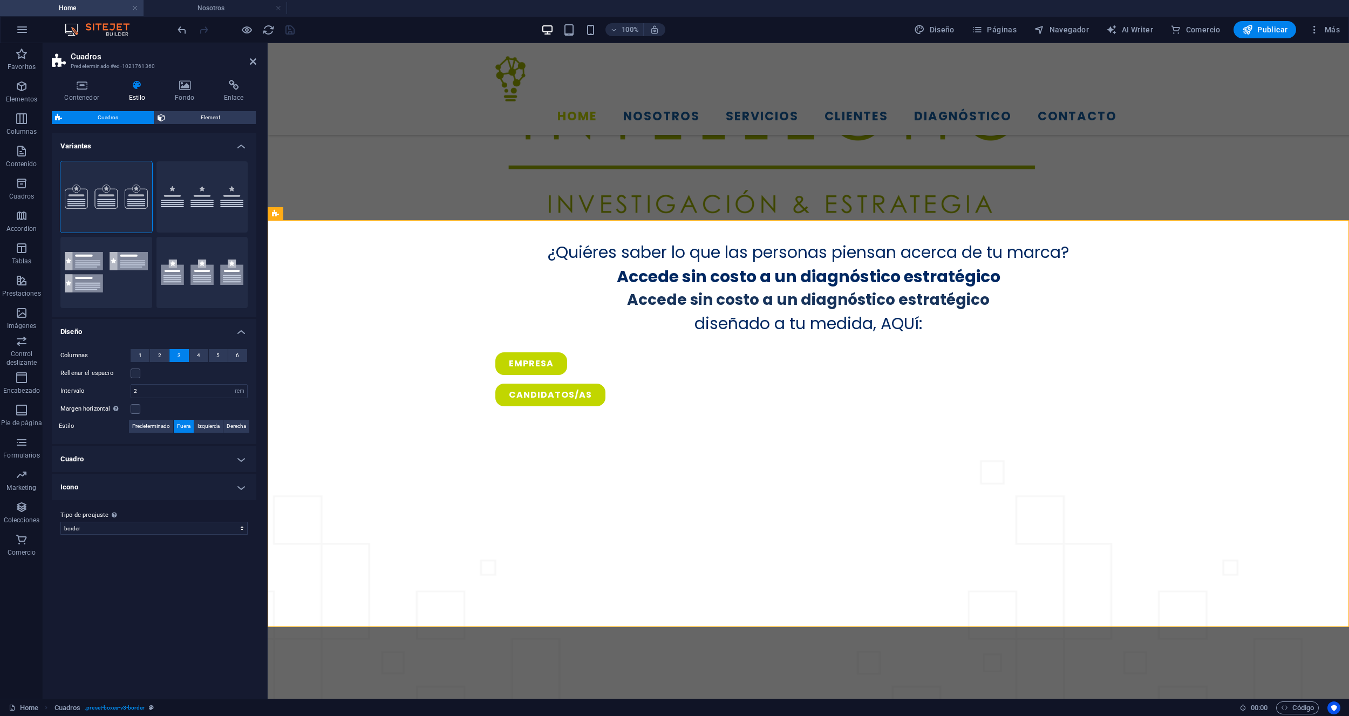
click at [180, 477] on h4 "Icono" at bounding box center [154, 487] width 204 height 26
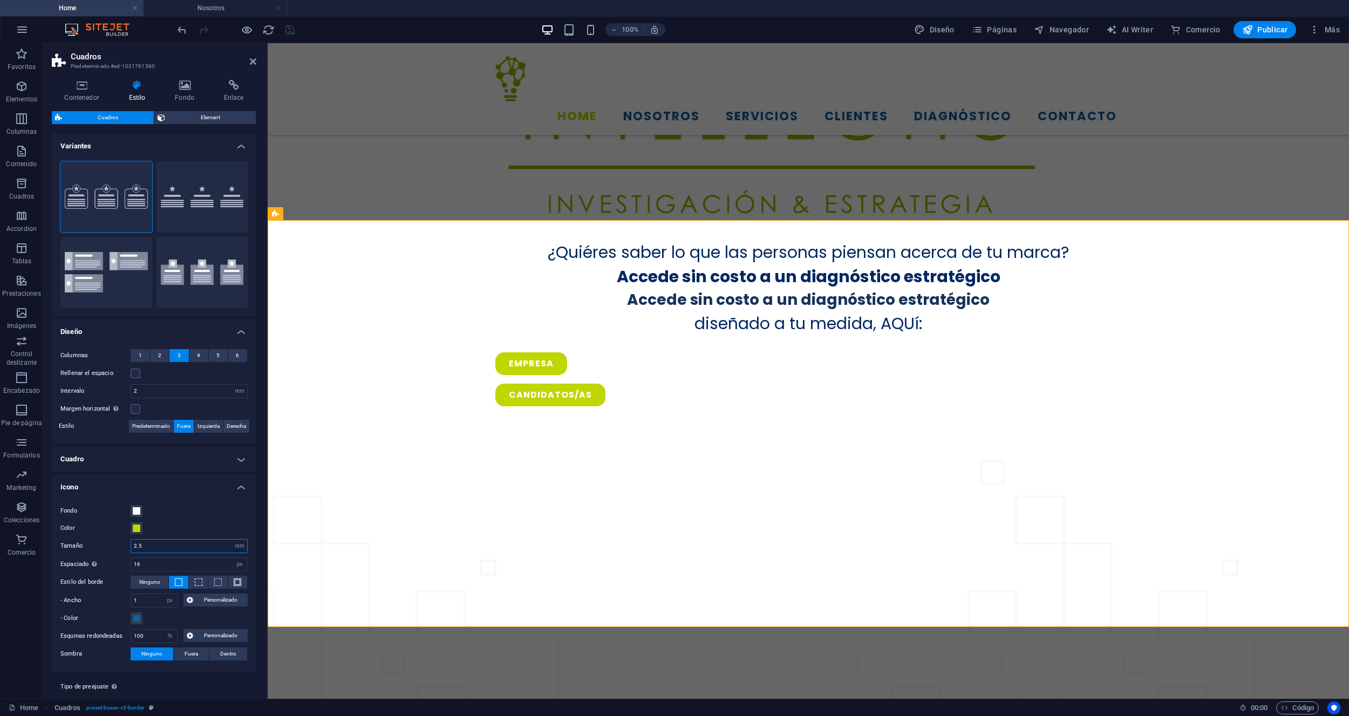
drag, startPoint x: 132, startPoint y: 543, endPoint x: 122, endPoint y: 543, distance: 9.7
click at [122, 543] on div "Tamaño 2.5 px rem % vh vw" at bounding box center [153, 546] width 187 height 14
type input "4"
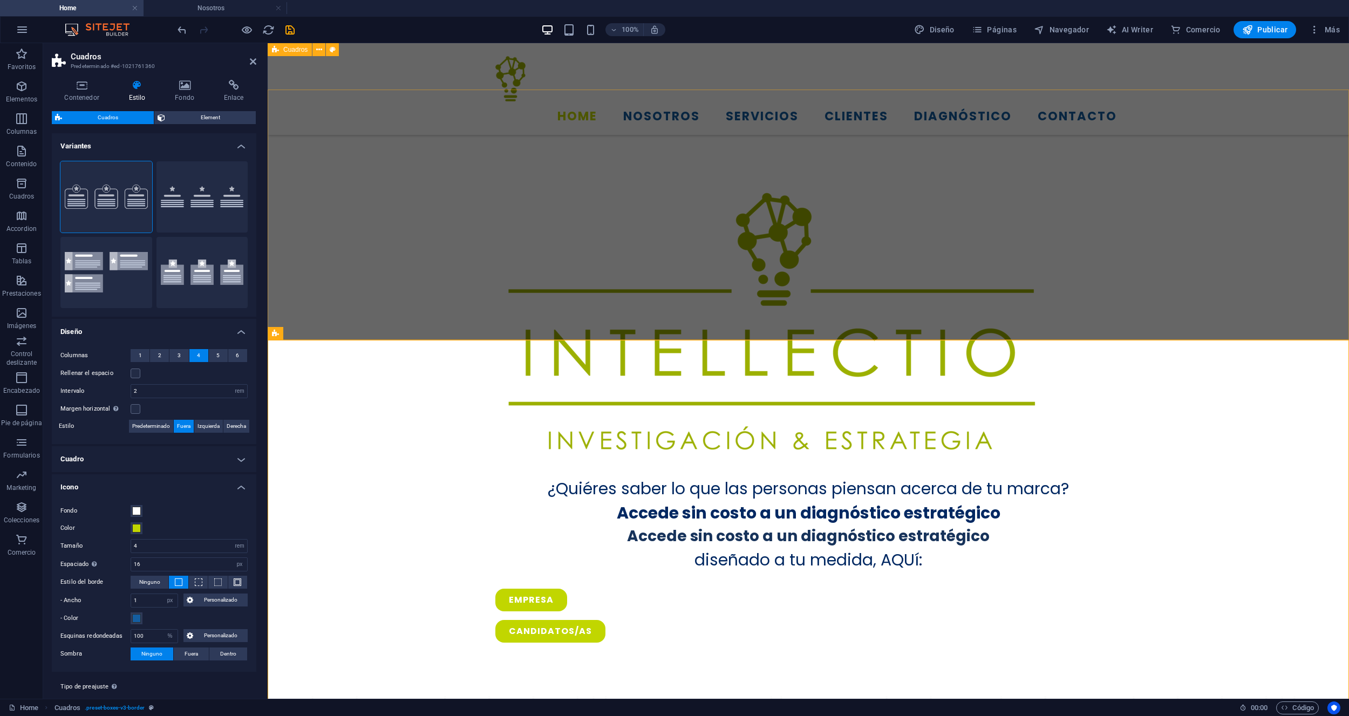
scroll to position [651, 0]
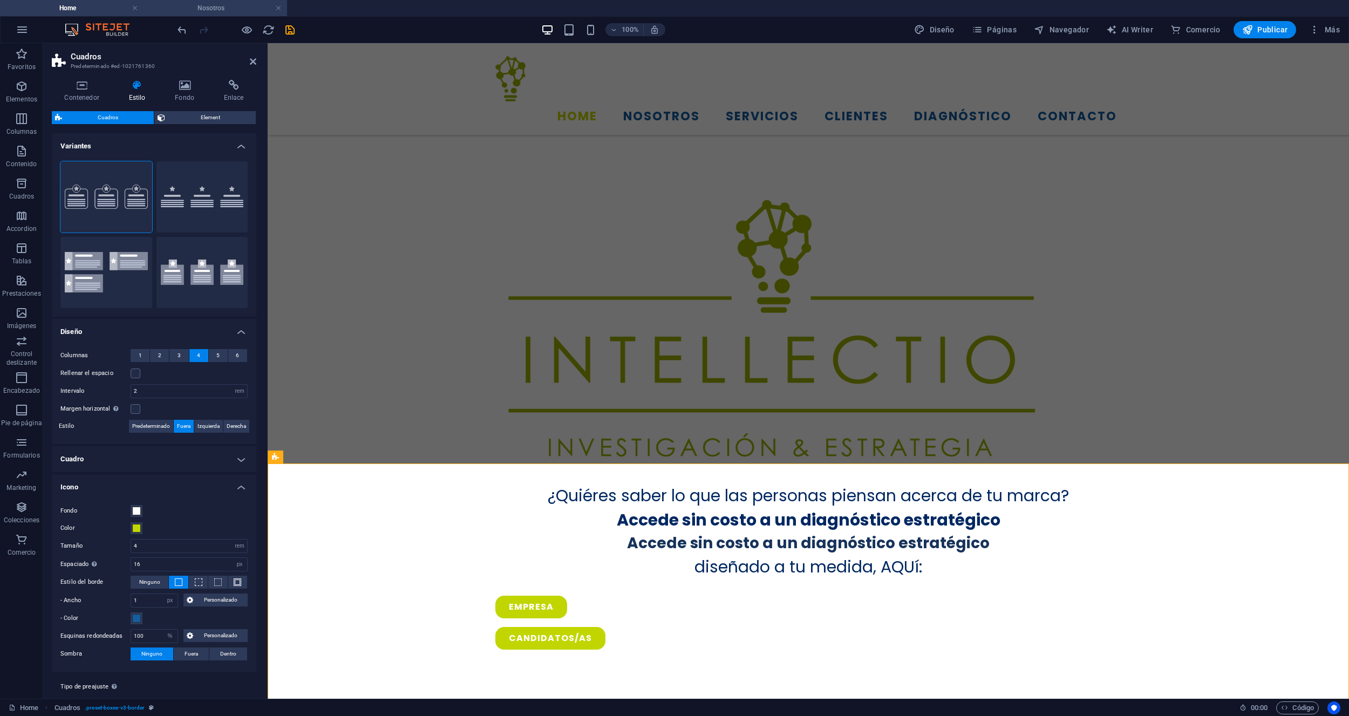
click at [216, 8] on h4 "Nosotros" at bounding box center [214, 8] width 143 height 12
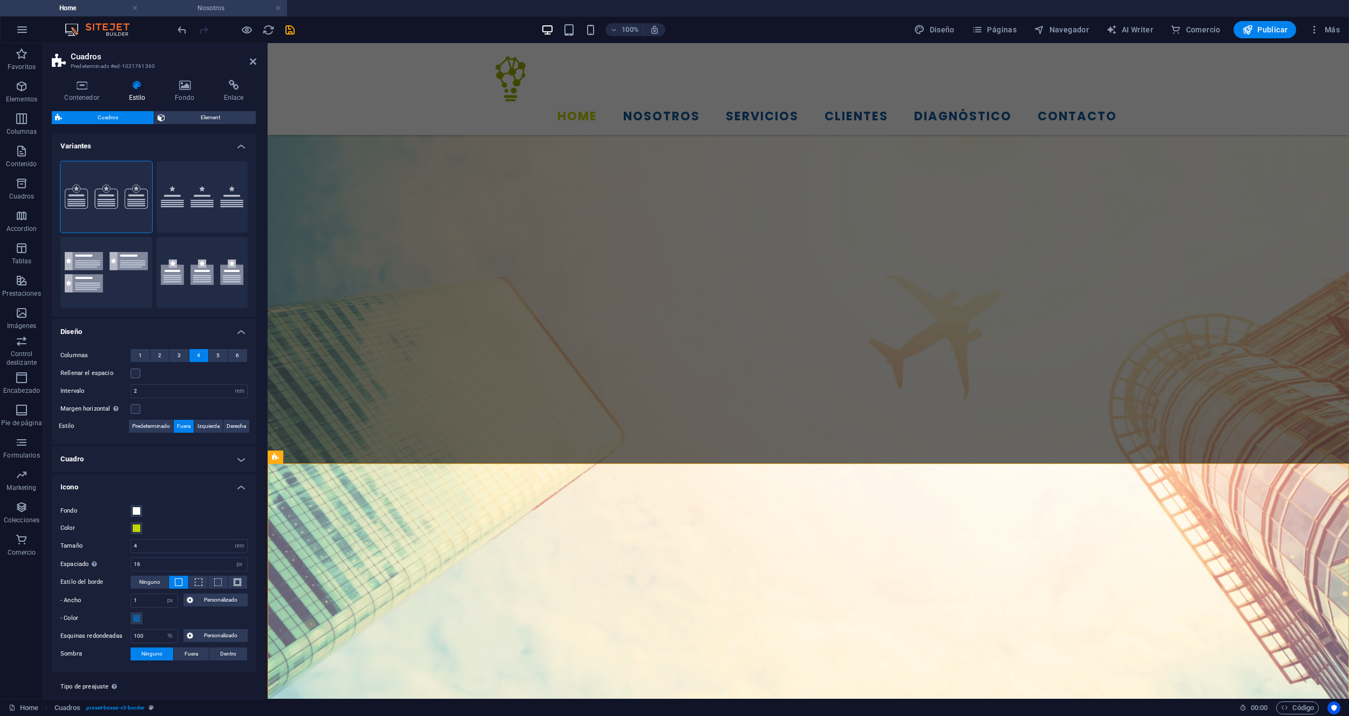
scroll to position [937, 0]
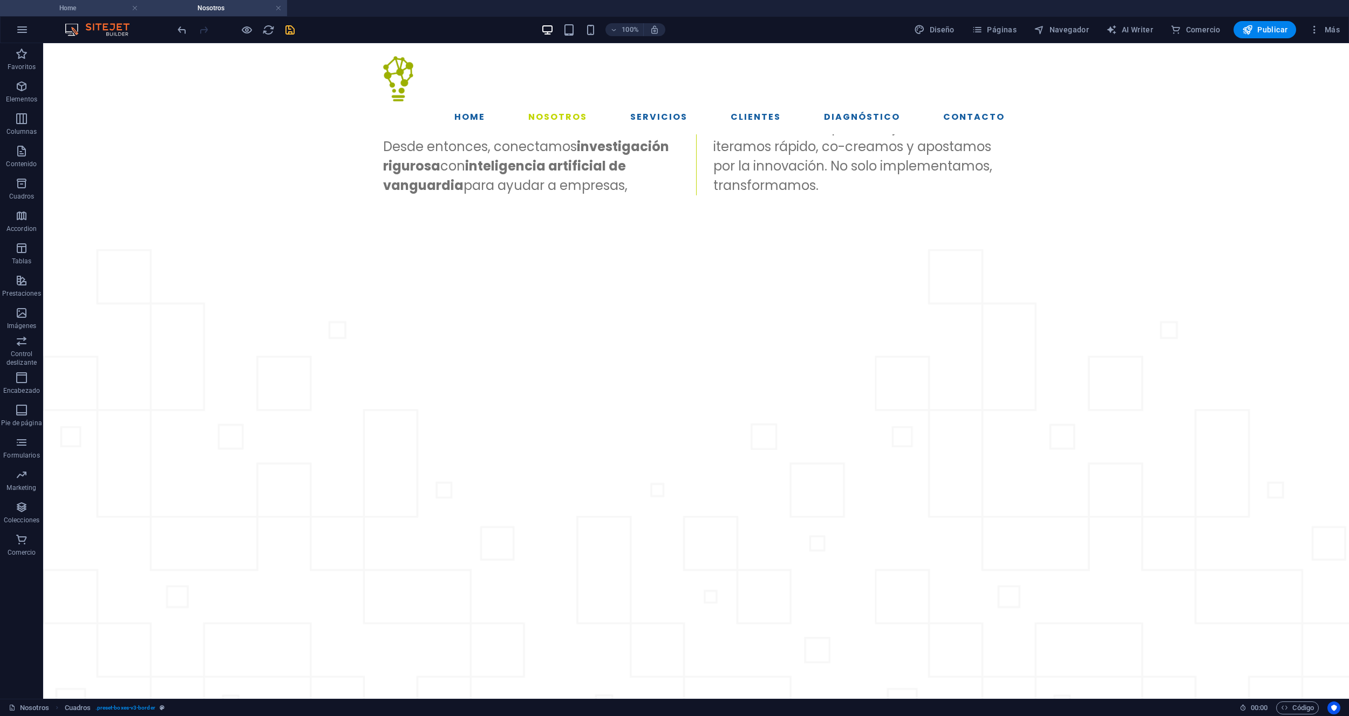
click at [78, 10] on h4 "Home" at bounding box center [71, 8] width 143 height 12
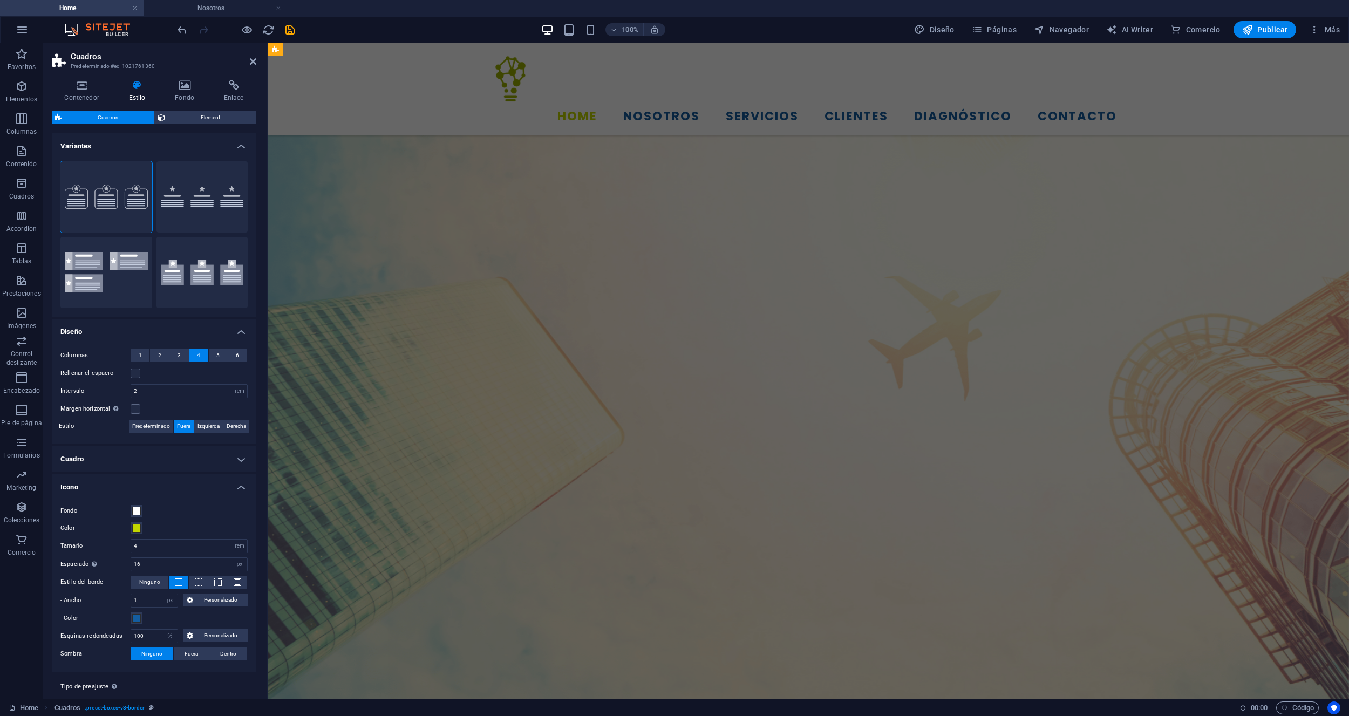
scroll to position [651, 0]
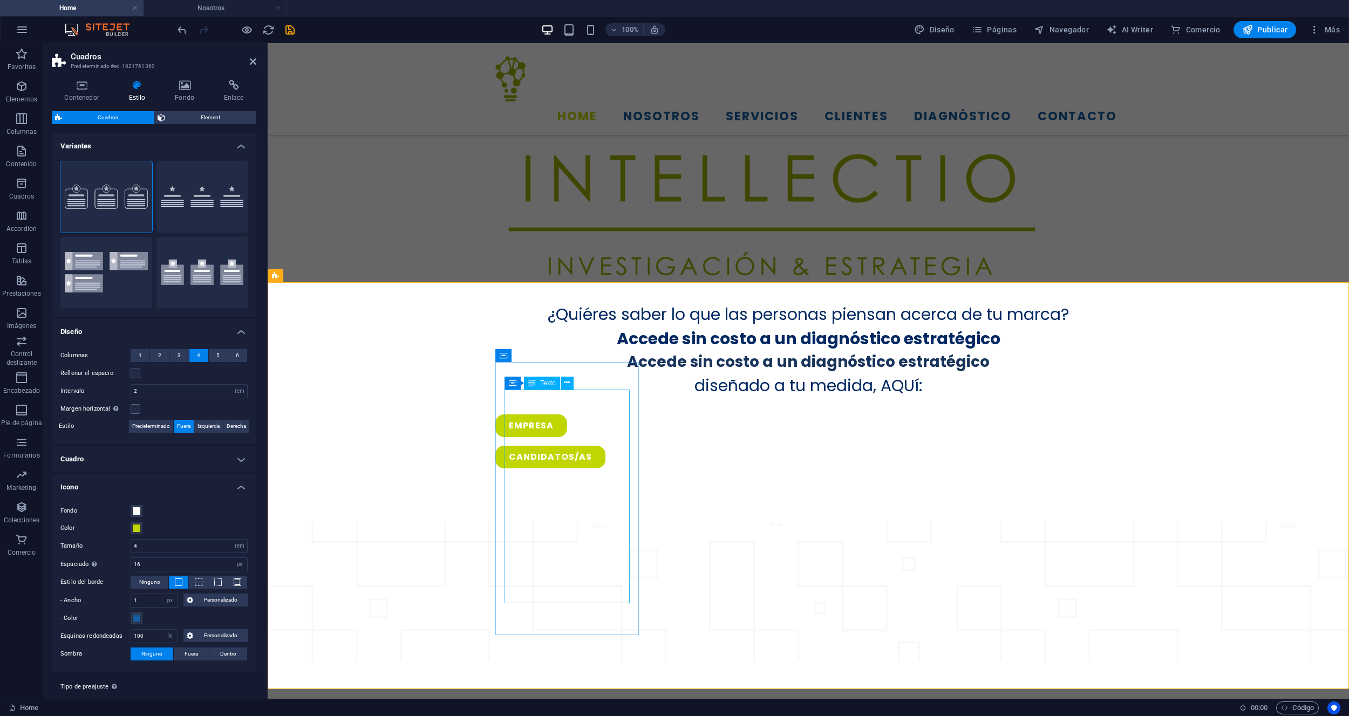
scroll to position [836, 0]
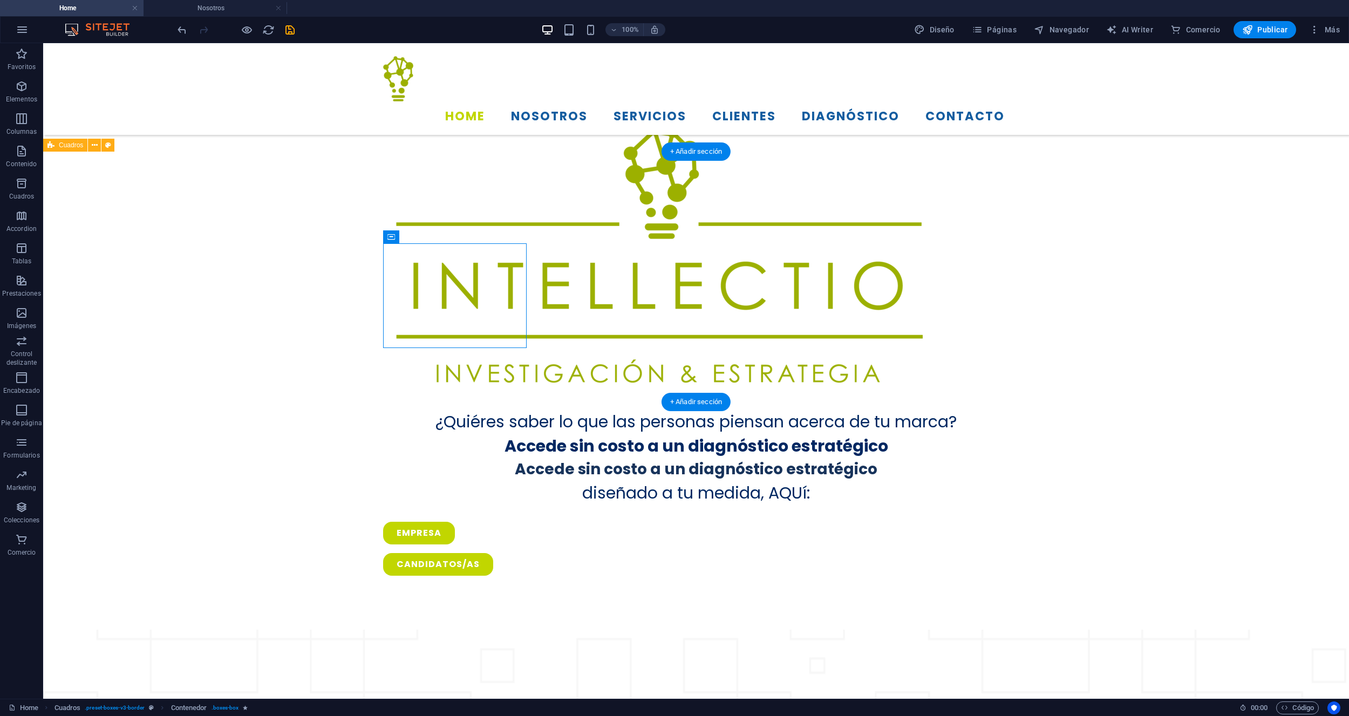
scroll to position [713, 0]
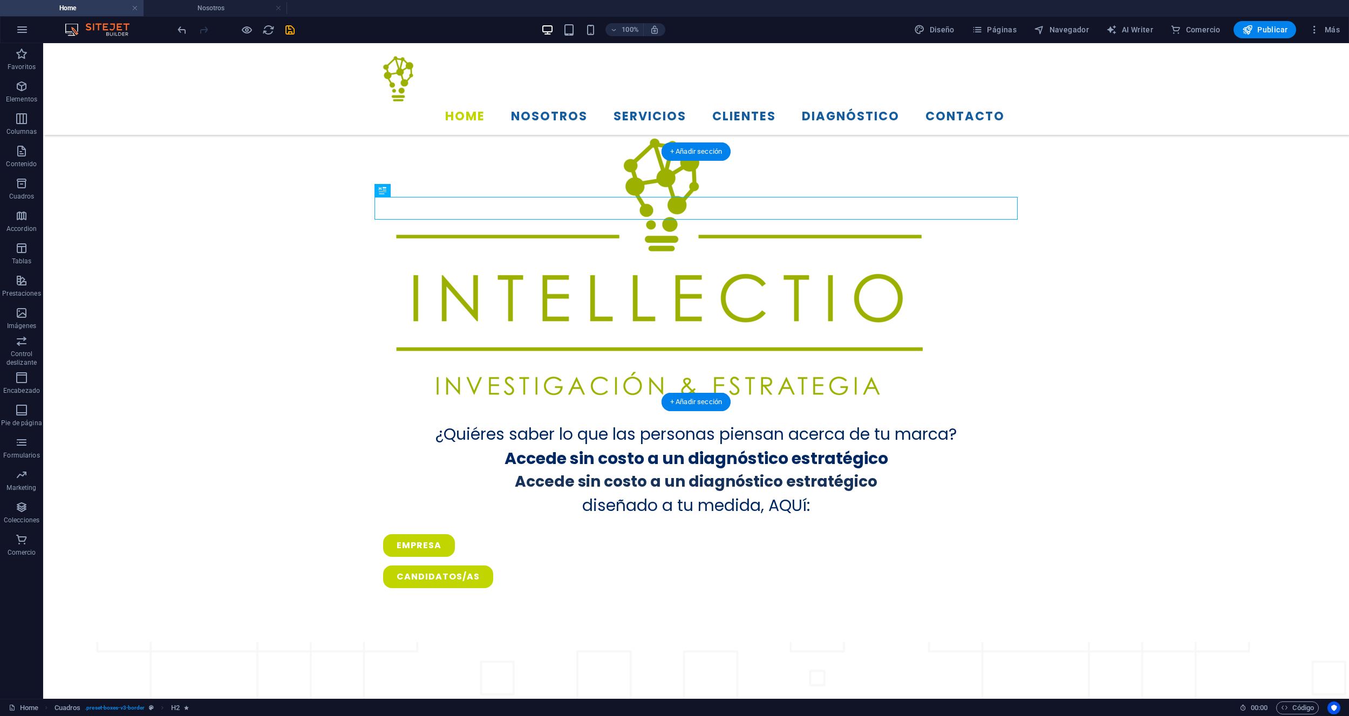
drag, startPoint x: 597, startPoint y: 207, endPoint x: 592, endPoint y: 202, distance: 6.5
click at [588, 31] on icon "button" at bounding box center [590, 30] width 12 height 12
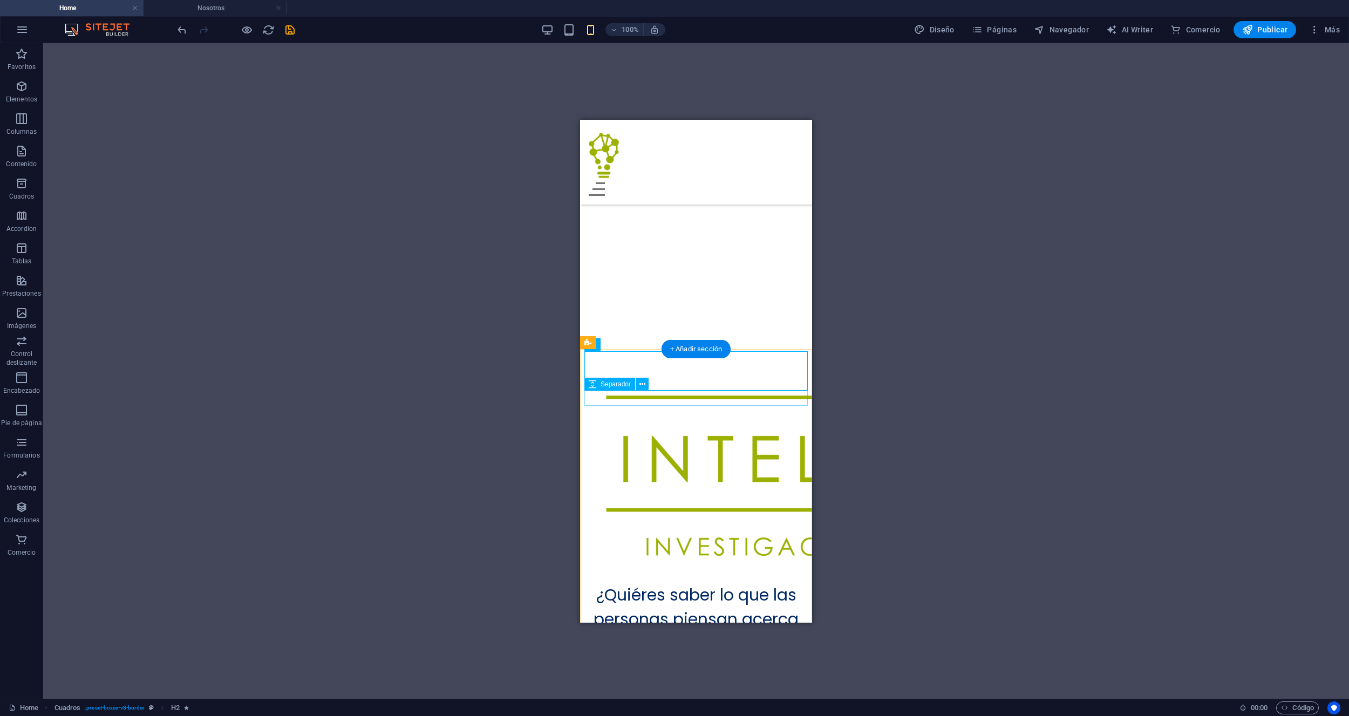
scroll to position [461, 0]
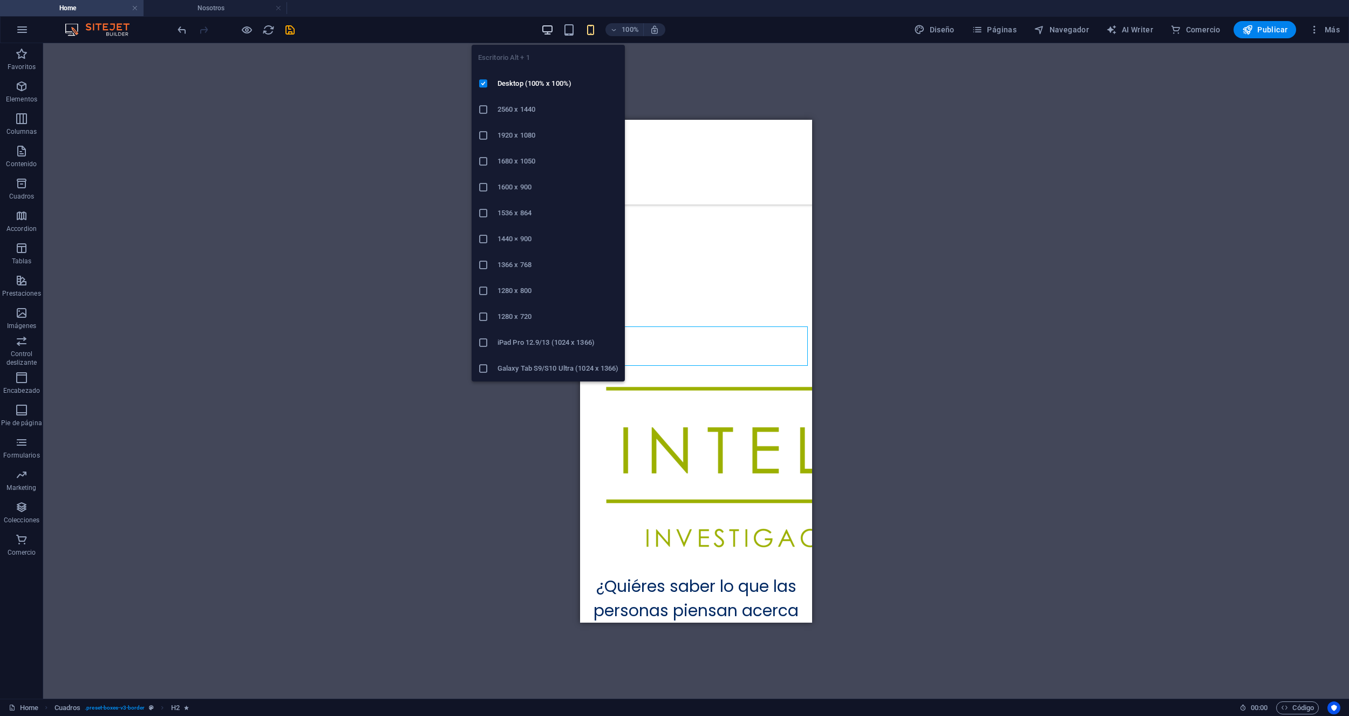
click at [548, 27] on icon "button" at bounding box center [547, 30] width 12 height 12
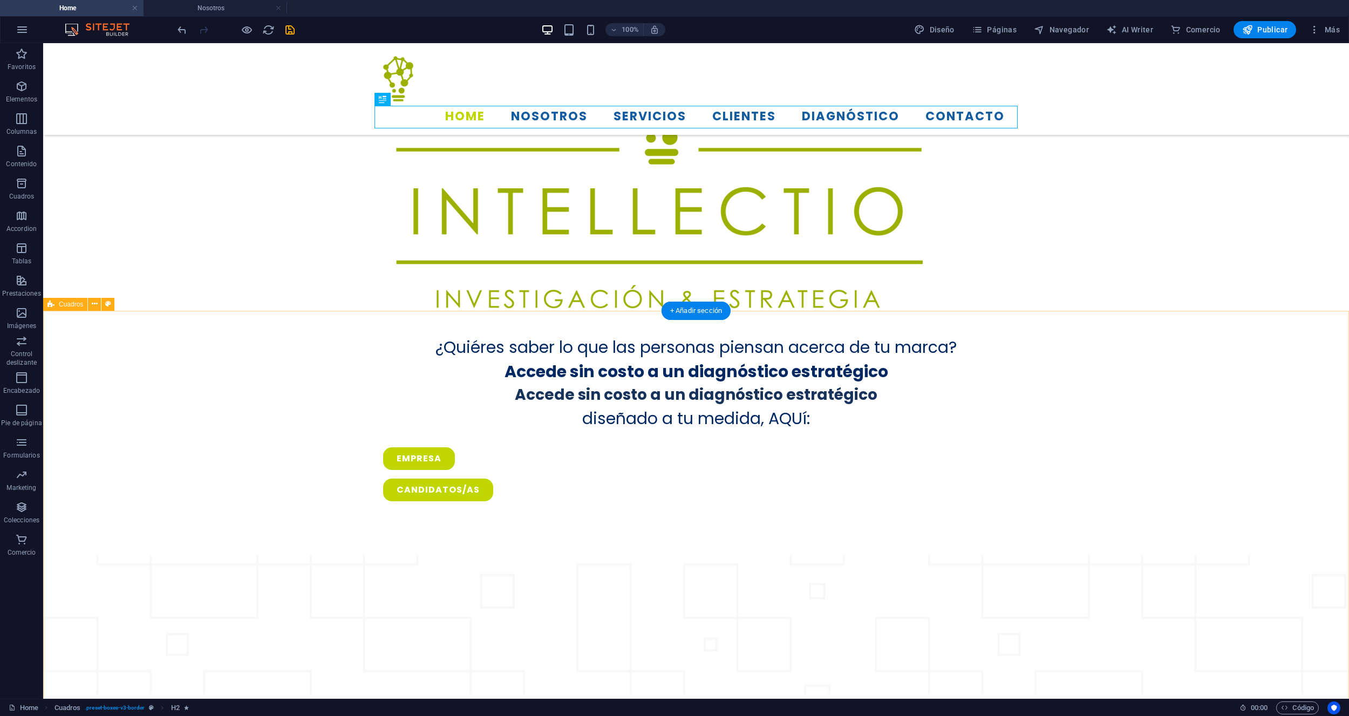
scroll to position [795, 0]
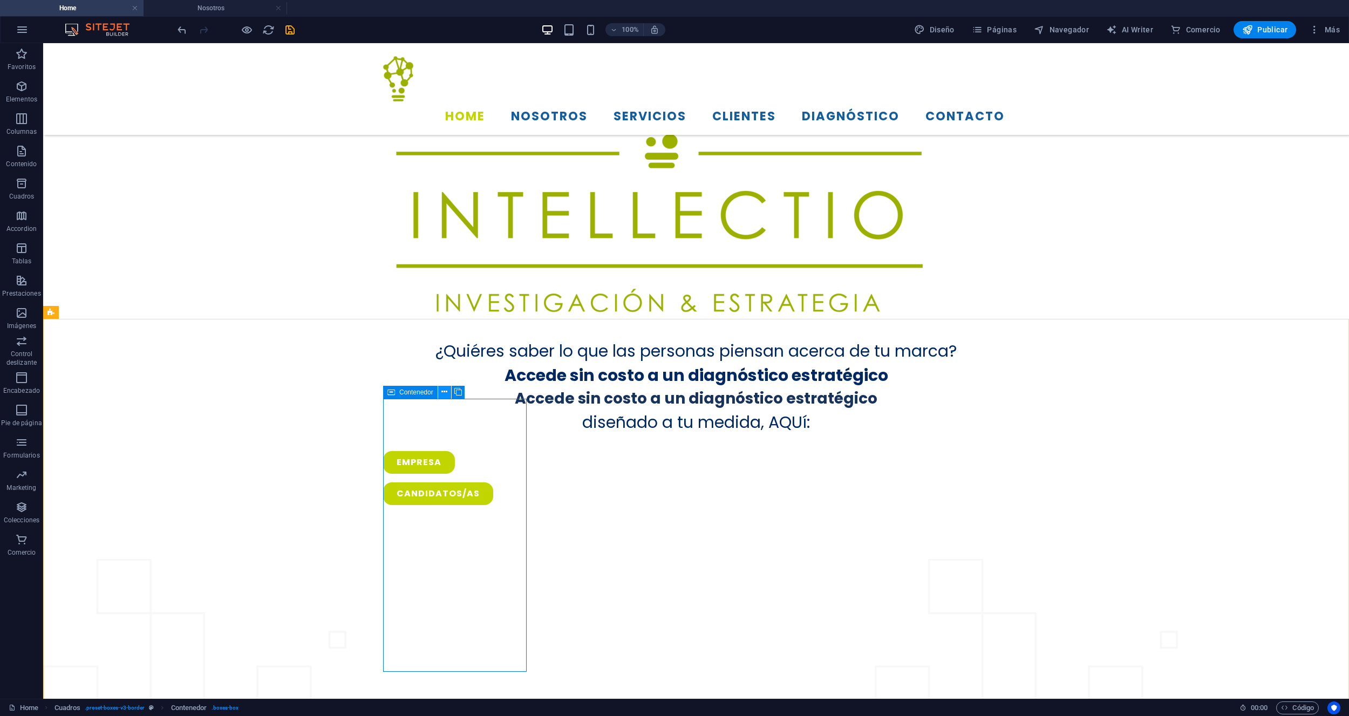
click at [442, 392] on icon at bounding box center [444, 391] width 6 height 11
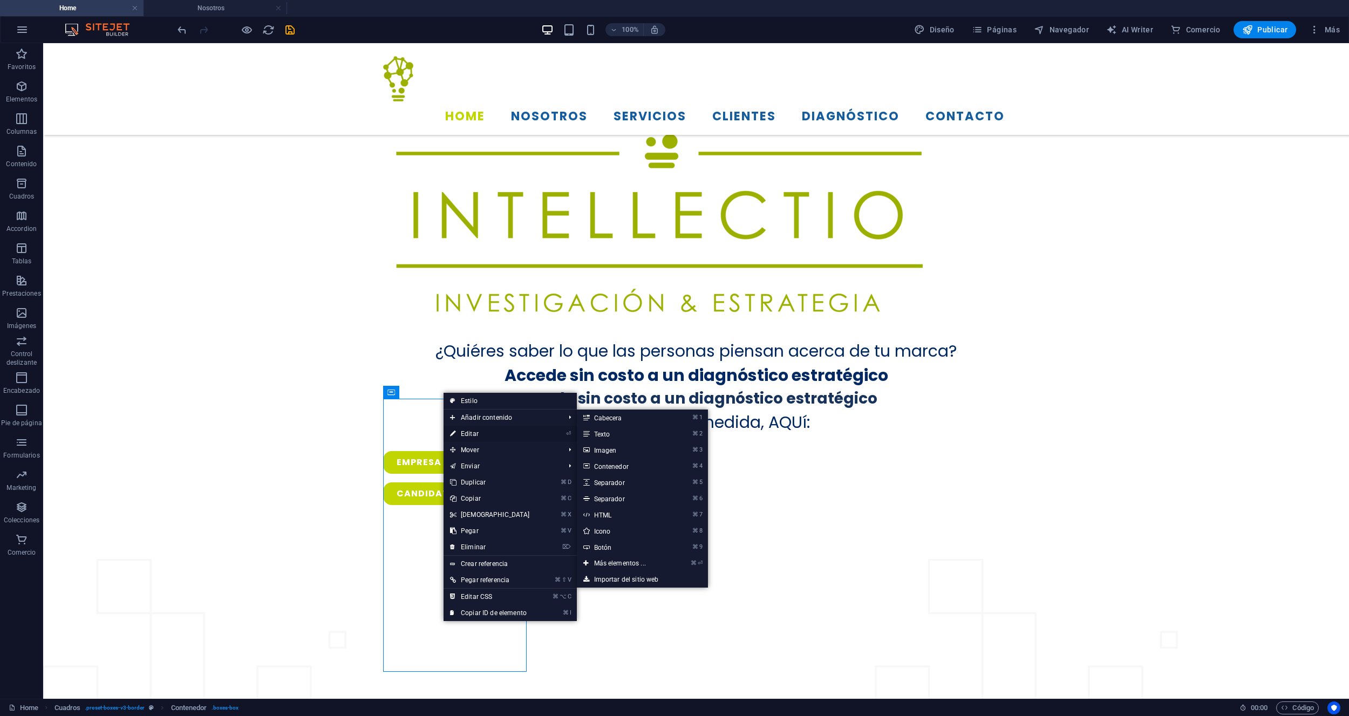
drag, startPoint x: 475, startPoint y: 430, endPoint x: 207, endPoint y: 387, distance: 271.0
click at [475, 430] on link "⏎ Editar" at bounding box center [489, 434] width 93 height 16
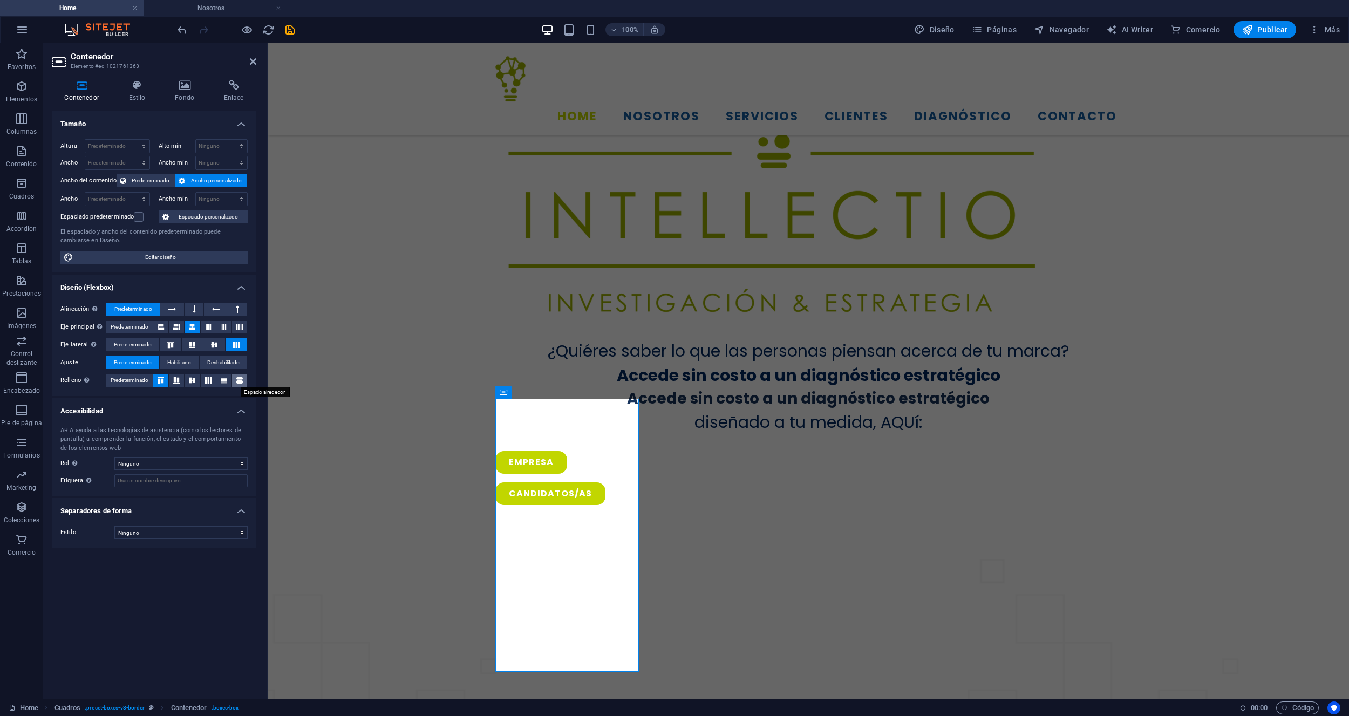
click at [235, 380] on icon at bounding box center [239, 380] width 13 height 6
click at [222, 380] on icon at bounding box center [223, 380] width 13 height 6
click at [121, 378] on span "Predeterminado" at bounding box center [130, 380] width 38 height 13
click at [163, 467] on select "Ninguno Alert Article Banner Comment Complementary Dialog Encabezado Marquee Pi…" at bounding box center [180, 463] width 133 height 13
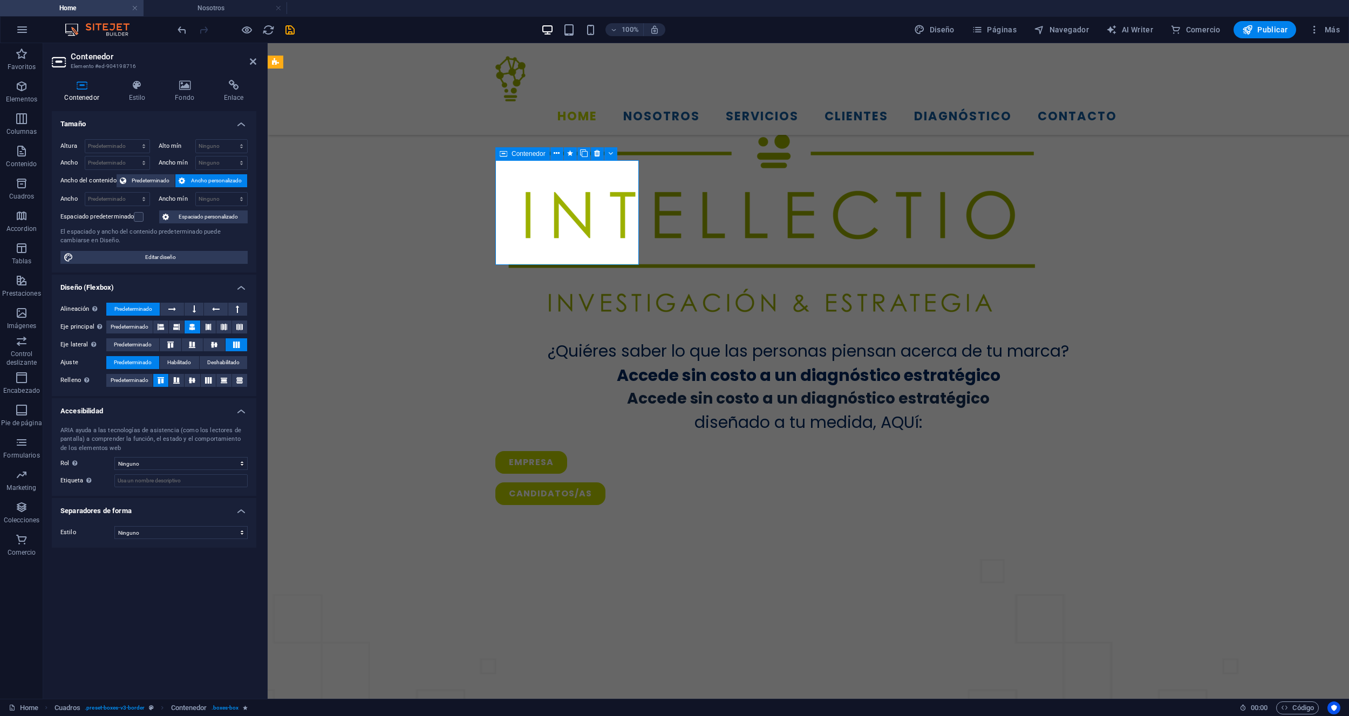
click at [160, 181] on span "Predeterminado" at bounding box center [150, 180] width 43 height 13
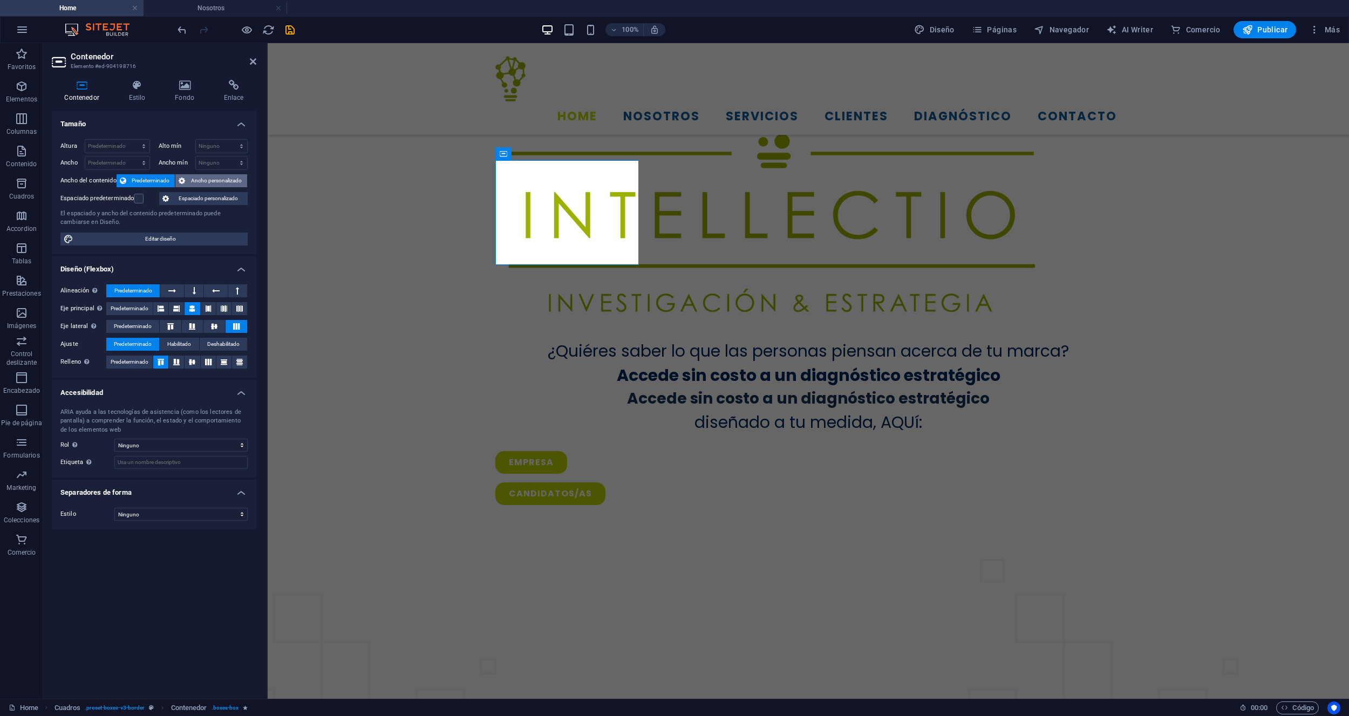
click at [213, 181] on span "Ancho personalizado" at bounding box center [216, 180] width 56 height 13
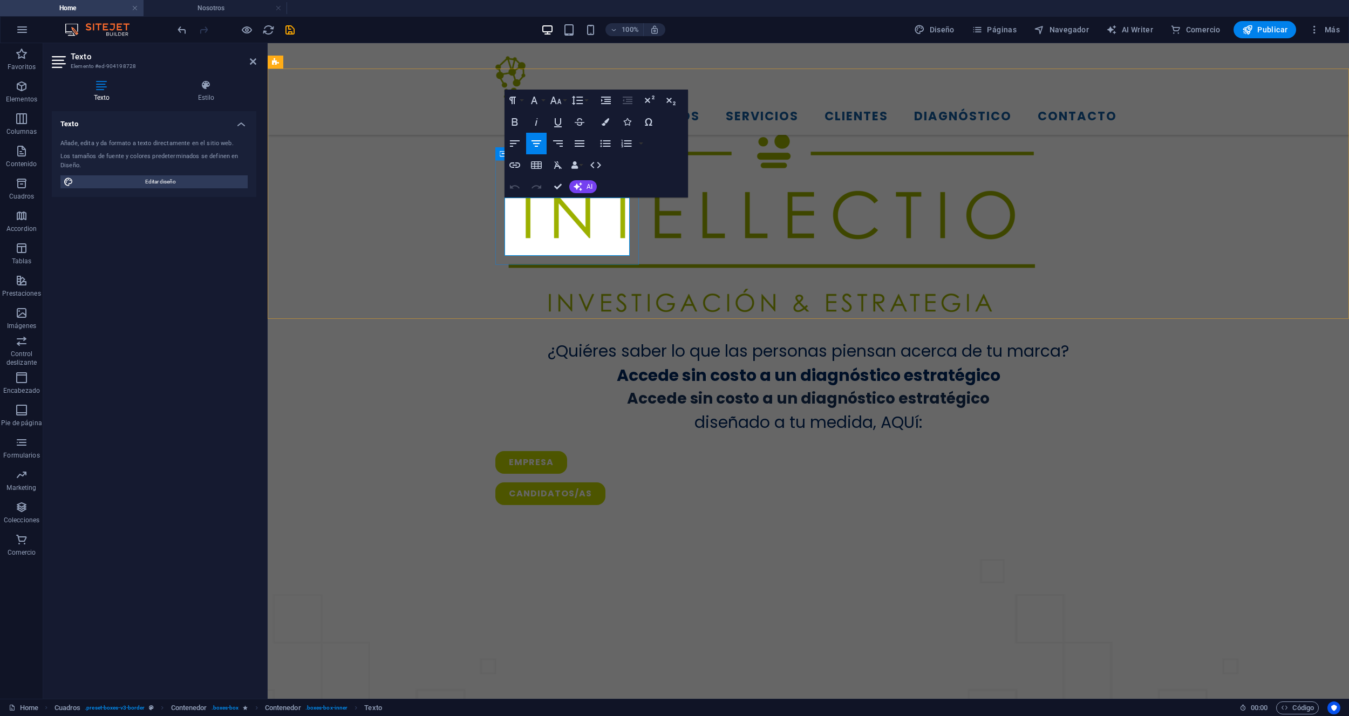
drag, startPoint x: 591, startPoint y: 244, endPoint x: 505, endPoint y: 208, distance: 93.1
drag, startPoint x: 594, startPoint y: 242, endPoint x: 514, endPoint y: 207, distance: 87.5
copy span "[DEMOGRAPHIC_DATA] en la evidencia con propósito."
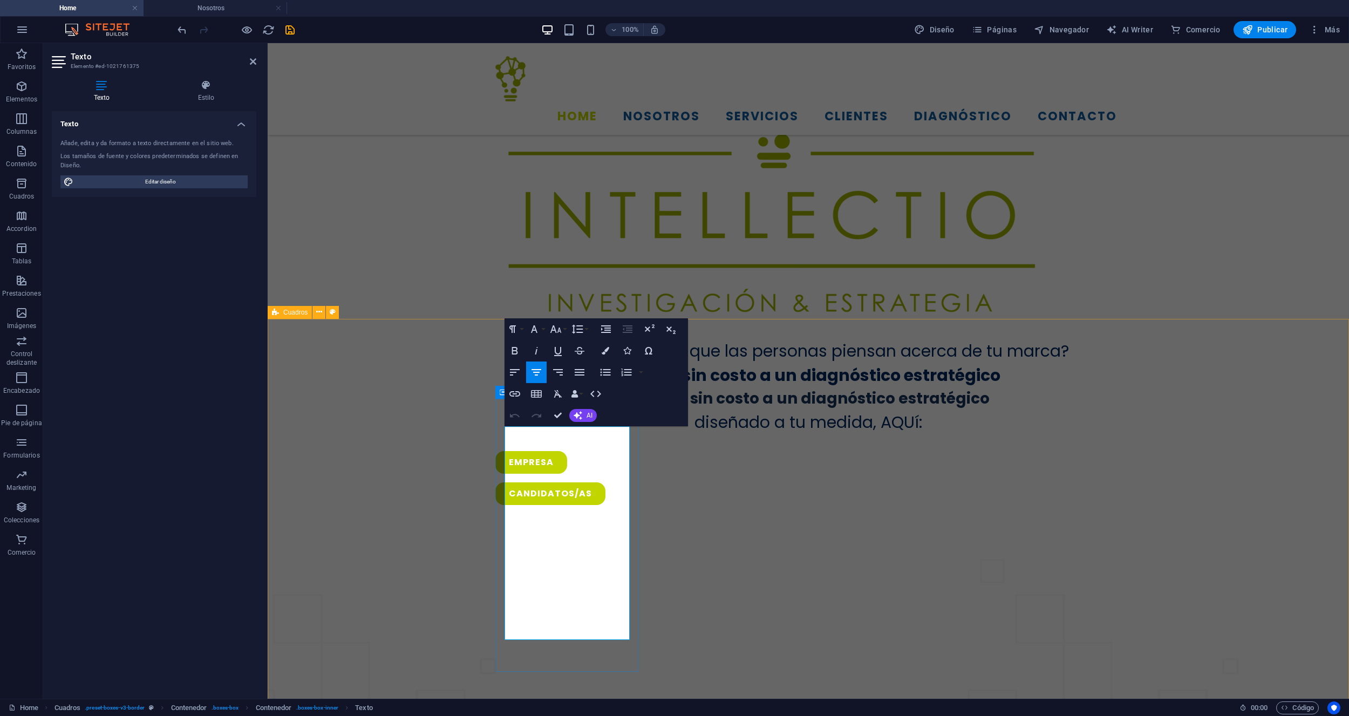
drag, startPoint x: 611, startPoint y: 630, endPoint x: 503, endPoint y: 443, distance: 215.6
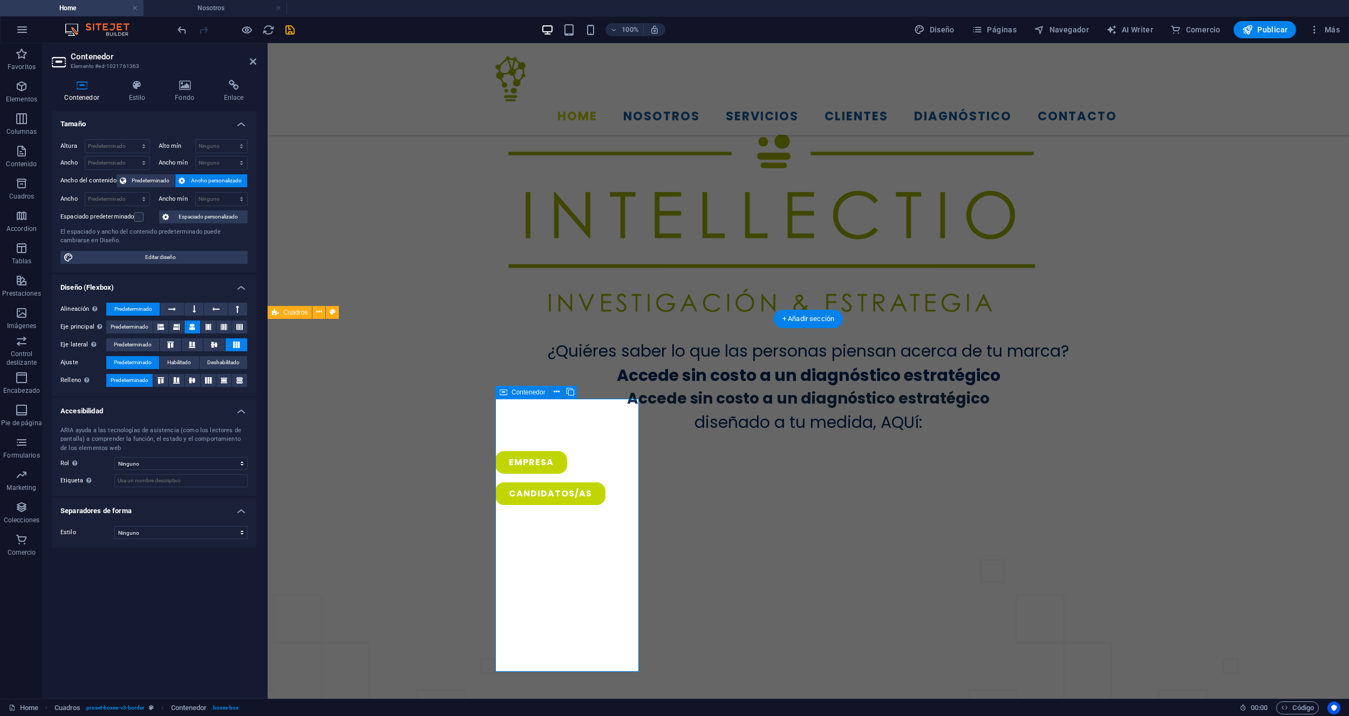
click at [128, 325] on span "Predeterminado" at bounding box center [130, 326] width 38 height 13
click at [132, 344] on span "Predeterminado" at bounding box center [133, 344] width 38 height 13
click at [241, 342] on icon at bounding box center [236, 344] width 13 height 6
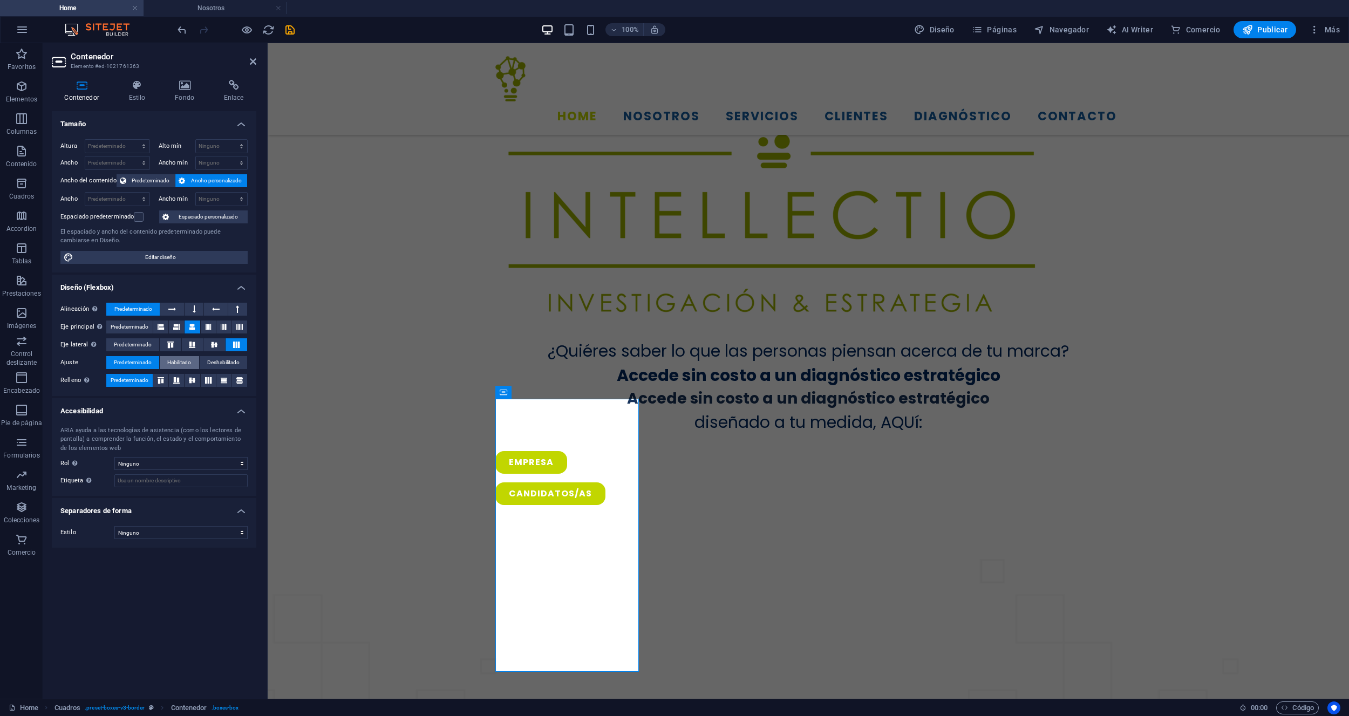
click at [182, 366] on span "Habilitado" at bounding box center [179, 362] width 24 height 13
click at [145, 364] on span "Predeterminado" at bounding box center [133, 362] width 38 height 13
click at [220, 365] on span "Deshabilitado" at bounding box center [223, 362] width 32 height 13
click at [174, 360] on span "Habilitado" at bounding box center [179, 362] width 24 height 13
click at [142, 361] on span "Predeterminado" at bounding box center [133, 362] width 38 height 13
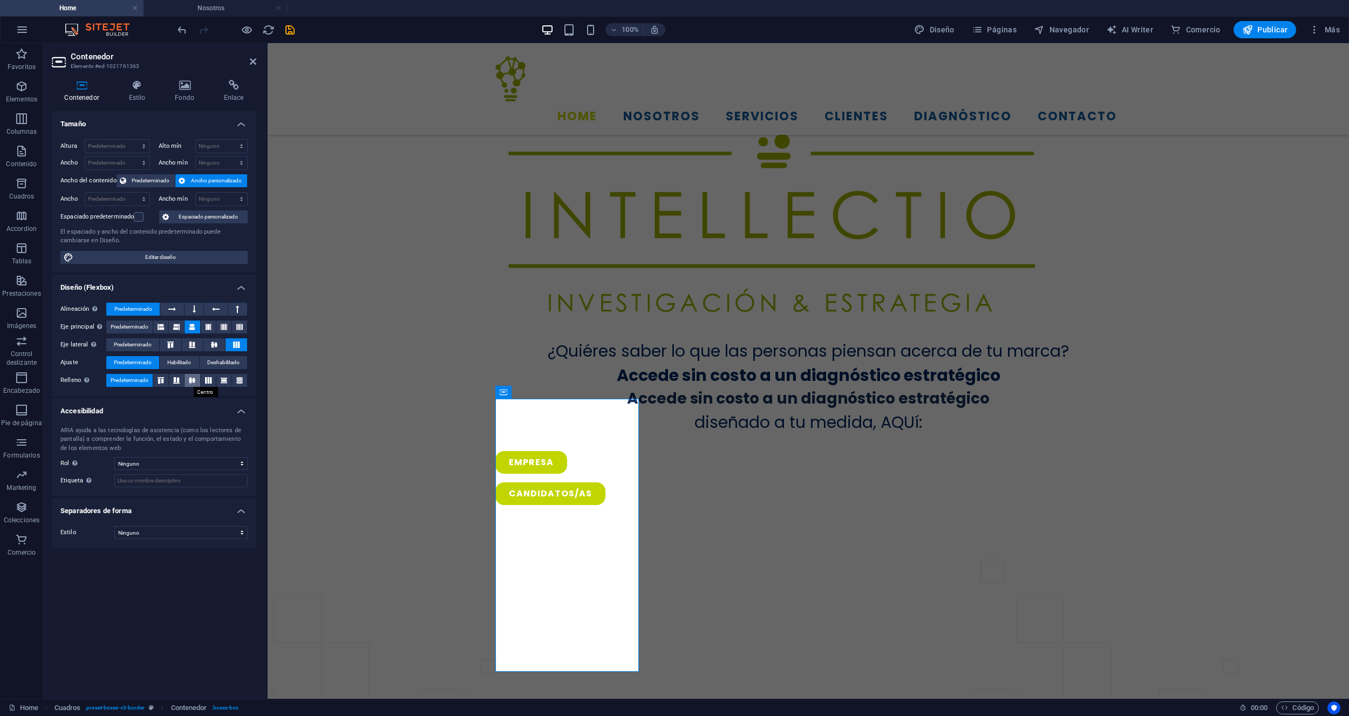
click at [194, 381] on icon at bounding box center [192, 380] width 13 height 6
click at [136, 378] on span "Predeterminado" at bounding box center [130, 380] width 38 height 13
click at [136, 216] on label at bounding box center [139, 217] width 10 height 10
click at [0, 0] on input "Espaciado predeterminado" at bounding box center [0, 0] width 0 height 0
click at [136, 216] on label at bounding box center [139, 217] width 10 height 10
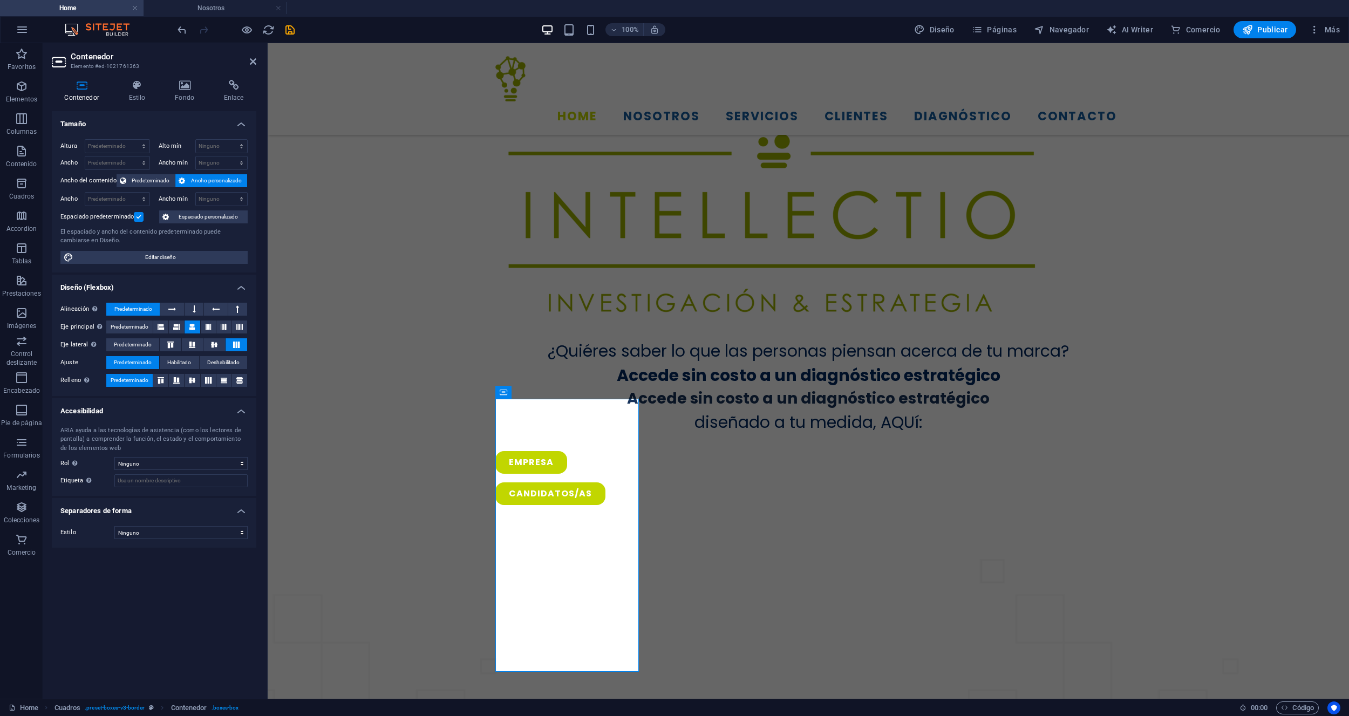
click at [0, 0] on input "Espaciado predeterminado" at bounding box center [0, 0] width 0 height 0
click at [161, 252] on span "Editar diseño" at bounding box center [161, 257] width 168 height 13
select select "px"
select select "ease-in-out"
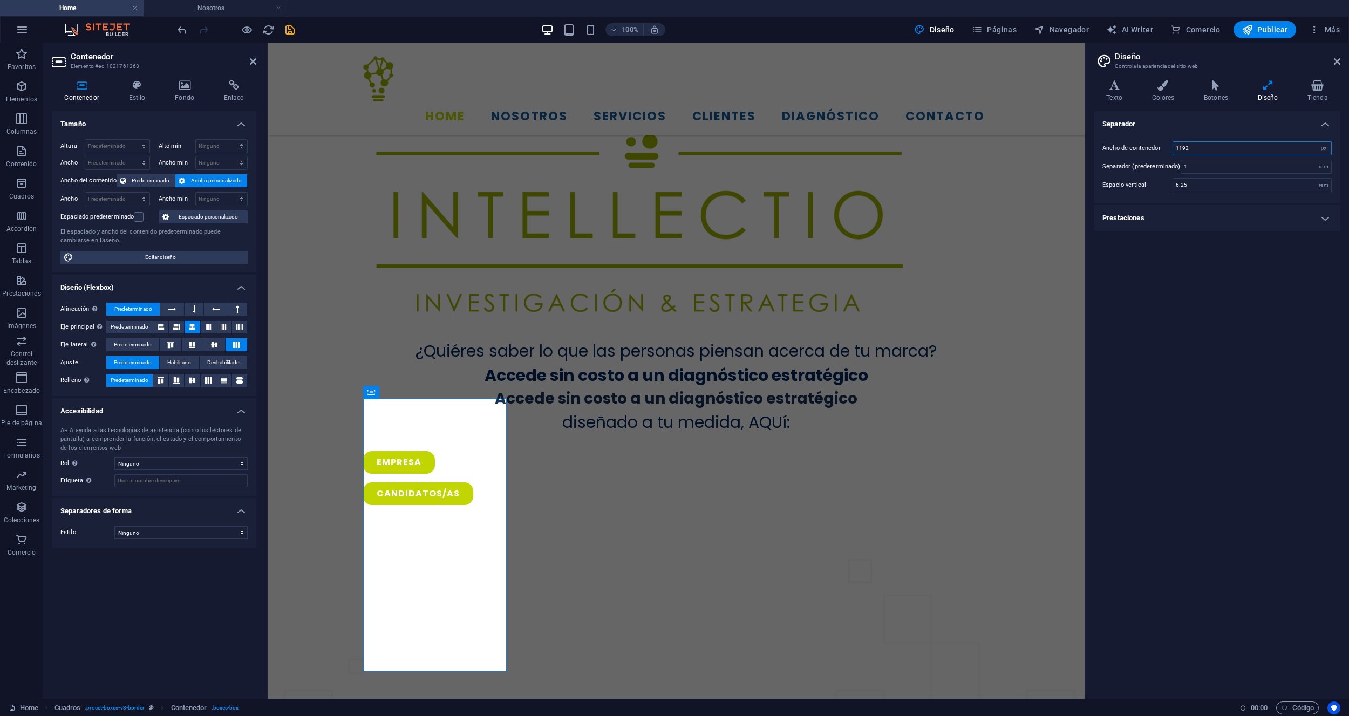
click at [1161, 149] on div "Ancho de contenedor 1192 rem px" at bounding box center [1216, 148] width 229 height 14
click at [1322, 220] on h4 "Prestaciones" at bounding box center [1217, 218] width 247 height 26
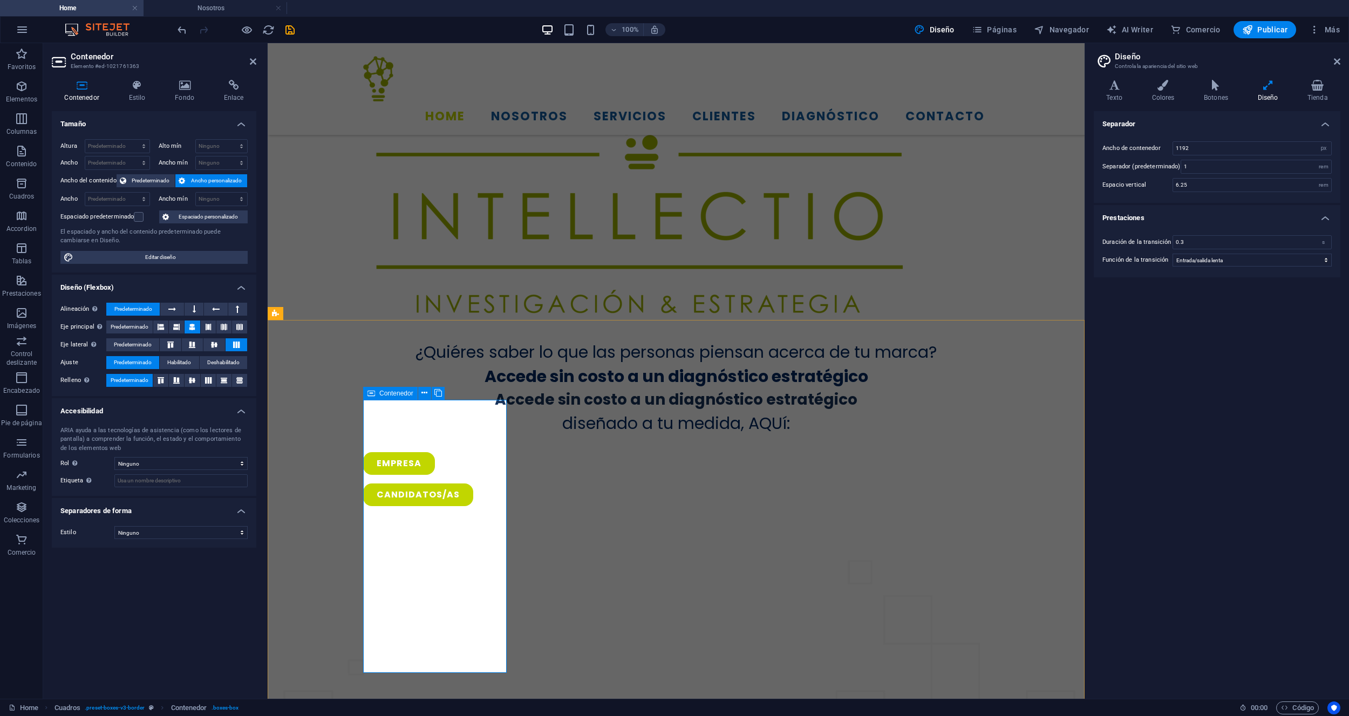
select select "rem"
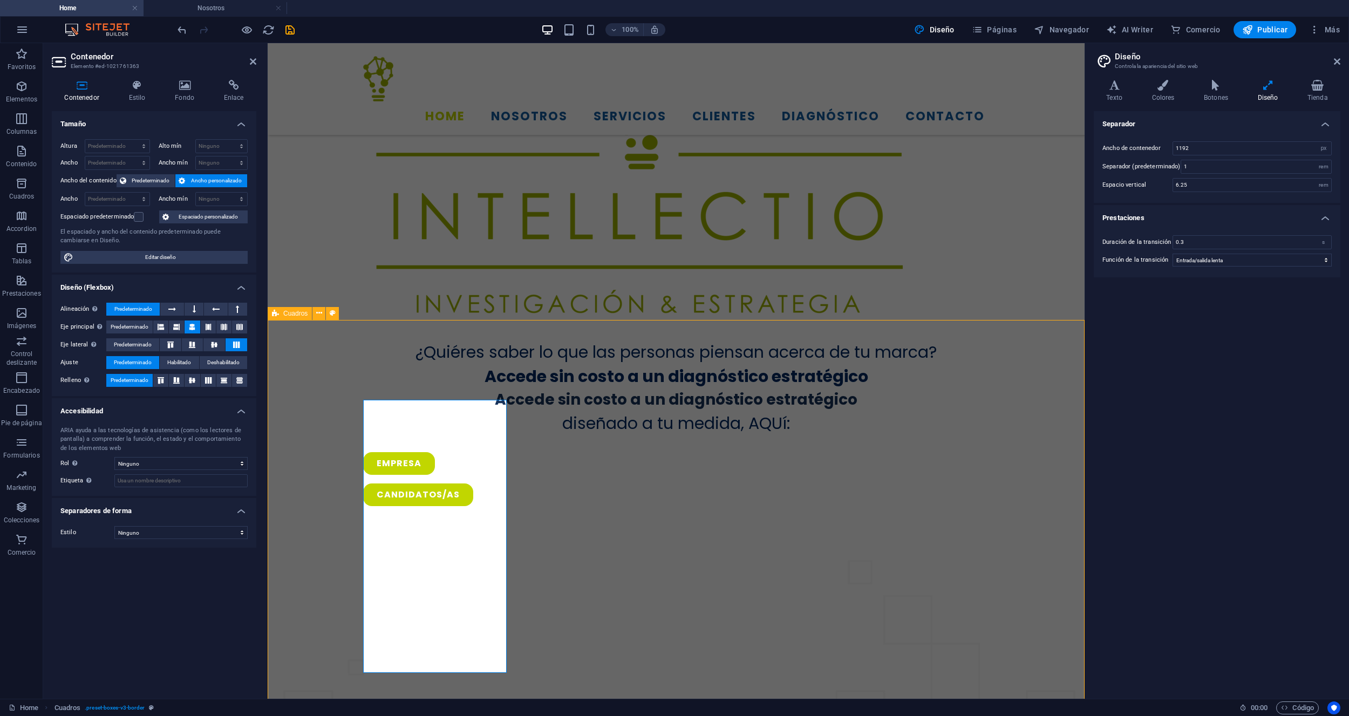
select select "px"
select select "%"
select select "preset-boxes-v3-border"
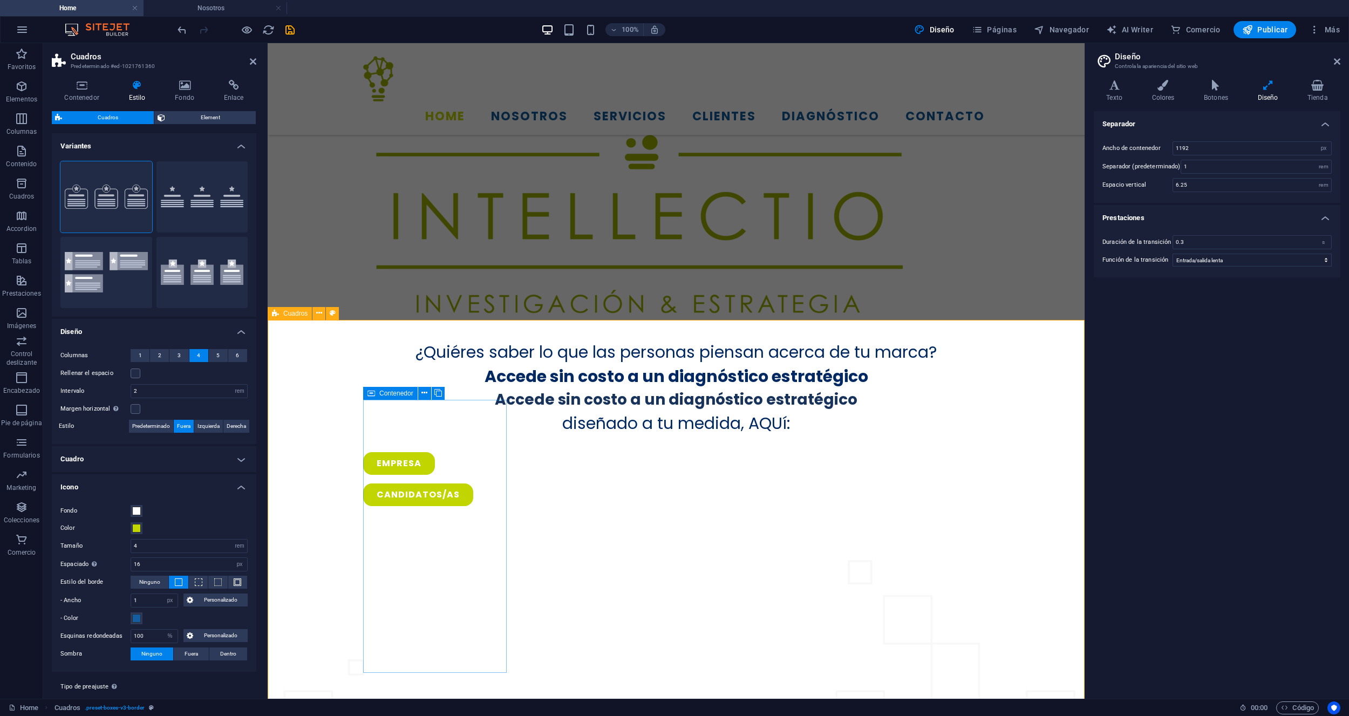
click at [120, 282] on button "Iconos izquierda" at bounding box center [106, 272] width 92 height 71
type input "1"
type input "2.5"
type input "1"
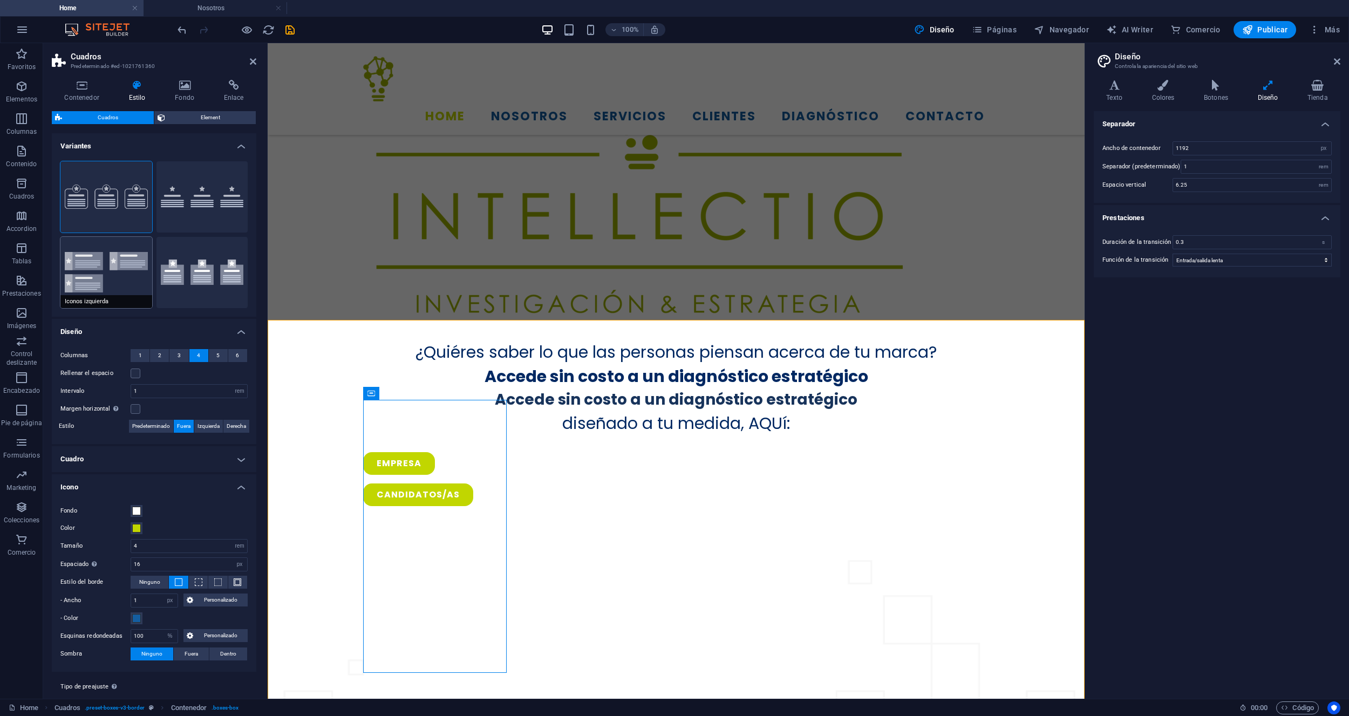
select select "rem"
type input "0"
select select "px"
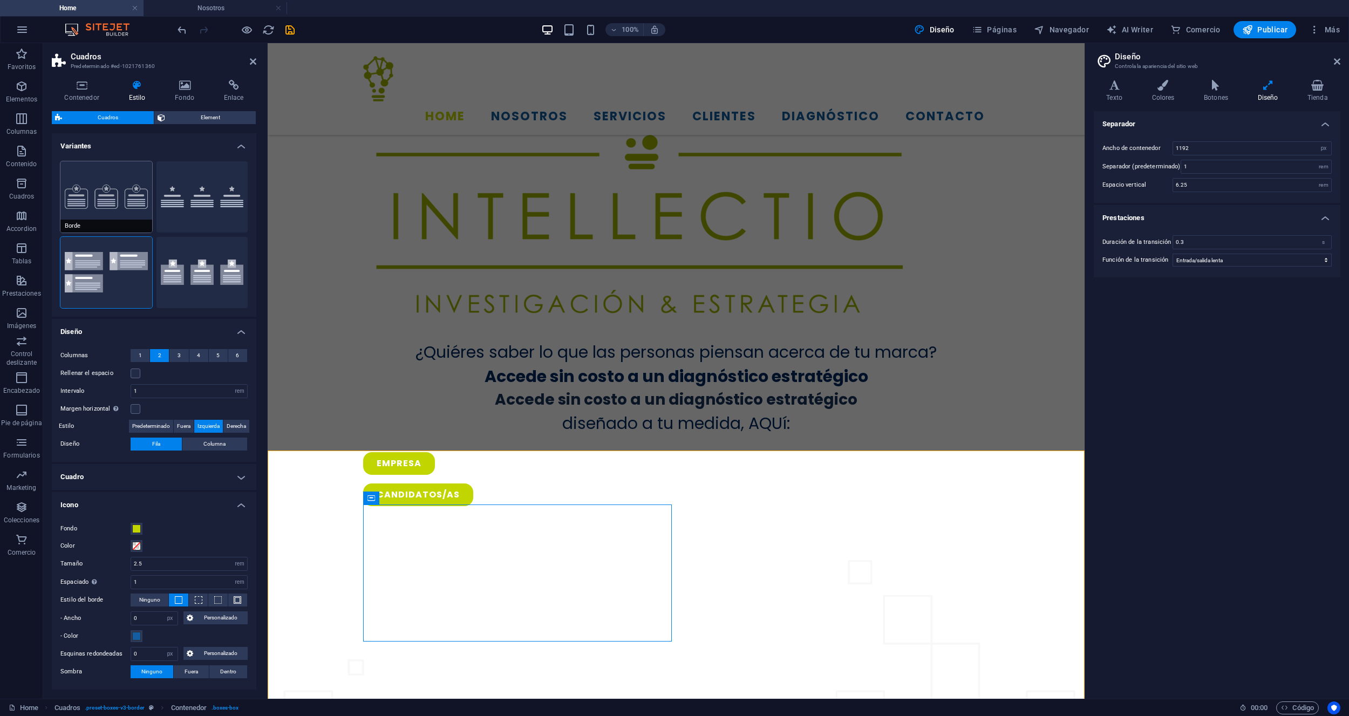
click at [118, 215] on button "Borde" at bounding box center [106, 196] width 92 height 71
type input "2"
type input "16"
select select "px"
type input "1"
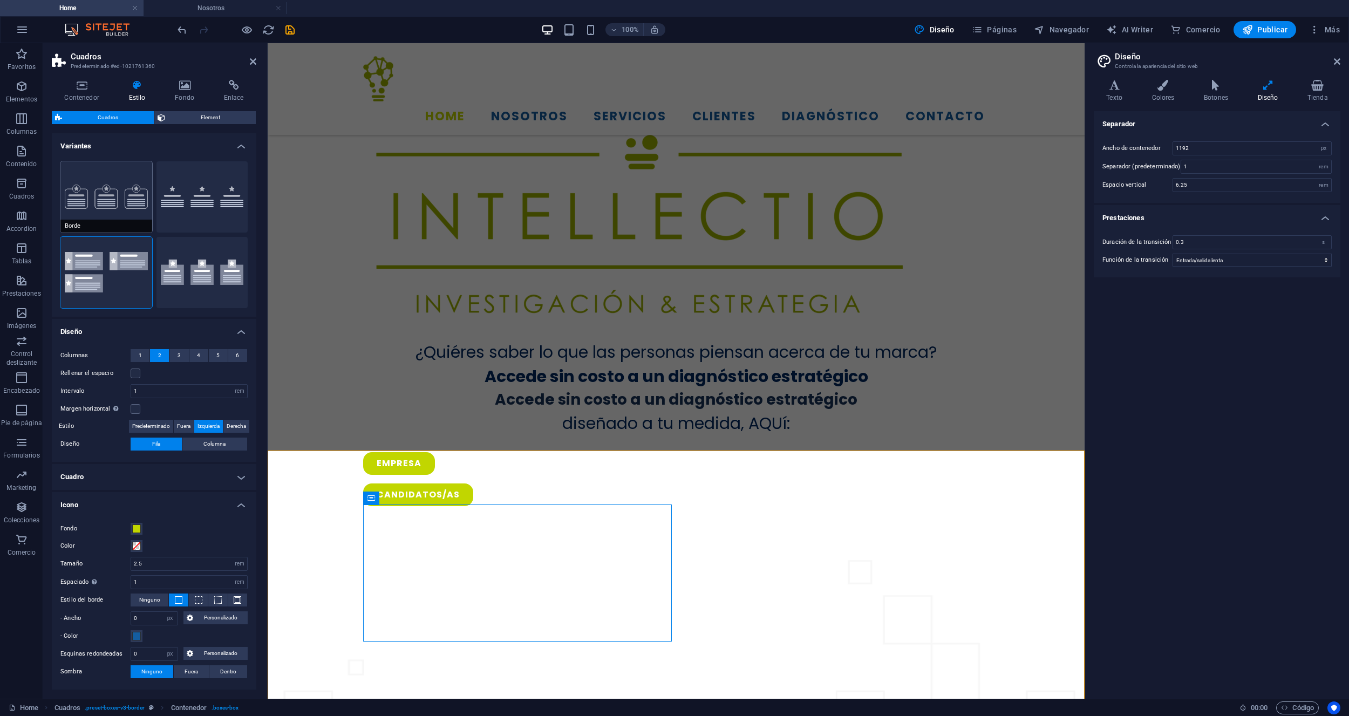
type input "100"
select select "%"
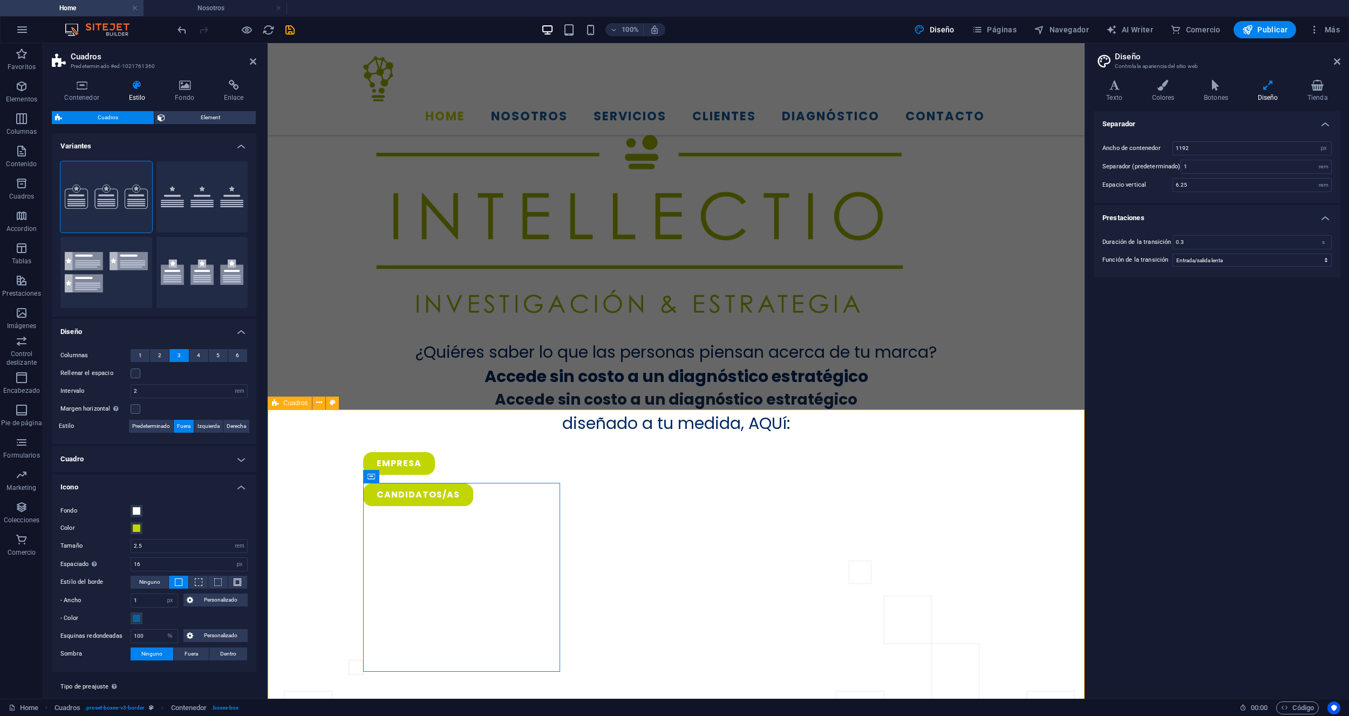
click at [1341, 59] on aside "Diseño Controla la apariencia del sitio web Variantes Texto Colores Botones Dis…" at bounding box center [1216, 370] width 264 height 655
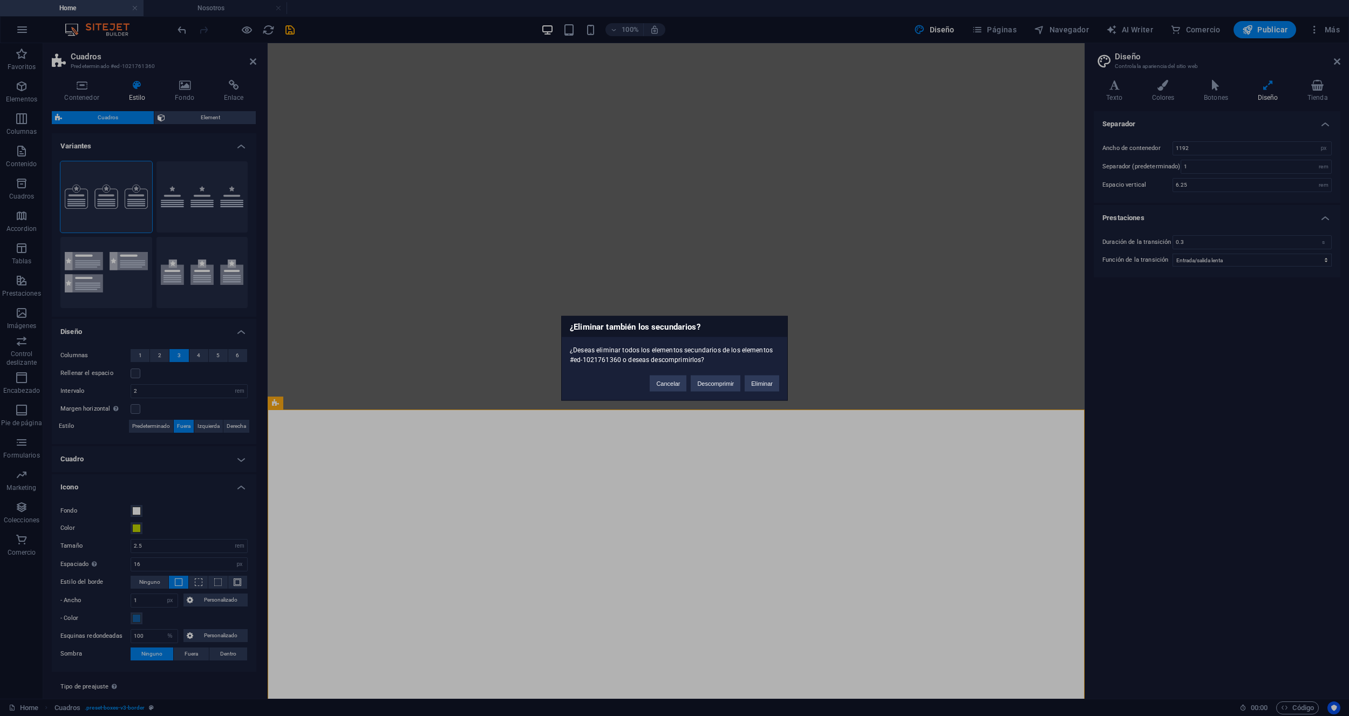
select select "rem"
select select "px"
select select "%"
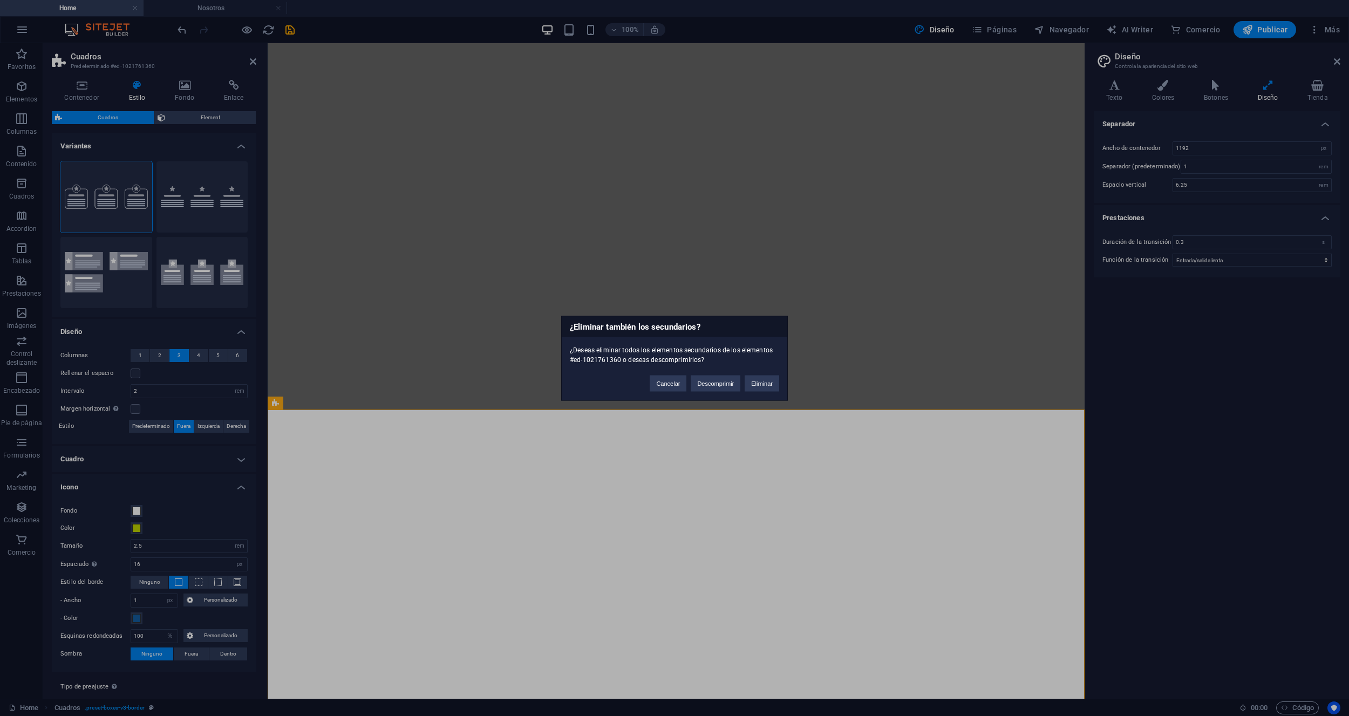
select select "preset-boxes-v3-border"
select select "px"
select select "ease-in-out"
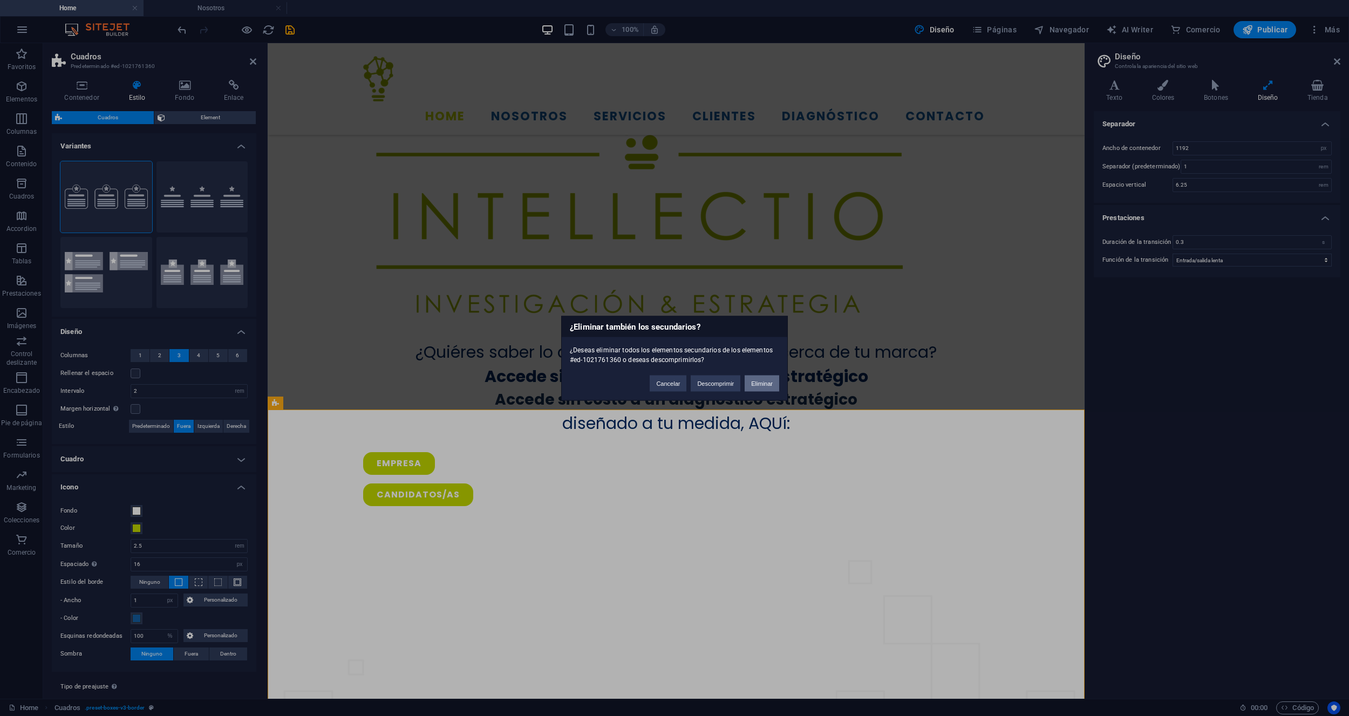
click at [758, 385] on button "Eliminar" at bounding box center [761, 383] width 35 height 16
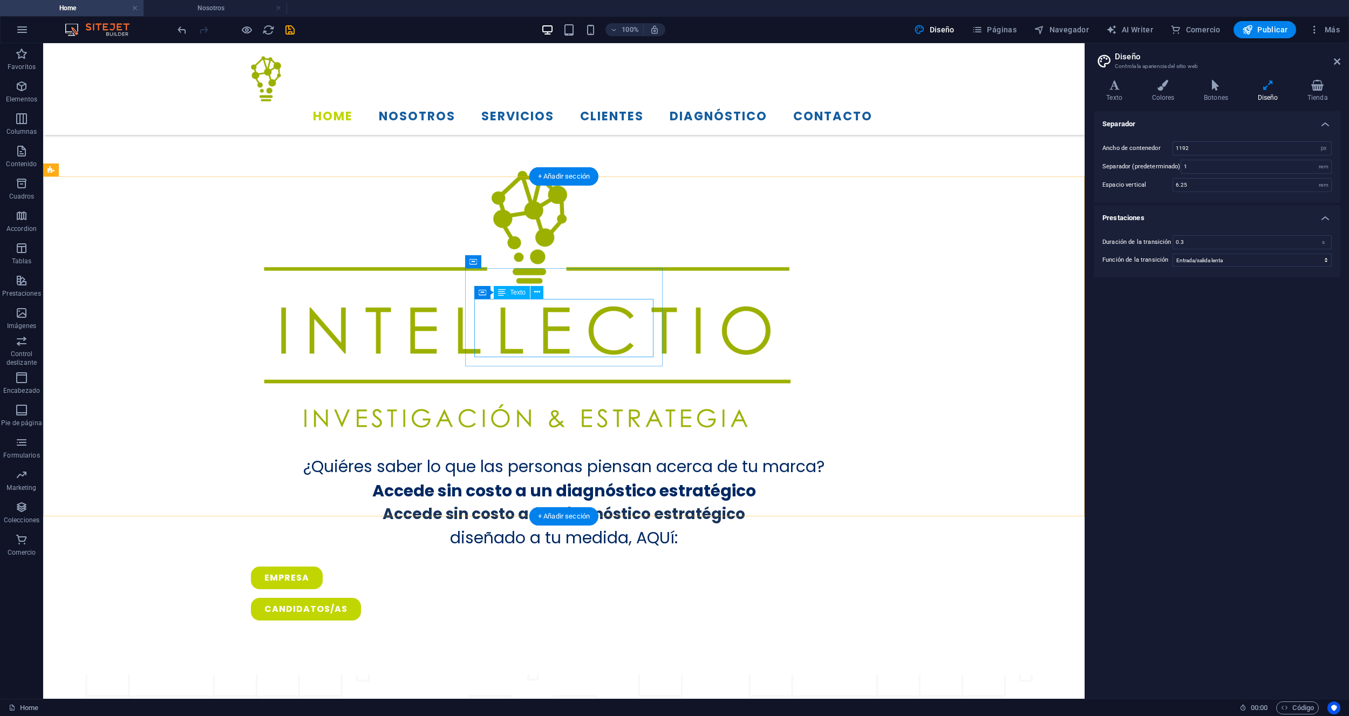
scroll to position [678, 0]
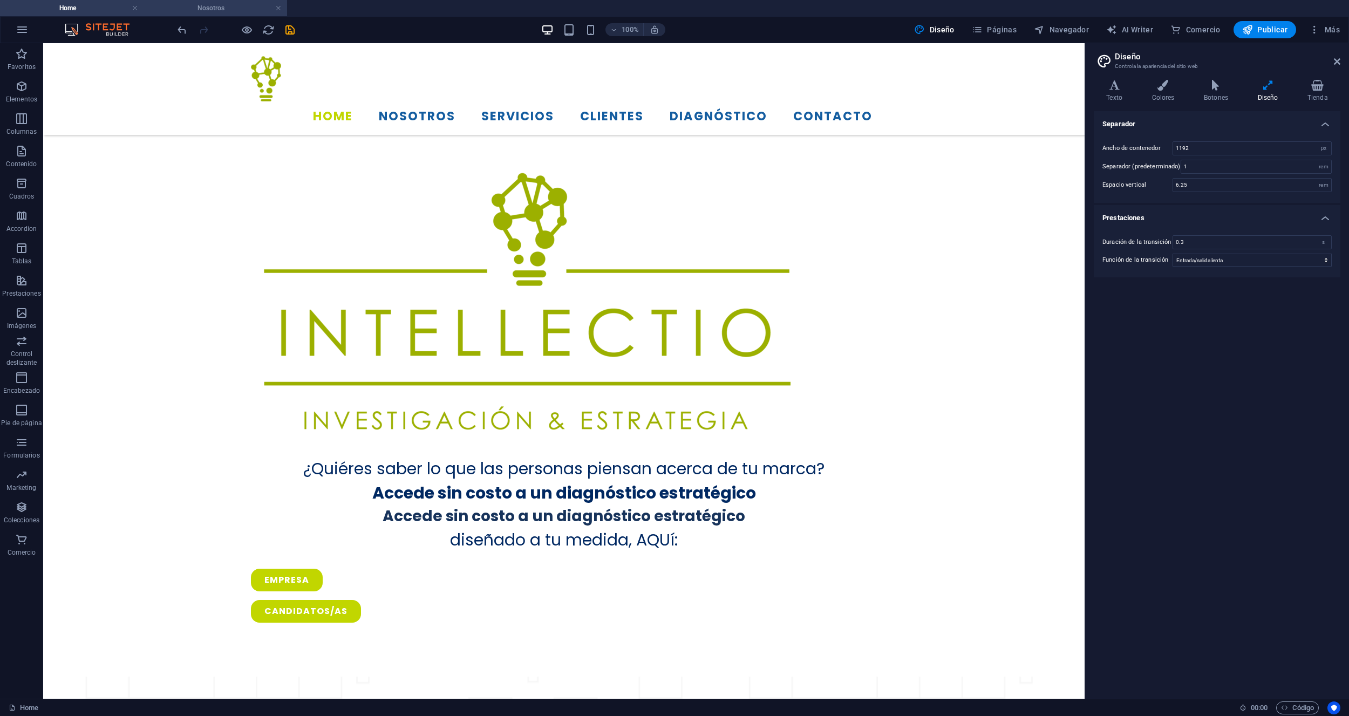
click at [231, 3] on h4 "Nosotros" at bounding box center [214, 8] width 143 height 12
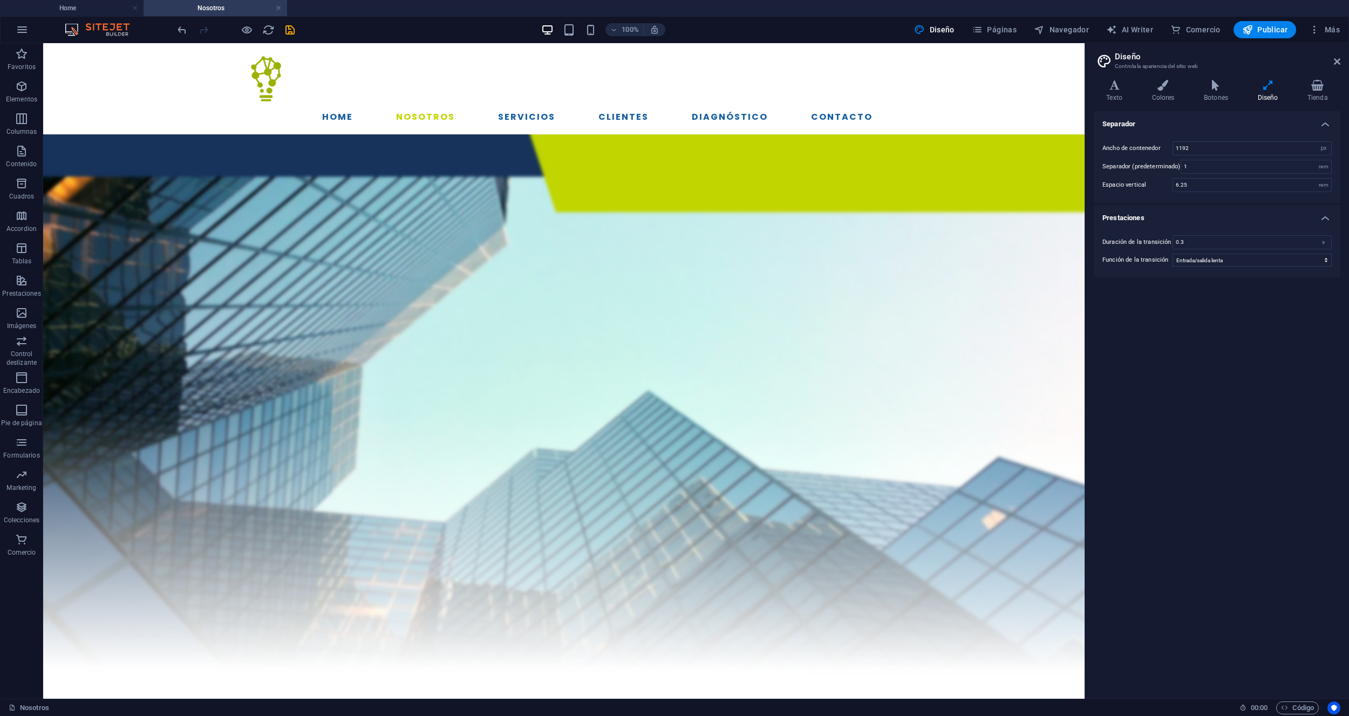
scroll to position [937, 0]
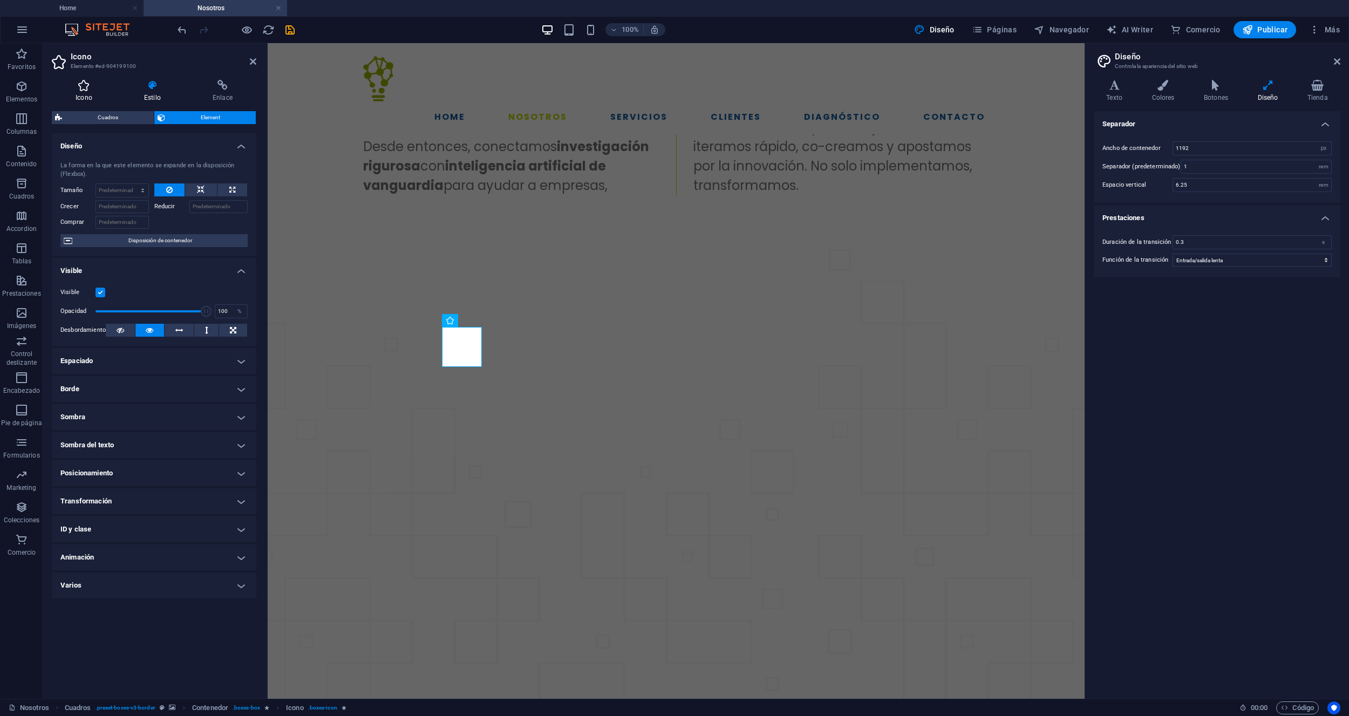
click at [85, 93] on h4 "Icono" at bounding box center [86, 91] width 69 height 23
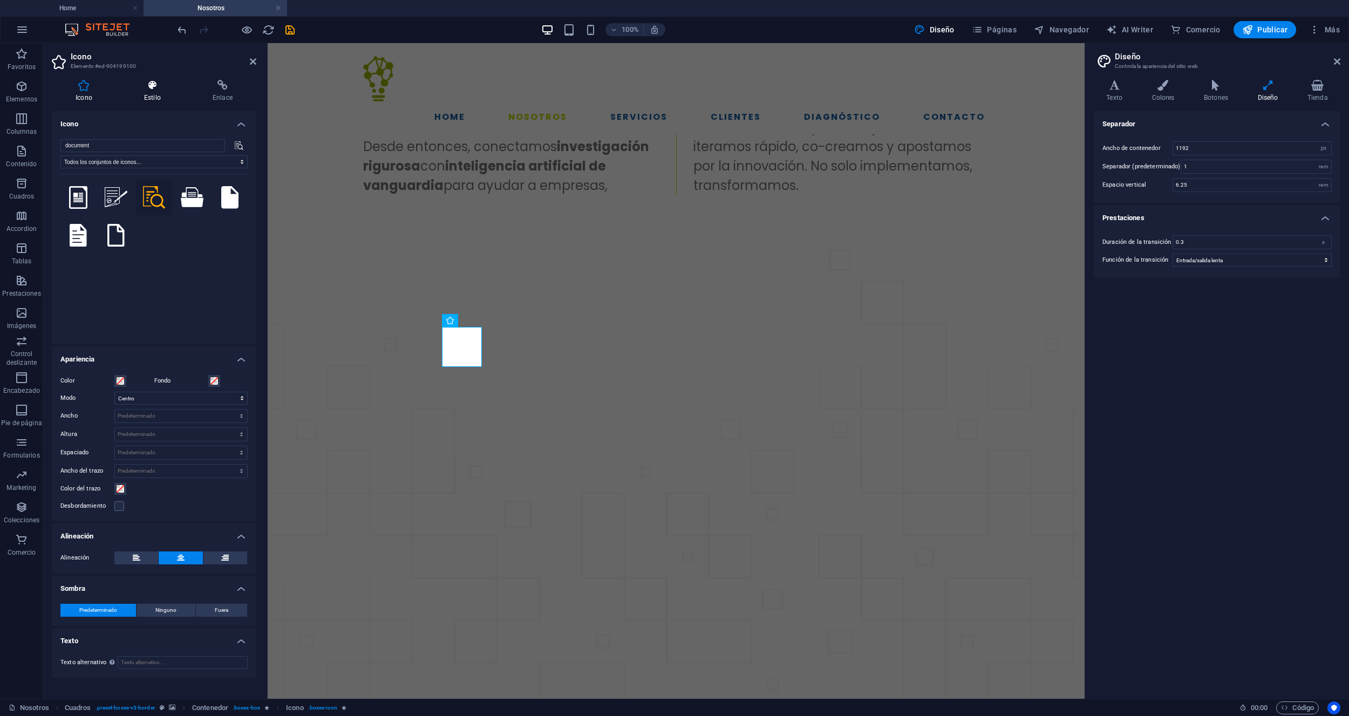
click at [156, 97] on h4 "Estilo" at bounding box center [154, 91] width 69 height 23
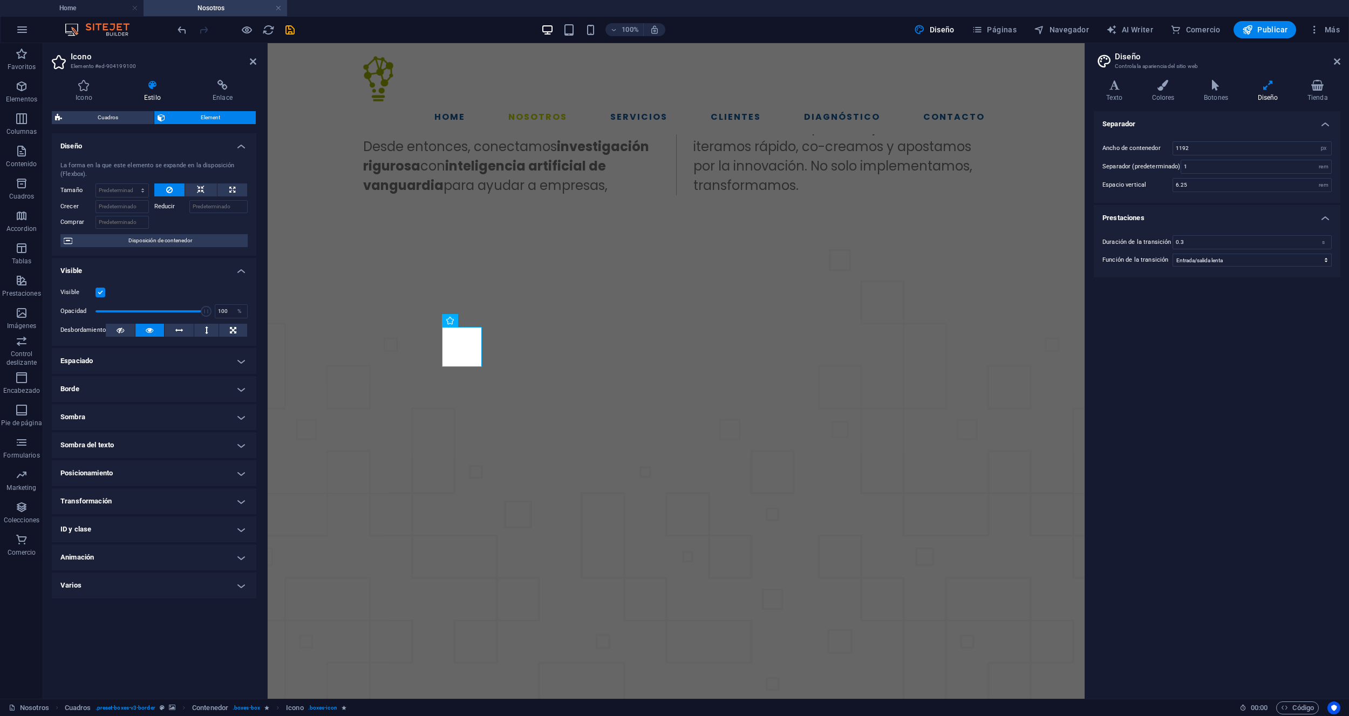
click at [327, 316] on figure at bounding box center [676, 541] width 817 height 584
select select "rem"
select select "px"
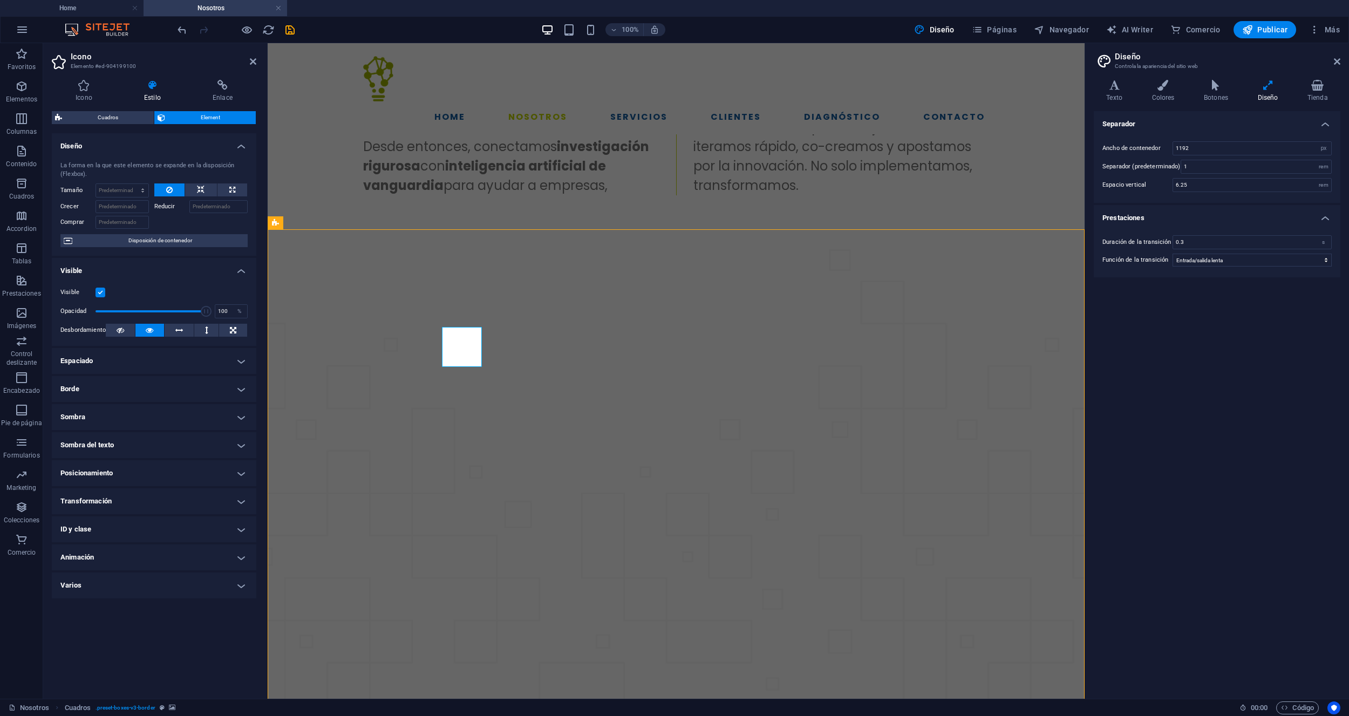
select select "px"
select select "%"
select select "preset-boxes-v3-border"
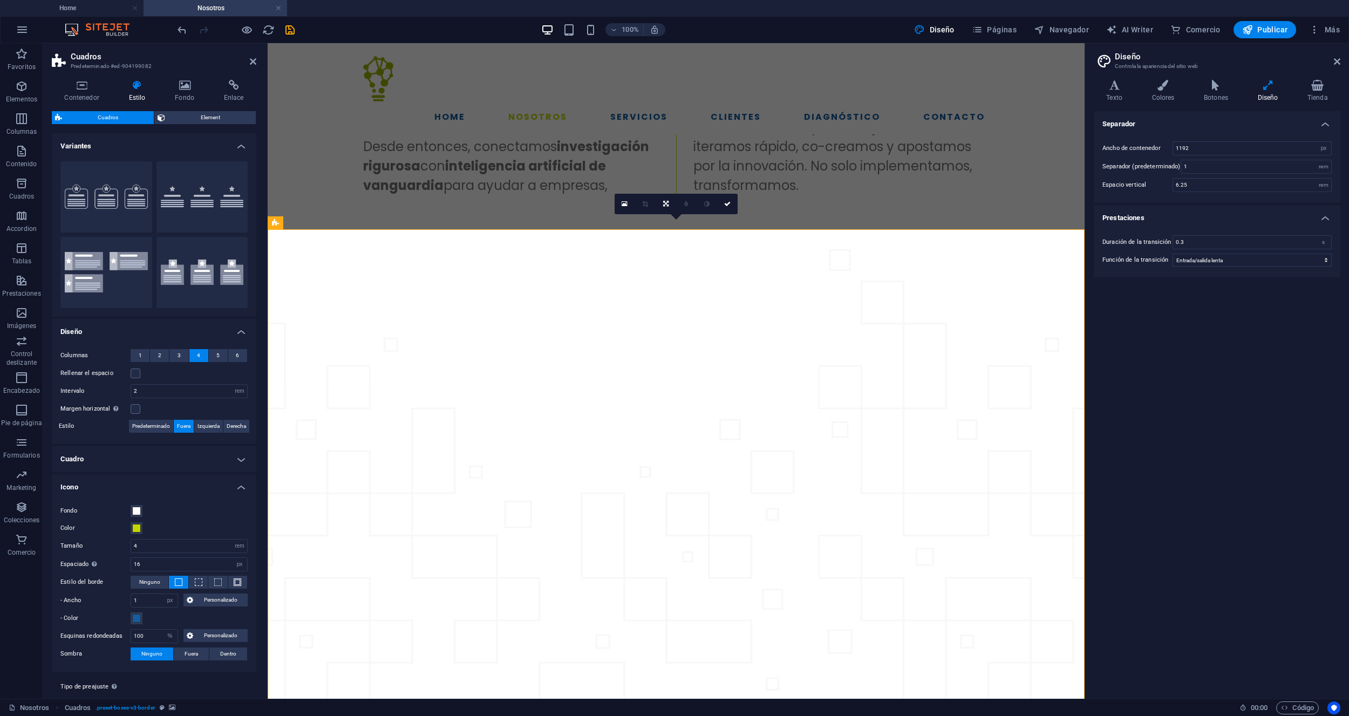
click at [197, 356] on span "4" at bounding box center [198, 355] width 3 height 13
click at [1340, 59] on aside "Diseño Controla la apariencia del sitio web Variantes Texto Colores Botones Dis…" at bounding box center [1216, 370] width 264 height 655
click at [1337, 61] on icon at bounding box center [1337, 61] width 6 height 9
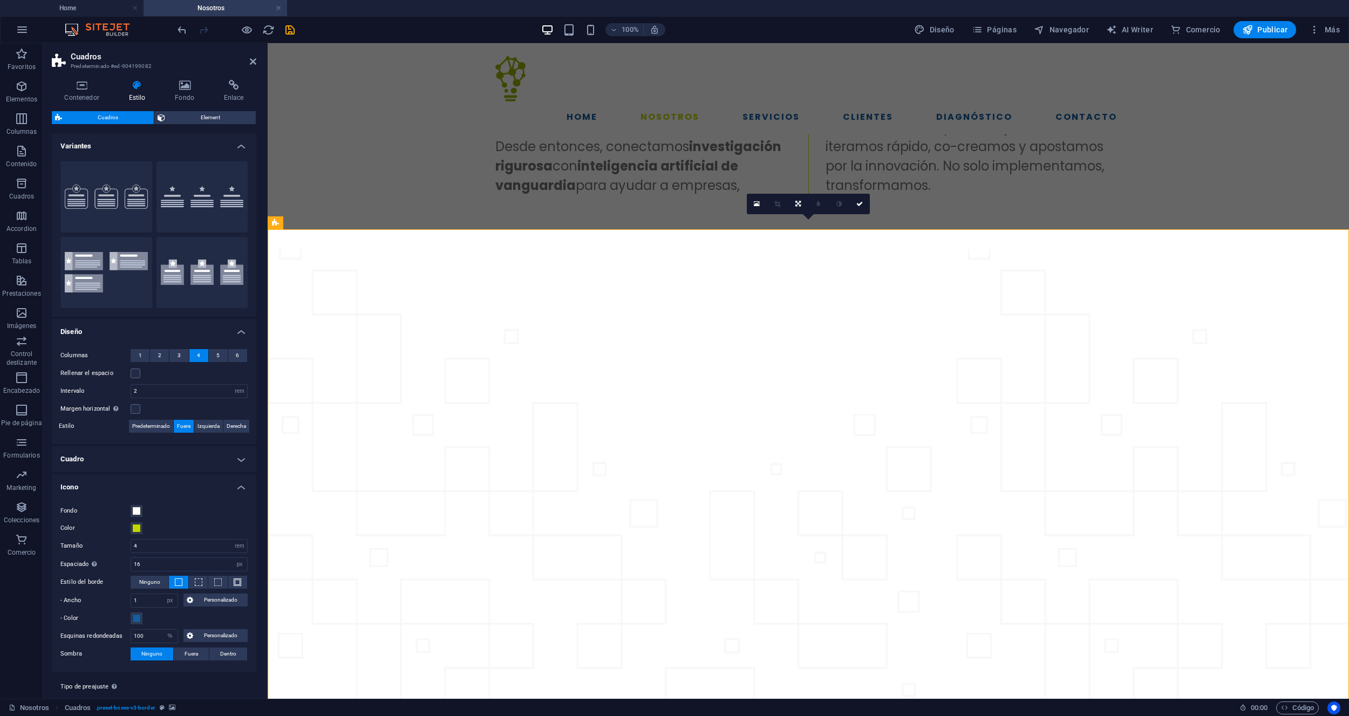
click at [197, 358] on span "4" at bounding box center [198, 355] width 3 height 13
drag, startPoint x: 137, startPoint y: 545, endPoint x: 129, endPoint y: 544, distance: 7.6
click at [128, 545] on div "Tamaño 4 px rem % vh vw" at bounding box center [153, 546] width 187 height 14
type input "5"
click at [281, 8] on link at bounding box center [278, 8] width 6 height 10
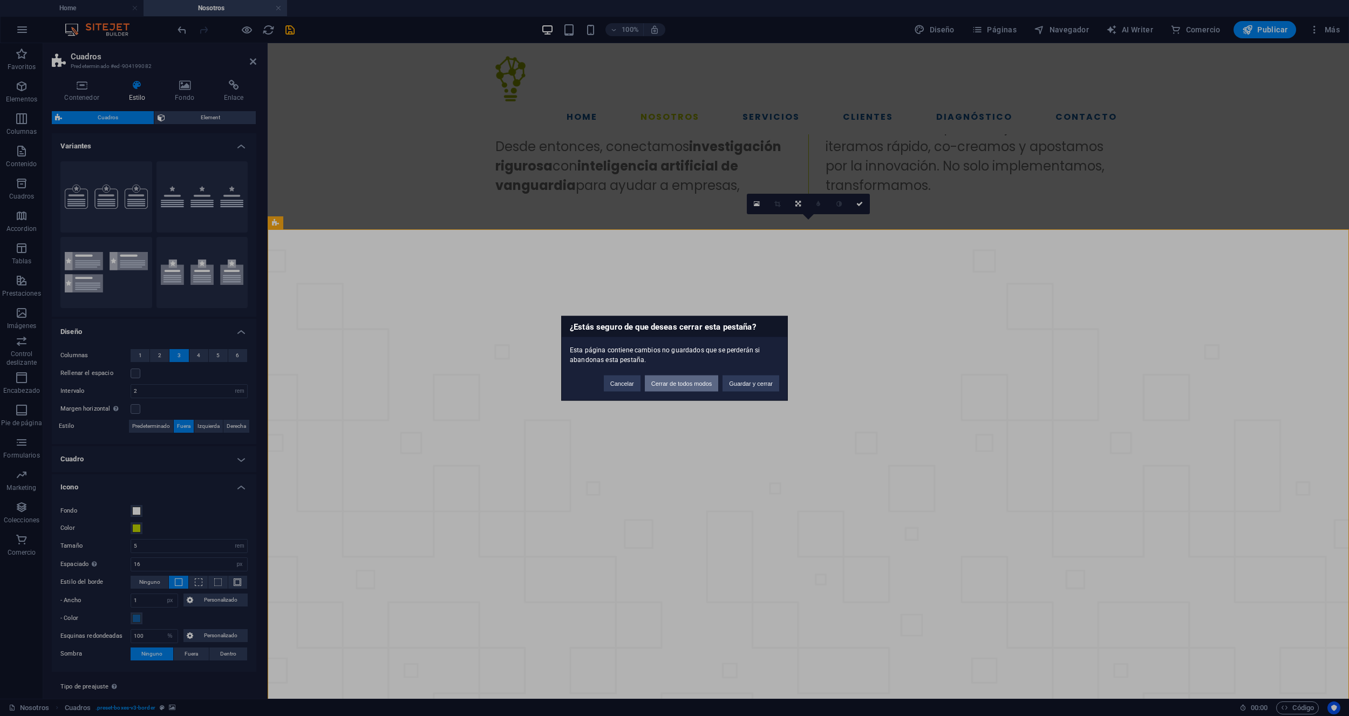
drag, startPoint x: 620, startPoint y: 359, endPoint x: 665, endPoint y: 385, distance: 51.5
click at [665, 385] on button "Cerrar de todos modos" at bounding box center [682, 383] width 74 height 16
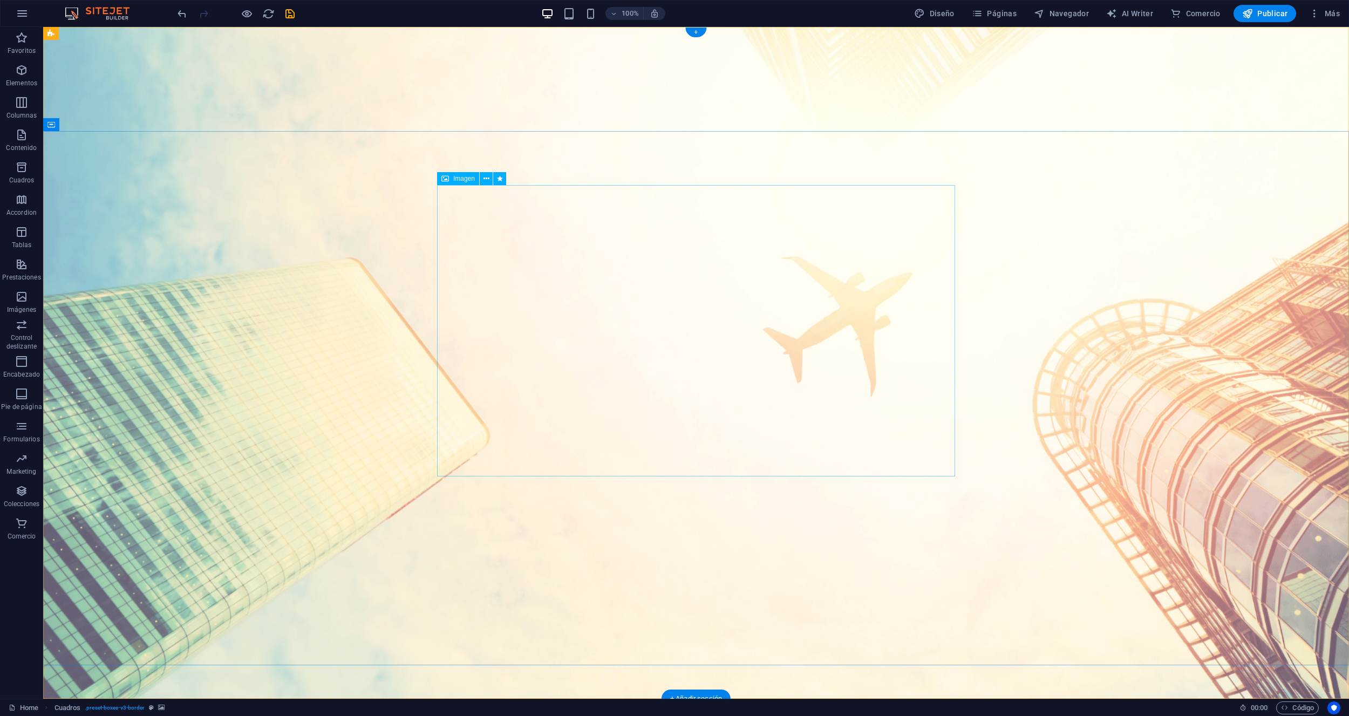
scroll to position [678, 0]
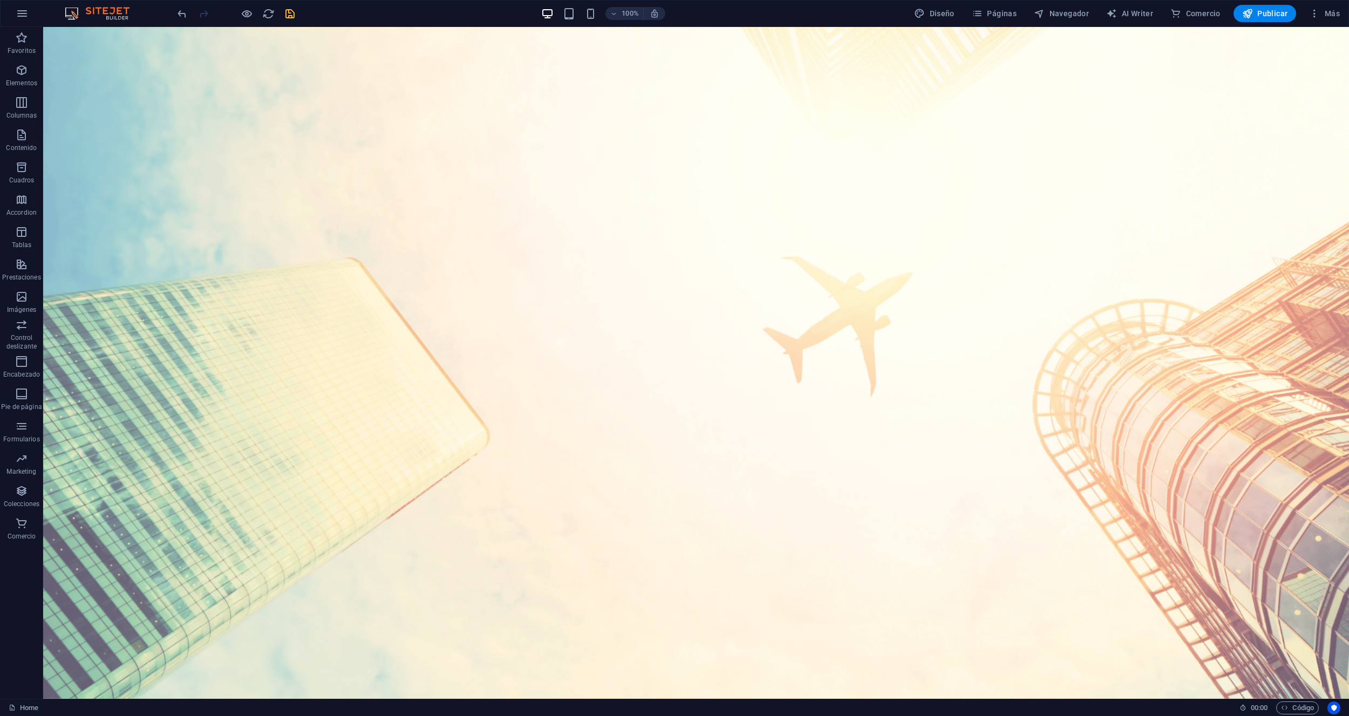
click at [289, 16] on icon "save" at bounding box center [290, 14] width 12 height 12
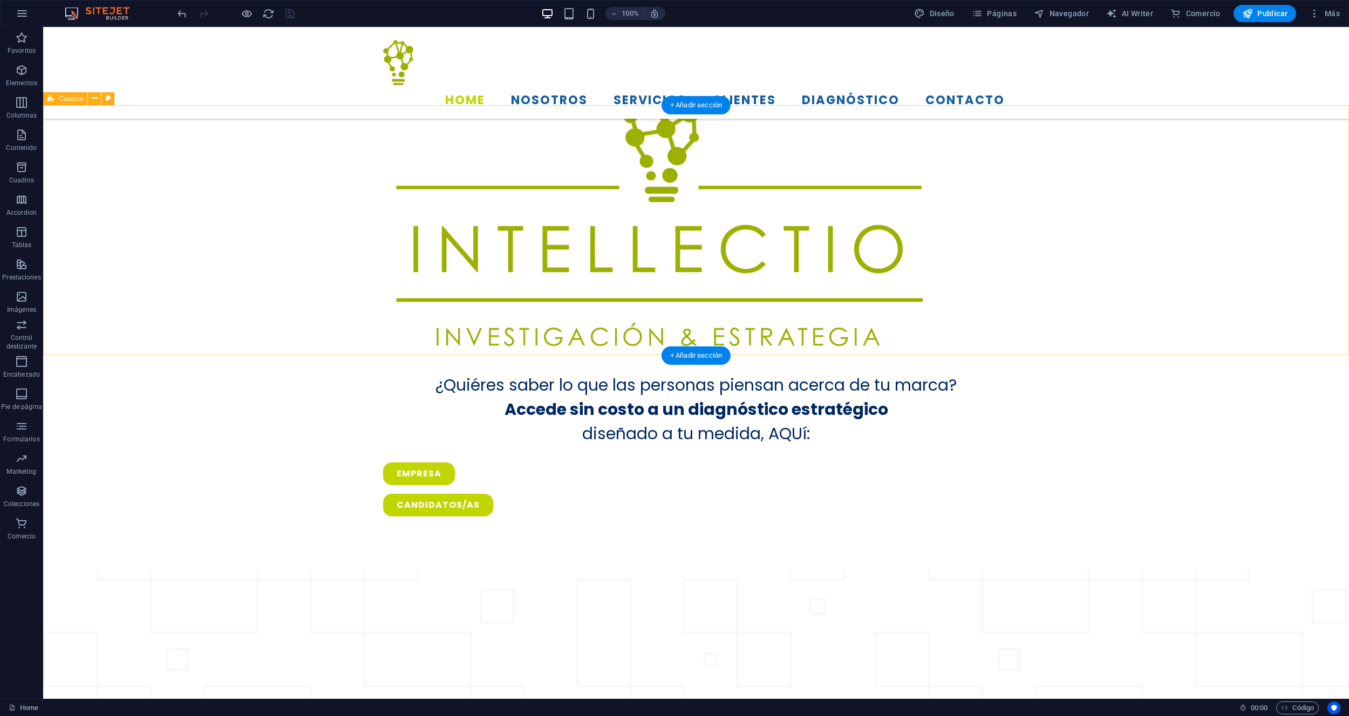
scroll to position [763, 0]
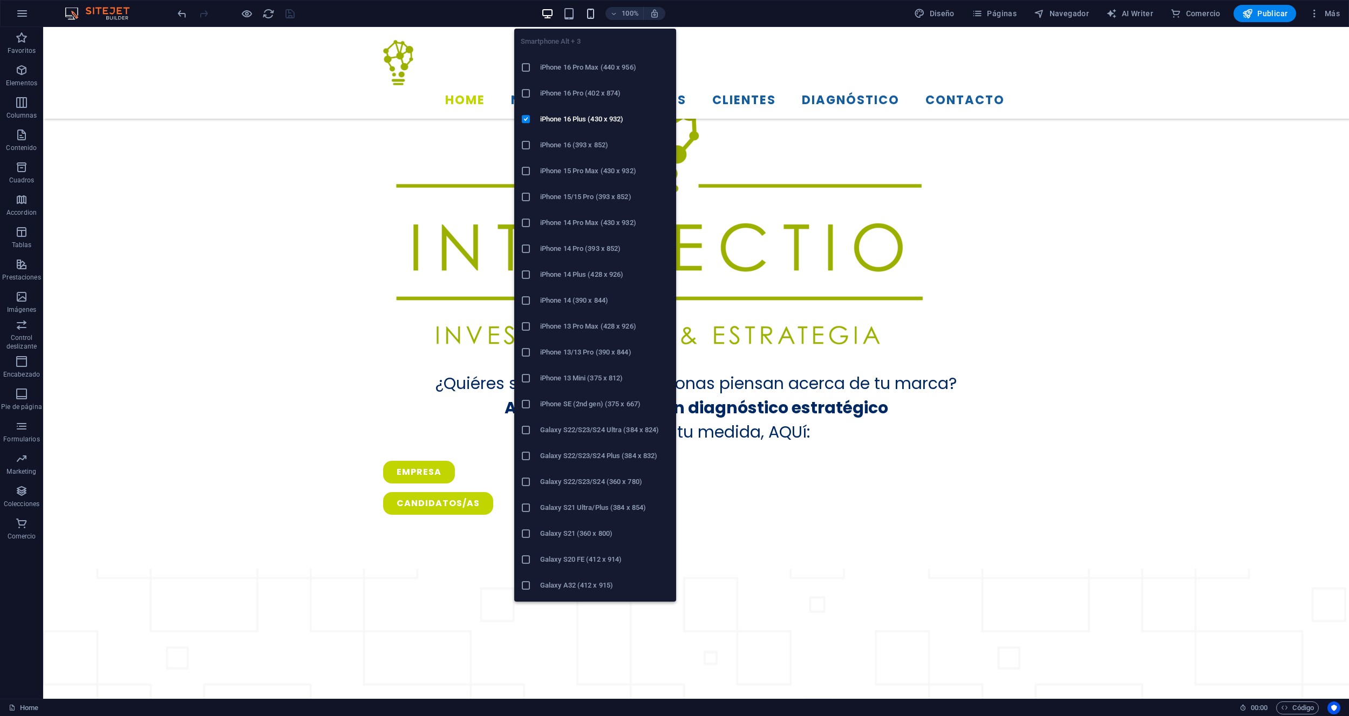
click at [591, 17] on icon "button" at bounding box center [590, 14] width 12 height 12
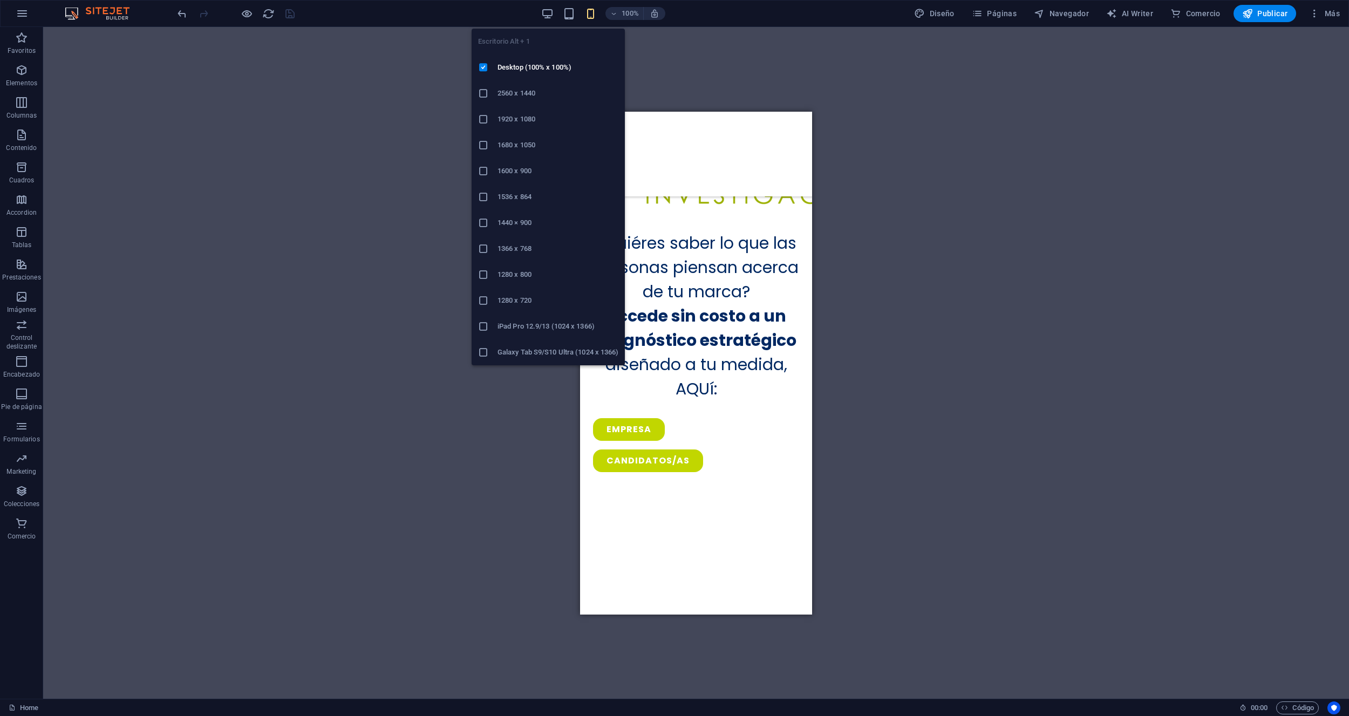
click at [550, 20] on div "Escritorio Alt + 1 Desktop (100% x 100%) 2560 x 1440 1920 x 1080 1680 x [PHONE_…" at bounding box center [547, 192] width 153 height 345
click at [546, 13] on icon "button" at bounding box center [547, 14] width 12 height 12
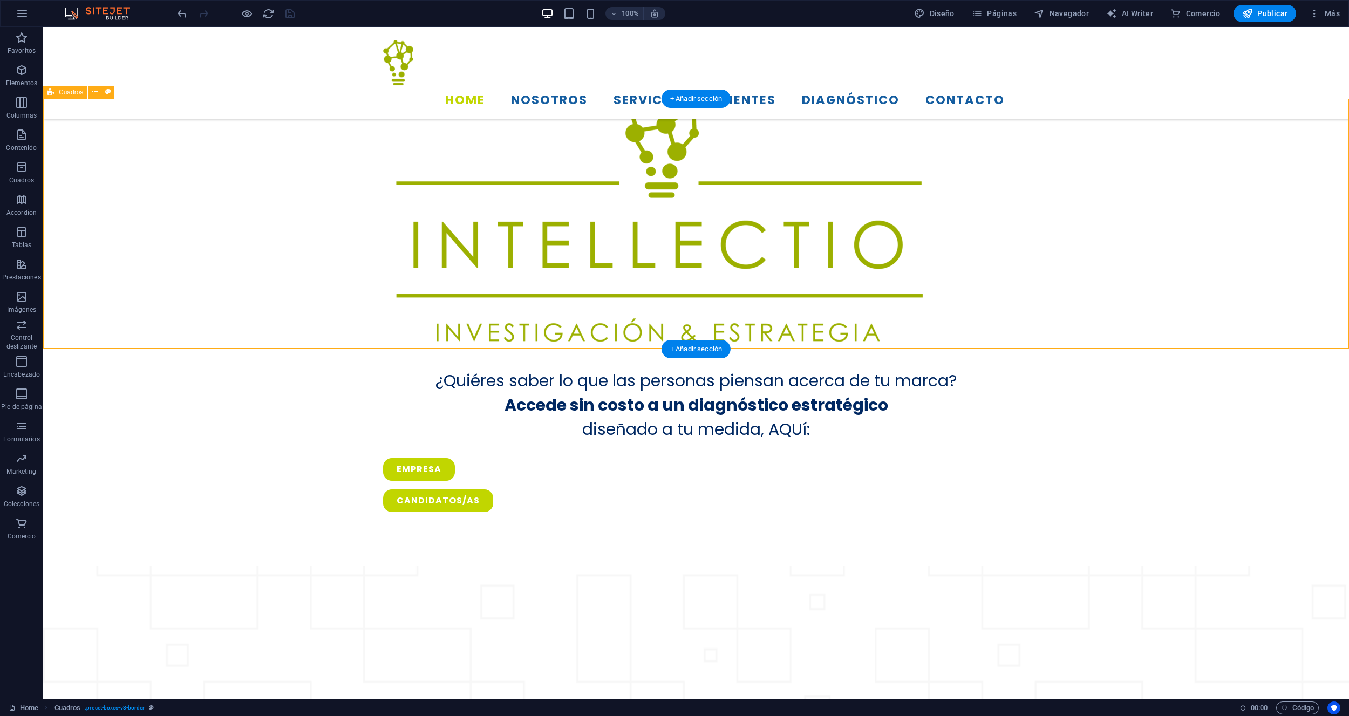
scroll to position [767, 0]
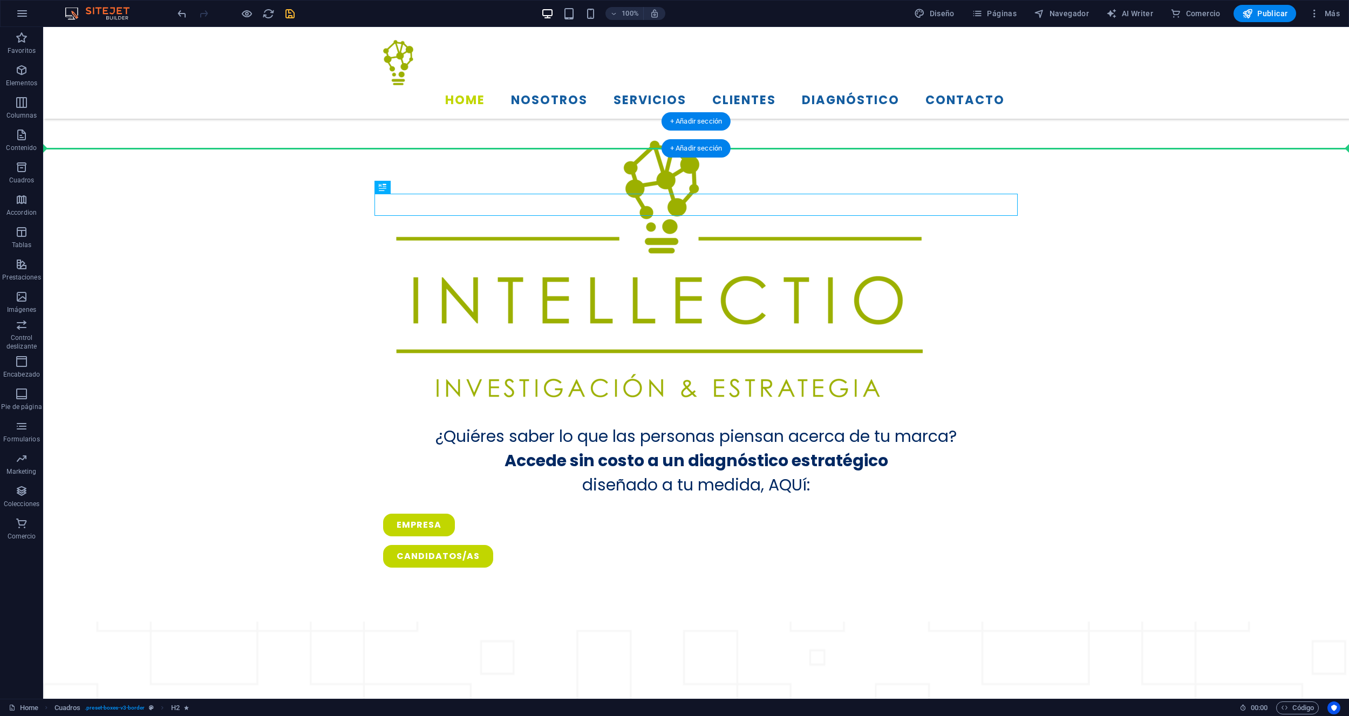
drag, startPoint x: 565, startPoint y: 151, endPoint x: 563, endPoint y: 140, distance: 11.0
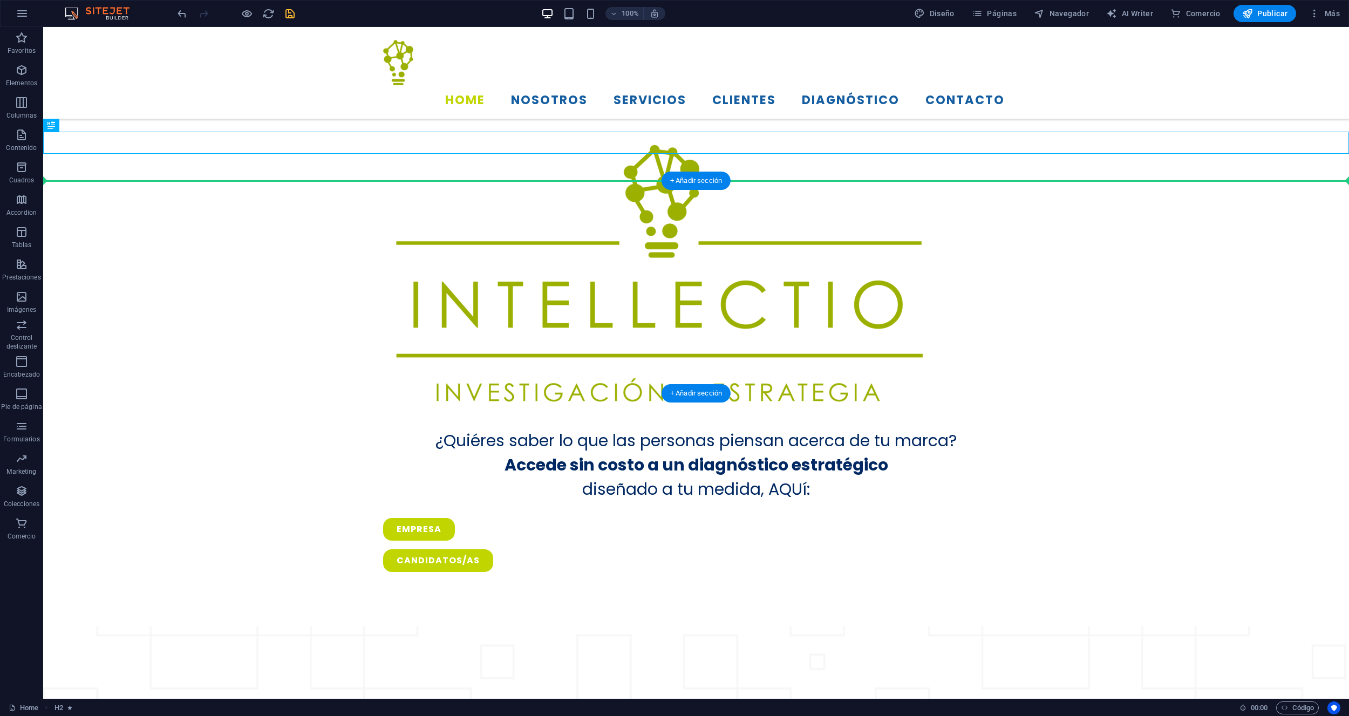
drag, startPoint x: 573, startPoint y: 167, endPoint x: 570, endPoint y: 193, distance: 25.5
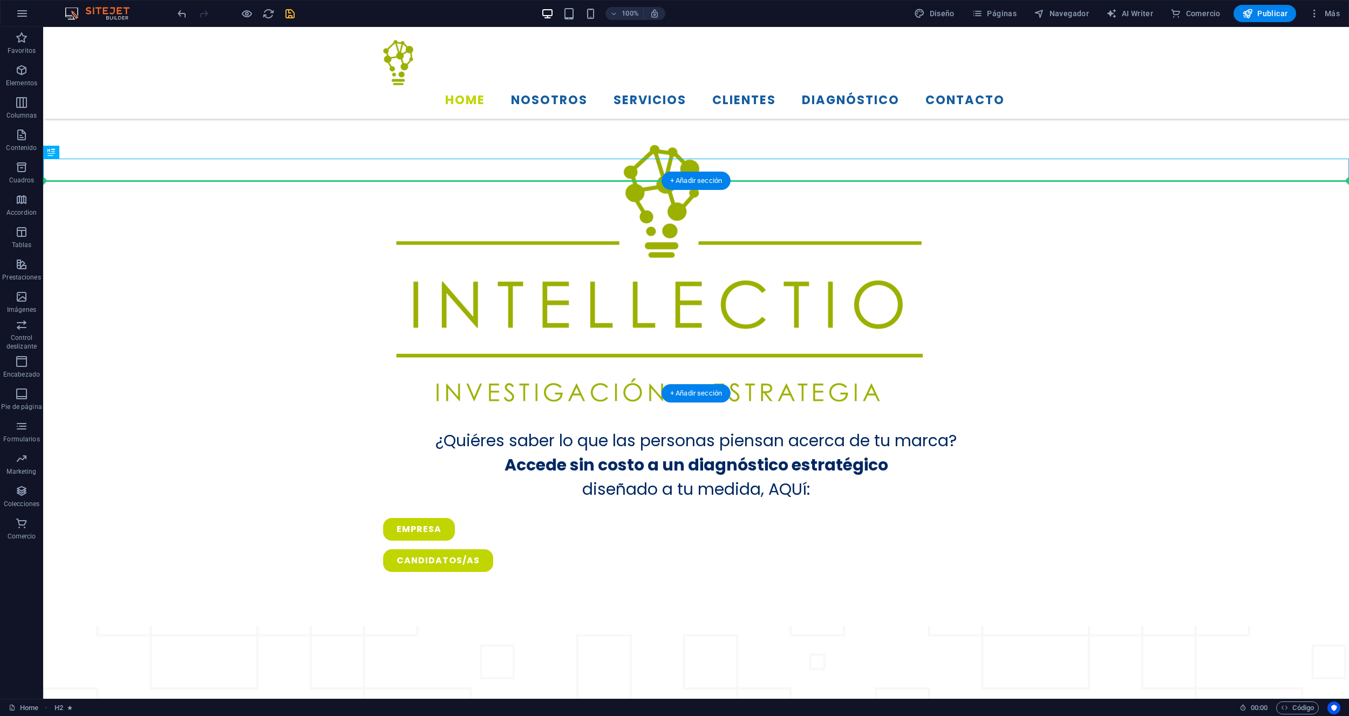
drag, startPoint x: 590, startPoint y: 167, endPoint x: 581, endPoint y: 227, distance: 60.0
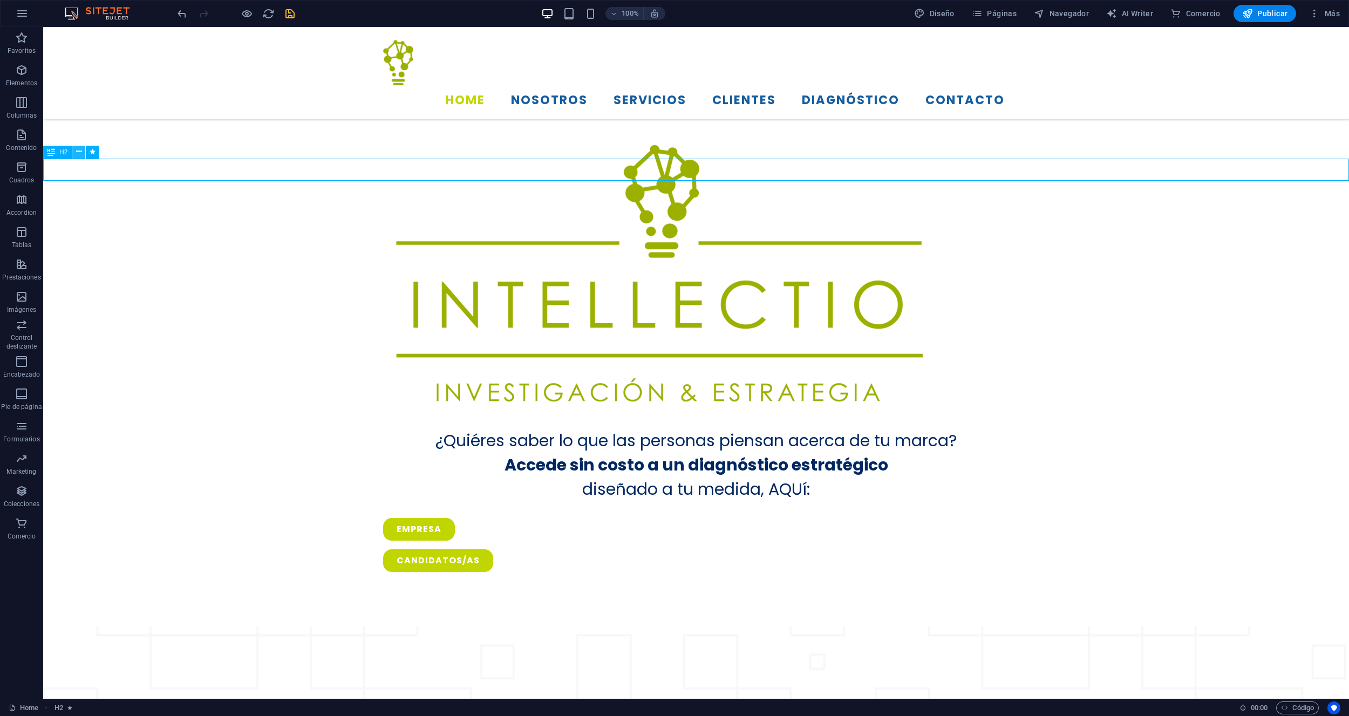
click at [77, 153] on icon at bounding box center [79, 151] width 6 height 11
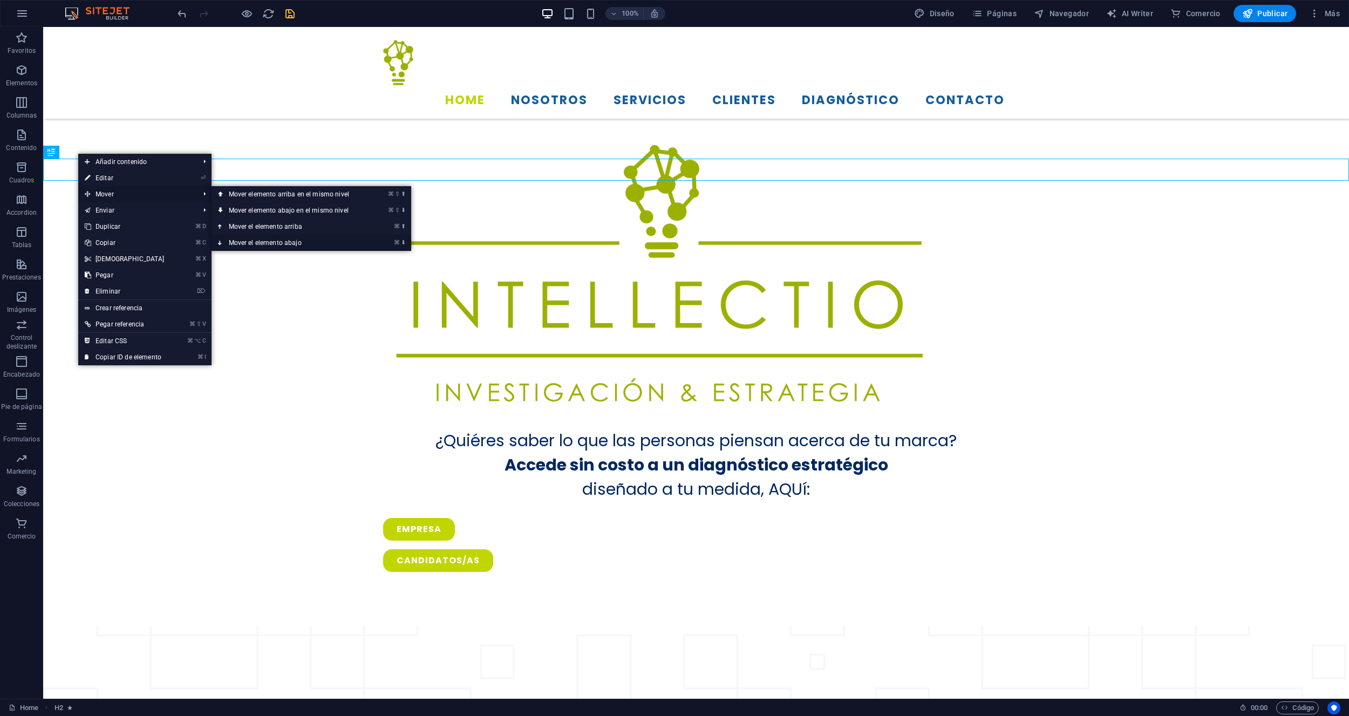
drag, startPoint x: 282, startPoint y: 242, endPoint x: 238, endPoint y: 215, distance: 50.9
click at [282, 242] on link "⌘ ⬇ Mover el elemento abajo" at bounding box center [290, 243] width 159 height 16
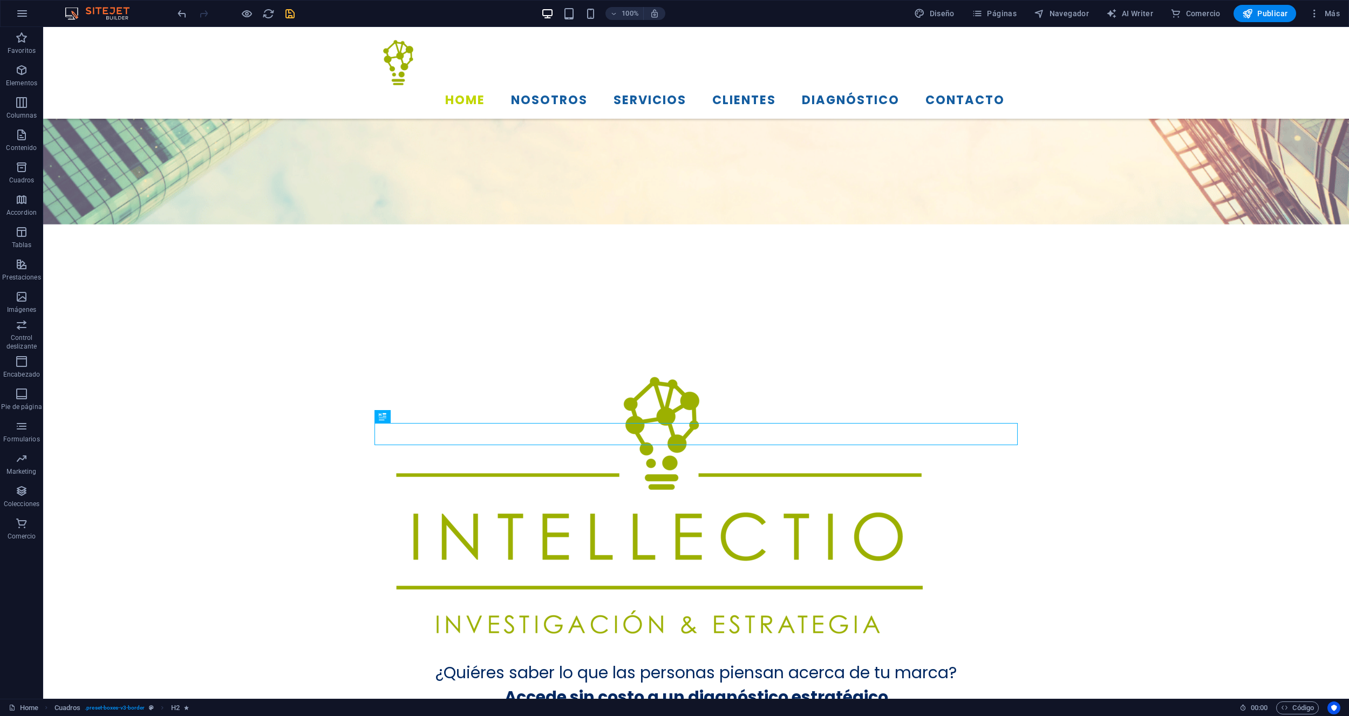
scroll to position [466, 0]
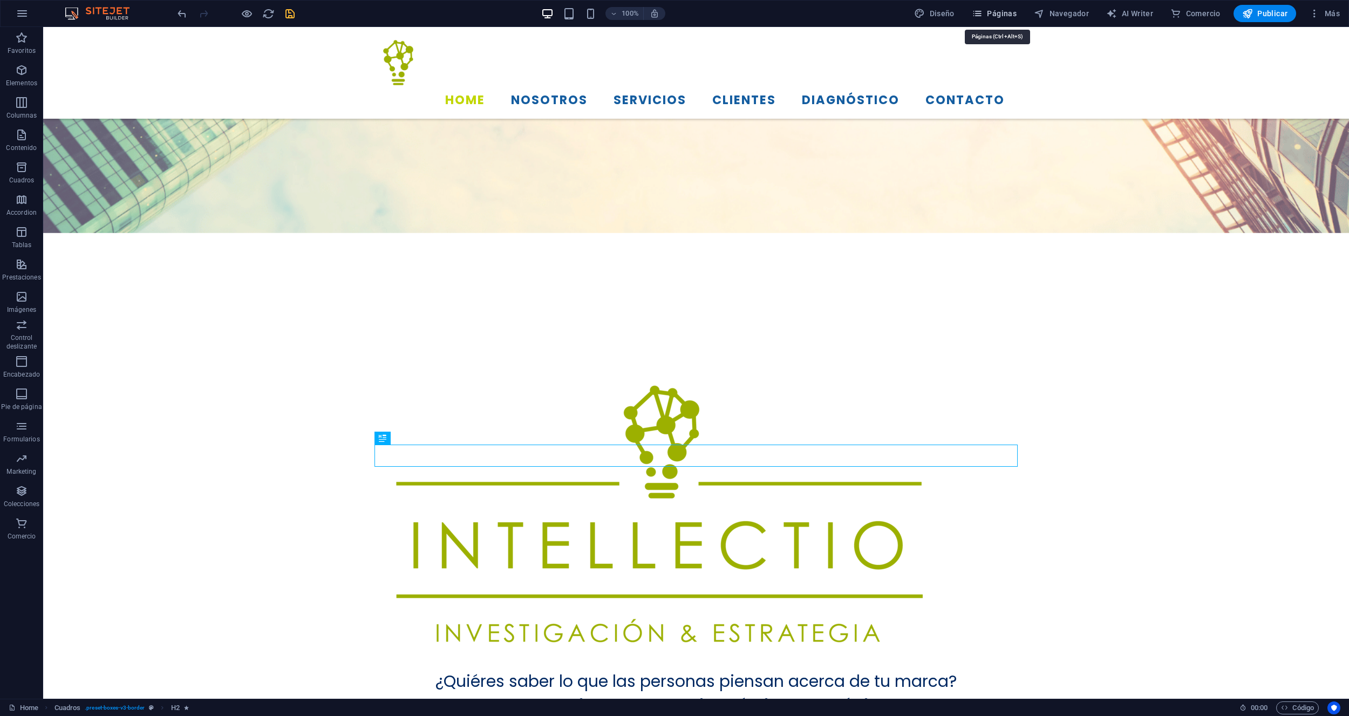
drag, startPoint x: 989, startPoint y: 9, endPoint x: 1009, endPoint y: 14, distance: 20.7
click at [989, 9] on span "Páginas" at bounding box center [994, 13] width 45 height 11
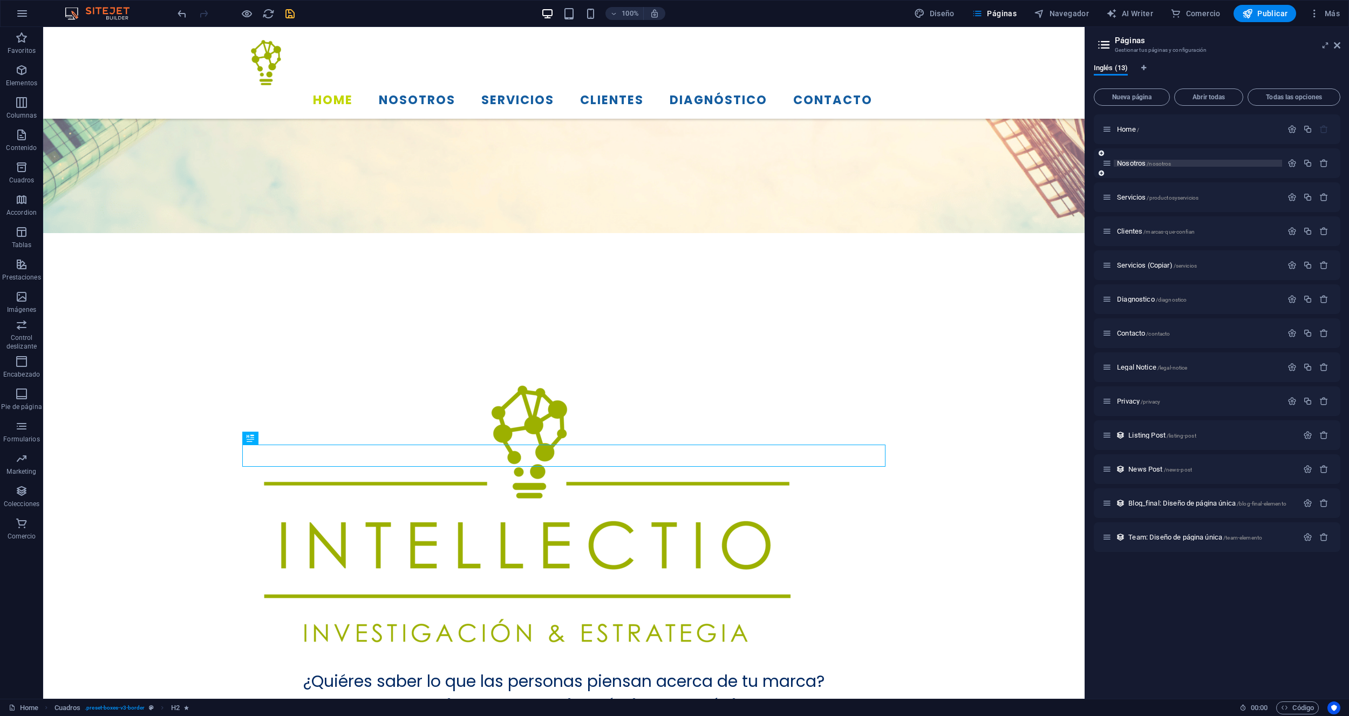
click at [1134, 162] on span "Nosotros /nosotros" at bounding box center [1144, 163] width 54 height 8
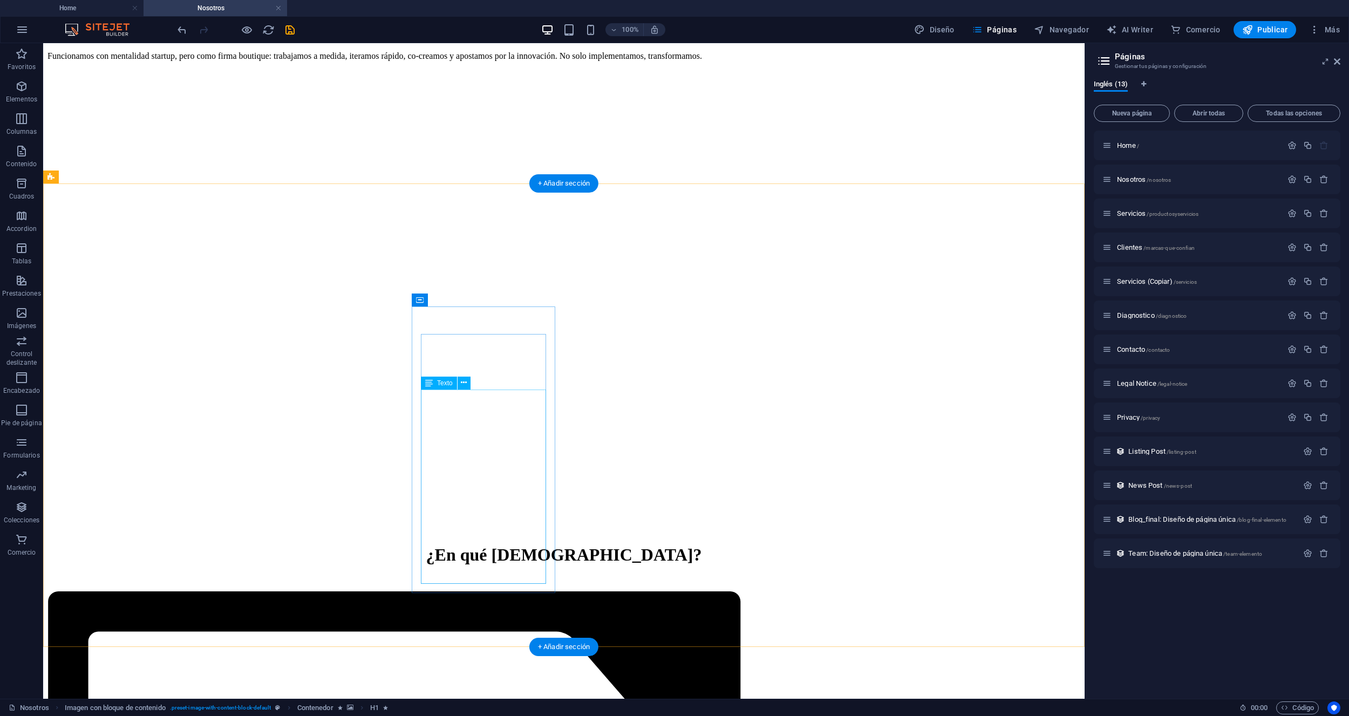
scroll to position [989, 0]
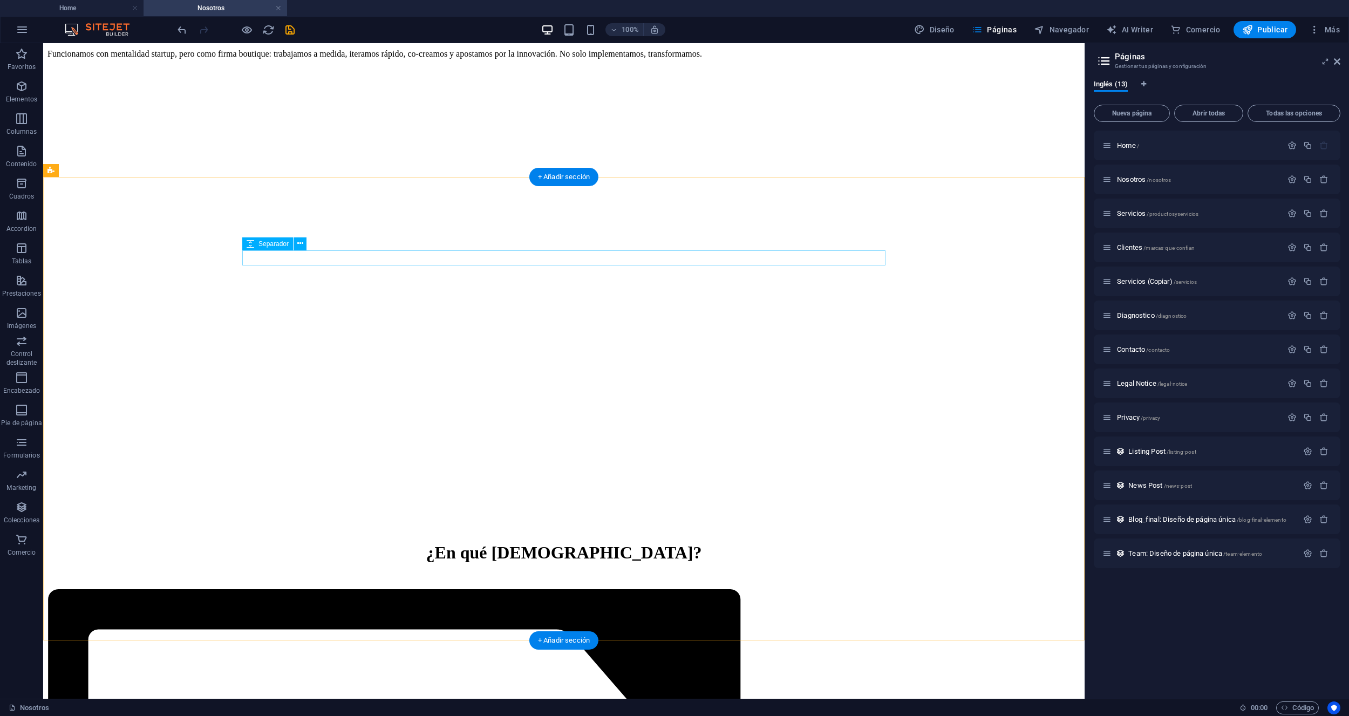
click at [550, 574] on div at bounding box center [563, 581] width 1033 height 15
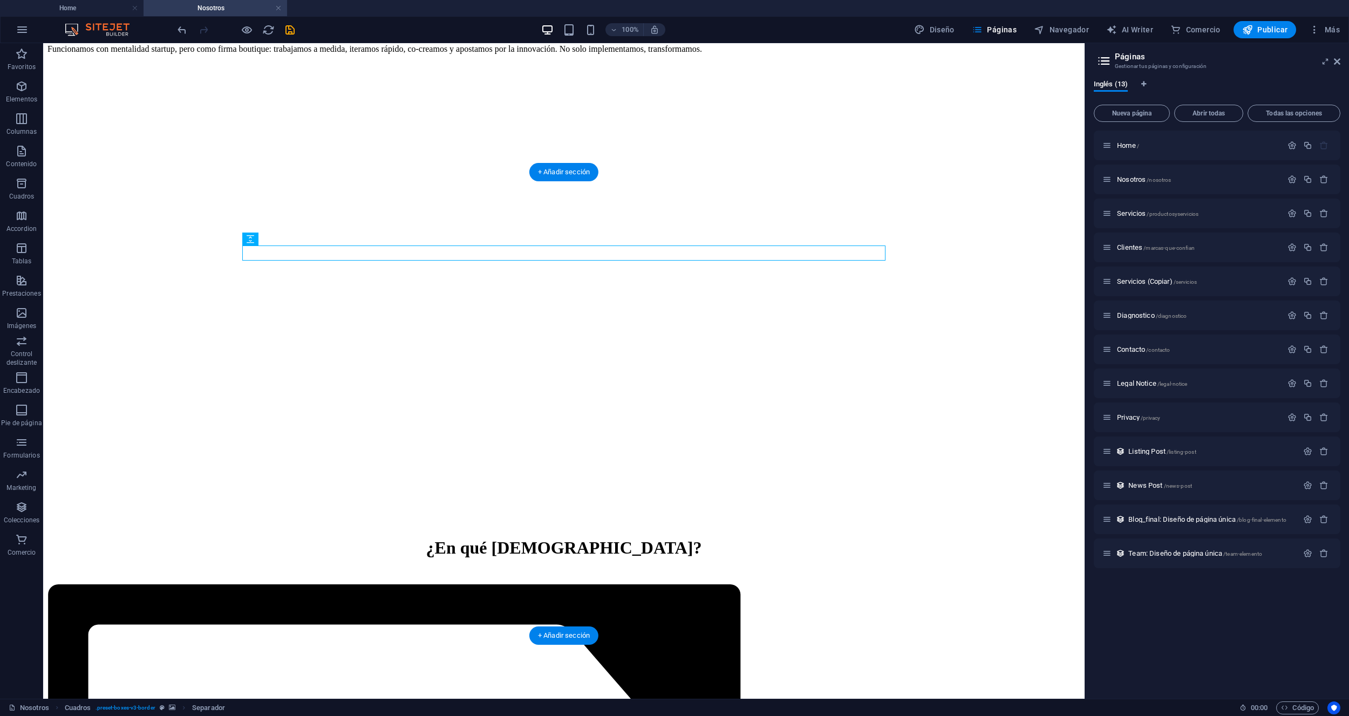
scroll to position [995, 0]
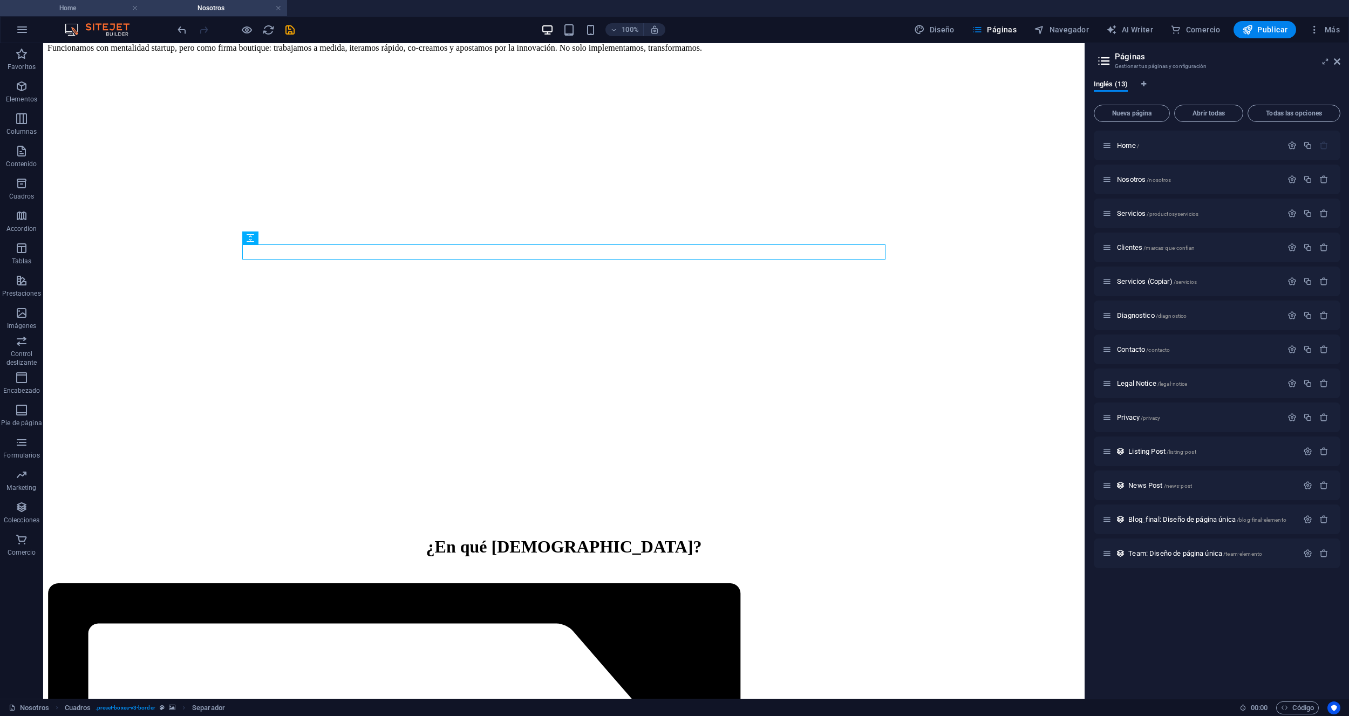
click at [102, 10] on h4 "Home" at bounding box center [71, 8] width 143 height 12
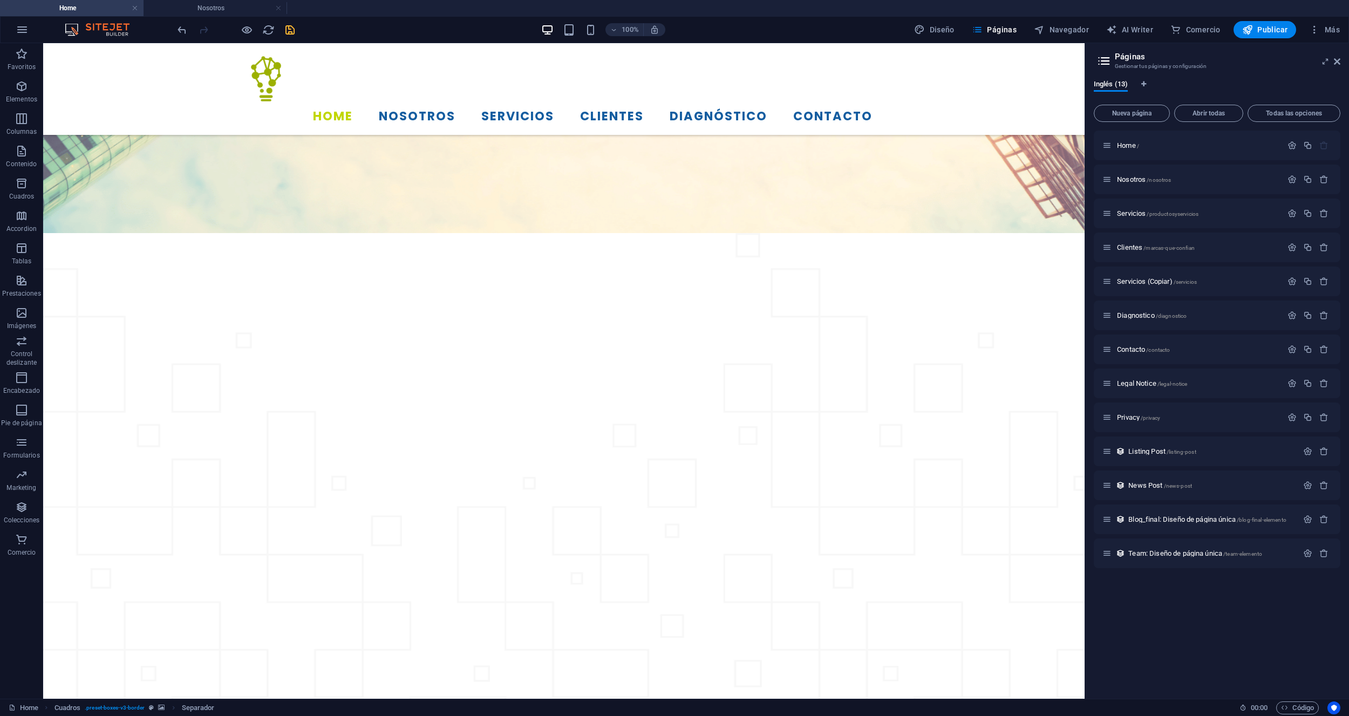
scroll to position [0, 0]
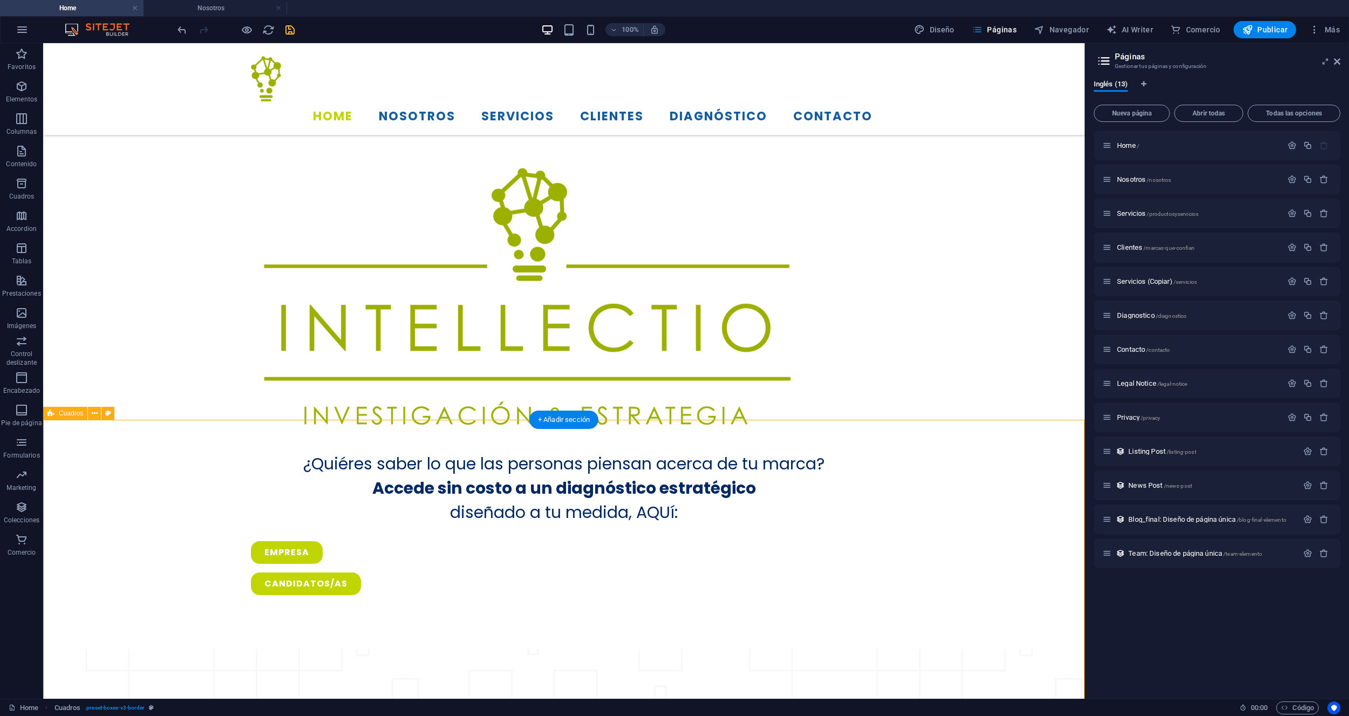
scroll to position [679, 0]
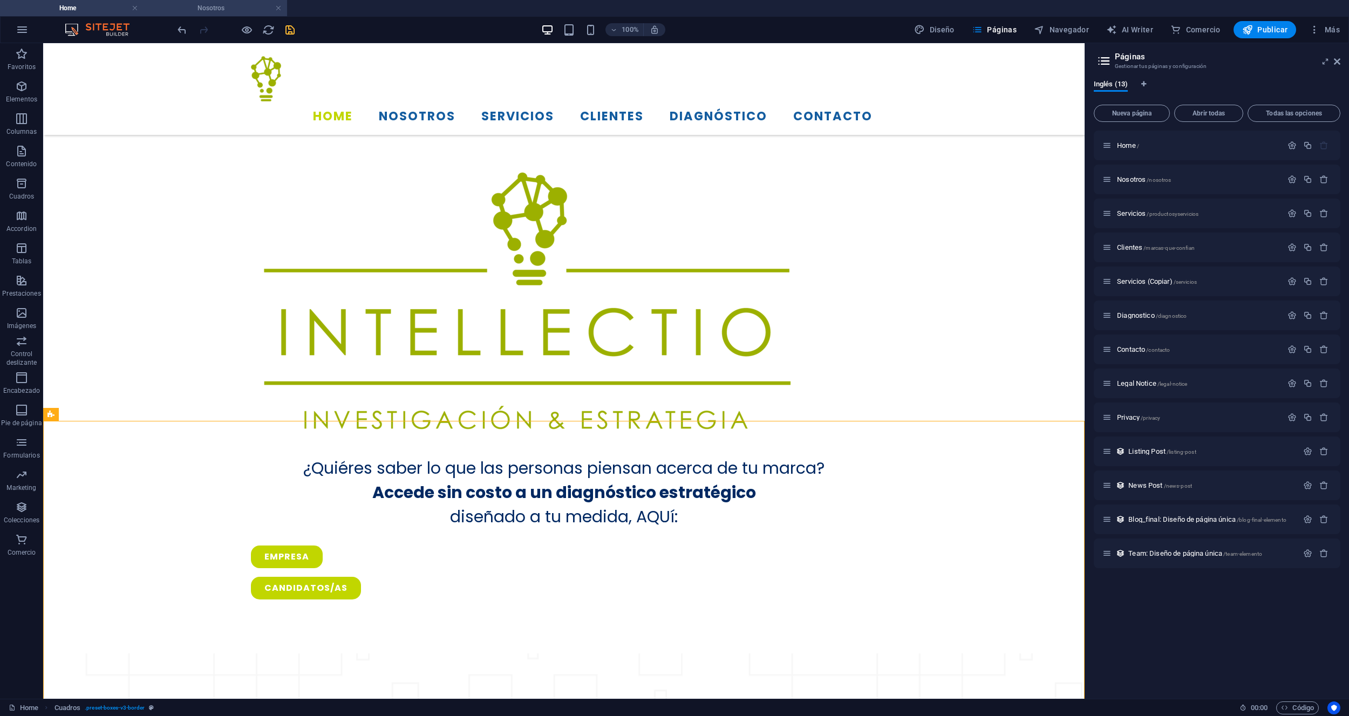
drag, startPoint x: 242, startPoint y: 17, endPoint x: 236, endPoint y: 15, distance: 5.8
click at [241, 17] on div "100% Diseño Páginas Navegador AI Writer Comercio Publicar Más" at bounding box center [675, 30] width 1348 height 26
click at [236, 10] on h4 "Nosotros" at bounding box center [214, 8] width 143 height 12
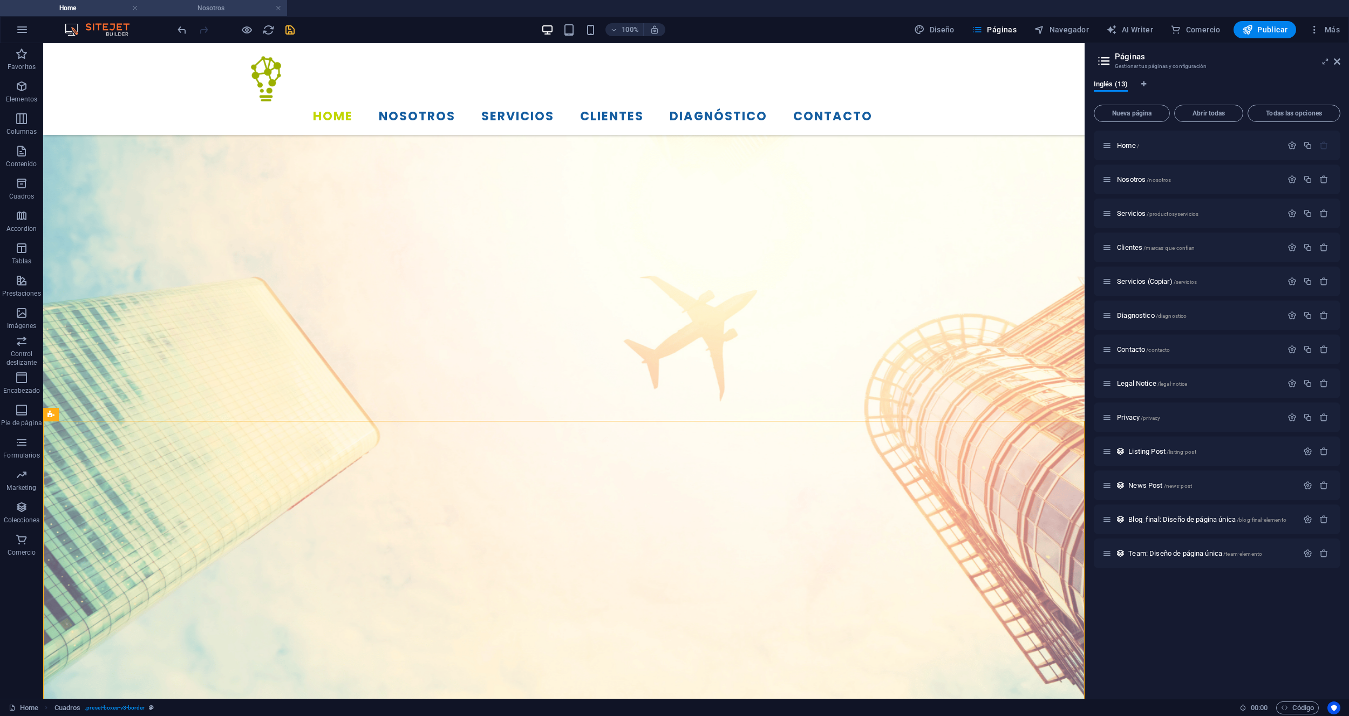
scroll to position [995, 0]
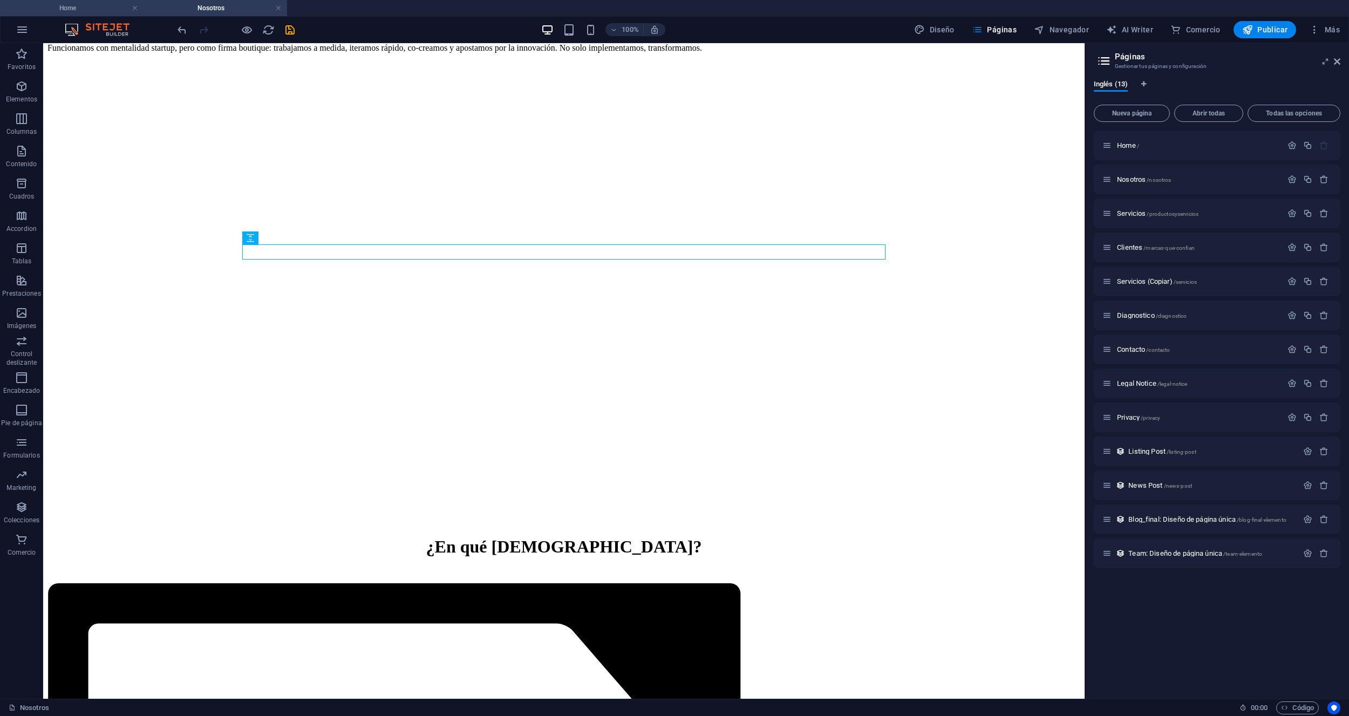
click at [90, 7] on h4 "Home" at bounding box center [71, 8] width 143 height 12
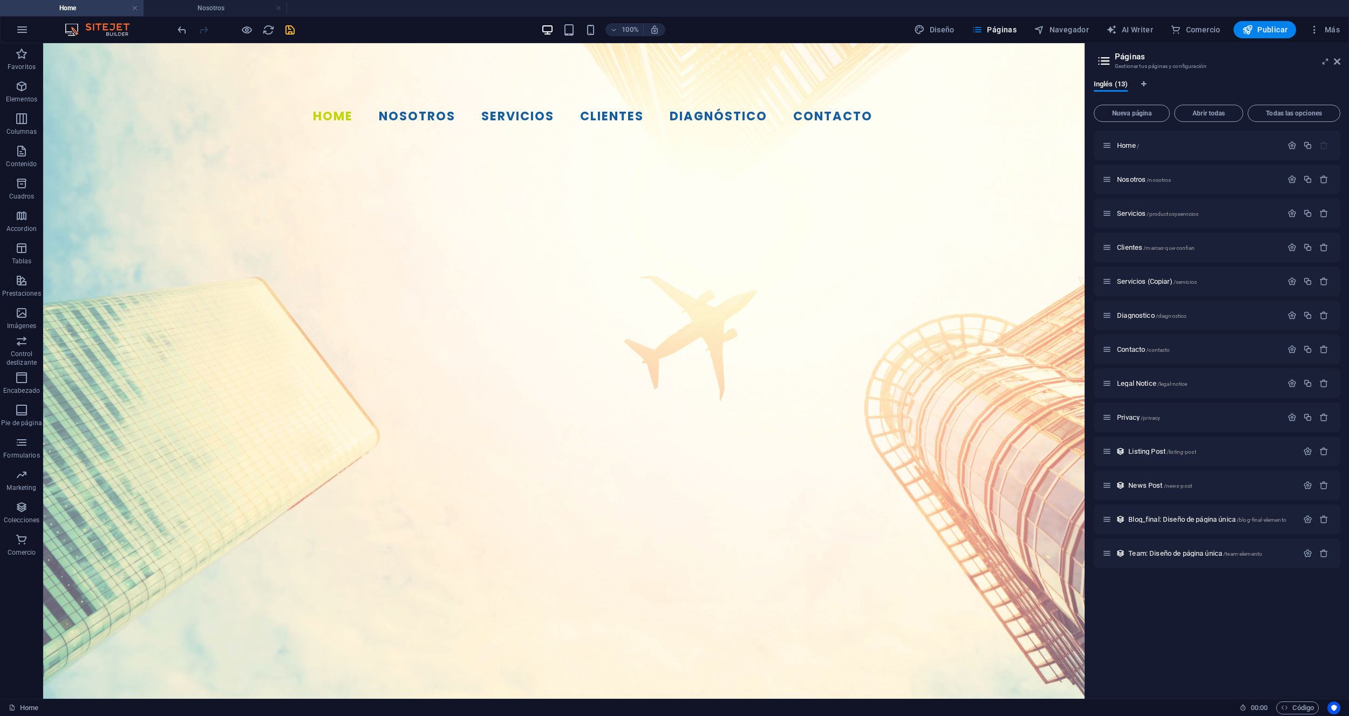
scroll to position [679, 0]
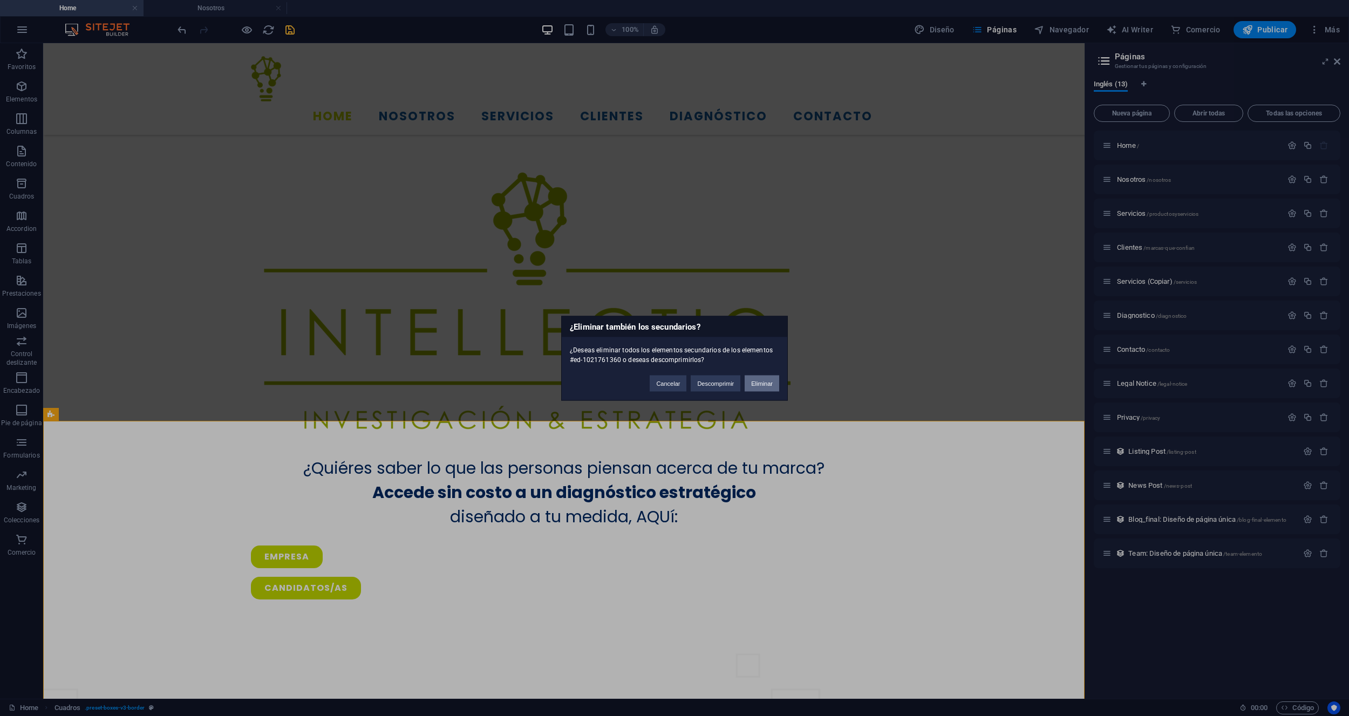
click at [759, 381] on button "Eliminar" at bounding box center [761, 383] width 35 height 16
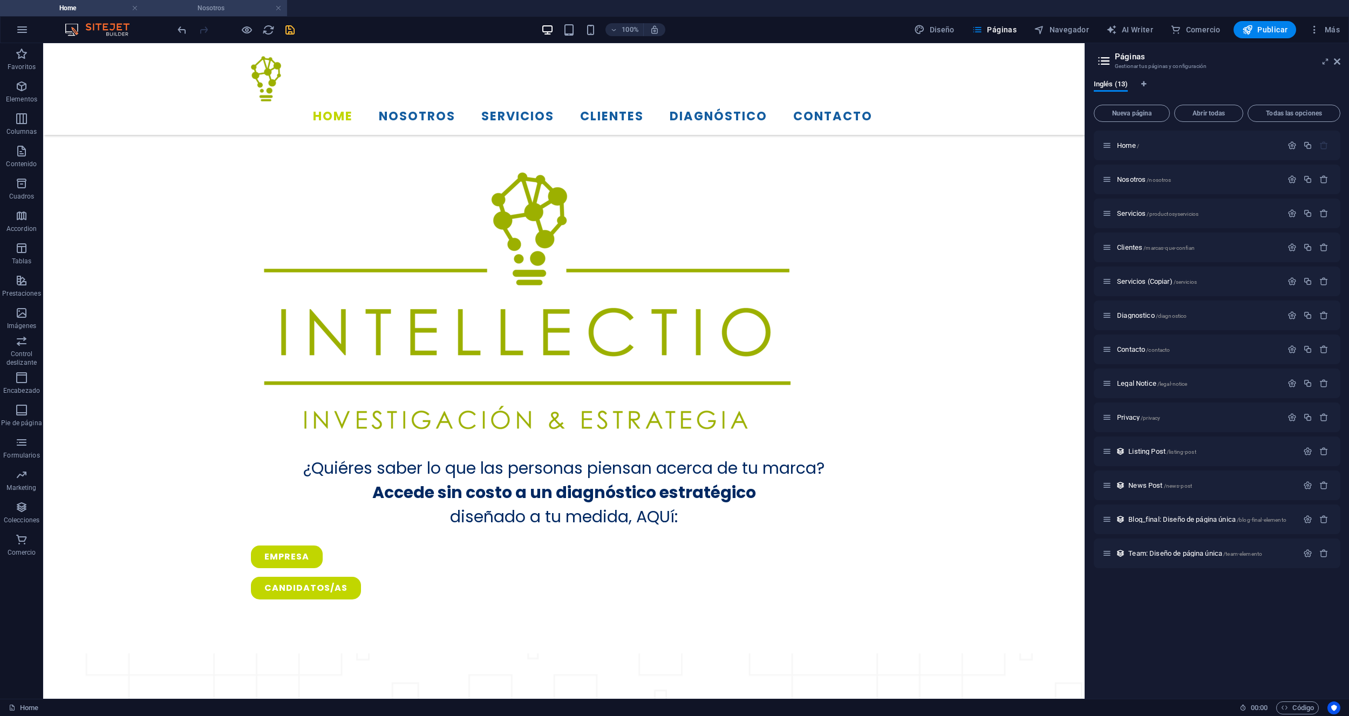
click at [224, 16] on li "Nosotros" at bounding box center [214, 8] width 143 height 16
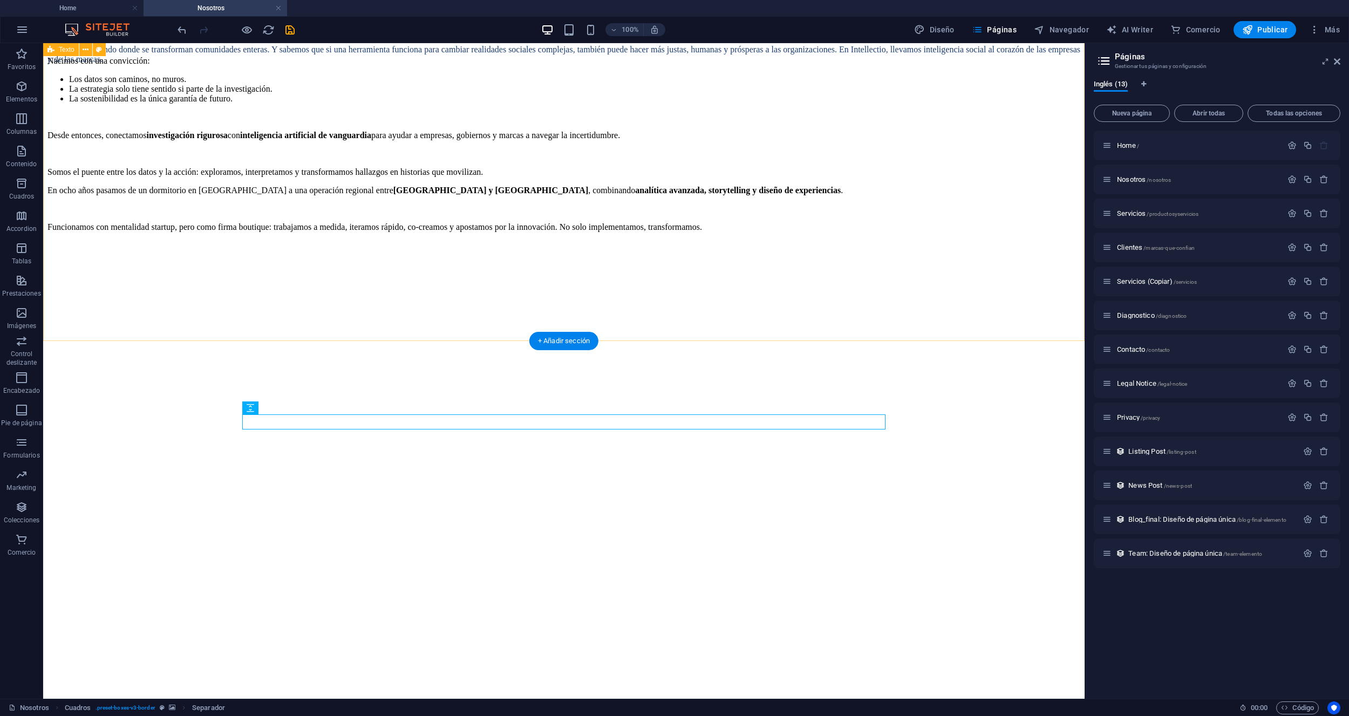
scroll to position [815, 0]
click at [142, 242] on figure at bounding box center [563, 242] width 1033 height 0
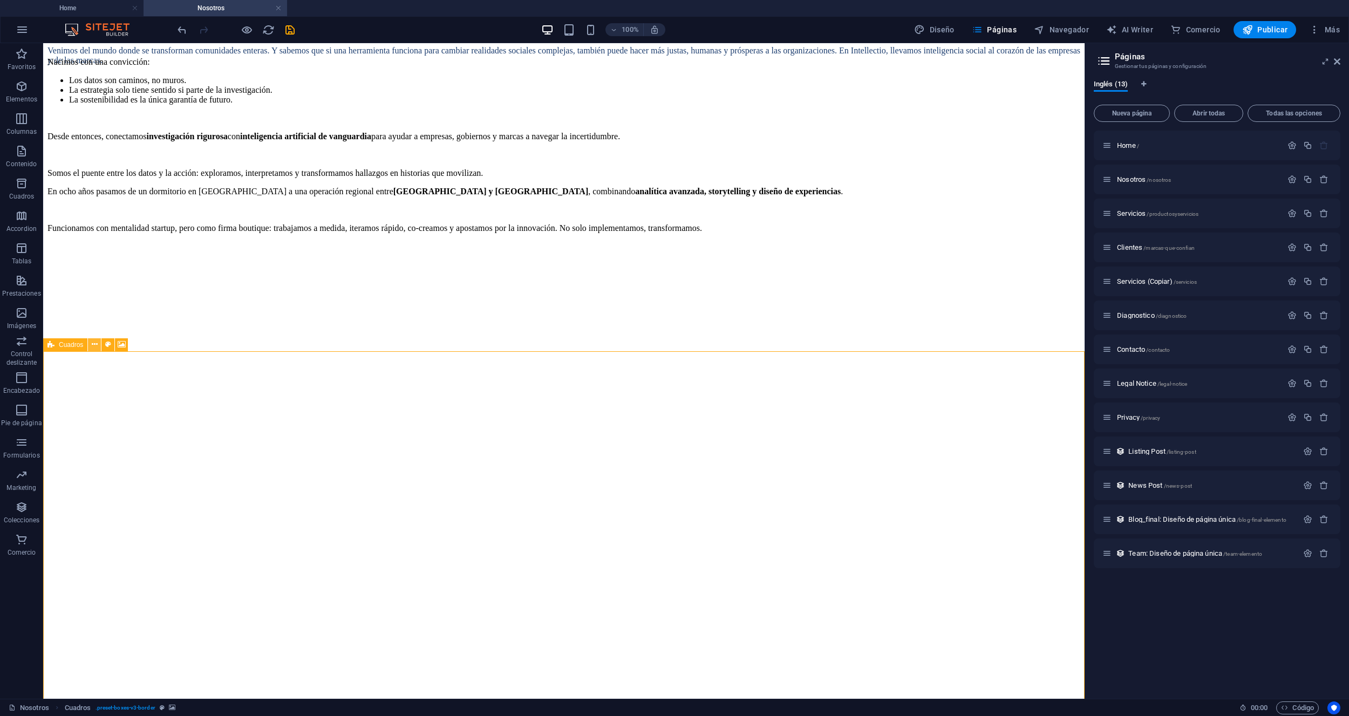
click at [92, 346] on icon at bounding box center [95, 344] width 6 height 11
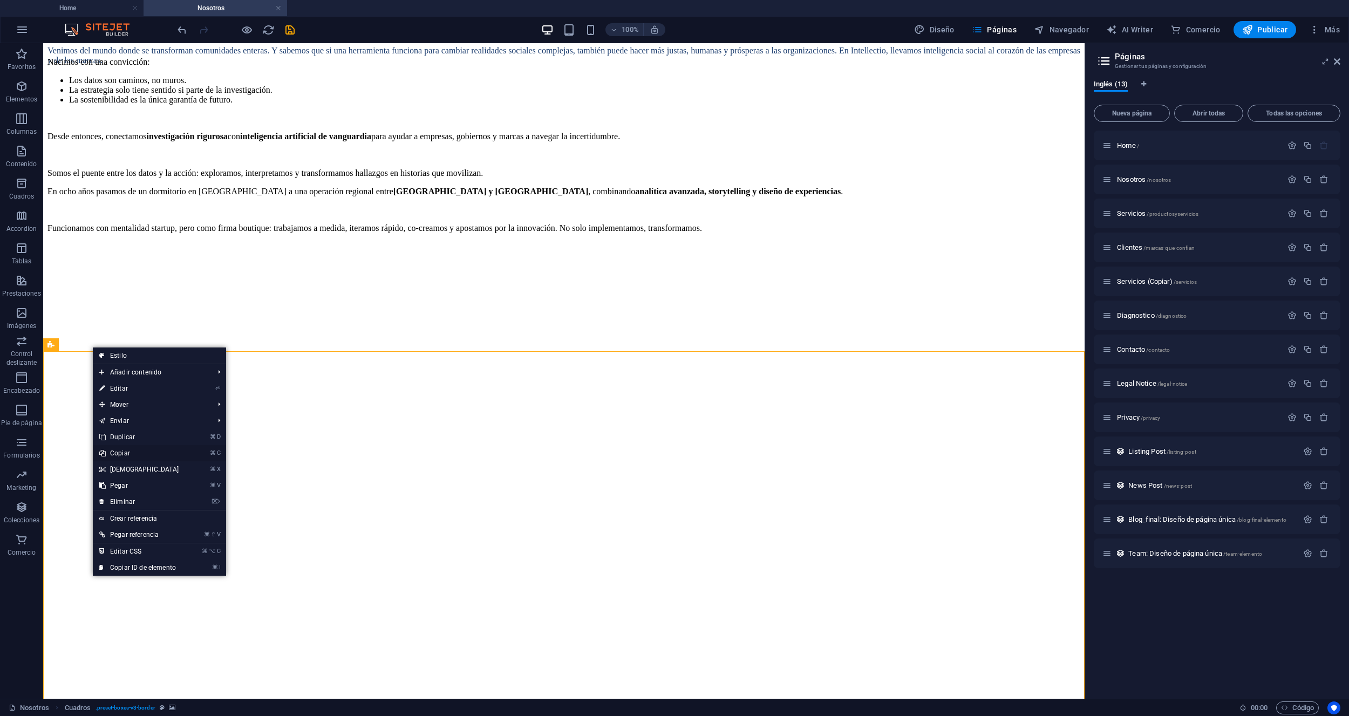
click at [122, 456] on link "⌘ C Copiar" at bounding box center [139, 453] width 93 height 16
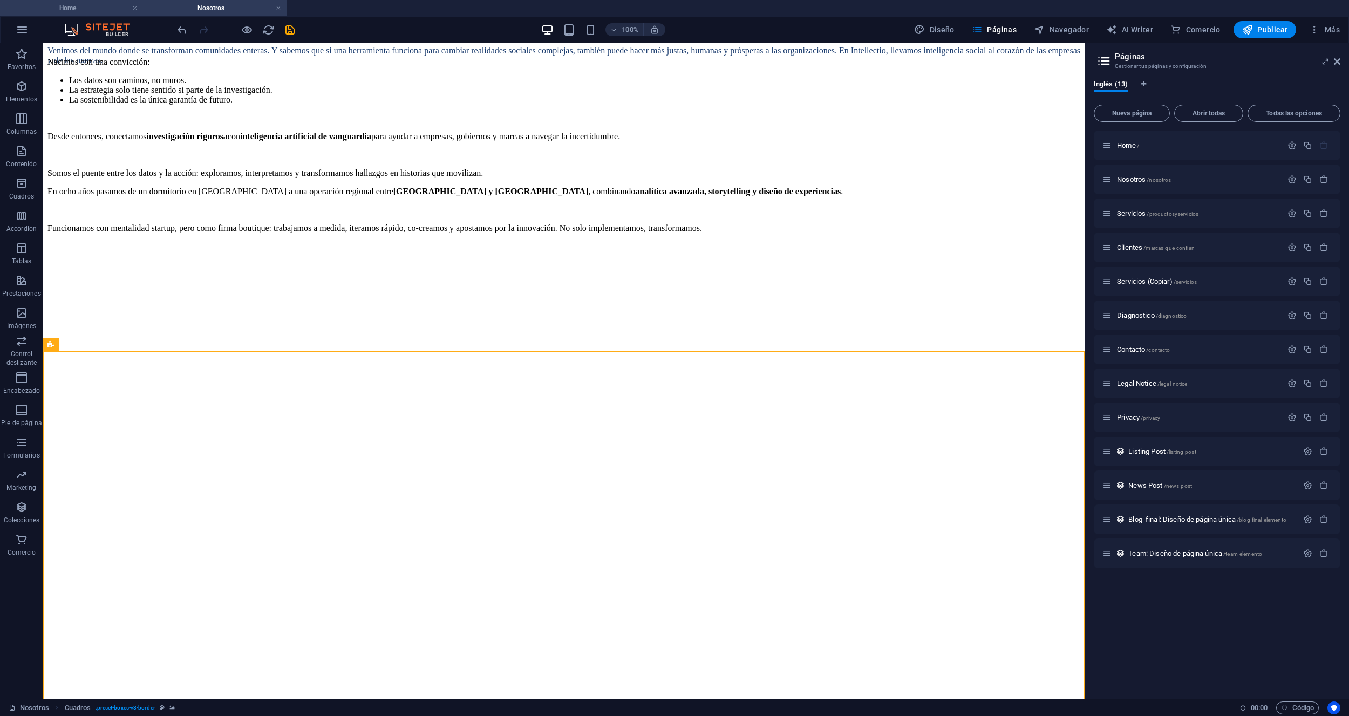
click at [102, 3] on h4 "Home" at bounding box center [71, 8] width 143 height 12
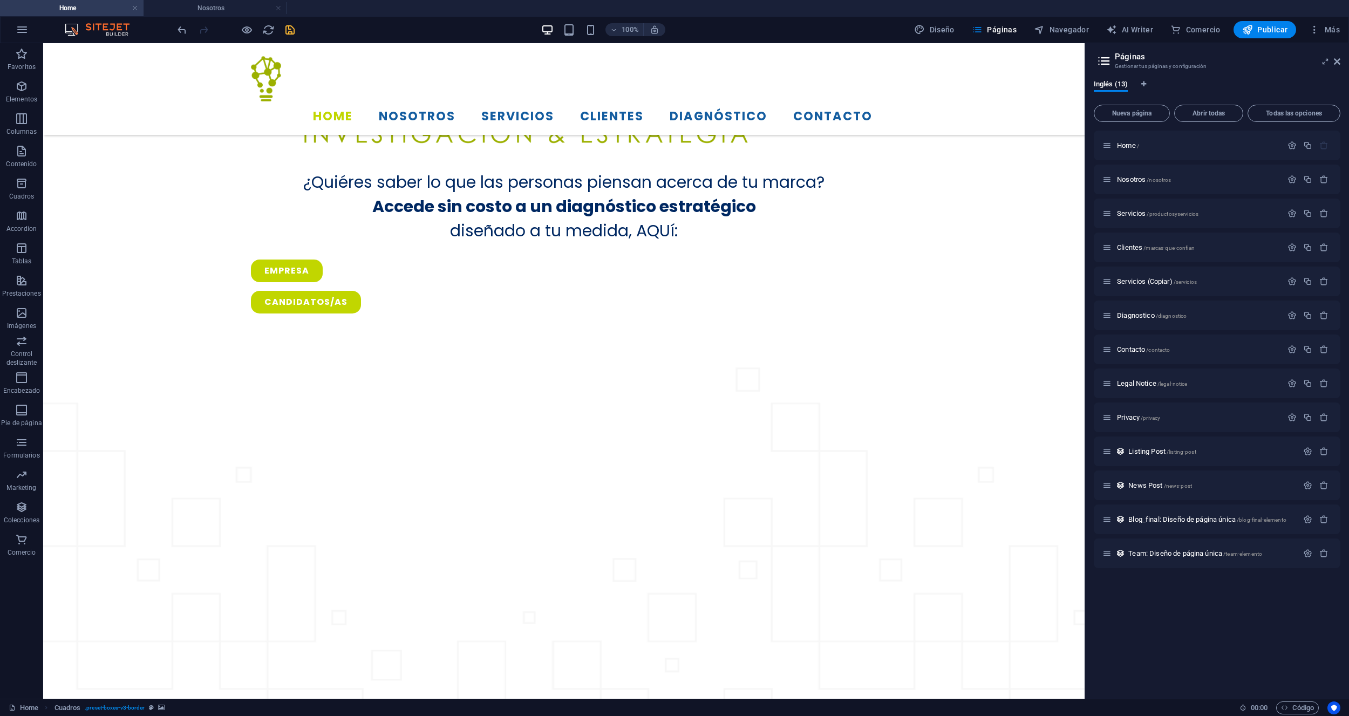
scroll to position [924, 0]
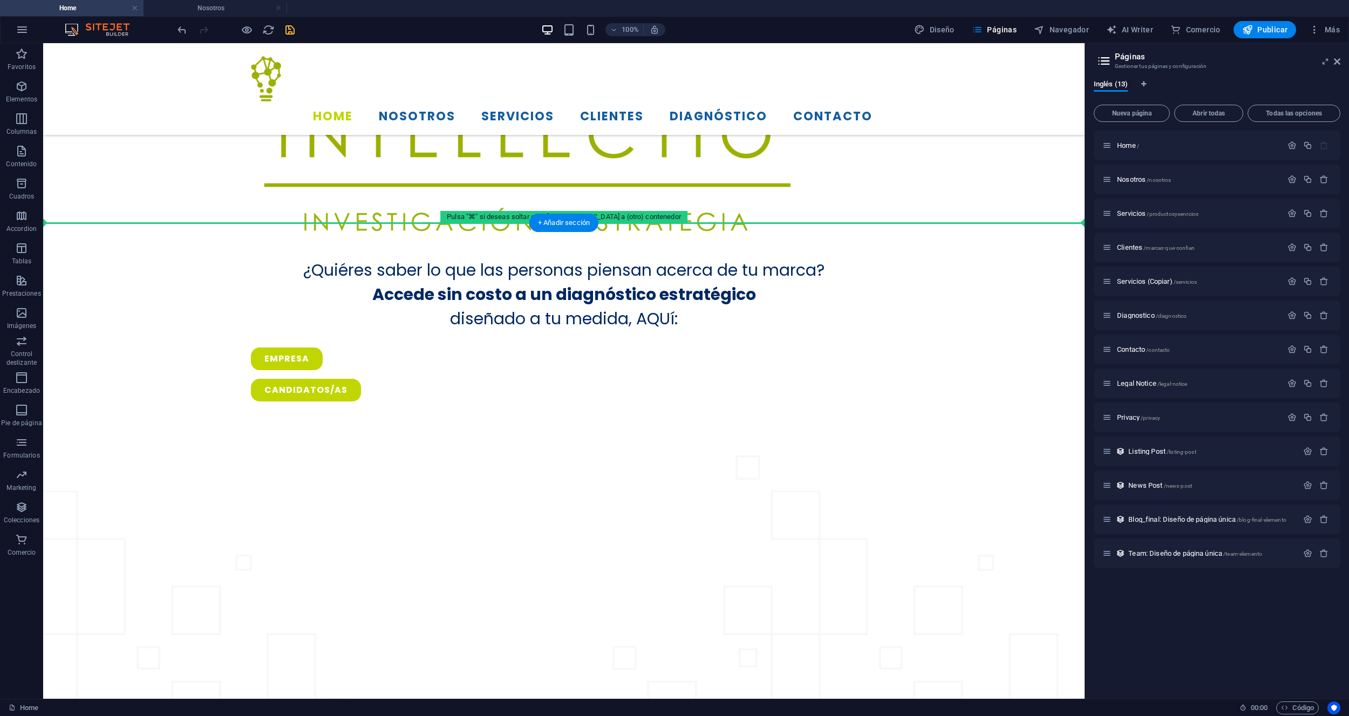
drag, startPoint x: 93, startPoint y: 272, endPoint x: 85, endPoint y: 209, distance: 64.2
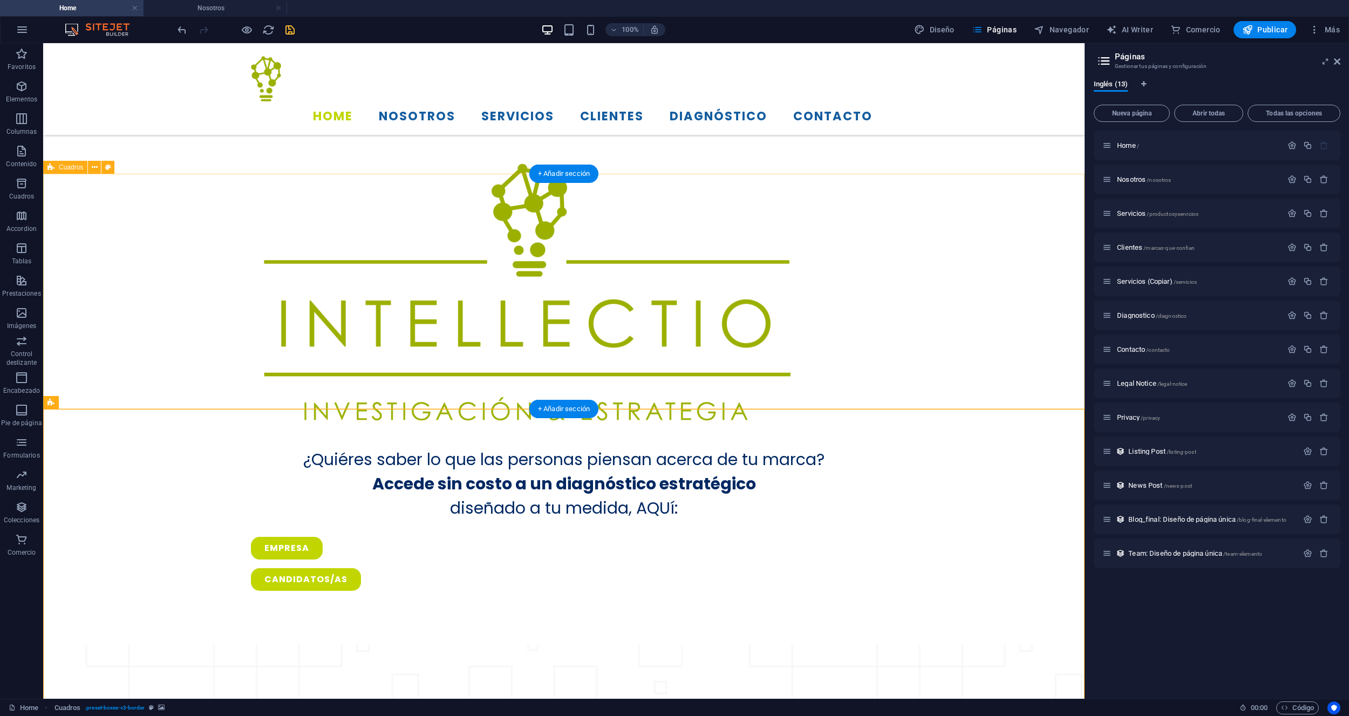
scroll to position [686, 0]
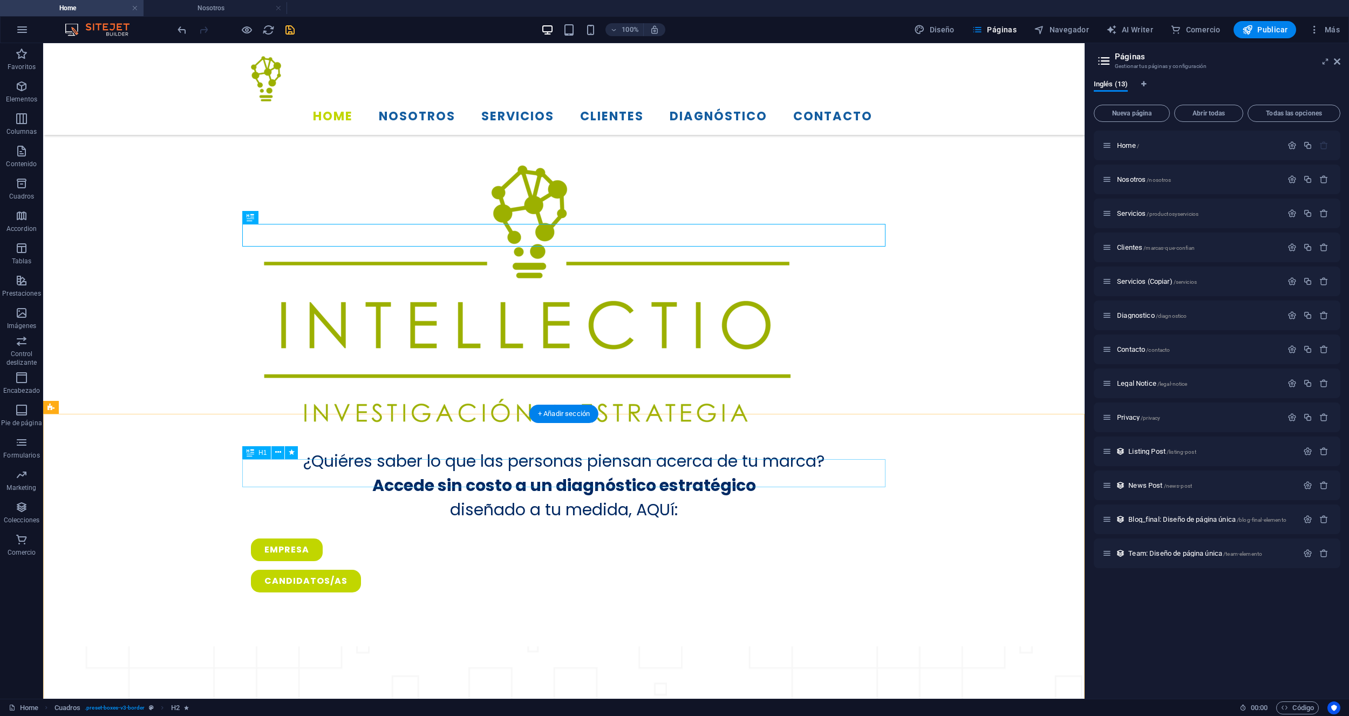
click at [277, 455] on icon at bounding box center [278, 452] width 6 height 11
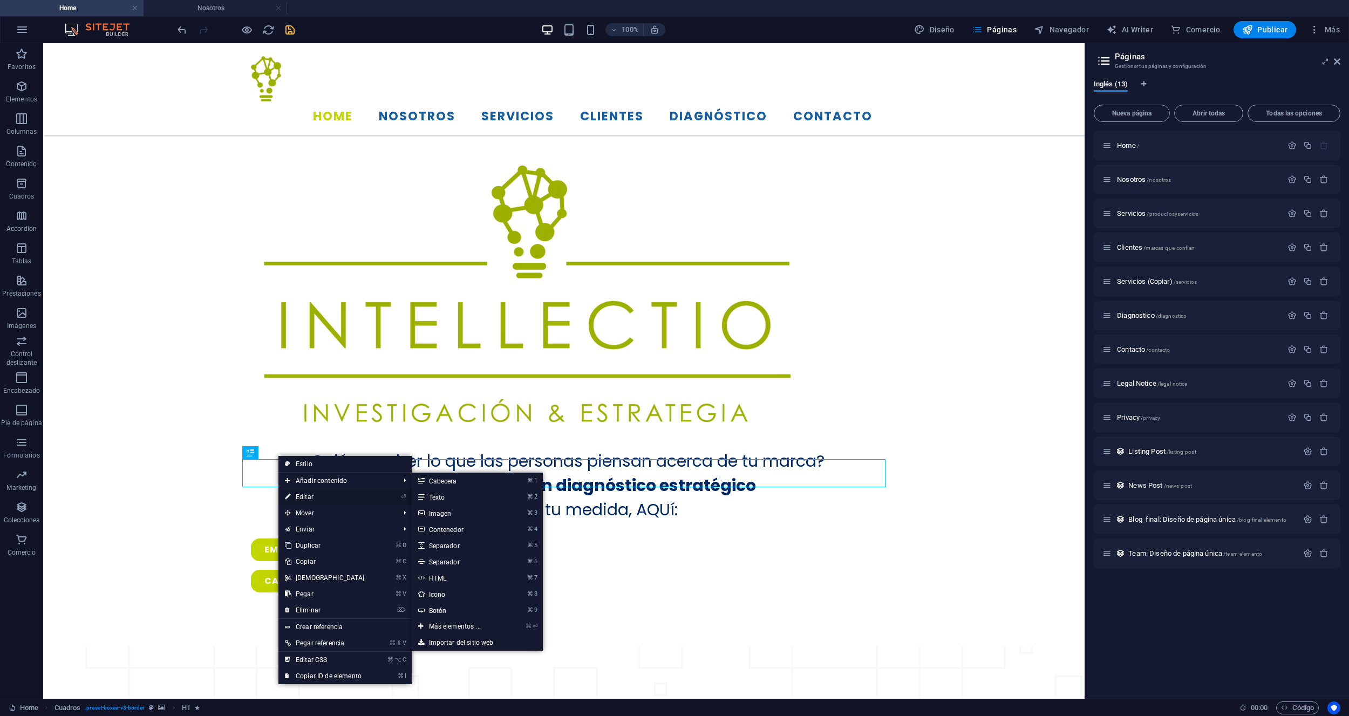
click at [300, 494] on link "⏎ Editar" at bounding box center [324, 497] width 93 height 16
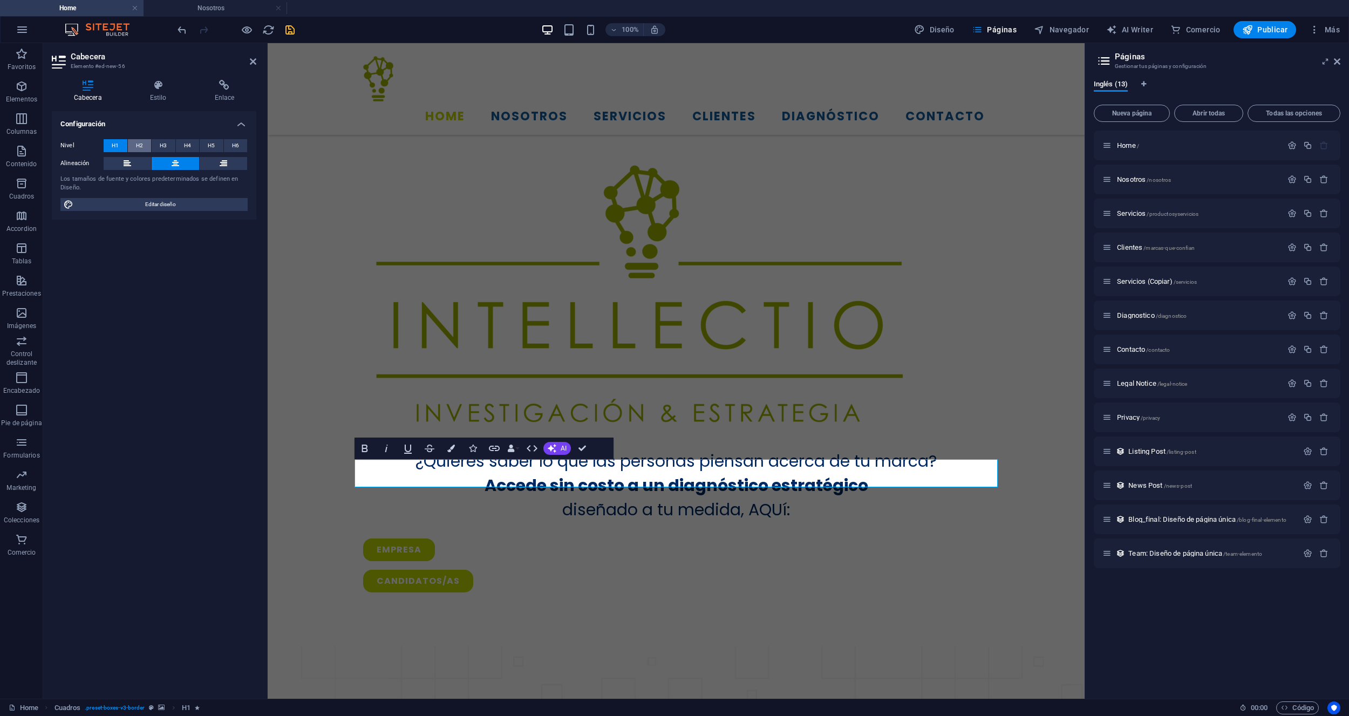
click at [142, 147] on span "H2" at bounding box center [139, 145] width 7 height 13
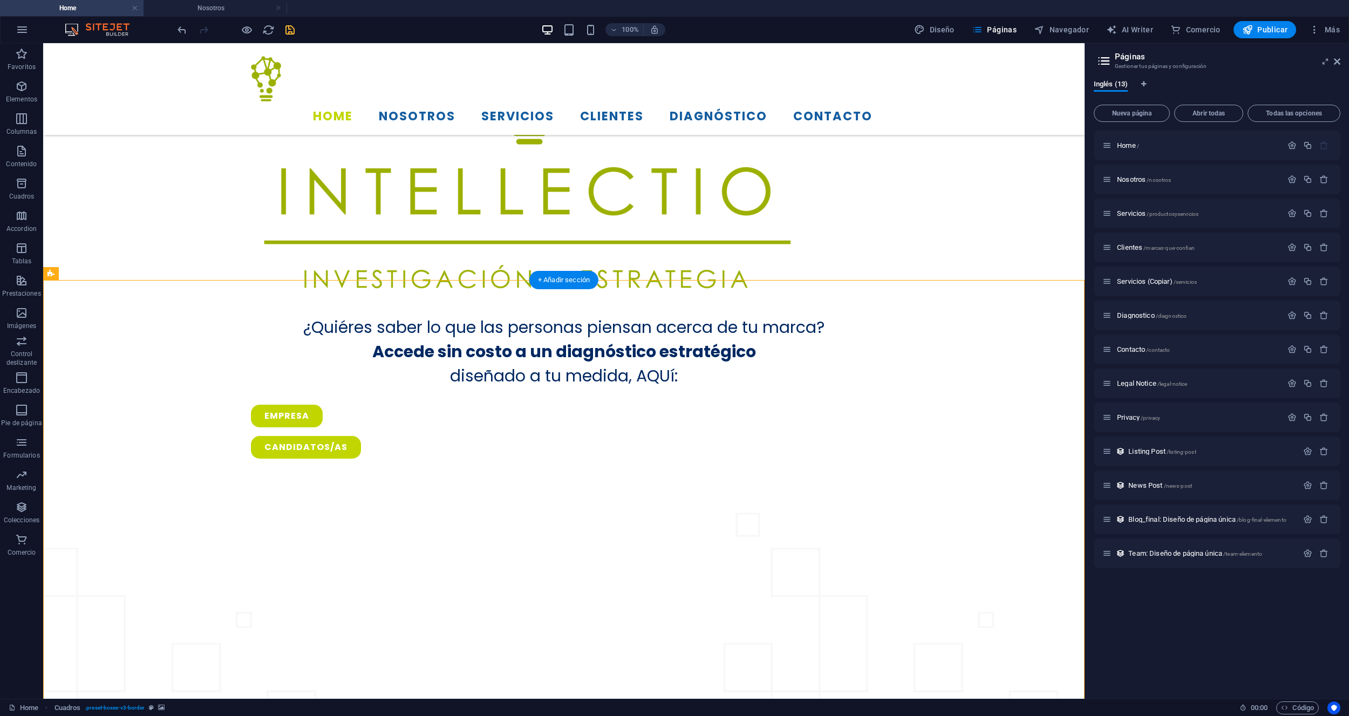
scroll to position [790, 0]
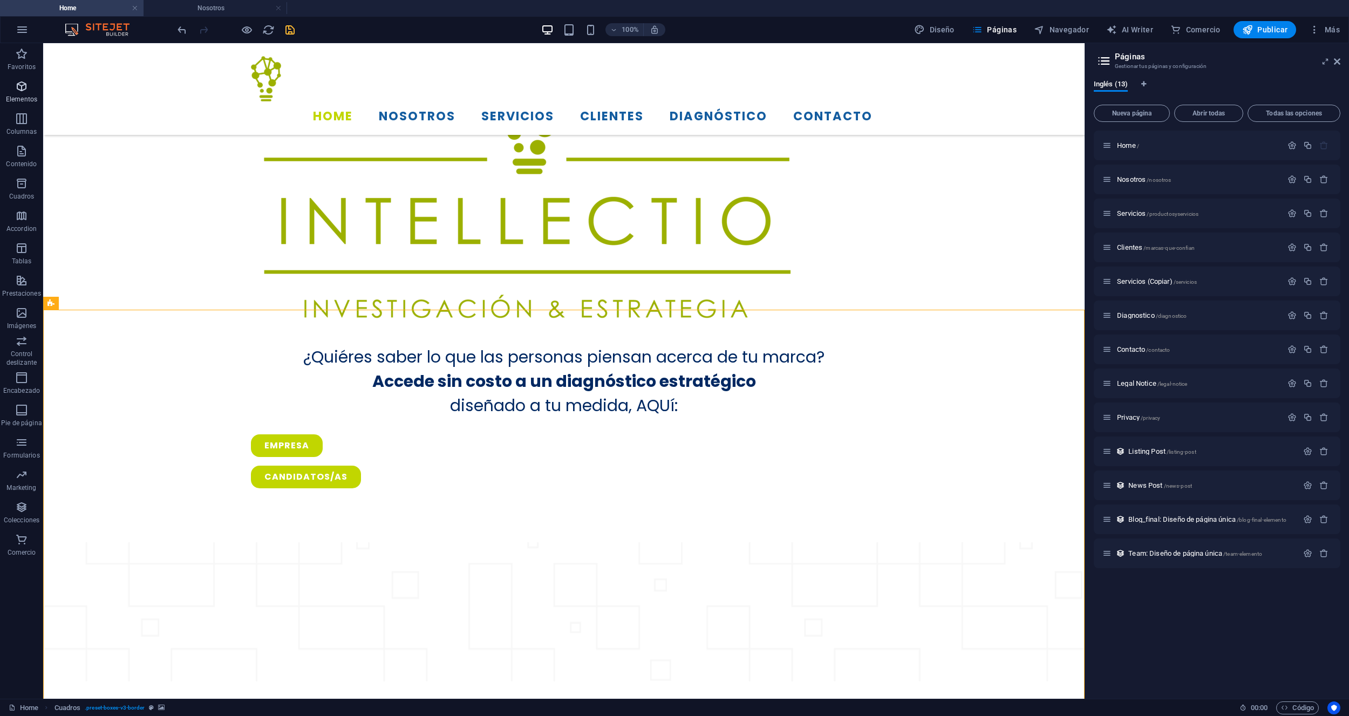
click at [26, 90] on icon "button" at bounding box center [21, 86] width 13 height 13
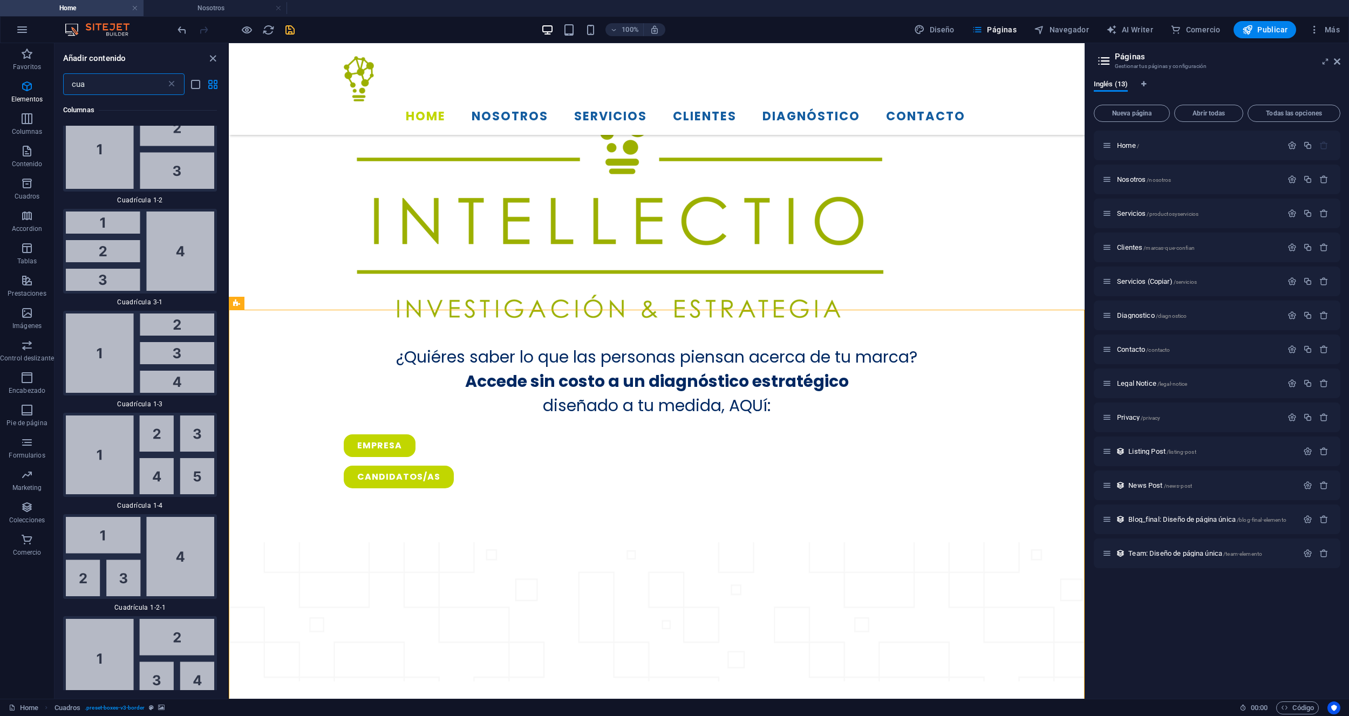
scroll to position [0, 0]
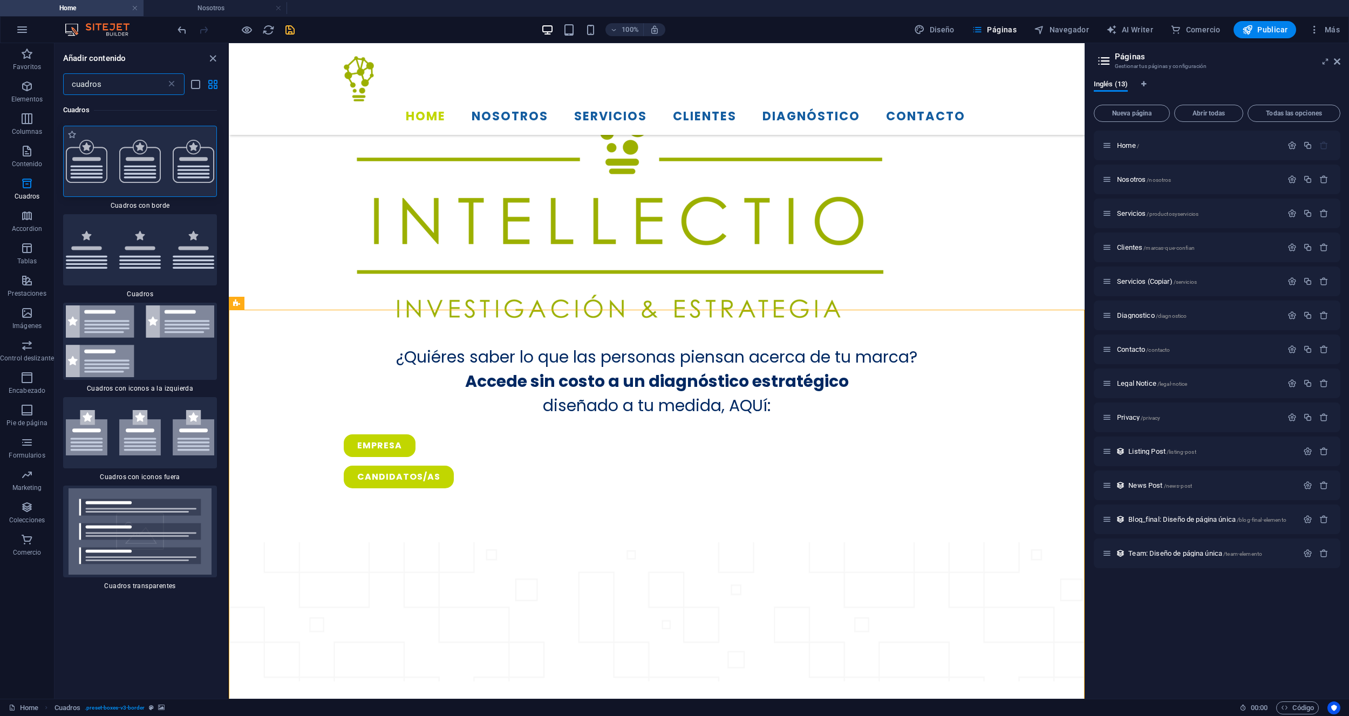
type input "cuadros"
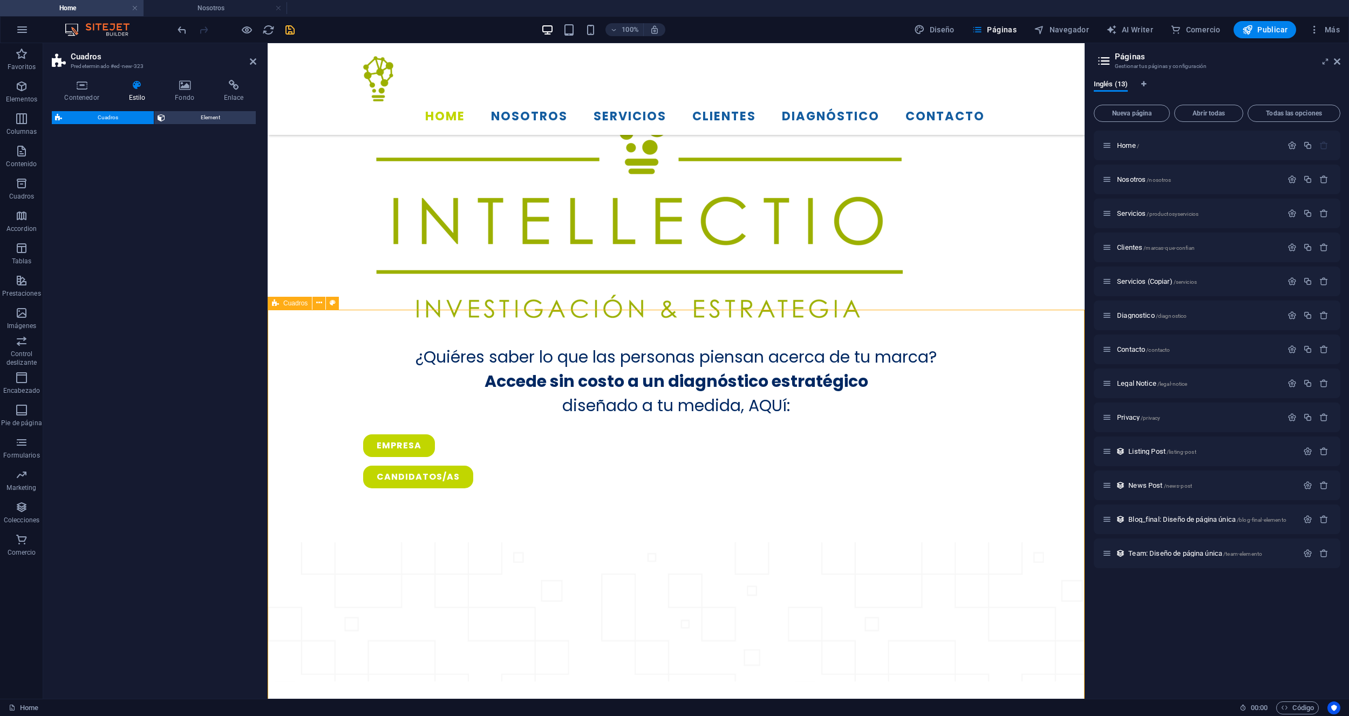
select select "rem"
select select "preset-boxes-v3-border"
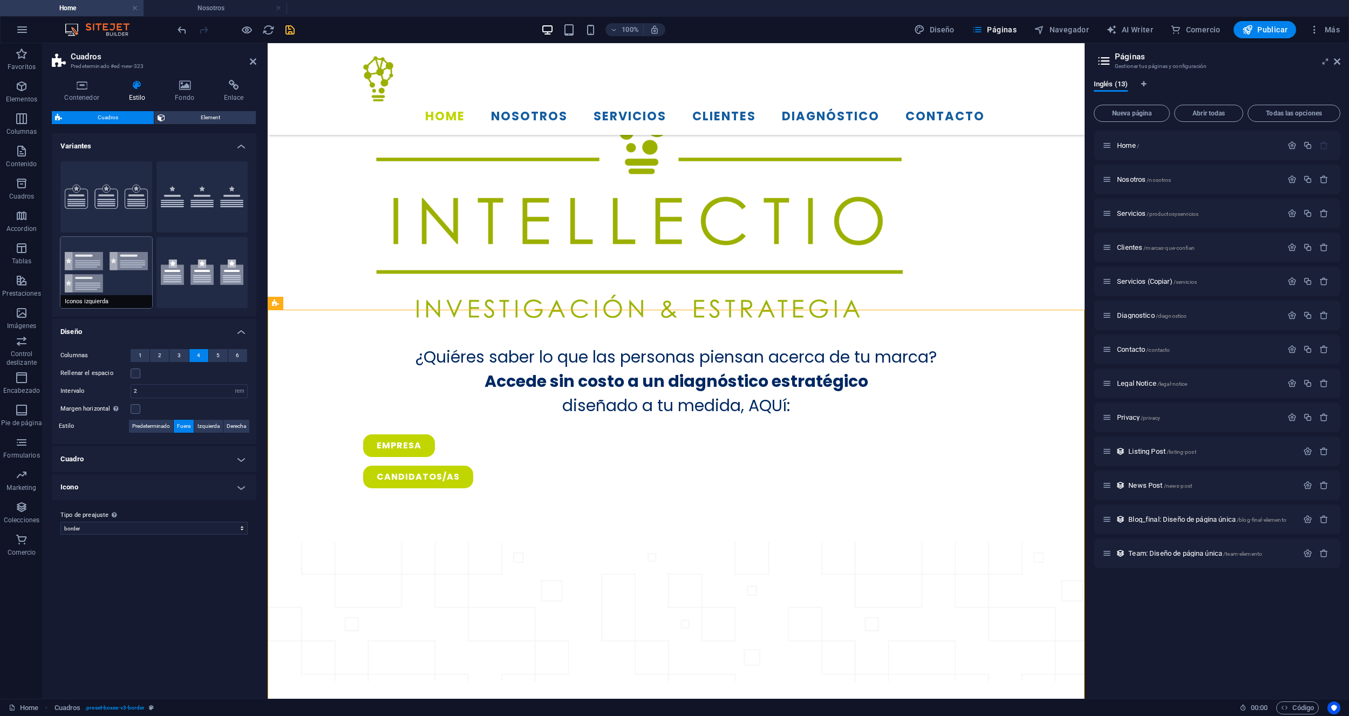
click at [115, 277] on button "Iconos izquierda" at bounding box center [106, 272] width 92 height 71
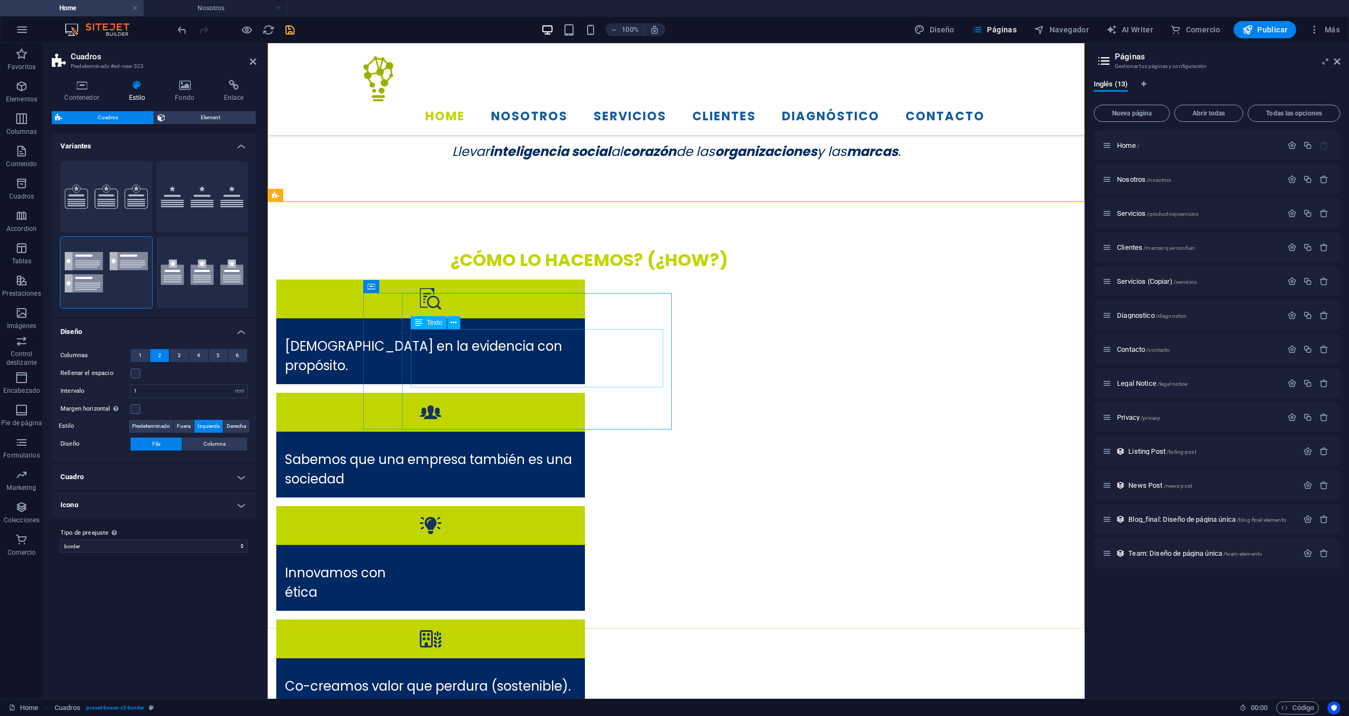
scroll to position [1422, 0]
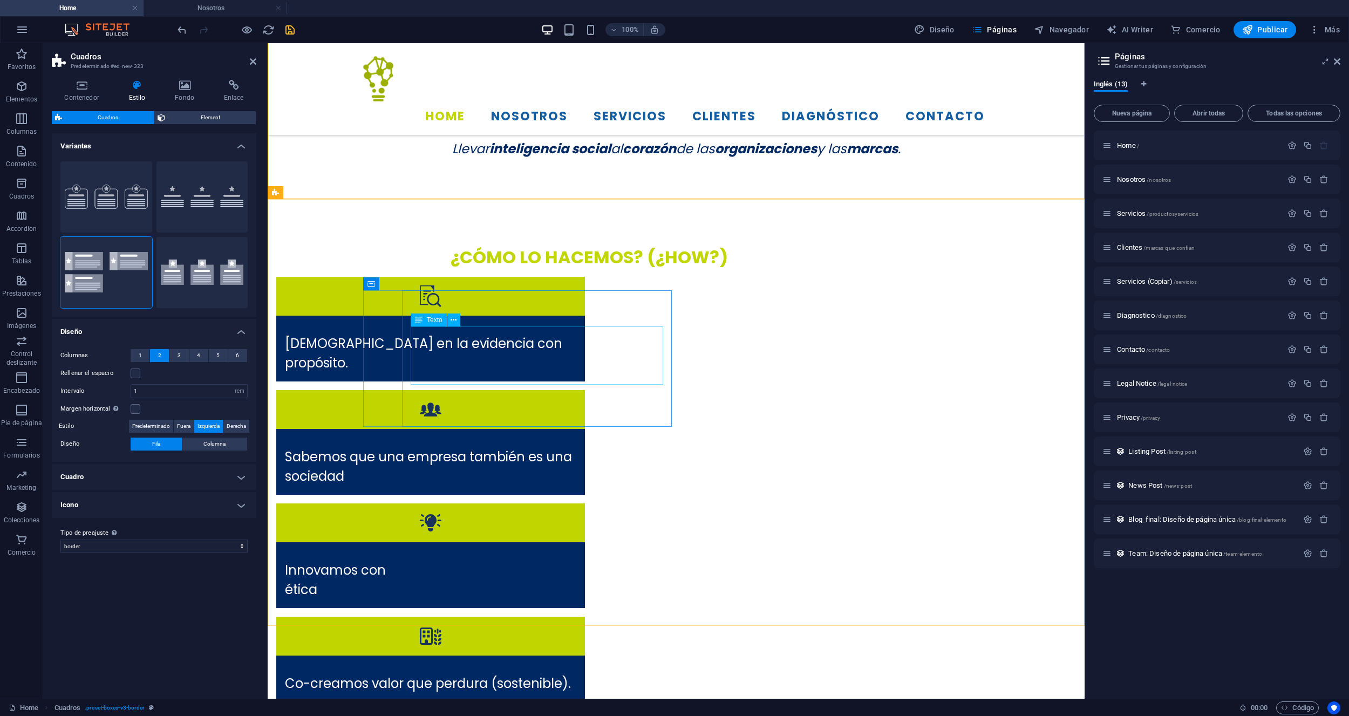
type input "2"
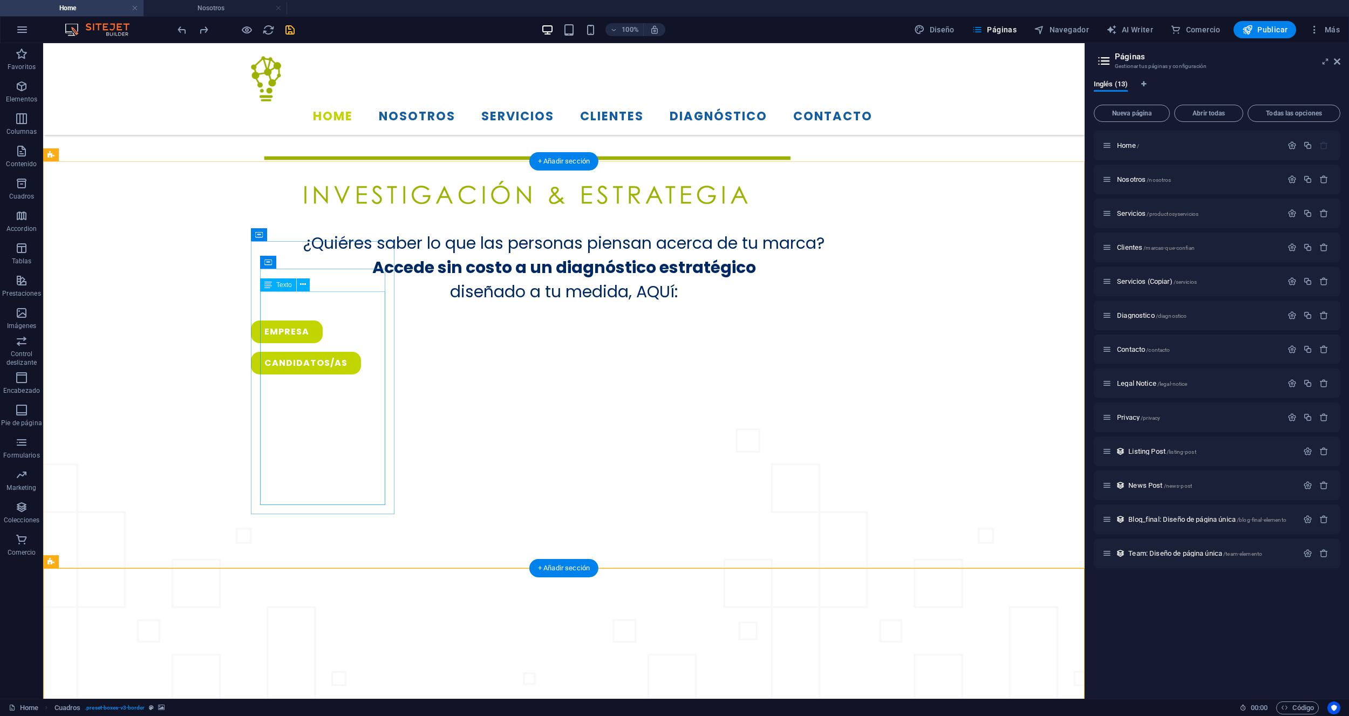
scroll to position [897, 0]
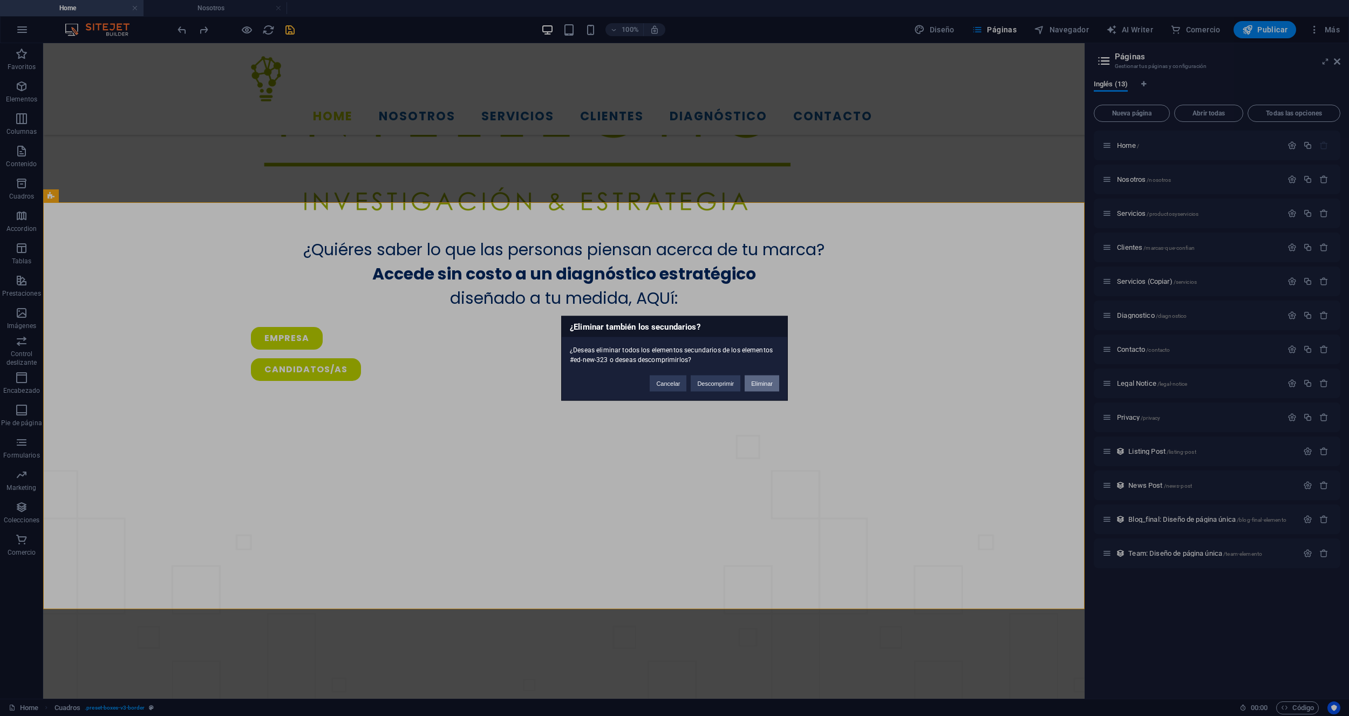
click at [760, 383] on button "Eliminar" at bounding box center [761, 383] width 35 height 16
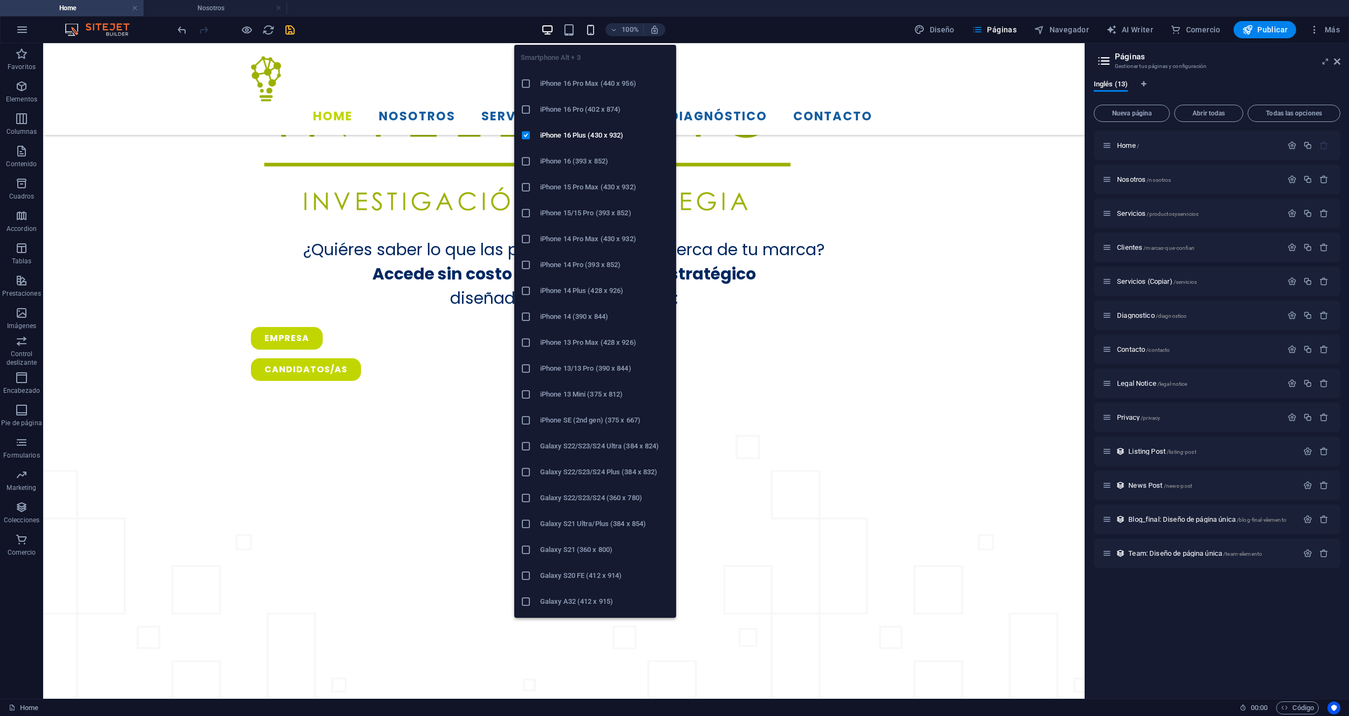
click at [587, 30] on icon "button" at bounding box center [590, 30] width 12 height 12
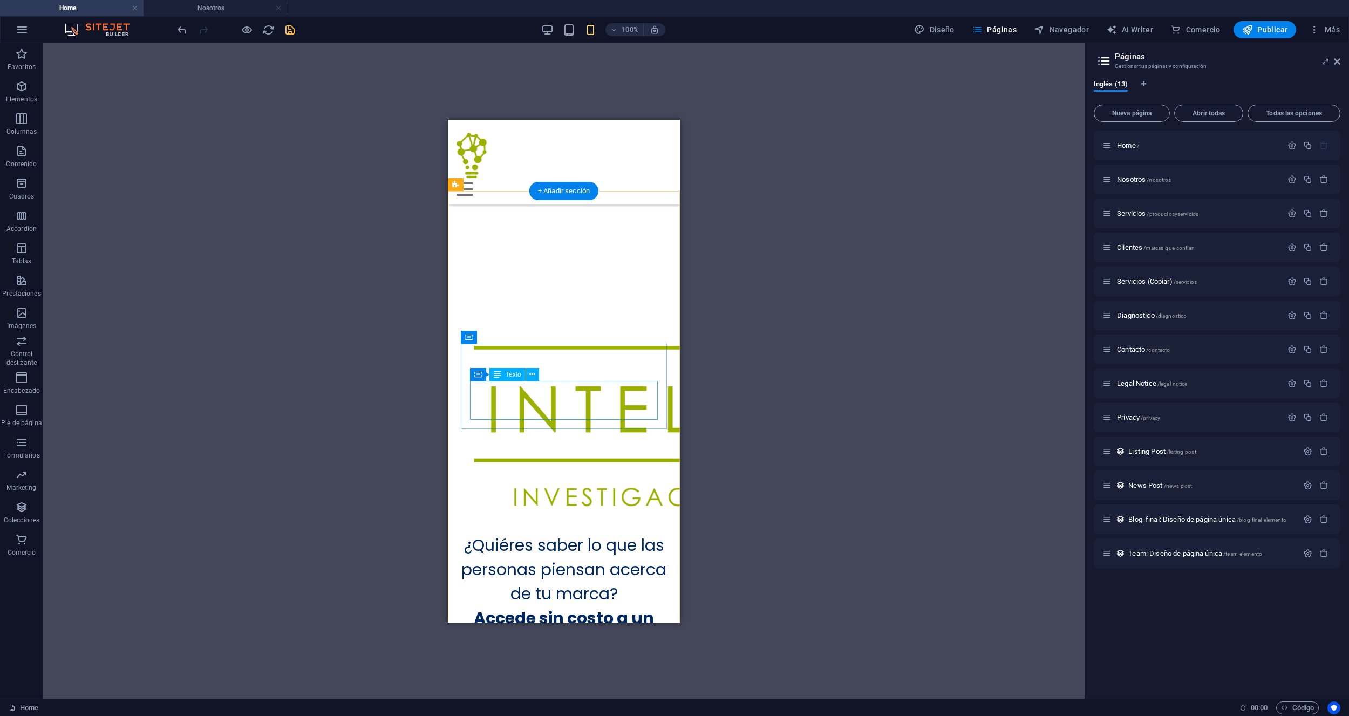
scroll to position [429, 0]
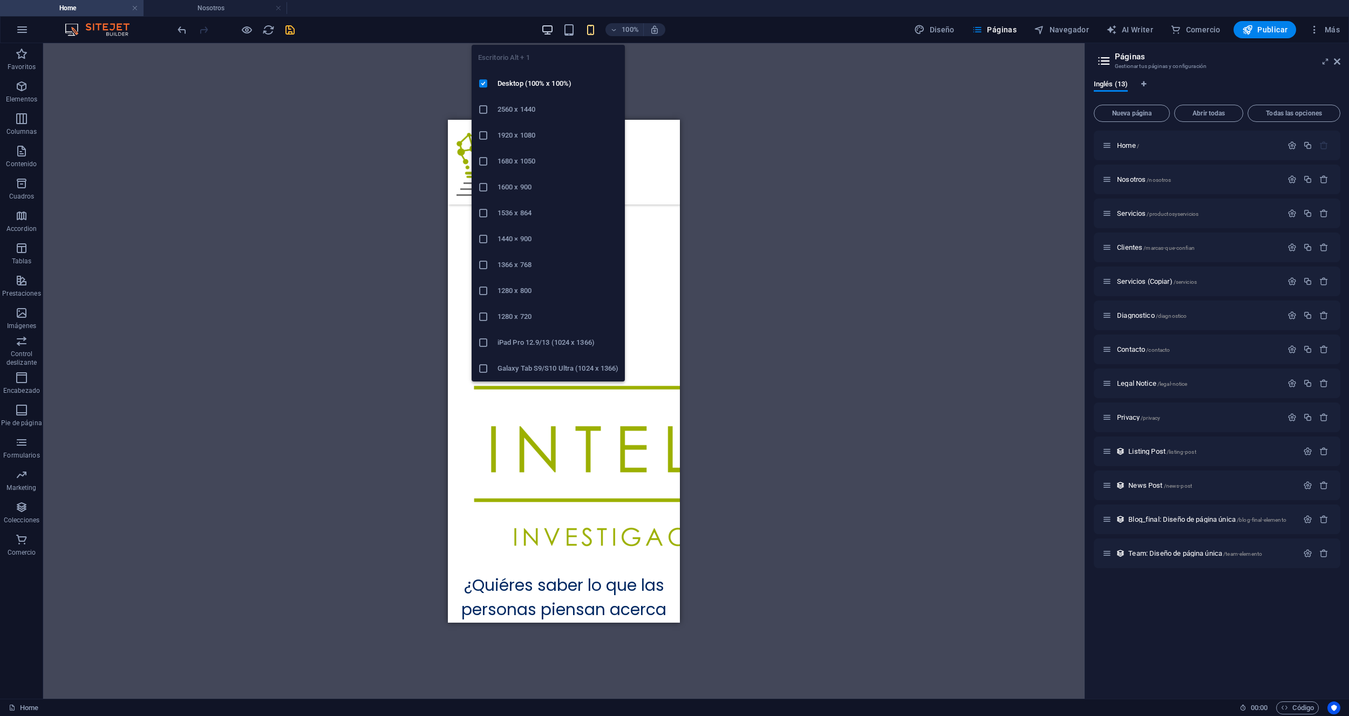
click at [553, 34] on icon "button" at bounding box center [547, 30] width 12 height 12
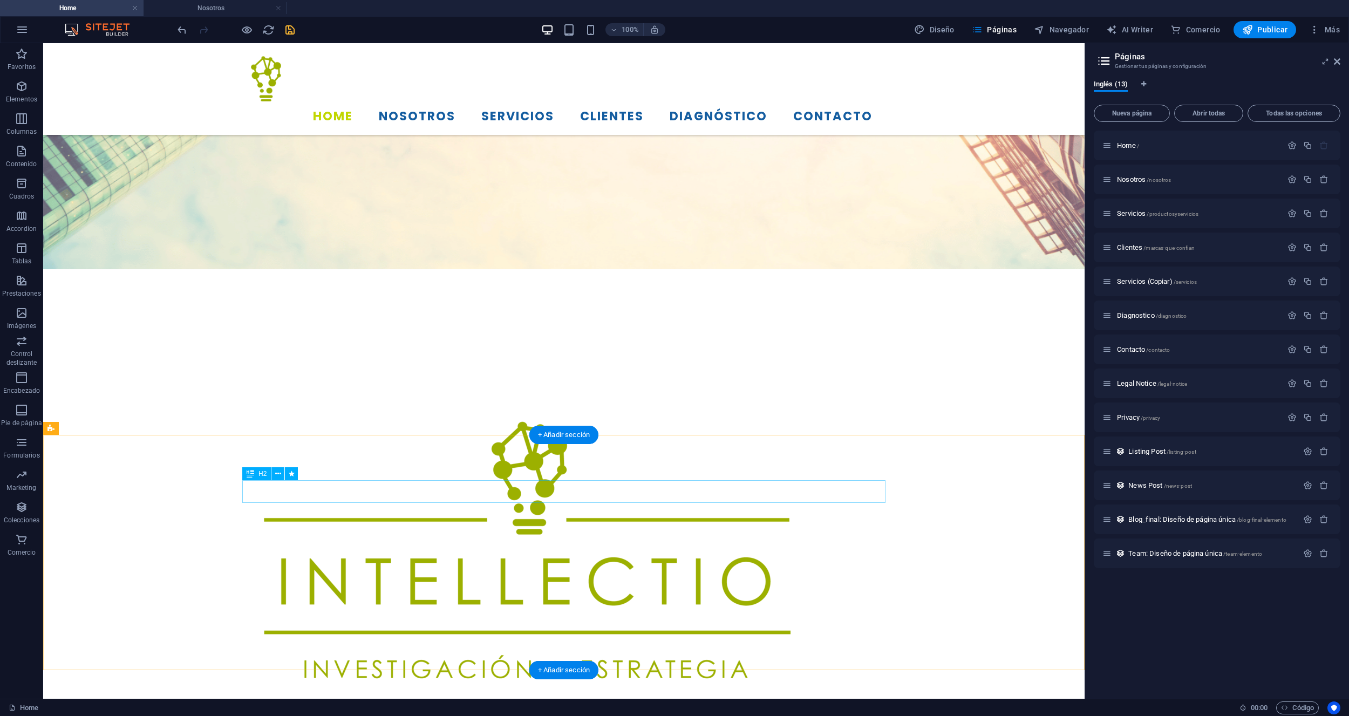
scroll to position [431, 0]
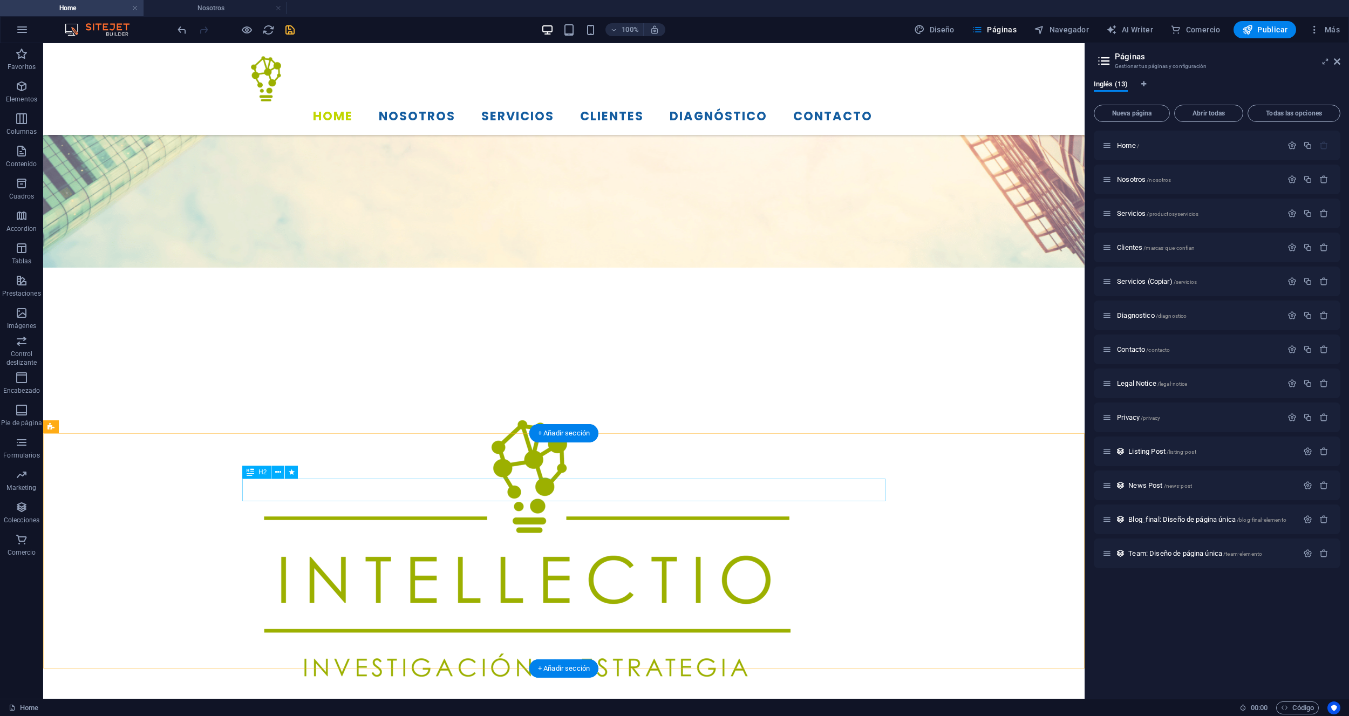
click at [277, 471] on icon at bounding box center [278, 472] width 6 height 11
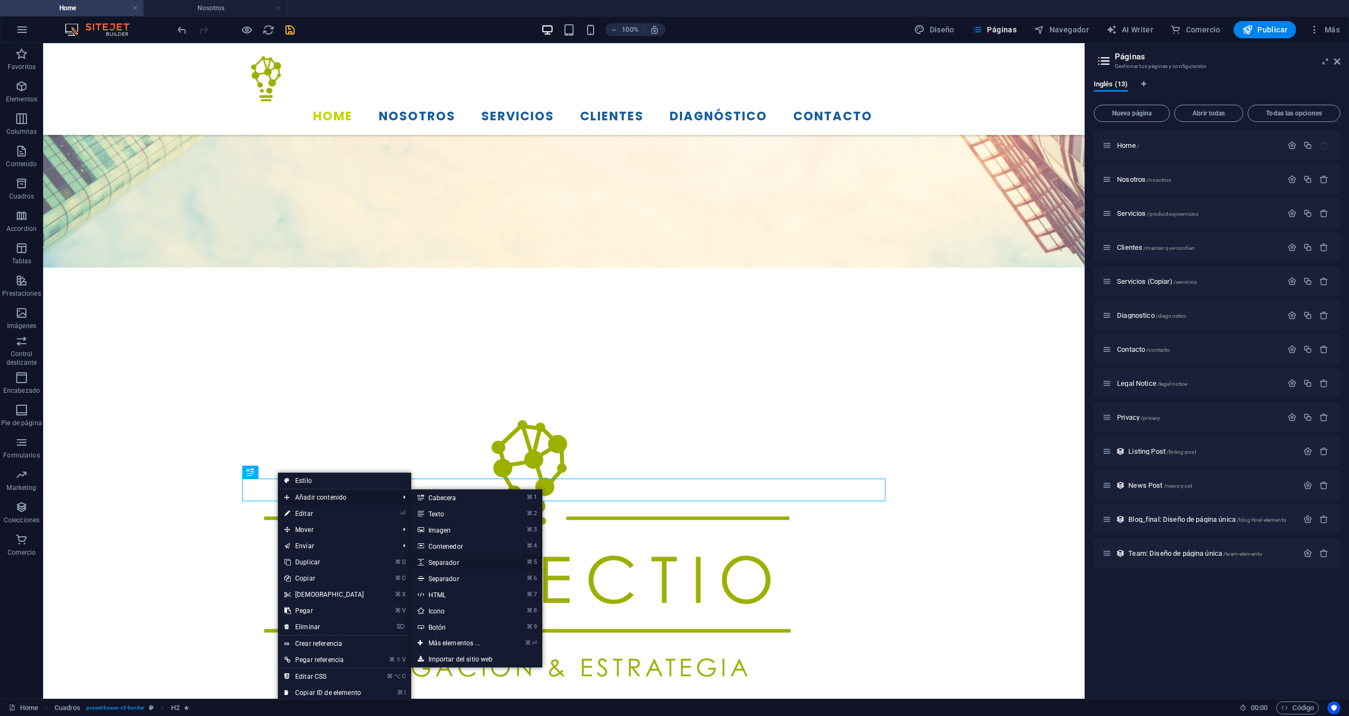
click at [449, 562] on link "⌘ 5 Separador" at bounding box center [456, 562] width 91 height 16
select select "px"
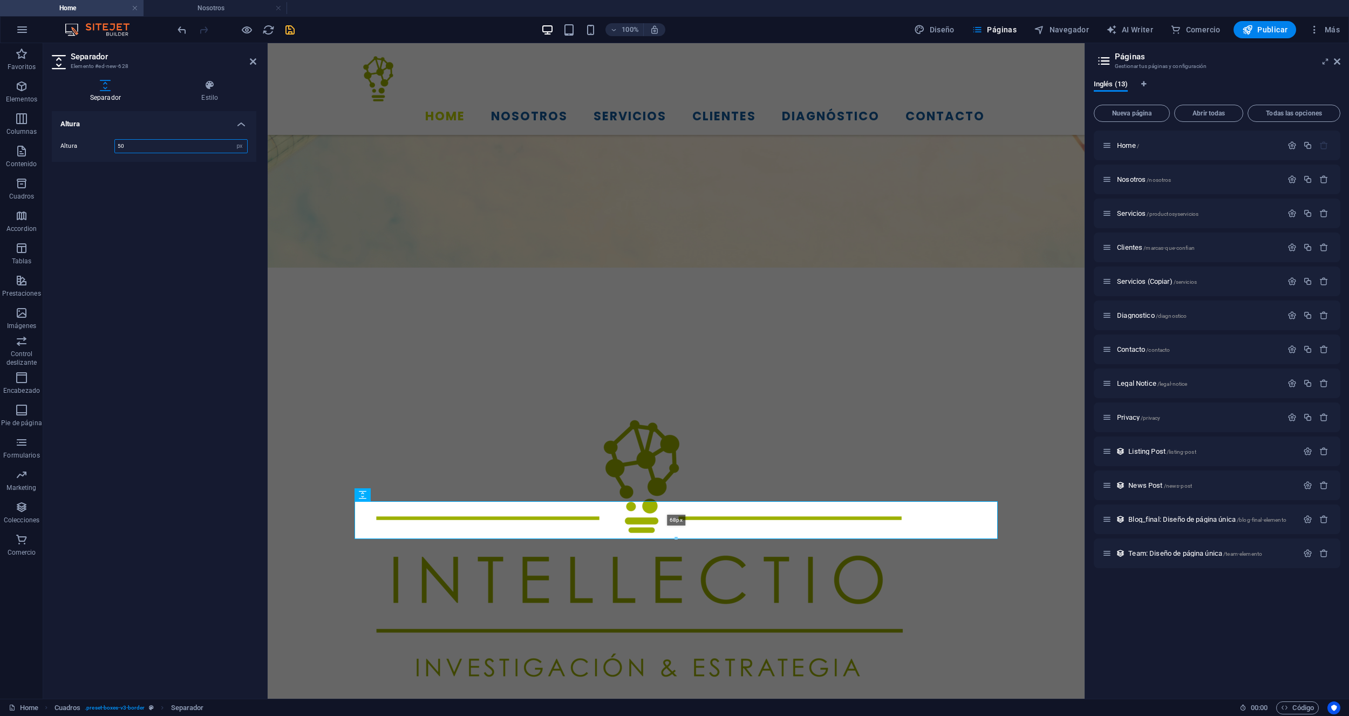
drag, startPoint x: 676, startPoint y: 528, endPoint x: 679, endPoint y: 541, distance: 12.6
click at [679, 541] on div "H3 Banner Banner Contenedor Imagen Texto Texto Separador Series de botones Menú…" at bounding box center [676, 155] width 817 height 1087
type input "68"
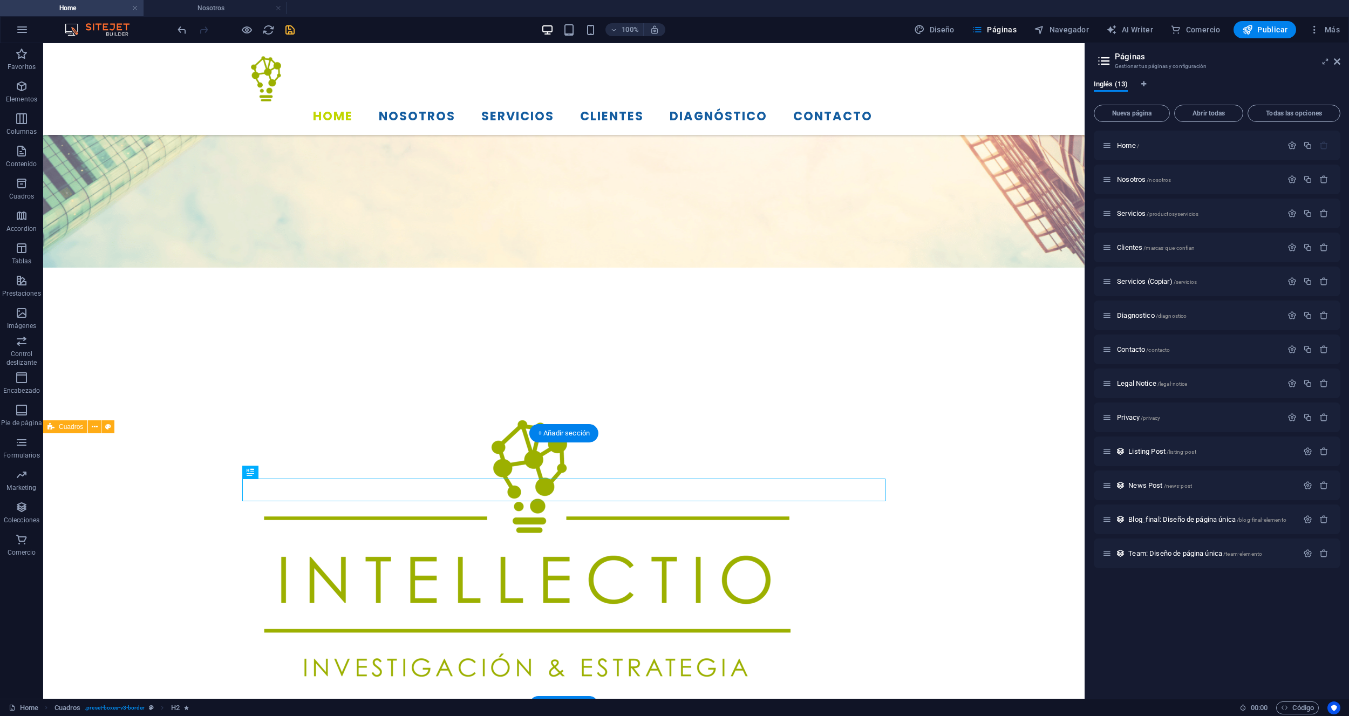
scroll to position [439, 0]
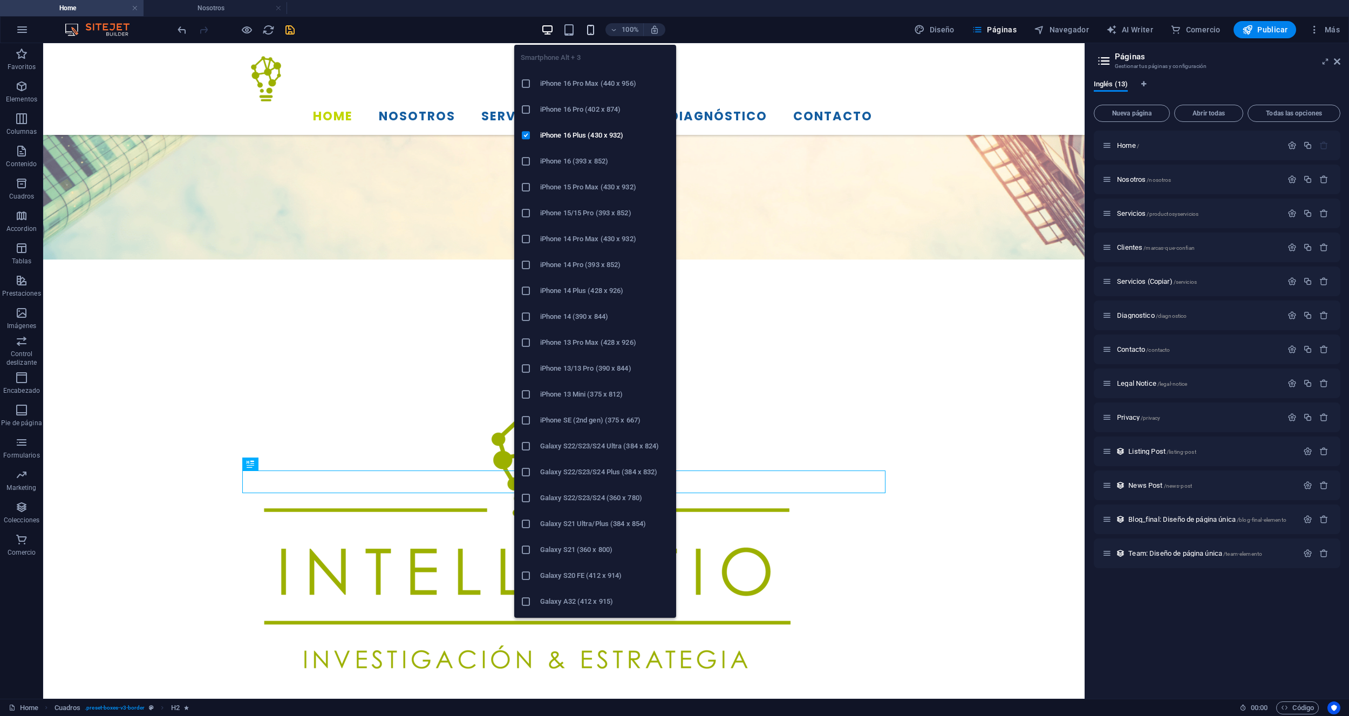
click at [590, 29] on icon "button" at bounding box center [590, 30] width 12 height 12
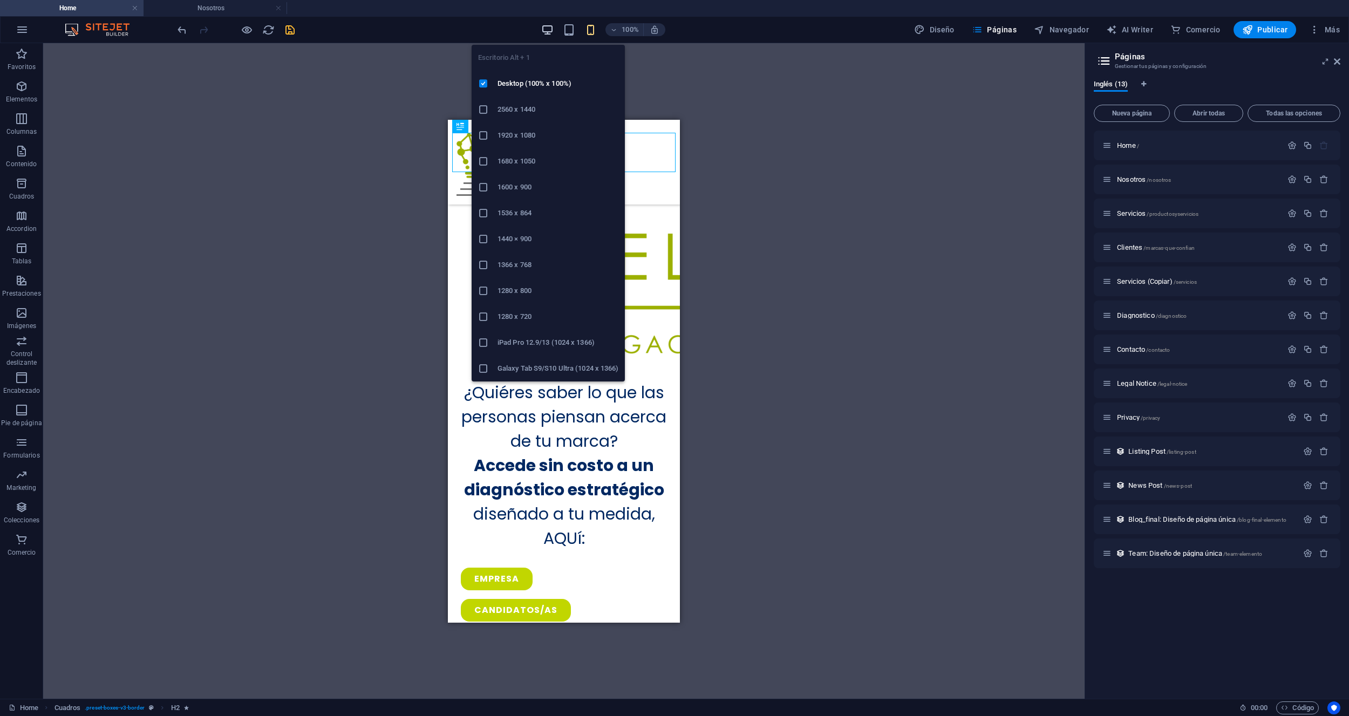
click at [552, 30] on icon "button" at bounding box center [547, 30] width 12 height 12
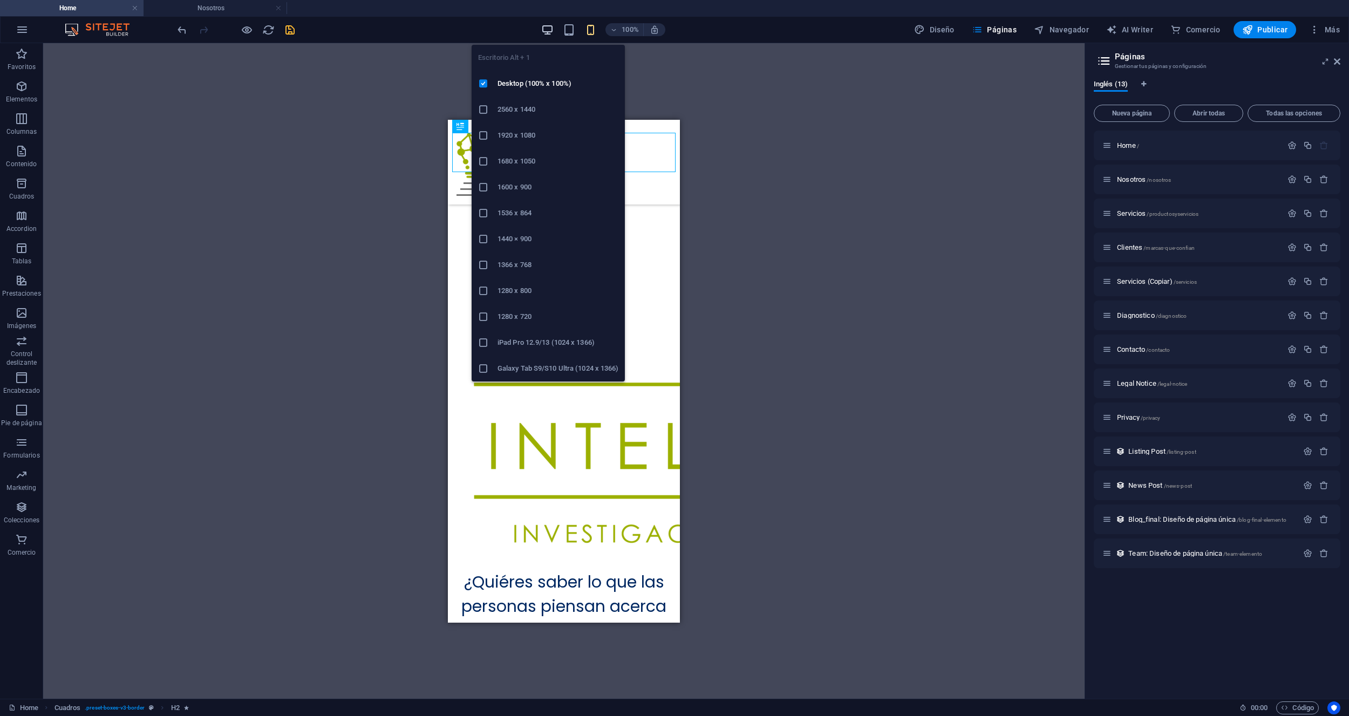
scroll to position [810, 0]
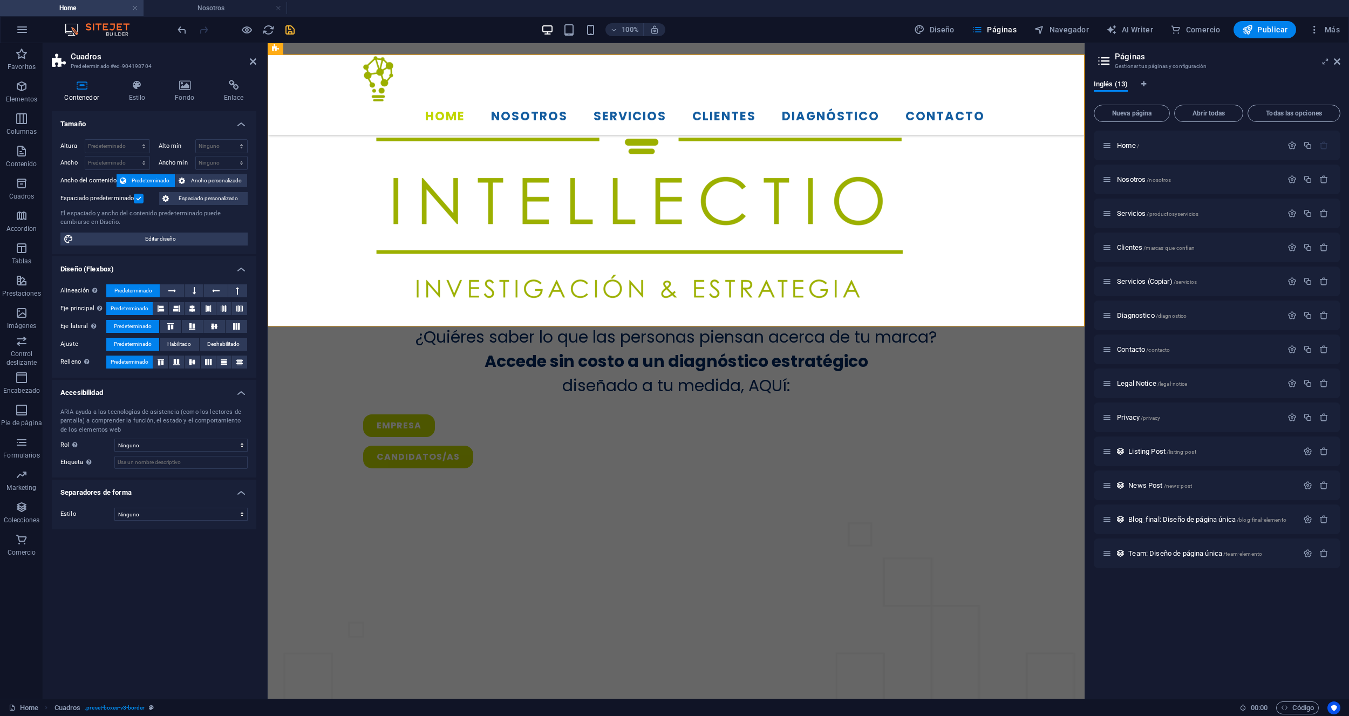
click at [135, 199] on label at bounding box center [139, 199] width 10 height 10
click at [0, 0] on input "Espaciado predeterminado" at bounding box center [0, 0] width 0 height 0
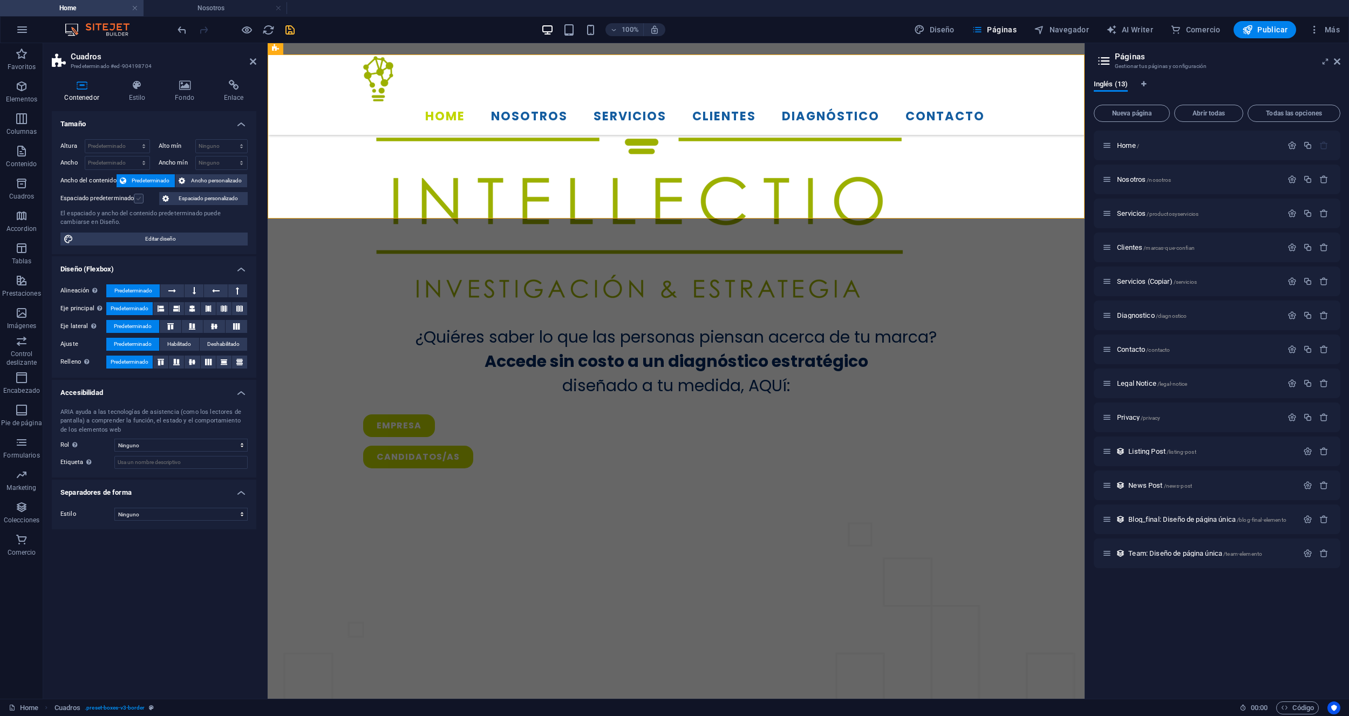
click at [135, 199] on label at bounding box center [139, 199] width 10 height 10
click at [0, 0] on input "Espaciado predeterminado" at bounding box center [0, 0] width 0 height 0
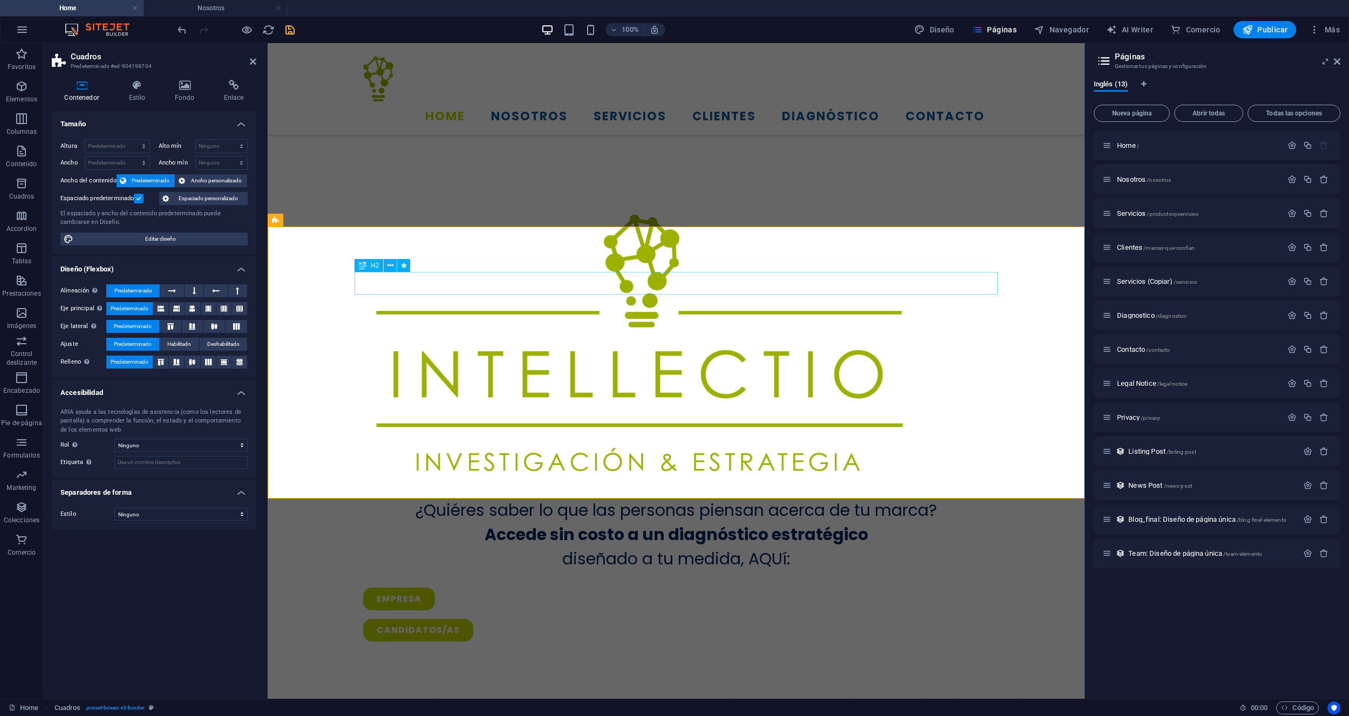
scroll to position [634, 0]
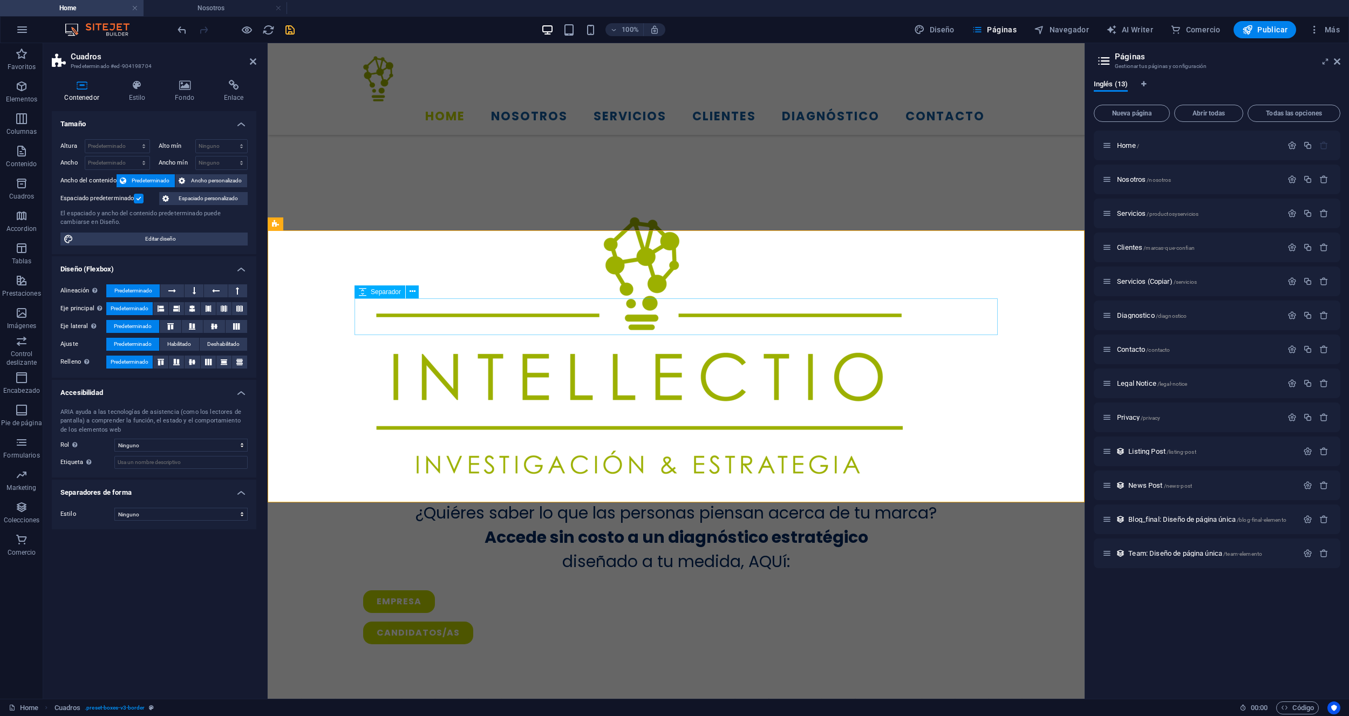
click at [1341, 61] on aside "Páginas Gestionar tus páginas y configuración Inglés (13) Nueva página Abrir to…" at bounding box center [1216, 370] width 264 height 655
click at [1340, 64] on icon at bounding box center [1337, 61] width 6 height 9
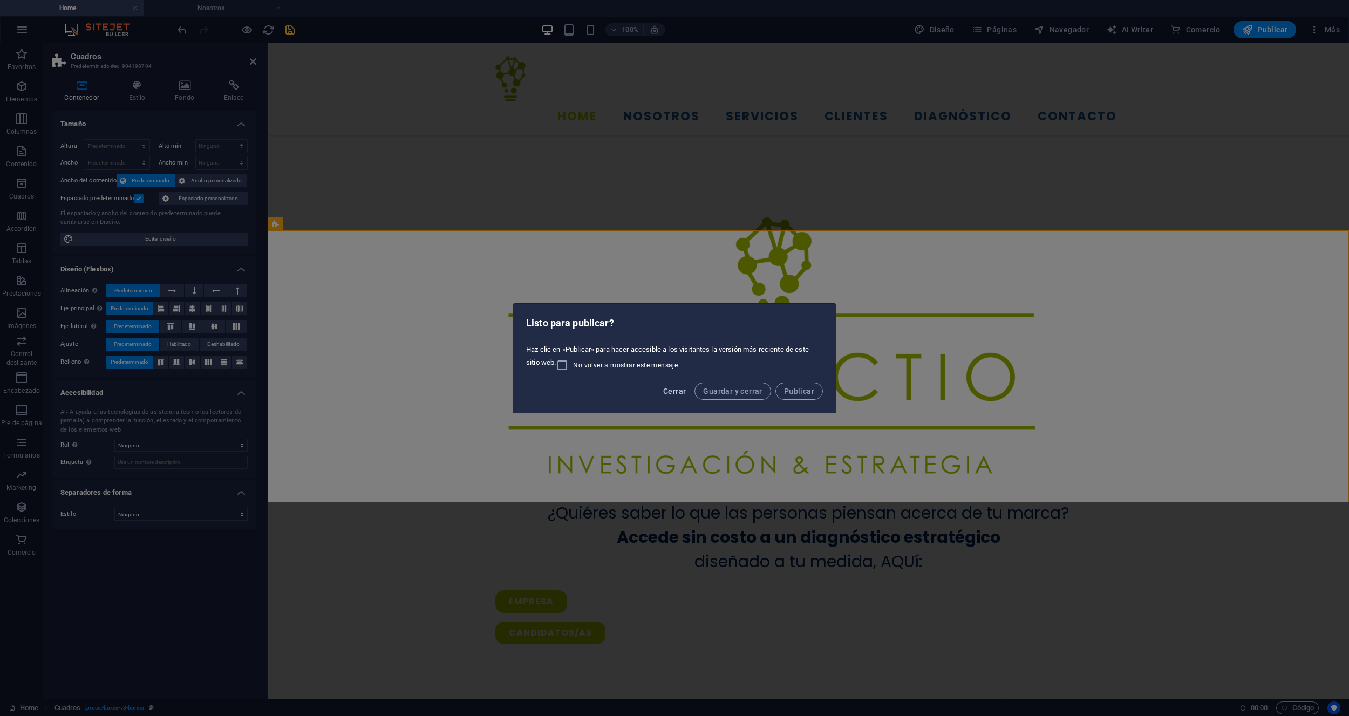
click at [672, 394] on span "Cerrar" at bounding box center [674, 391] width 23 height 9
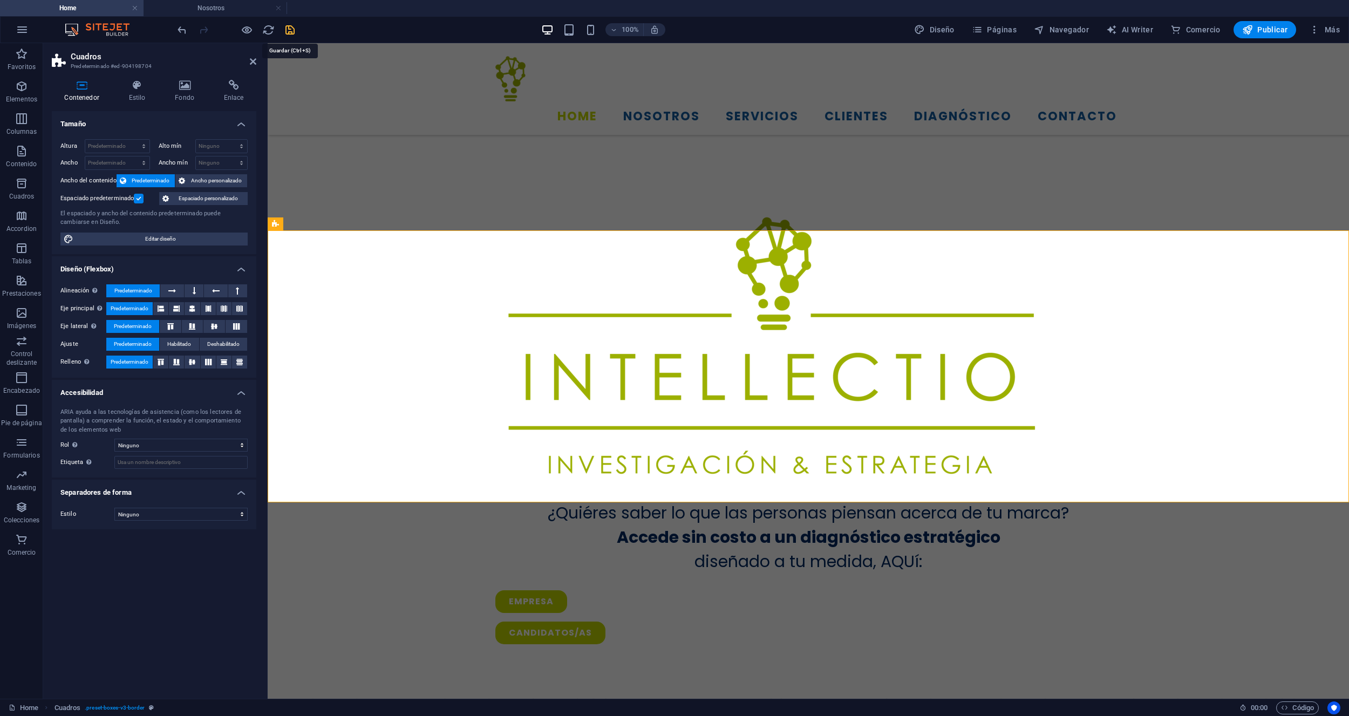
click at [288, 31] on icon "save" at bounding box center [290, 30] width 12 height 12
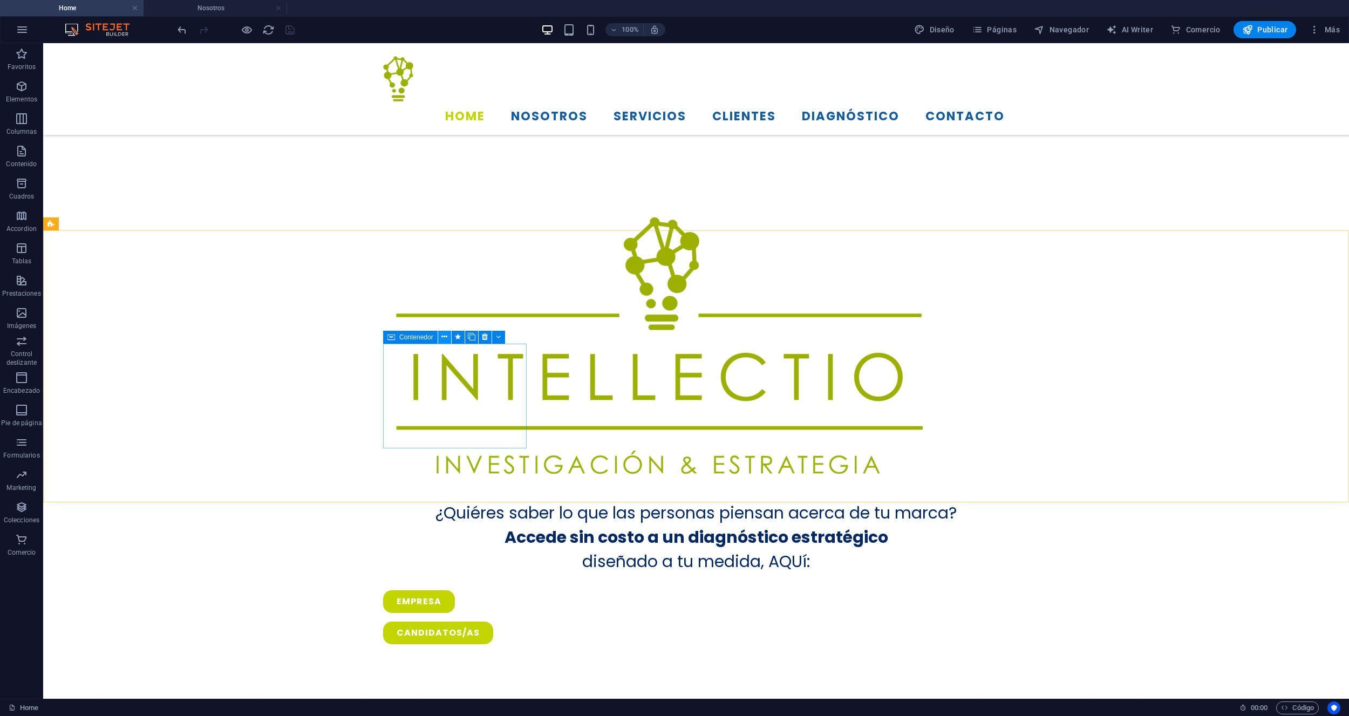
click at [446, 338] on icon at bounding box center [444, 336] width 6 height 11
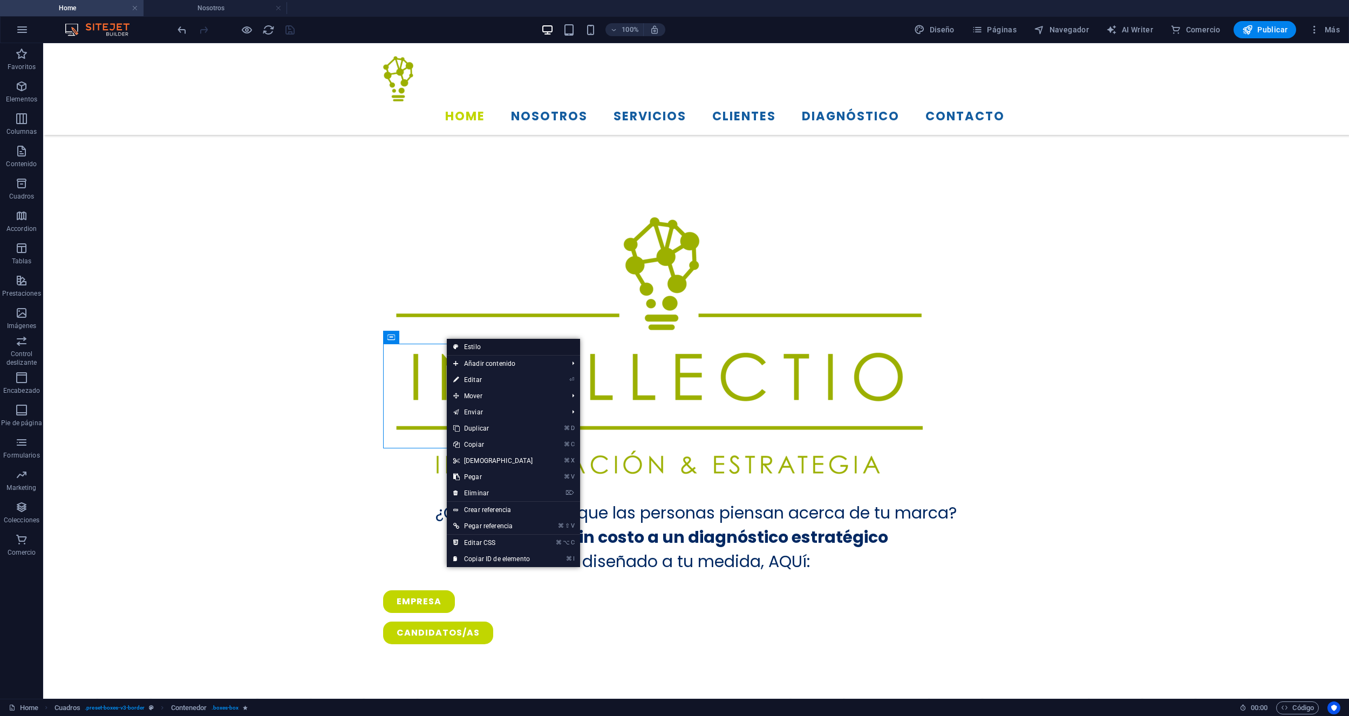
click at [471, 348] on link "Estilo" at bounding box center [513, 347] width 133 height 16
select select "rem"
select select "preset-boxes-v3-border"
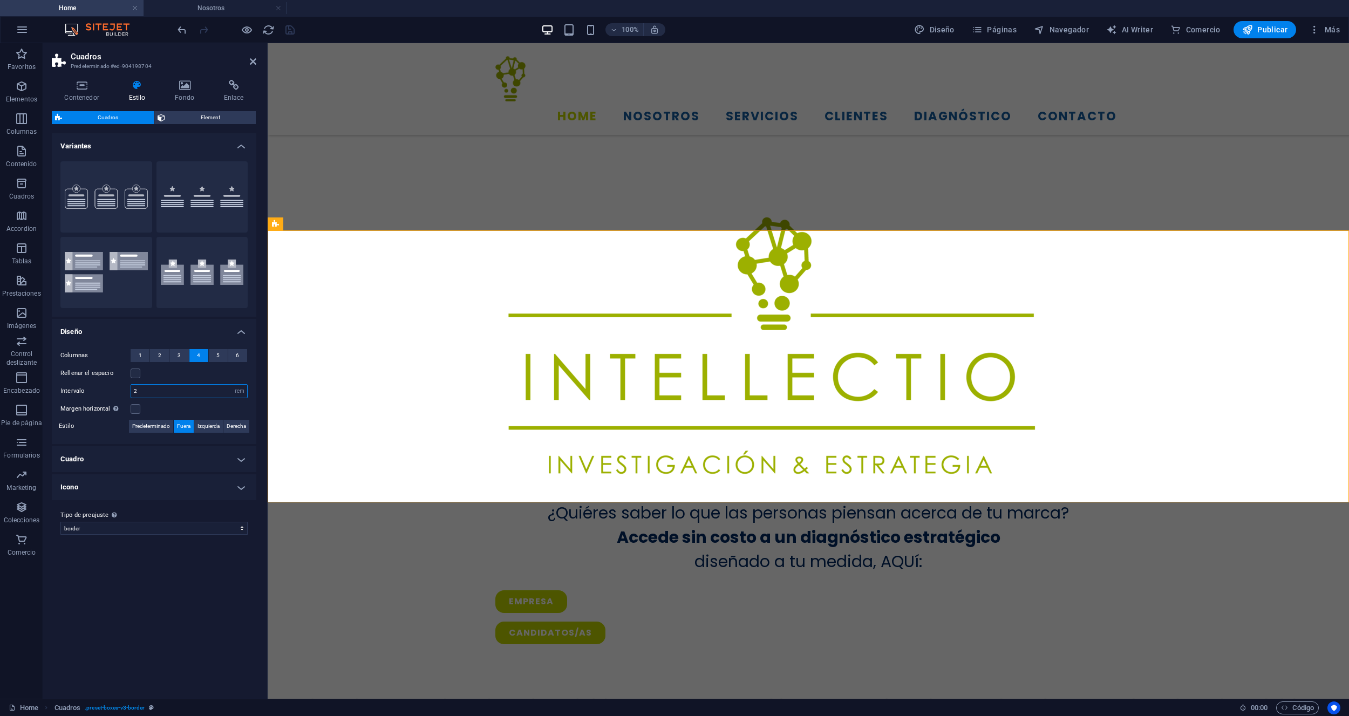
drag, startPoint x: 146, startPoint y: 393, endPoint x: 134, endPoint y: 391, distance: 12.5
click at [134, 391] on input "2" at bounding box center [189, 391] width 116 height 13
click at [134, 412] on label at bounding box center [136, 409] width 10 height 10
click at [0, 0] on input "Margen horizontal Solo si el "Ancho del contenido" de los contenedores no se ha…" at bounding box center [0, 0] width 0 height 0
click at [134, 411] on label at bounding box center [136, 409] width 10 height 10
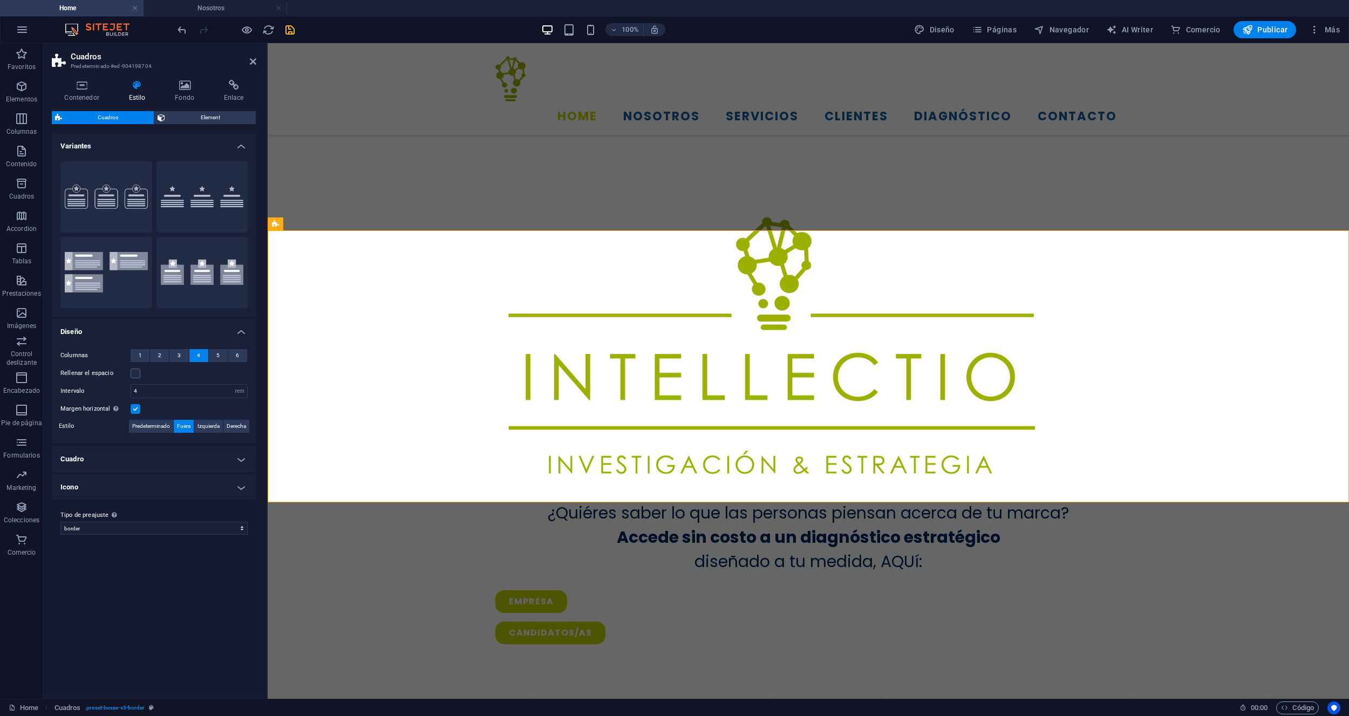
click at [0, 0] on input "Margen horizontal Solo si el "Ancho del contenido" de los contenedores no se ha…" at bounding box center [0, 0] width 0 height 0
click at [134, 411] on label at bounding box center [136, 409] width 10 height 10
click at [0, 0] on input "Margen horizontal Solo si el "Ancho del contenido" de los contenedores no se ha…" at bounding box center [0, 0] width 0 height 0
click at [218, 10] on h4 "Nosotros" at bounding box center [214, 8] width 143 height 12
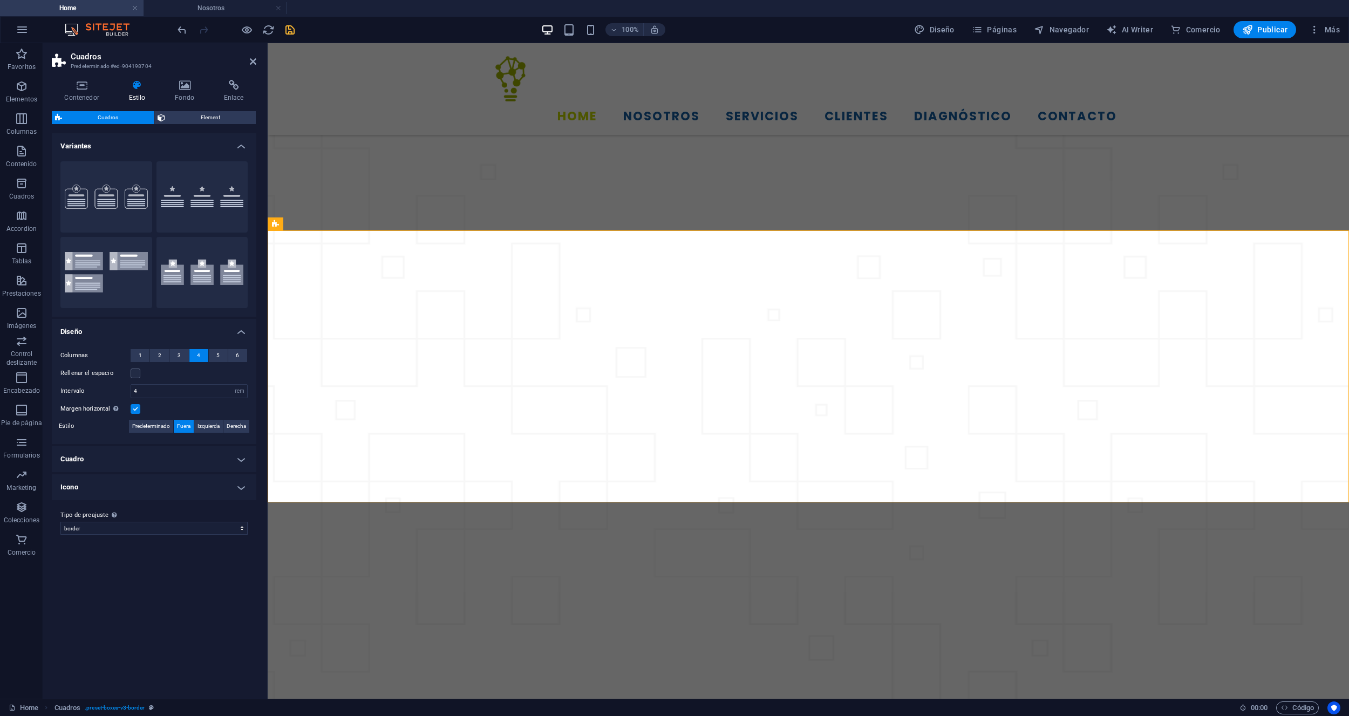
scroll to position [0, 0]
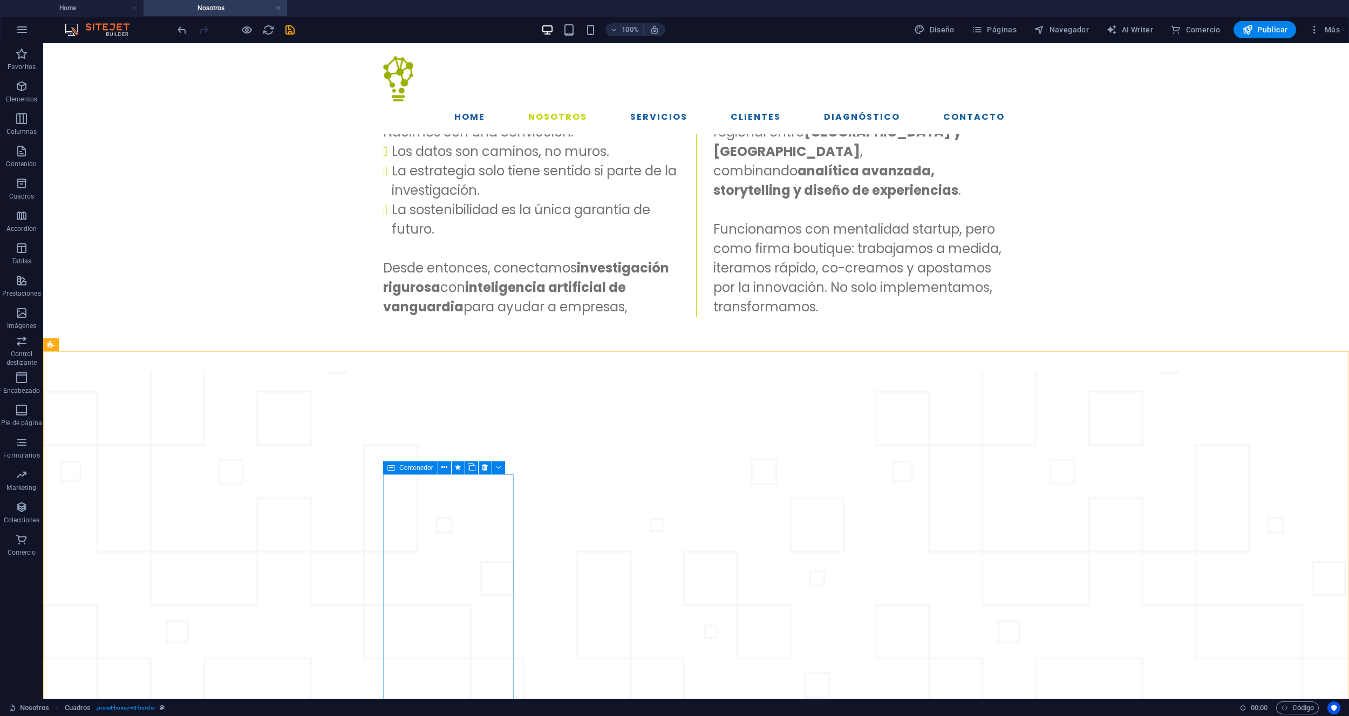
click at [407, 465] on span "Contenedor" at bounding box center [416, 467] width 34 height 6
click at [406, 467] on span "Contenedor" at bounding box center [416, 467] width 34 height 6
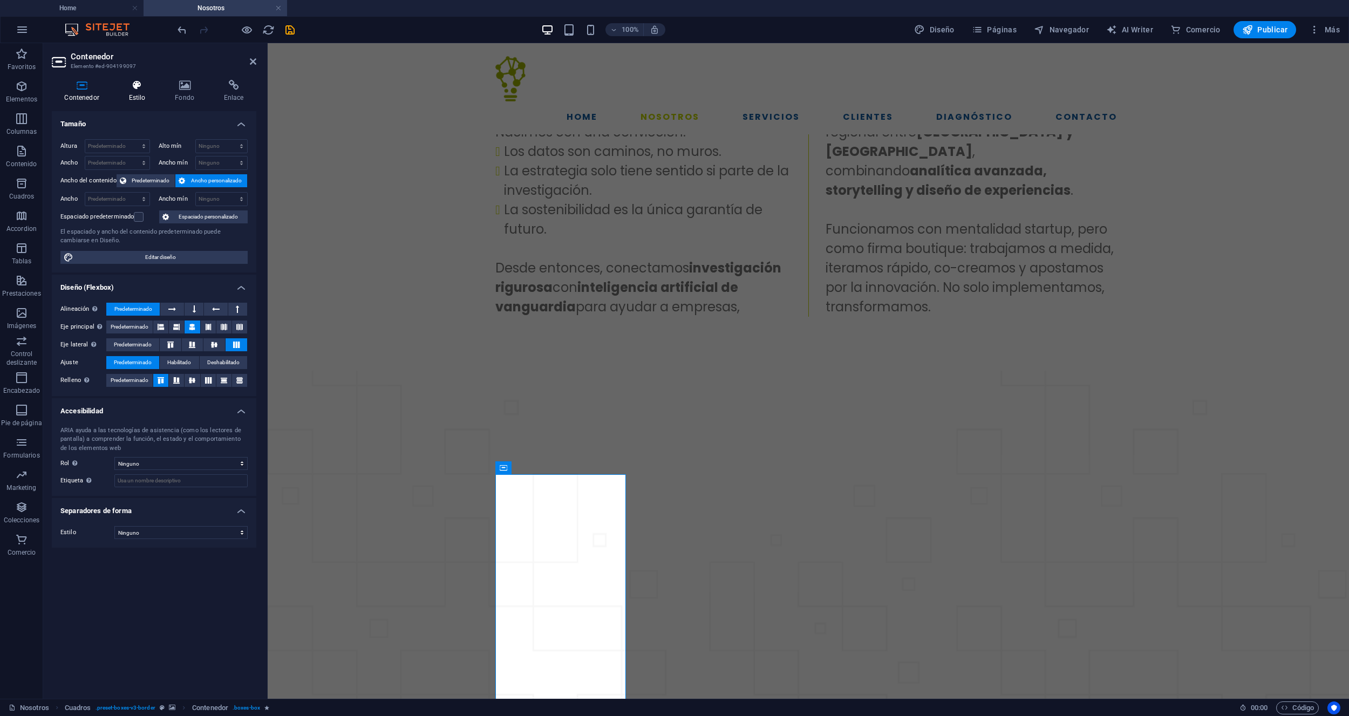
click at [145, 94] on h4 "Estilo" at bounding box center [139, 91] width 46 height 23
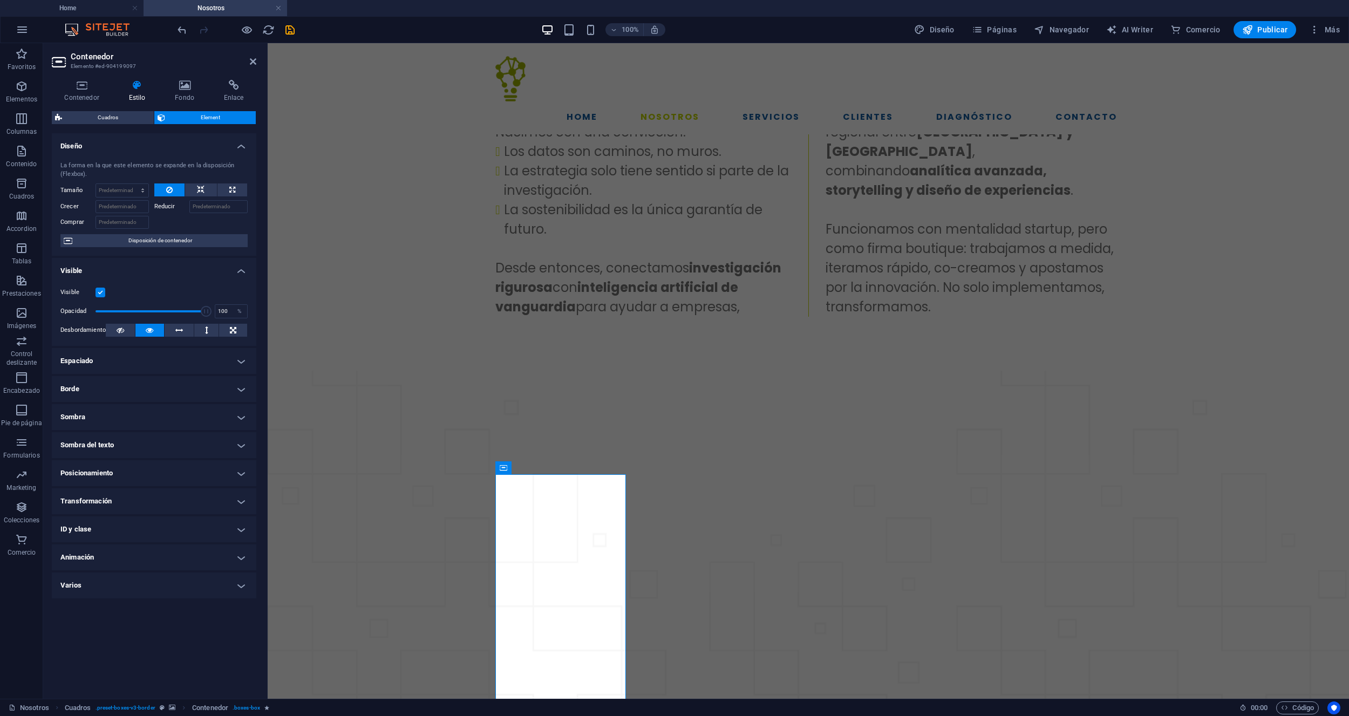
click at [178, 361] on h4 "Espaciado" at bounding box center [154, 361] width 204 height 26
click at [155, 431] on h4 "Borde" at bounding box center [154, 432] width 204 height 26
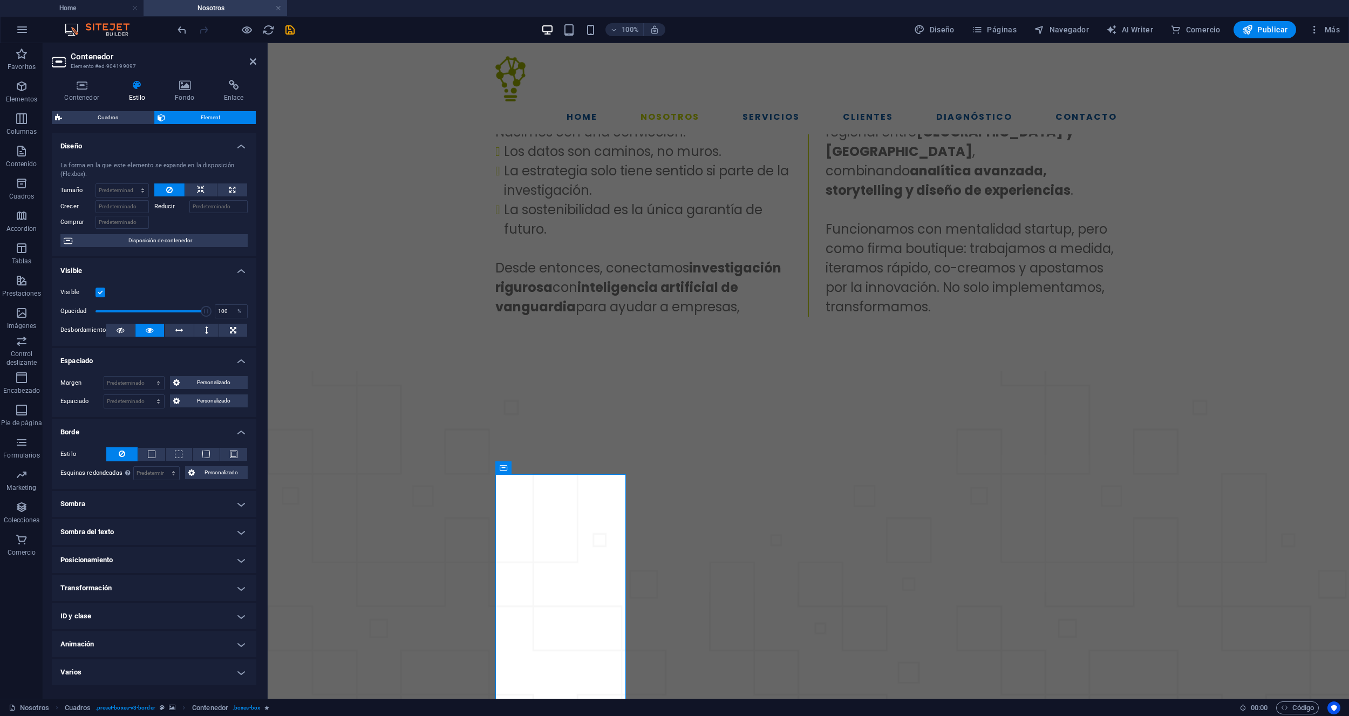
click at [153, 563] on h4 "Posicionamiento" at bounding box center [154, 560] width 204 height 26
click at [153, 562] on h4 "Posicionamiento" at bounding box center [154, 556] width 204 height 19
click at [225, 275] on h4 "Visible" at bounding box center [154, 267] width 204 height 19
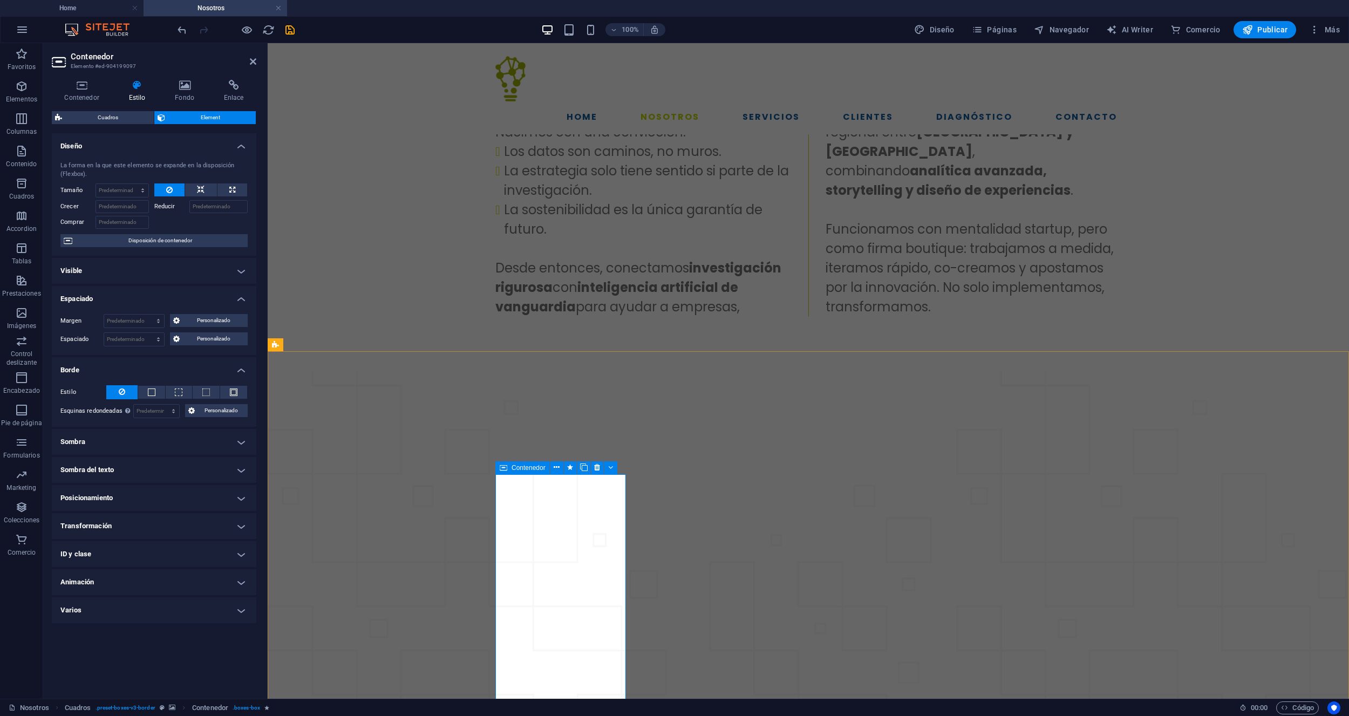
drag, startPoint x: 531, startPoint y: 469, endPoint x: 541, endPoint y: 467, distance: 9.8
click at [531, 469] on span "Contenedor" at bounding box center [528, 467] width 34 height 6
click at [553, 467] on button at bounding box center [556, 467] width 13 height 13
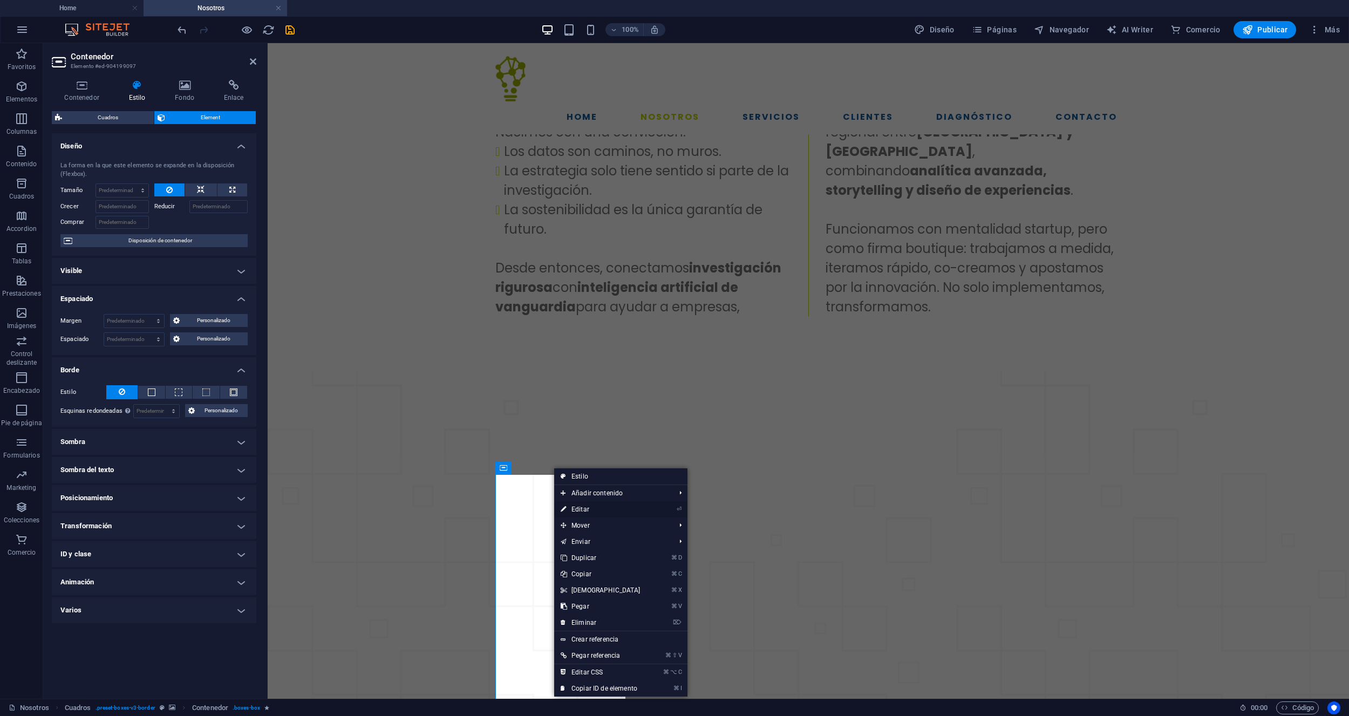
drag, startPoint x: 575, startPoint y: 507, endPoint x: 258, endPoint y: 438, distance: 324.0
click at [575, 507] on link "⏎ Editar" at bounding box center [600, 509] width 93 height 16
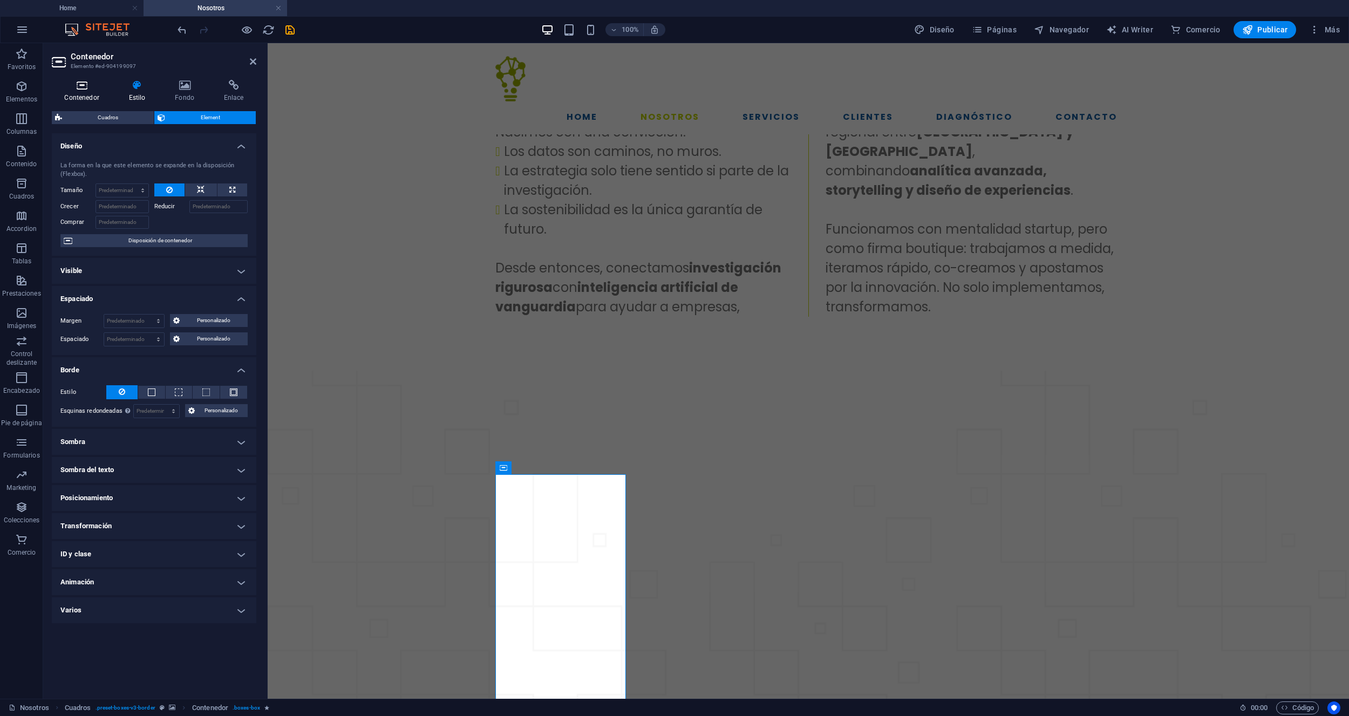
click at [93, 94] on h4 "Contenedor" at bounding box center [84, 91] width 64 height 23
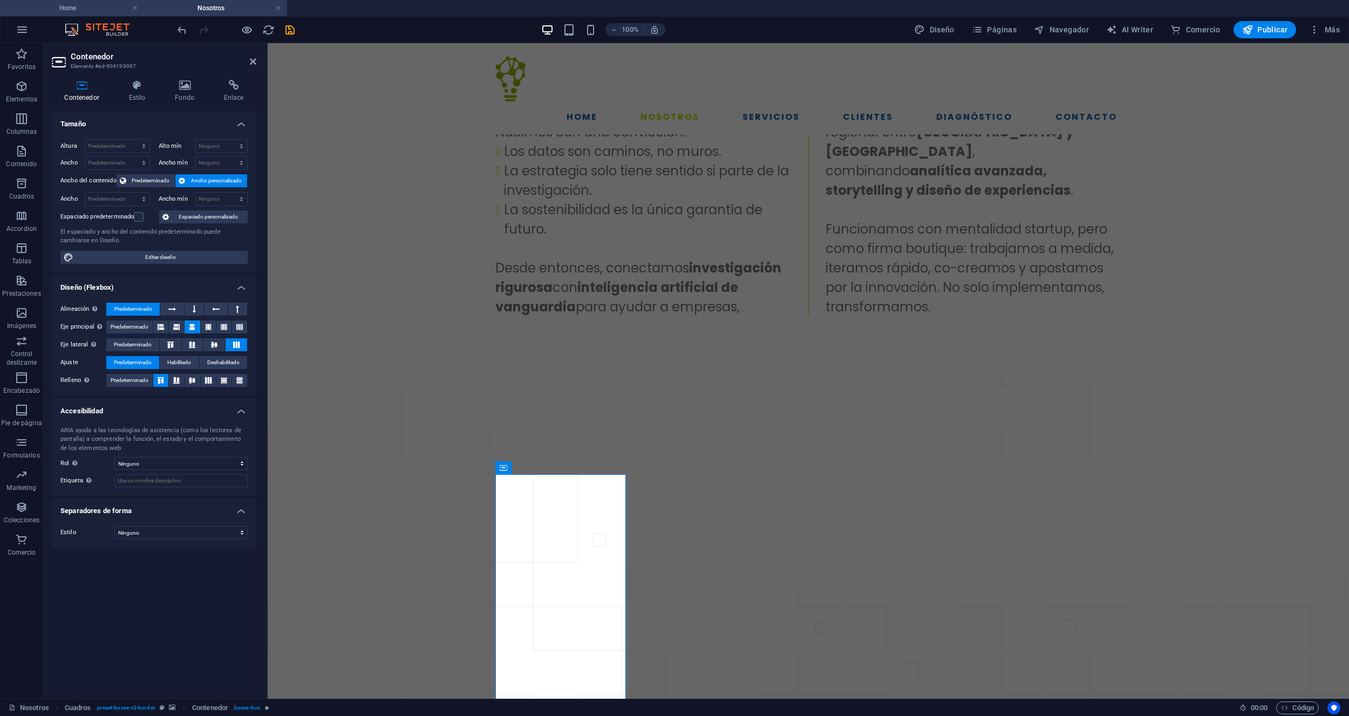
click at [97, 8] on h4 "Home" at bounding box center [71, 8] width 143 height 12
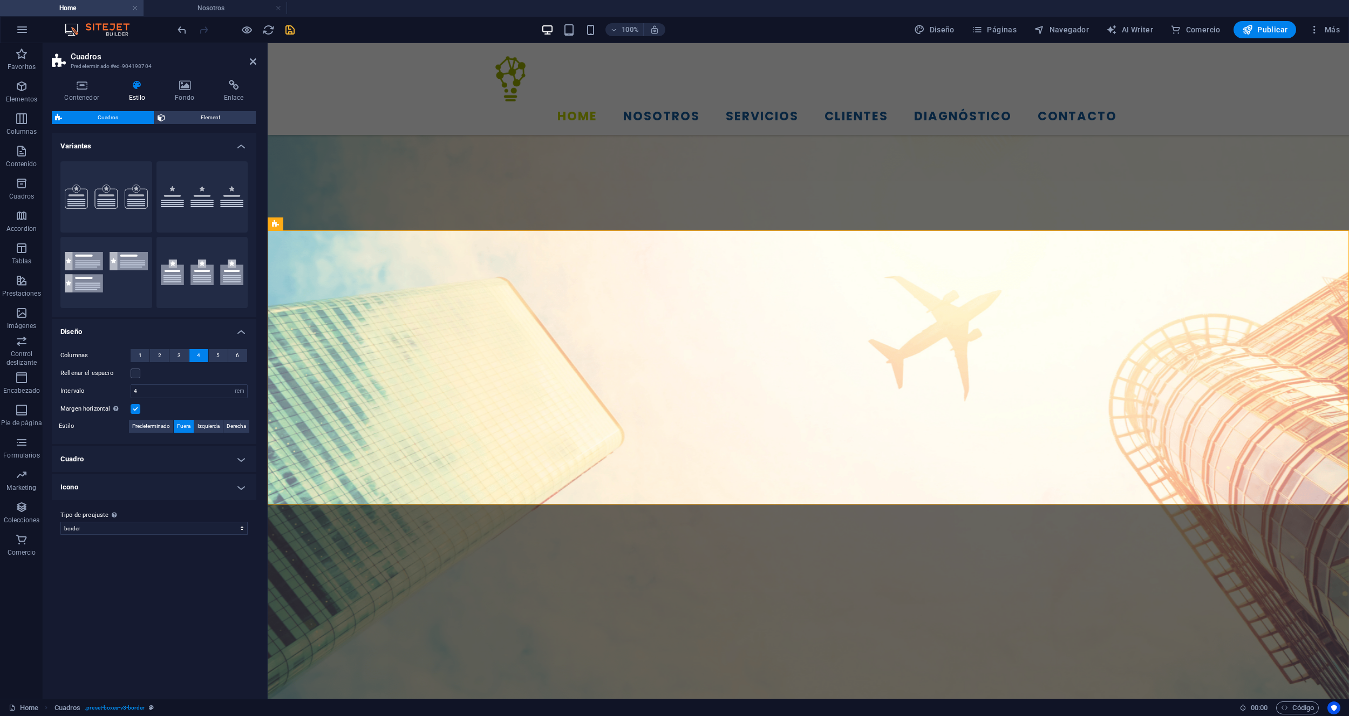
scroll to position [634, 0]
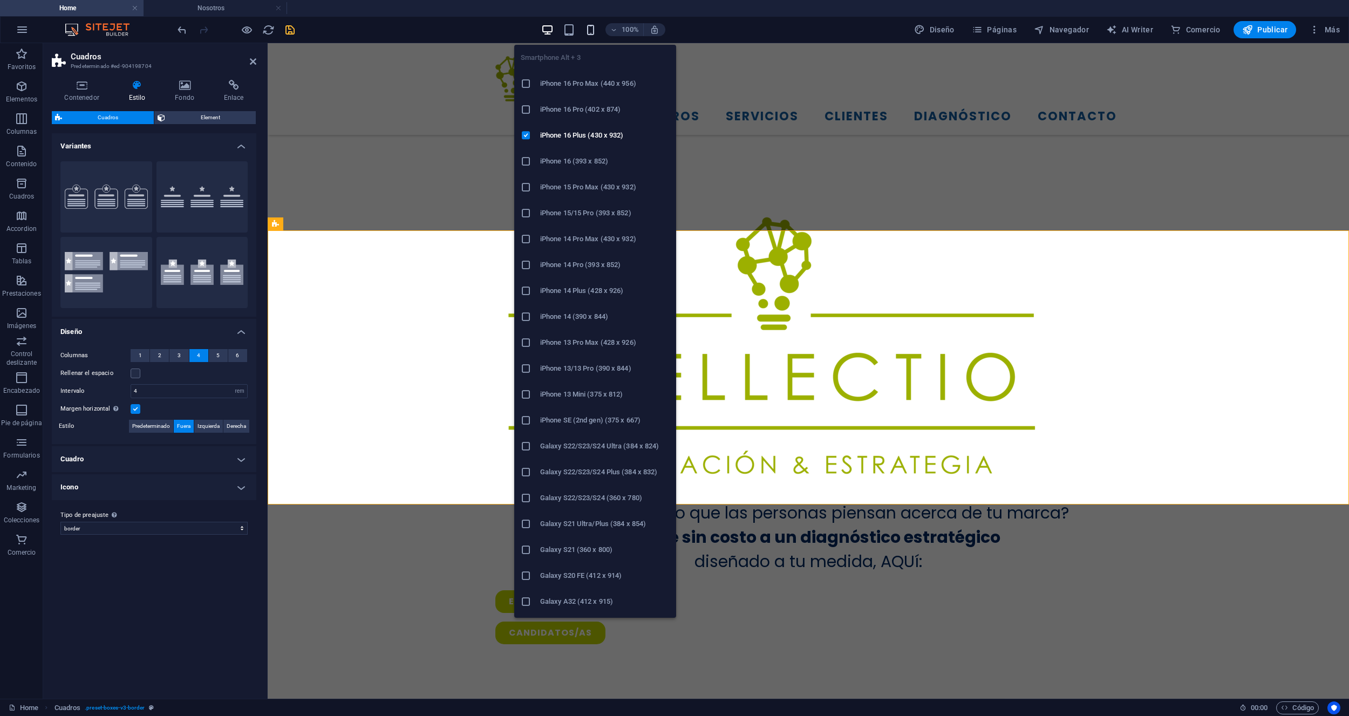
click at [590, 30] on icon "button" at bounding box center [590, 30] width 12 height 12
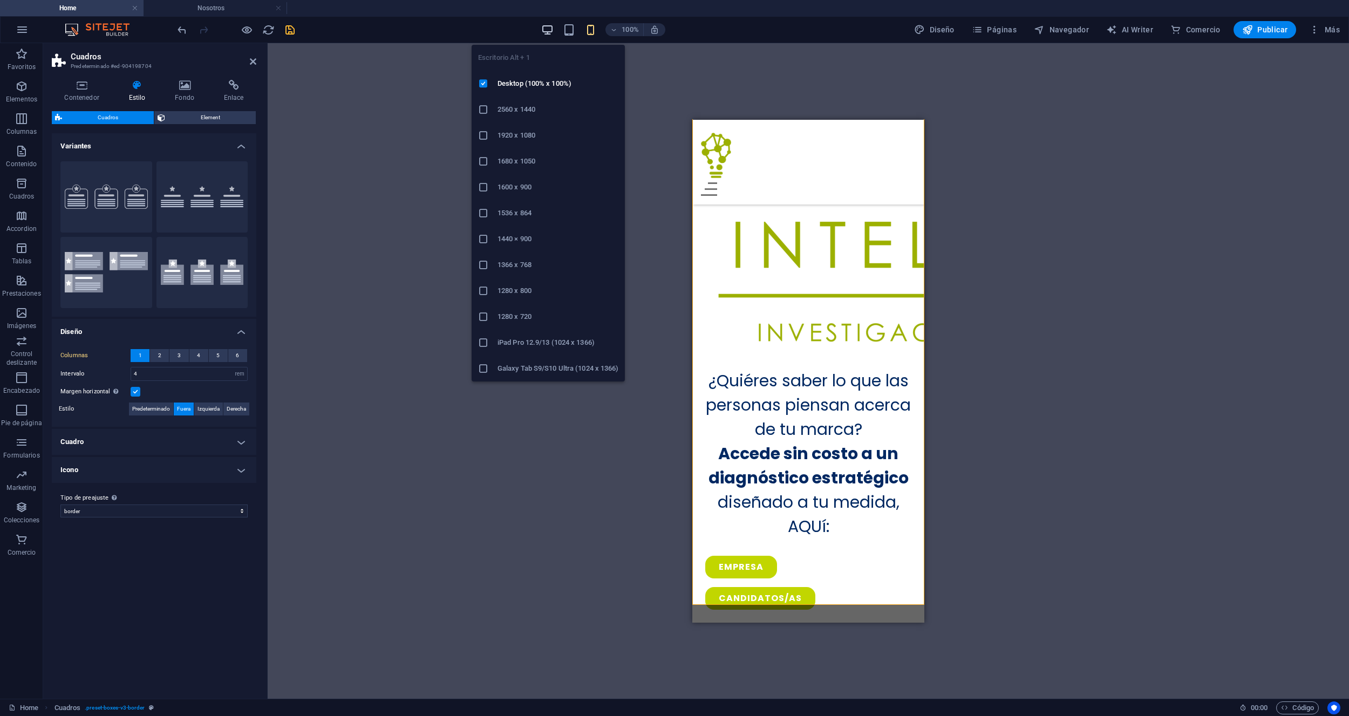
click at [551, 30] on icon "button" at bounding box center [547, 30] width 12 height 12
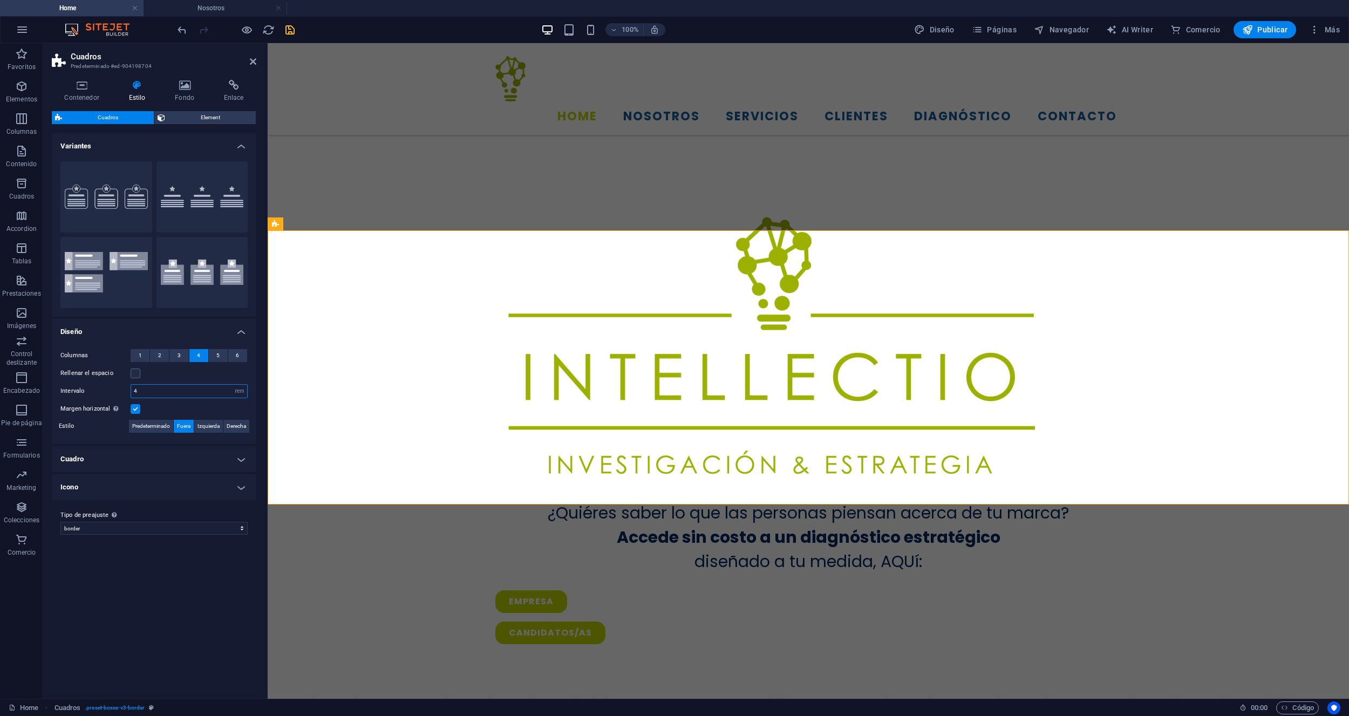
drag, startPoint x: 141, startPoint y: 394, endPoint x: 132, endPoint y: 393, distance: 9.2
click at [132, 393] on input "4" at bounding box center [189, 391] width 116 height 13
type input "2"
click at [136, 376] on label at bounding box center [136, 373] width 10 height 10
click at [0, 0] on input "Rellenar el espacio" at bounding box center [0, 0] width 0 height 0
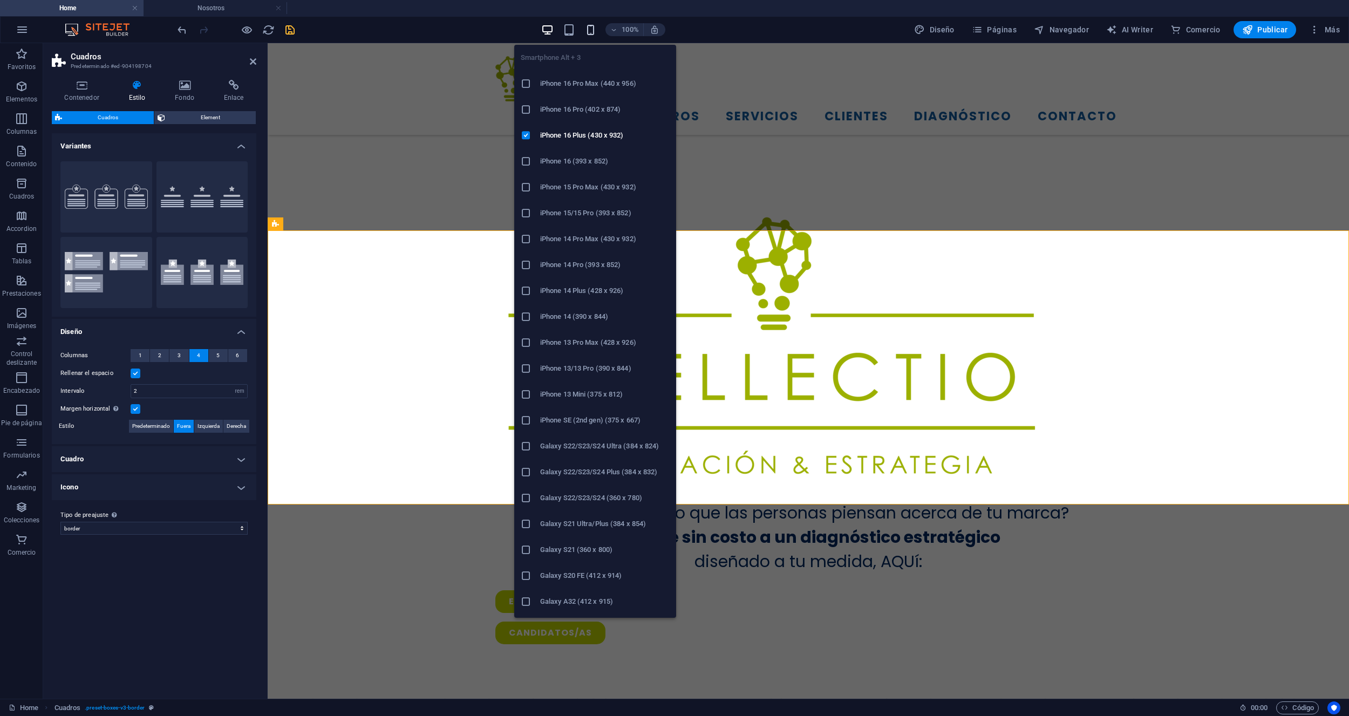
click at [594, 29] on icon "button" at bounding box center [590, 30] width 12 height 12
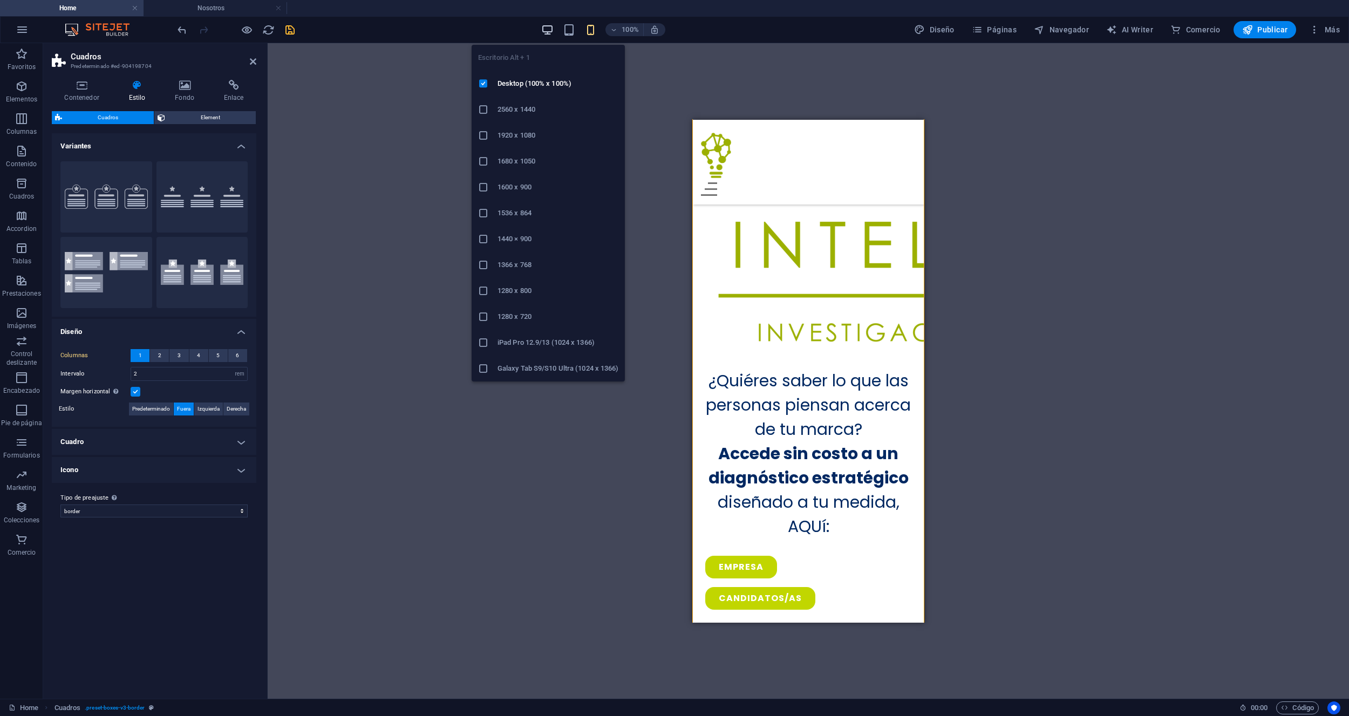
click at [547, 28] on icon "button" at bounding box center [547, 30] width 12 height 12
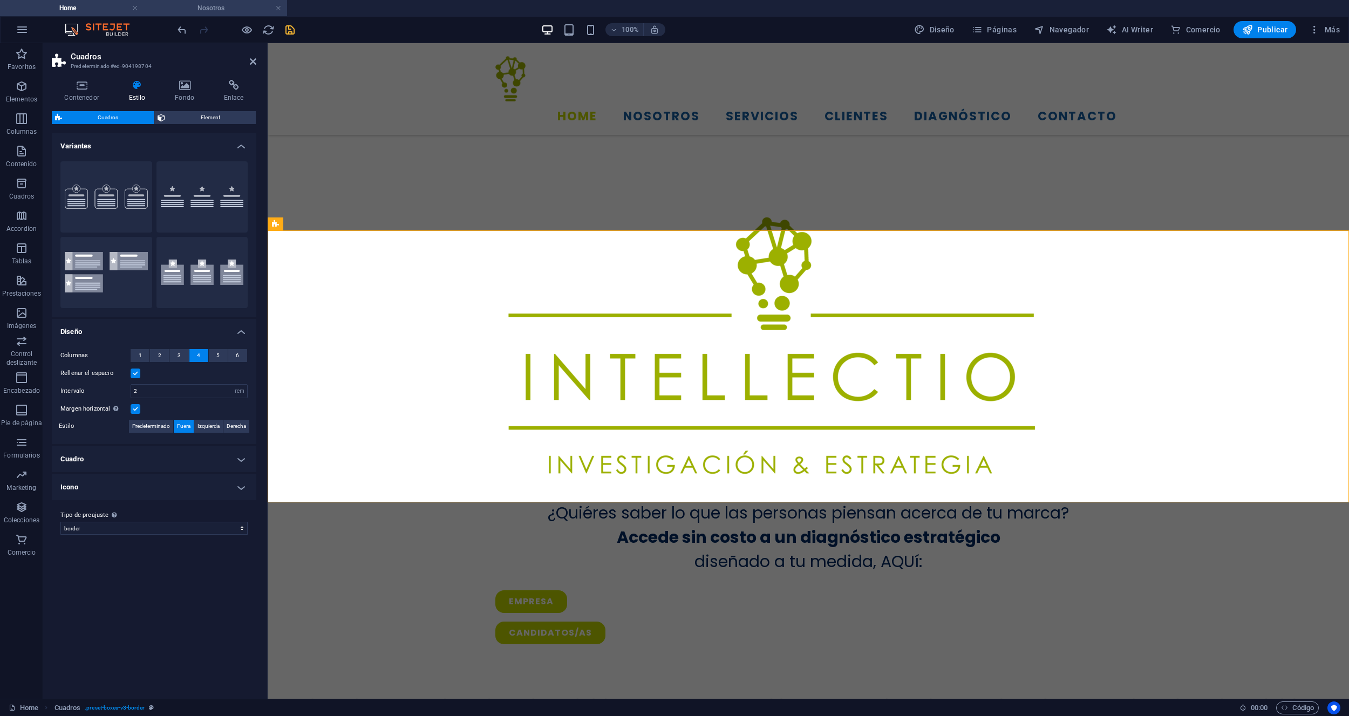
drag, startPoint x: 214, startPoint y: 4, endPoint x: 215, endPoint y: 9, distance: 5.5
click at [195, 8] on h4 "Nosotros" at bounding box center [214, 8] width 143 height 12
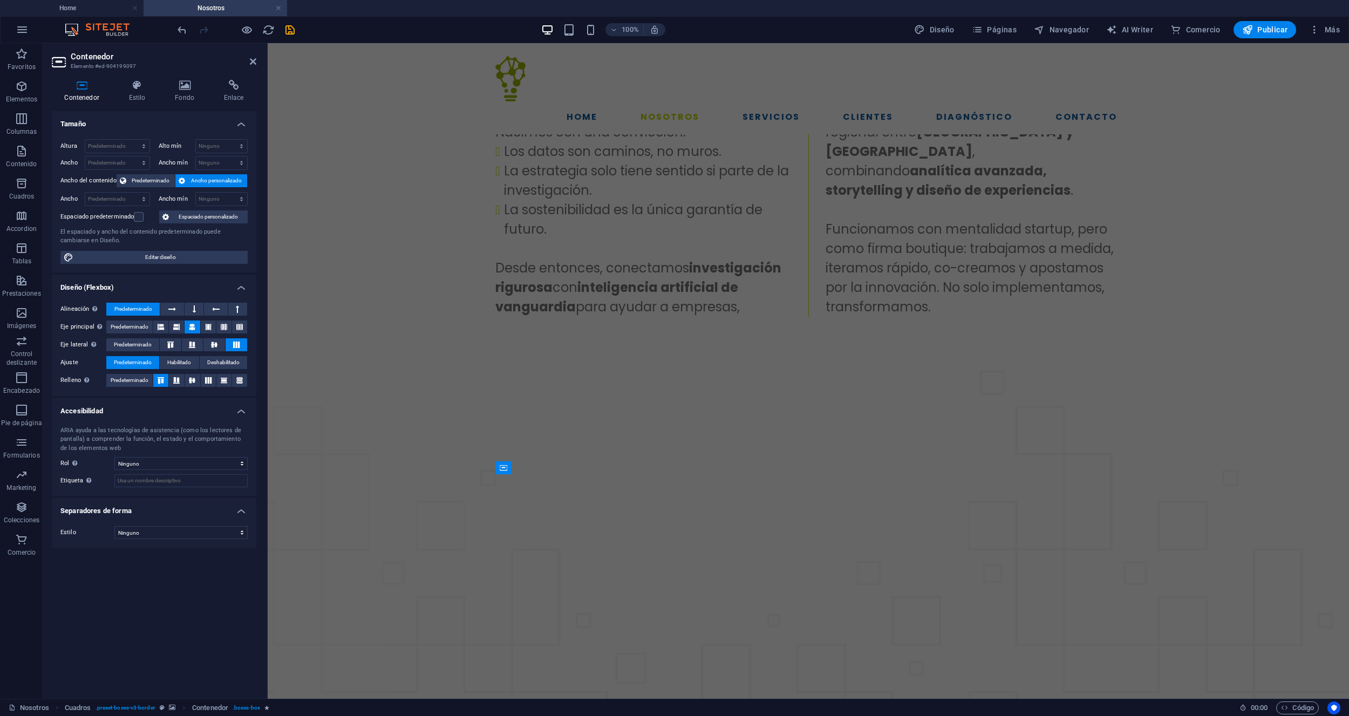
click at [373, 517] on figure at bounding box center [808, 698] width 1081 height 655
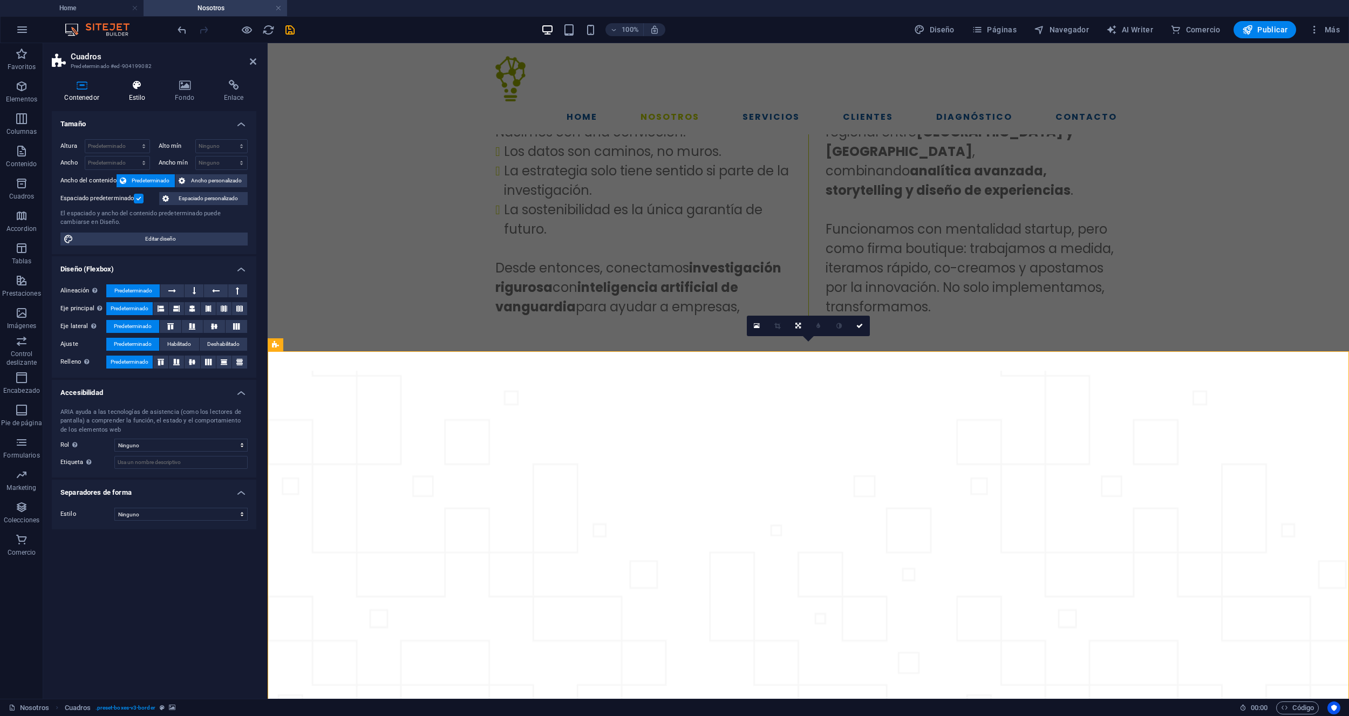
click at [140, 98] on h4 "Estilo" at bounding box center [139, 91] width 46 height 23
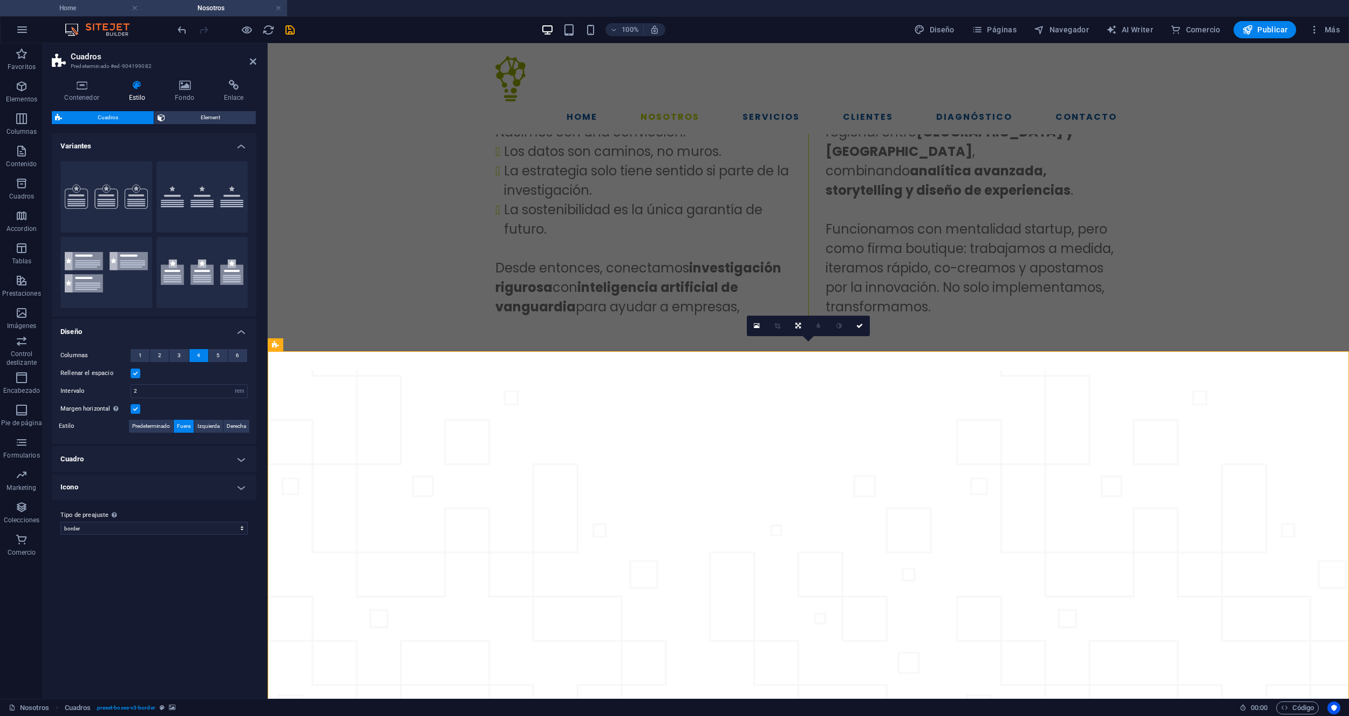
click at [90, 7] on h4 "Home" at bounding box center [71, 8] width 143 height 12
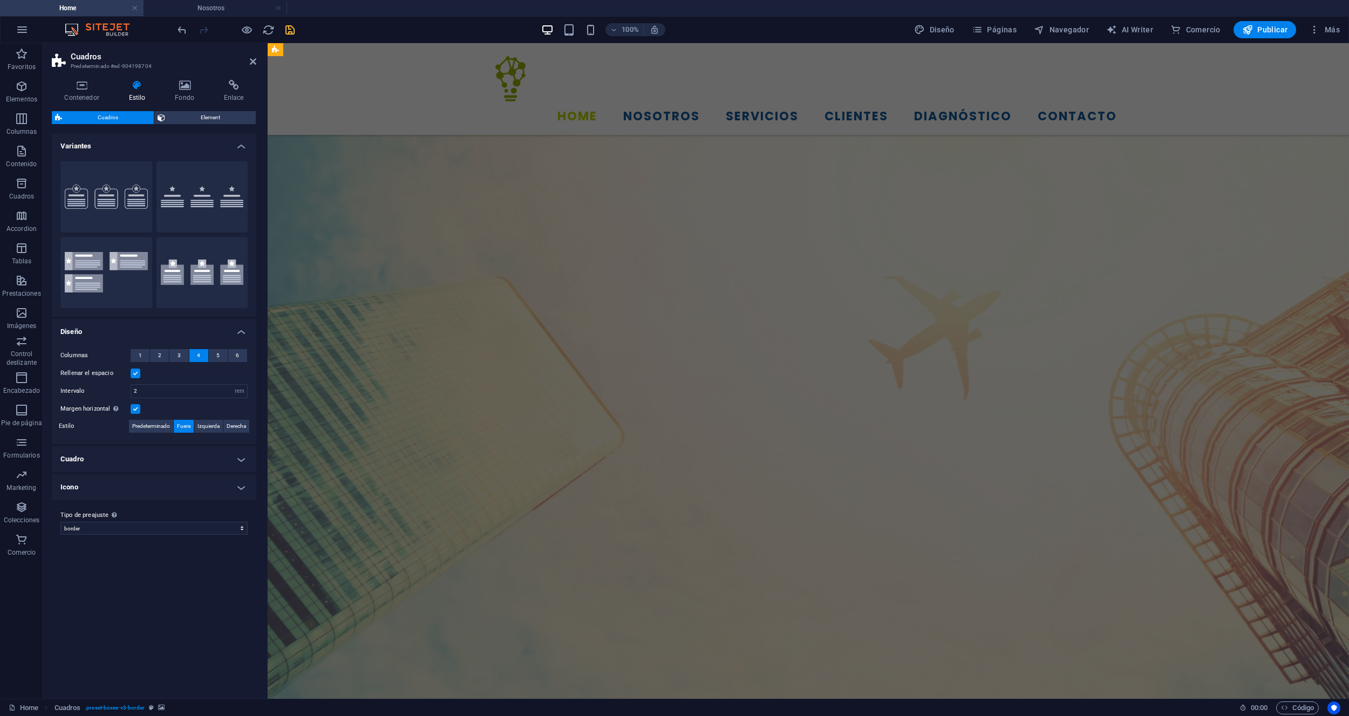
scroll to position [634, 0]
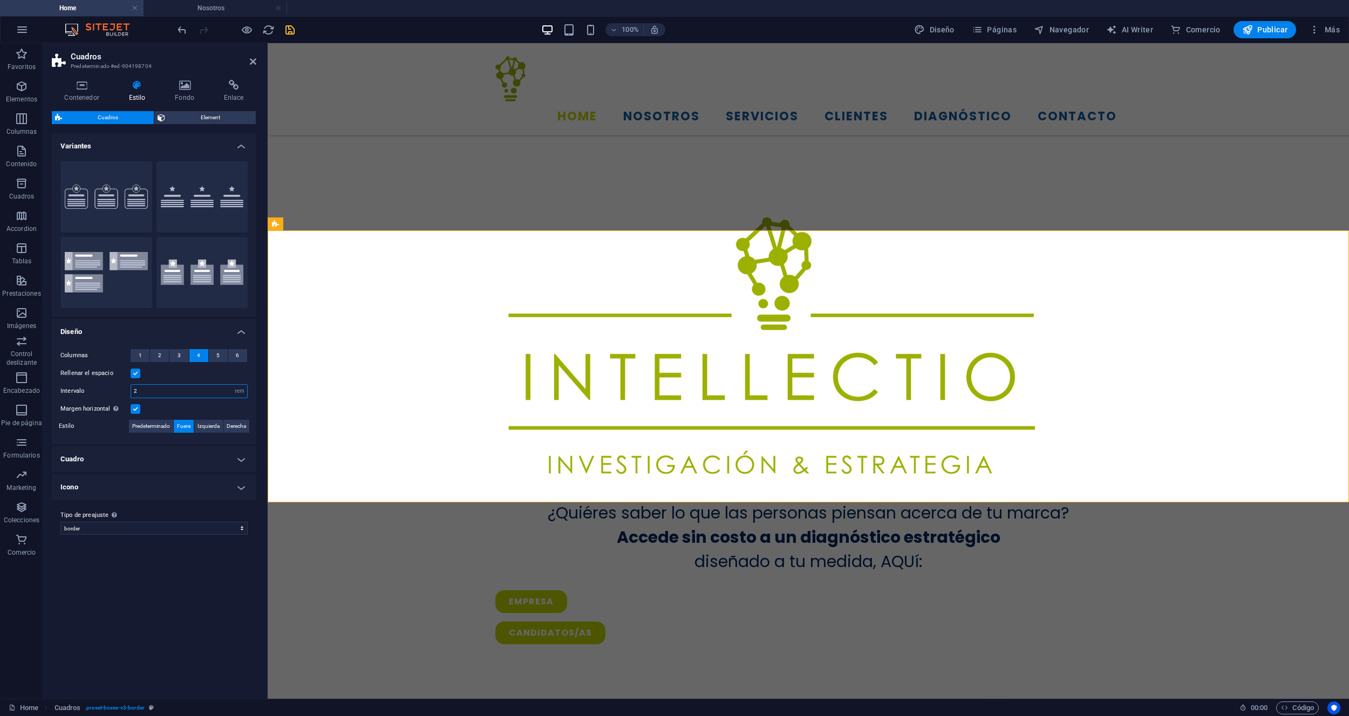
click at [135, 389] on input "2" at bounding box center [189, 391] width 116 height 13
type input "3"
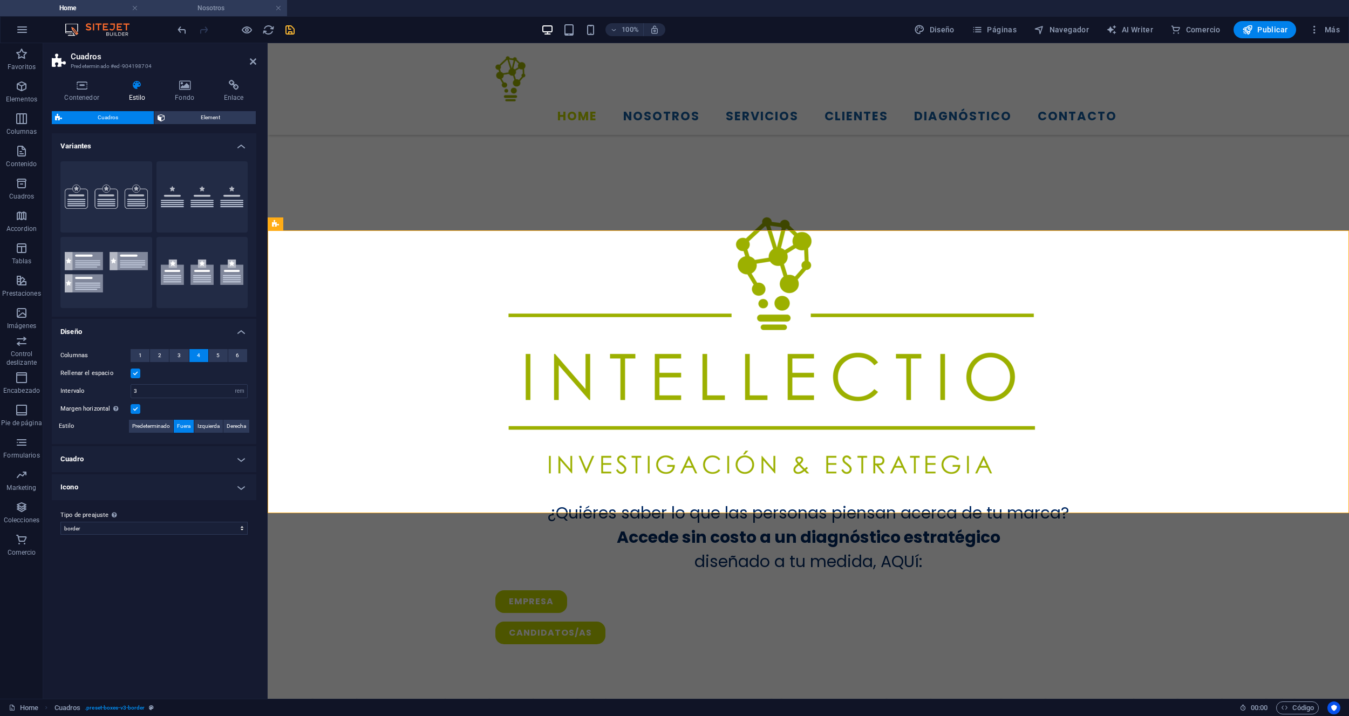
click at [224, 9] on h4 "Nosotros" at bounding box center [214, 8] width 143 height 12
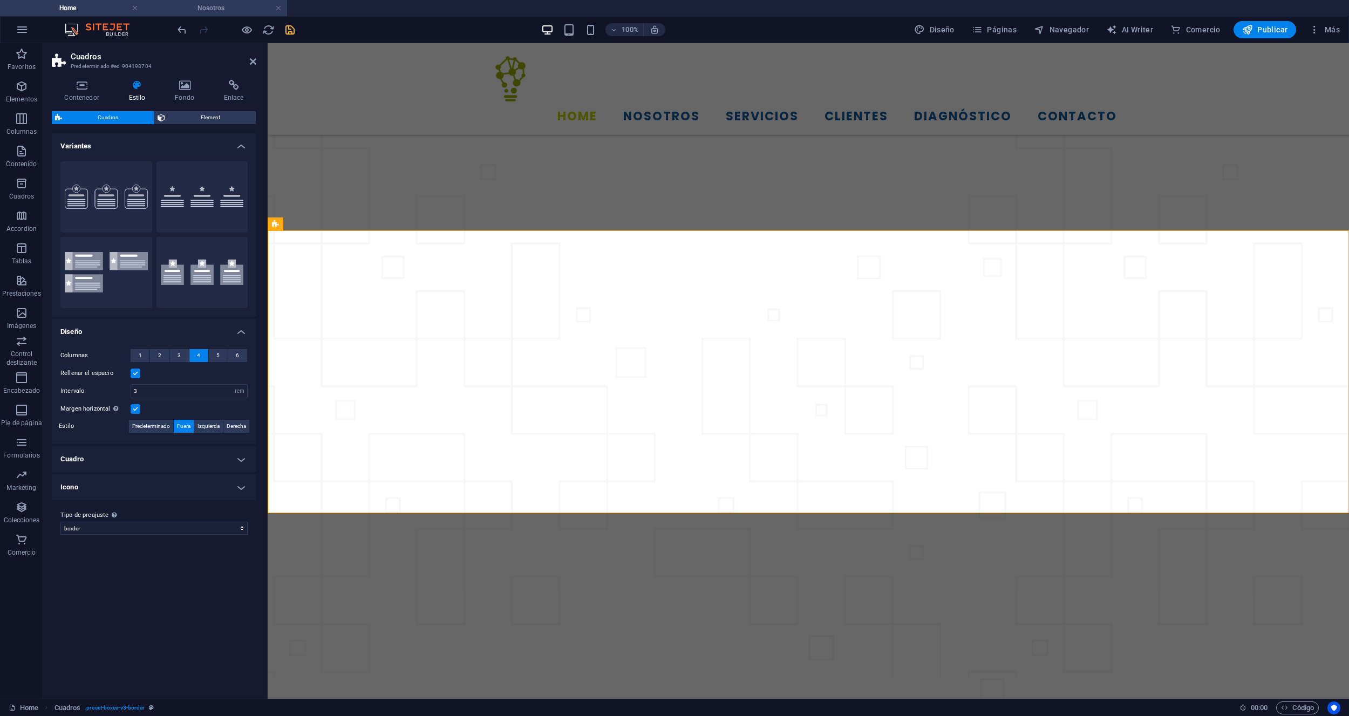
scroll to position [0, 0]
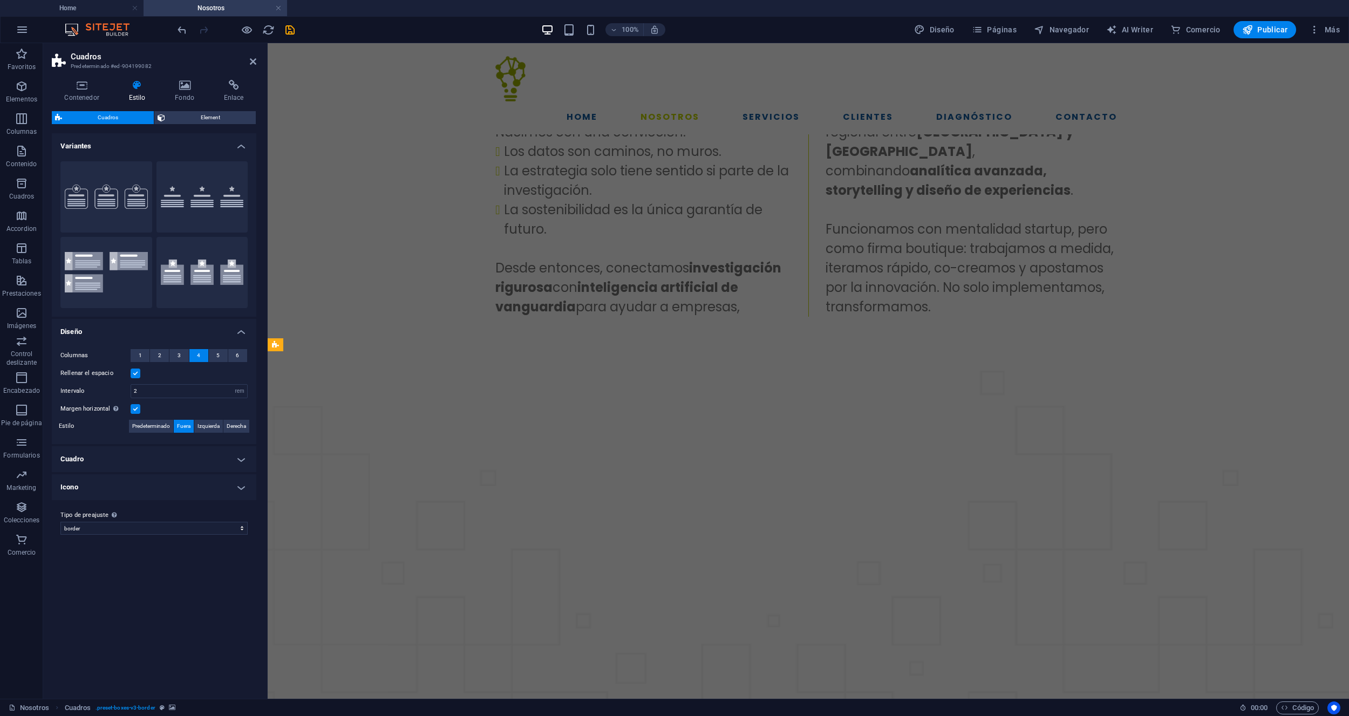
click at [239, 464] on h4 "Cuadro" at bounding box center [154, 459] width 204 height 26
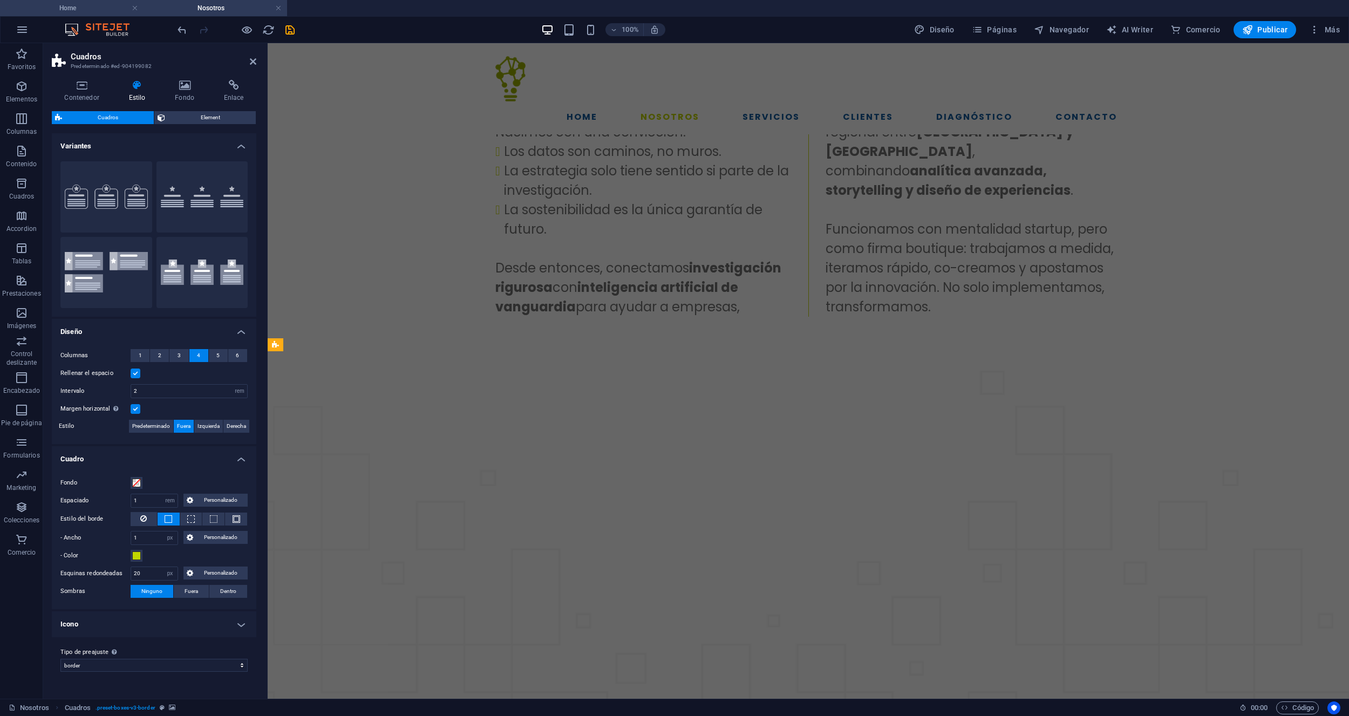
click at [84, 8] on h4 "Home" at bounding box center [71, 8] width 143 height 12
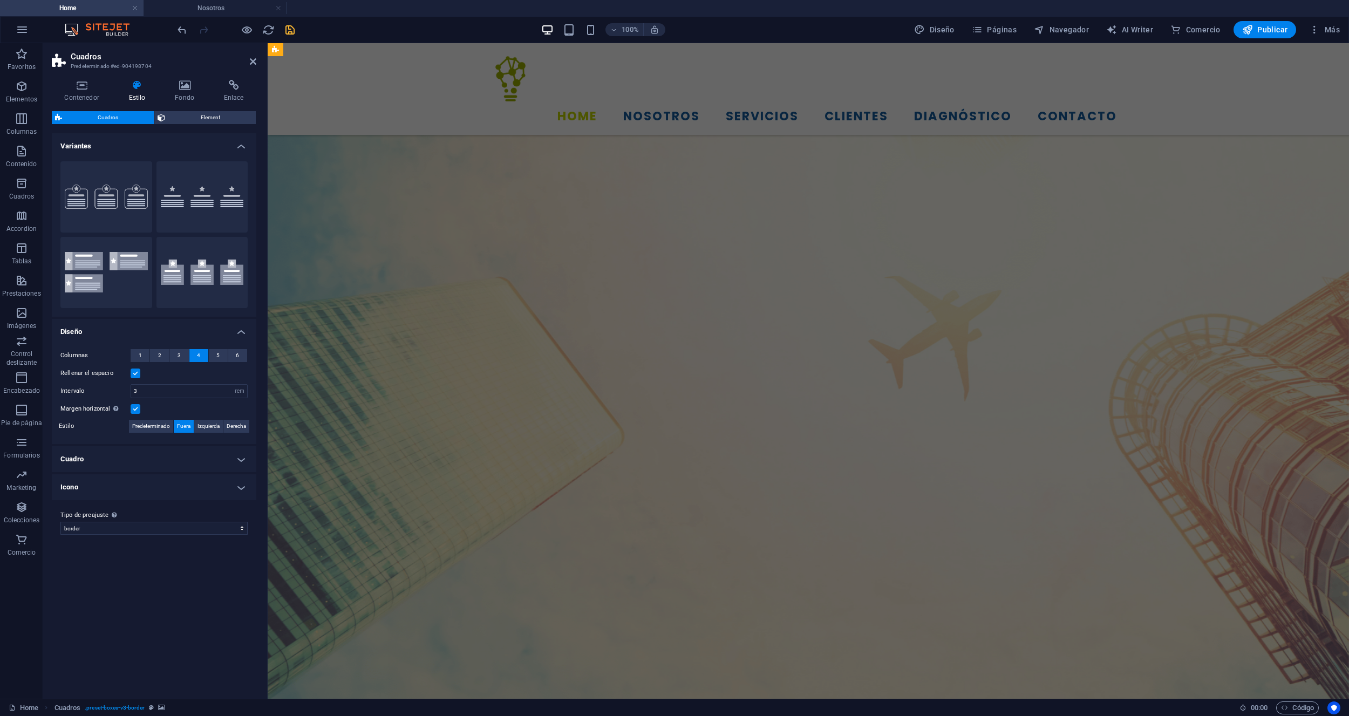
scroll to position [634, 0]
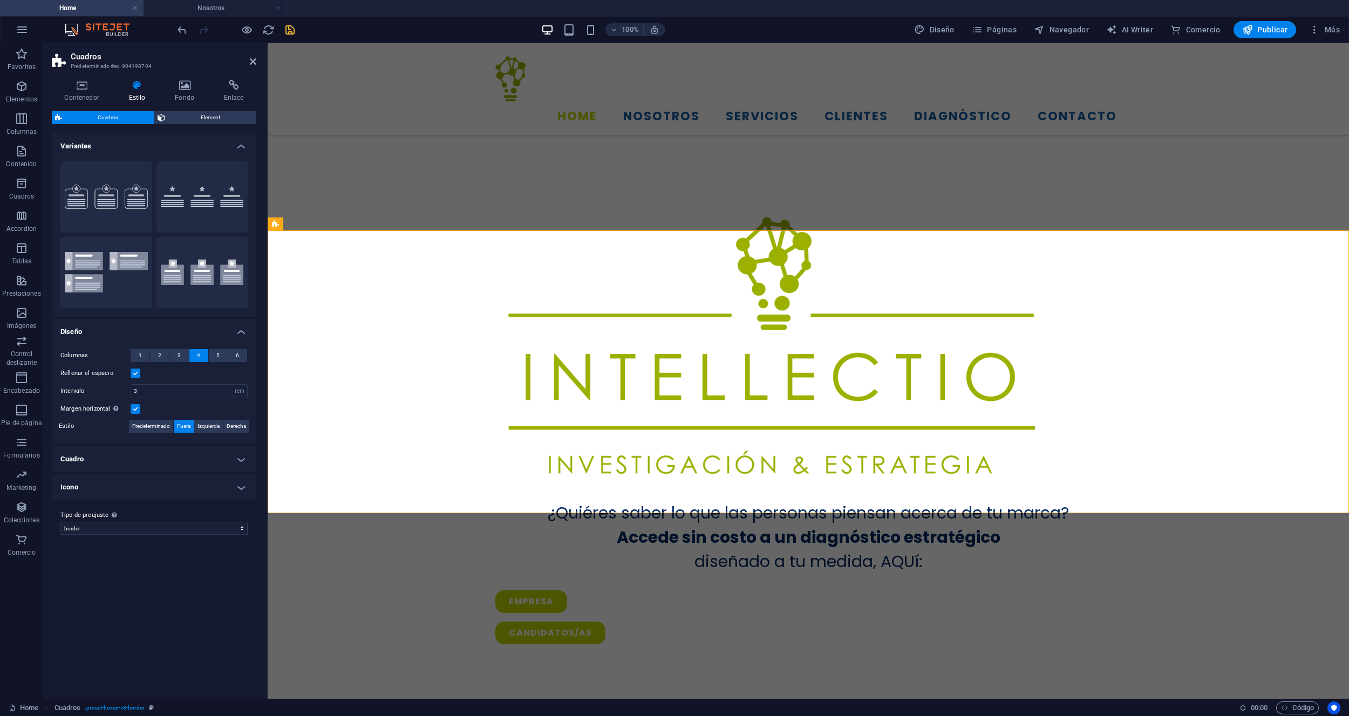
click at [221, 469] on h4 "Cuadro" at bounding box center [154, 459] width 204 height 26
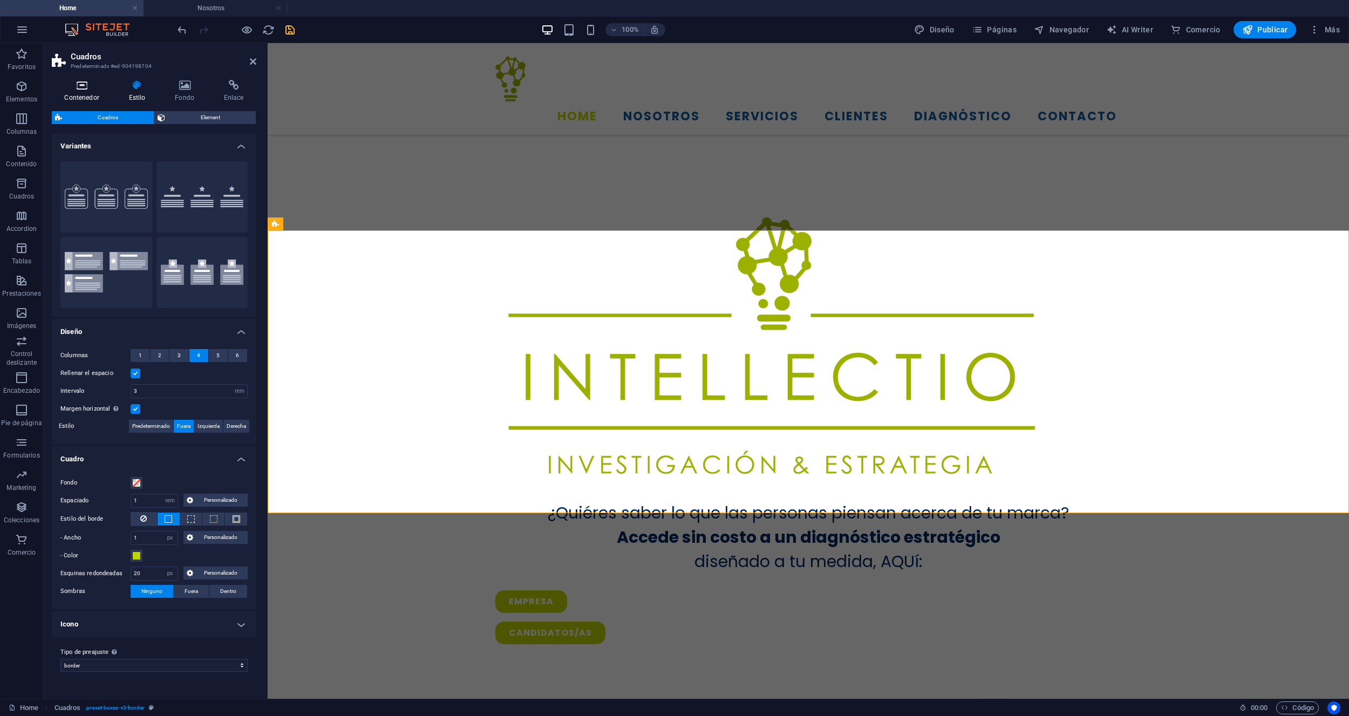
click at [85, 88] on icon at bounding box center [82, 85] width 60 height 11
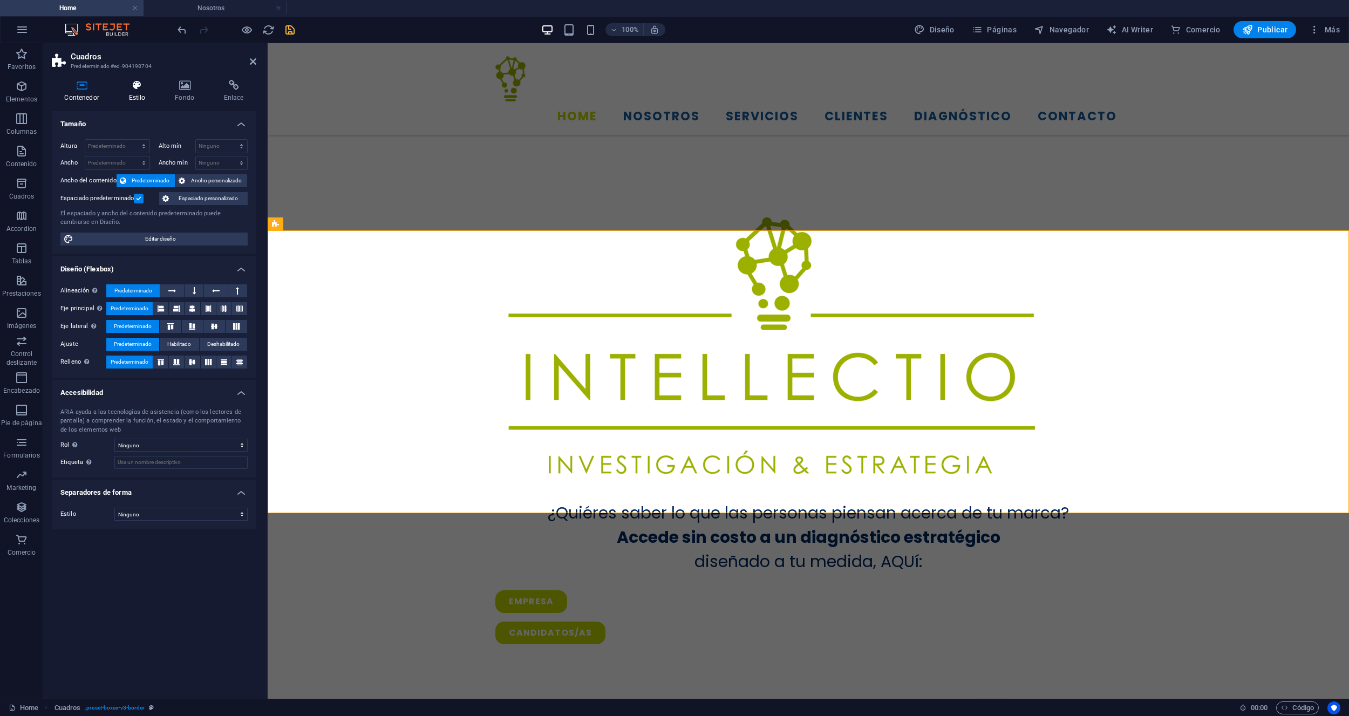
click at [138, 92] on h4 "Estilo" at bounding box center [139, 91] width 46 height 23
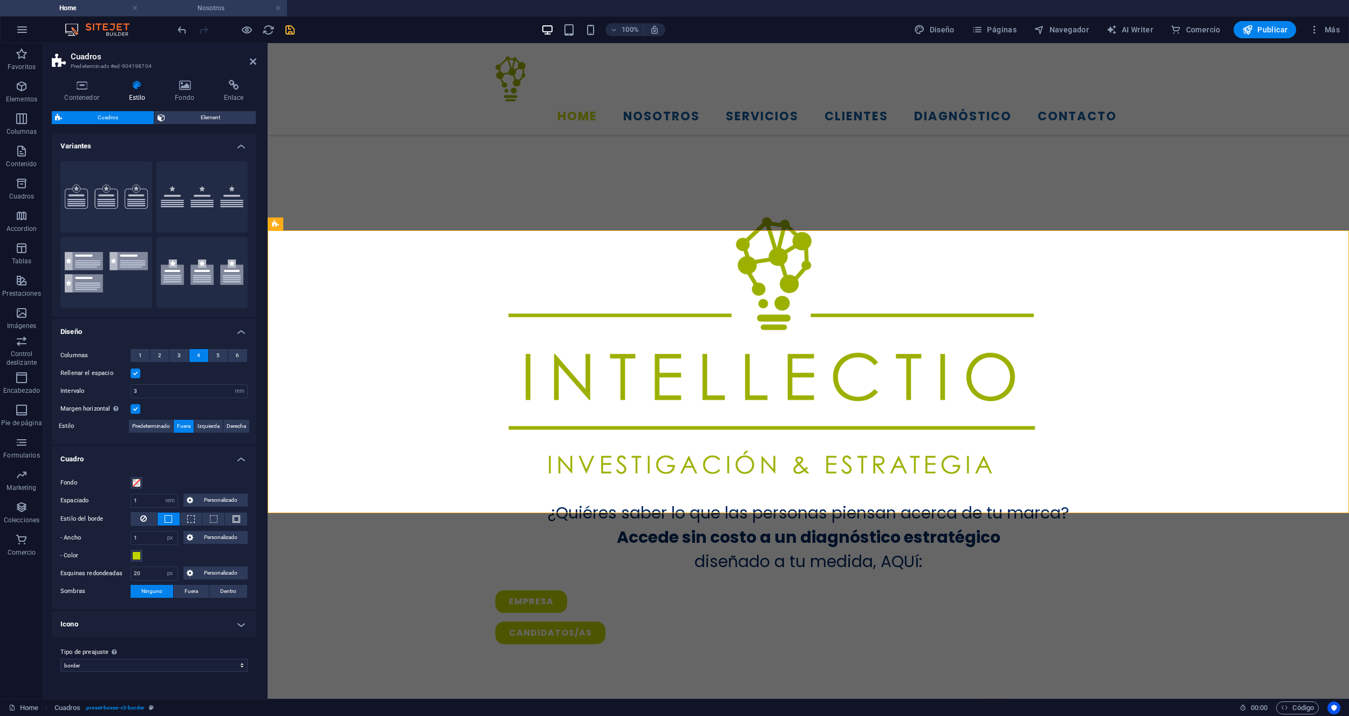
click at [217, 9] on h4 "Nosotros" at bounding box center [214, 8] width 143 height 12
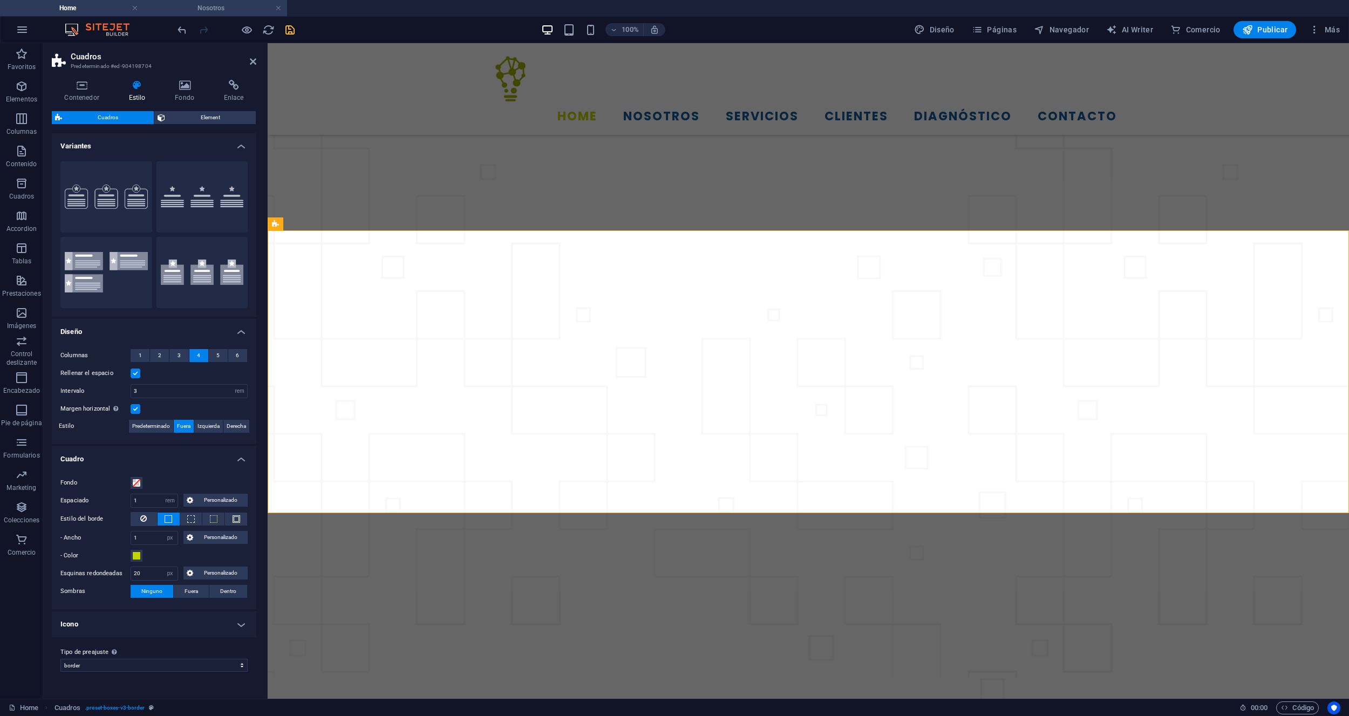
scroll to position [0, 0]
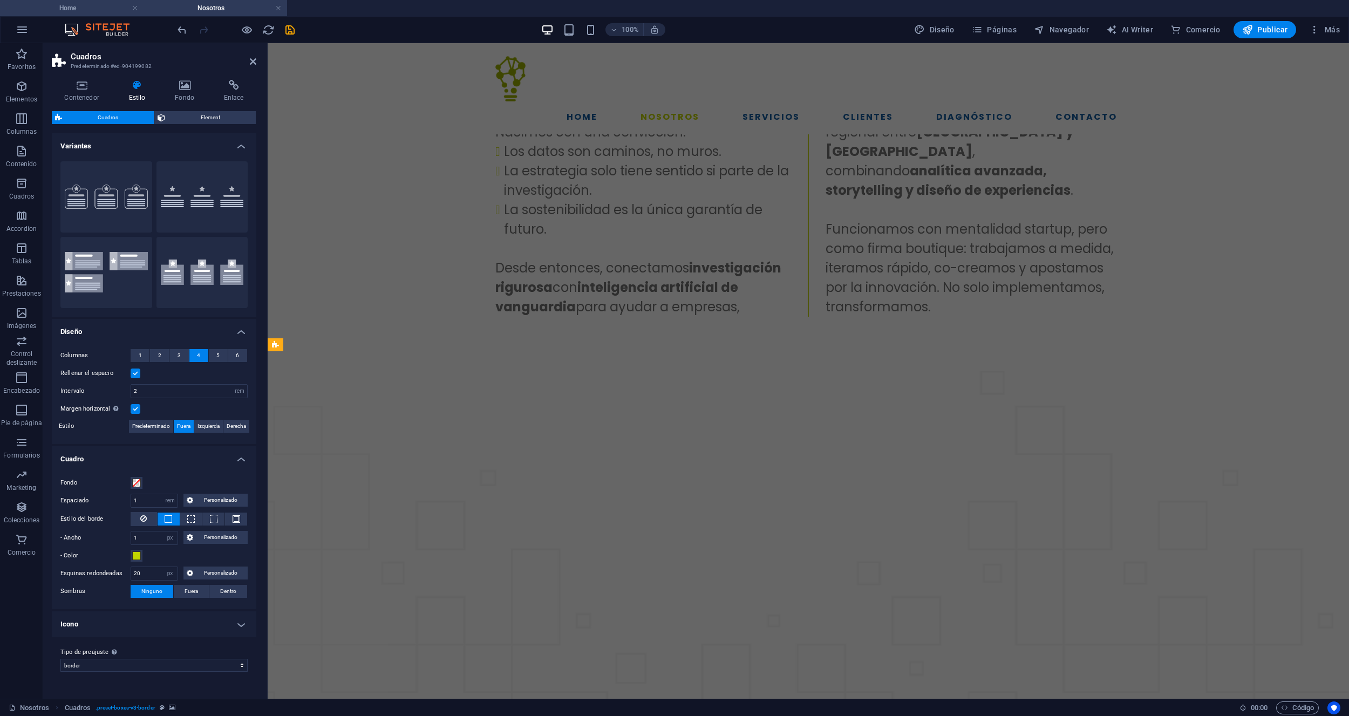
click at [85, 12] on h4 "Home" at bounding box center [71, 8] width 143 height 12
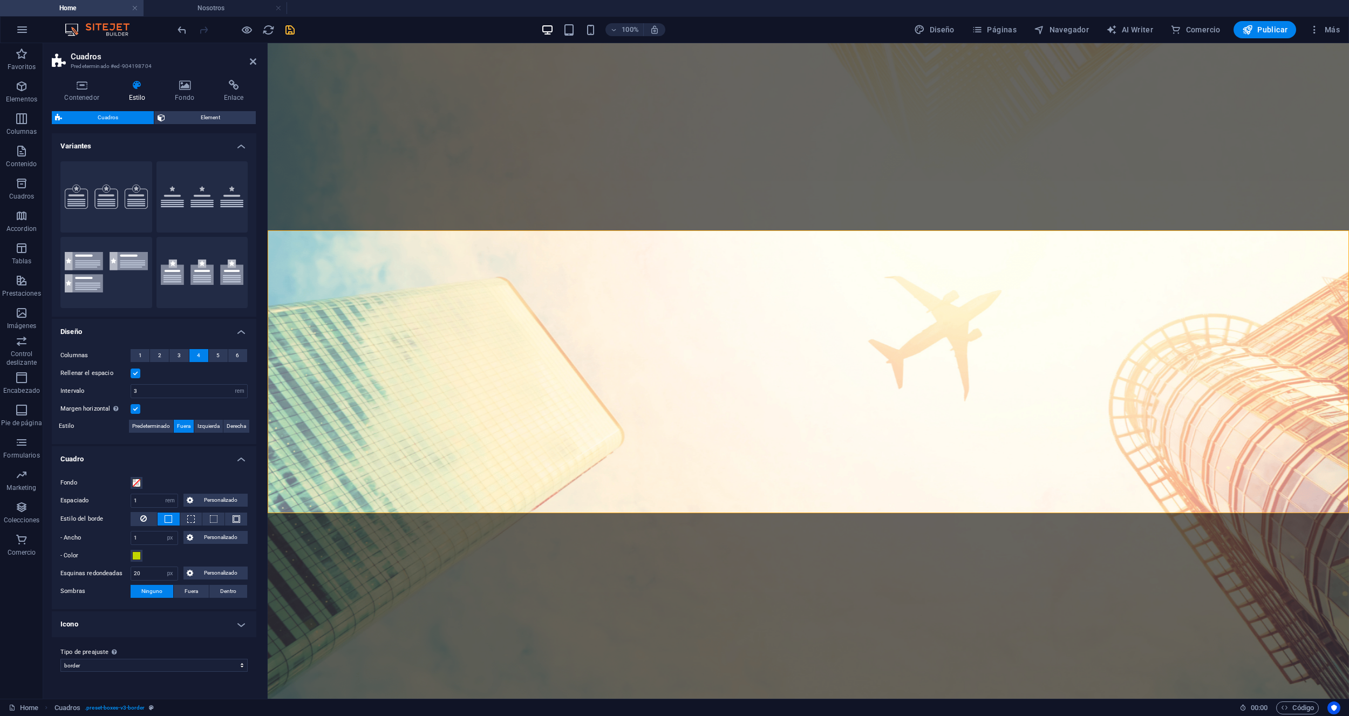
scroll to position [634, 0]
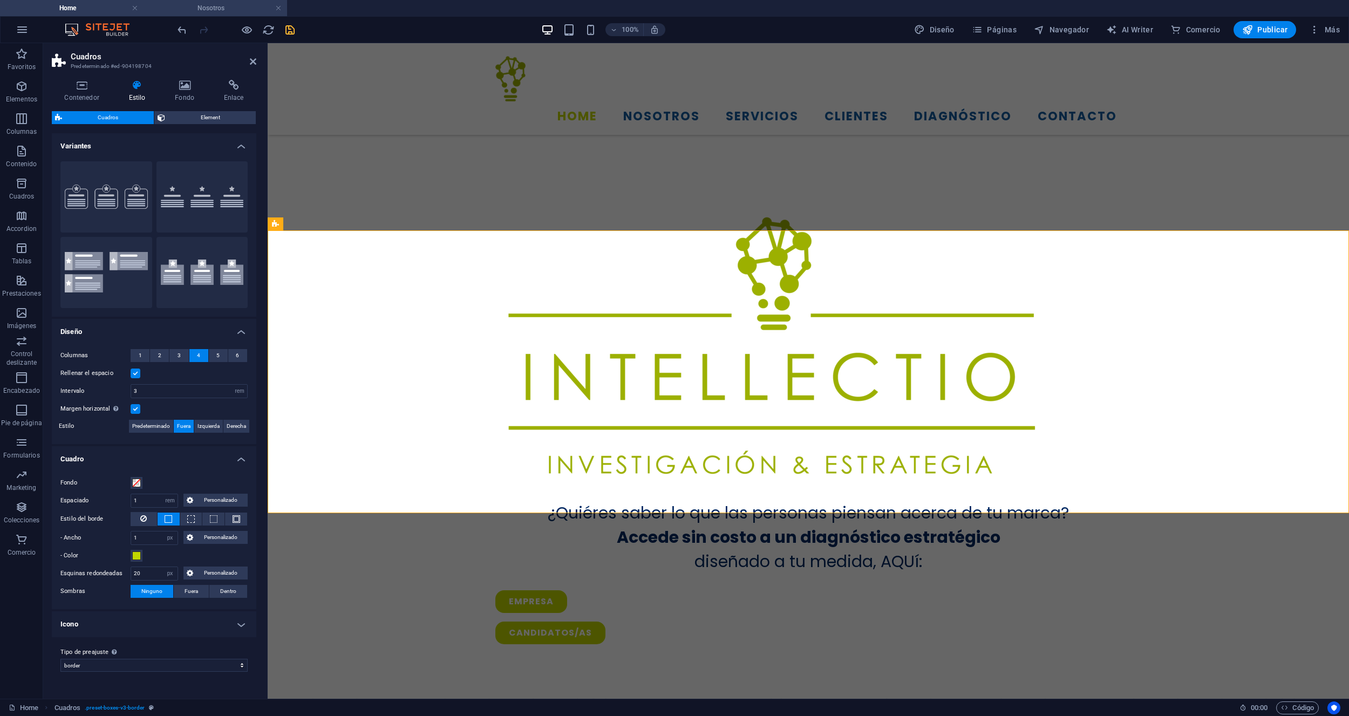
click at [188, 14] on li "Nosotros" at bounding box center [214, 8] width 143 height 16
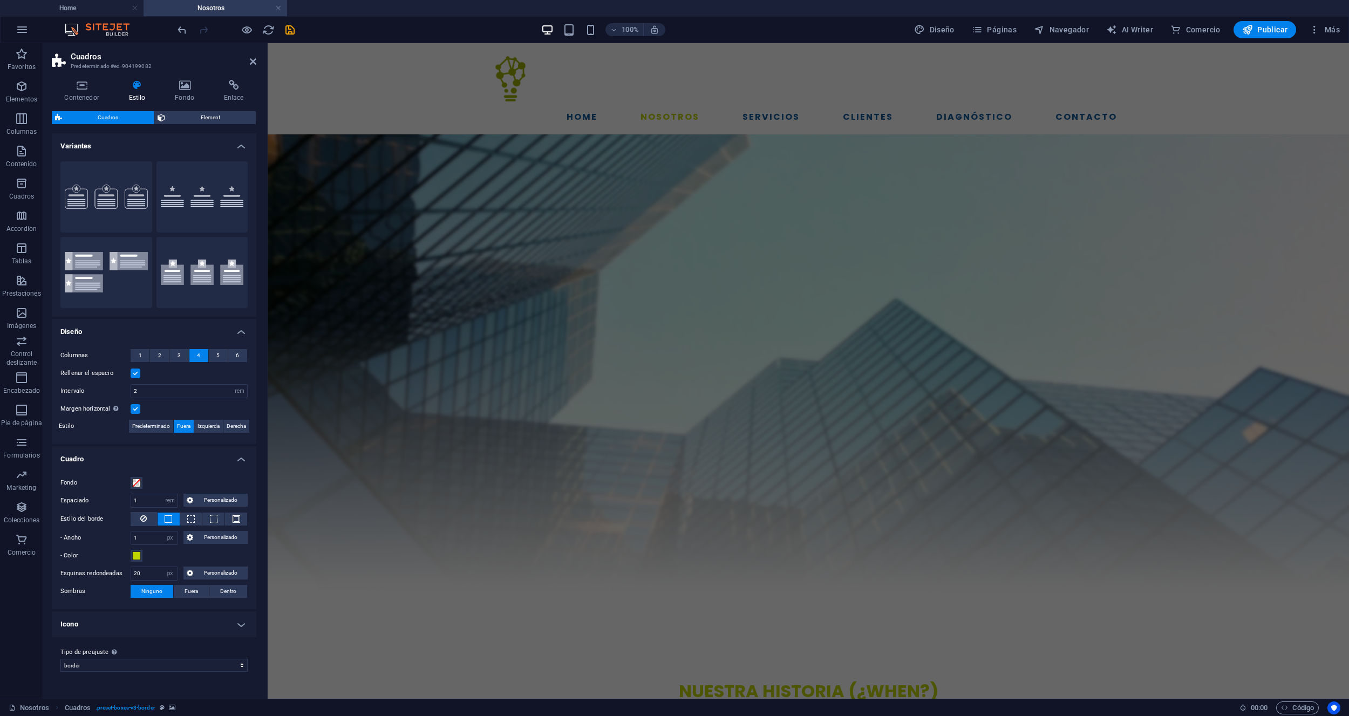
scroll to position [815, 0]
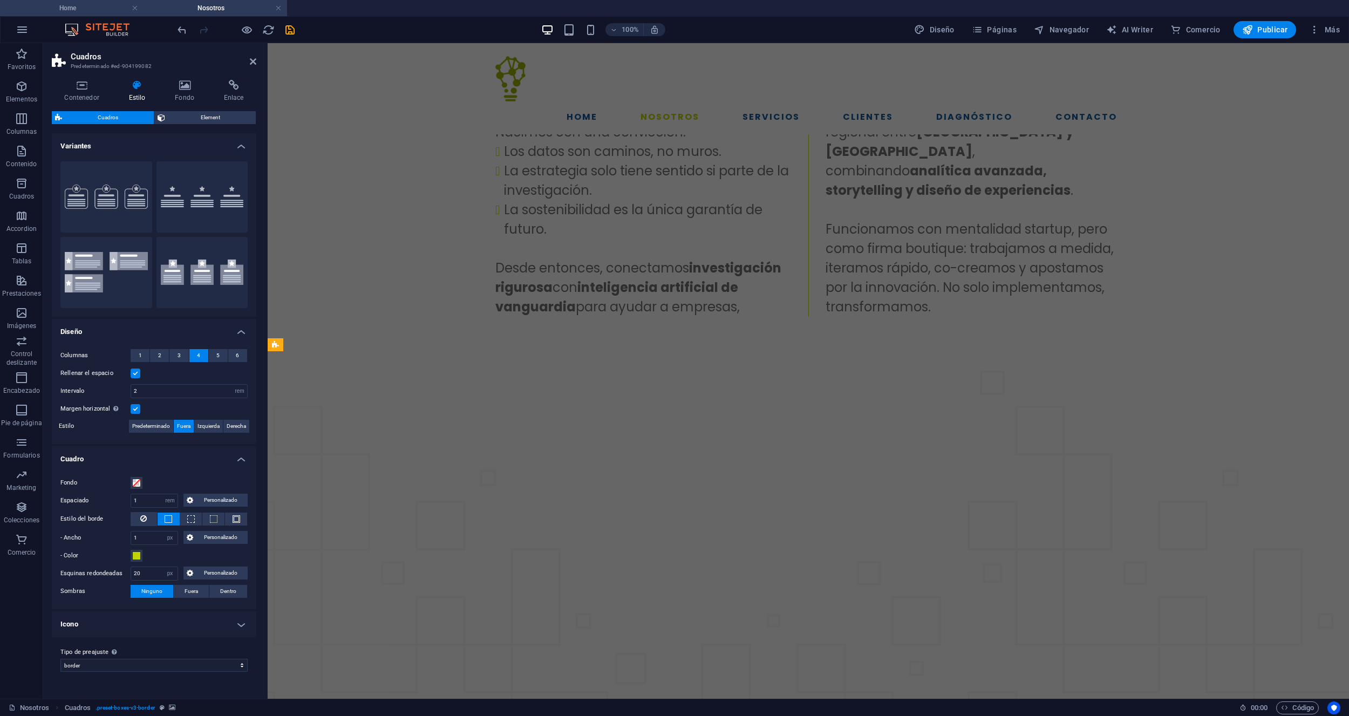
click at [102, 12] on h4 "Home" at bounding box center [71, 8] width 143 height 12
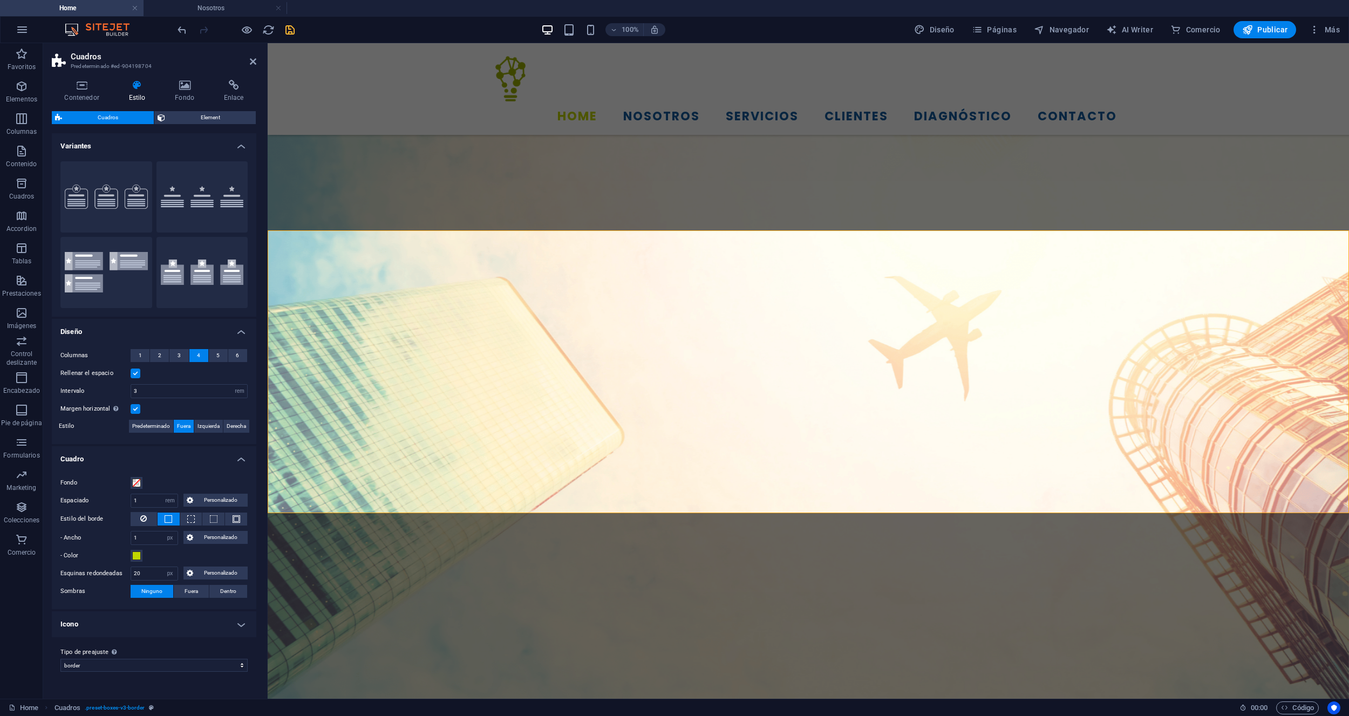
scroll to position [634, 0]
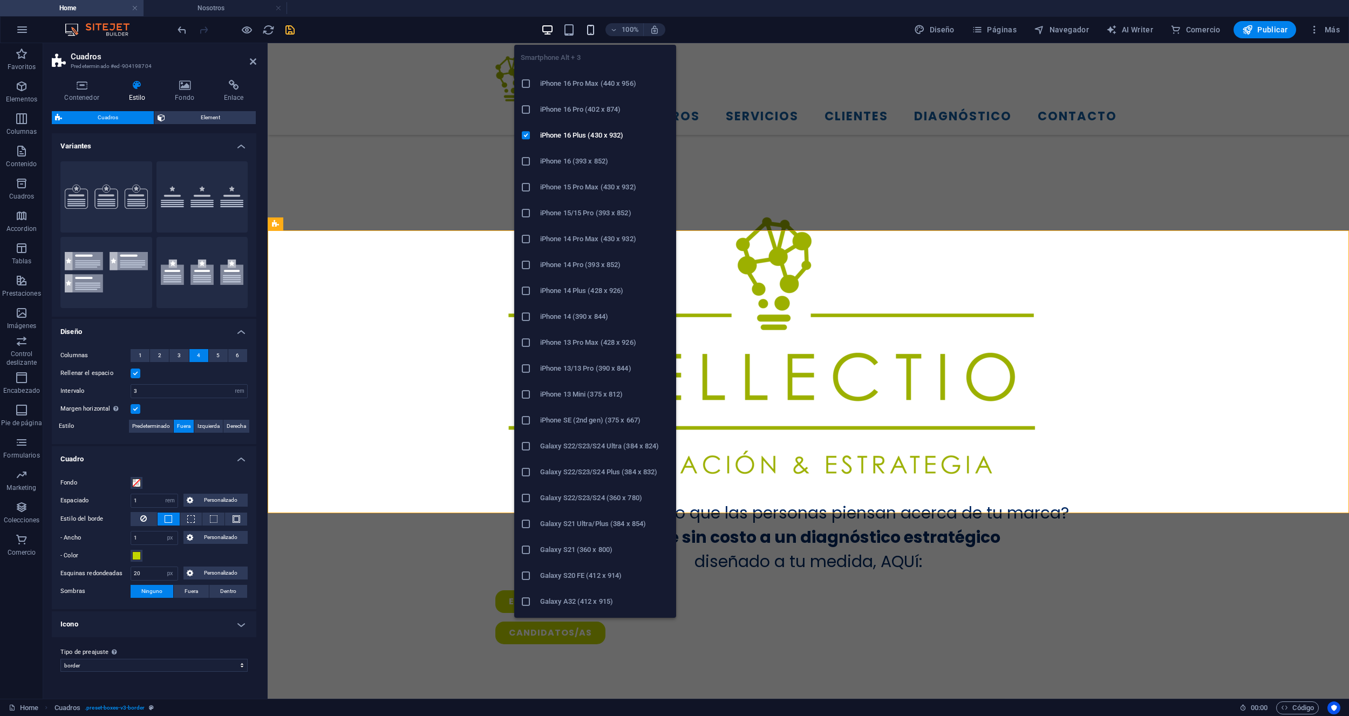
click at [593, 34] on icon "button" at bounding box center [590, 30] width 12 height 12
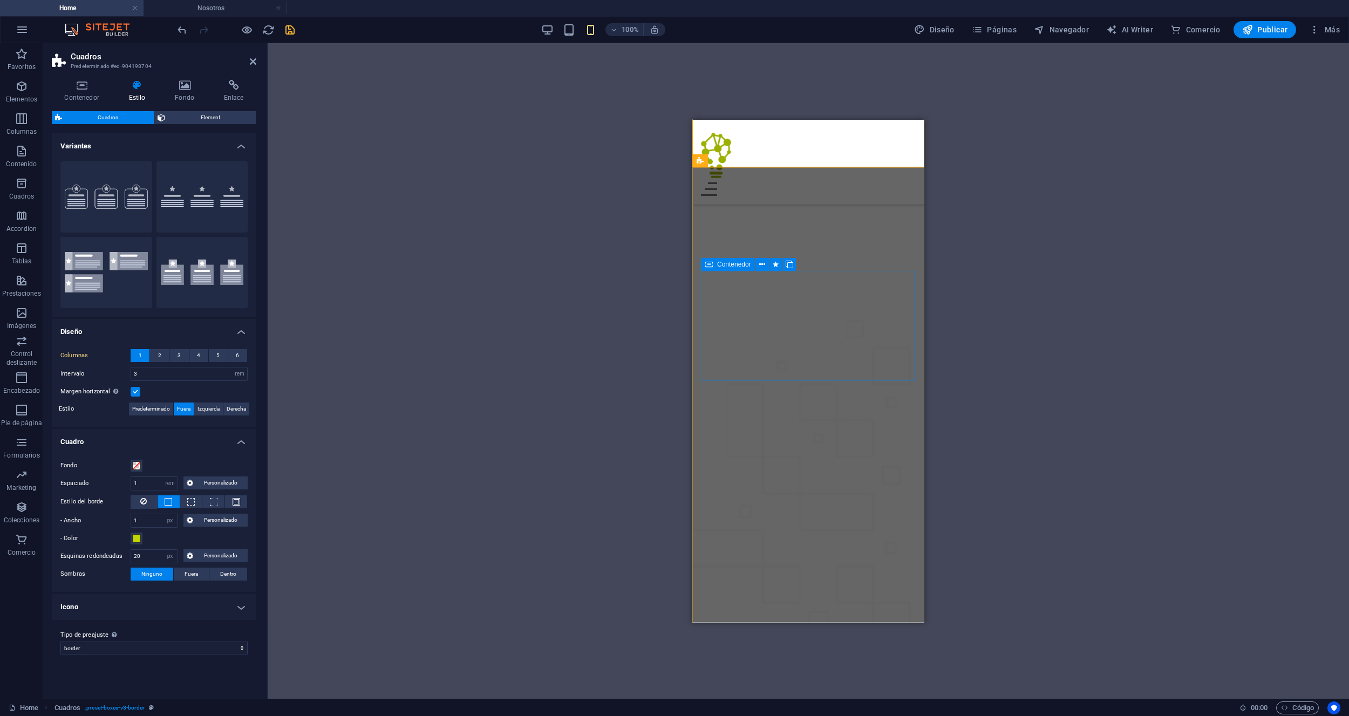
scroll to position [1105, 0]
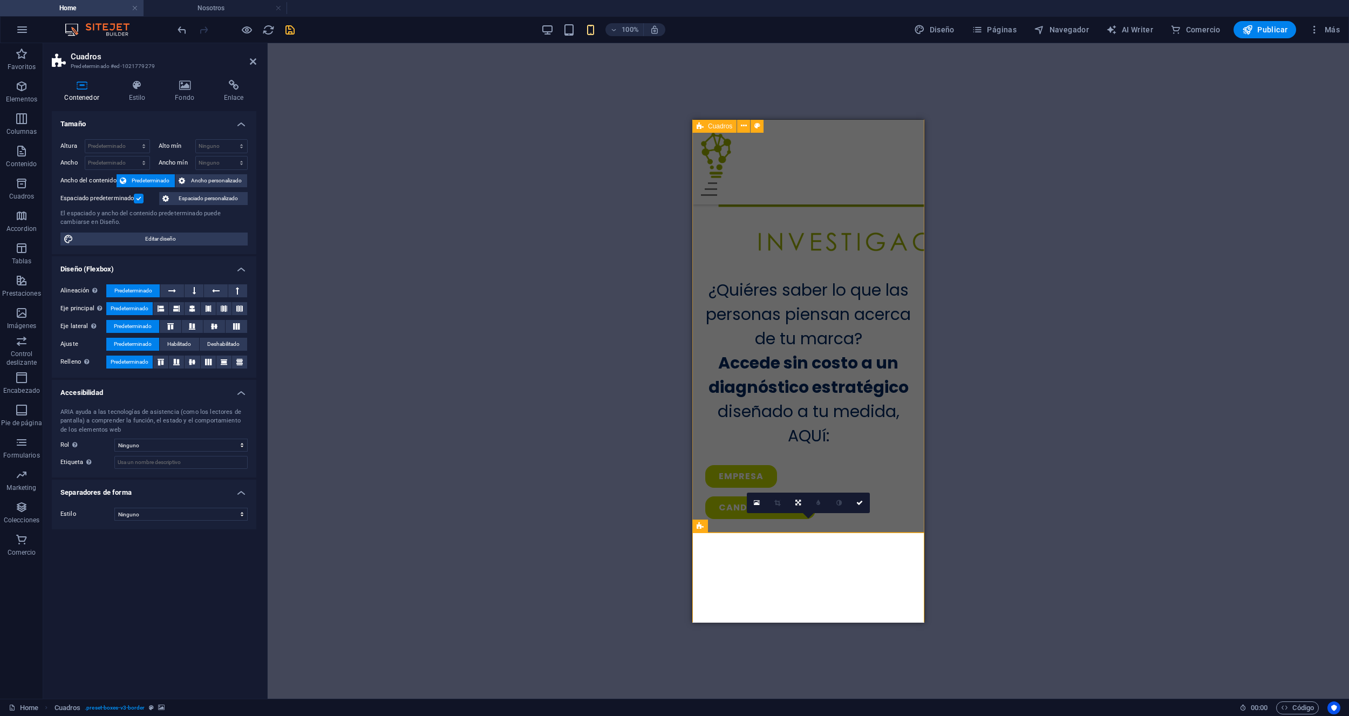
scroll to position [722, 0]
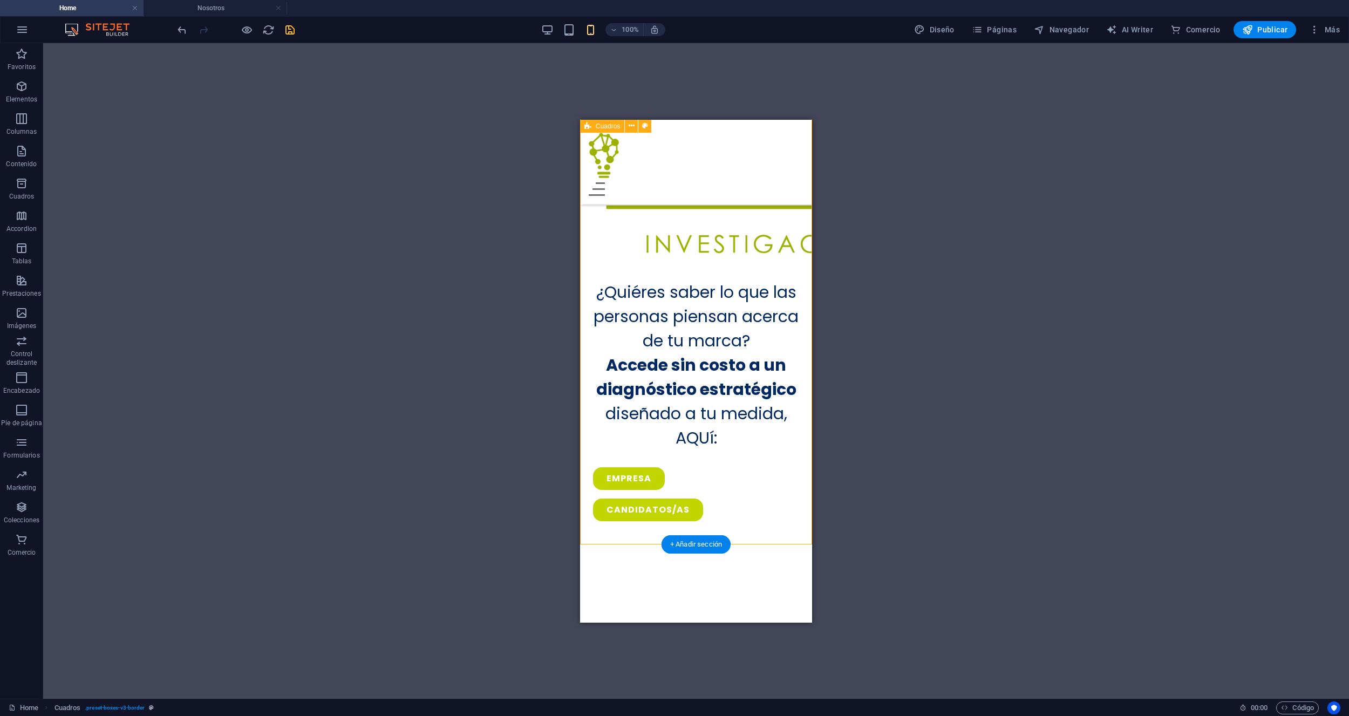
select select "rem"
select select "px"
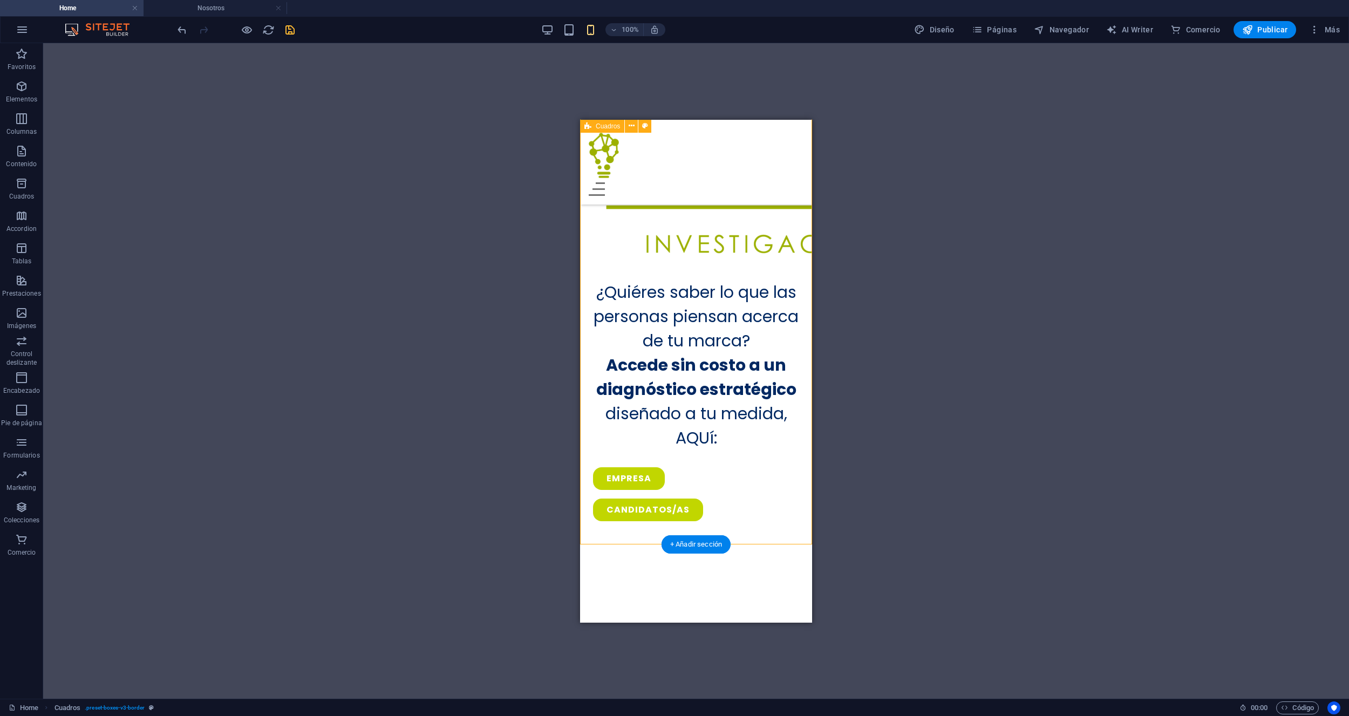
select select "px"
select select "preset-boxes-v3-border"
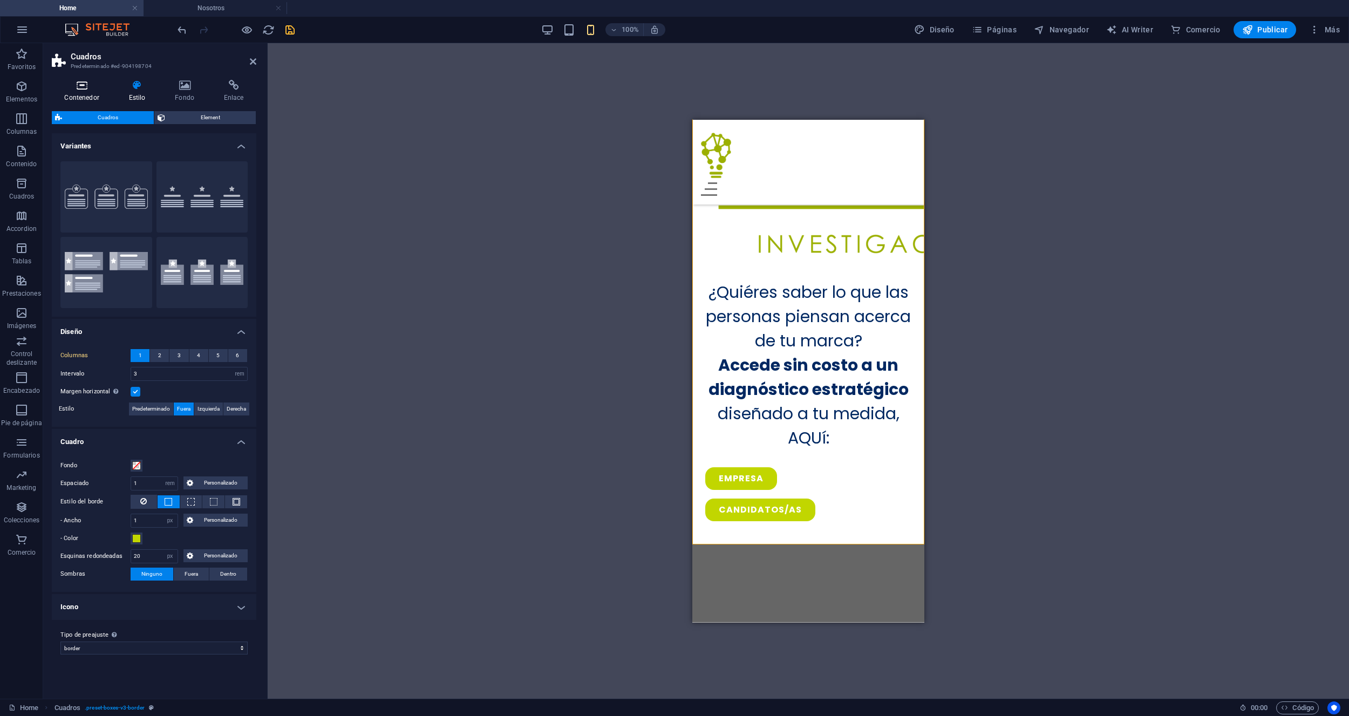
click at [76, 96] on h4 "Contenedor" at bounding box center [84, 91] width 64 height 23
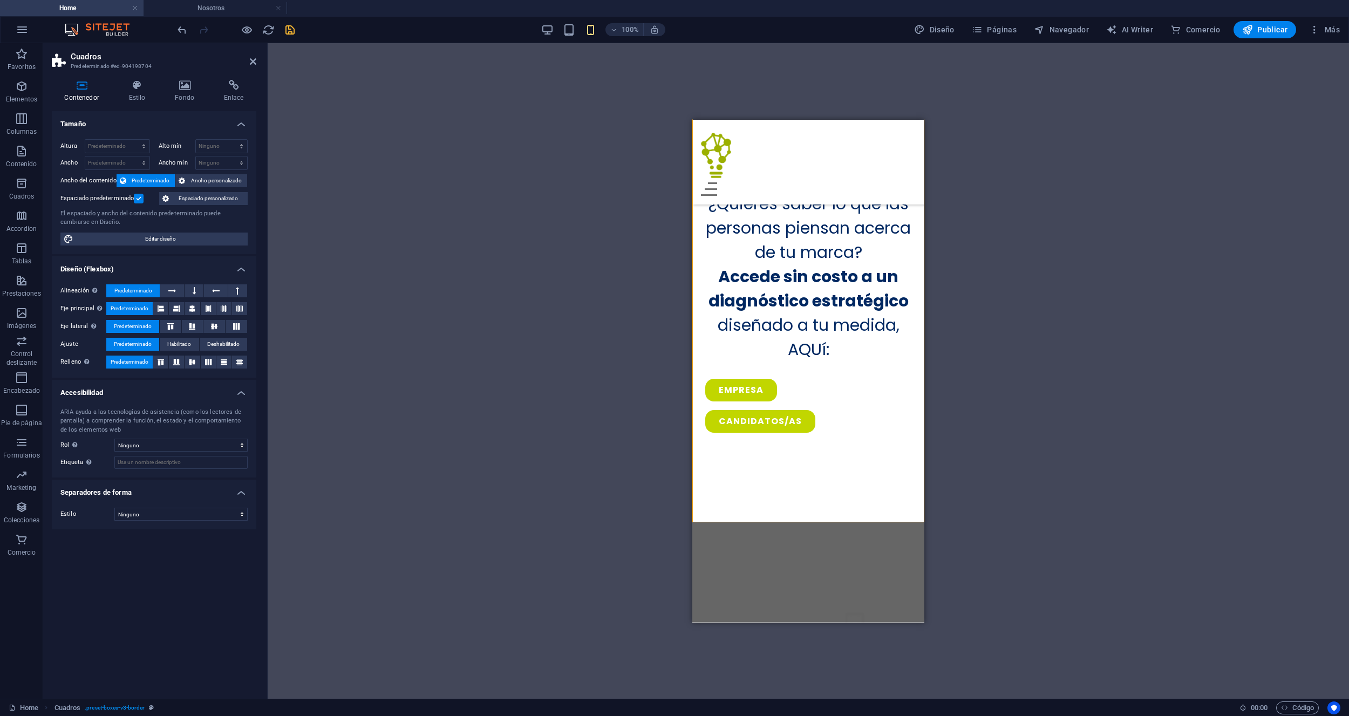
scroll to position [812, 0]
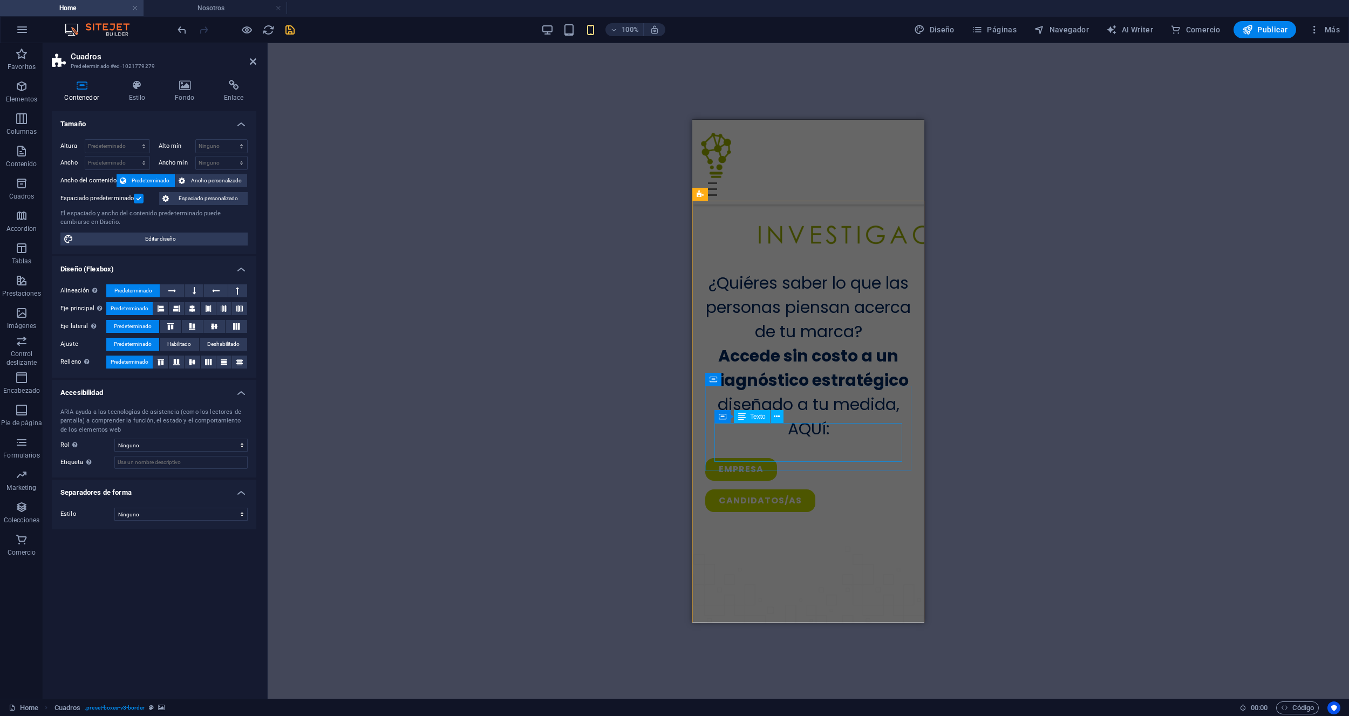
scroll to position [809, 0]
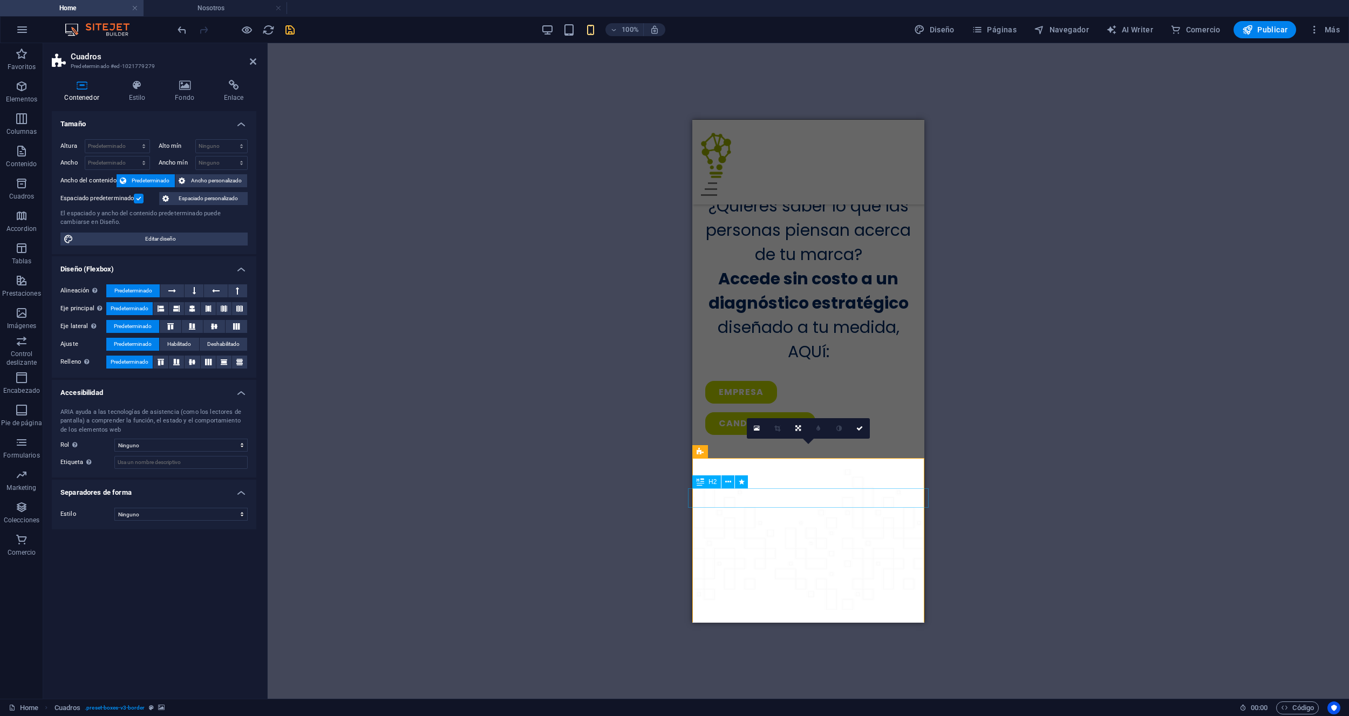
click at [856, 430] on icon at bounding box center [859, 428] width 6 height 6
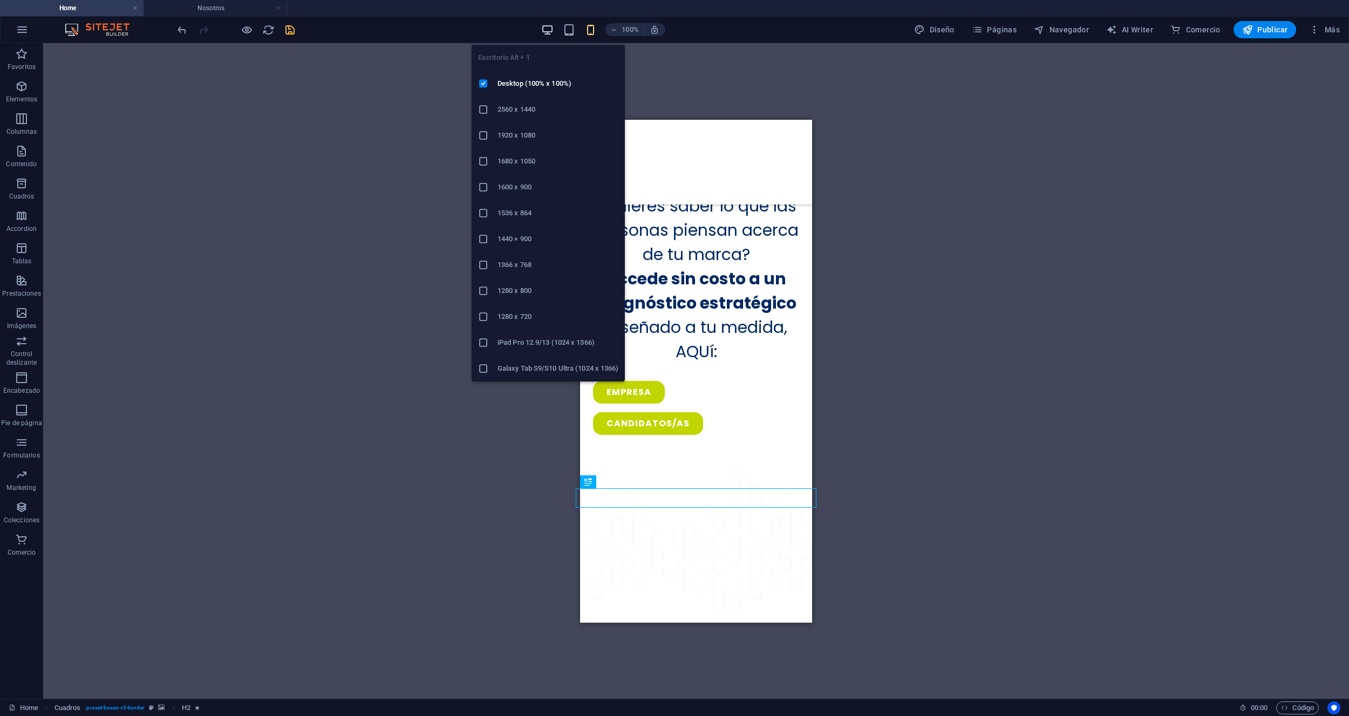
click at [544, 30] on icon "button" at bounding box center [547, 30] width 12 height 12
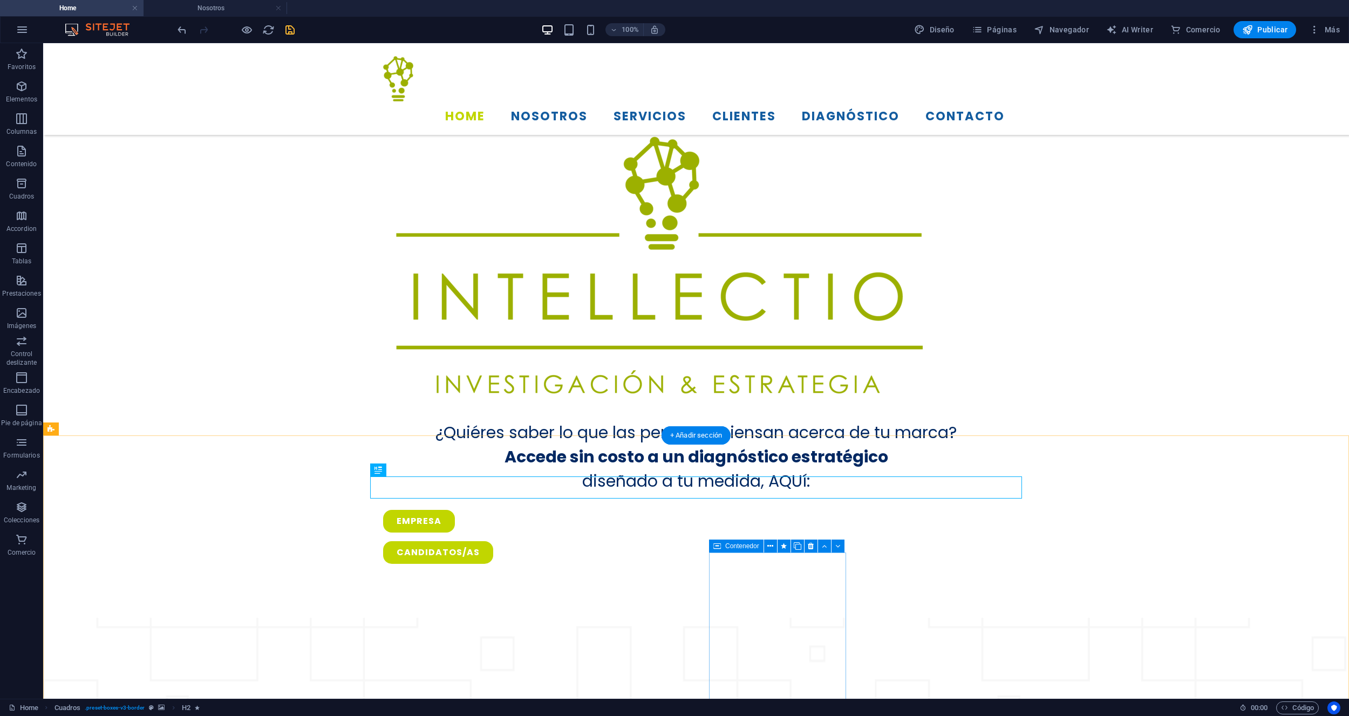
scroll to position [717, 0]
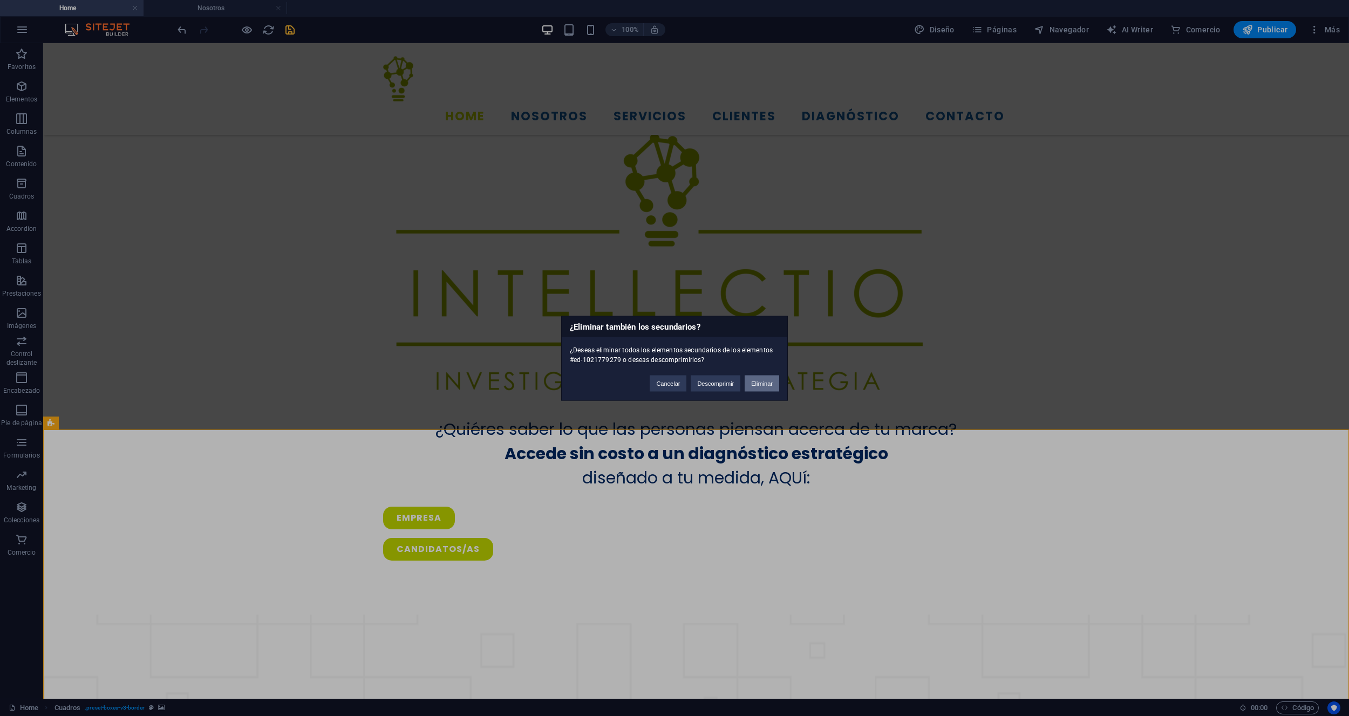
click at [757, 385] on button "Eliminar" at bounding box center [761, 383] width 35 height 16
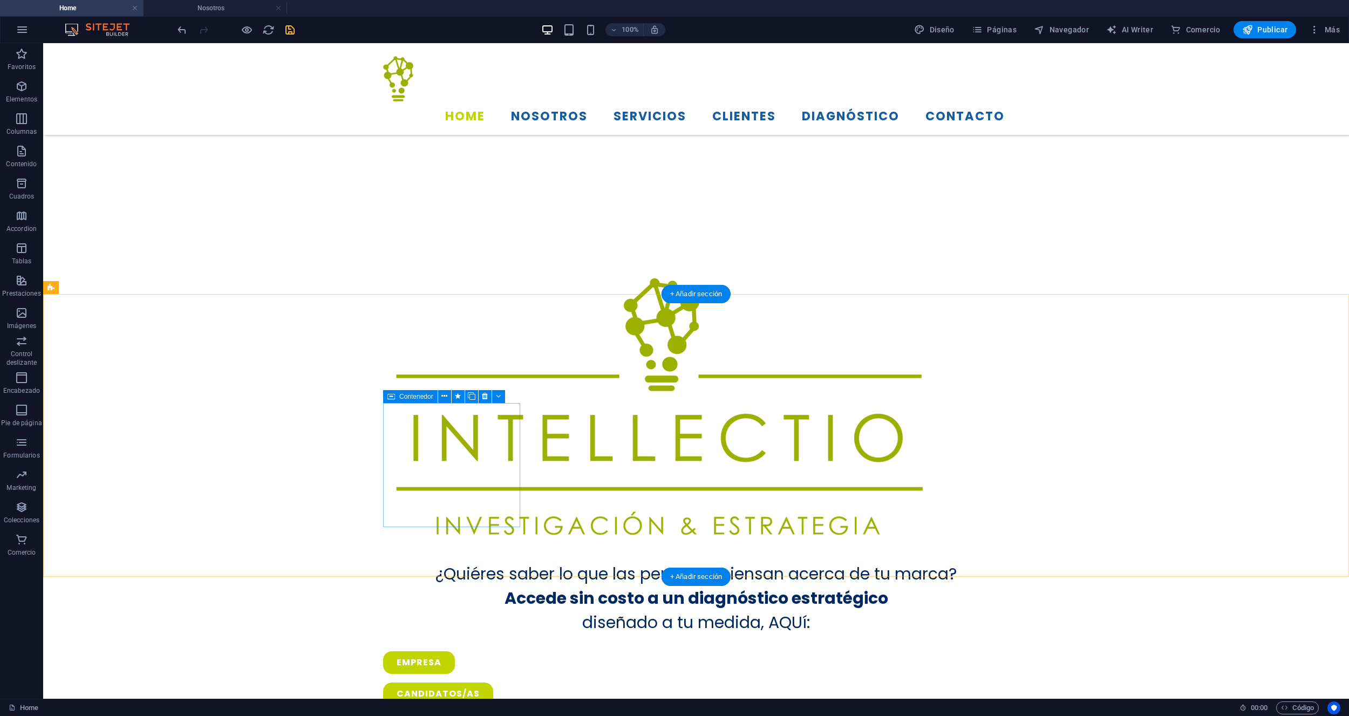
scroll to position [570, 0]
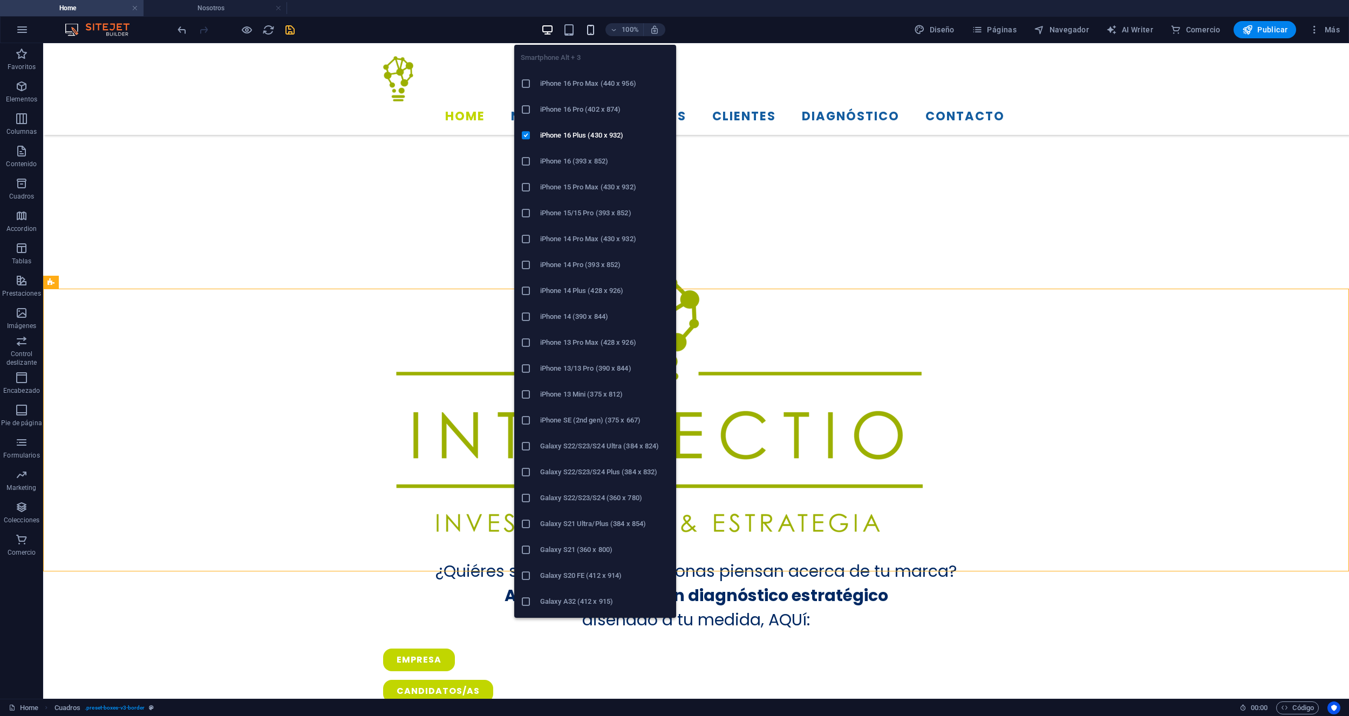
click at [589, 25] on icon "button" at bounding box center [590, 30] width 12 height 12
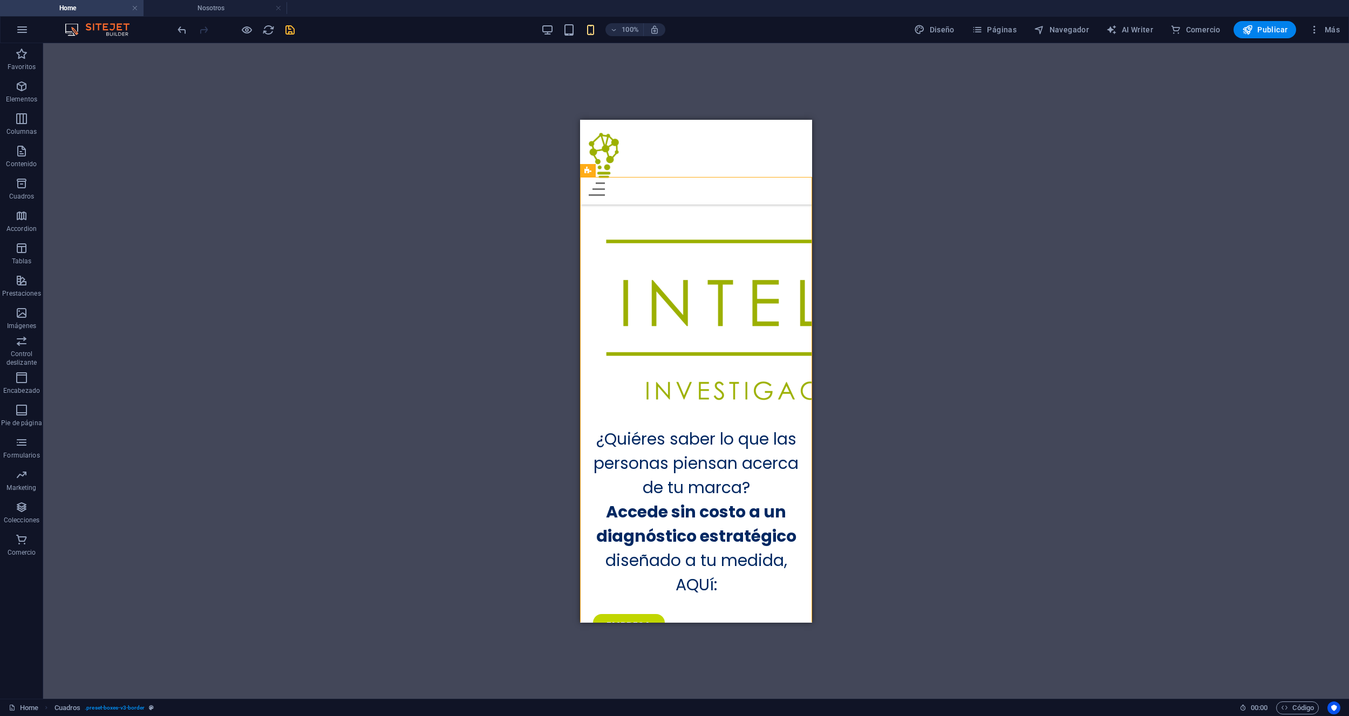
click at [327, 681] on div "Arrastra aquí para reemplazar el contenido existente. Si quieres crear un eleme…" at bounding box center [696, 370] width 1306 height 655
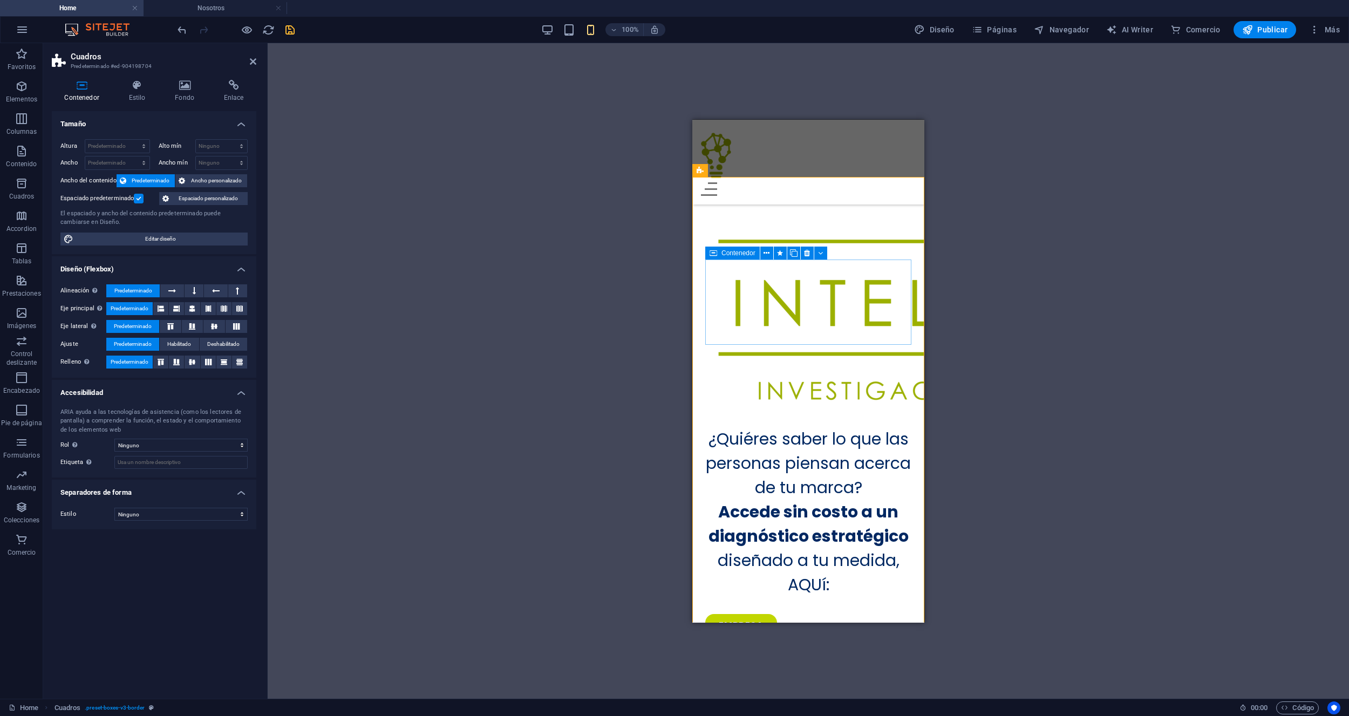
click at [759, 250] on div "Contenedor" at bounding box center [732, 253] width 54 height 13
click at [762, 251] on button at bounding box center [766, 253] width 13 height 13
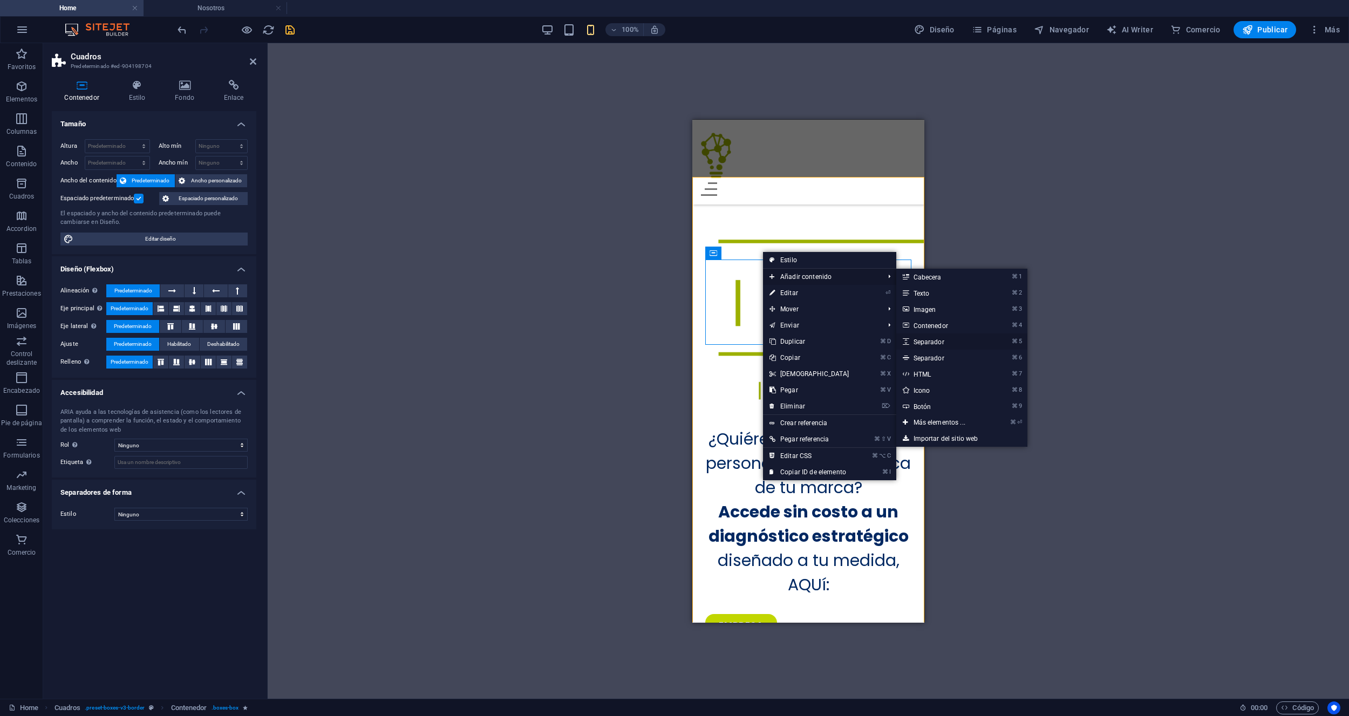
drag, startPoint x: 922, startPoint y: 344, endPoint x: 216, endPoint y: 227, distance: 715.7
click at [922, 344] on link "⌘ 5 Separador" at bounding box center [941, 341] width 91 height 16
select select "px"
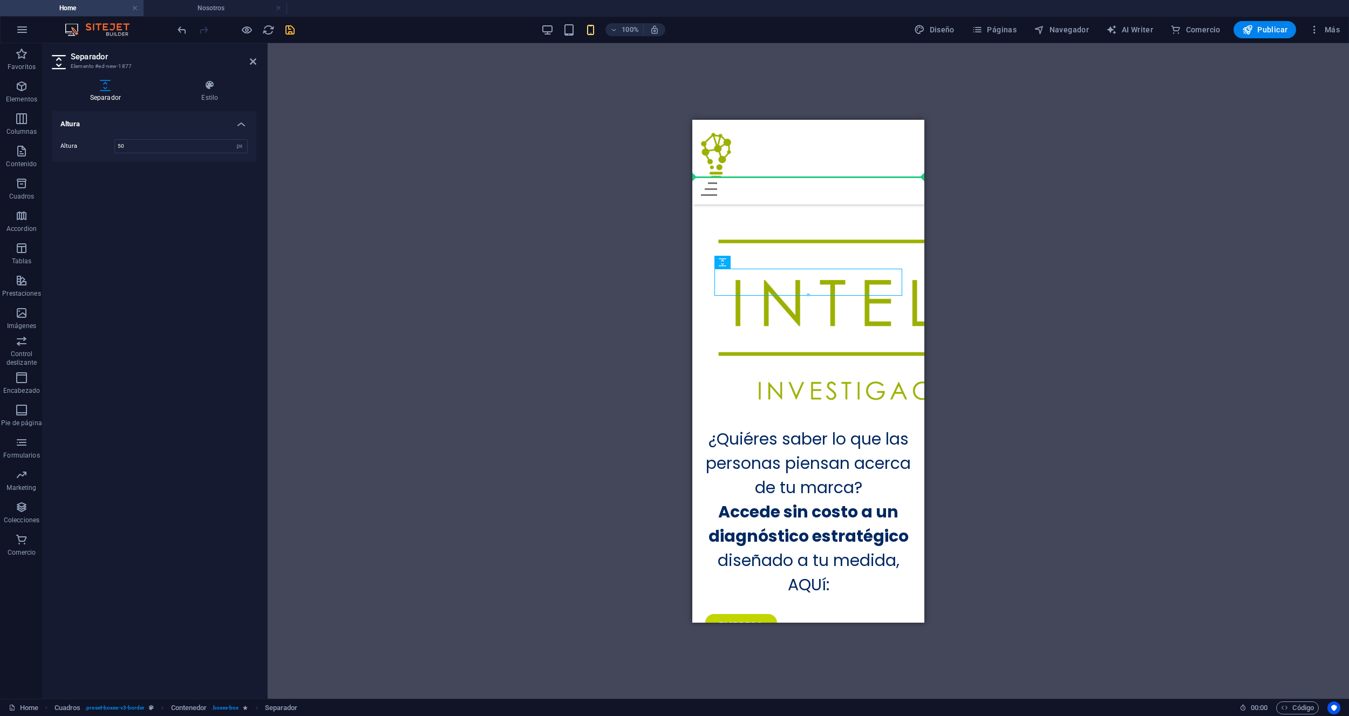
drag, startPoint x: 738, startPoint y: 278, endPoint x: 739, endPoint y: 370, distance: 92.3
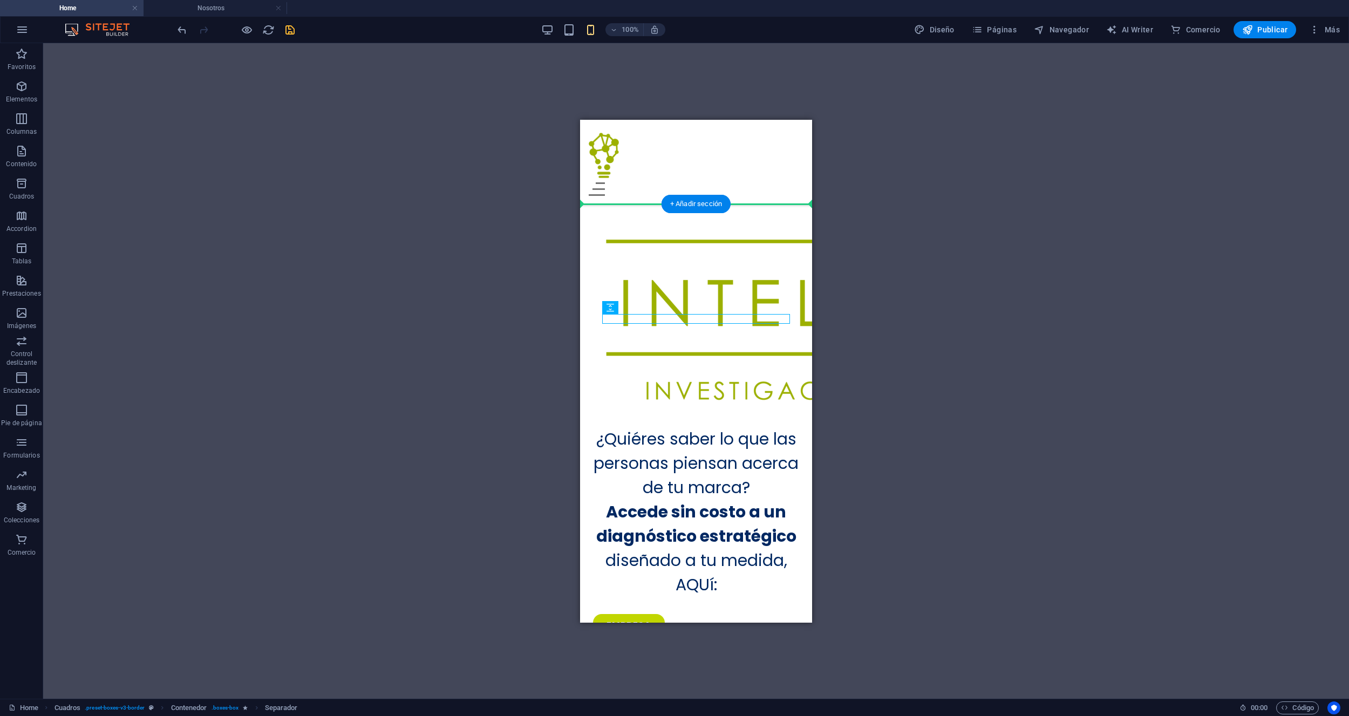
drag, startPoint x: 651, startPoint y: 319, endPoint x: 647, endPoint y: 372, distance: 53.5
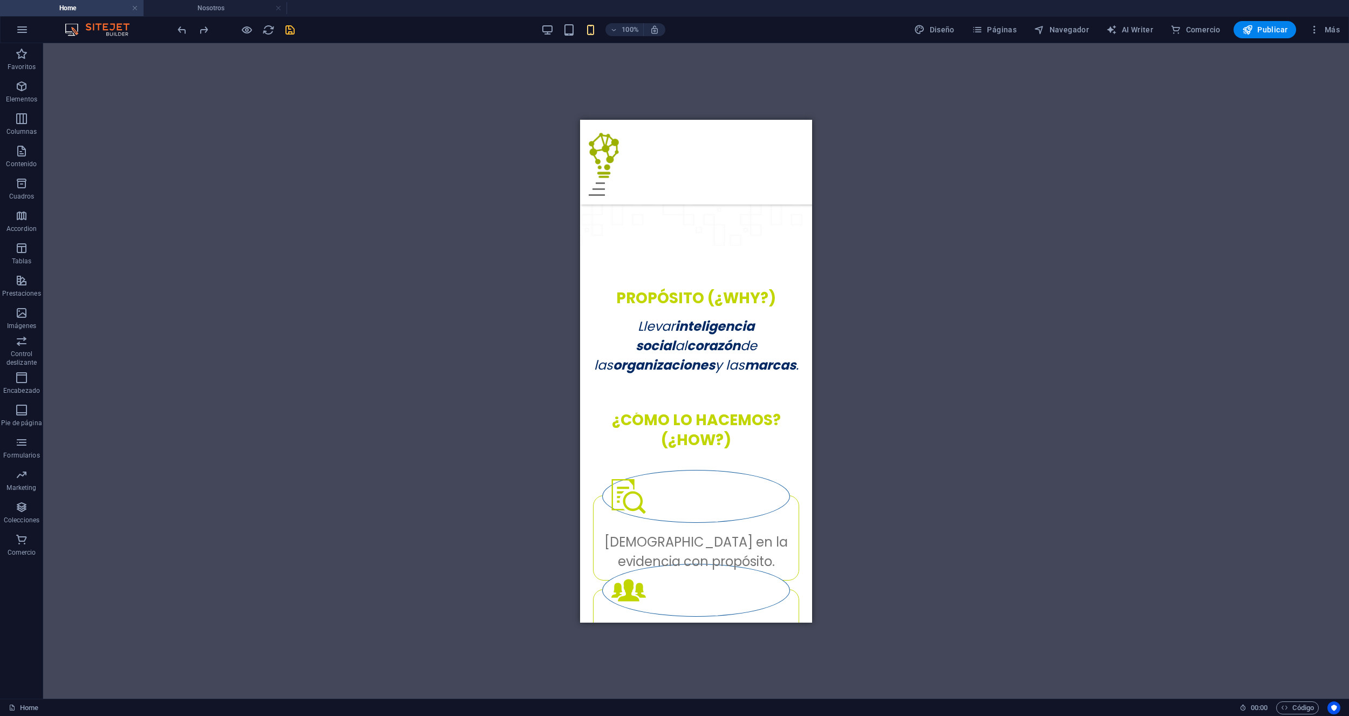
scroll to position [1180, 0]
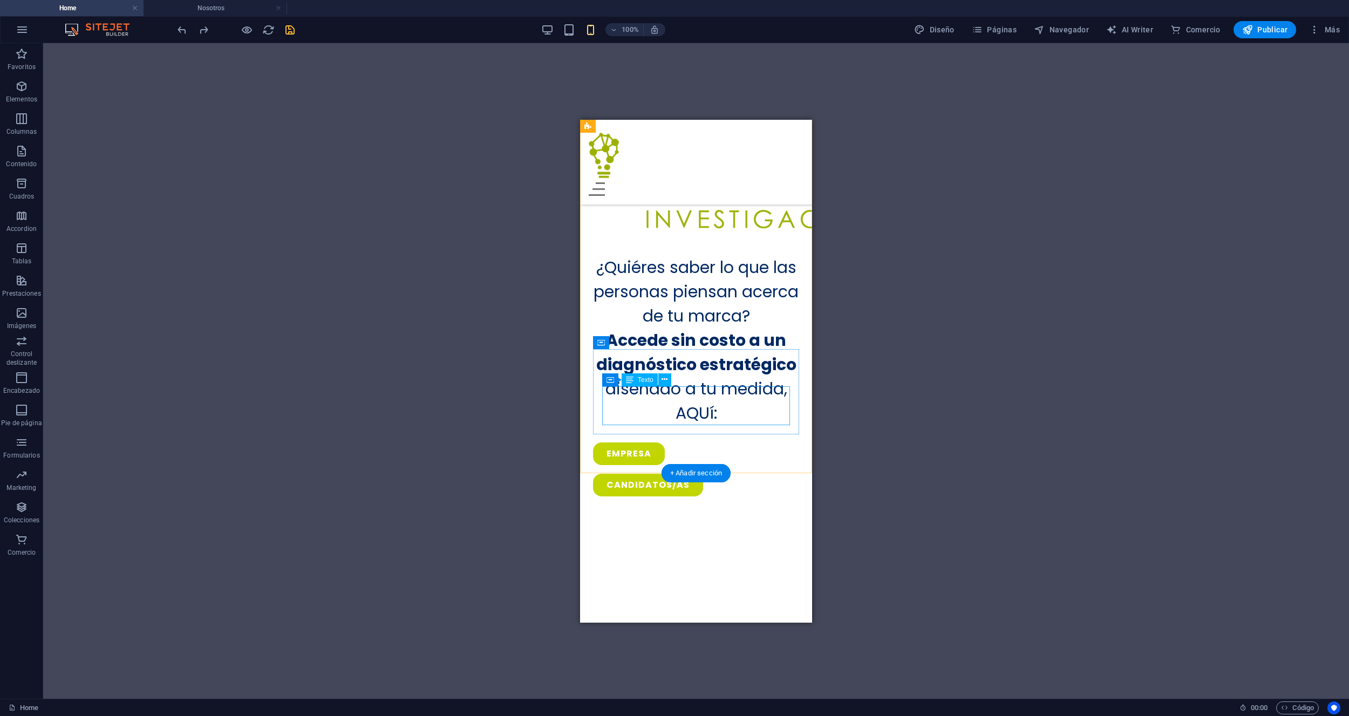
scroll to position [639, 0]
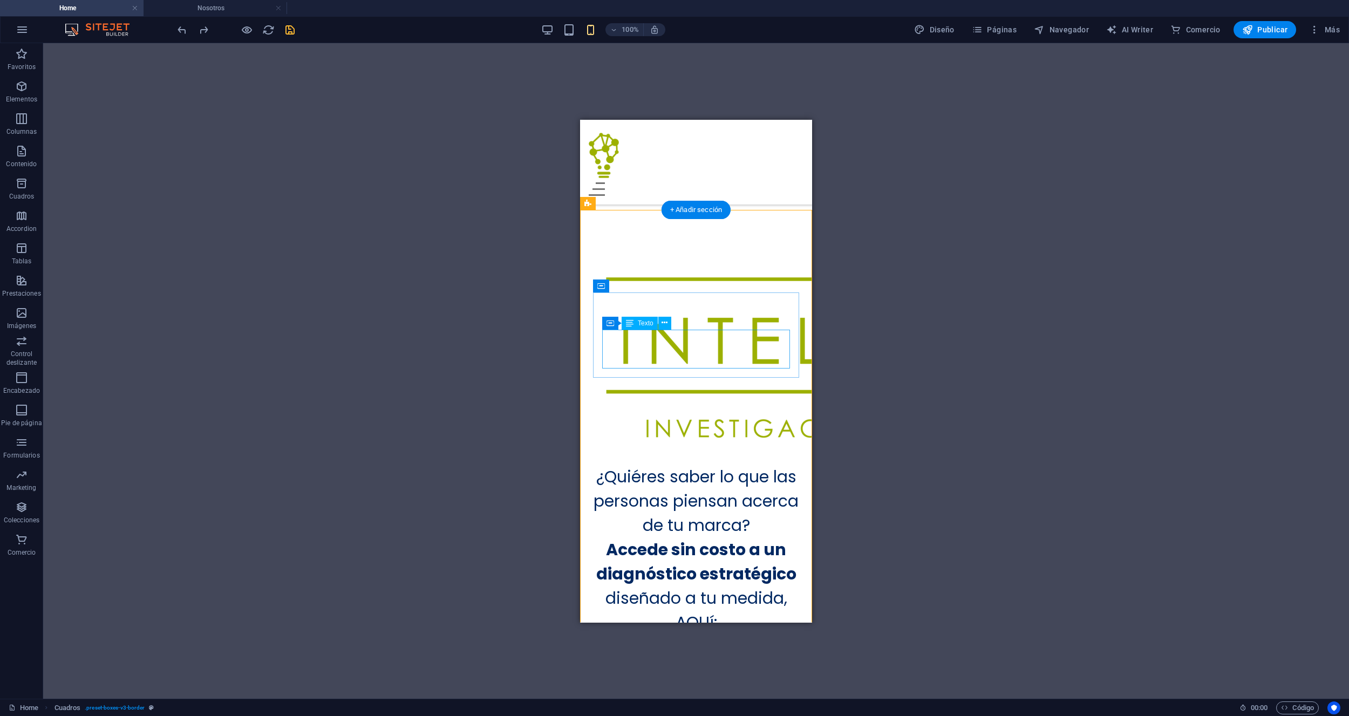
scroll to position [530, 0]
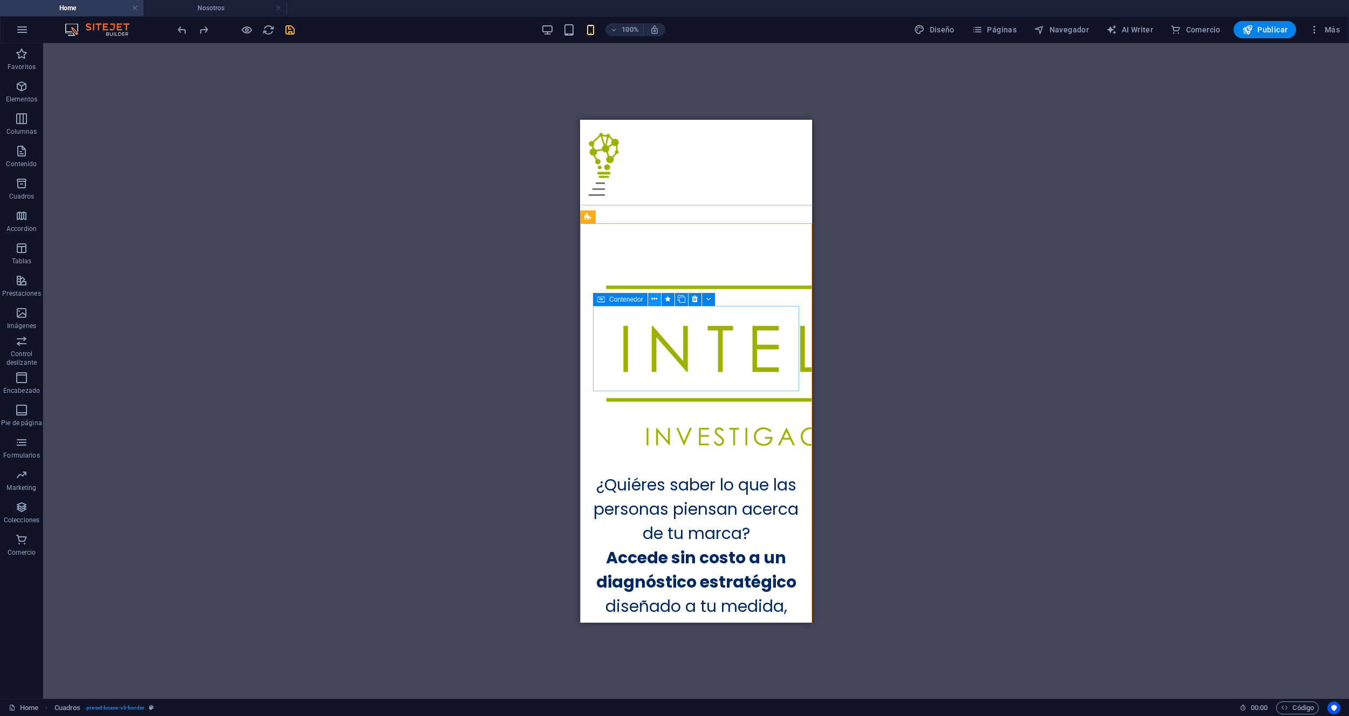
click at [652, 297] on icon at bounding box center [654, 298] width 6 height 11
drag, startPoint x: 735, startPoint y: 276, endPoint x: 730, endPoint y: 368, distance: 92.4
drag, startPoint x: 738, startPoint y: 421, endPoint x: 736, endPoint y: 531, distance: 110.6
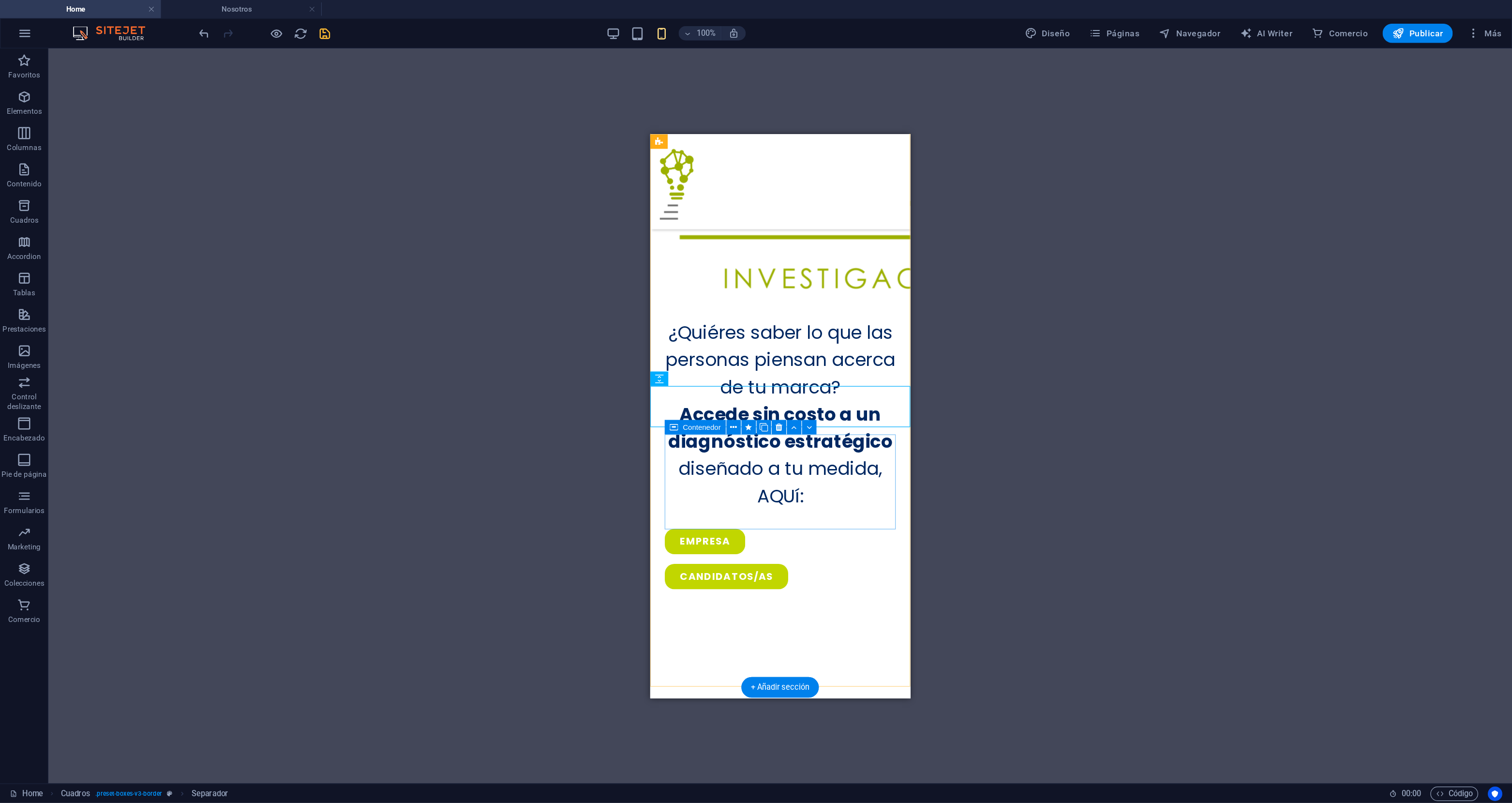
scroll to position [650, 0]
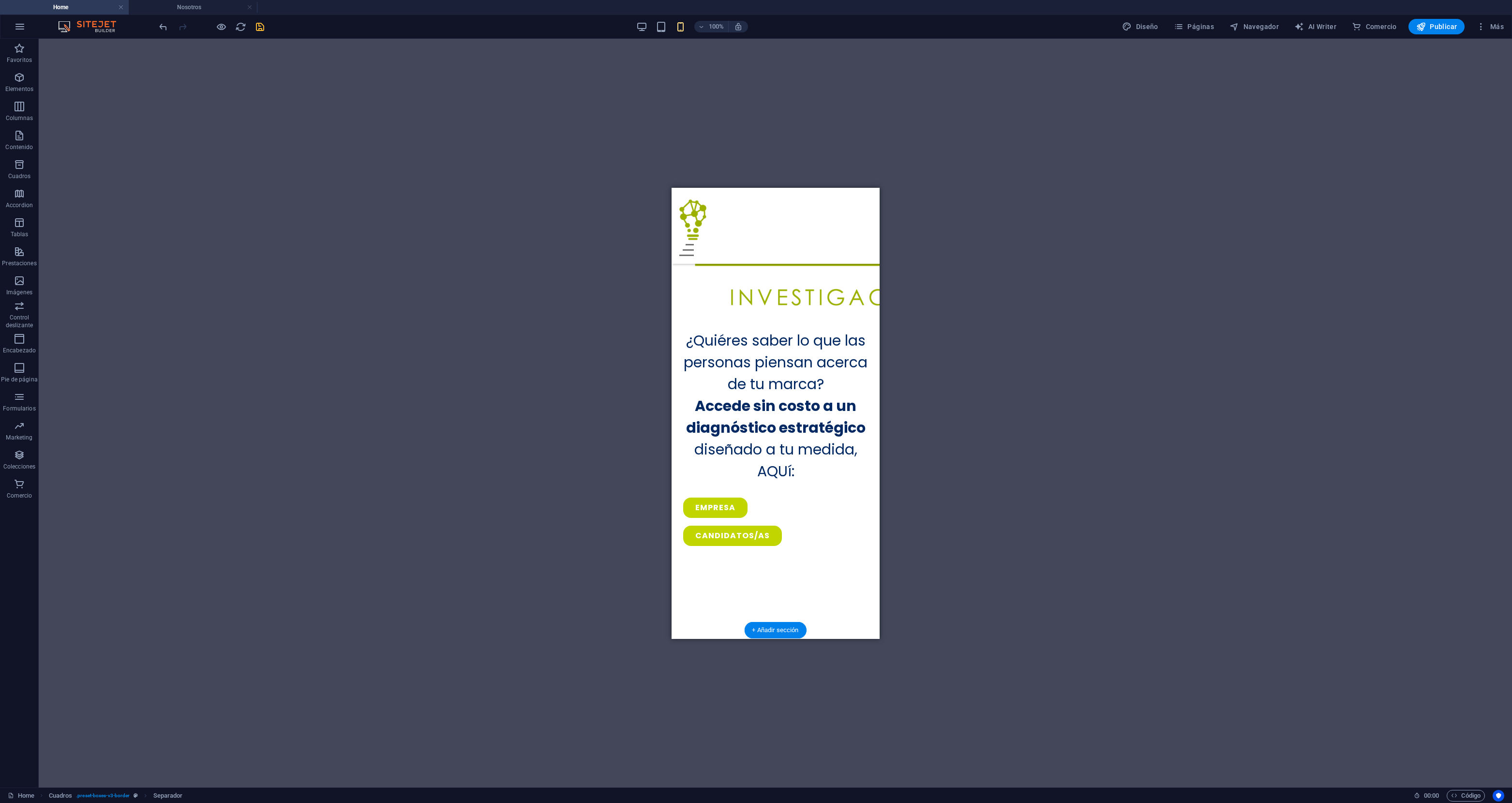
drag, startPoint x: 842, startPoint y: 406, endPoint x: 831, endPoint y: 507, distance: 101.6
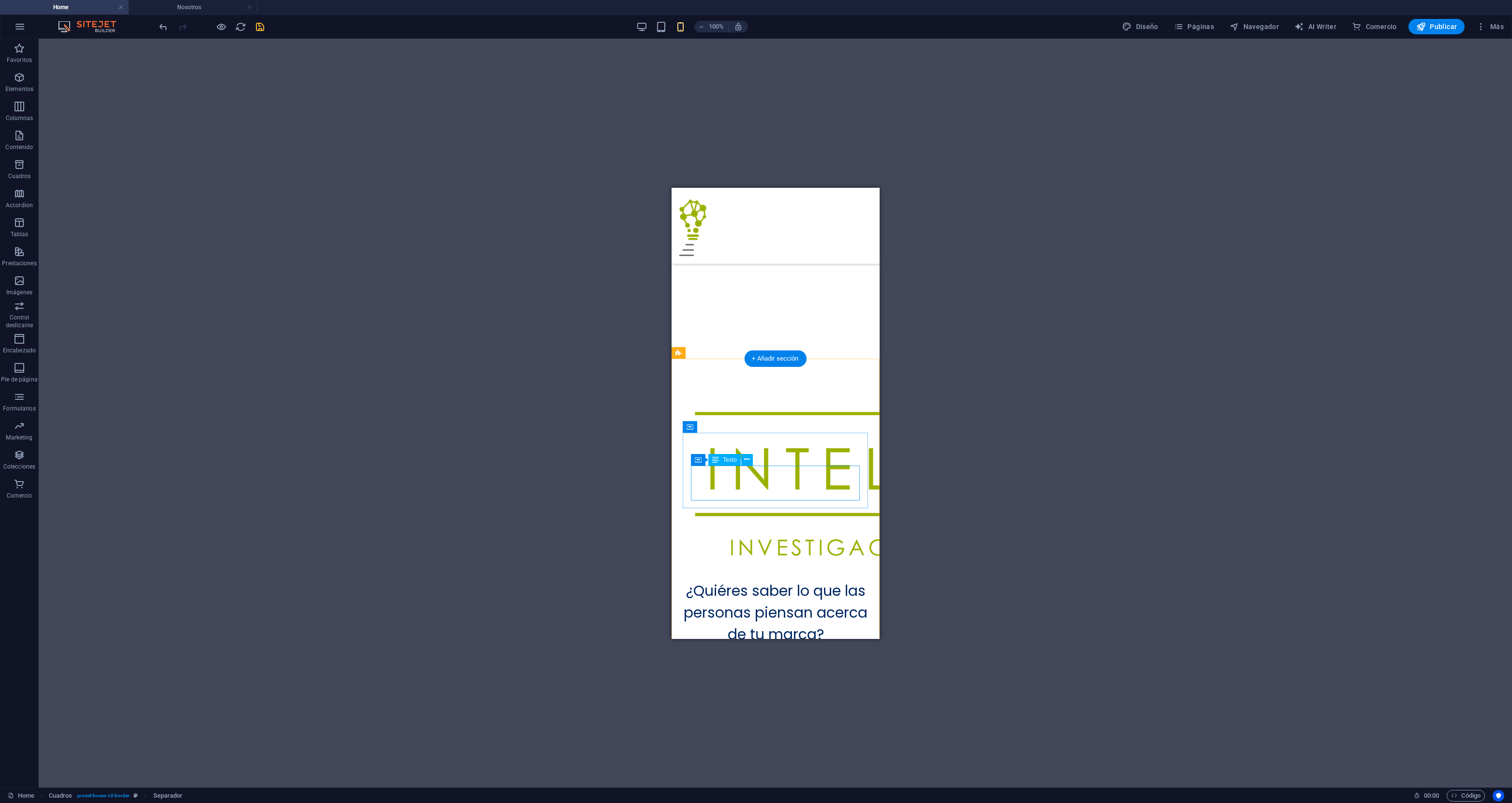
scroll to position [396, 0]
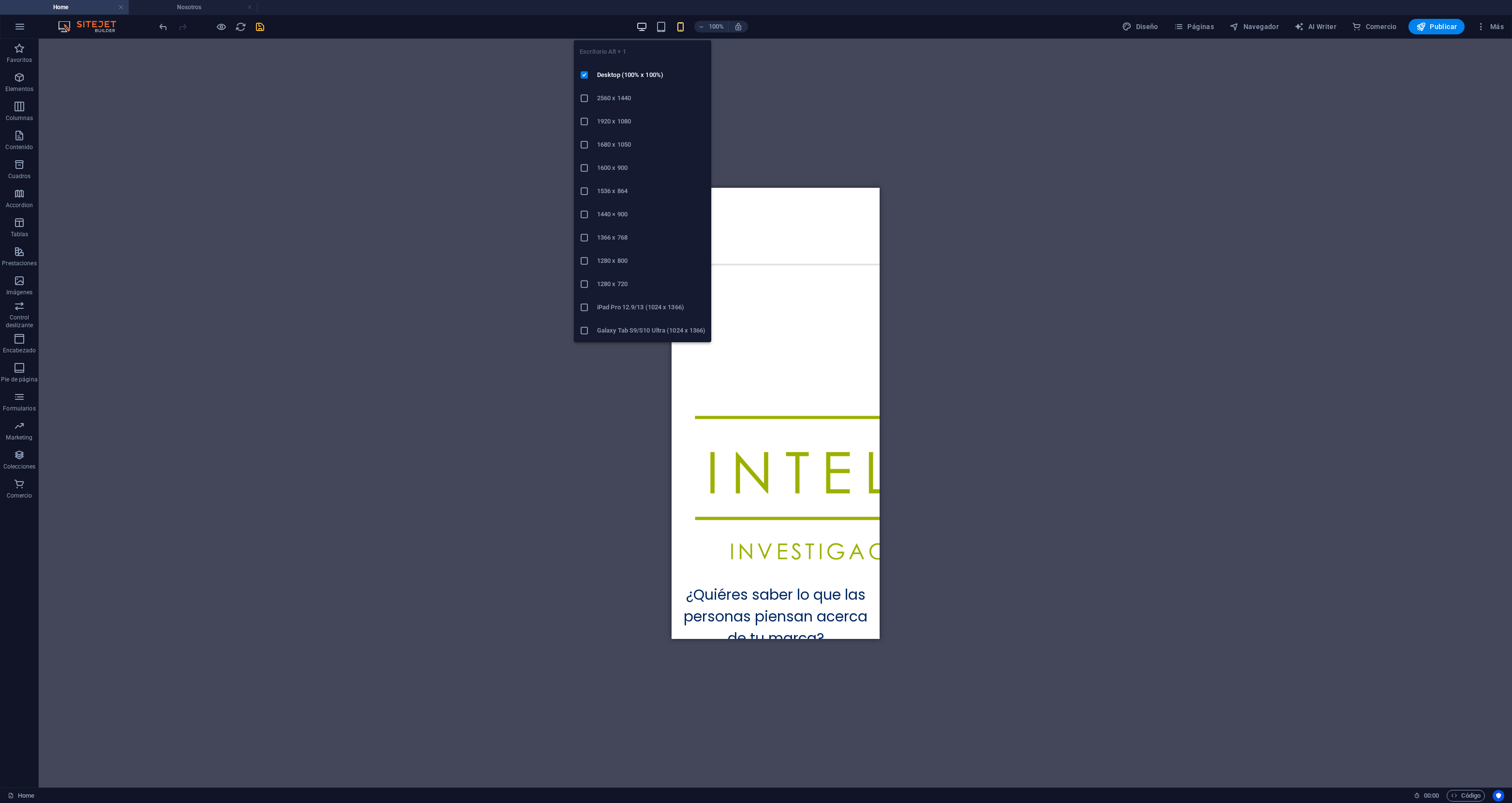
click at [642, 30] on icon "button" at bounding box center [641, 27] width 11 height 11
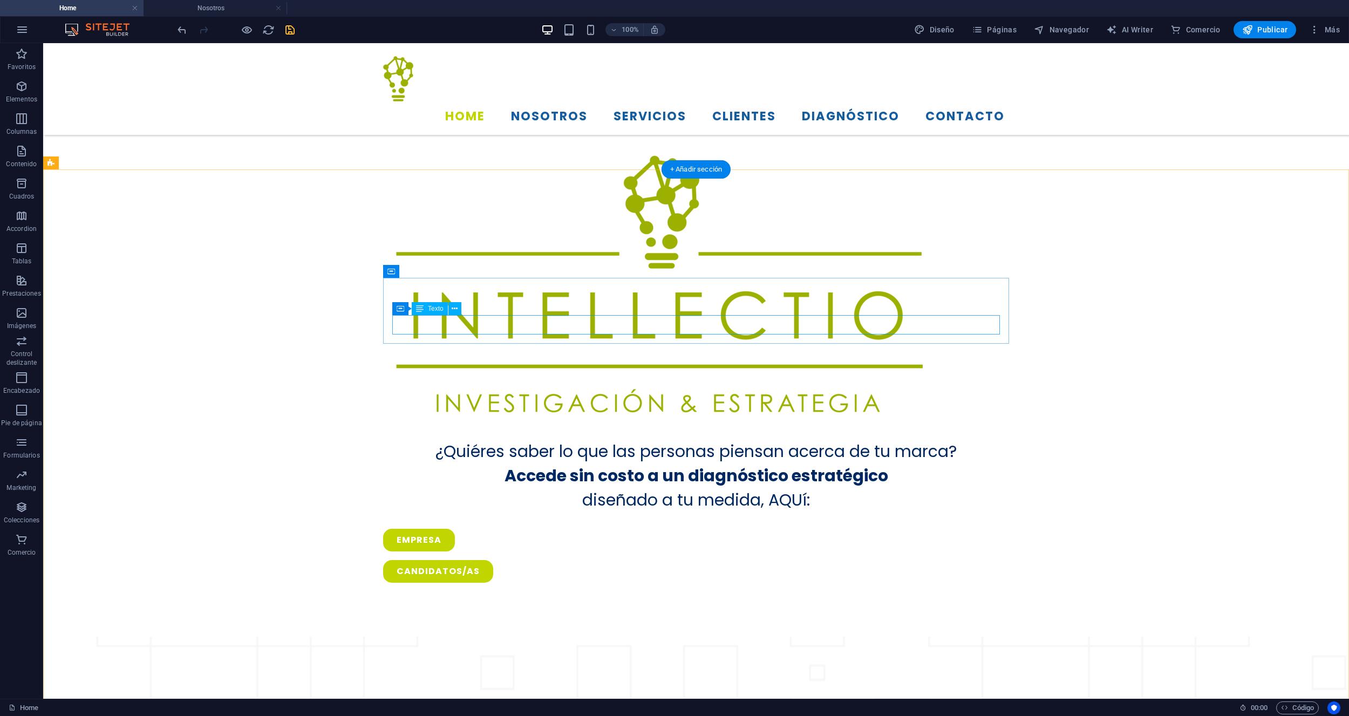
scroll to position [643, 0]
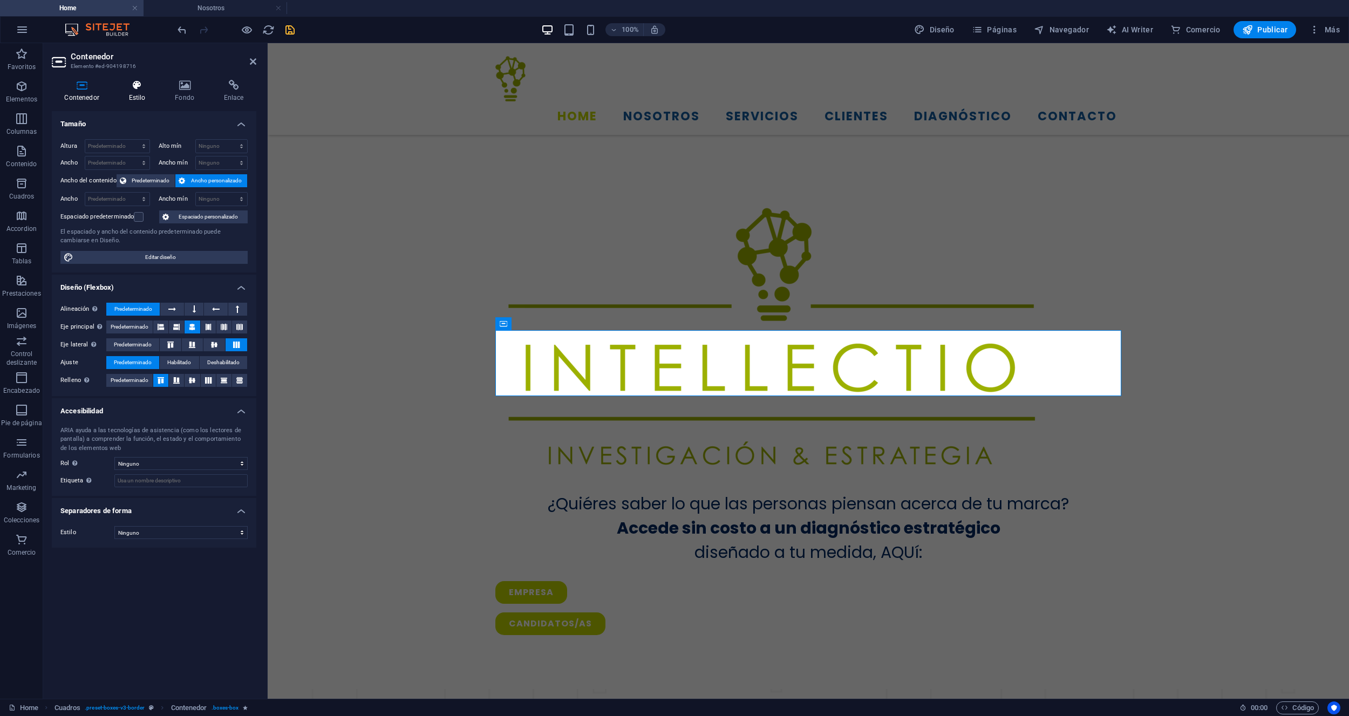
click at [143, 91] on h4 "Estilo" at bounding box center [139, 91] width 46 height 23
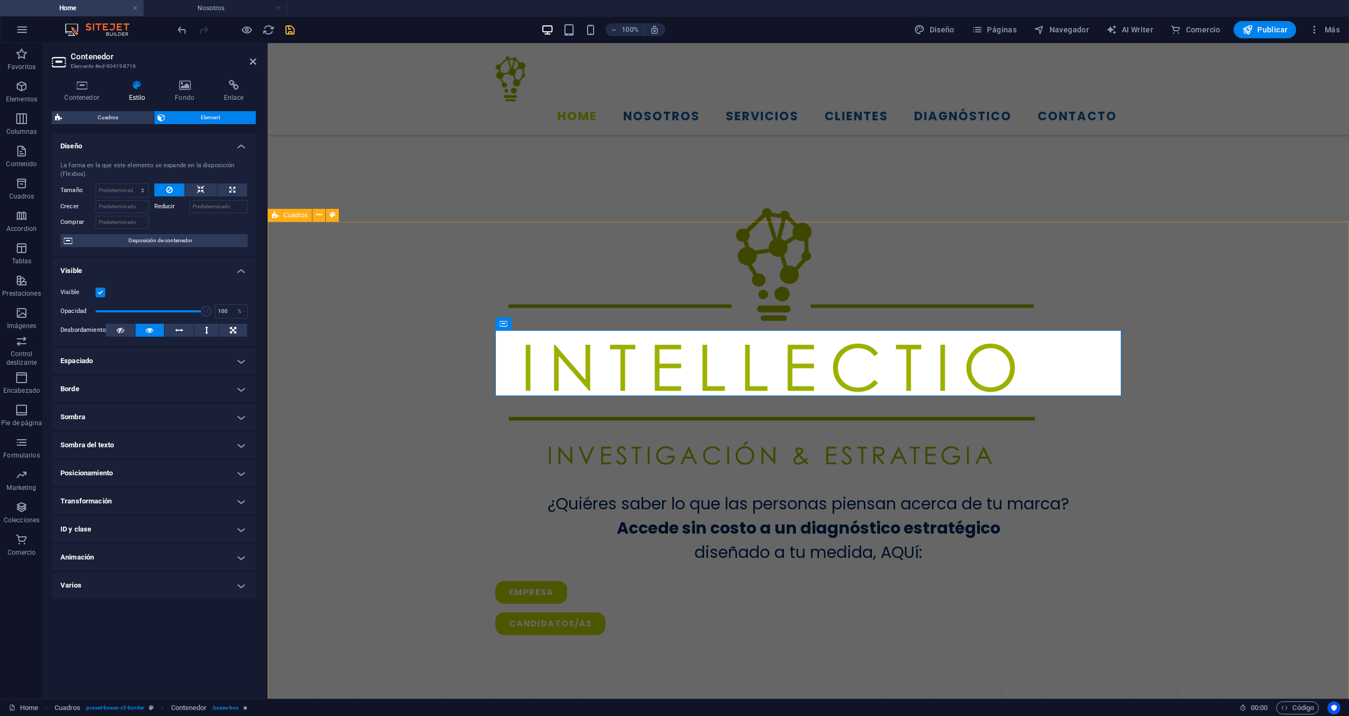
drag, startPoint x: 361, startPoint y: 231, endPoint x: 360, endPoint y: 245, distance: 13.5
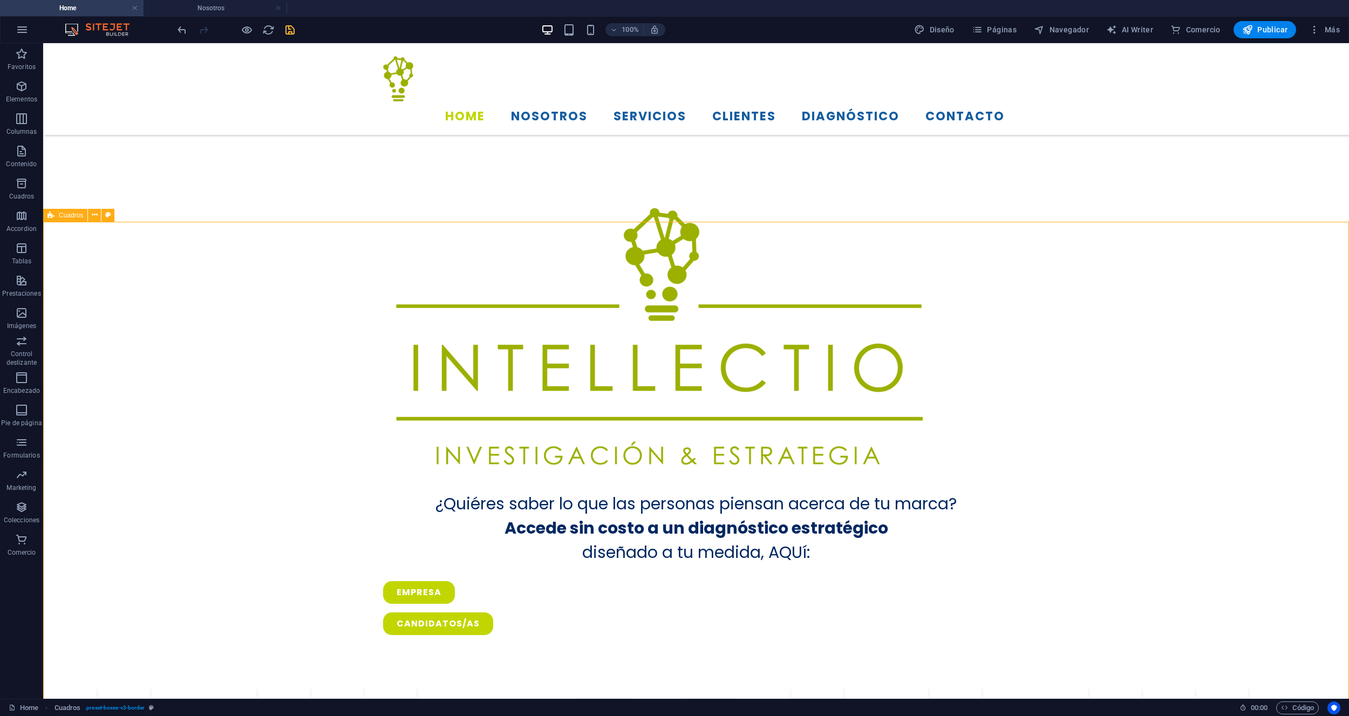
select select "rem"
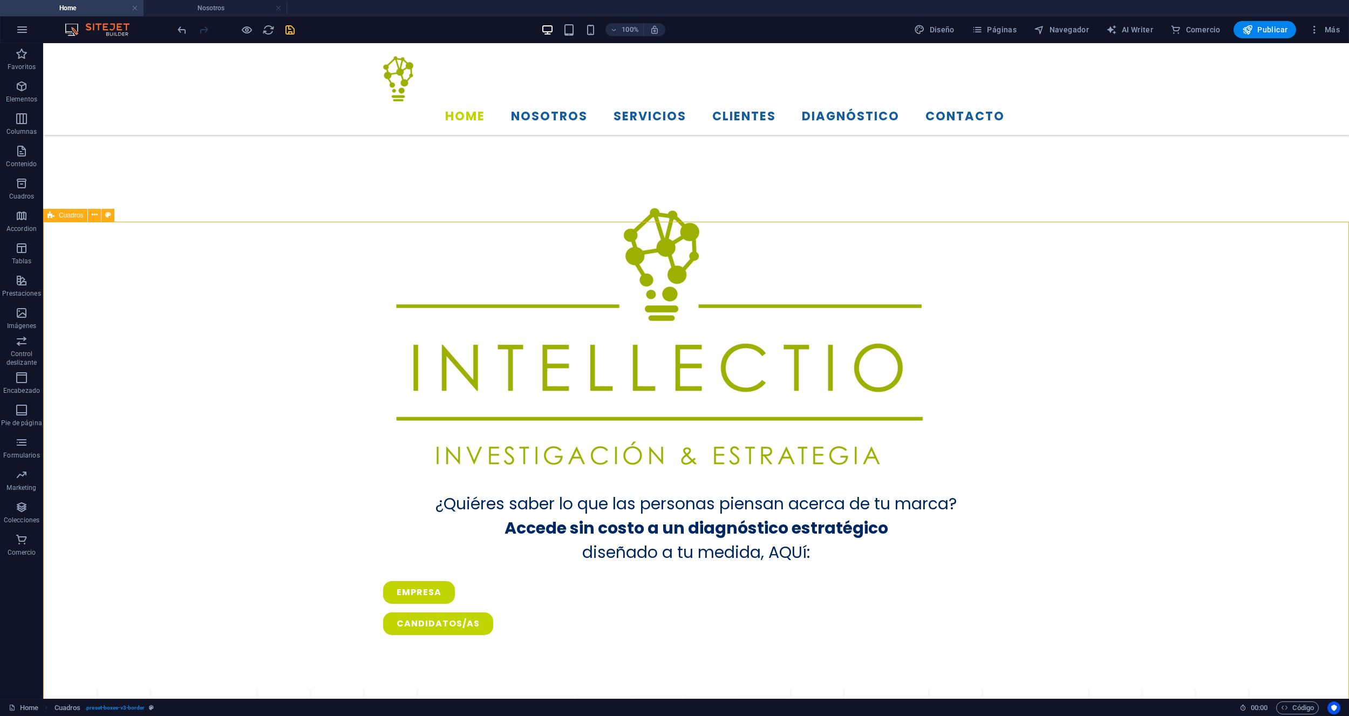
select select "px"
select select "preset-boxes-v3-border"
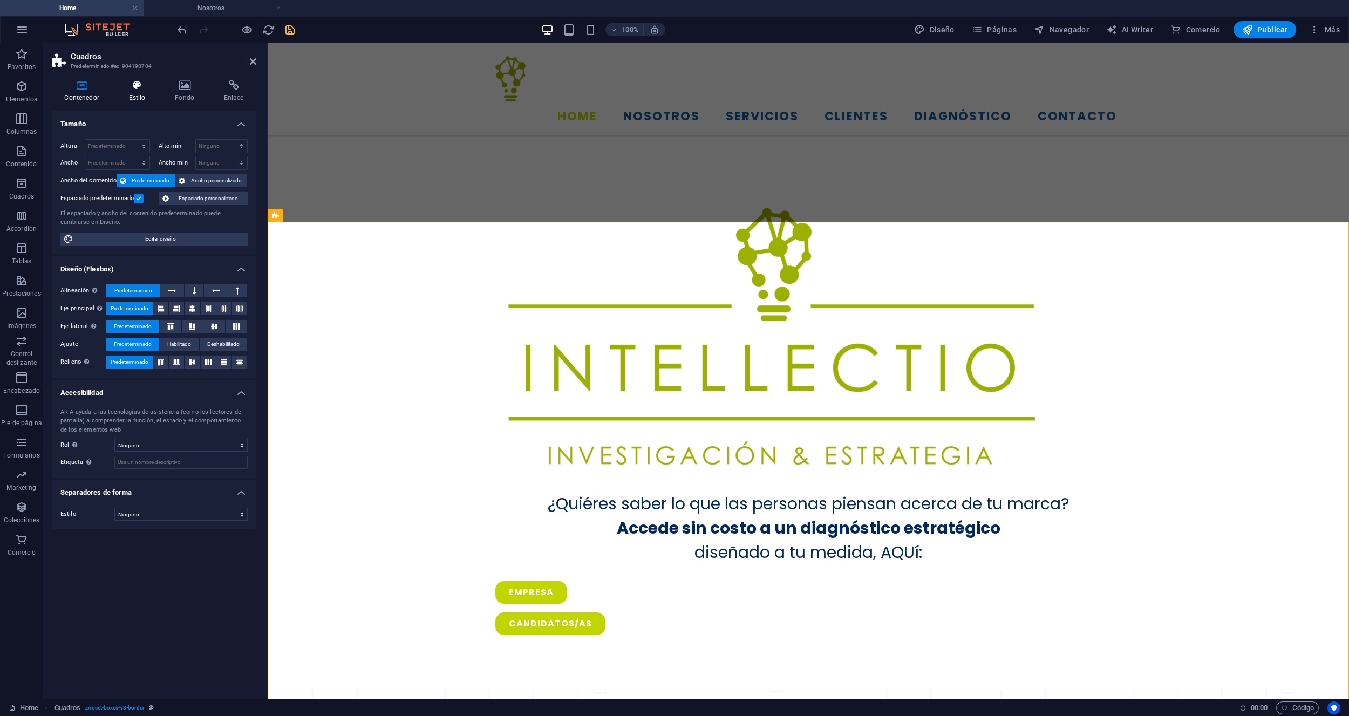
click at [143, 90] on icon at bounding box center [137, 85] width 42 height 11
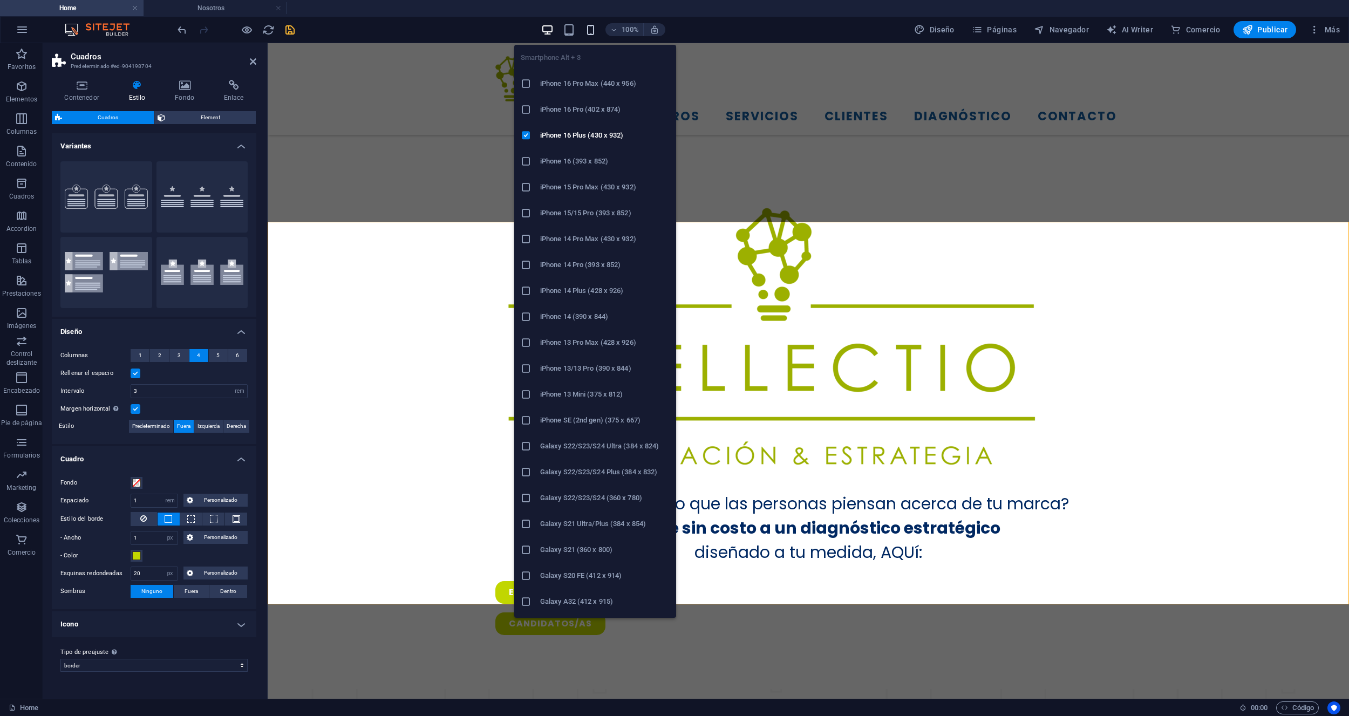
click at [596, 29] on icon "button" at bounding box center [590, 30] width 12 height 12
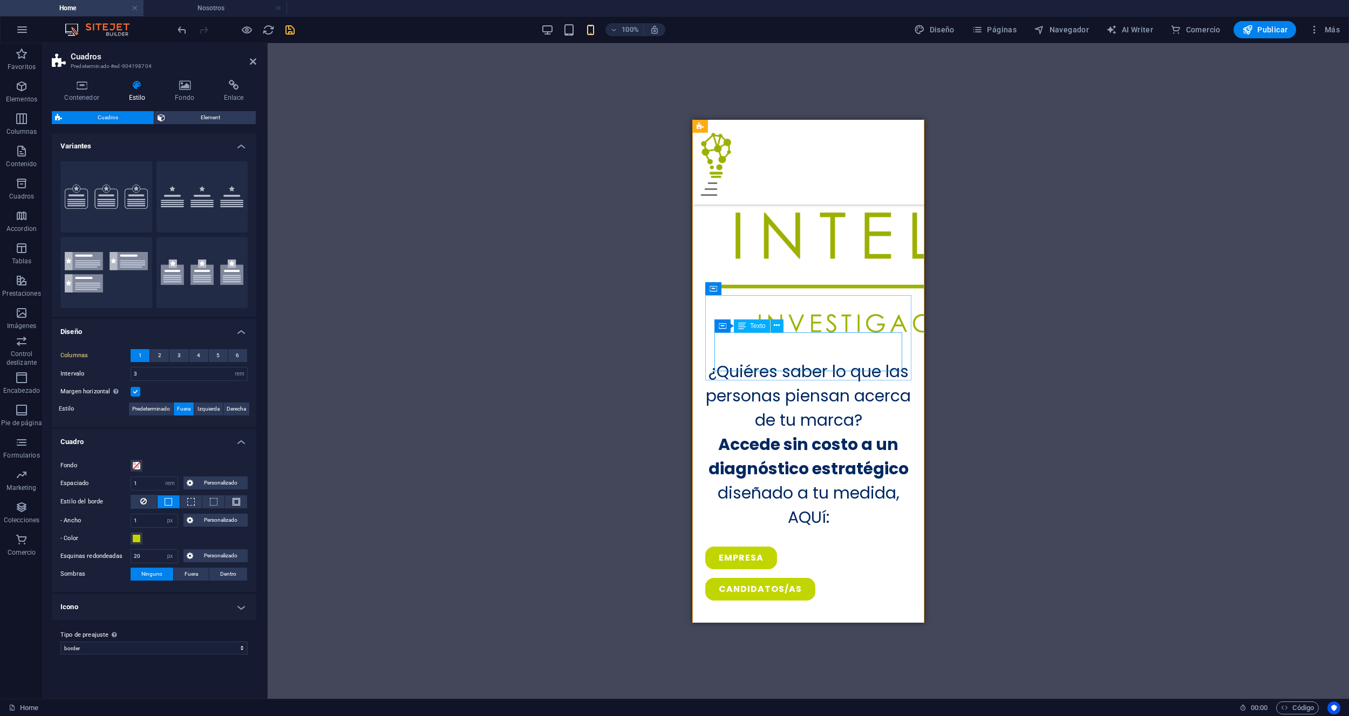
scroll to position [639, 0]
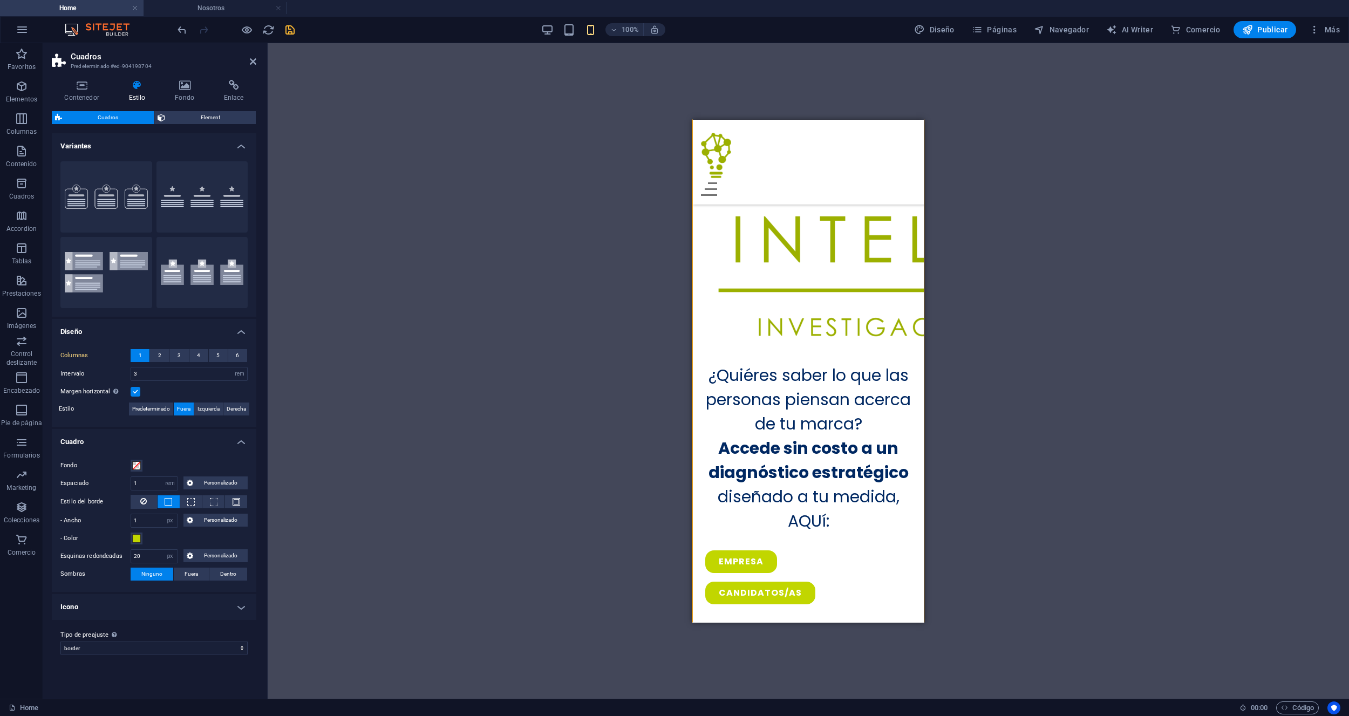
click at [542, 22] on div "100%" at bounding box center [603, 29] width 125 height 17
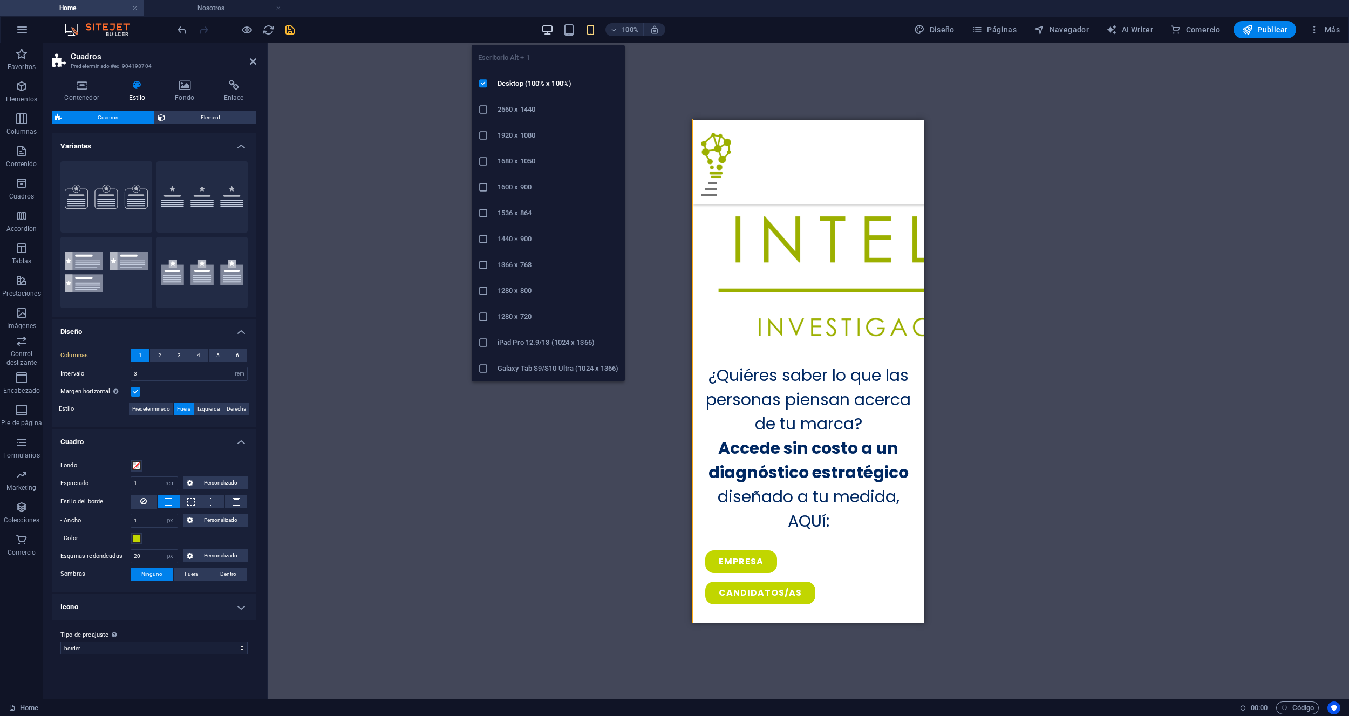
click at [548, 33] on icon "button" at bounding box center [547, 30] width 12 height 12
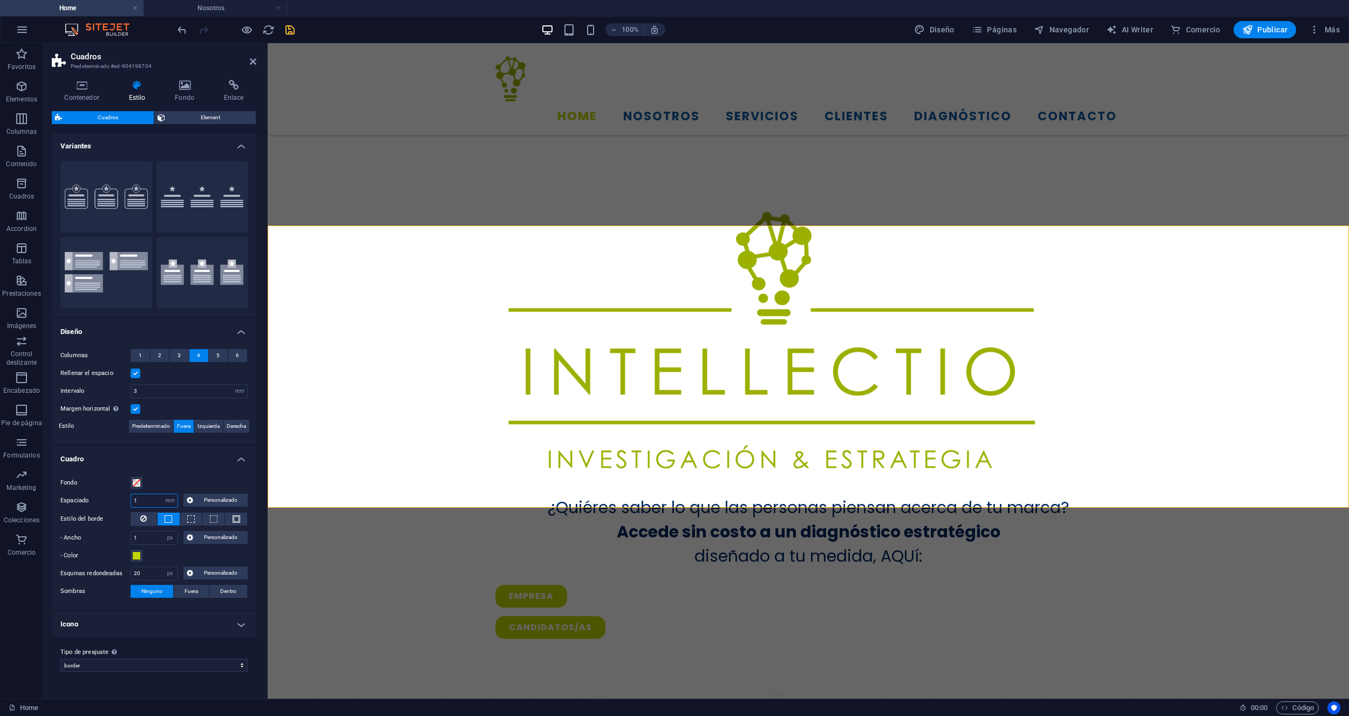
drag, startPoint x: 139, startPoint y: 502, endPoint x: 128, endPoint y: 502, distance: 11.3
click at [128, 502] on div "Espaciado 1 px rem % vh vw Personalizado Personalizado" at bounding box center [153, 501] width 187 height 14
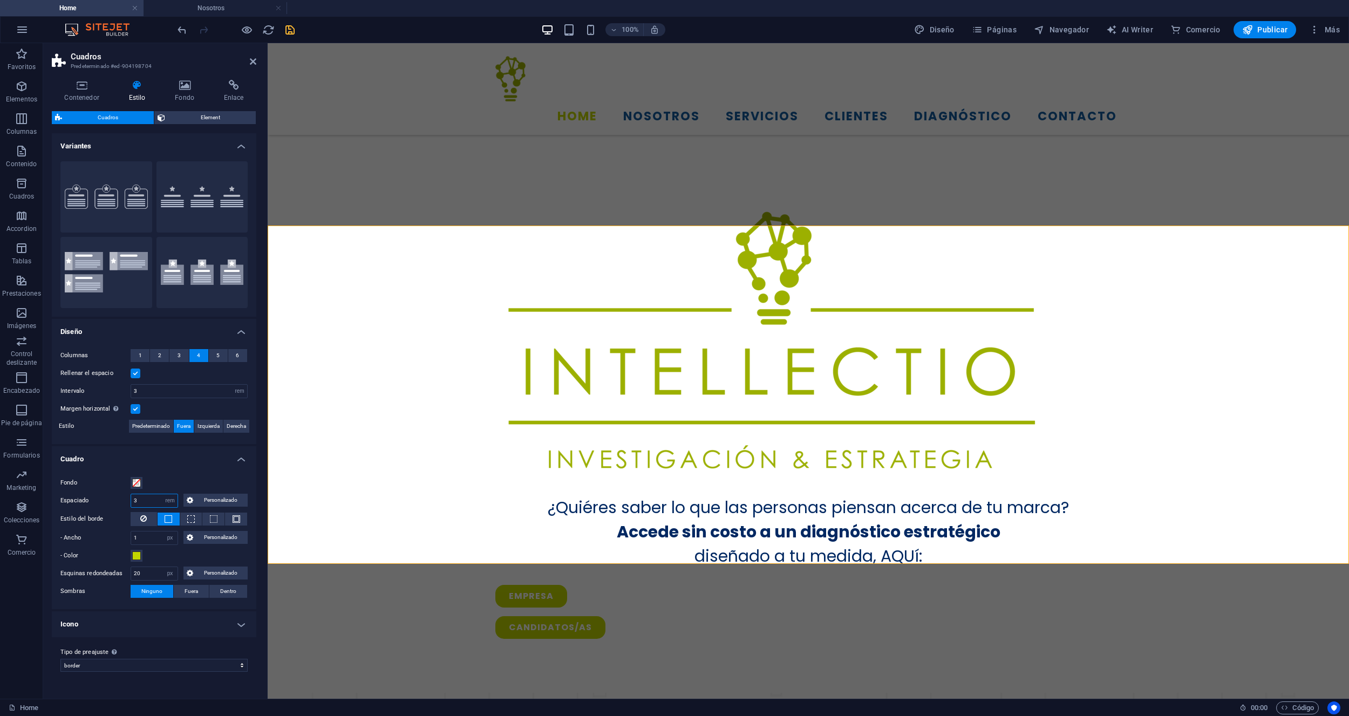
drag, startPoint x: 139, startPoint y: 498, endPoint x: 125, endPoint y: 499, distance: 14.0
click at [125, 499] on div "Espaciado 3 px rem % vh vw Personalizado Personalizado" at bounding box center [153, 501] width 187 height 14
type input "1"
drag, startPoint x: 141, startPoint y: 536, endPoint x: 128, endPoint y: 536, distance: 12.4
click at [128, 536] on div "- Ancho 1 px rem vh vw Personalizado Personalizado" at bounding box center [153, 538] width 187 height 14
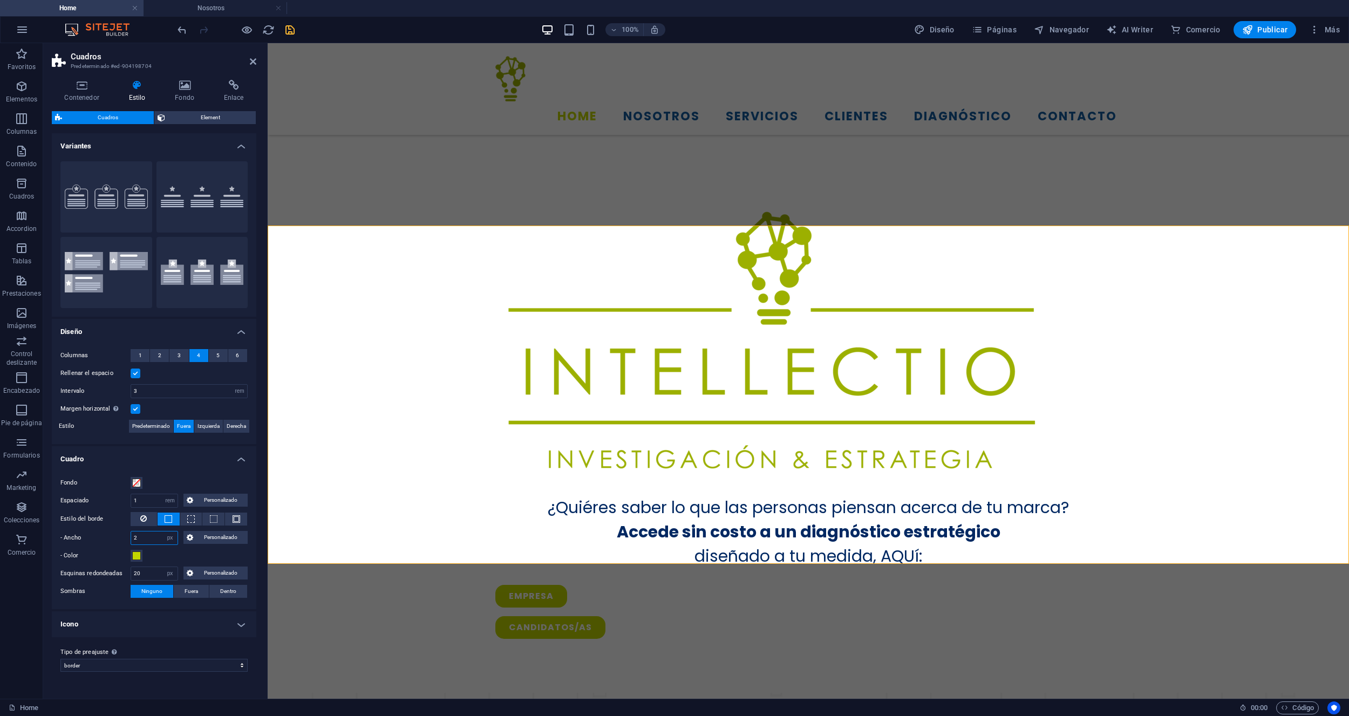
type input "2"
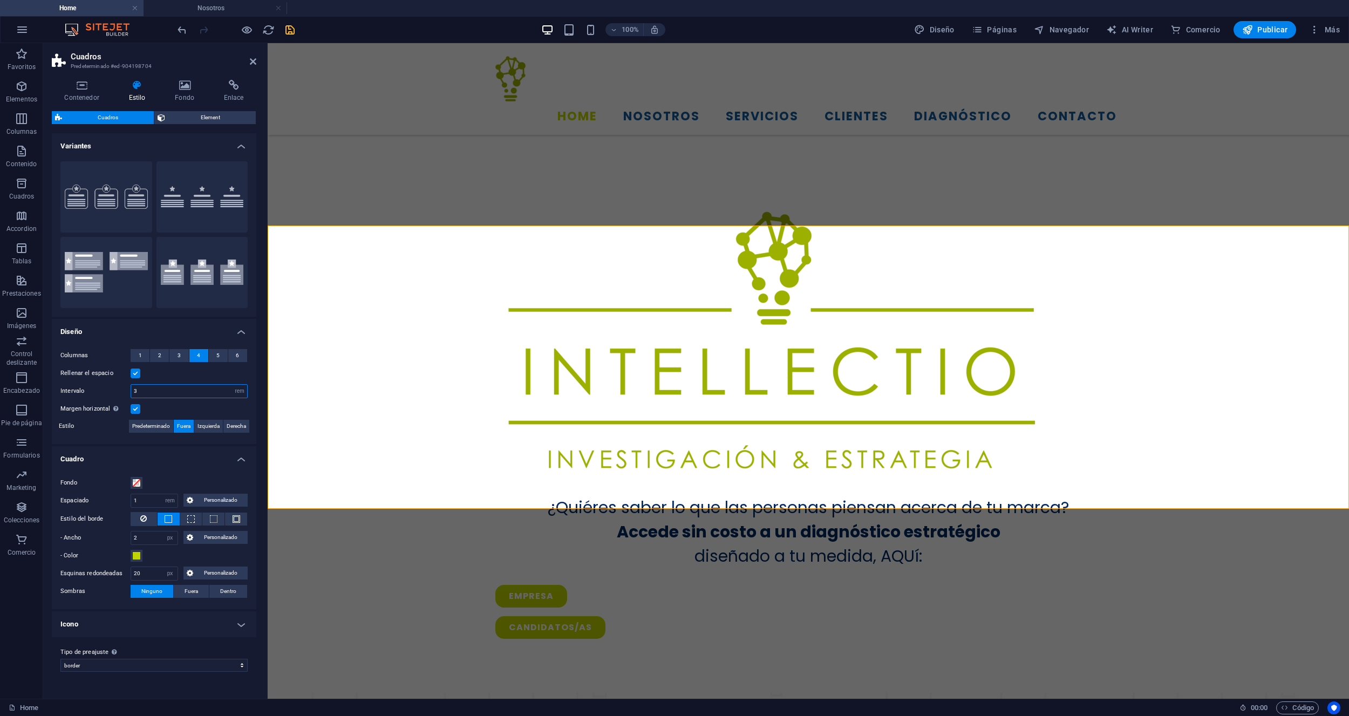
click at [129, 389] on div "Intervalo 3 px rem % vh vw" at bounding box center [153, 391] width 187 height 14
click at [149, 426] on span "Predeterminado" at bounding box center [151, 426] width 38 height 13
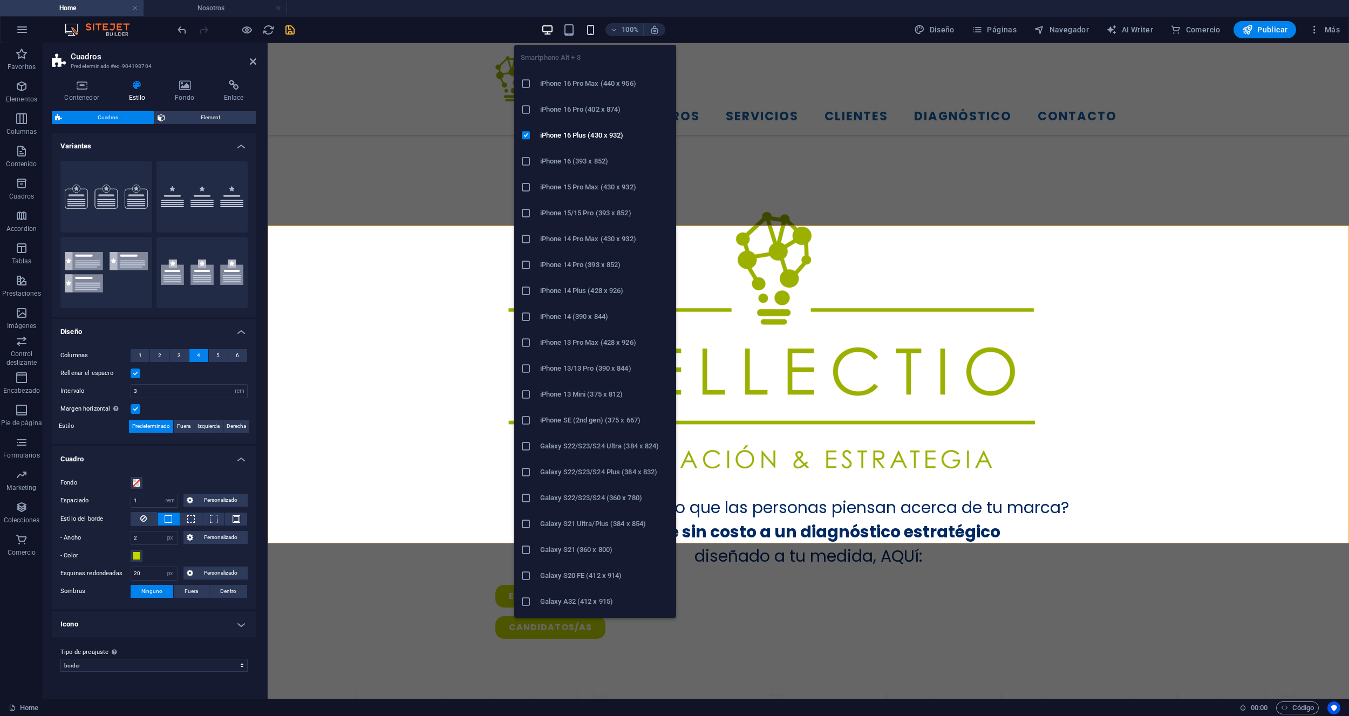
click at [592, 33] on icon "button" at bounding box center [590, 30] width 12 height 12
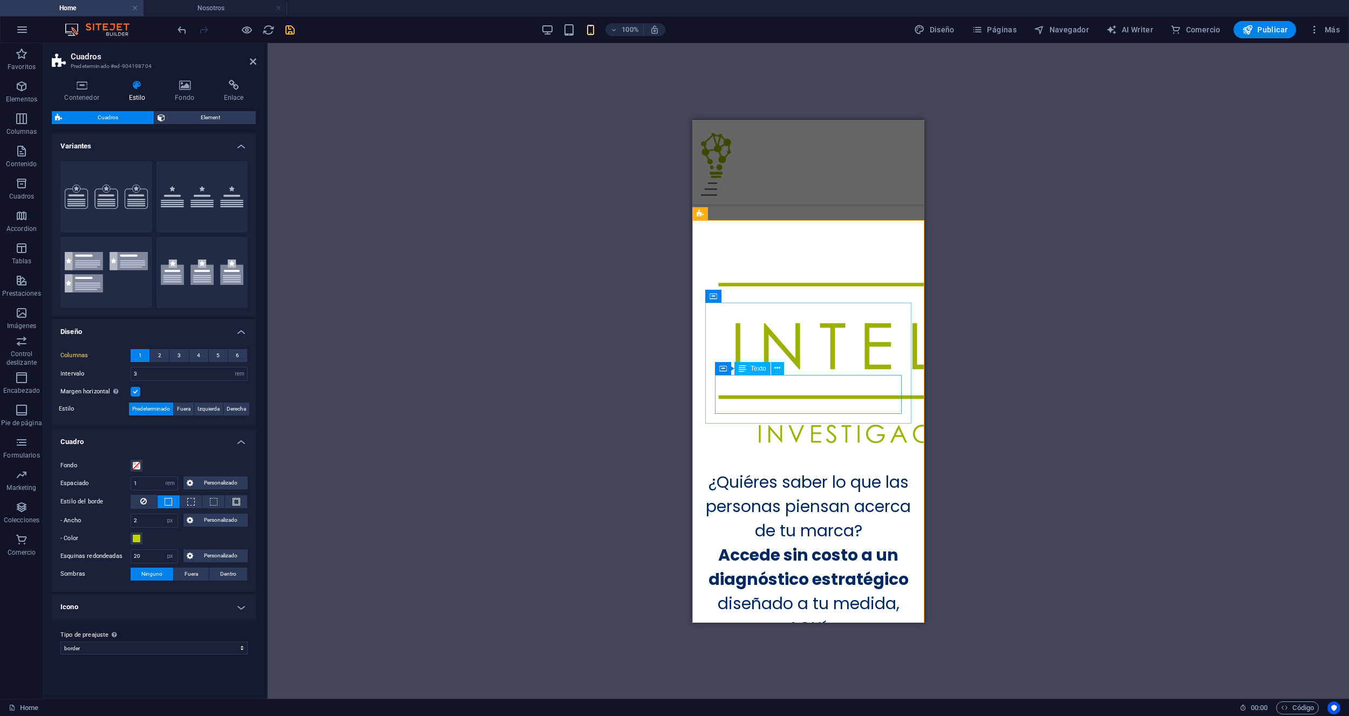
scroll to position [533, 0]
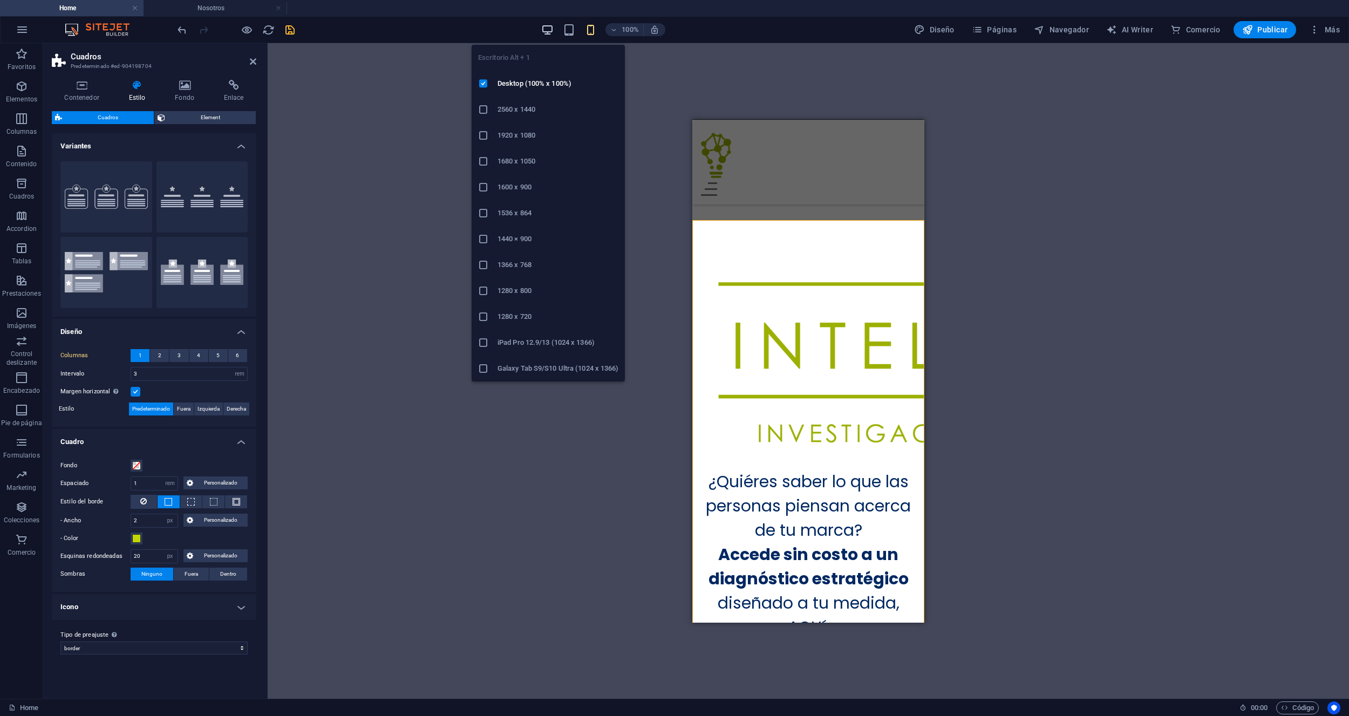
click at [546, 32] on icon "button" at bounding box center [547, 30] width 12 height 12
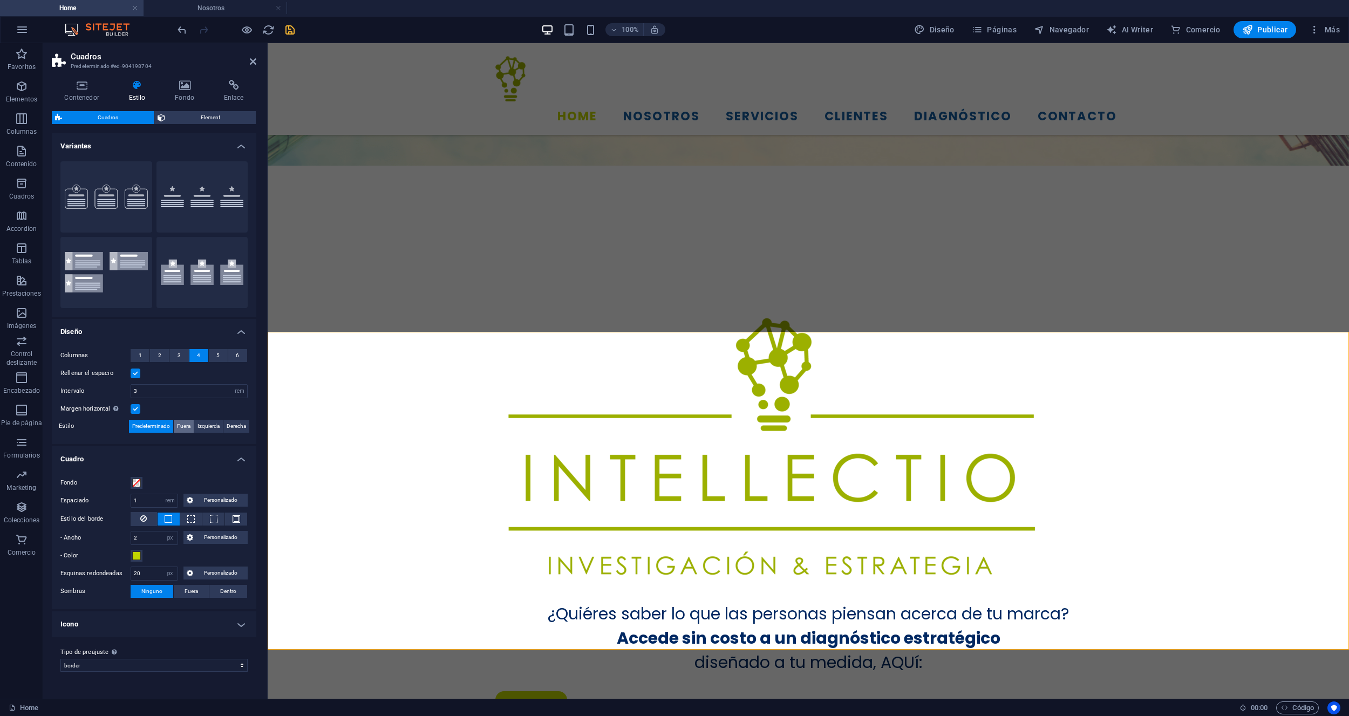
click at [189, 427] on span "Fuera" at bounding box center [183, 426] width 13 height 13
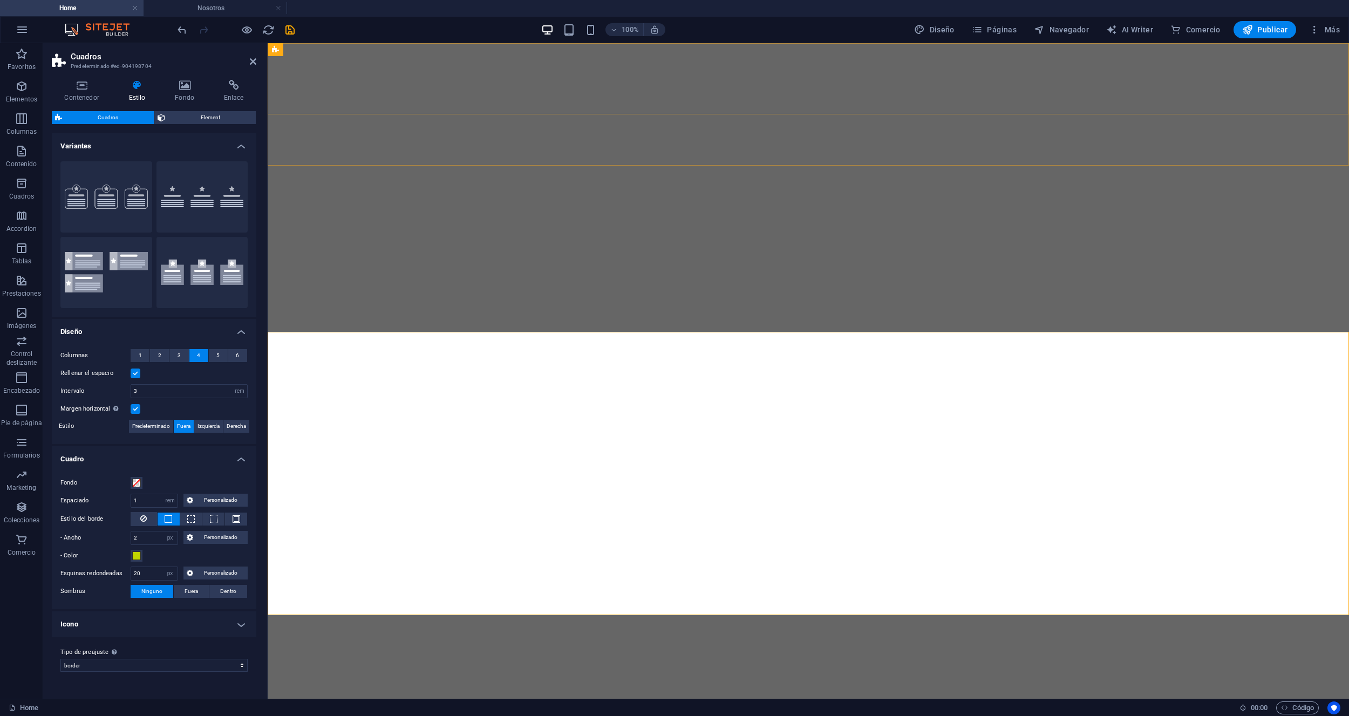
select select "rem"
select select "px"
select select "preset-boxes-v3-border"
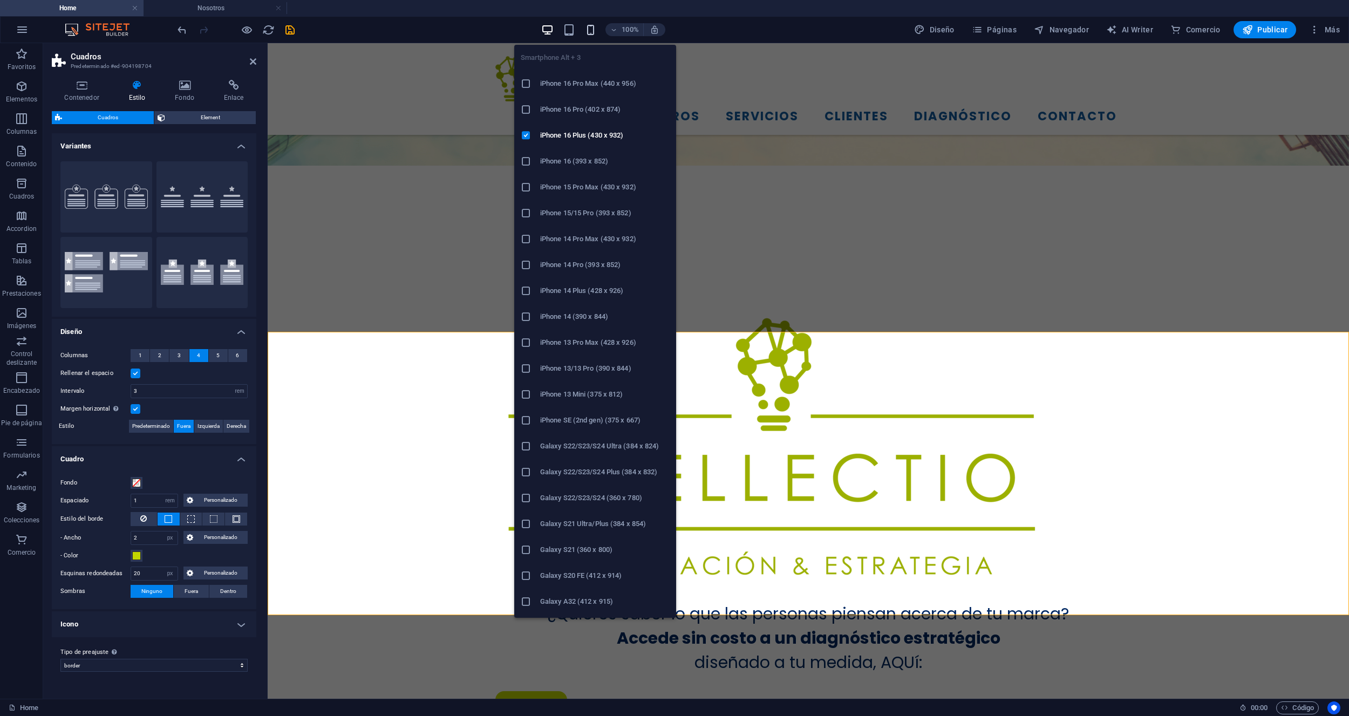
click at [589, 35] on icon "button" at bounding box center [590, 30] width 12 height 12
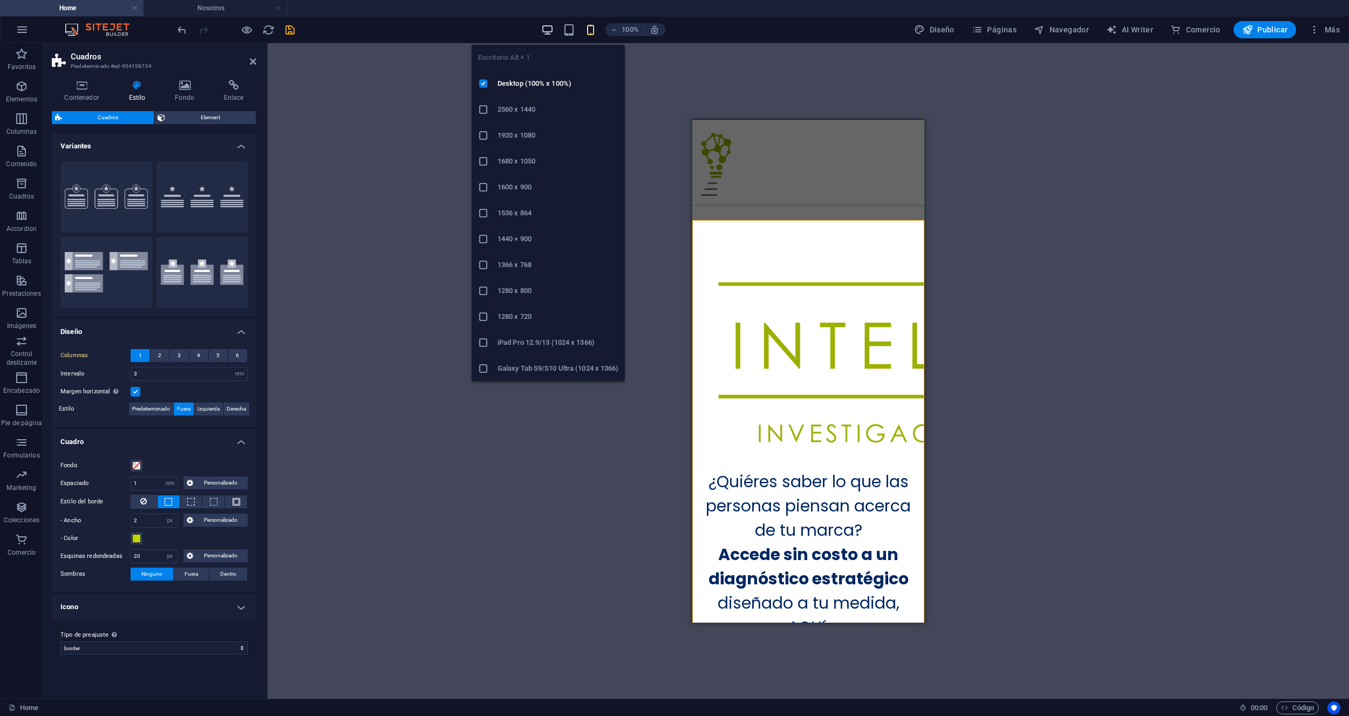
click at [543, 32] on icon "button" at bounding box center [547, 30] width 12 height 12
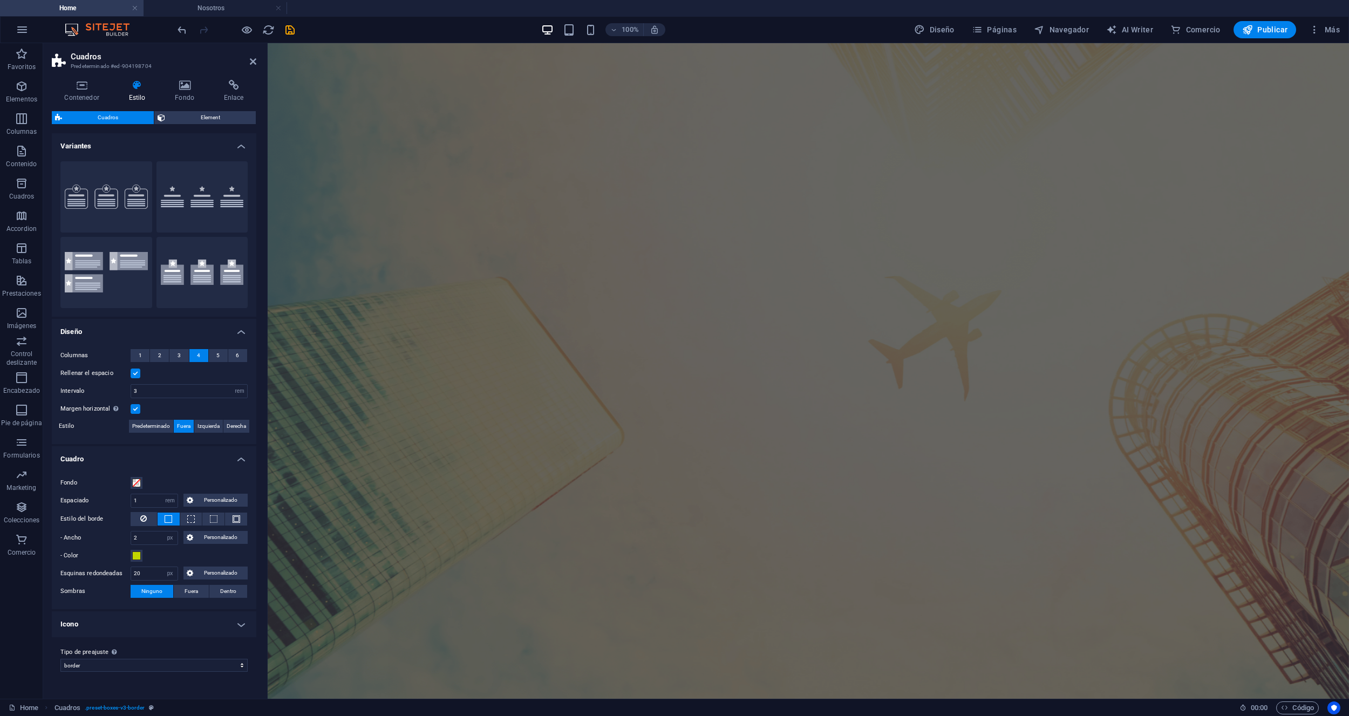
click at [256, 64] on aside "Cuadros Predeterminado #ed-904198704 Contenedor Estilo Fondo Enlace Tamaño Altu…" at bounding box center [155, 370] width 224 height 655
click at [251, 62] on icon at bounding box center [253, 61] width 6 height 9
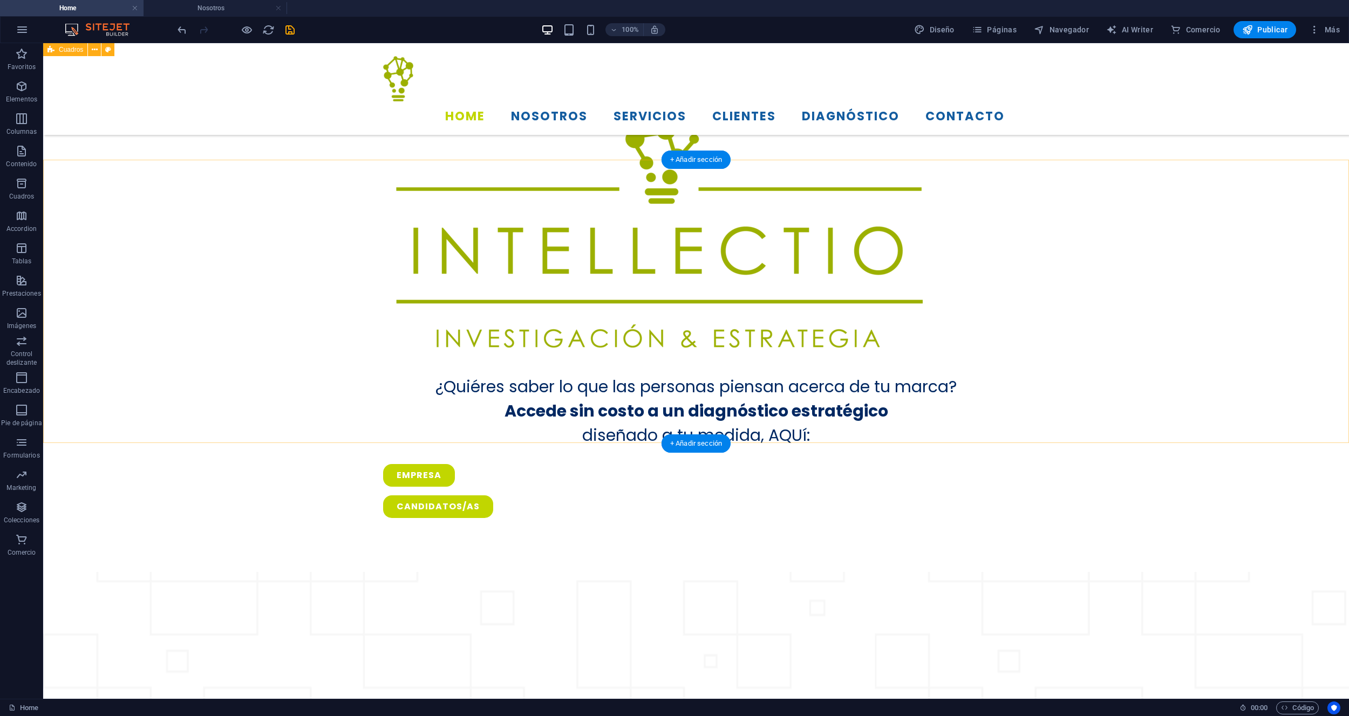
scroll to position [705, 0]
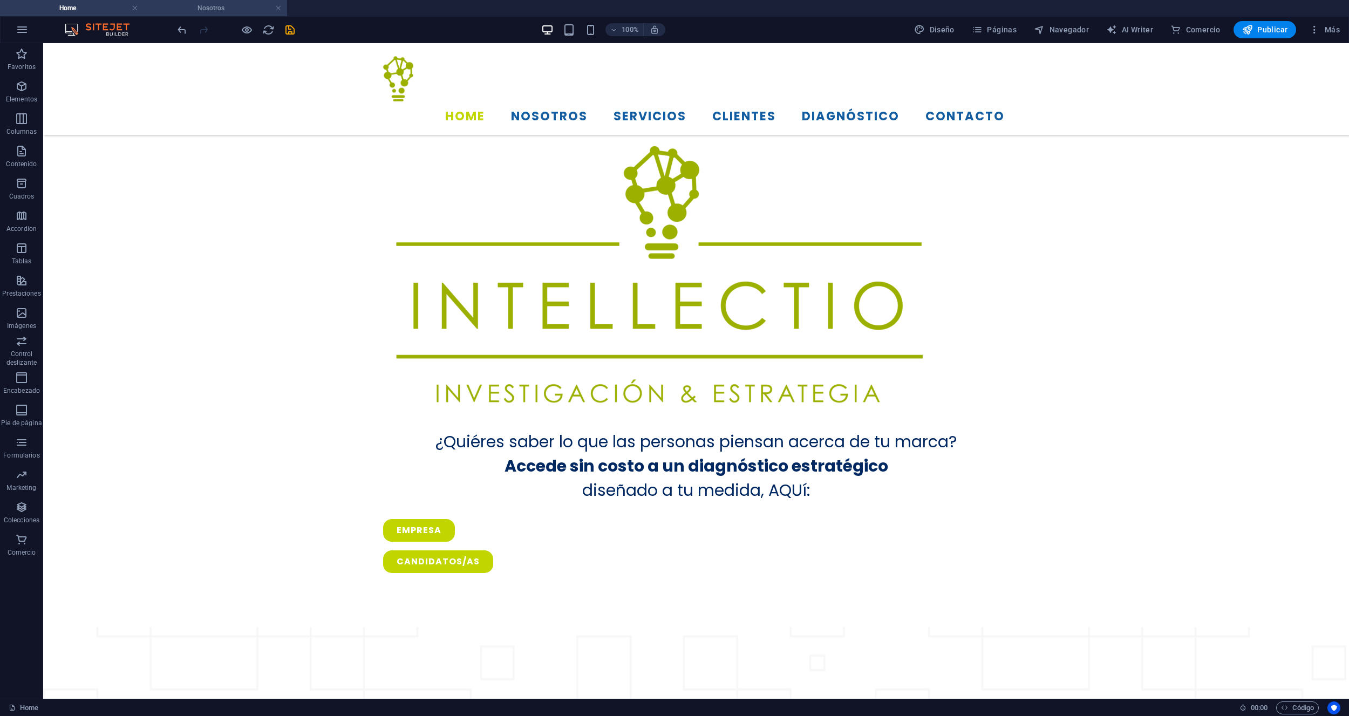
click at [282, 11] on h4 "Nosotros" at bounding box center [214, 8] width 143 height 12
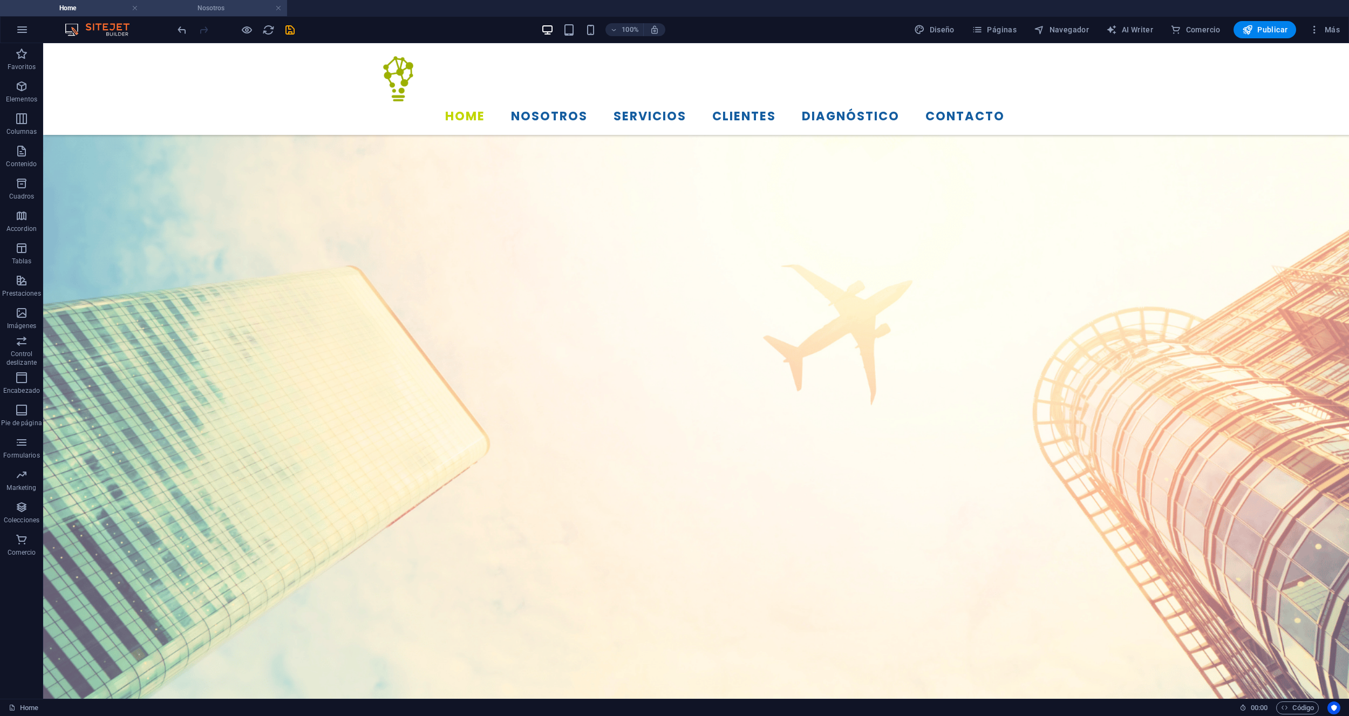
scroll to position [815, 0]
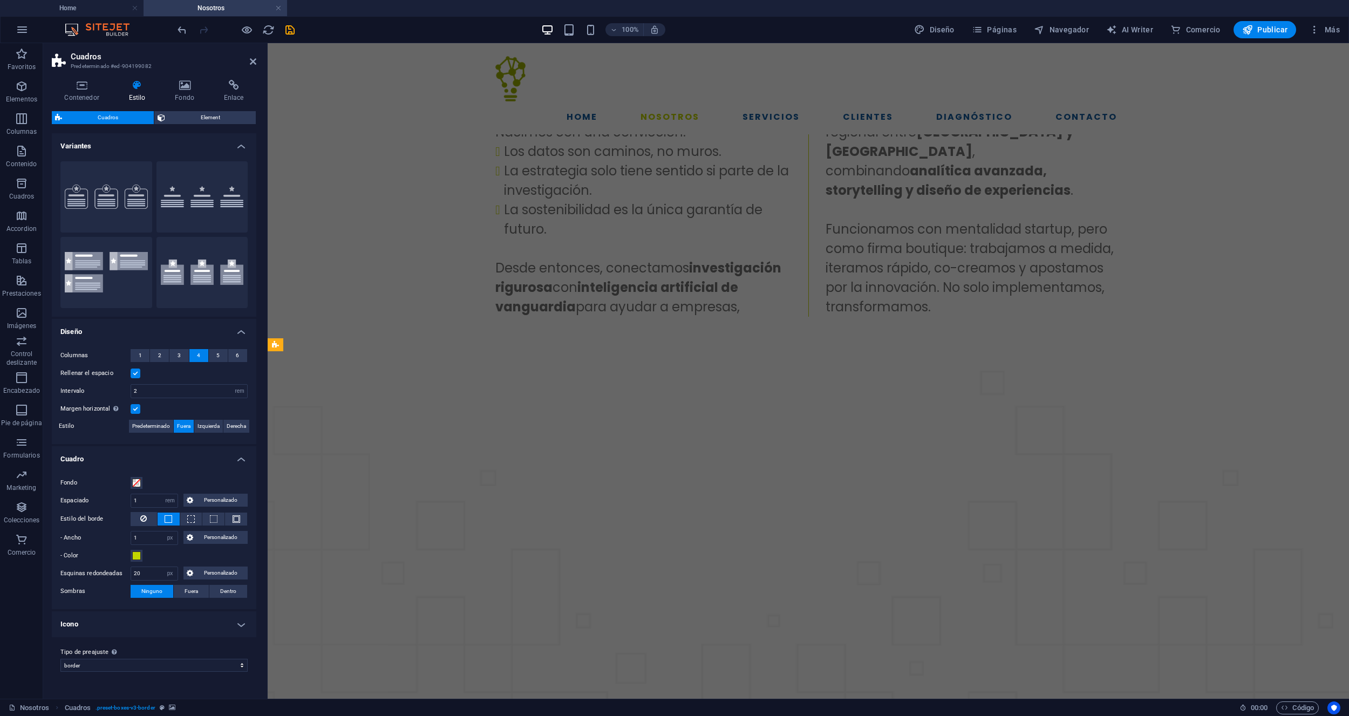
click at [279, 7] on link at bounding box center [278, 8] width 6 height 10
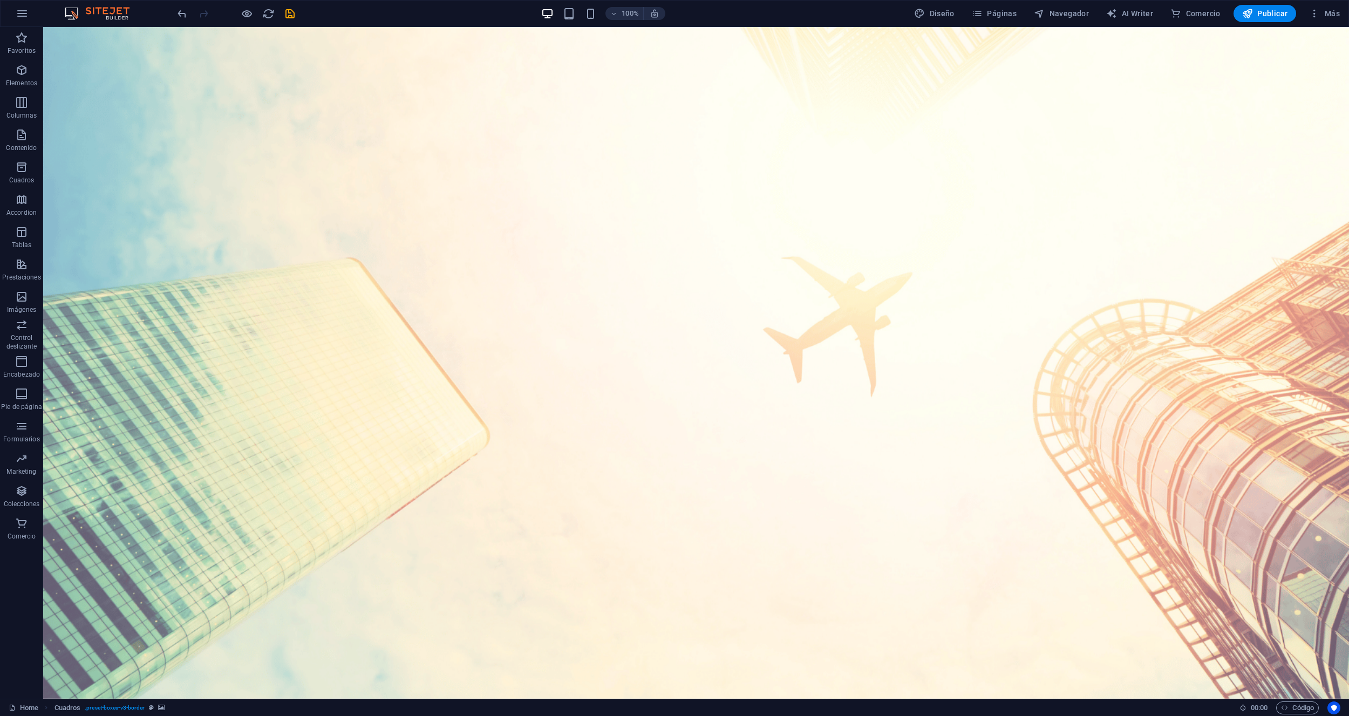
scroll to position [705, 0]
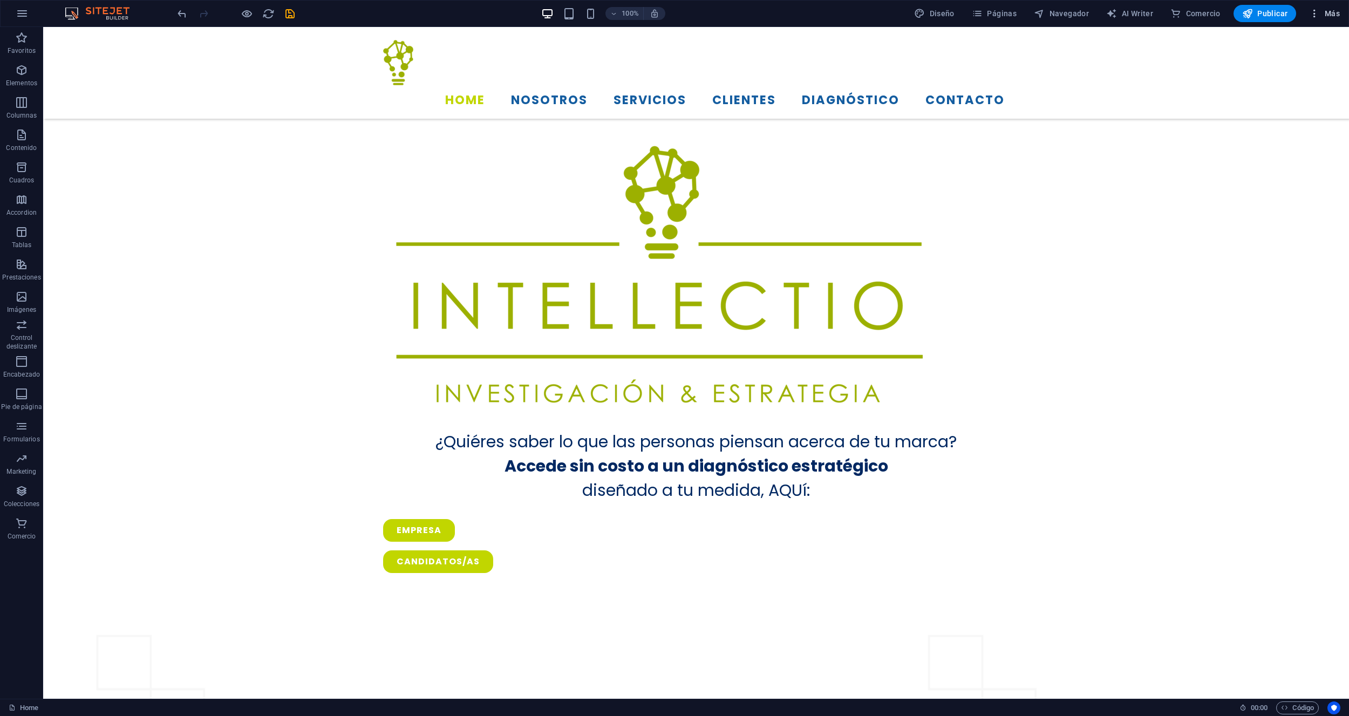
click at [1334, 12] on span "Más" at bounding box center [1324, 13] width 31 height 11
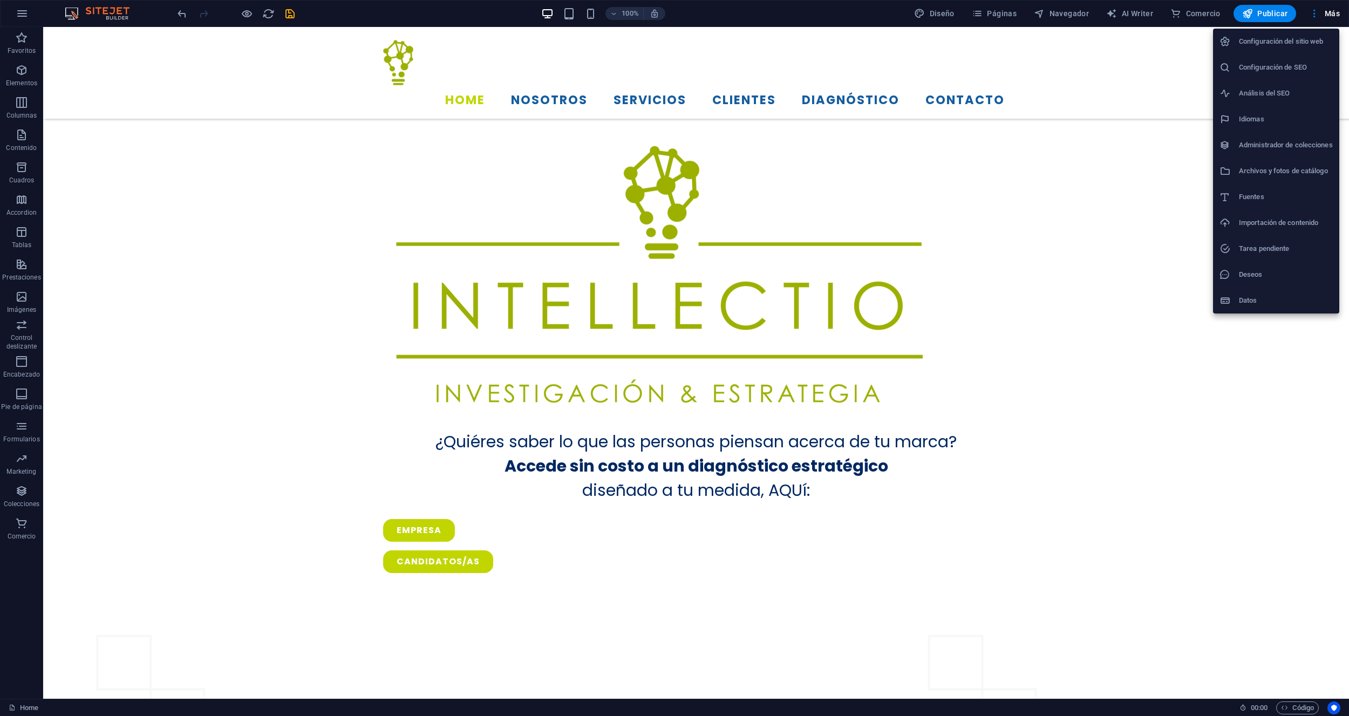
click at [1218, 353] on div at bounding box center [674, 358] width 1349 height 716
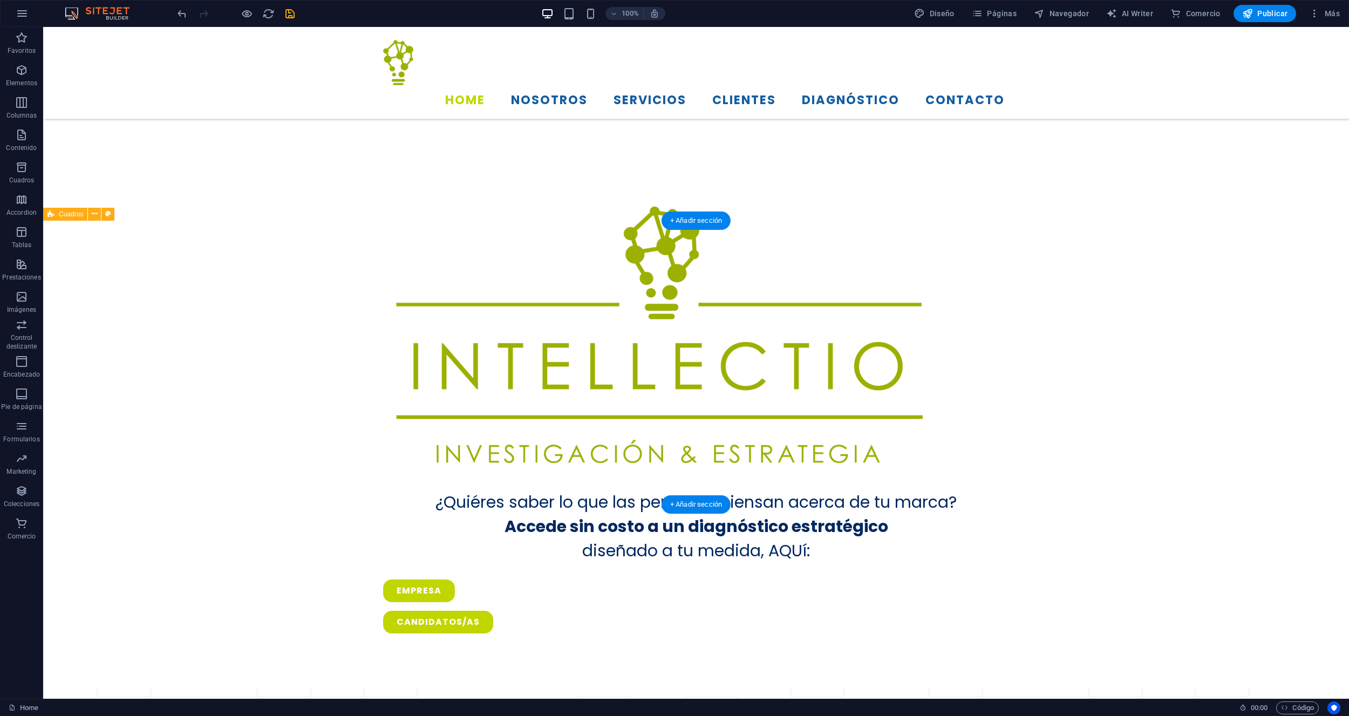
scroll to position [644, 0]
click at [92, 212] on icon at bounding box center [95, 213] width 6 height 11
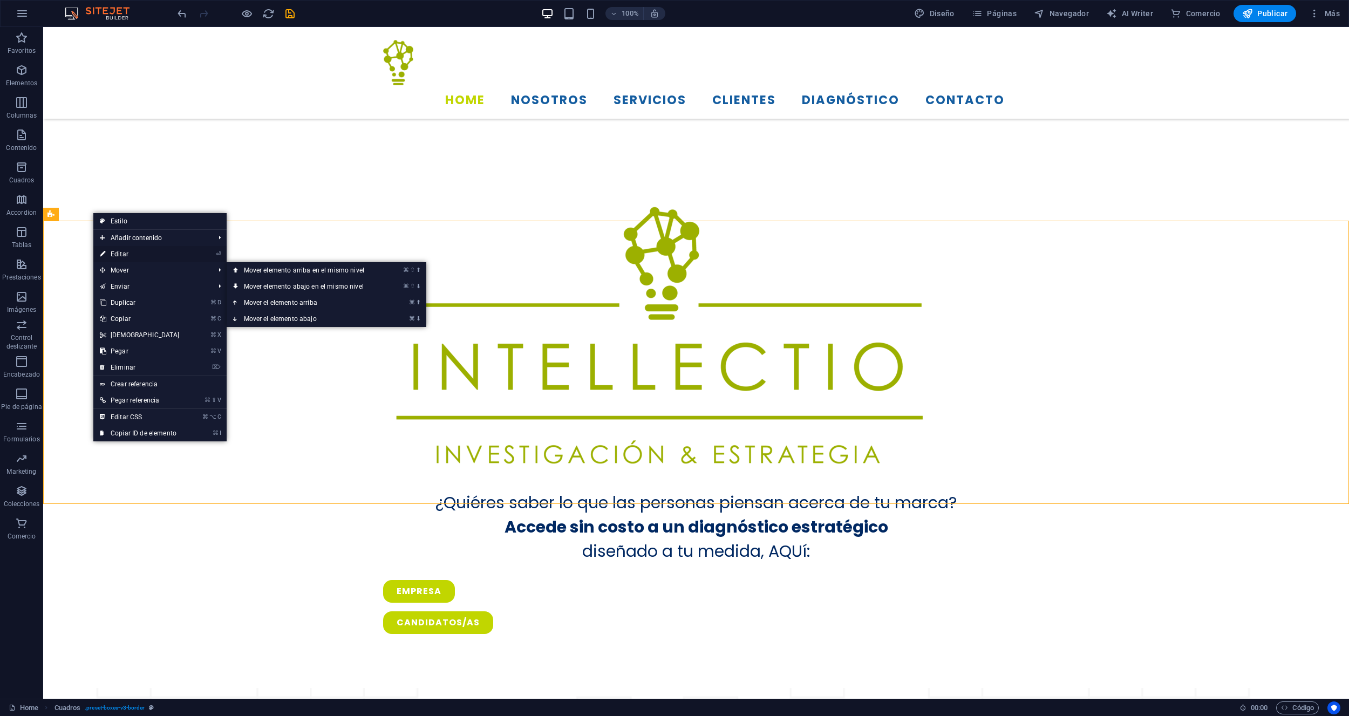
click at [128, 257] on link "⏎ Editar" at bounding box center [139, 254] width 93 height 16
select select "rem"
select select "px"
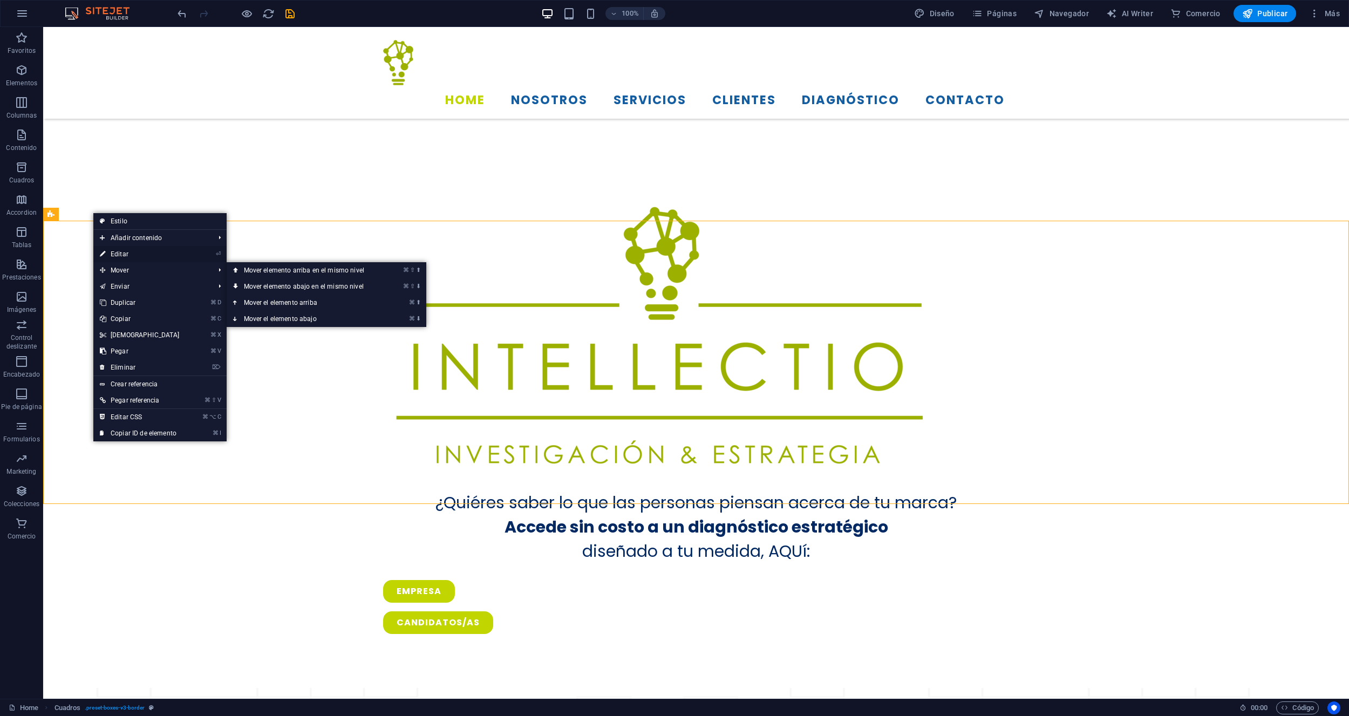
select select "preset-boxes-v3-border"
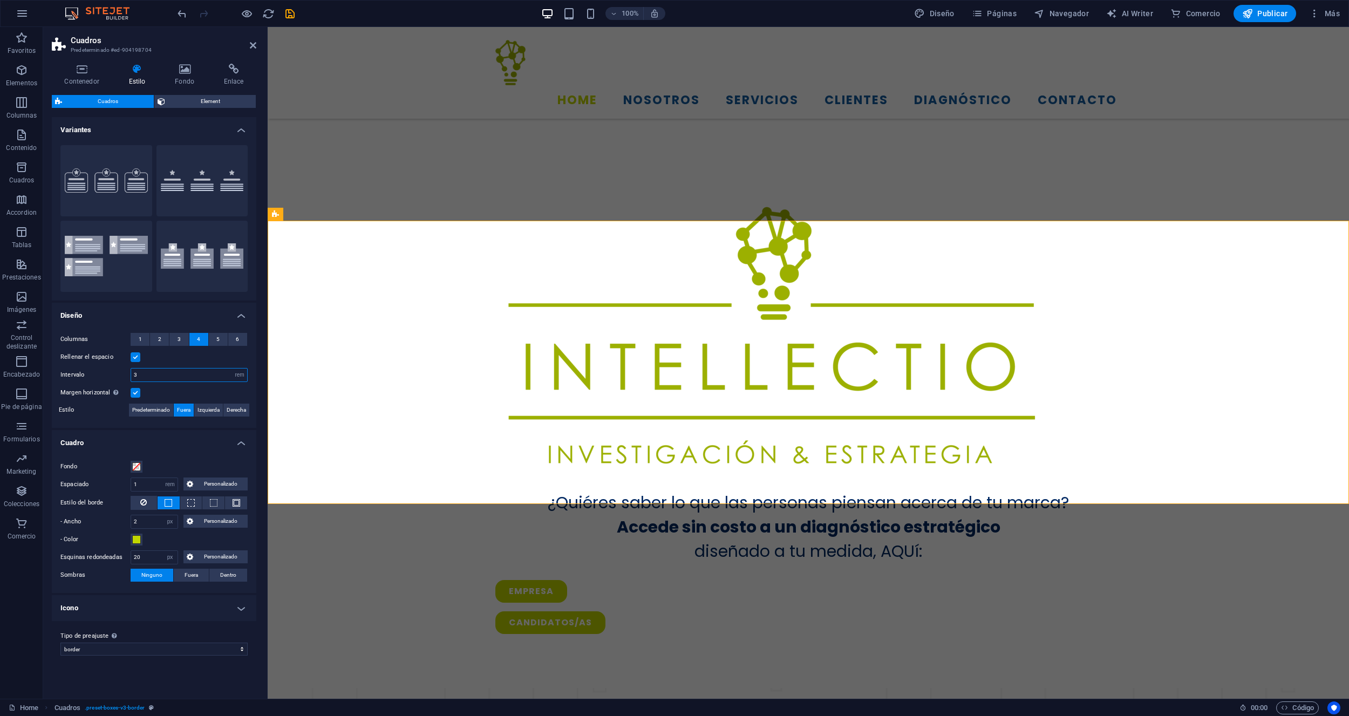
drag, startPoint x: 151, startPoint y: 377, endPoint x: 124, endPoint y: 374, distance: 27.1
click at [124, 374] on div "Intervalo 3 px rem % vh vw" at bounding box center [153, 375] width 187 height 14
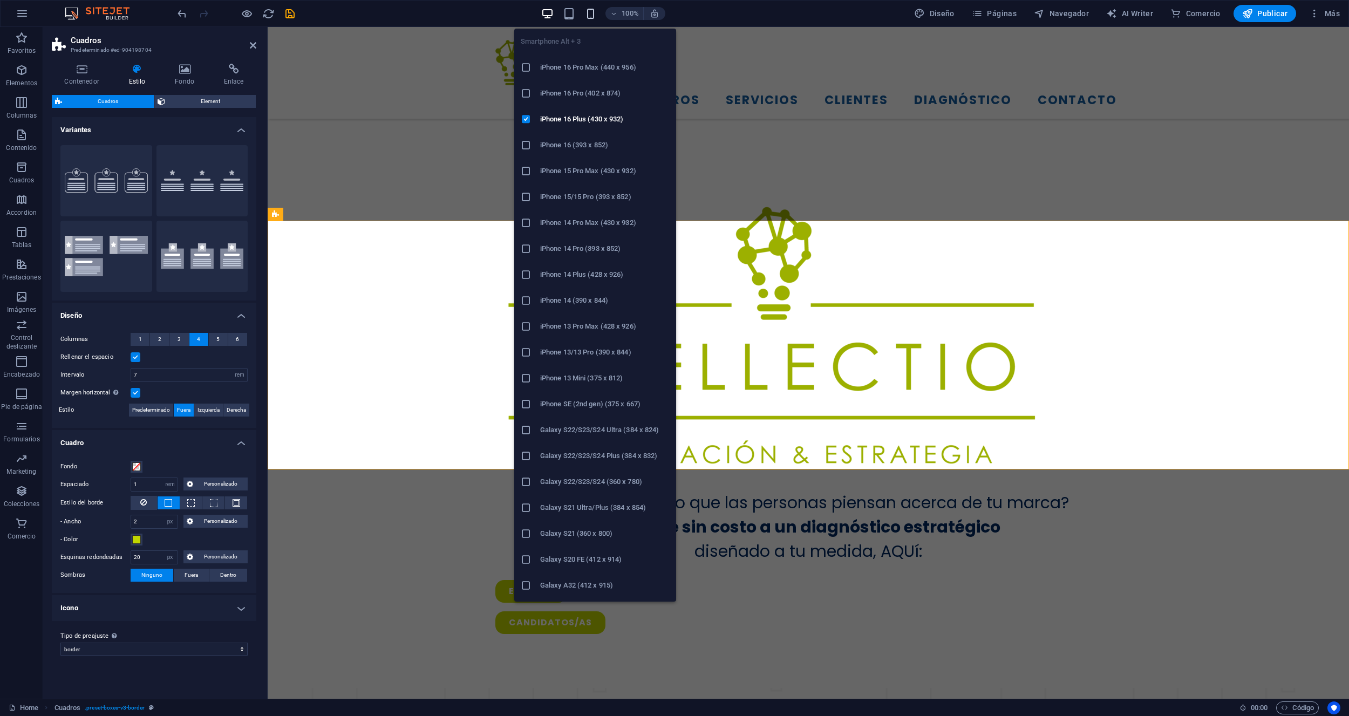
click at [590, 8] on icon "button" at bounding box center [590, 14] width 12 height 12
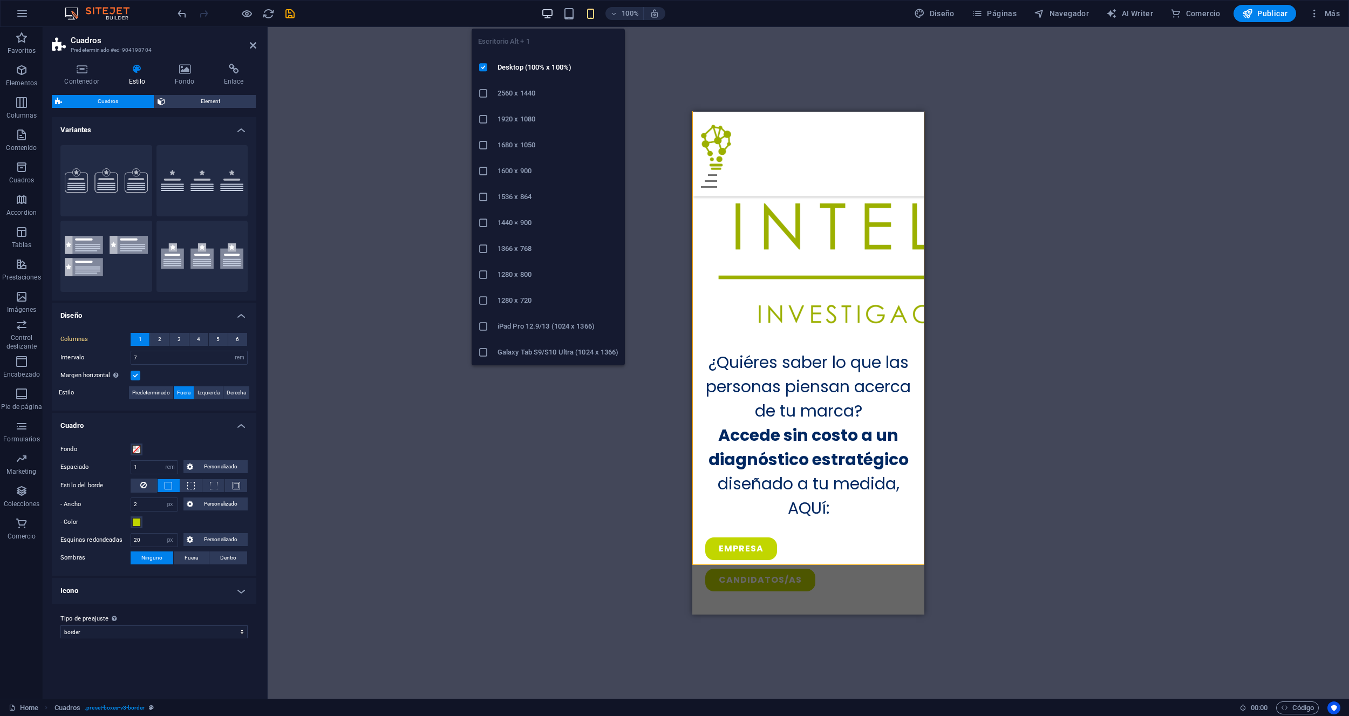
click at [551, 13] on icon "button" at bounding box center [547, 14] width 12 height 12
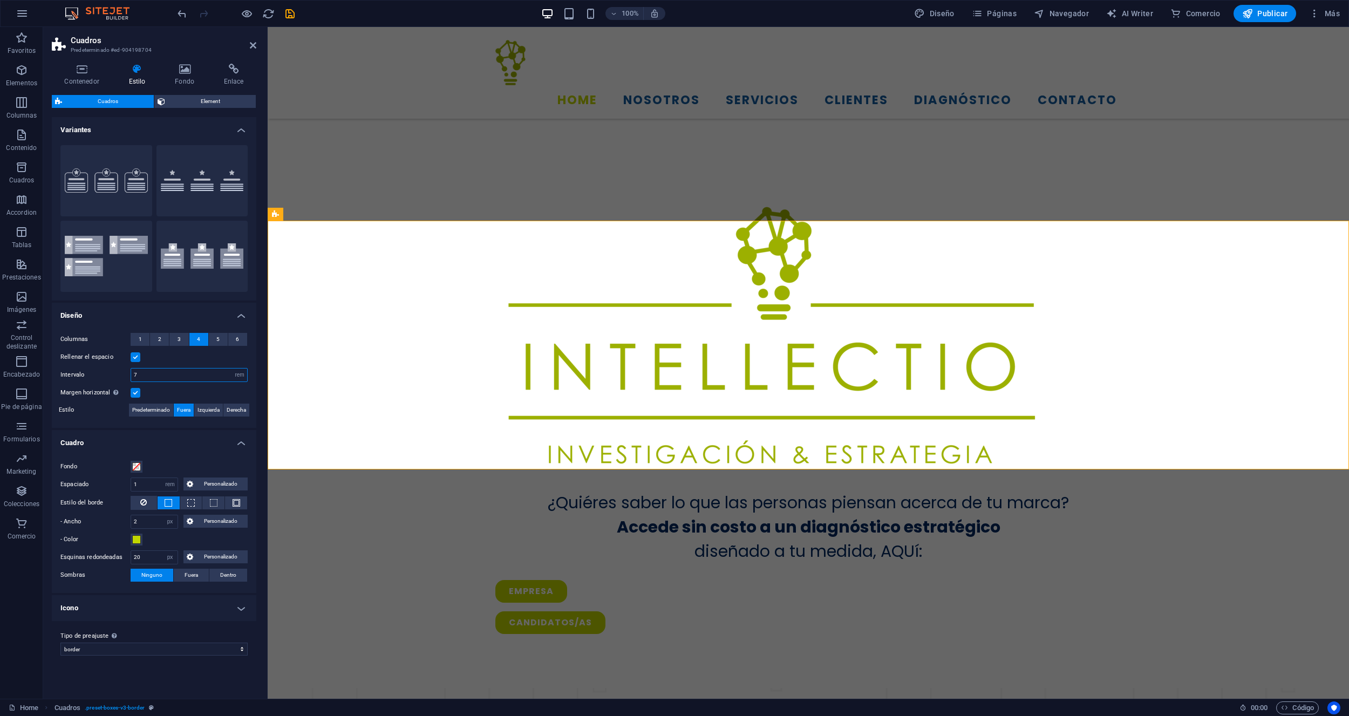
drag, startPoint x: 151, startPoint y: 373, endPoint x: 129, endPoint y: 373, distance: 21.6
click at [130, 373] on div "Intervalo 7 px rem % vh vw" at bounding box center [153, 375] width 187 height 14
click at [136, 359] on label at bounding box center [136, 357] width 10 height 10
click at [0, 0] on input "Rellenar el espacio" at bounding box center [0, 0] width 0 height 0
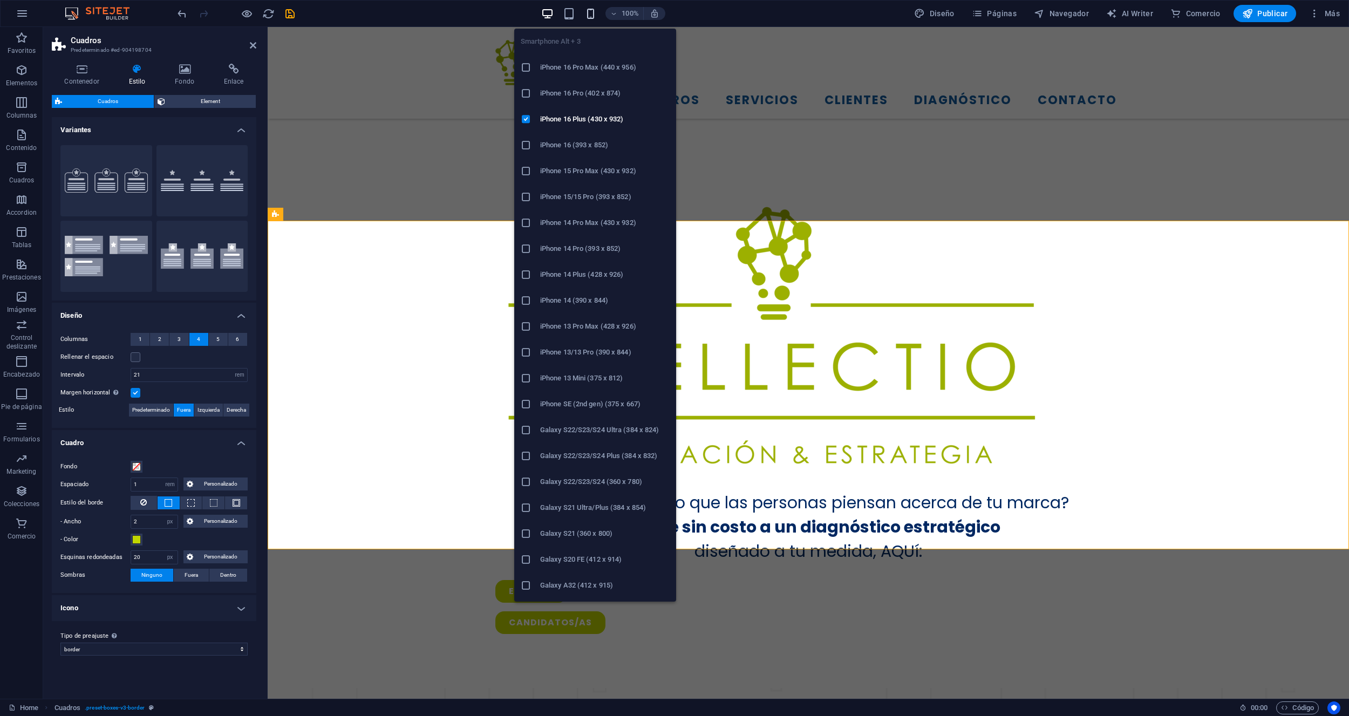
click at [593, 11] on icon "button" at bounding box center [590, 14] width 12 height 12
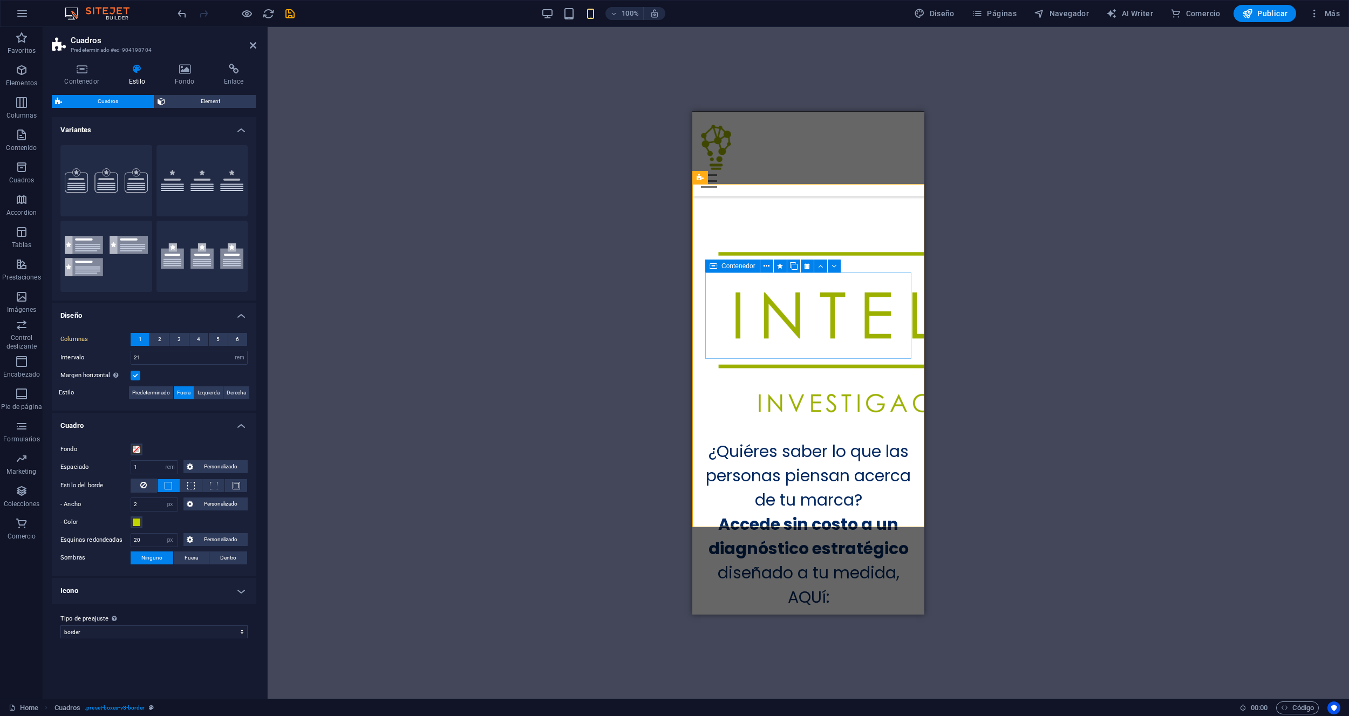
scroll to position [552, 0]
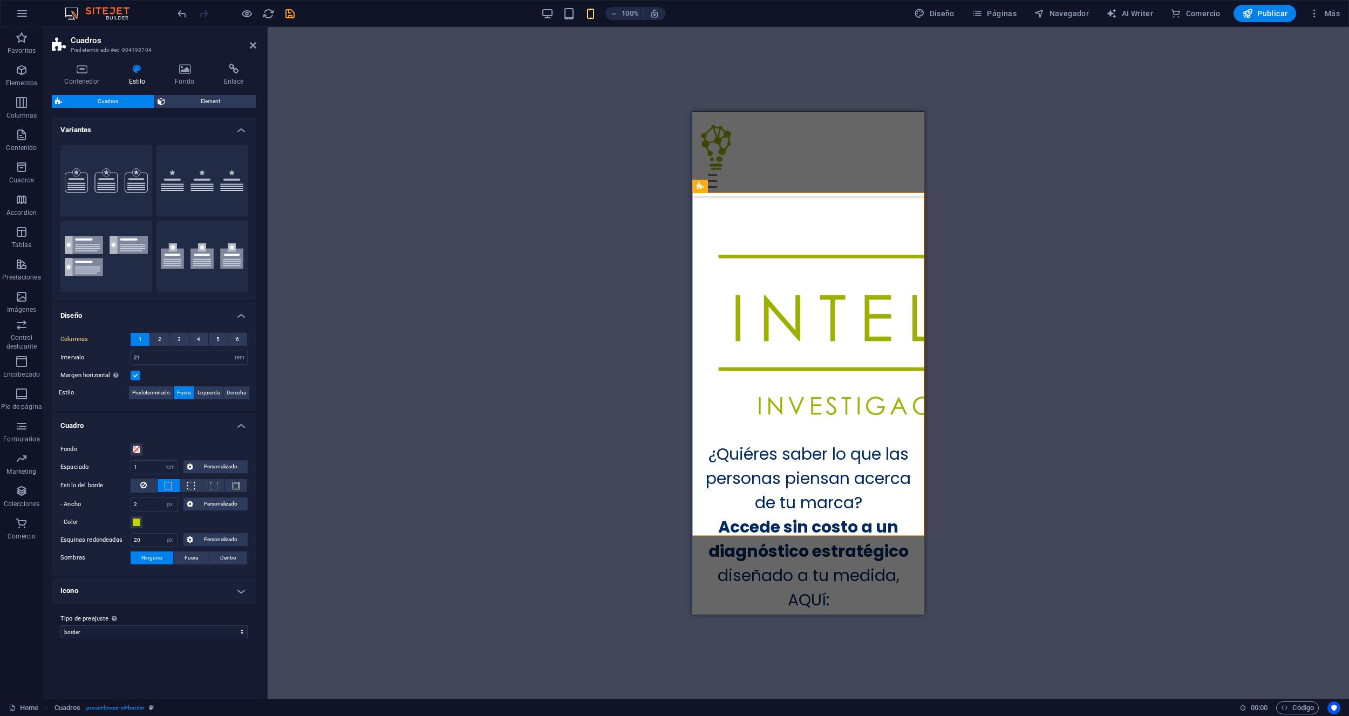
click at [134, 374] on label at bounding box center [136, 376] width 10 height 10
click at [0, 0] on input "Margen horizontal Solo si el "Ancho del contenido" de los contenedores no se ha…" at bounding box center [0, 0] width 0 height 0
click at [134, 374] on label at bounding box center [136, 376] width 10 height 10
click at [0, 0] on input "Margen horizontal Solo si el "Ancho del contenido" de los contenedores no se ha…" at bounding box center [0, 0] width 0 height 0
click at [239, 592] on h4 "Icono" at bounding box center [154, 591] width 204 height 26
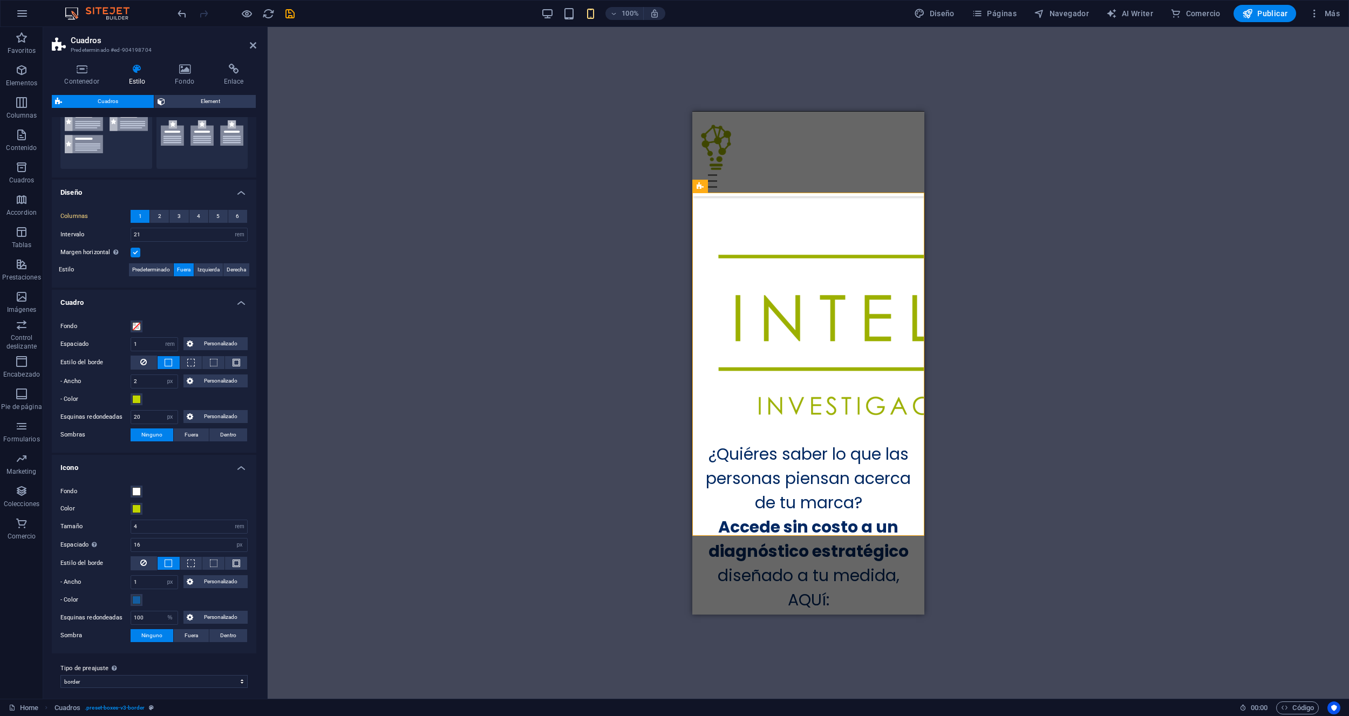
scroll to position [128, 0]
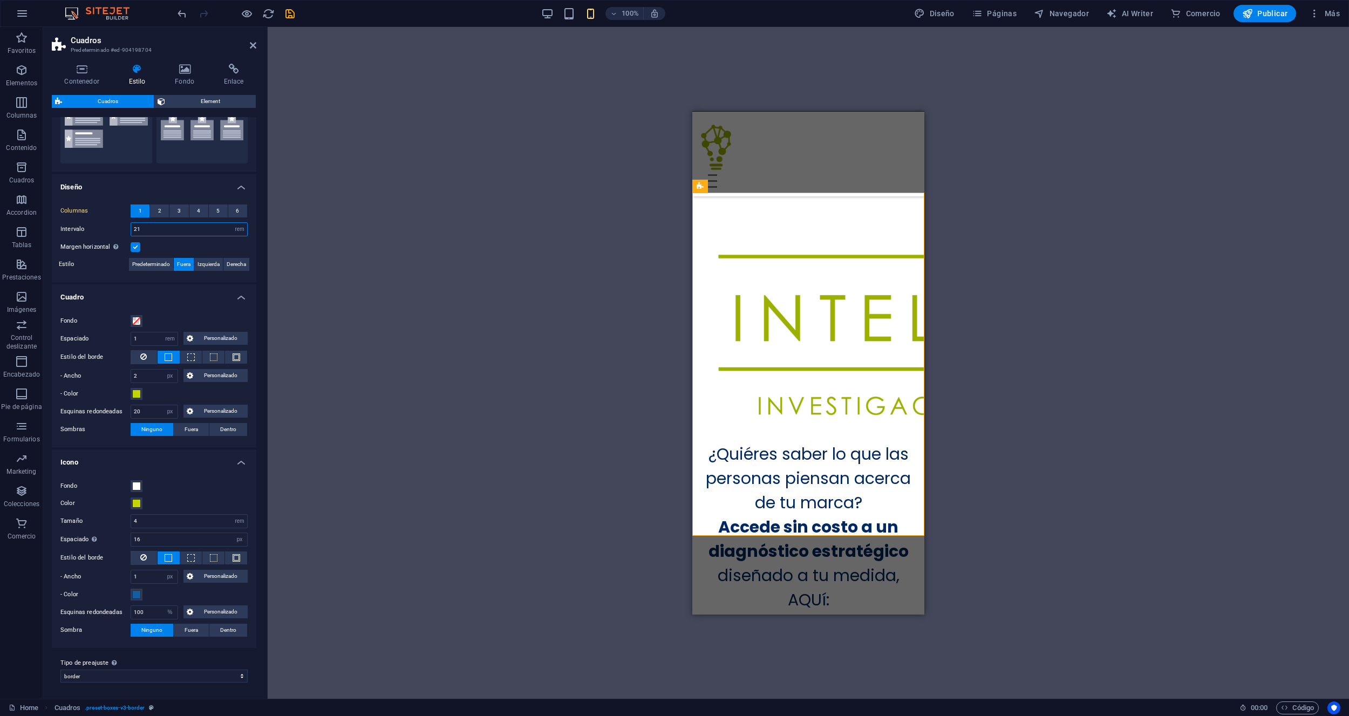
drag, startPoint x: 150, startPoint y: 225, endPoint x: 118, endPoint y: 225, distance: 31.8
click at [118, 225] on div "Intervalo 21 px rem % vh vw" at bounding box center [153, 229] width 187 height 14
click at [549, 15] on icon "button" at bounding box center [547, 14] width 12 height 12
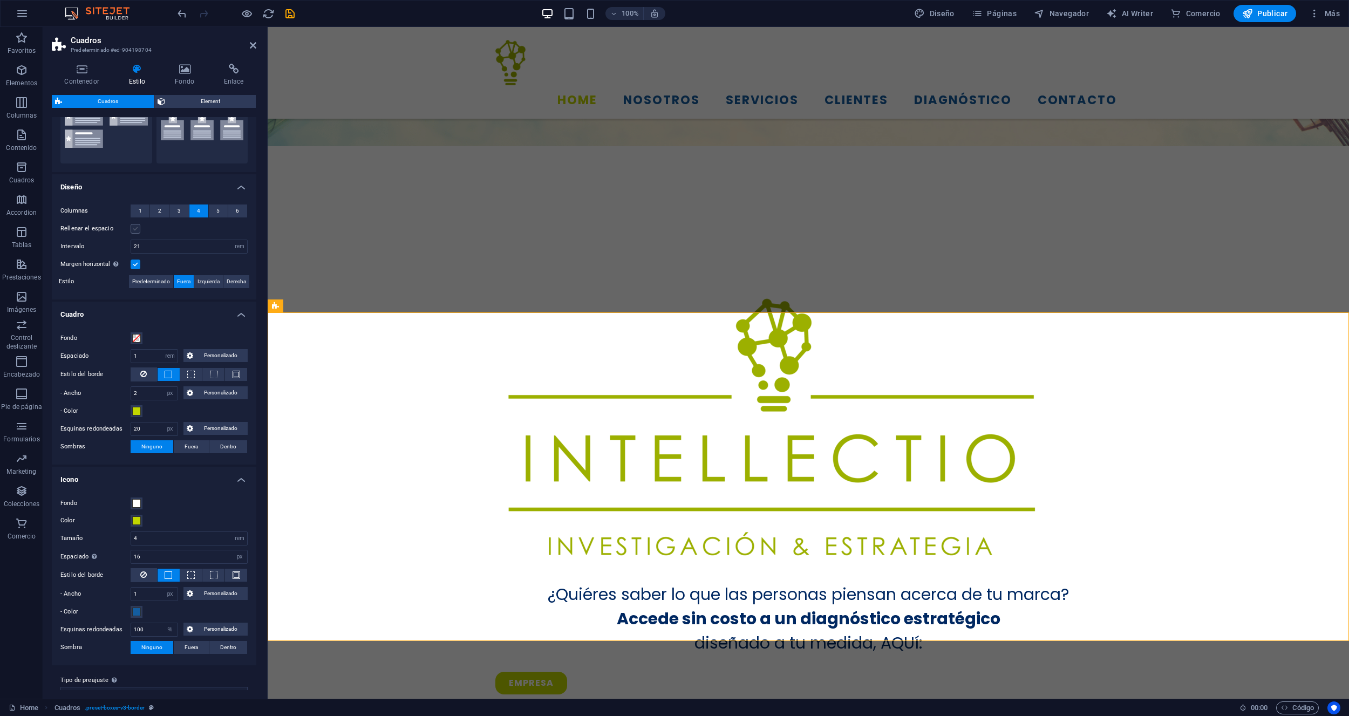
click at [139, 229] on label at bounding box center [136, 229] width 10 height 10
click at [0, 0] on input "Rellenar el espacio" at bounding box center [0, 0] width 0 height 0
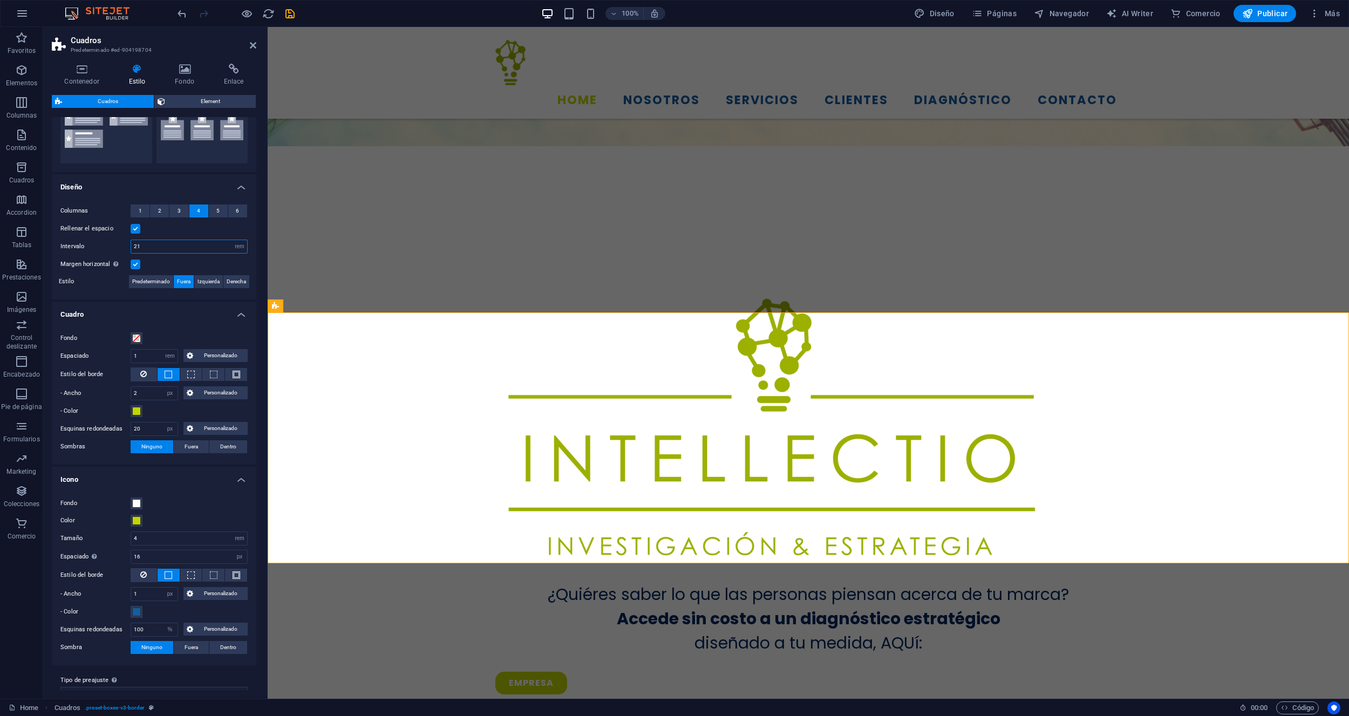
drag, startPoint x: 151, startPoint y: 247, endPoint x: 114, endPoint y: 246, distance: 36.1
click at [114, 246] on div "Intervalo 21 px rem % vh vw" at bounding box center [153, 247] width 187 height 14
drag, startPoint x: 149, startPoint y: 249, endPoint x: 127, endPoint y: 245, distance: 22.9
click at [127, 245] on div "Intervalo 1 px rem % vh vw" at bounding box center [153, 247] width 187 height 14
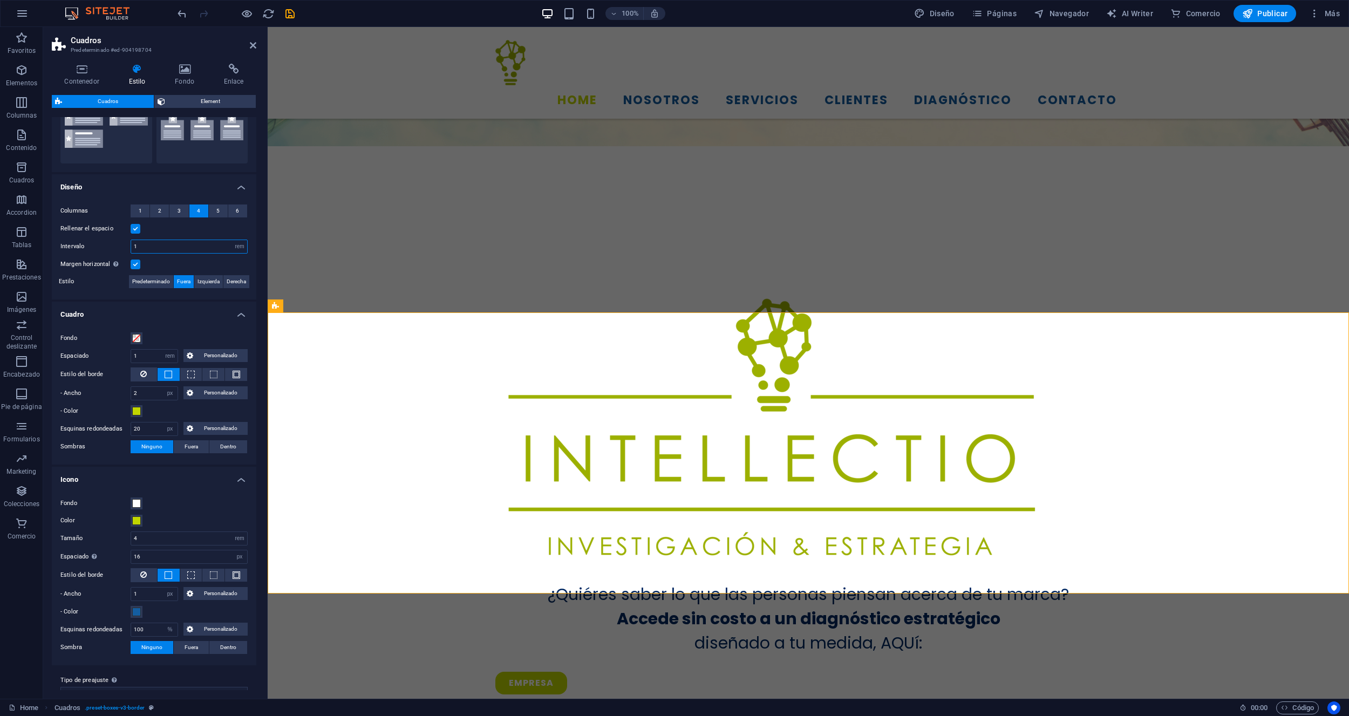
drag, startPoint x: 149, startPoint y: 245, endPoint x: 131, endPoint y: 245, distance: 17.8
click at [131, 245] on input "1" at bounding box center [189, 246] width 116 height 13
type input "3"
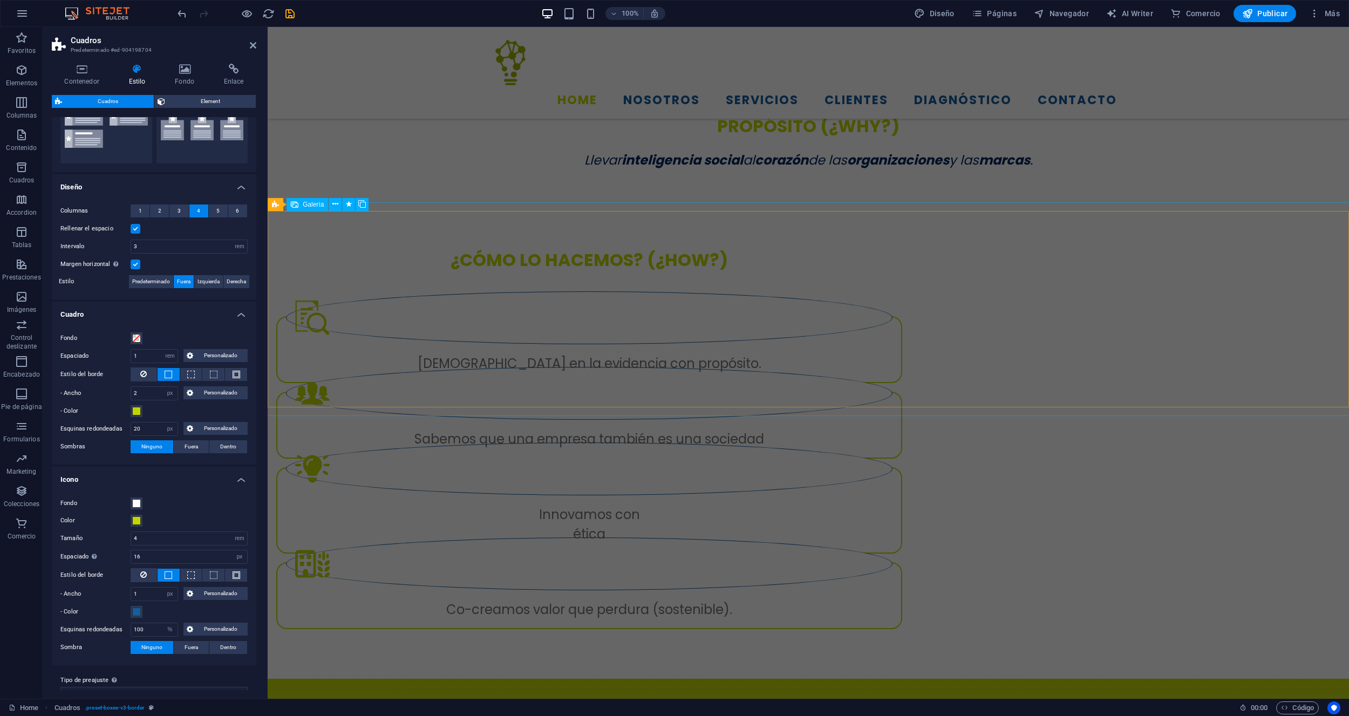
scroll to position [1494, 0]
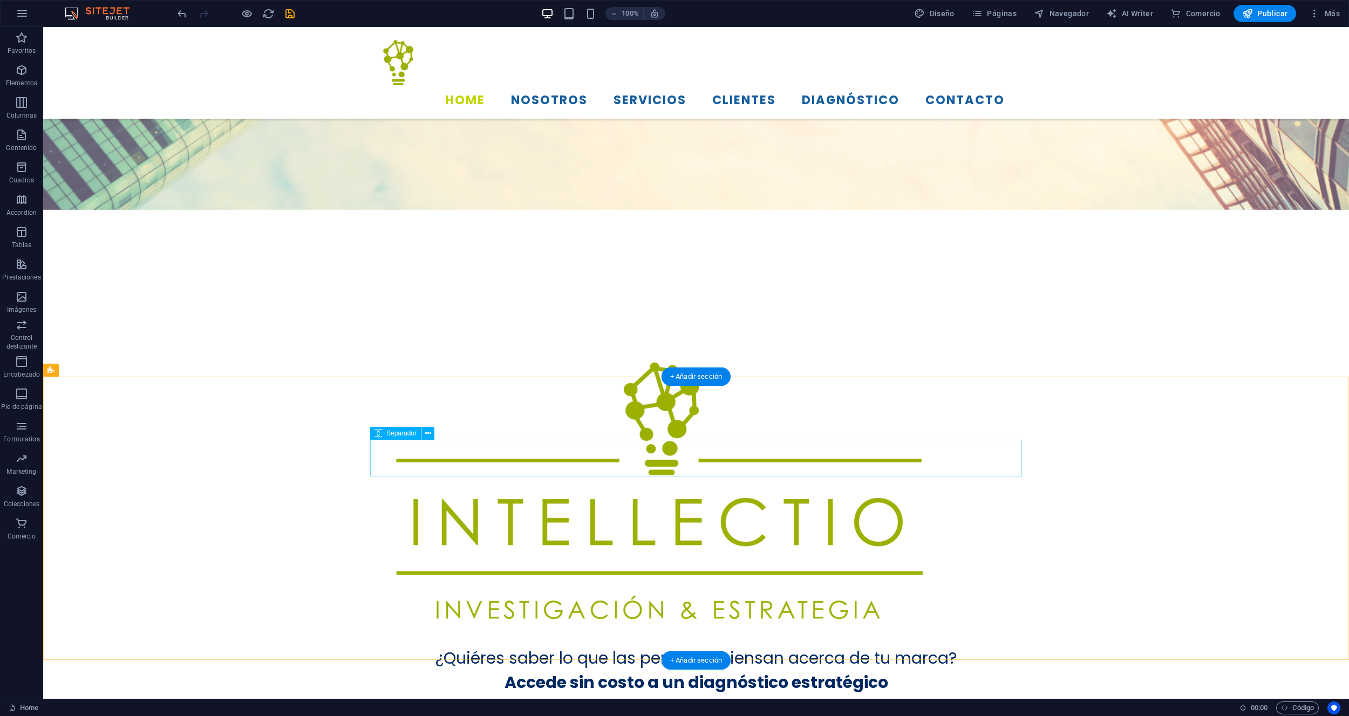
scroll to position [489, 0]
click at [402, 479] on span "Contenedor" at bounding box center [416, 477] width 34 height 6
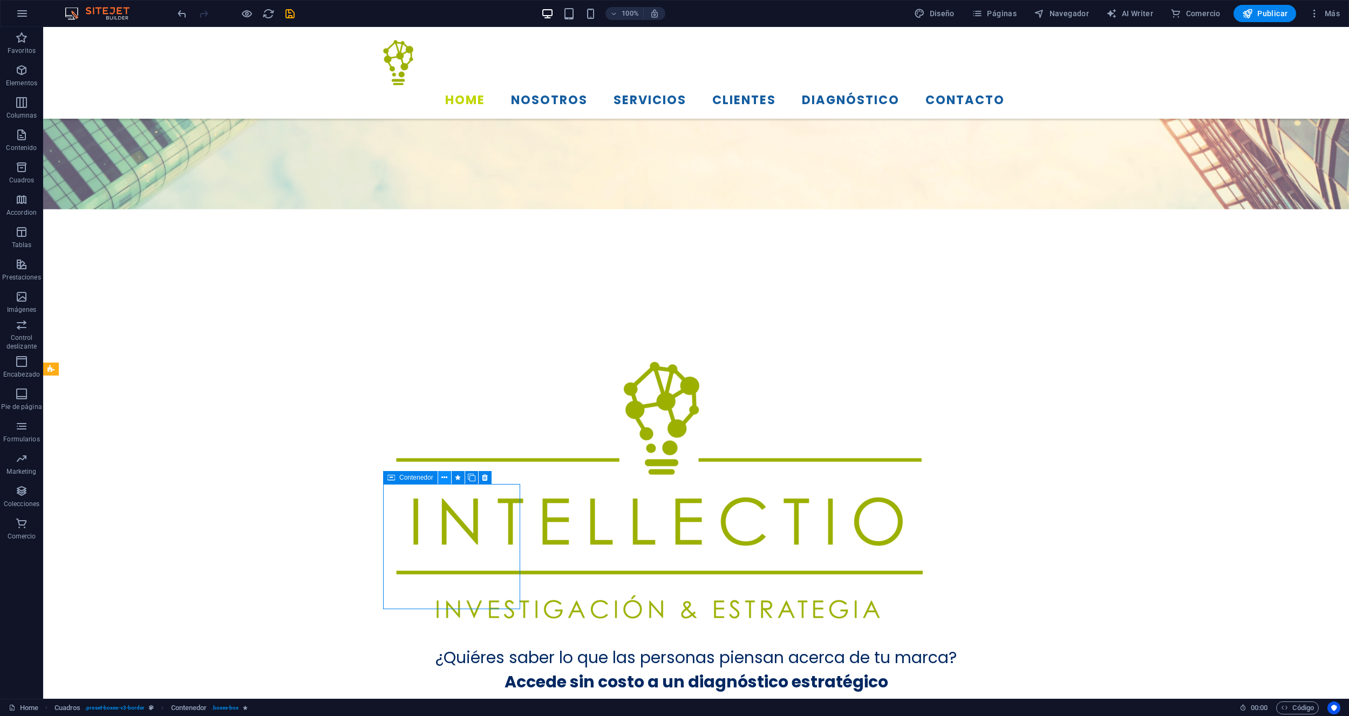
click at [447, 477] on icon at bounding box center [444, 477] width 6 height 11
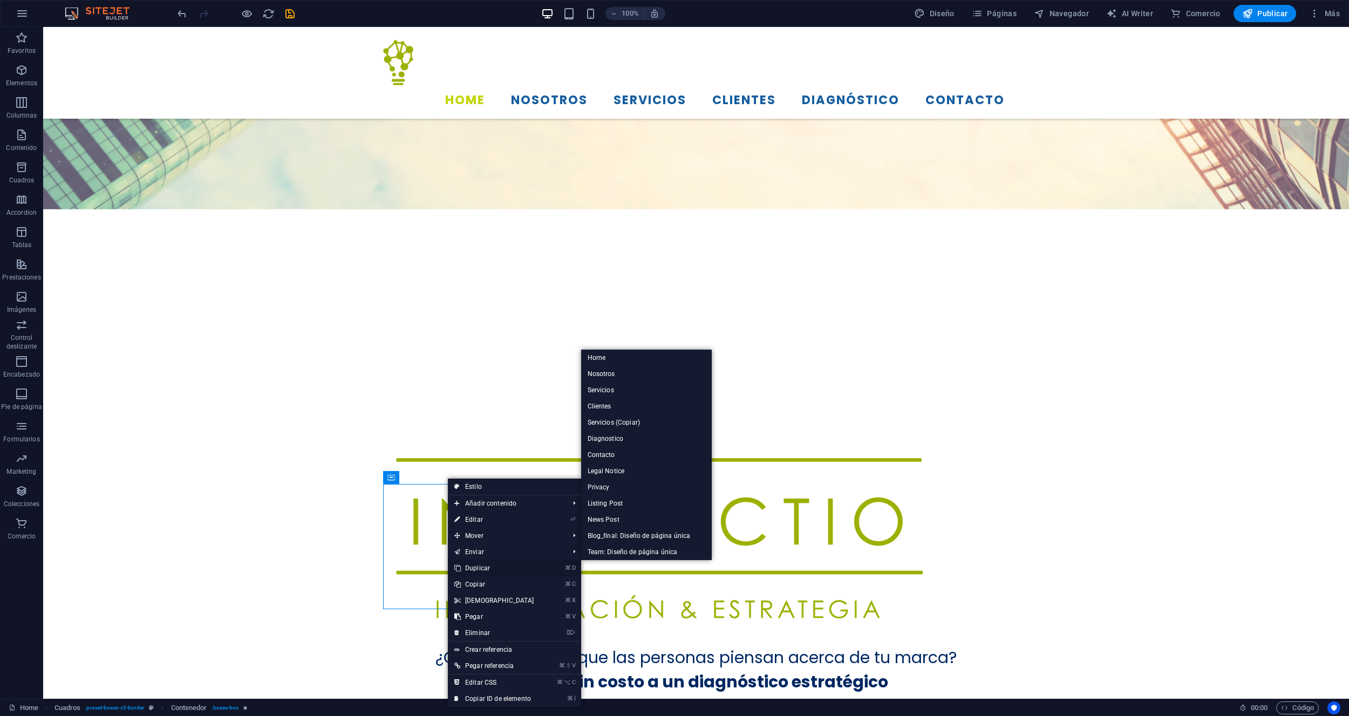
click at [475, 565] on link "⌘ D Duplicar" at bounding box center [494, 568] width 93 height 16
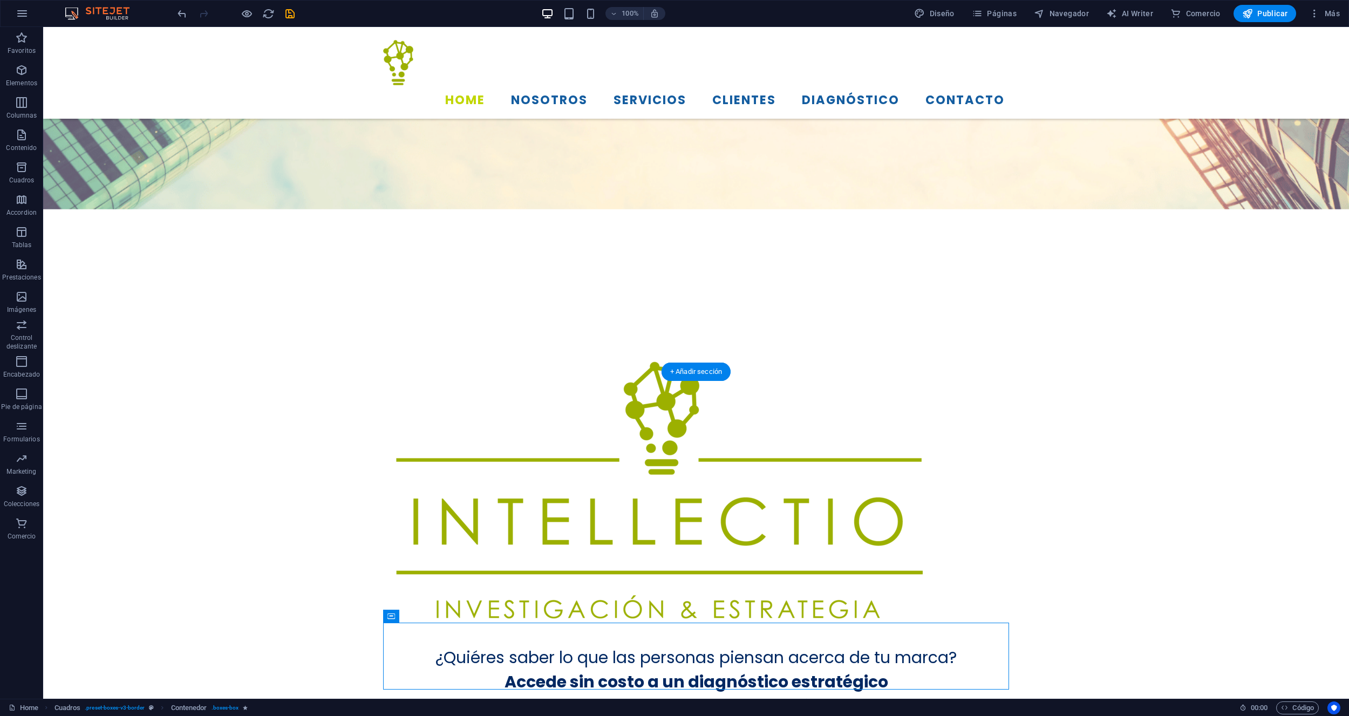
scroll to position [496, 0]
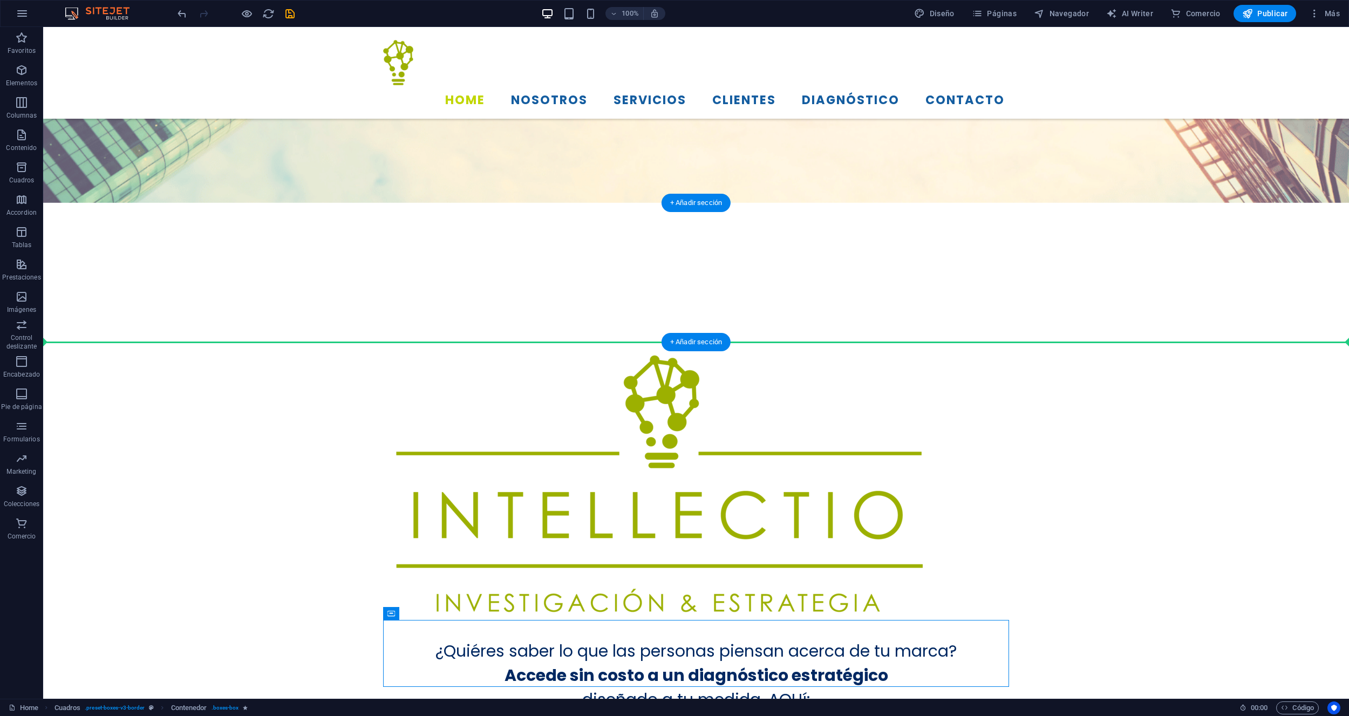
drag, startPoint x: 595, startPoint y: 627, endPoint x: 455, endPoint y: 324, distance: 333.8
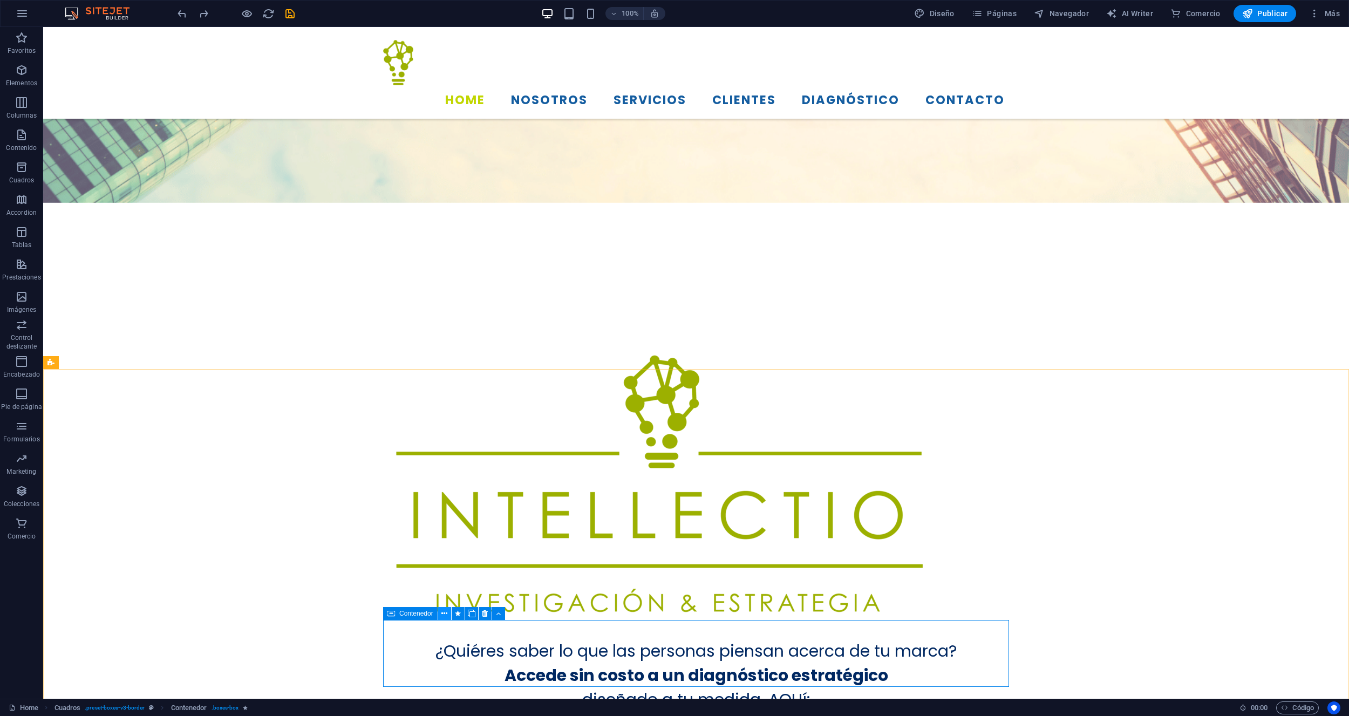
click at [443, 614] on icon at bounding box center [444, 613] width 6 height 11
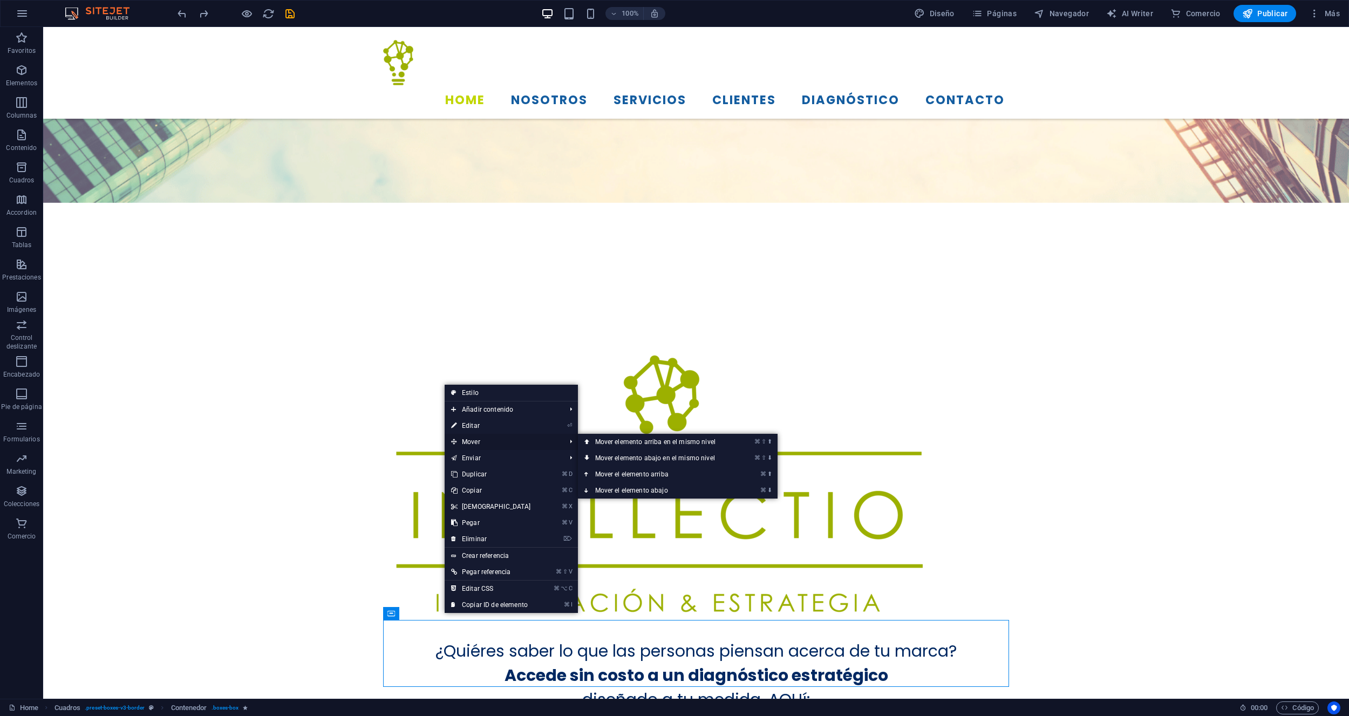
click at [489, 441] on span "Mover" at bounding box center [503, 442] width 117 height 16
click at [625, 445] on link "⌘ ⇧ ⬆ Mover elemento arriba en el mismo nivel" at bounding box center [657, 442] width 159 height 16
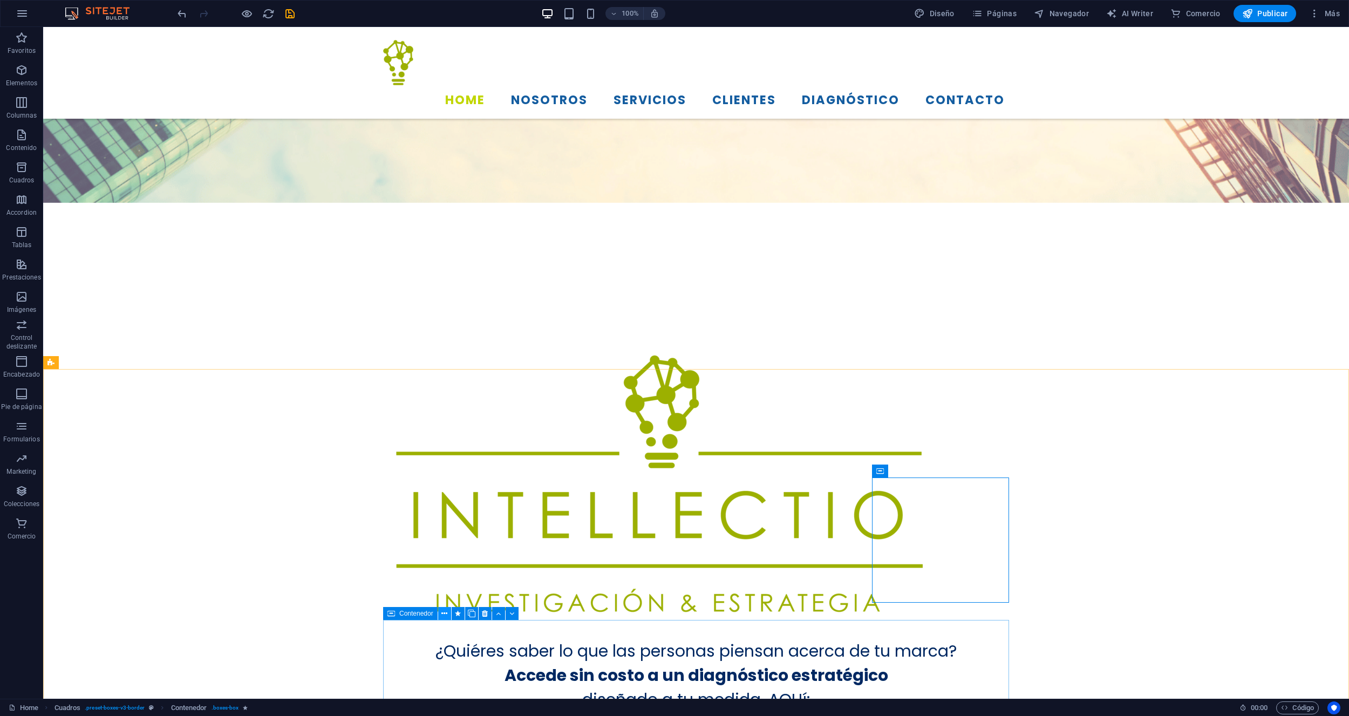
click at [441, 614] on icon at bounding box center [444, 613] width 6 height 11
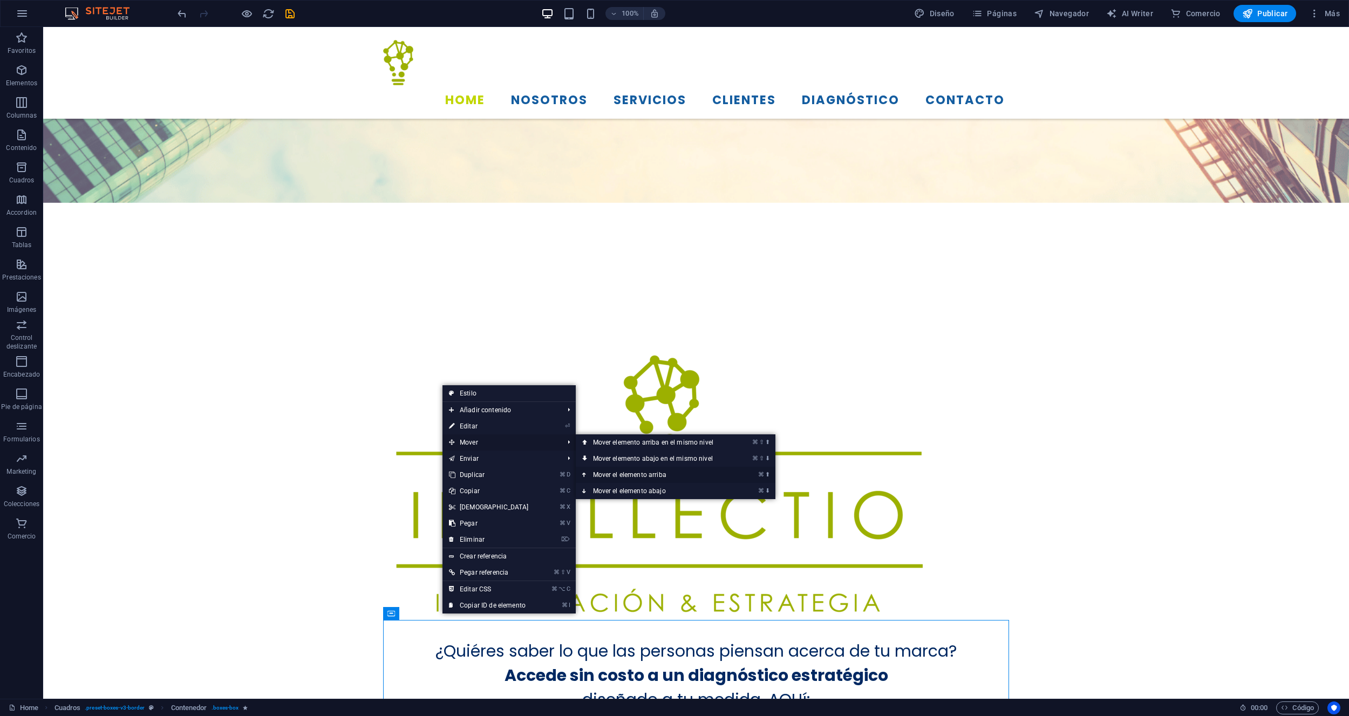
click at [629, 473] on link "⌘ ⬆ Mover el elemento arriba" at bounding box center [655, 475] width 159 height 16
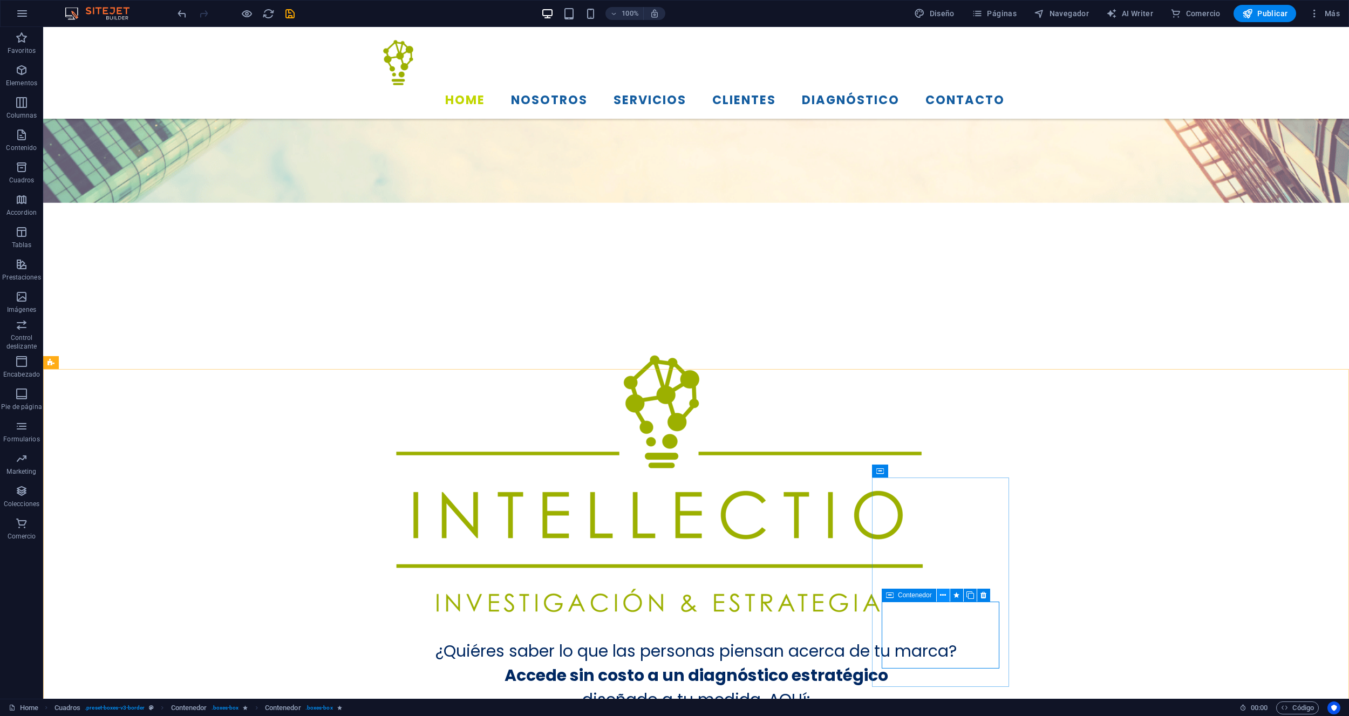
click at [939, 594] on button at bounding box center [943, 595] width 13 height 13
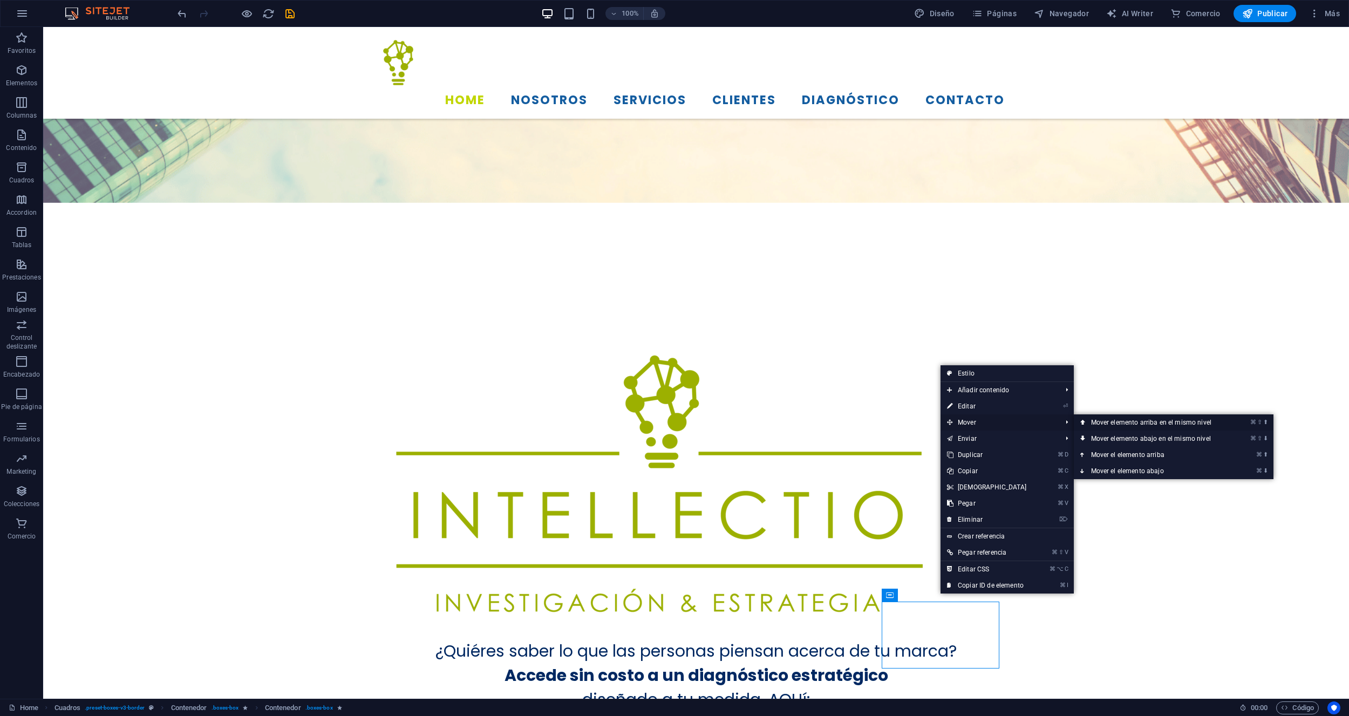
click at [1129, 421] on link "⌘ ⇧ ⬆ Mover elemento arriba en el mismo nivel" at bounding box center [1153, 422] width 159 height 16
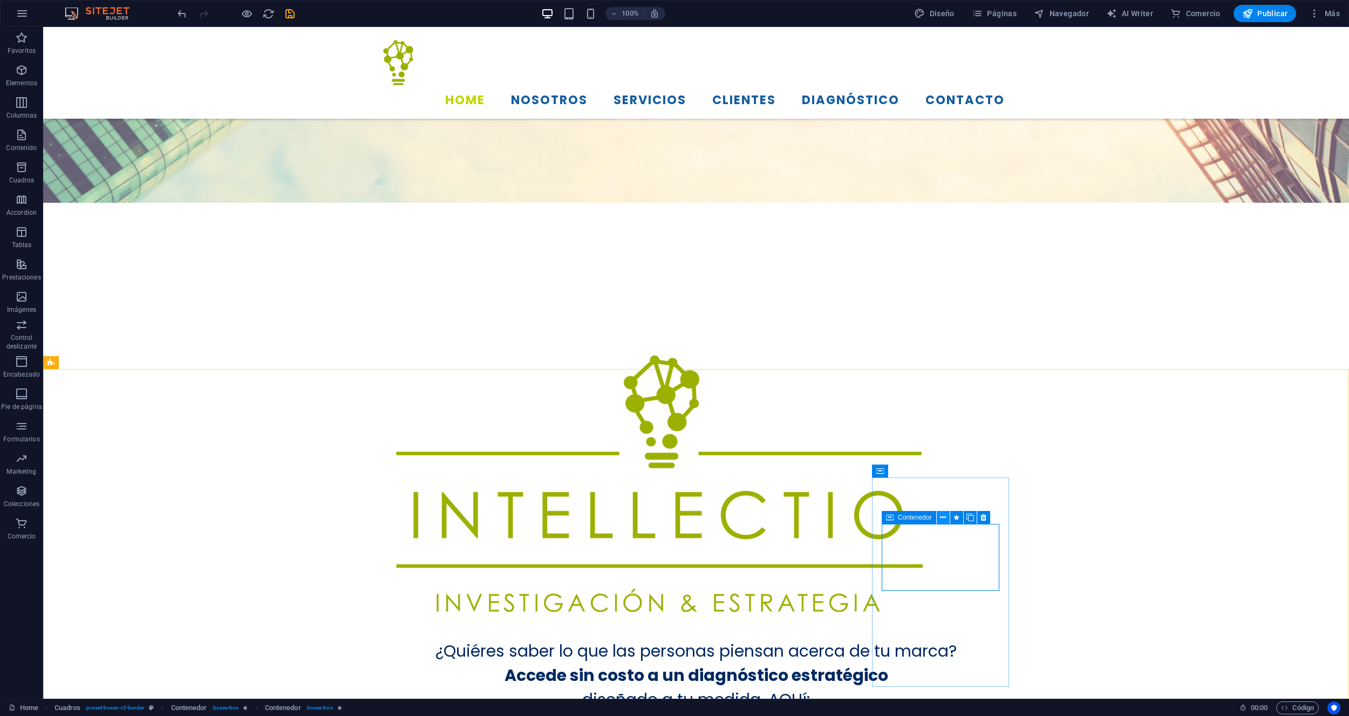
click at [945, 520] on icon at bounding box center [943, 517] width 6 height 11
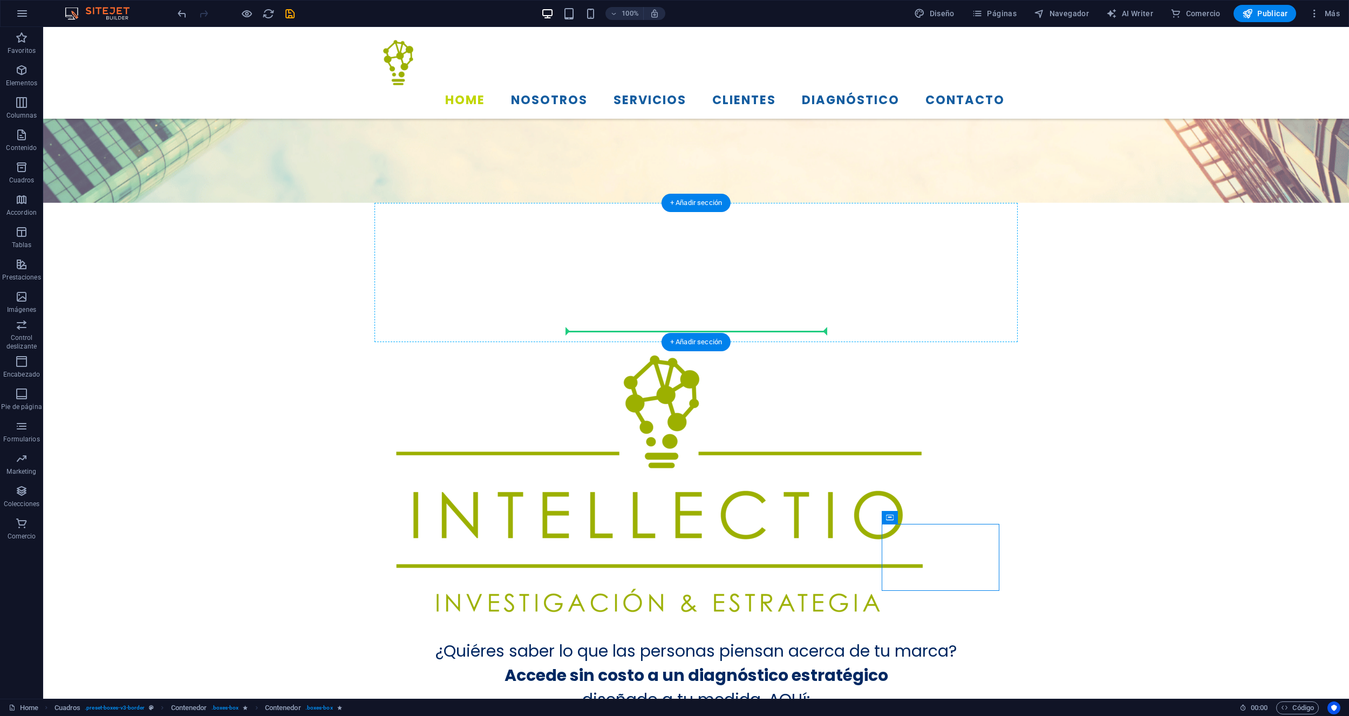
drag, startPoint x: 935, startPoint y: 546, endPoint x: 652, endPoint y: 326, distance: 358.7
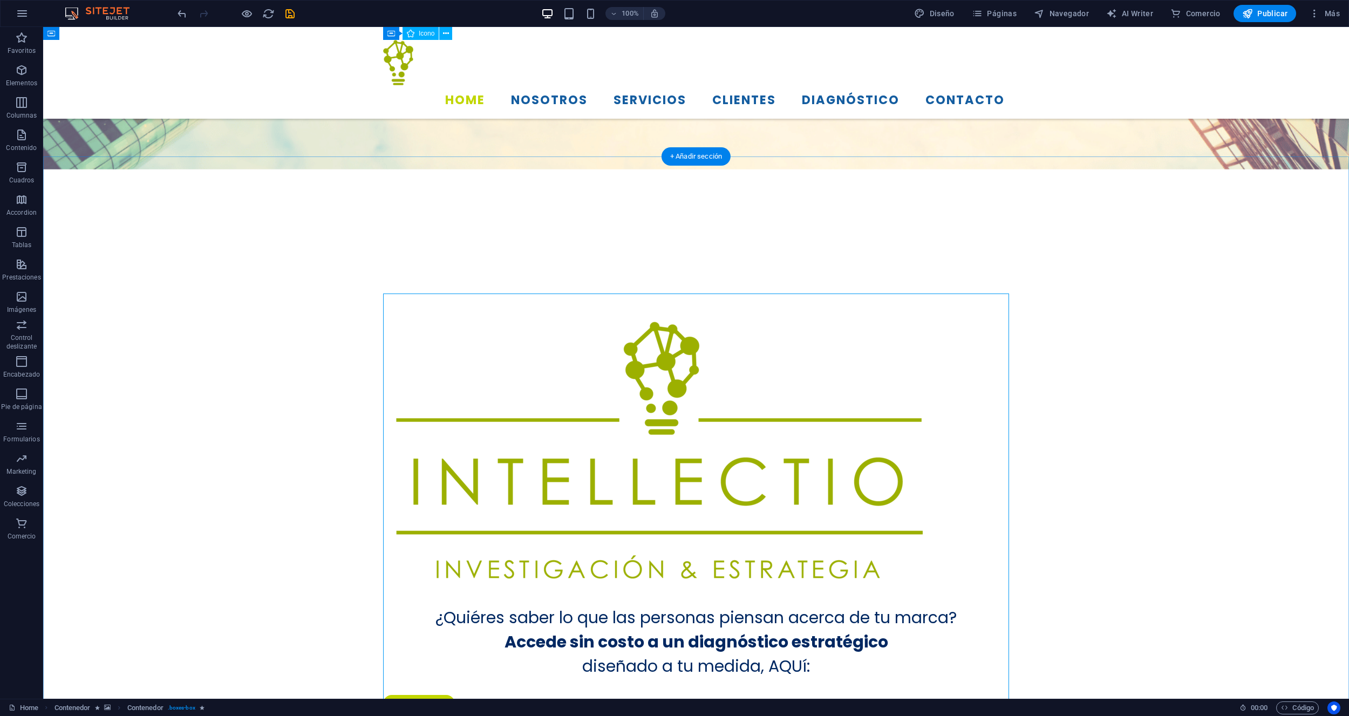
scroll to position [512, 0]
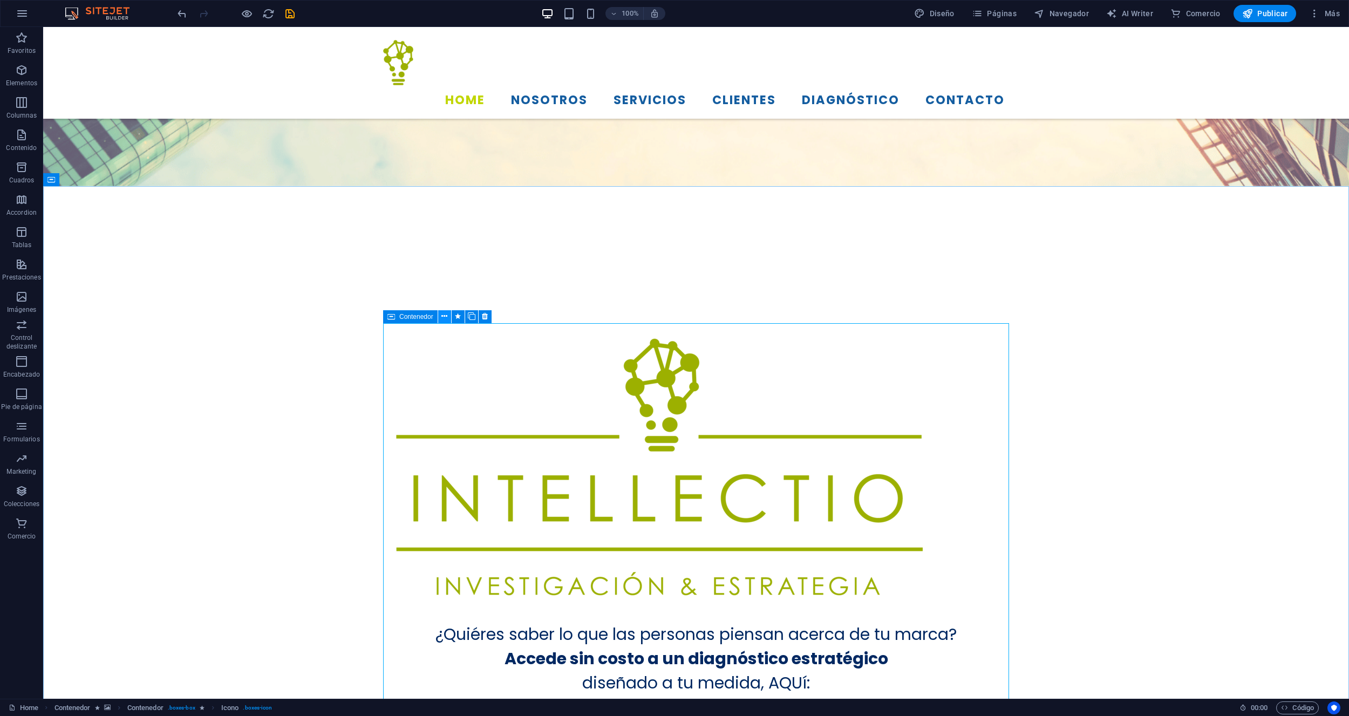
click at [442, 318] on icon at bounding box center [444, 316] width 6 height 11
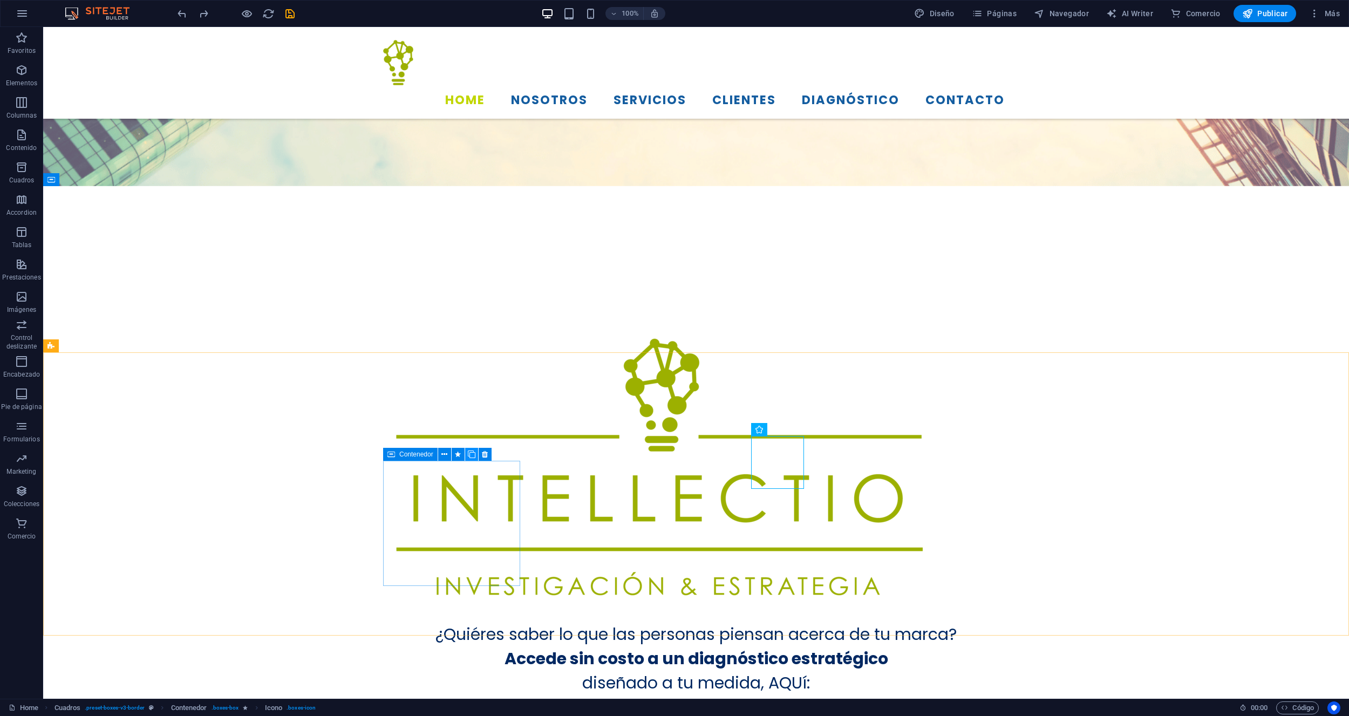
click at [468, 453] on icon at bounding box center [472, 454] width 8 height 11
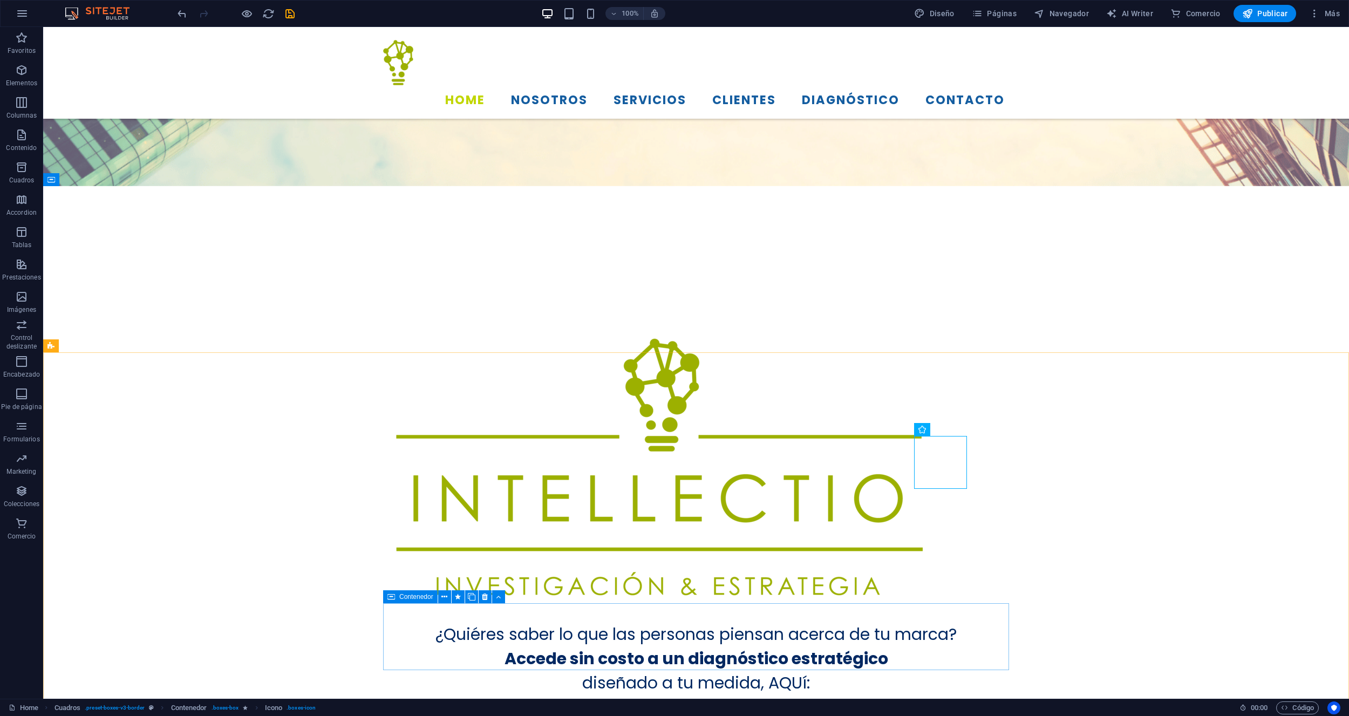
scroll to position [529, 0]
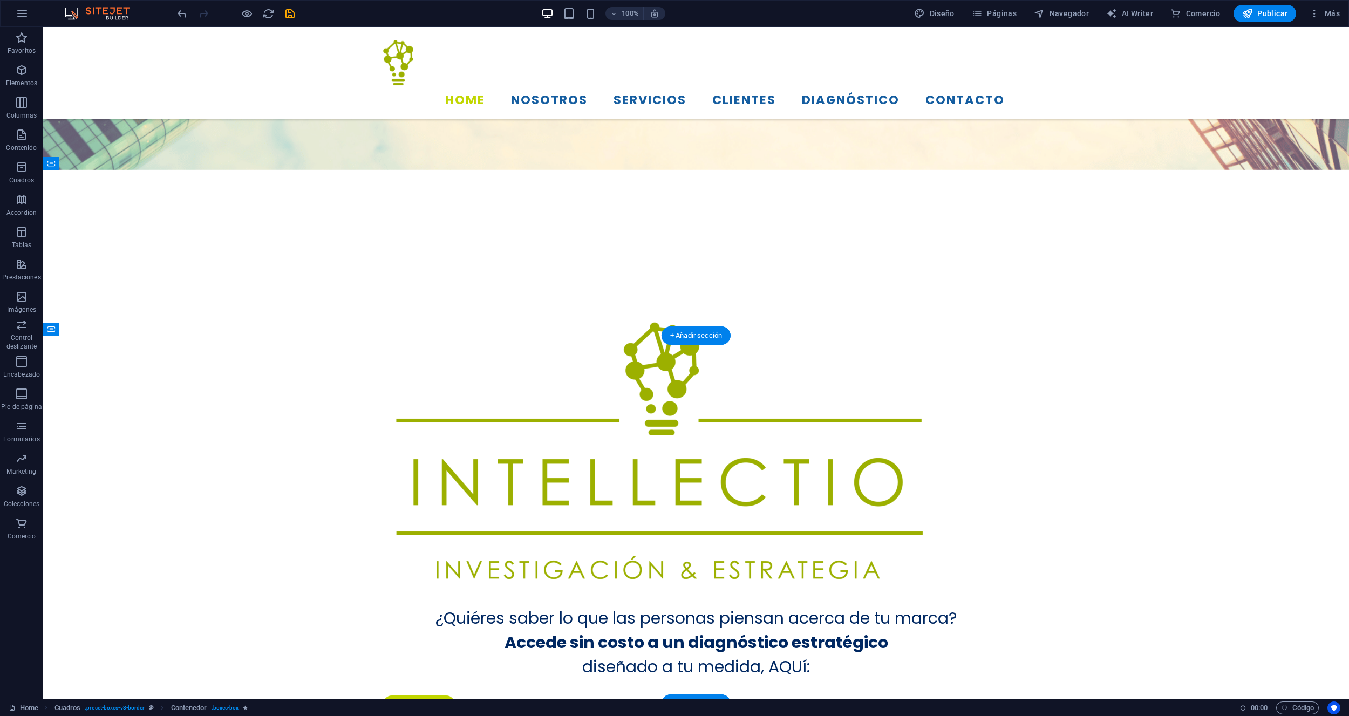
drag, startPoint x: 447, startPoint y: 624, endPoint x: 464, endPoint y: 397, distance: 227.8
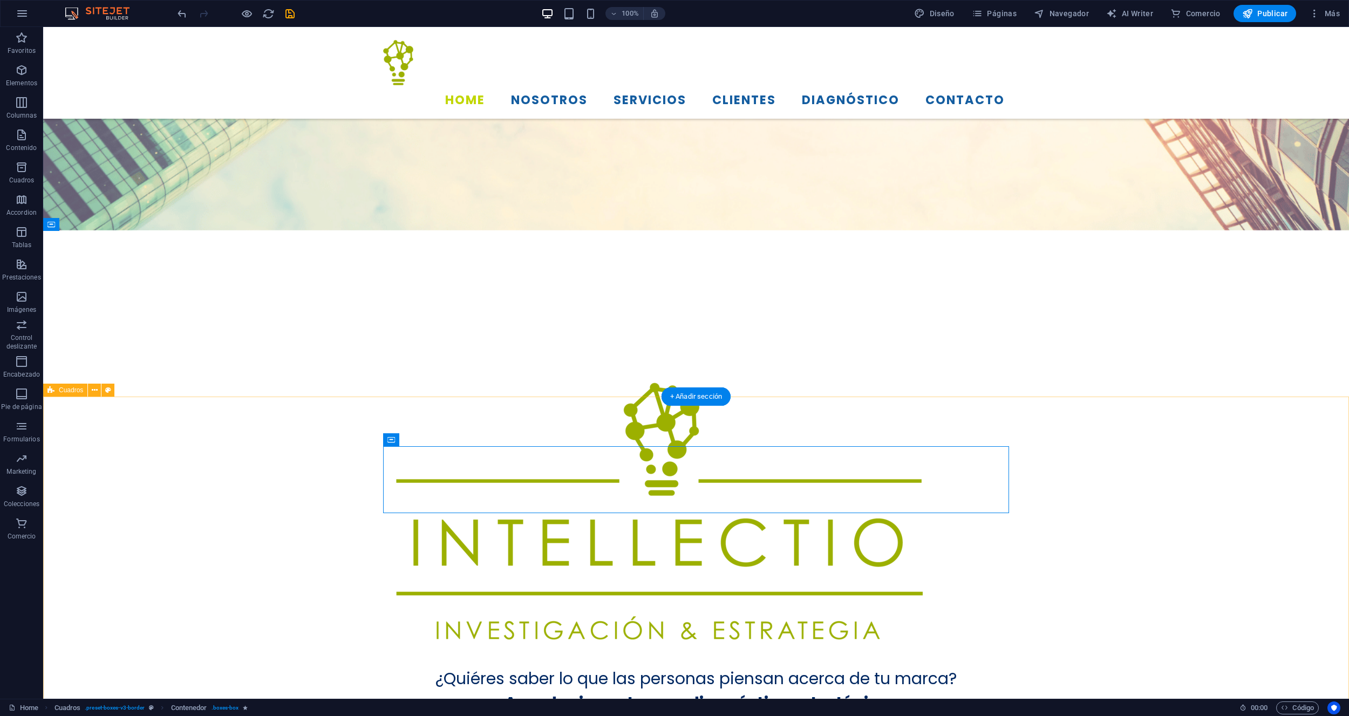
scroll to position [468, 0]
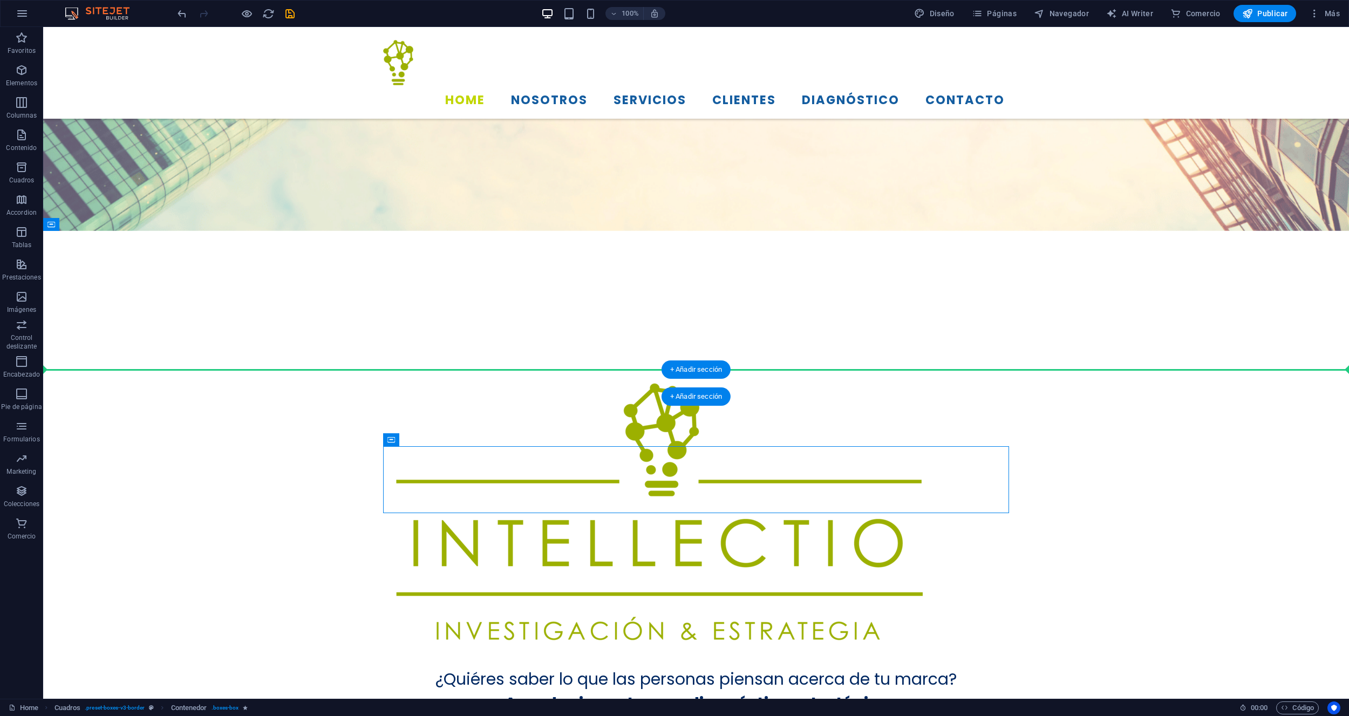
drag, startPoint x: 449, startPoint y: 461, endPoint x: 415, endPoint y: 374, distance: 93.3
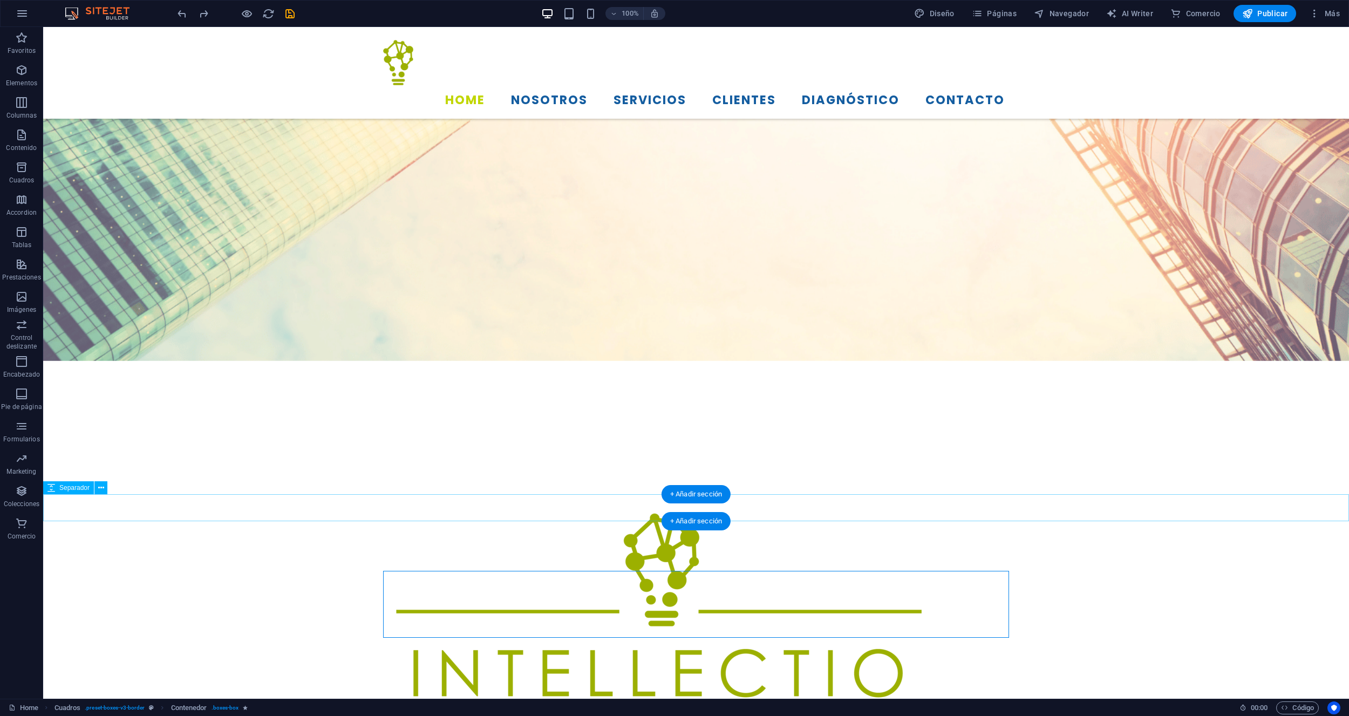
scroll to position [350, 0]
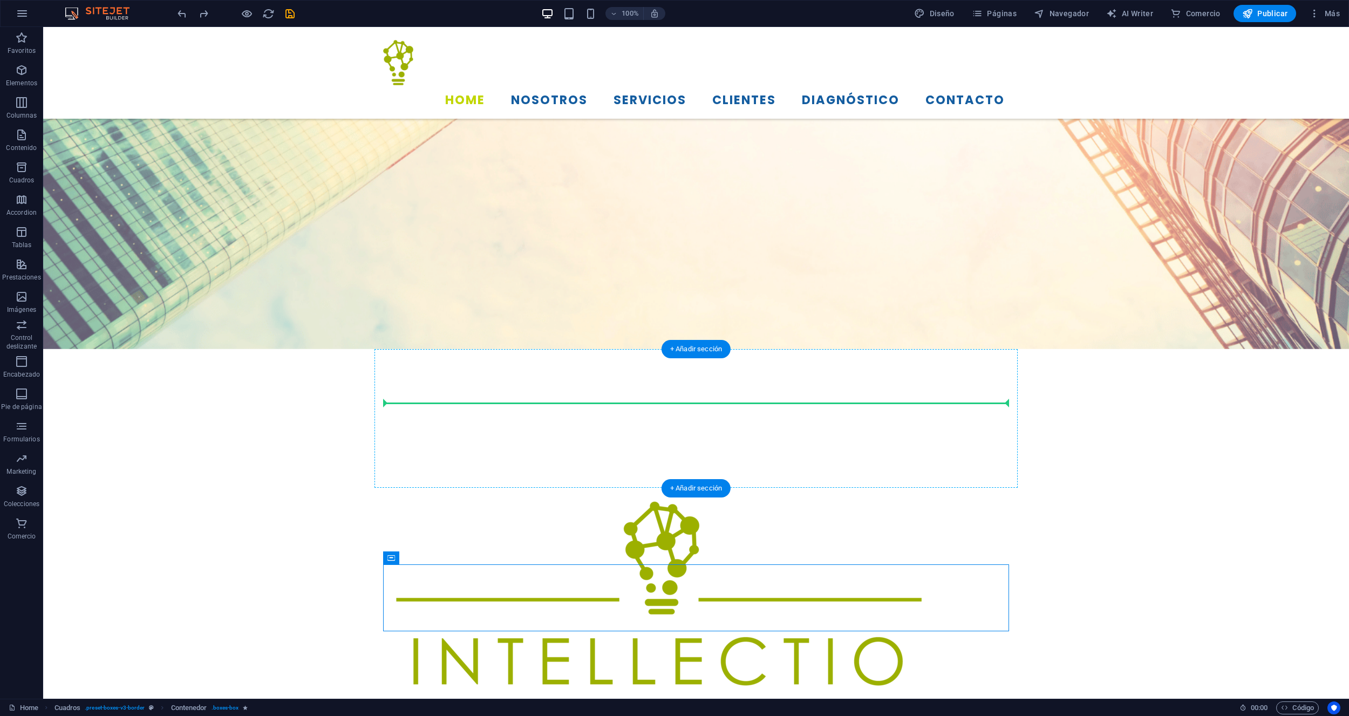
drag, startPoint x: 456, startPoint y: 585, endPoint x: 449, endPoint y: 409, distance: 176.5
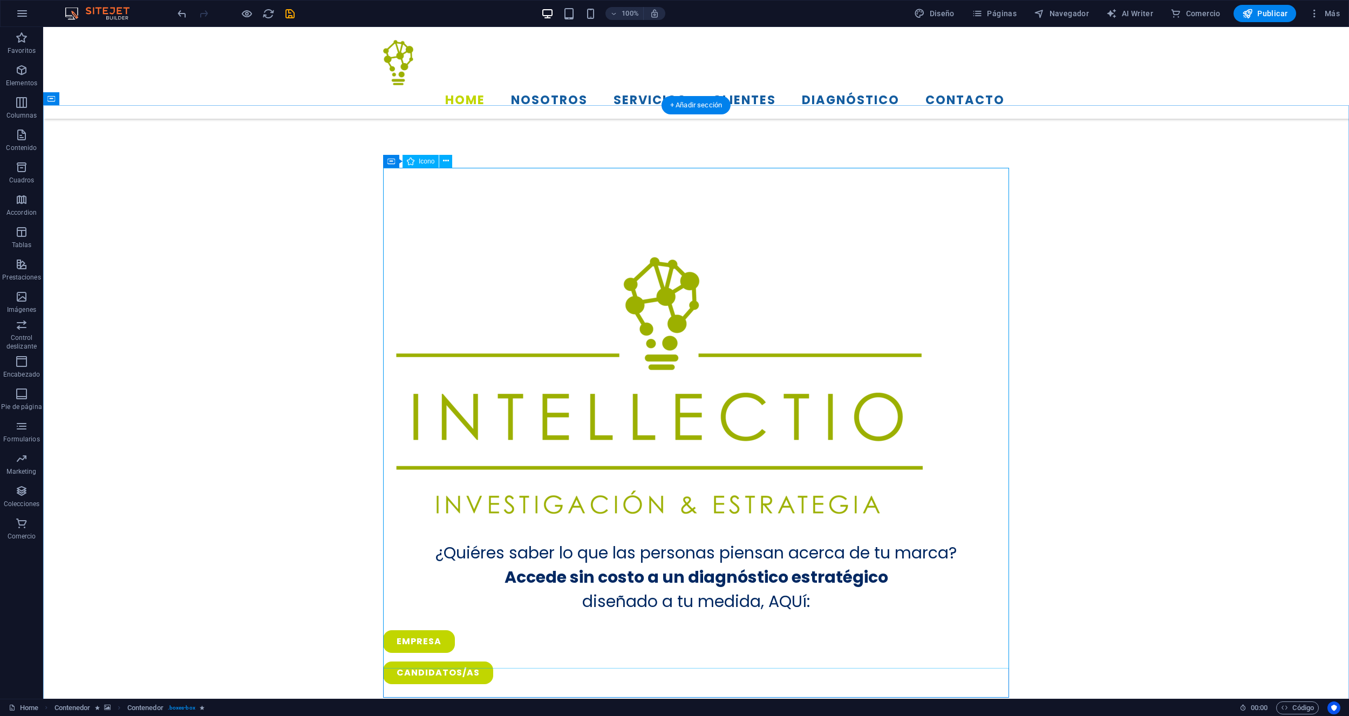
scroll to position [589, 0]
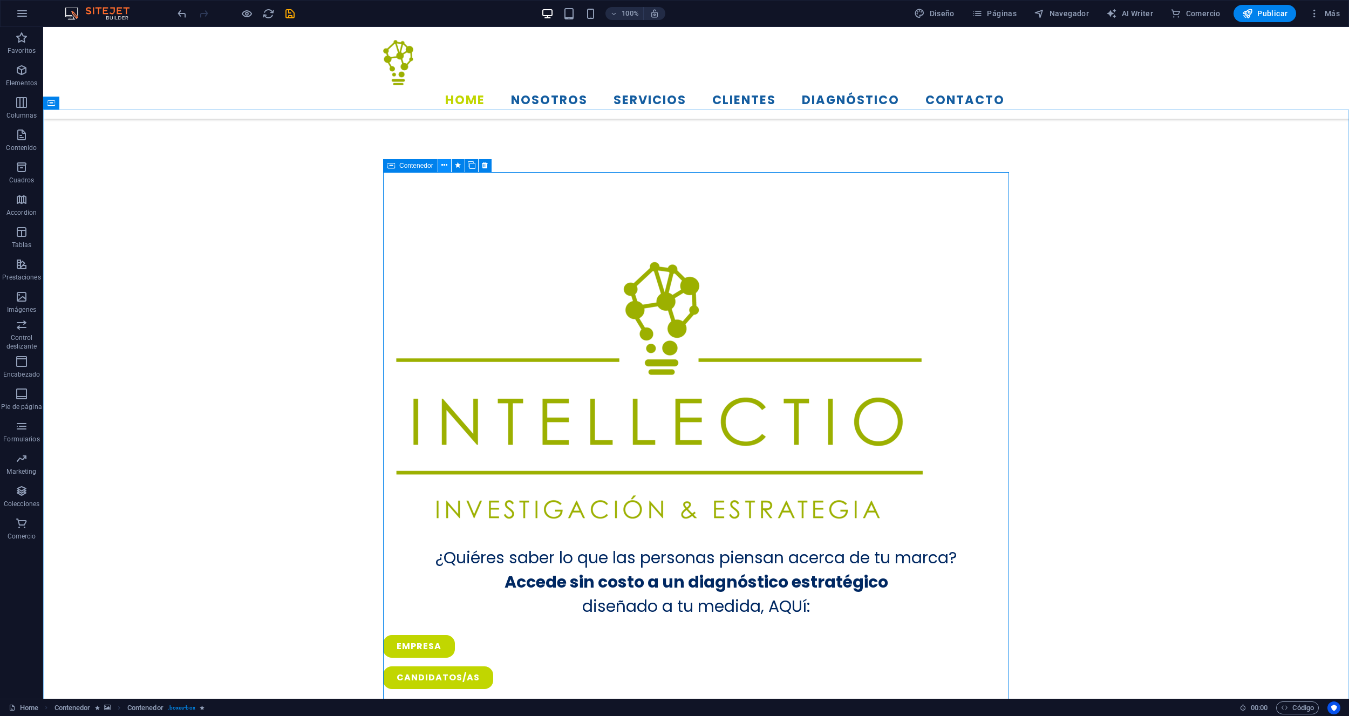
click at [441, 167] on button at bounding box center [444, 165] width 13 height 13
